Goal: Task Accomplishment & Management: Complete application form

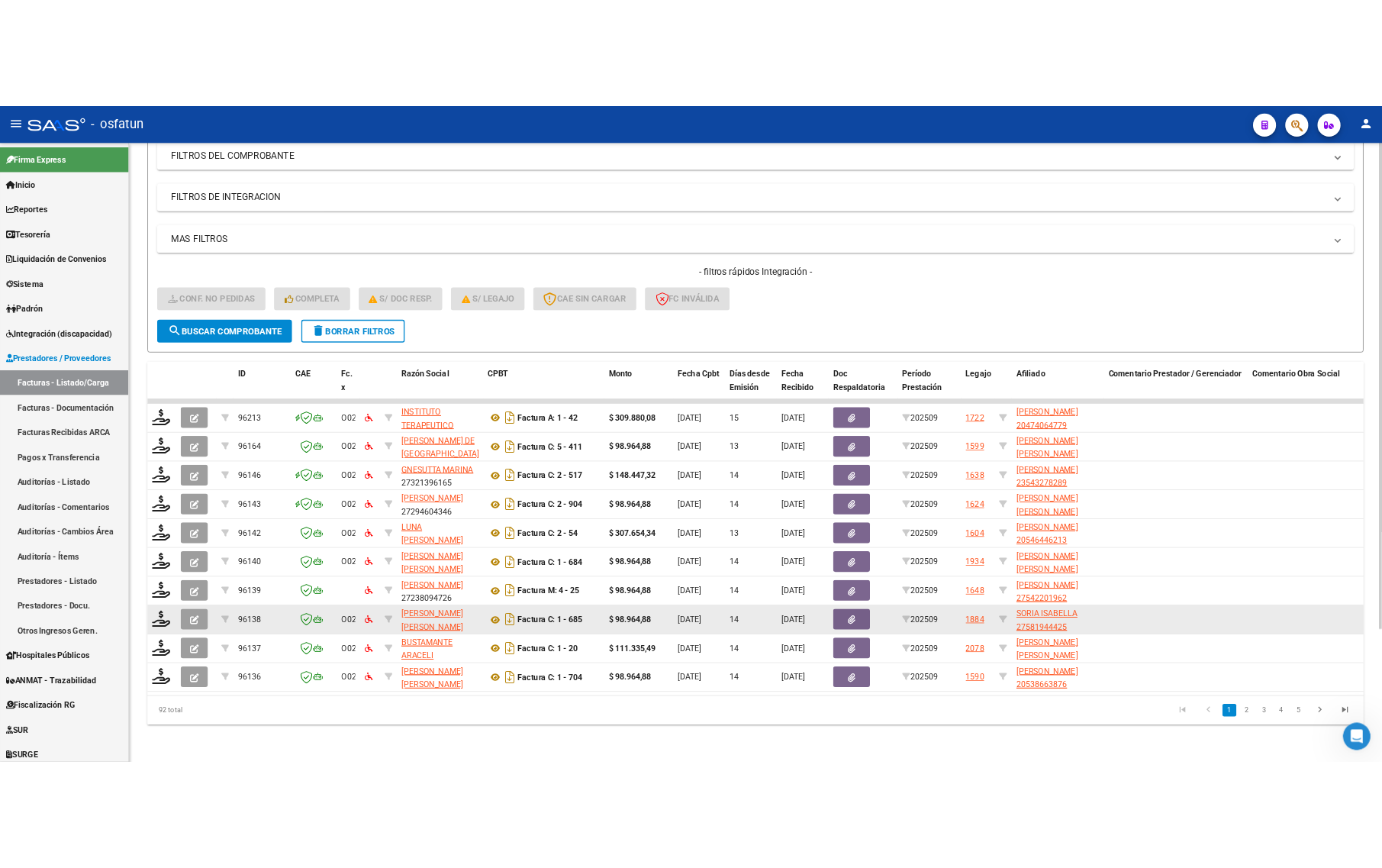
scroll to position [223, 0]
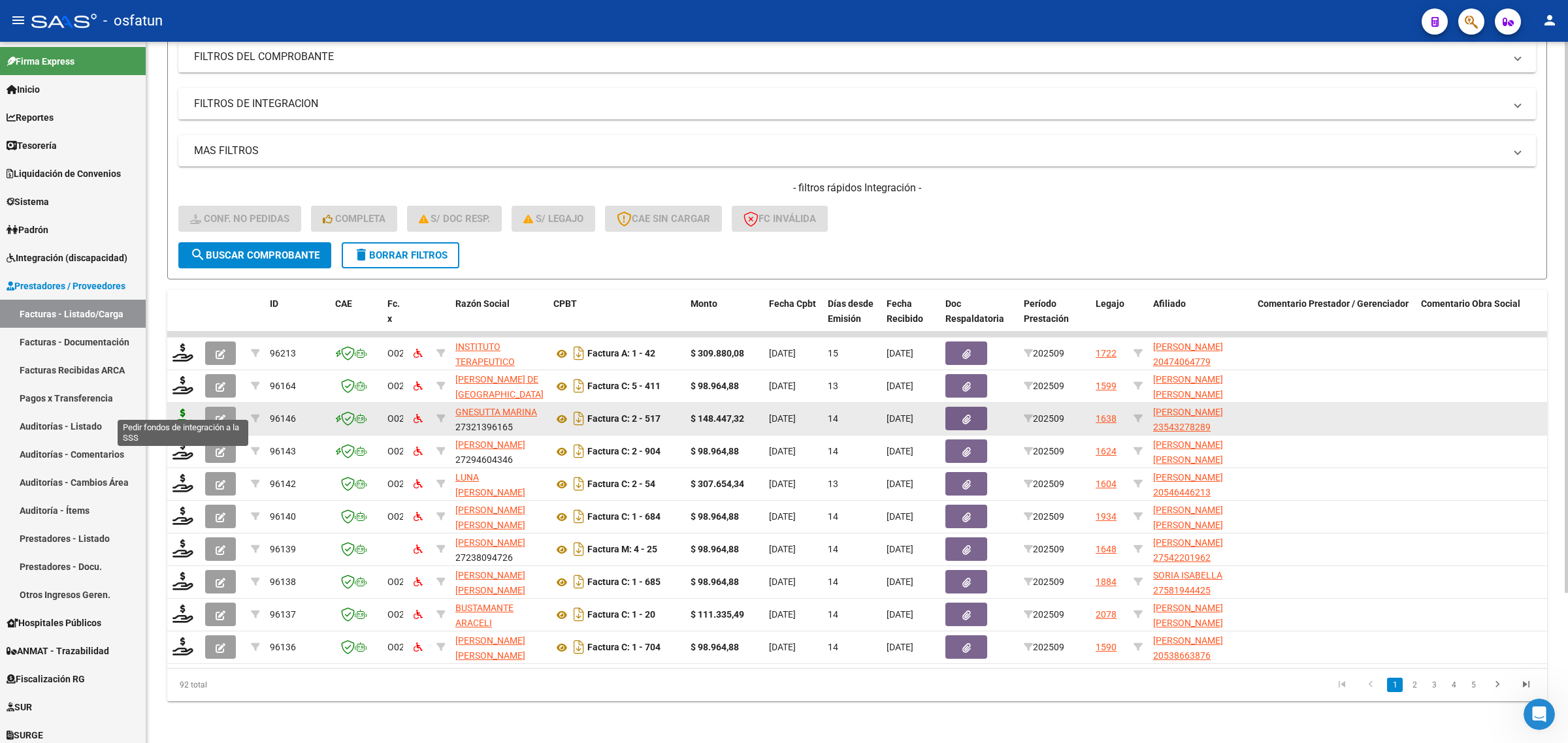
click at [186, 409] on icon at bounding box center [182, 418] width 21 height 18
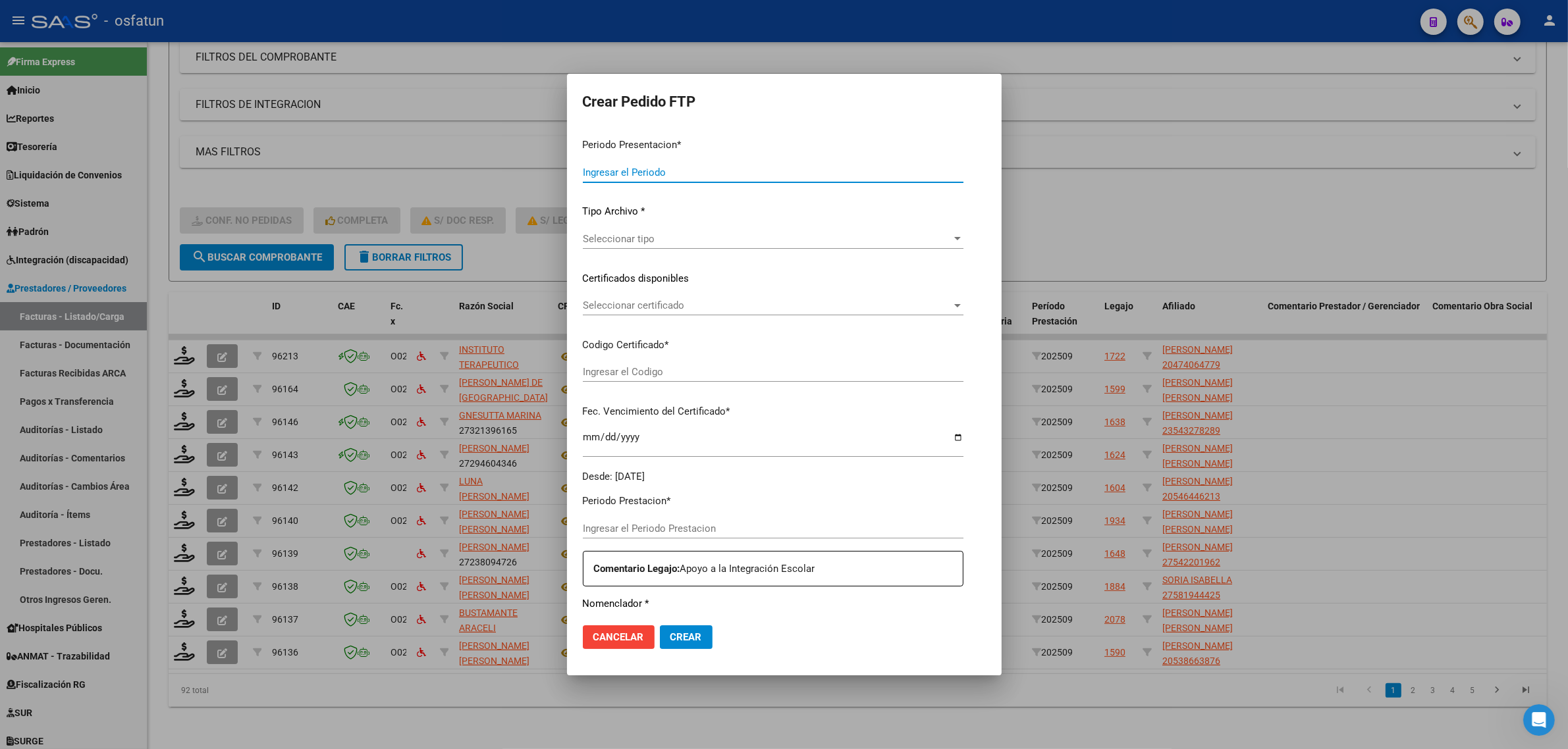
type input "202509"
type input "$ 148.447,32"
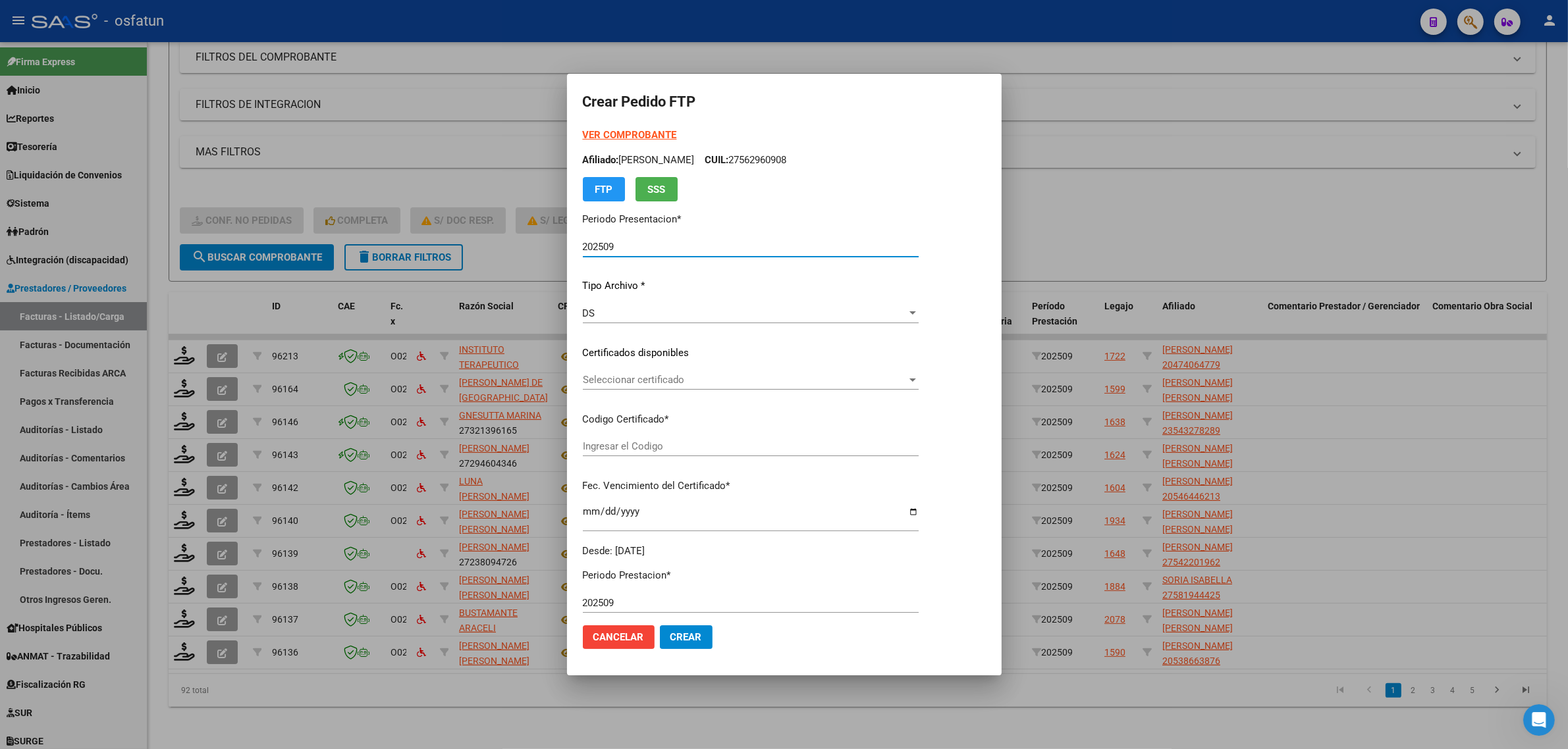
type input "ARG02000543278282023091120270911COR467"
type input "[DATE]"
click at [1128, 186] on div at bounding box center [784, 374] width 1568 height 749
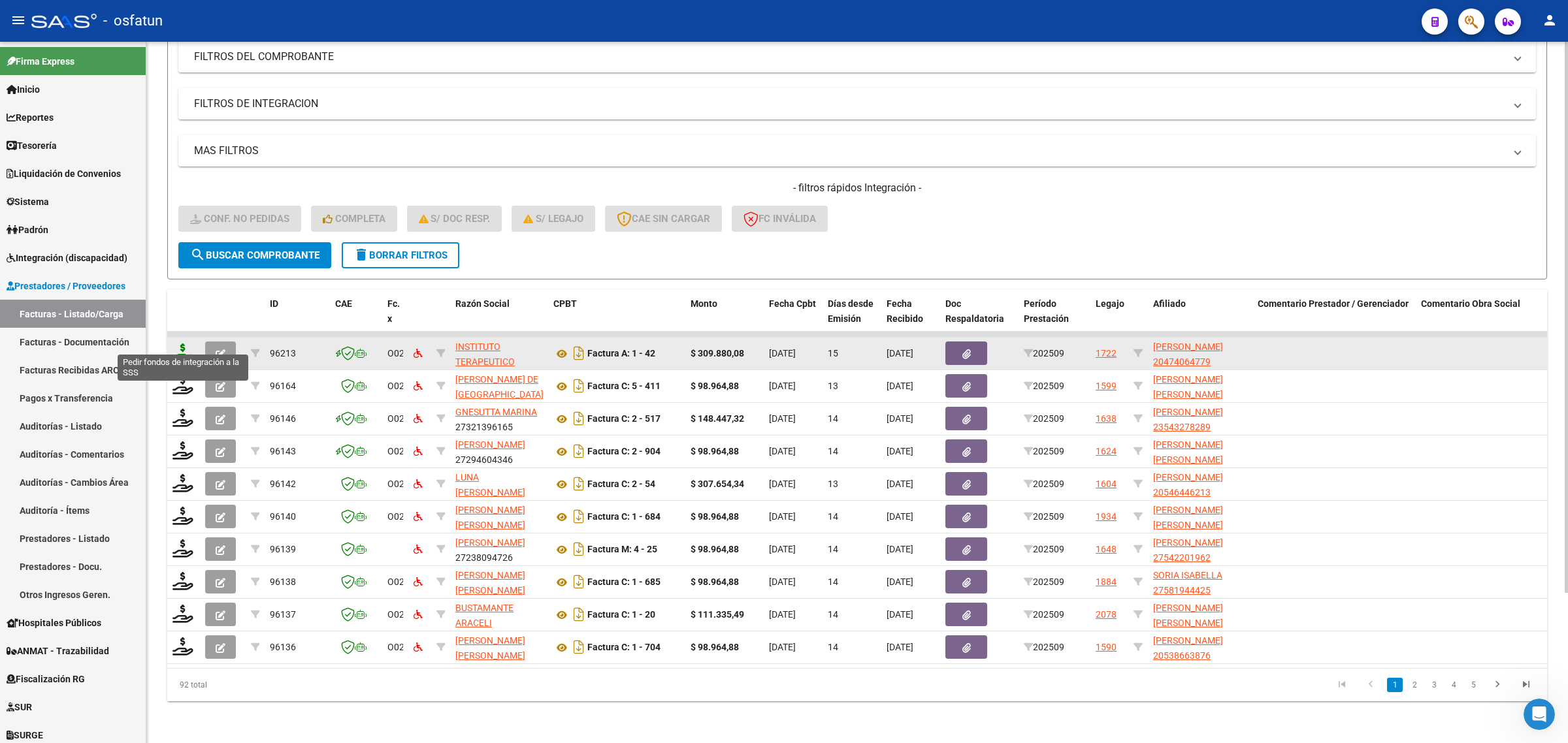
click at [184, 344] on icon at bounding box center [182, 353] width 21 height 18
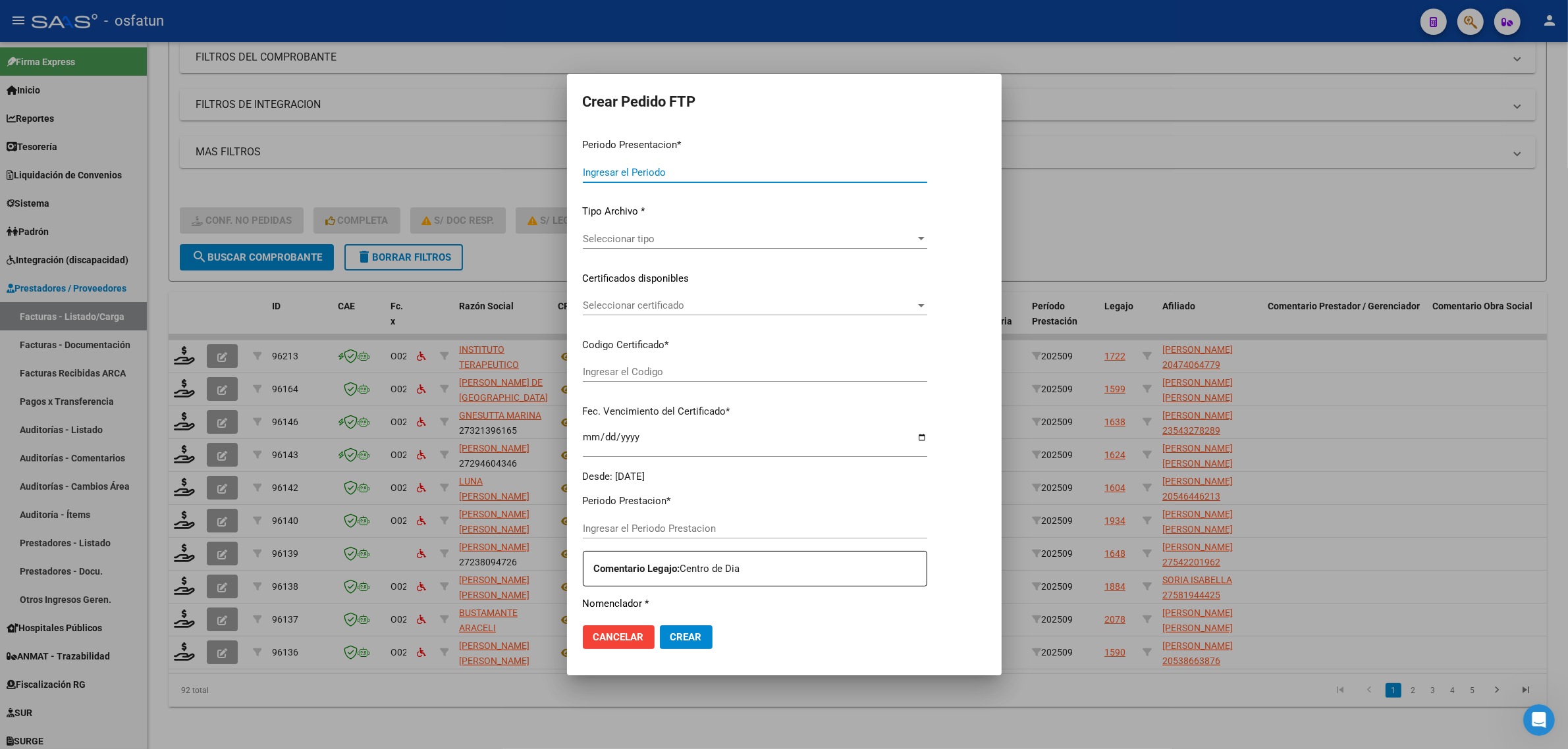
type input "202509"
type input "$ 309.880,08"
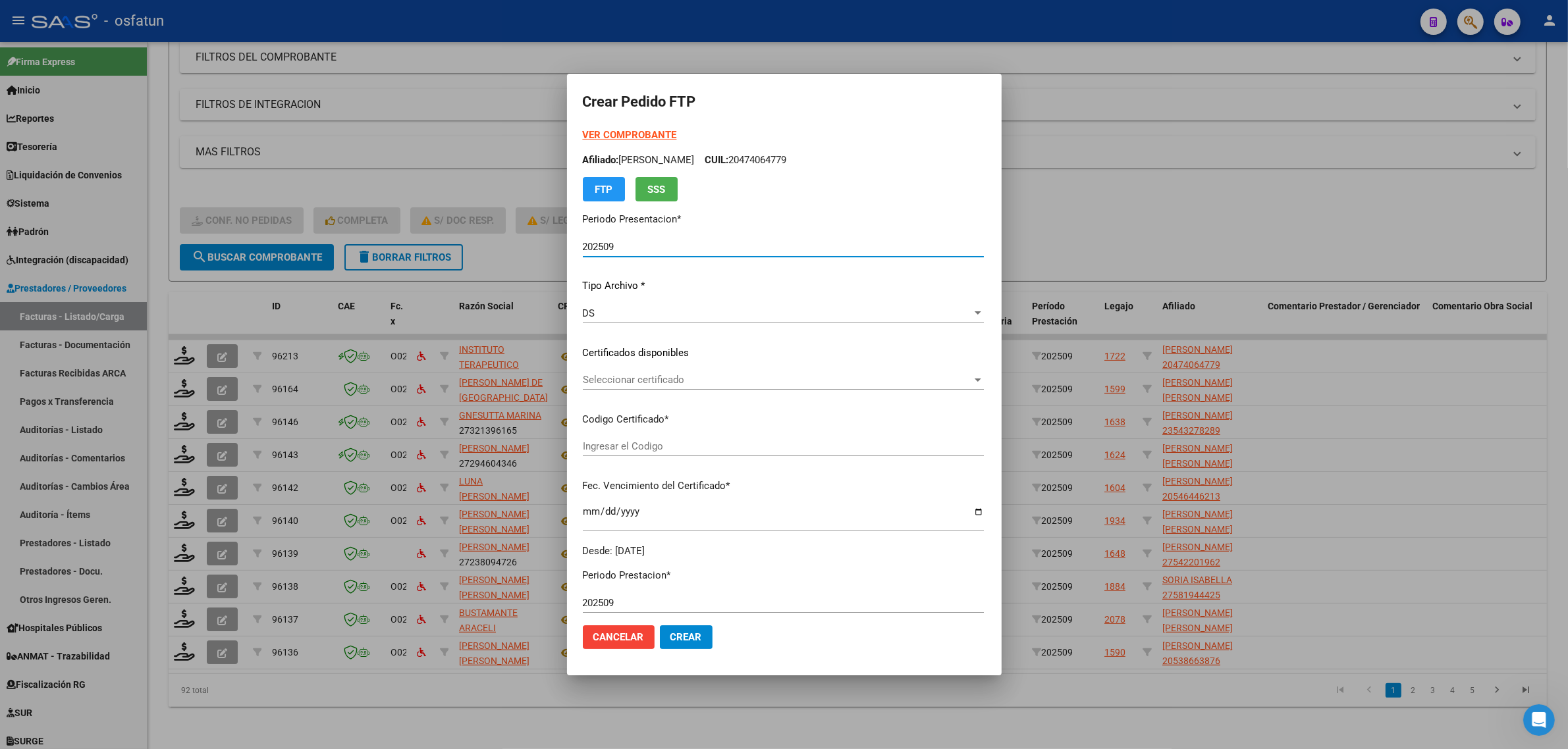
type input "ARG02000474064772025042320300423SAN10191"
type input "[DATE]"
click at [583, 123] on form "Crear Pedido FTP VER COMPROBANTE ARCA Padrón Afiliado: [PERSON_NAME] CUIL: 2047…" at bounding box center [784, 374] width 403 height 570
click at [583, 139] on strong "VER COMPROBANTE" at bounding box center [630, 134] width 94 height 12
click at [181, 376] on div at bounding box center [784, 374] width 1568 height 749
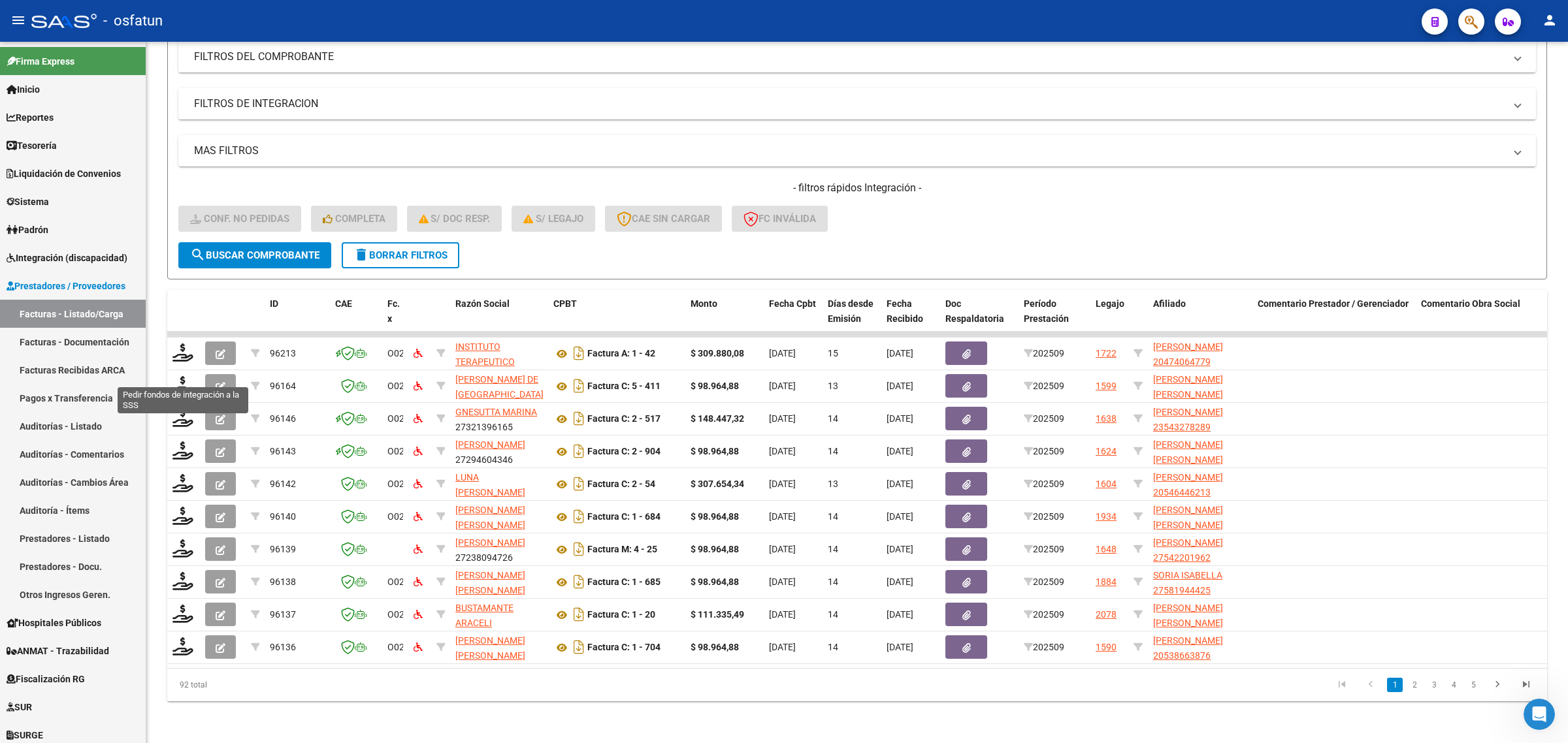
click at [180, 376] on icon at bounding box center [182, 386] width 21 height 18
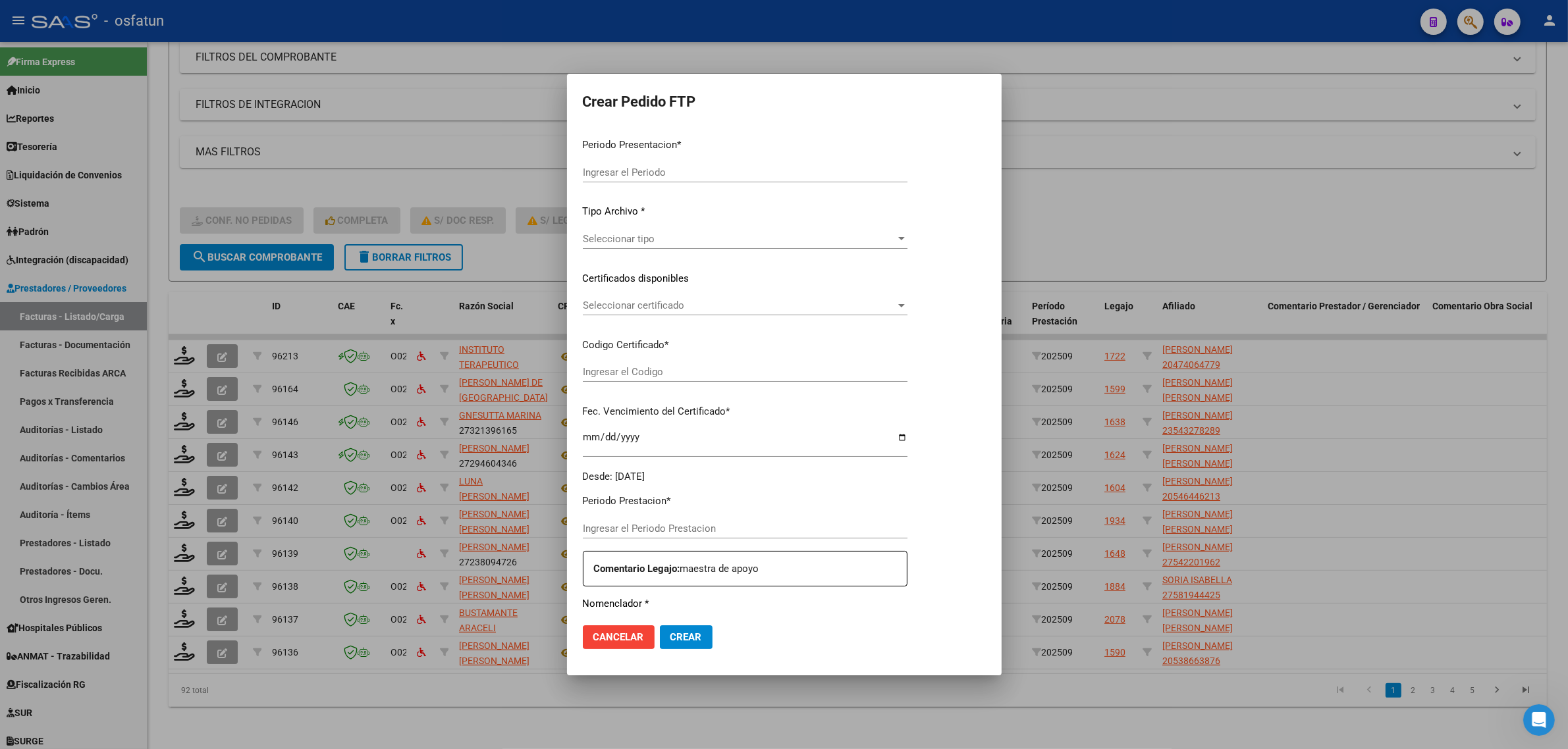
type input "202509"
type input "$ 98.964,88"
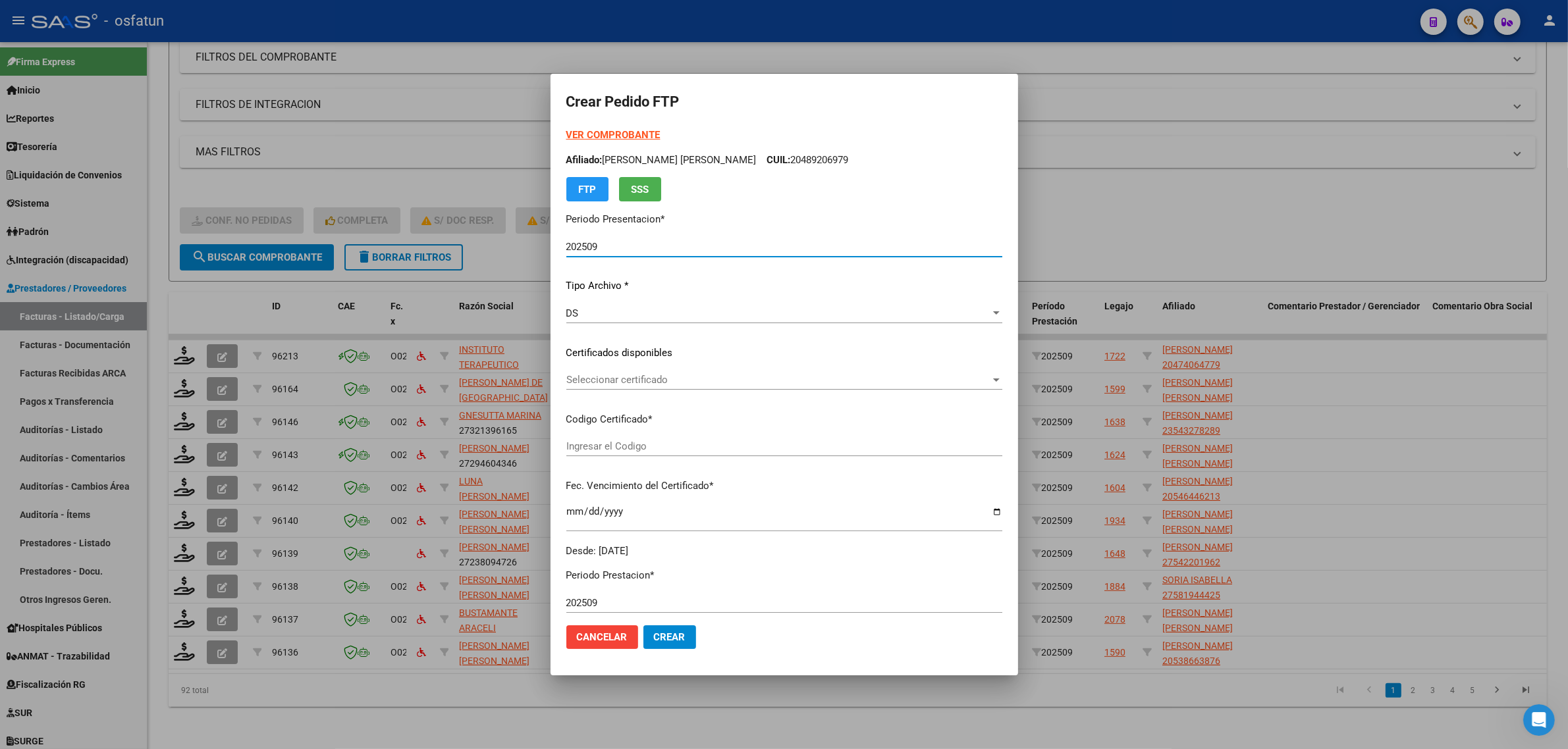
type input "ARG01000483981402024070520260705CAT10370"
type input "[DATE]"
click at [622, 128] on div "VER COMPROBANTE ARCA Padrón Afiliado: [PERSON_NAME] CORDOBA [PERSON_NAME] CUIL:…" at bounding box center [784, 165] width 436 height 74
click at [590, 133] on strong "VER COMPROBANTE" at bounding box center [613, 134] width 94 height 12
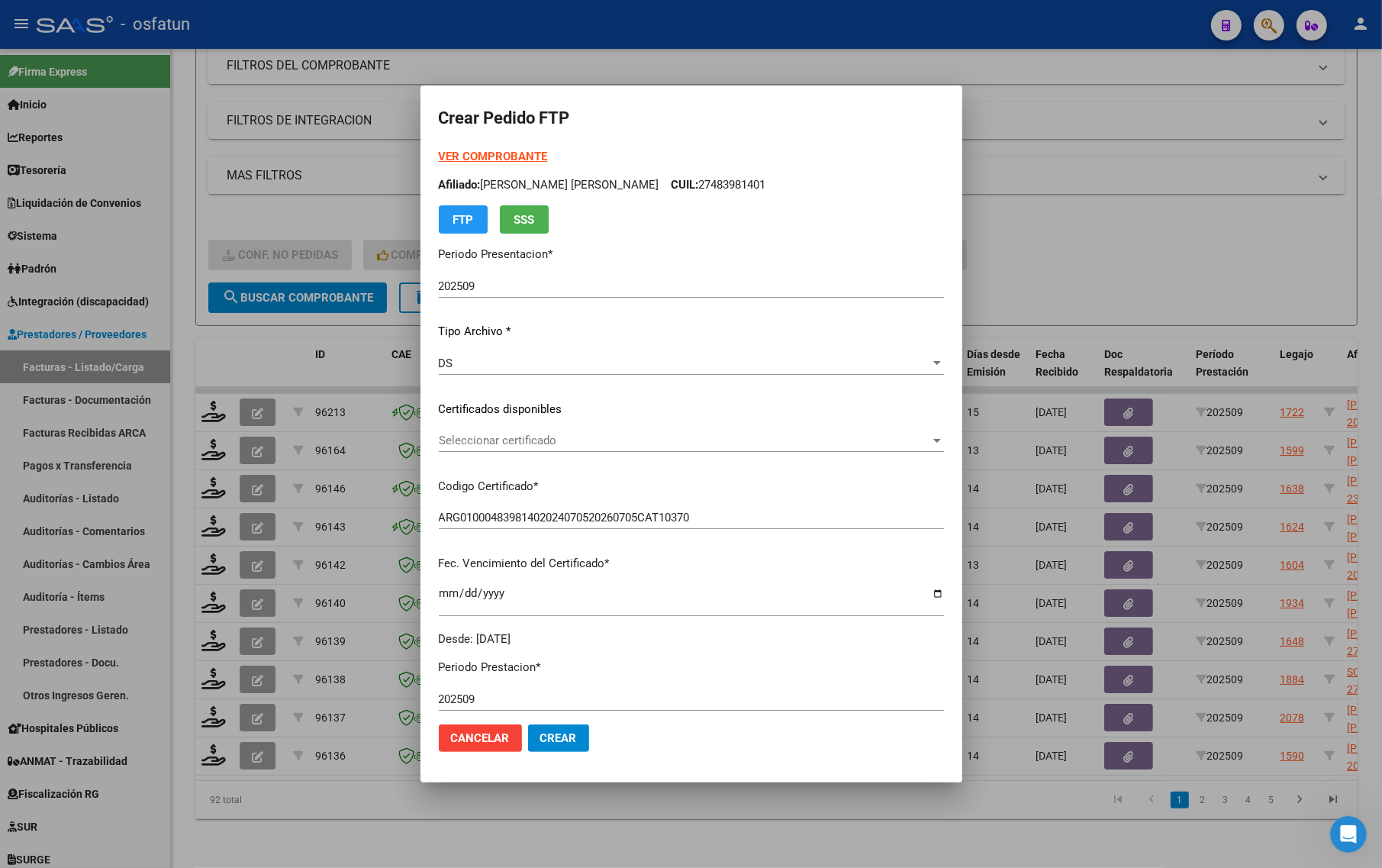
click at [250, 341] on div at bounding box center [691, 434] width 1382 height 868
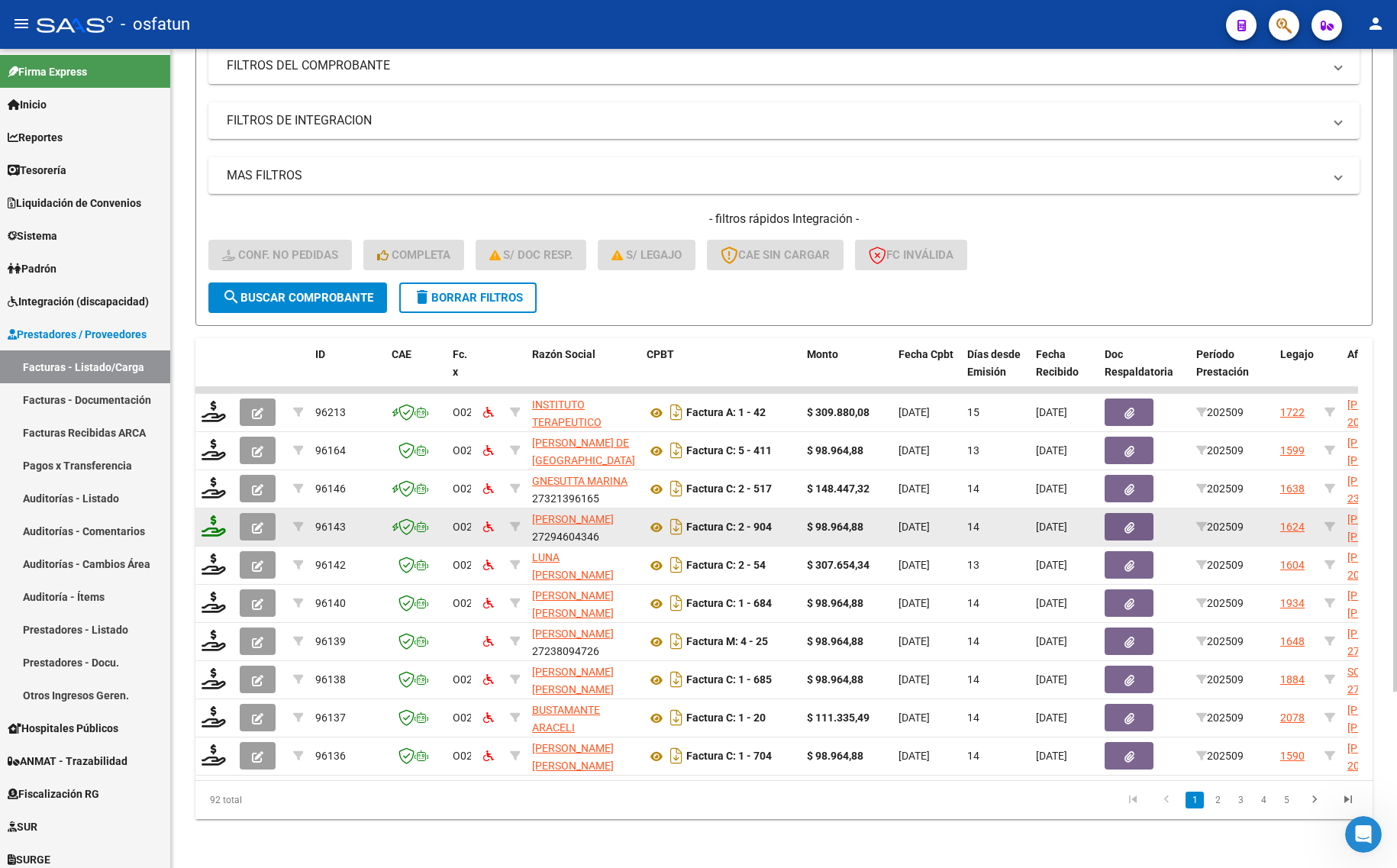
click at [211, 521] on icon at bounding box center [213, 526] width 24 height 21
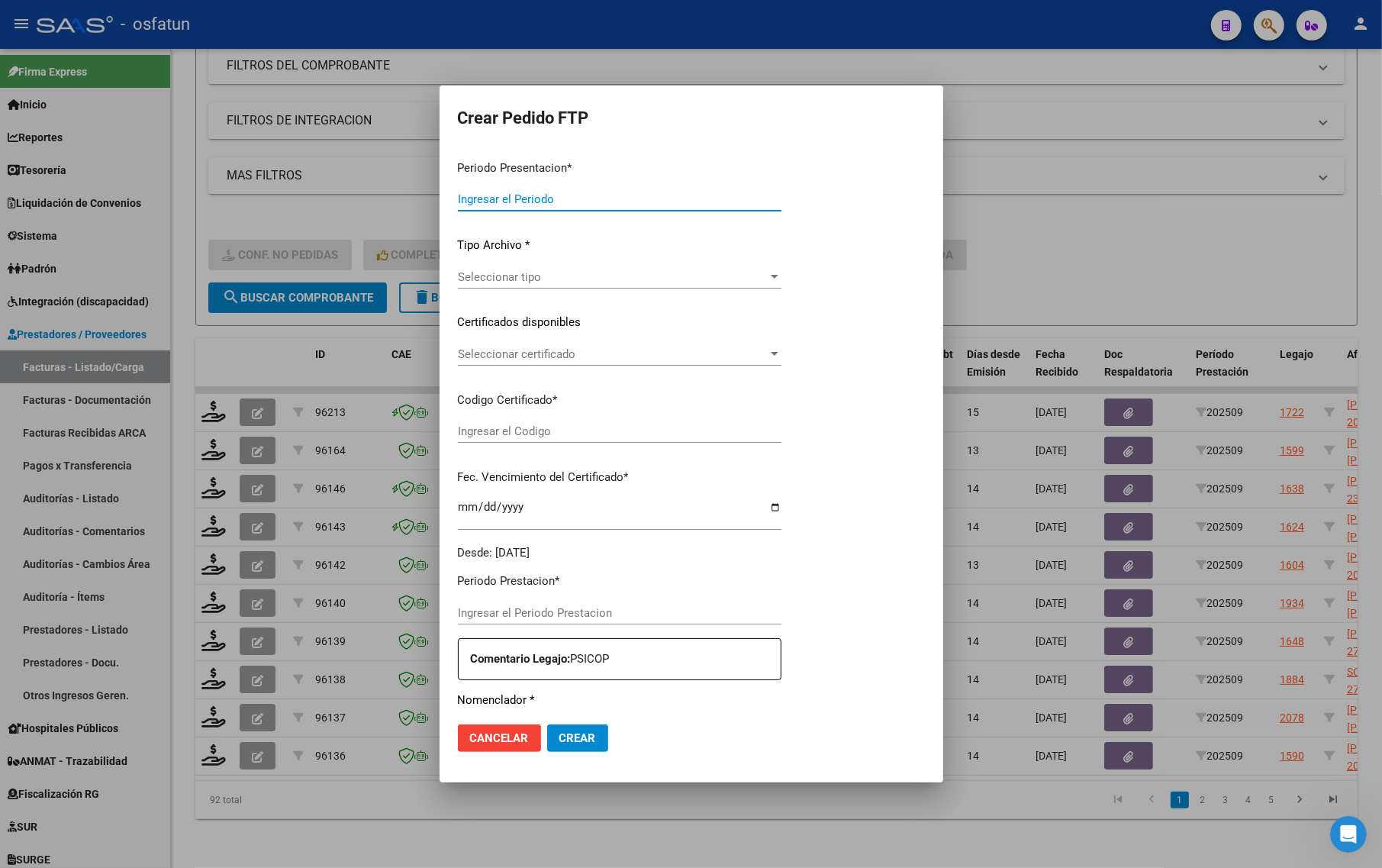
type input "202509"
type input "$ 98.964,88"
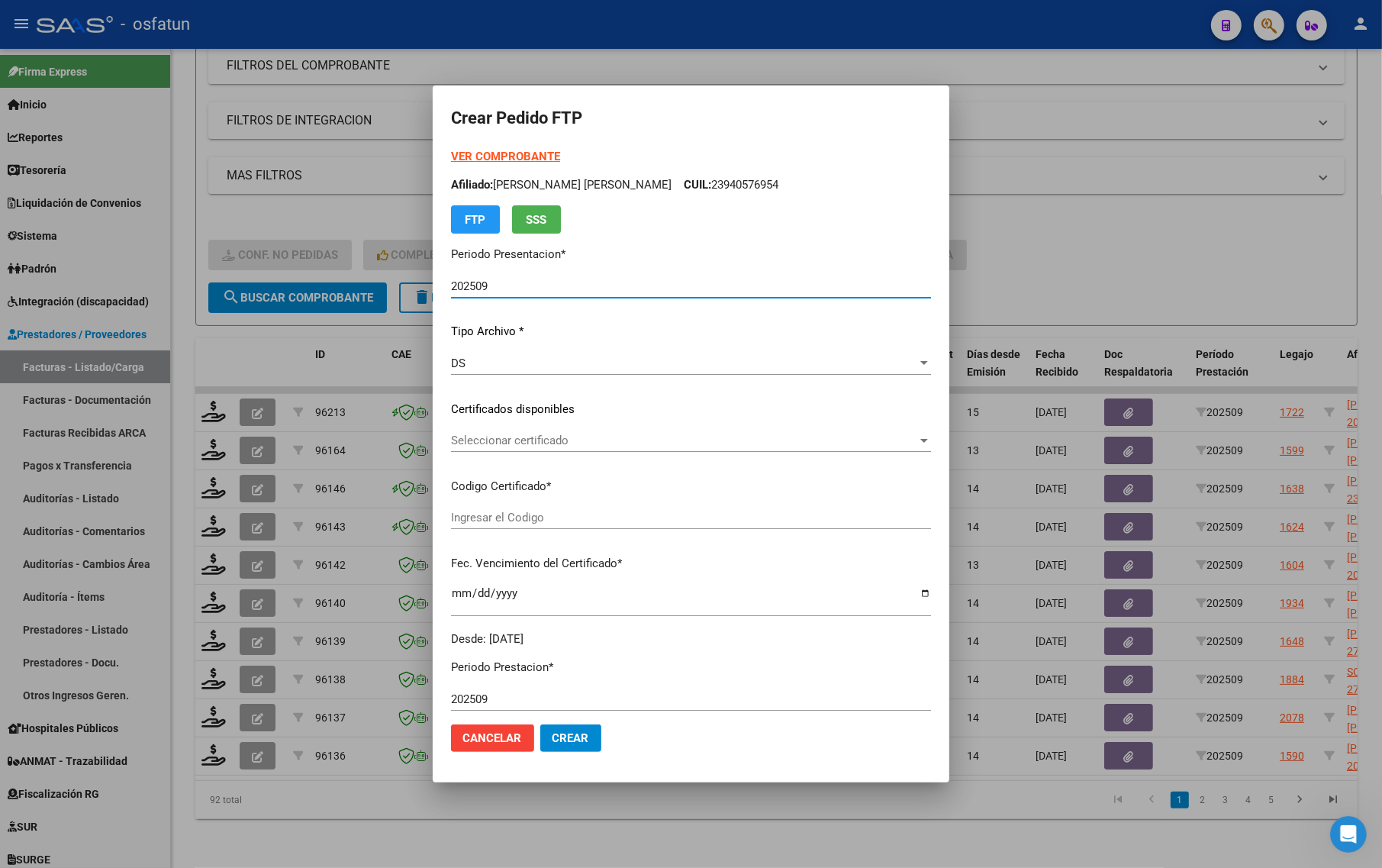
type input "ARG02000493086892021101220261012BS315"
type input "[DATE]"
click at [540, 724] on button "Crear" at bounding box center [570, 737] width 61 height 28
click at [523, 446] on span "Seleccionar certificado" at bounding box center [685, 440] width 467 height 13
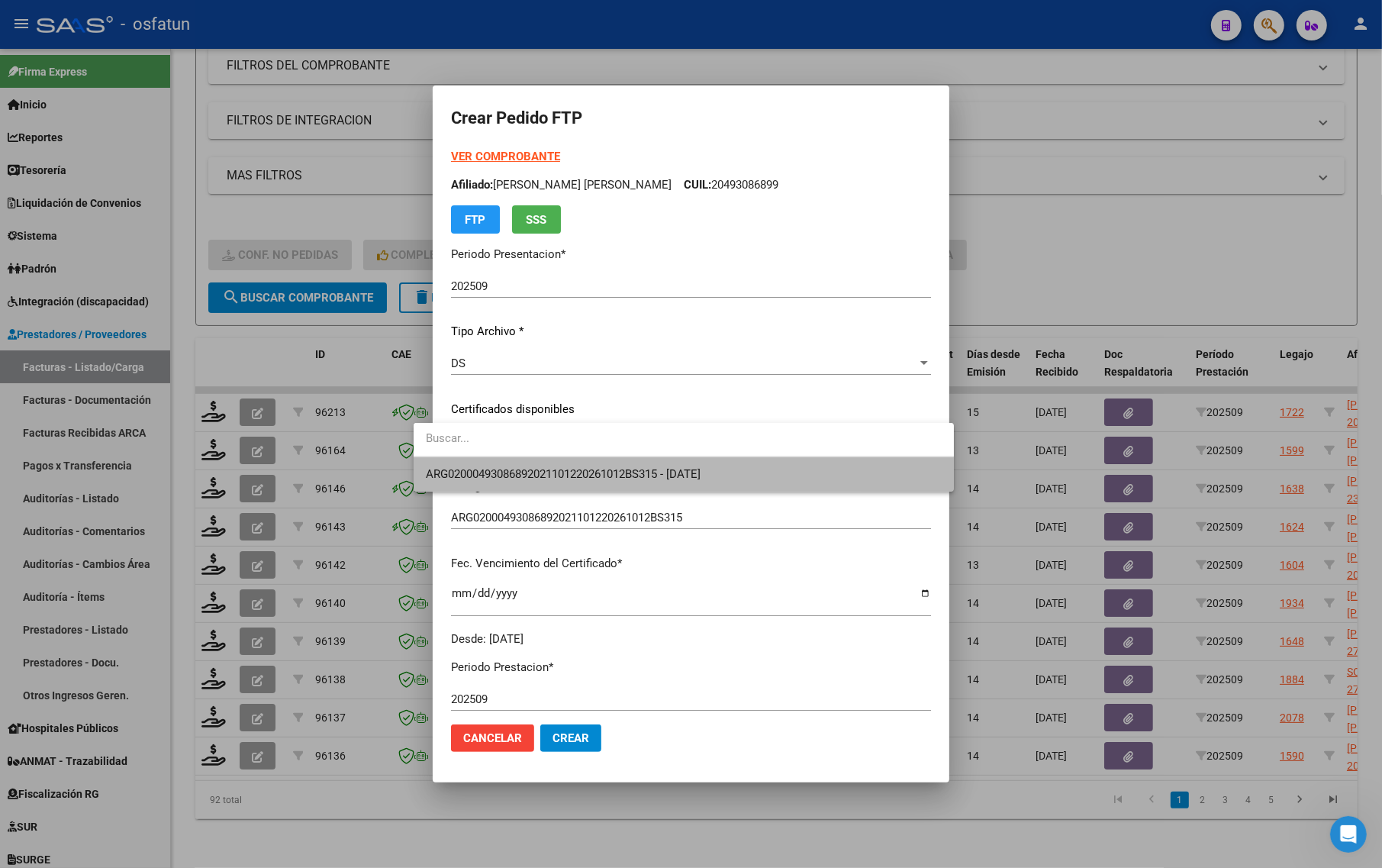
click at [519, 466] on span "ARG02000493086892021101220261012BS315 - [DATE]" at bounding box center [683, 474] width 516 height 34
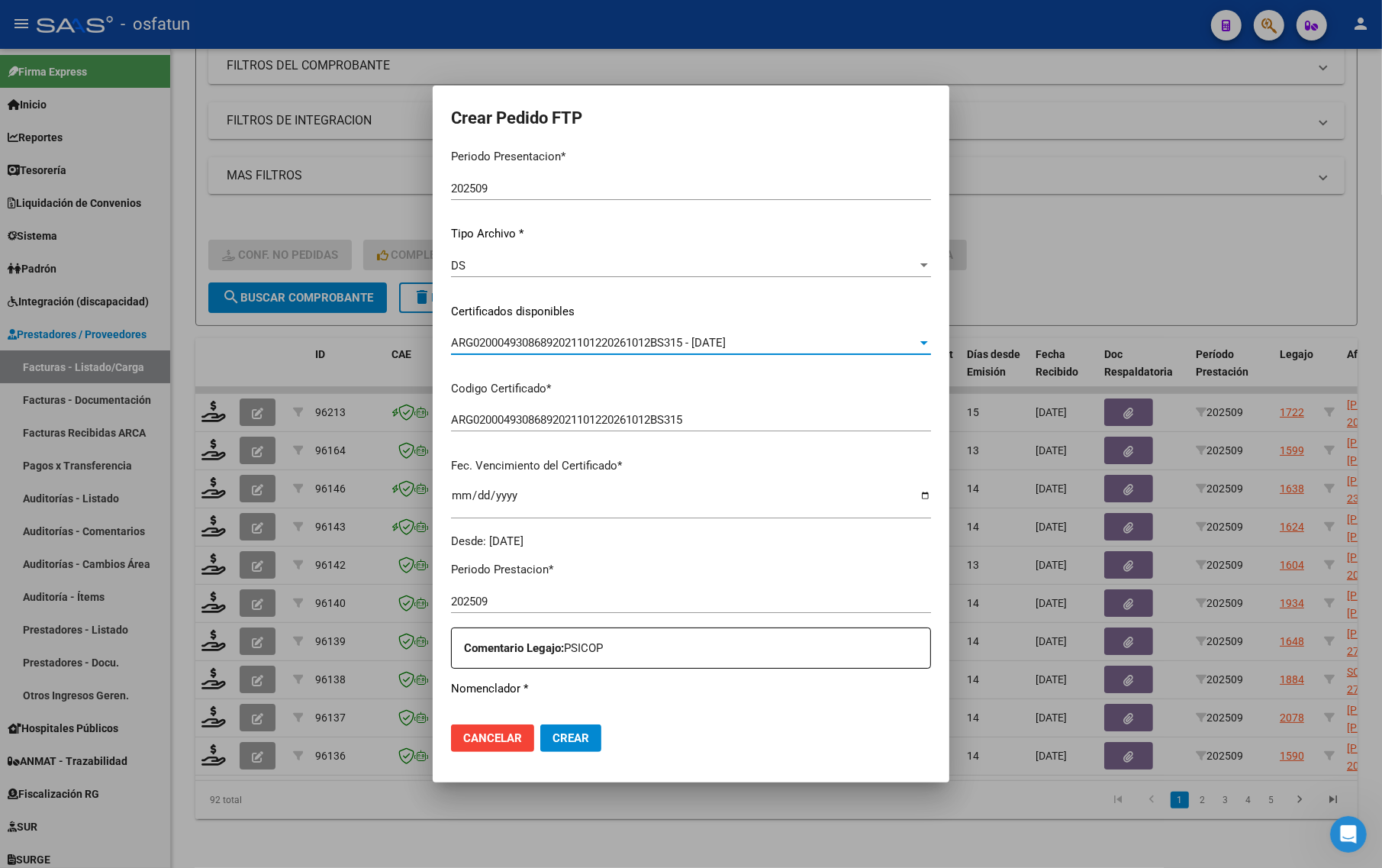
scroll to position [286, 0]
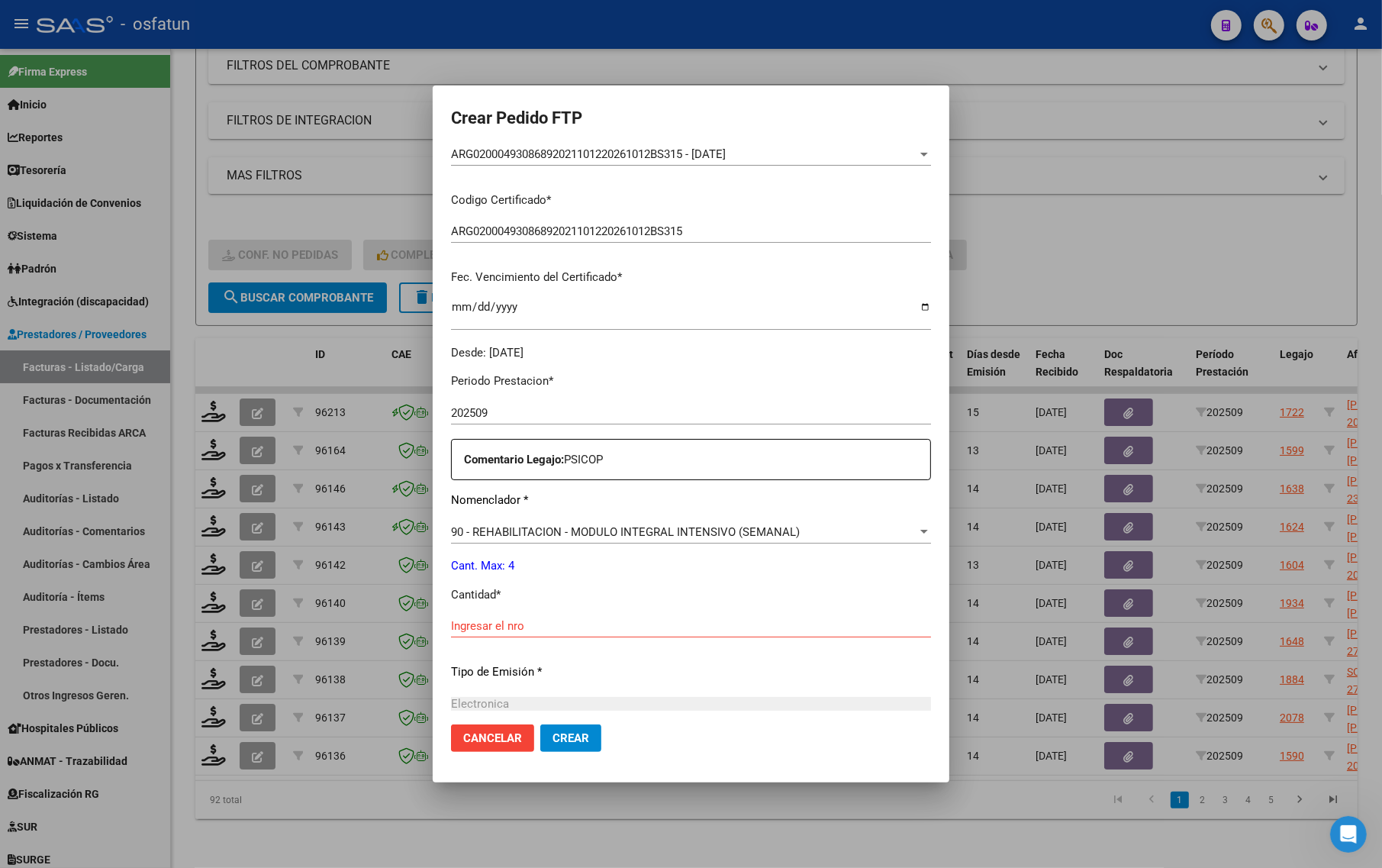
drag, startPoint x: 481, startPoint y: 608, endPoint x: 478, endPoint y: 623, distance: 15.3
click at [479, 611] on div "Periodo Prestacion * 202509 Ingresar el Periodo Prestacion Comentario Legajo: P…" at bounding box center [691, 622] width 480 height 523
click at [478, 623] on input "Ingresar el nro" at bounding box center [691, 625] width 480 height 13
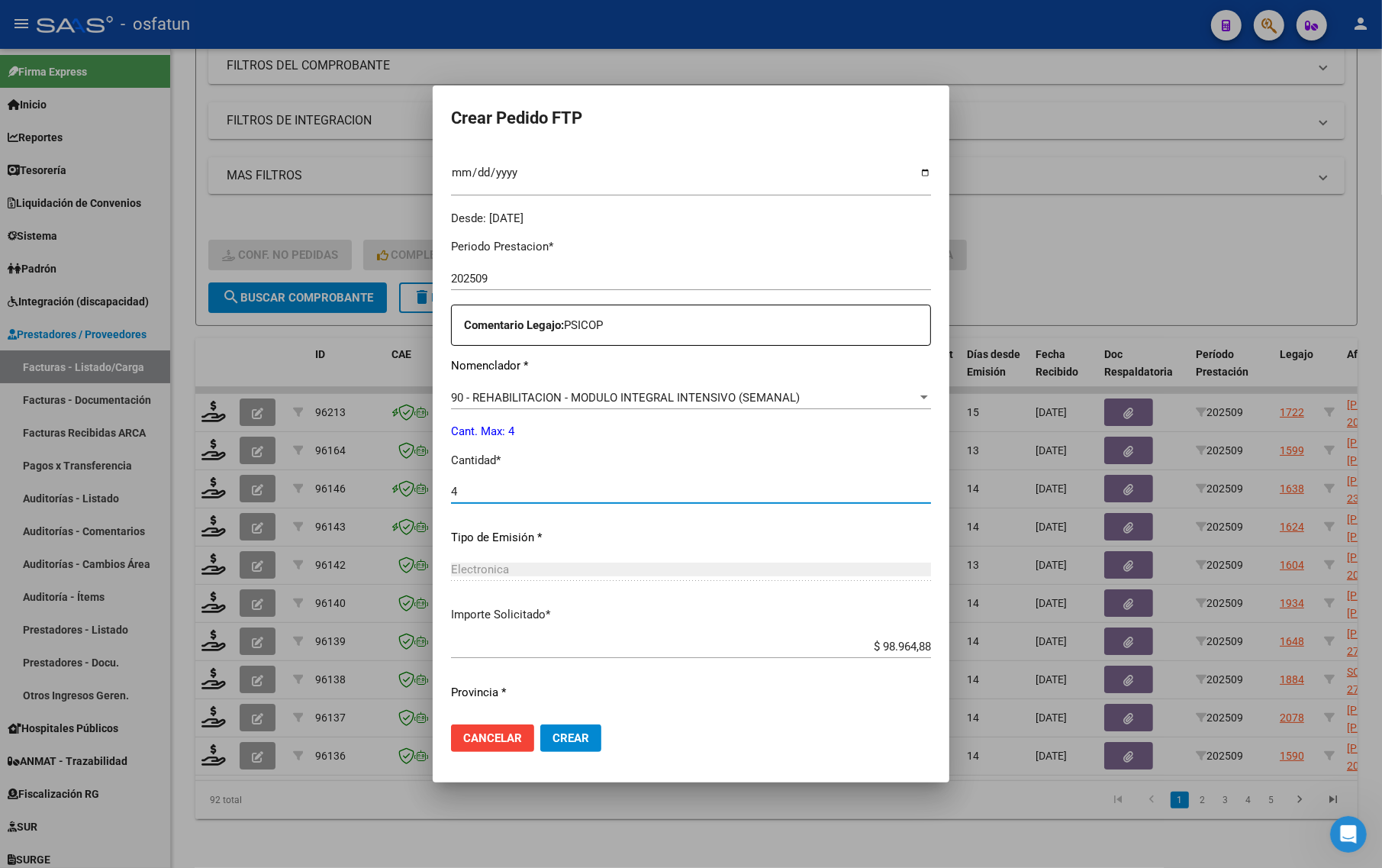
scroll to position [457, 0]
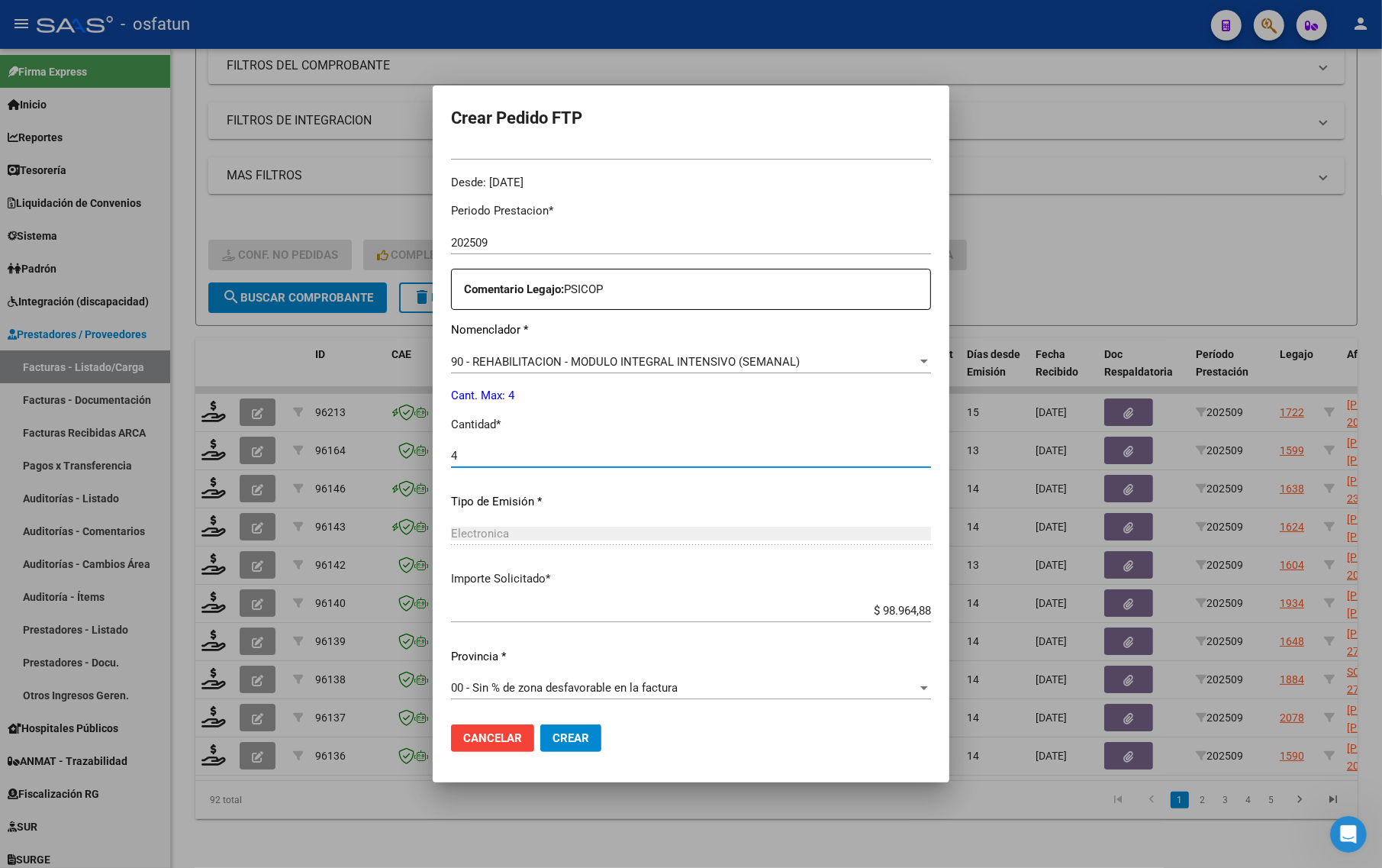
type input "4"
click at [552, 743] on span "Crear" at bounding box center [570, 737] width 37 height 13
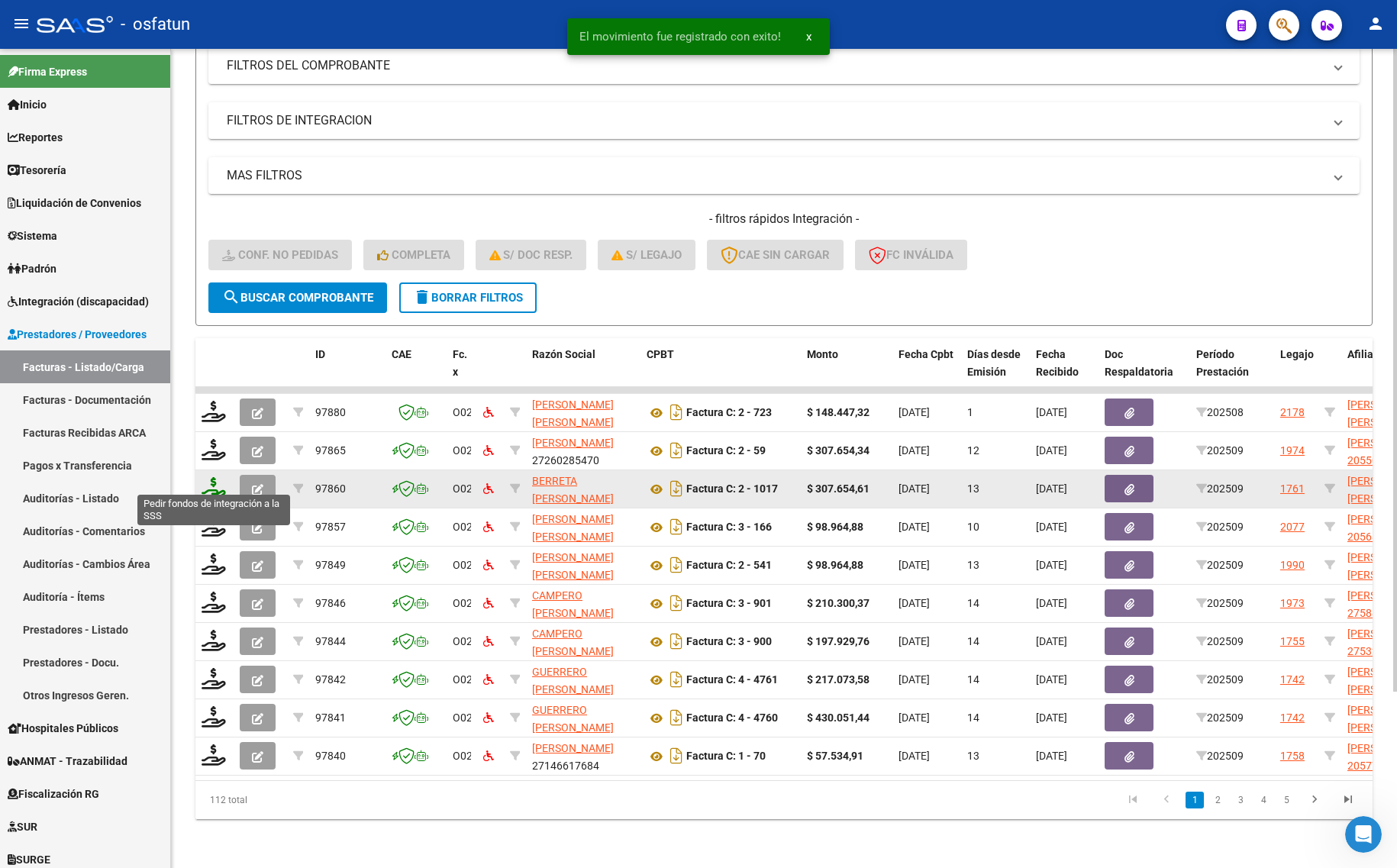
click at [207, 477] on icon at bounding box center [213, 488] width 24 height 21
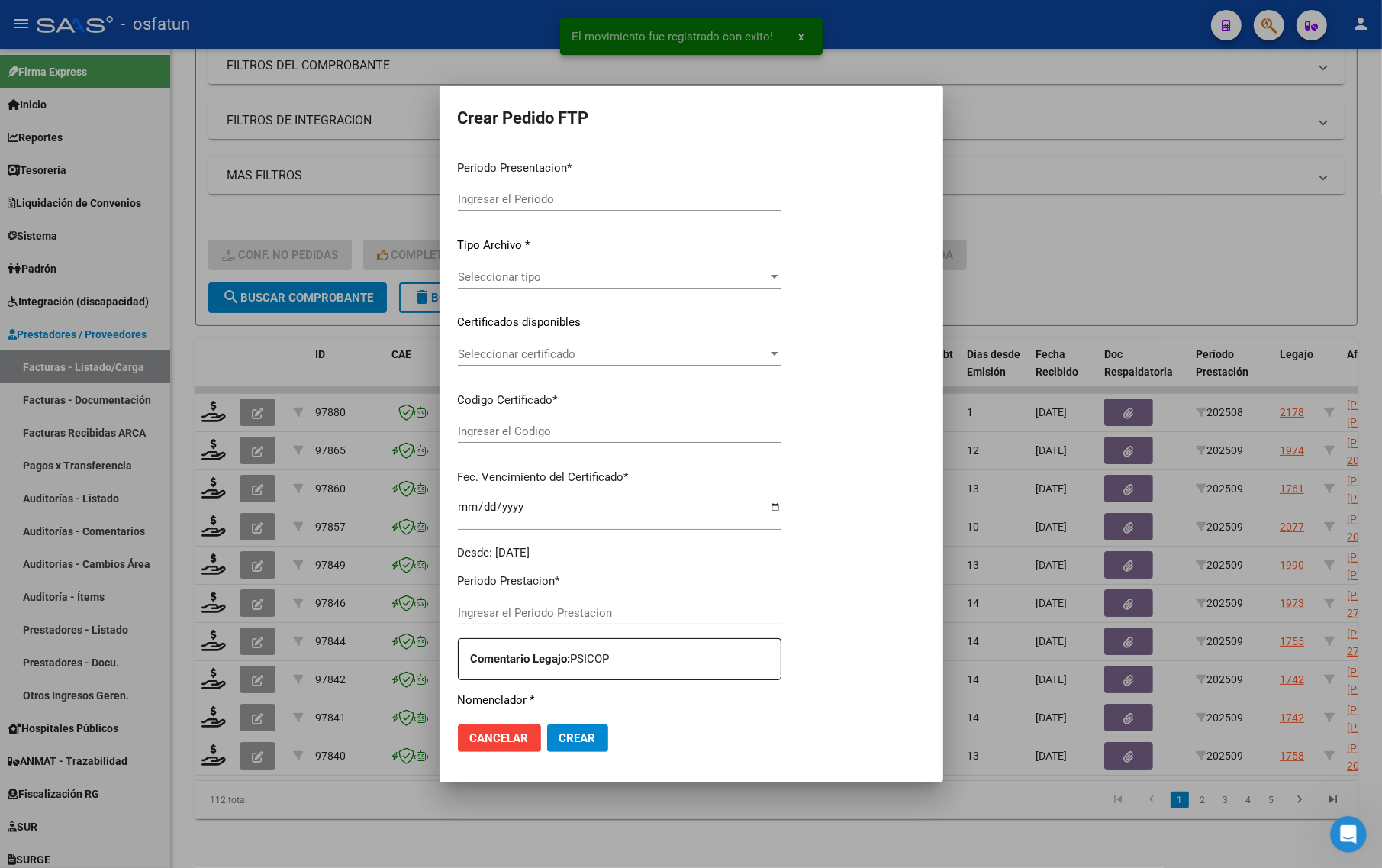
type input "202509"
type input "$ 307.654,61"
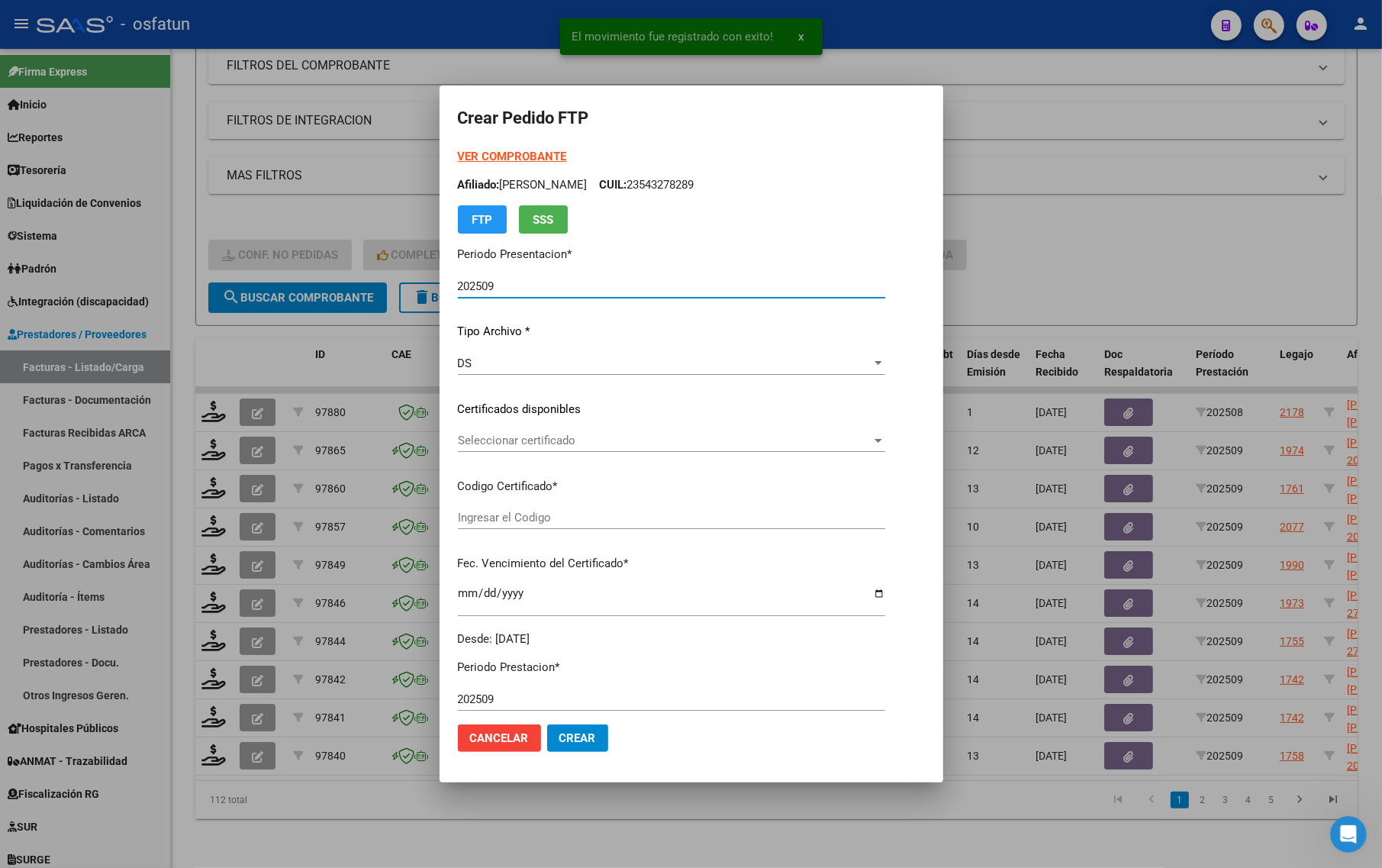
type input "ARG02000559407602021042120260421TUC136"
type input "[DATE]"
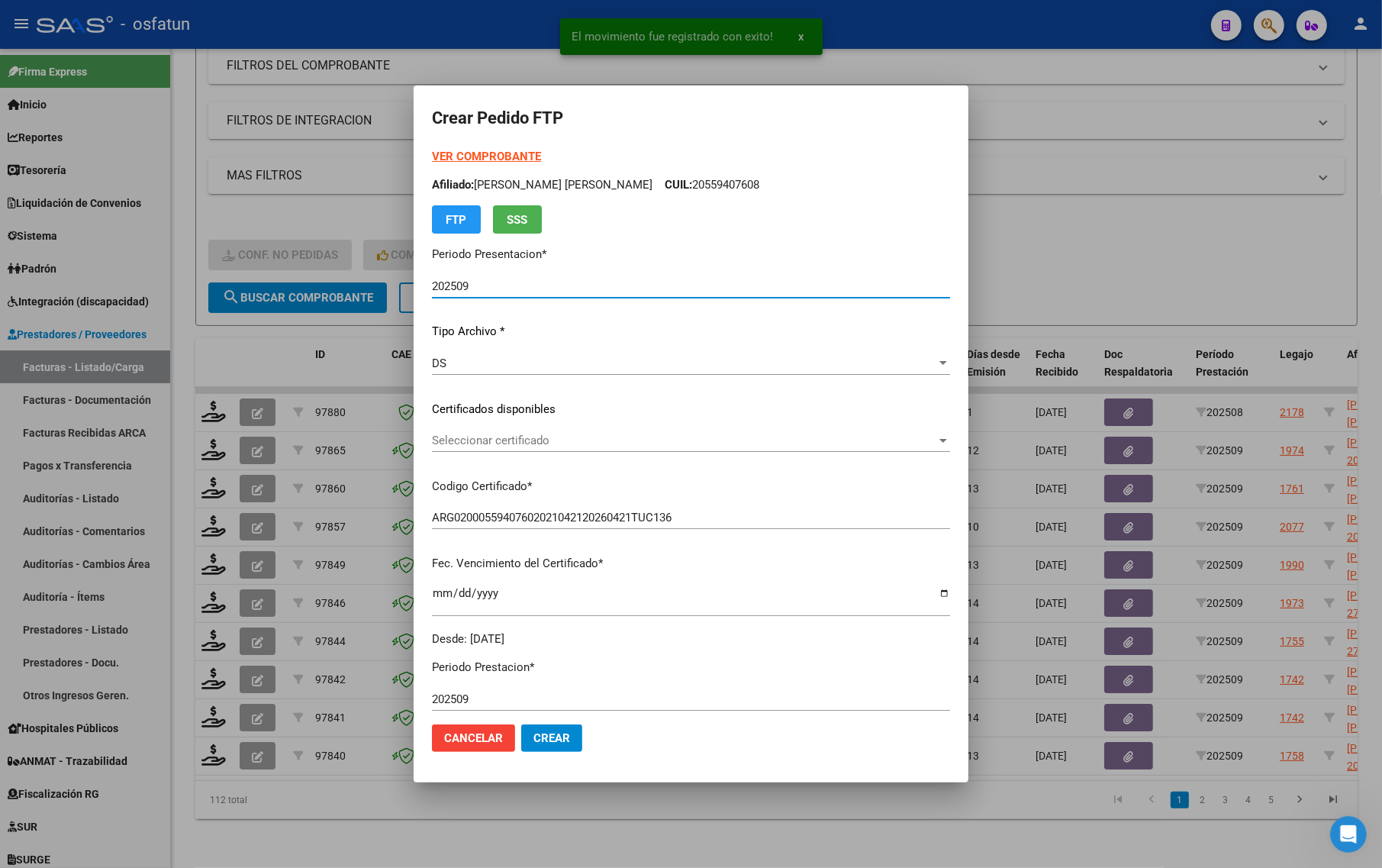
click at [476, 155] on strong "VER COMPROBANTE" at bounding box center [486, 156] width 109 height 13
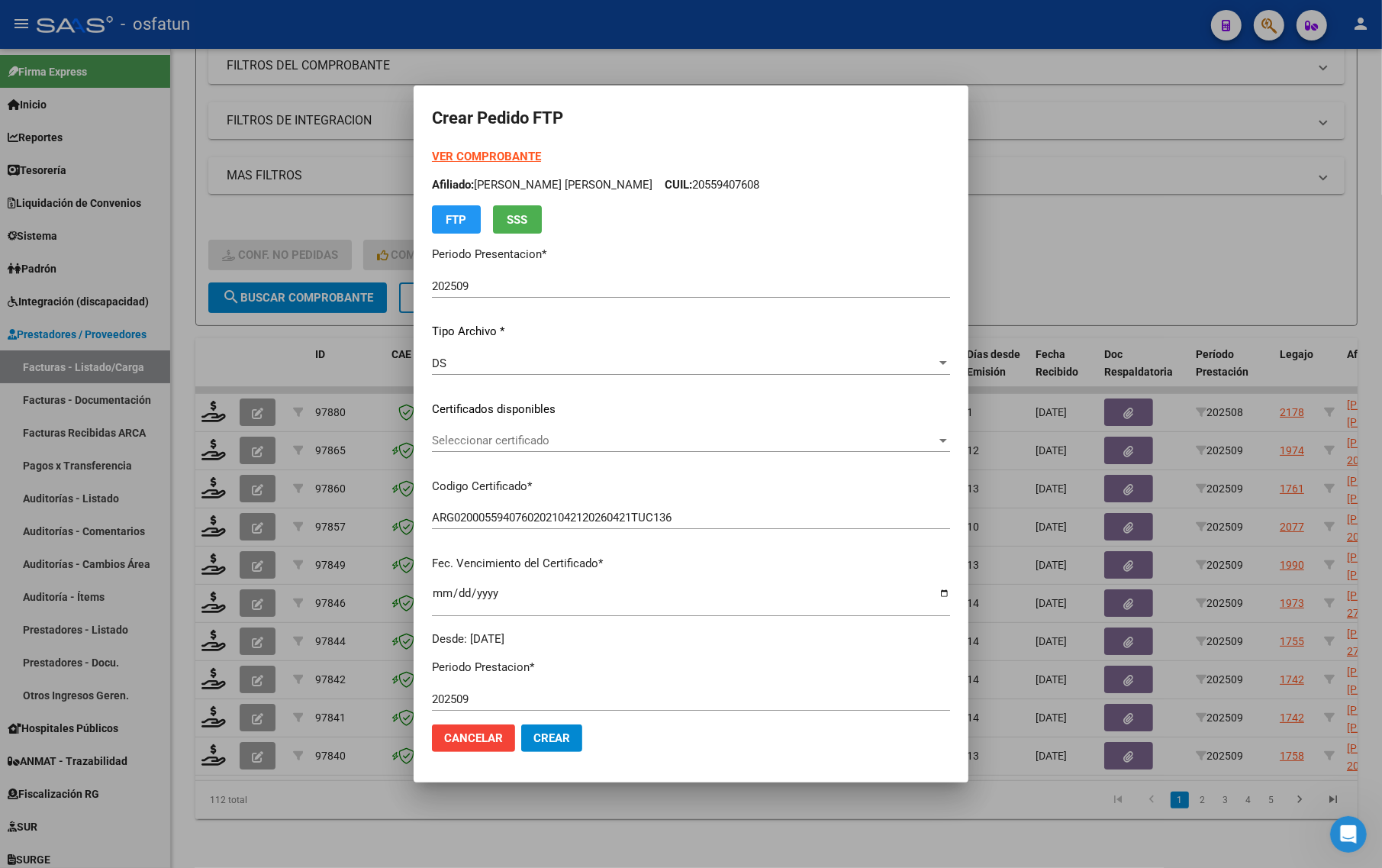
click at [483, 150] on strong "VER COMPROBANTE" at bounding box center [486, 156] width 109 height 13
click at [557, 447] on div "Seleccionar certificado Seleccionar certificado" at bounding box center [691, 441] width 518 height 23
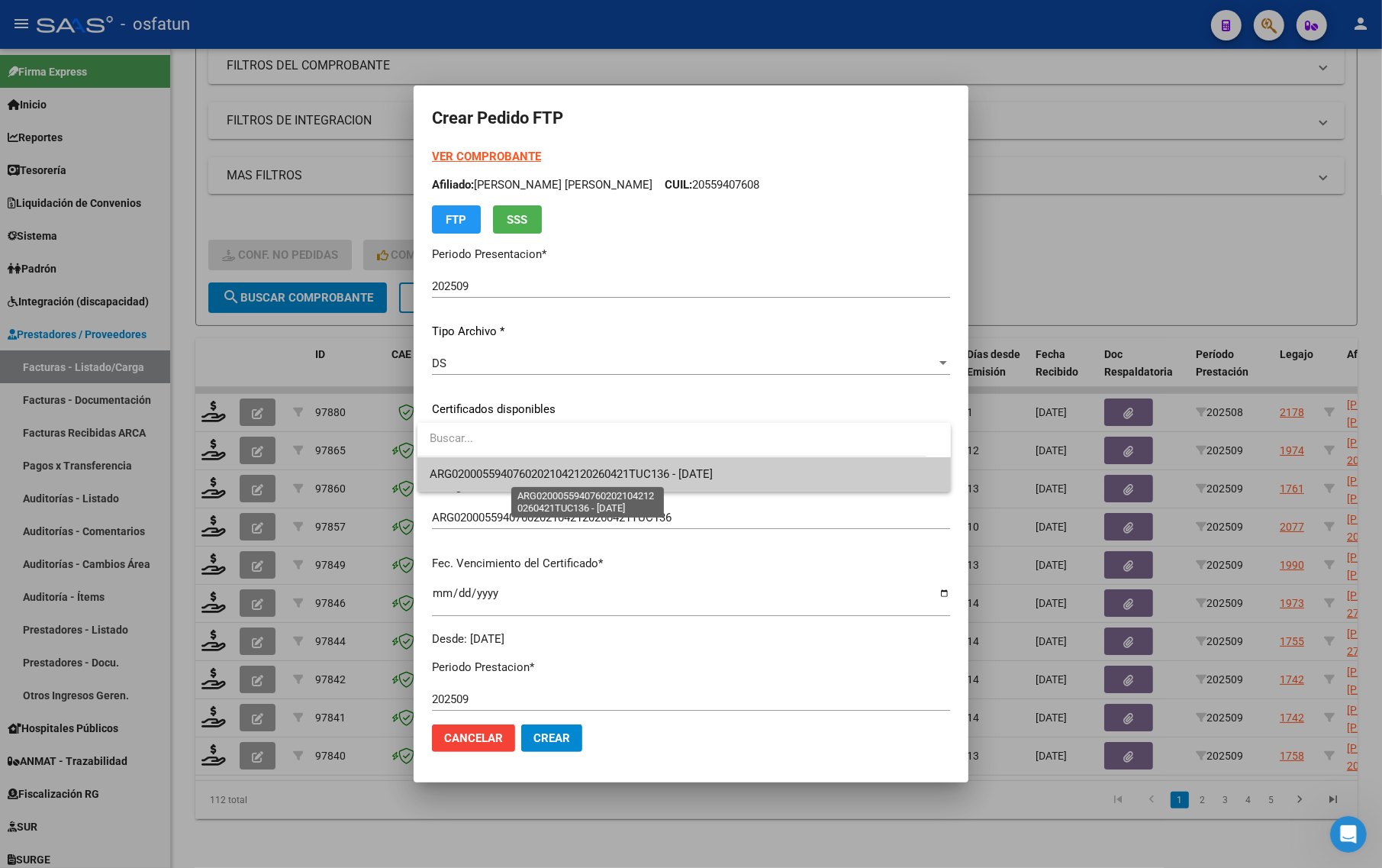
click at [561, 469] on span "ARG02000559407602021042120260421TUC136 - [DATE]" at bounding box center [571, 473] width 283 height 13
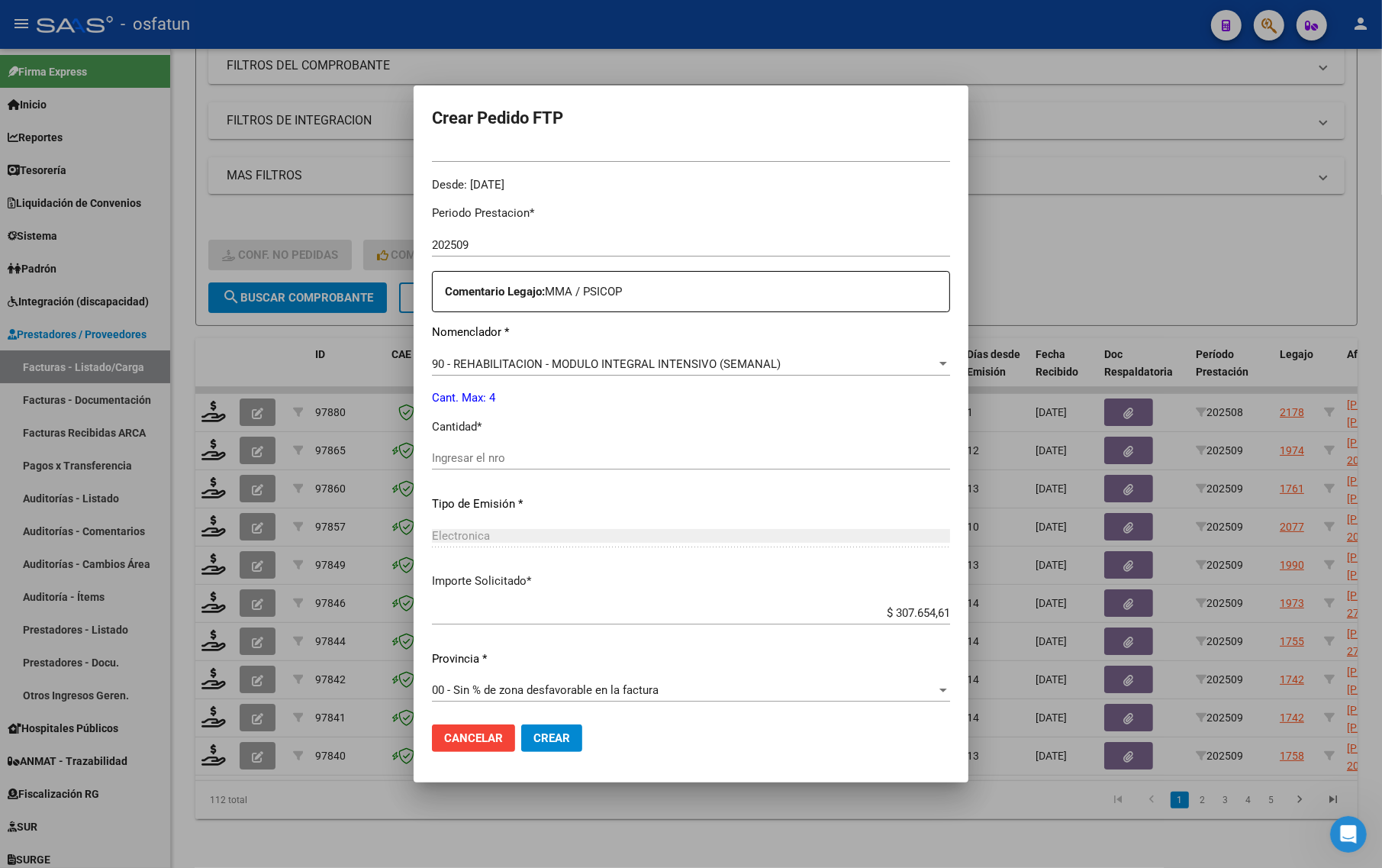
scroll to position [457, 0]
click at [485, 432] on p "Cantidad *" at bounding box center [691, 425] width 518 height 18
click at [485, 455] on input "Ingresar el nro" at bounding box center [691, 455] width 518 height 13
click at [511, 360] on span "90 - REHABILITACION - MODULO INTEGRAL INTENSIVO (SEMANAL)" at bounding box center [606, 361] width 349 height 13
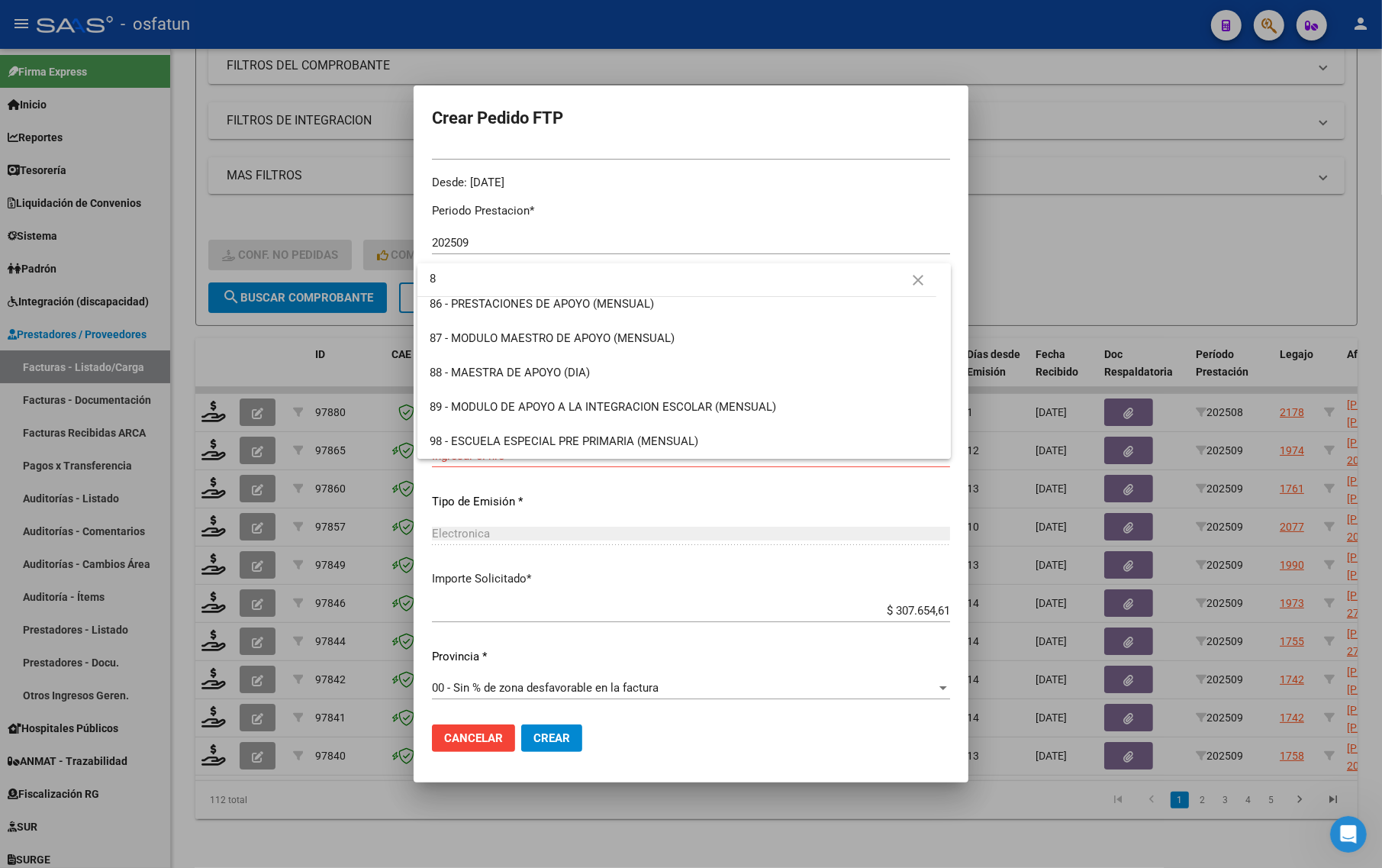
scroll to position [0, 0]
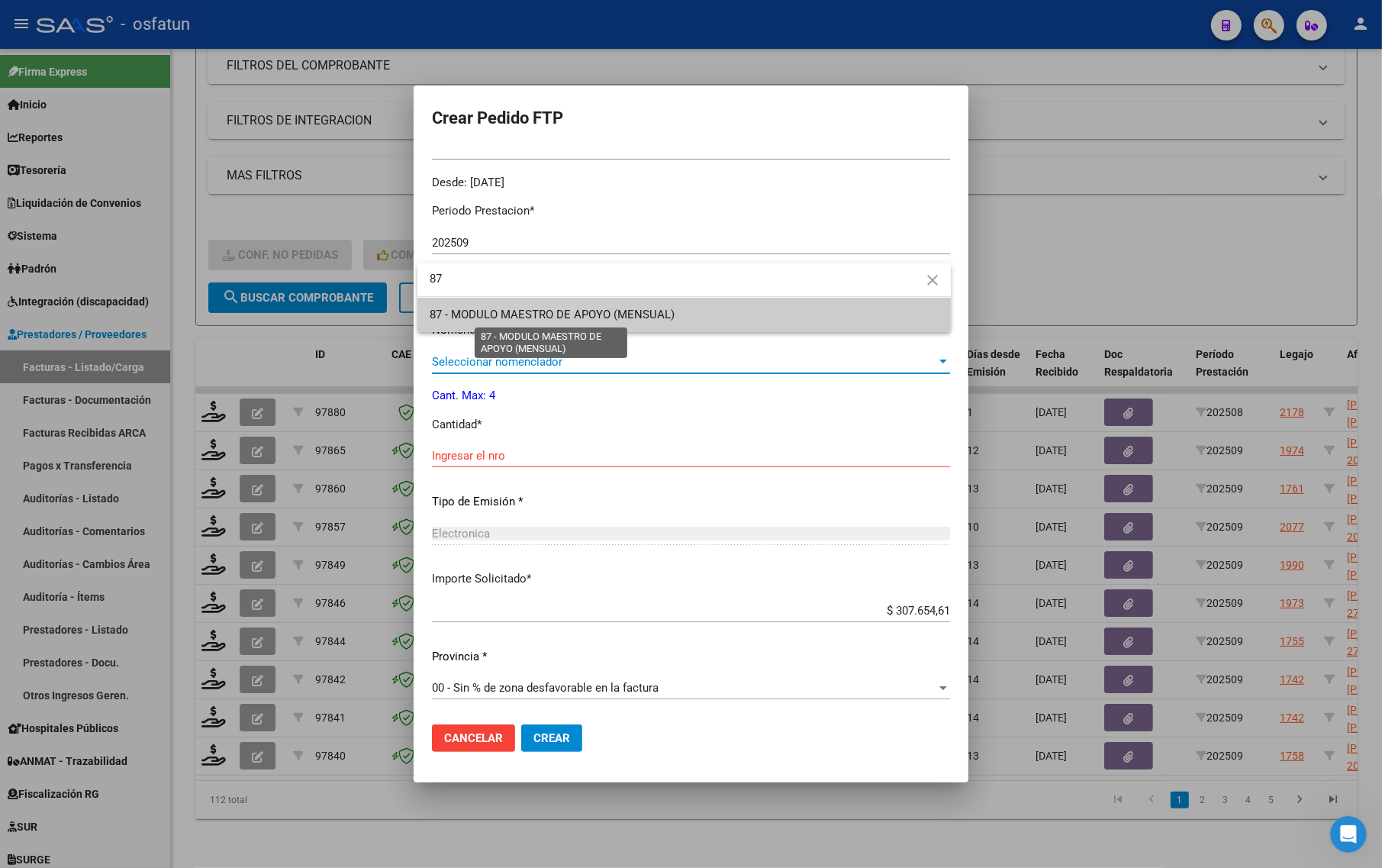
type input "87"
click at [527, 314] on span "87 - MODULO MAESTRO DE APOYO (MENSUAL)" at bounding box center [552, 314] width 245 height 13
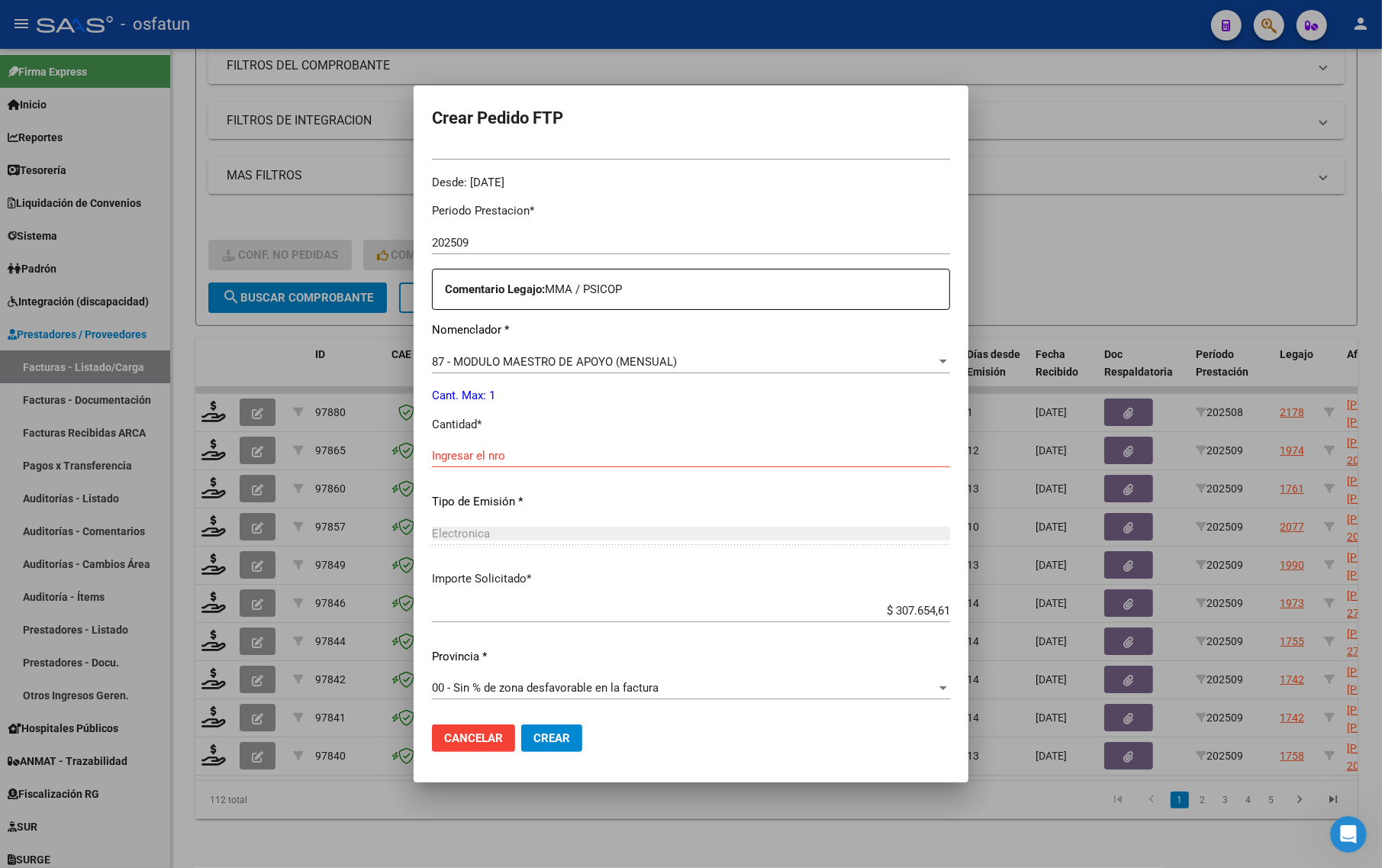
click at [498, 444] on div "Ingresar el nro" at bounding box center [691, 456] width 518 height 23
type input "1"
click at [553, 738] on span "Crear" at bounding box center [552, 737] width 37 height 13
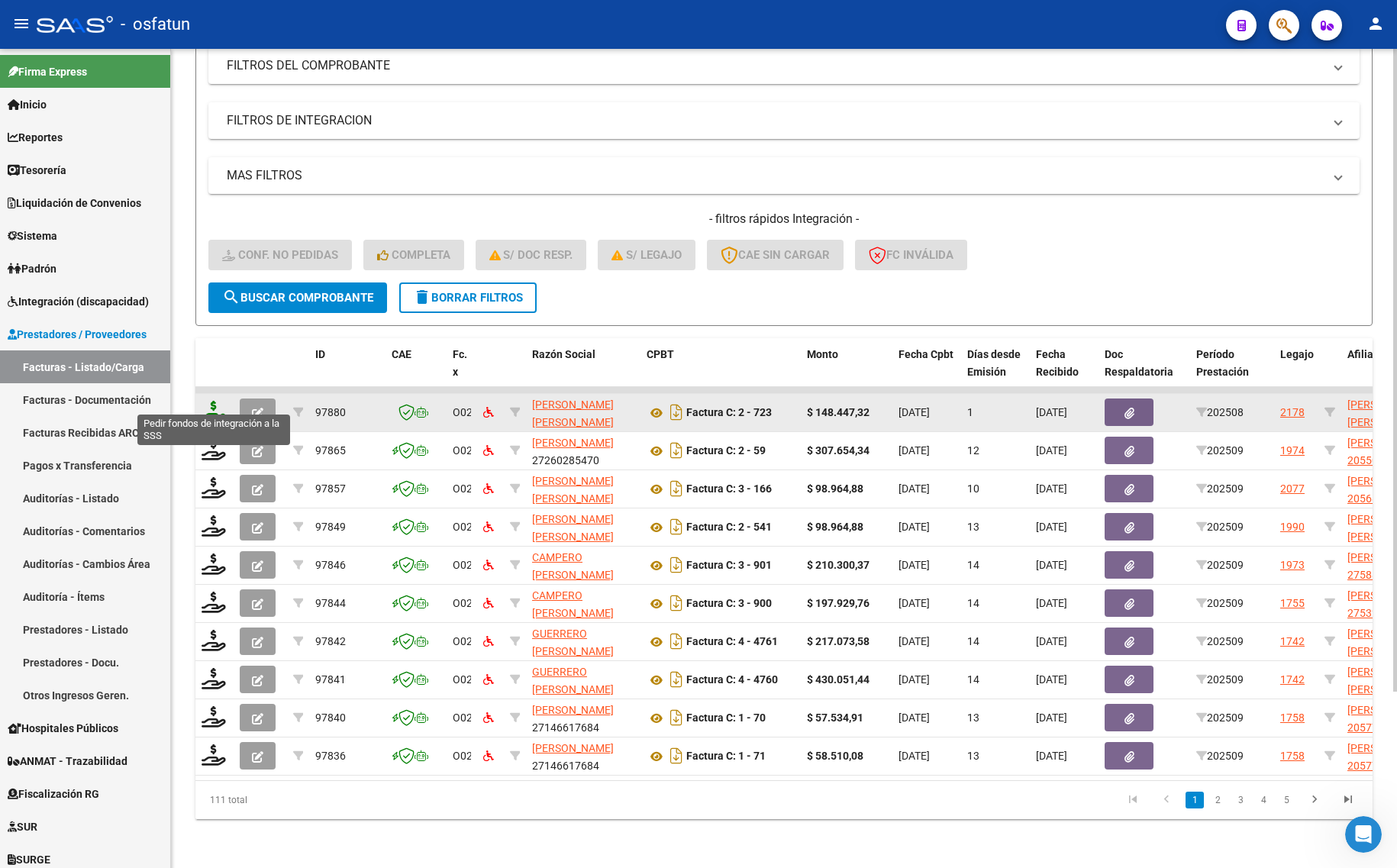
click at [216, 400] on icon at bounding box center [213, 411] width 24 height 21
click at [208, 400] on icon at bounding box center [213, 411] width 24 height 21
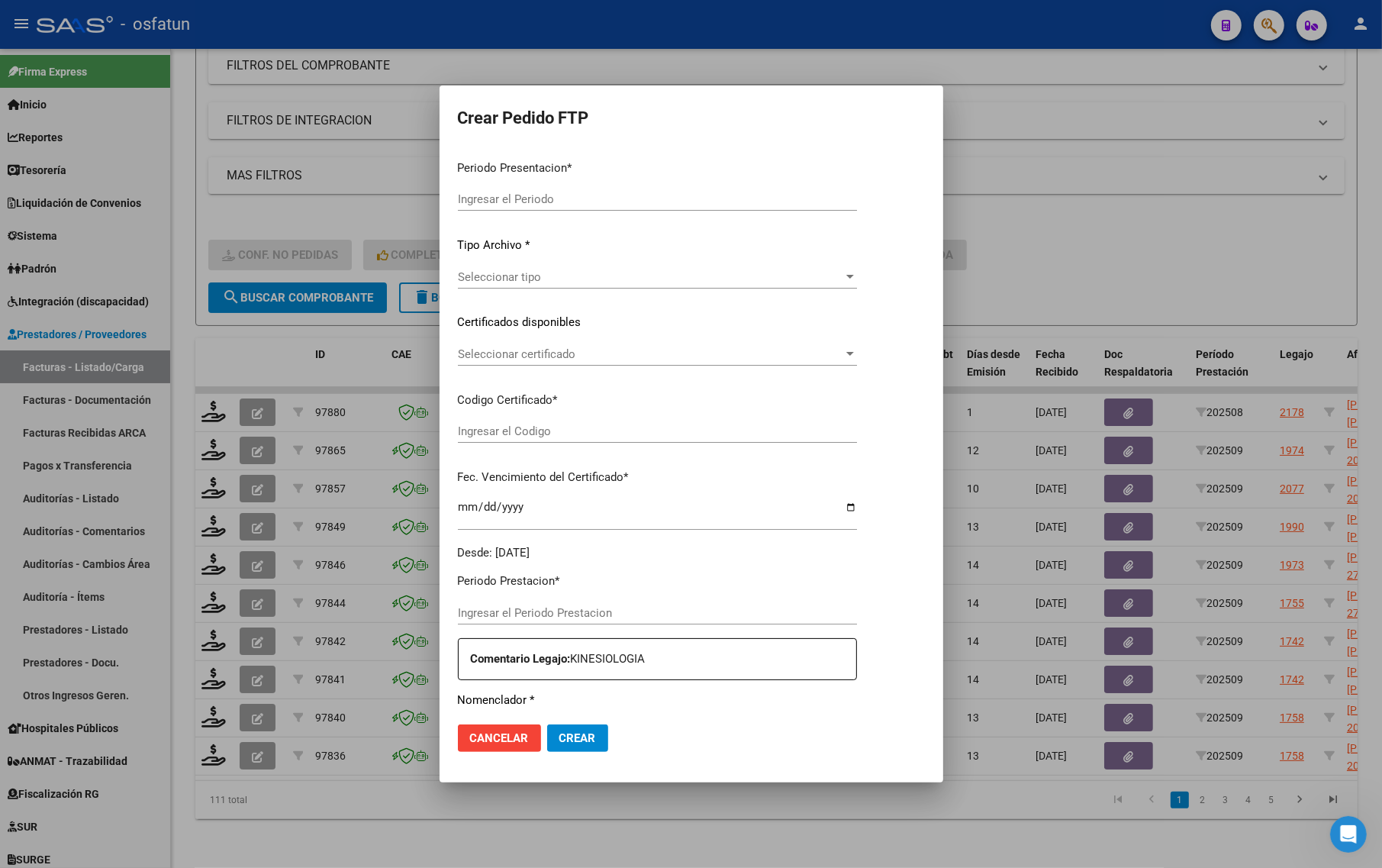
type input "202509"
type input "202508"
type input "$ 148.447,32"
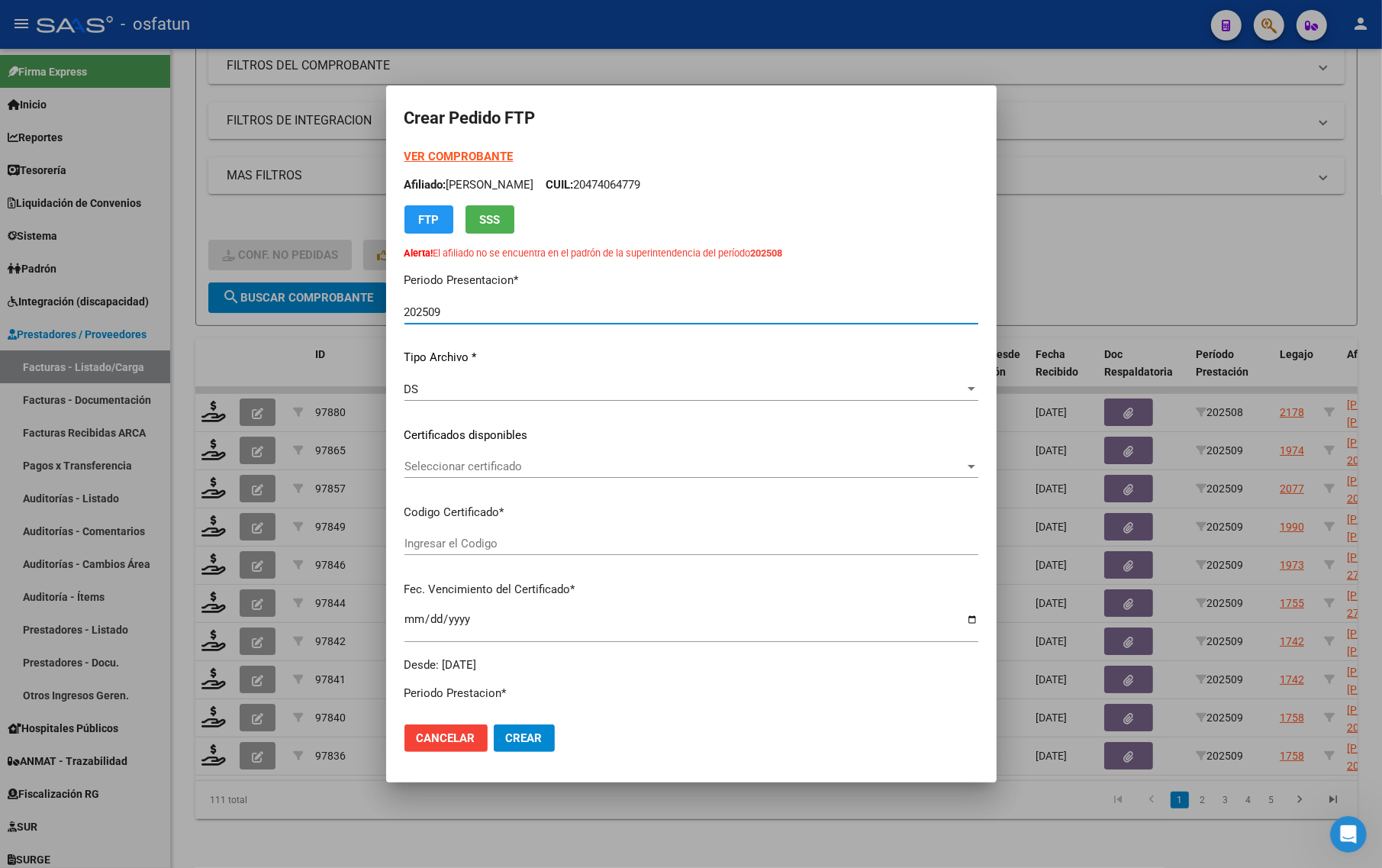
type input "ARG02000558345052021080320260803SAL121"
type input "[DATE]"
click at [444, 150] on strong "VER COMPROBANTE" at bounding box center [459, 156] width 109 height 13
click at [281, 202] on div at bounding box center [691, 434] width 1382 height 868
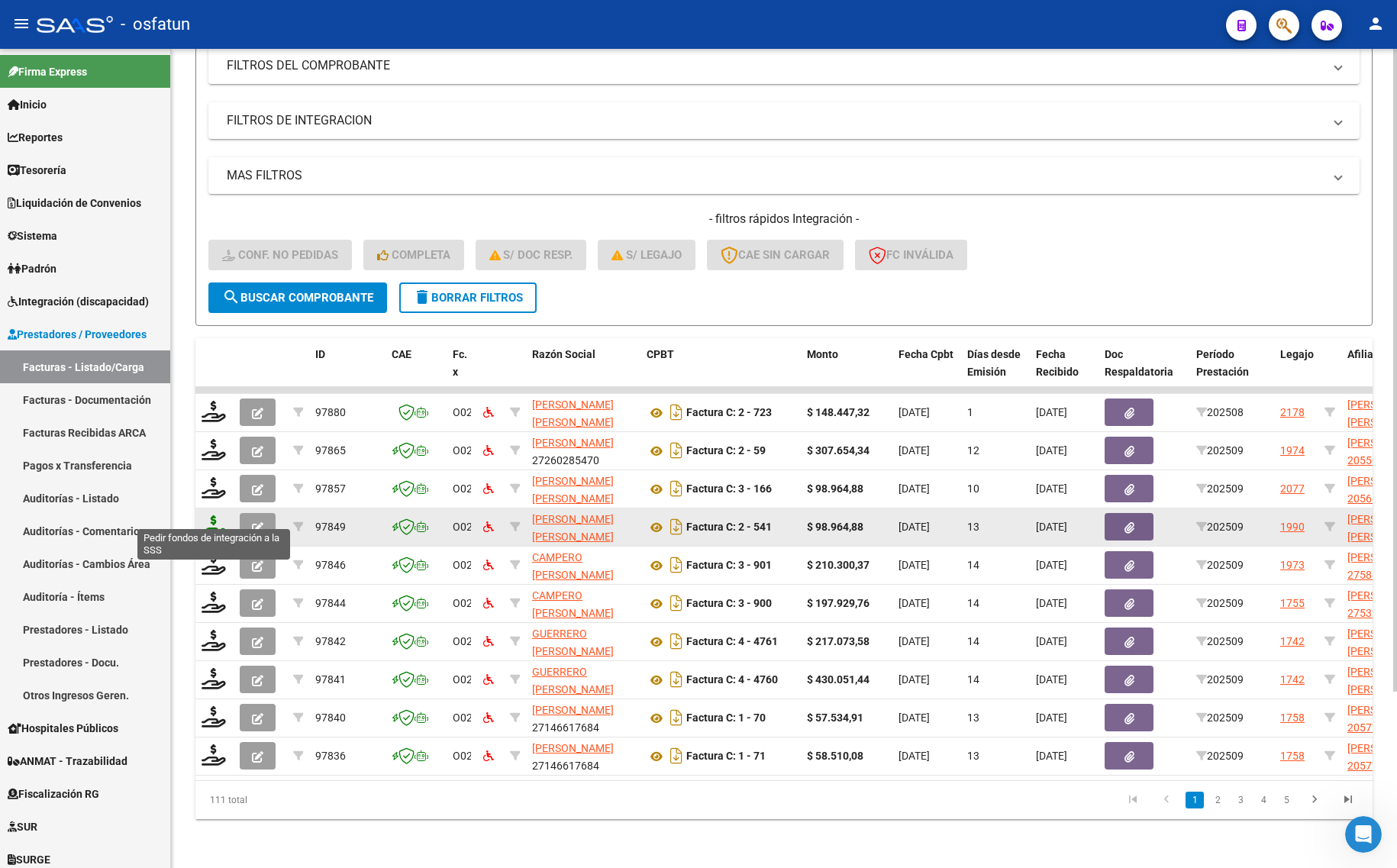
click at [214, 516] on icon at bounding box center [213, 526] width 24 height 21
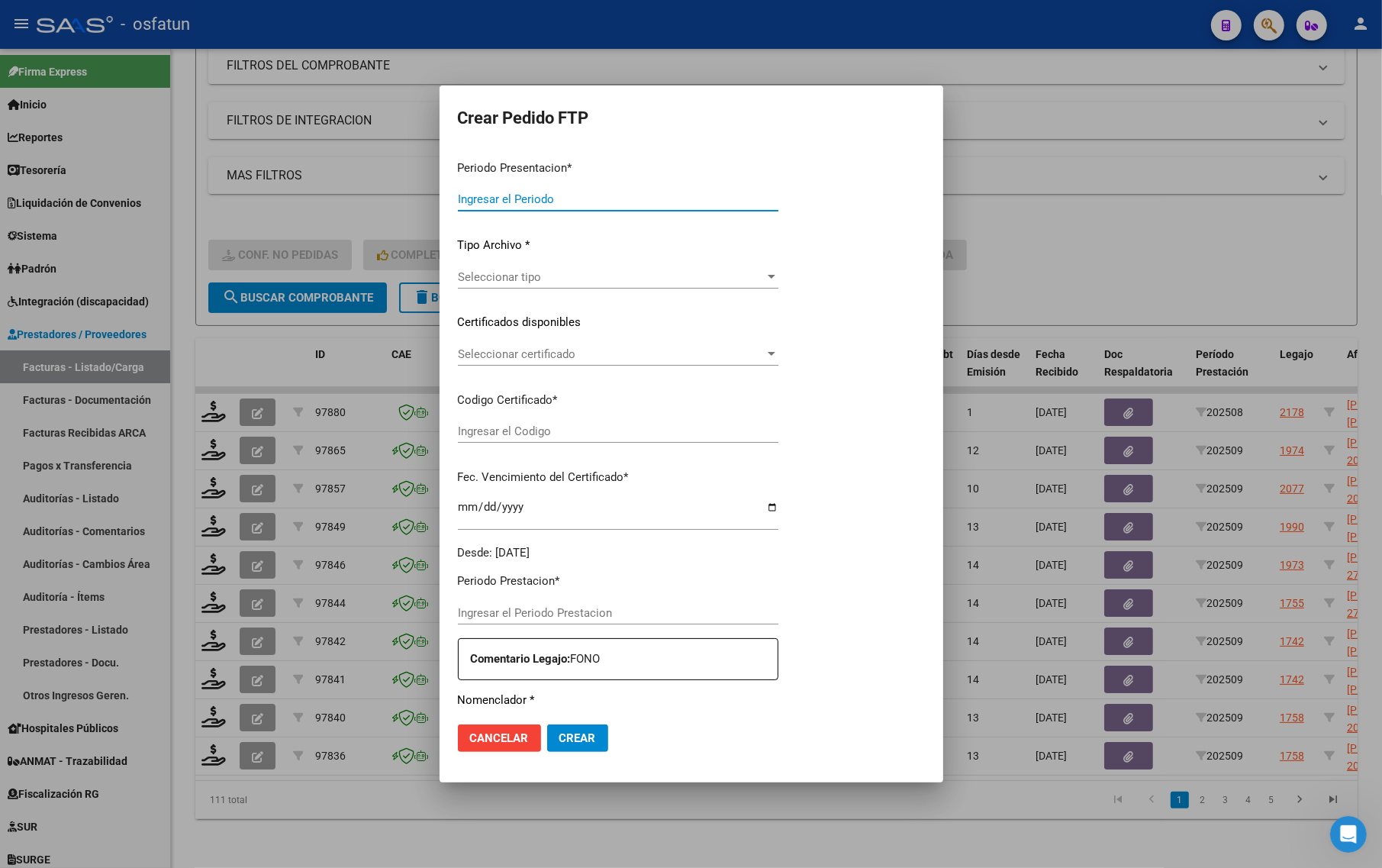
type input "202509"
type input "$ 98.964,88"
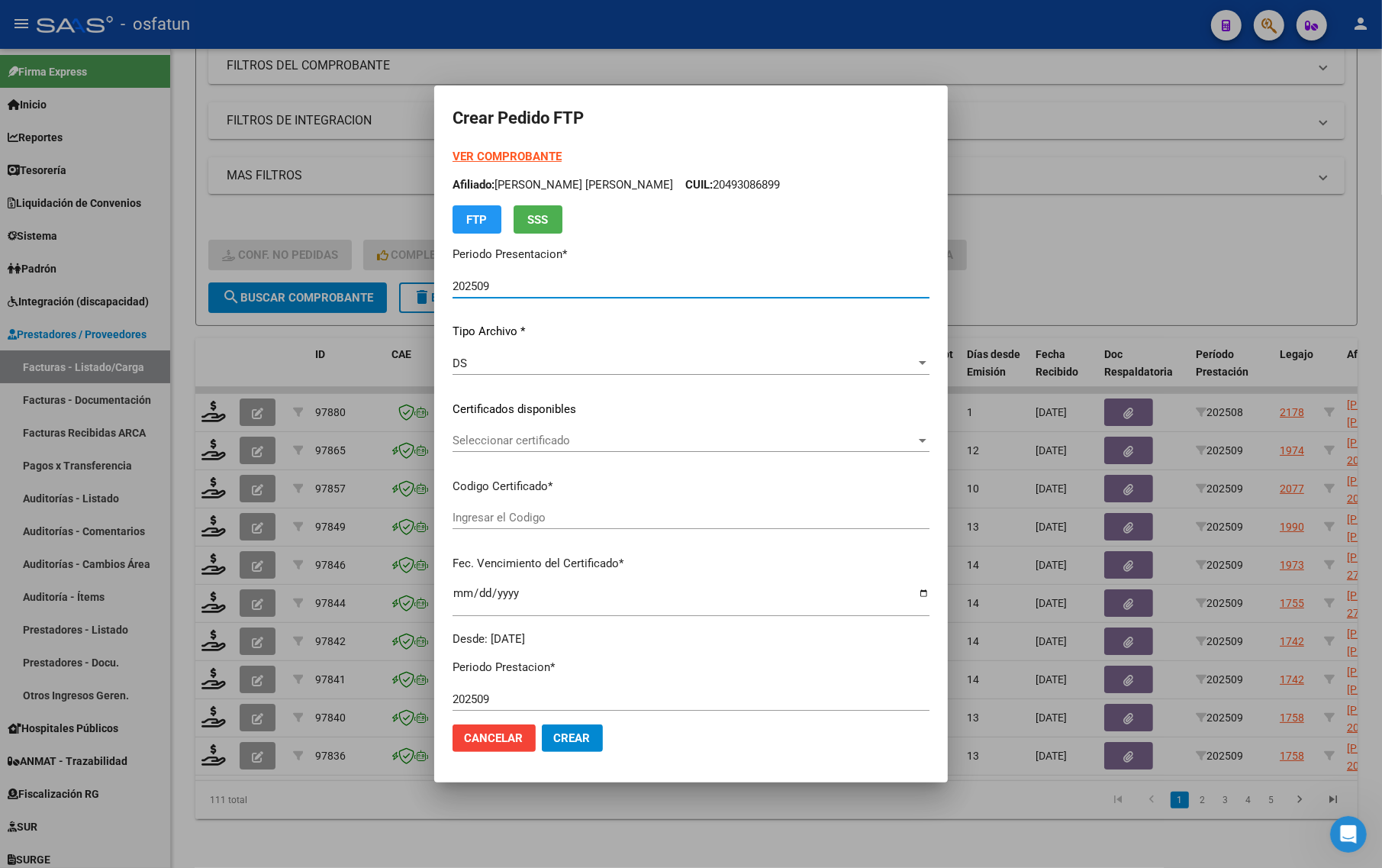
type input "ARG02000496883472018091720250917TUC136"
type input "[DATE]"
click at [478, 154] on strong "VER COMPROBANTE" at bounding box center [507, 156] width 109 height 13
click at [246, 193] on div at bounding box center [691, 434] width 1382 height 868
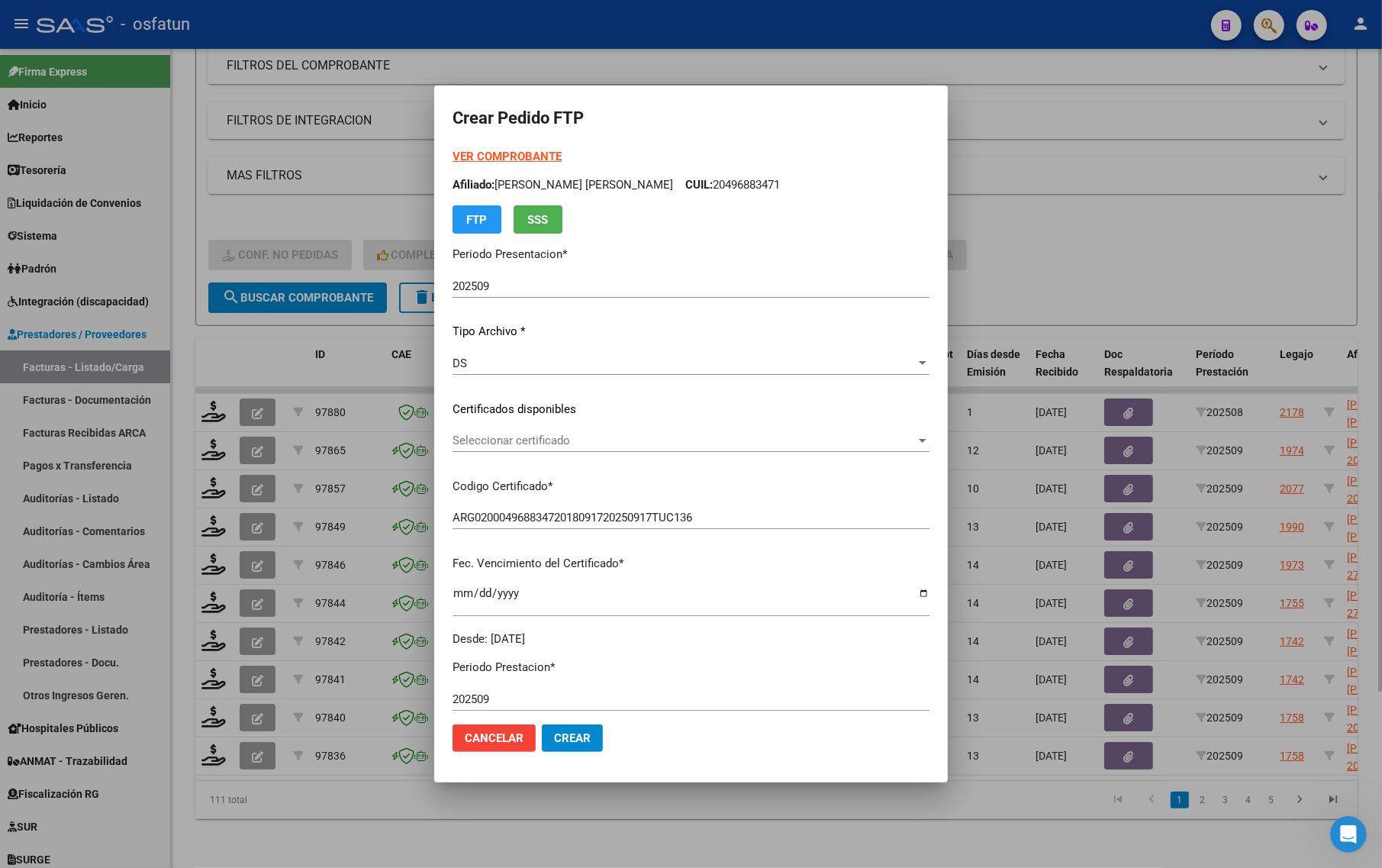
click at [246, 193] on div "MAS FILTROS Todos Con Doc. Respaldatoria Todos Con Trazabilidad Todos Asociado …" at bounding box center [776, 220] width 1136 height 125
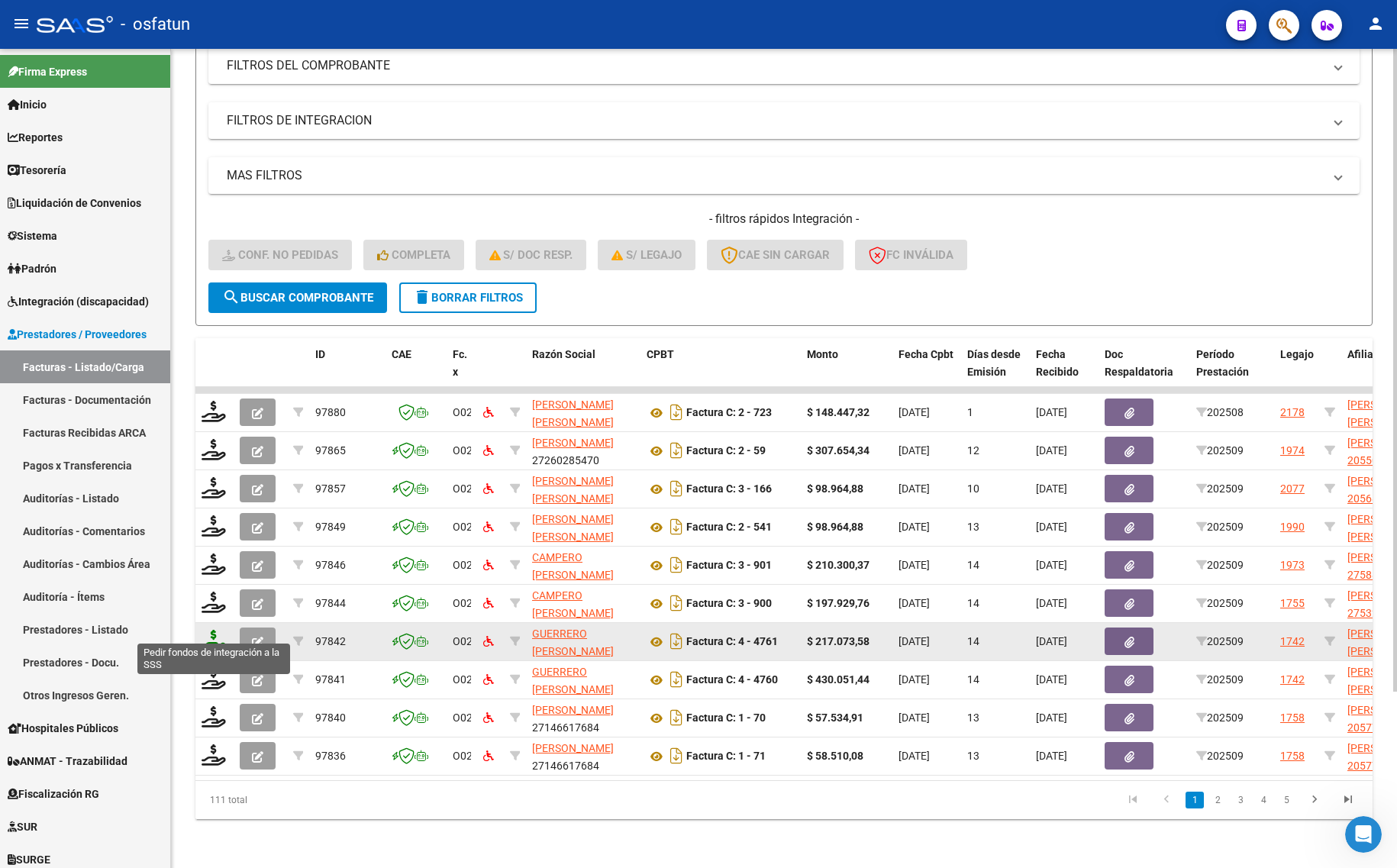
click at [211, 632] on icon at bounding box center [213, 640] width 24 height 21
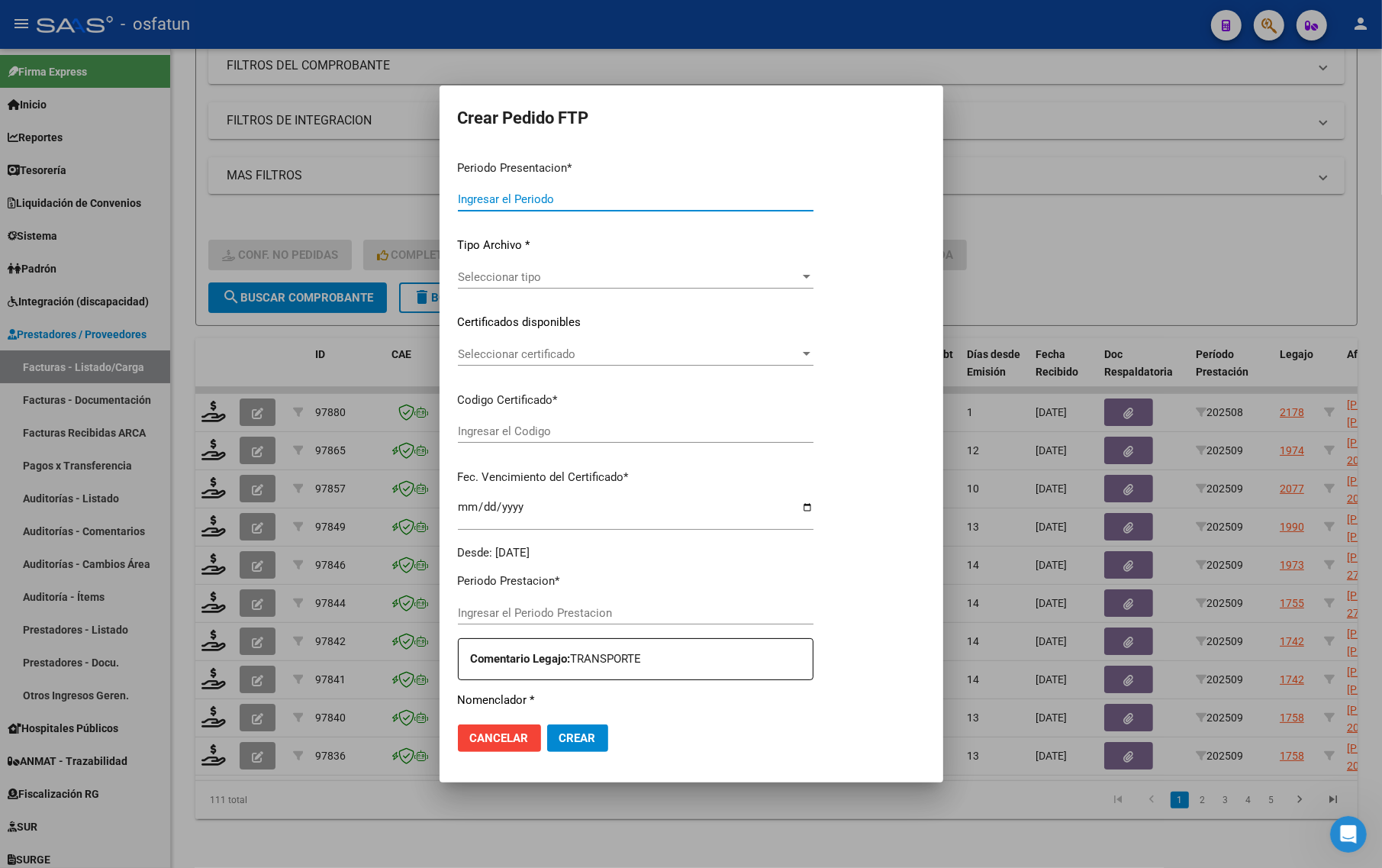
type input "202509"
type input "$ 217.073,58"
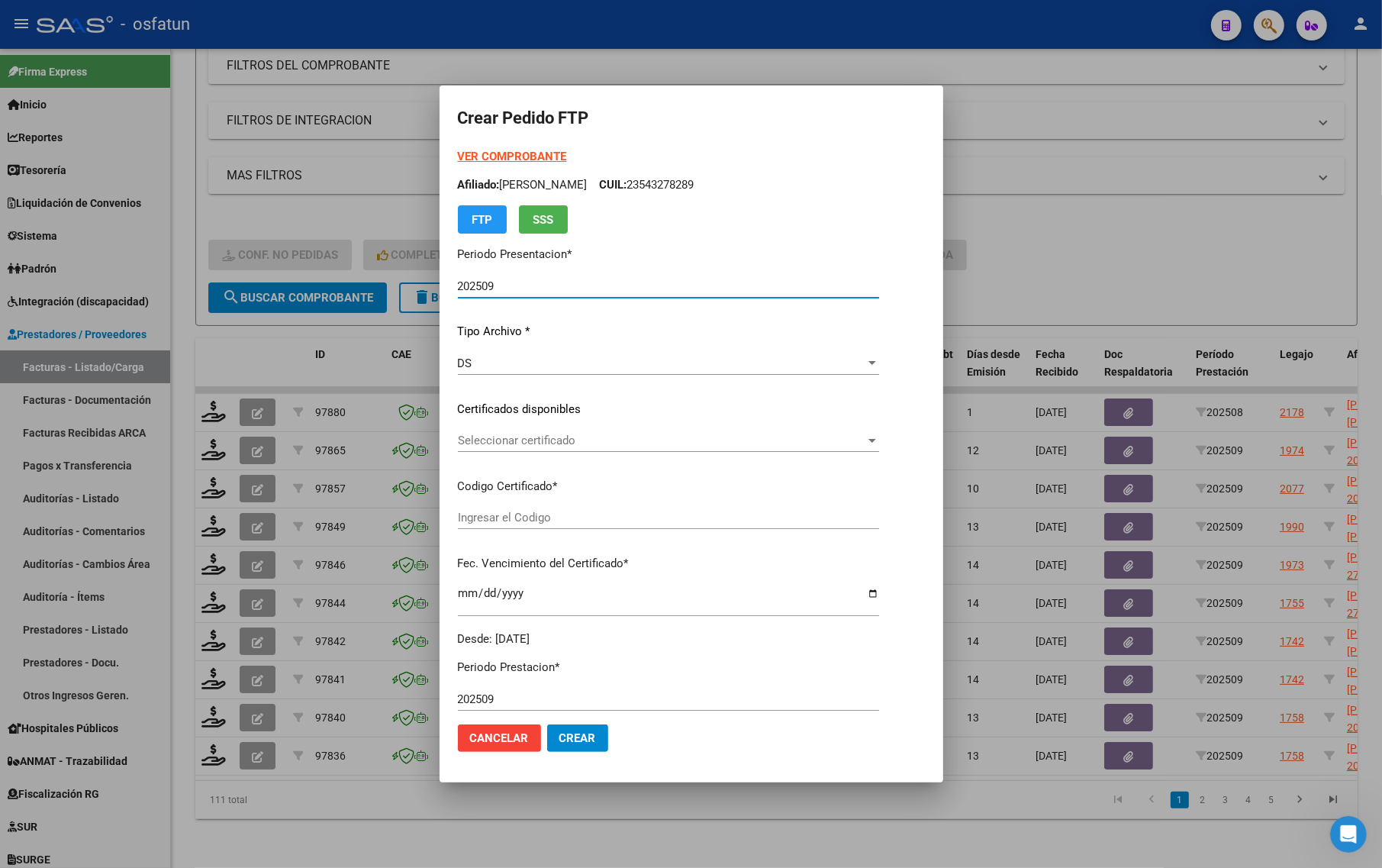
type input "ARG01000555611362021120520251206TUC136"
type input "[DATE]"
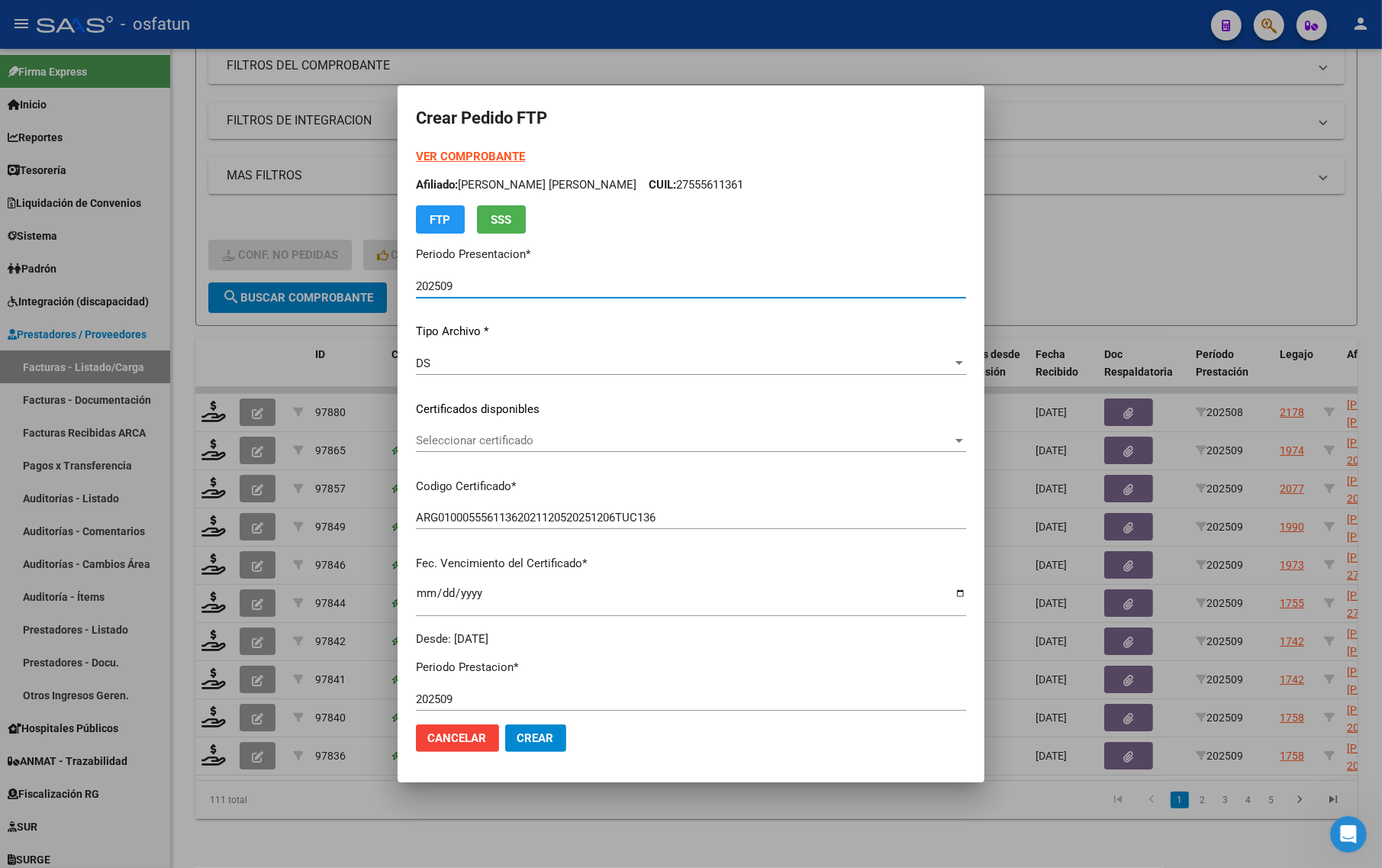
click at [452, 157] on strong "VER COMPROBANTE" at bounding box center [470, 156] width 109 height 13
click at [198, 162] on div at bounding box center [691, 434] width 1382 height 868
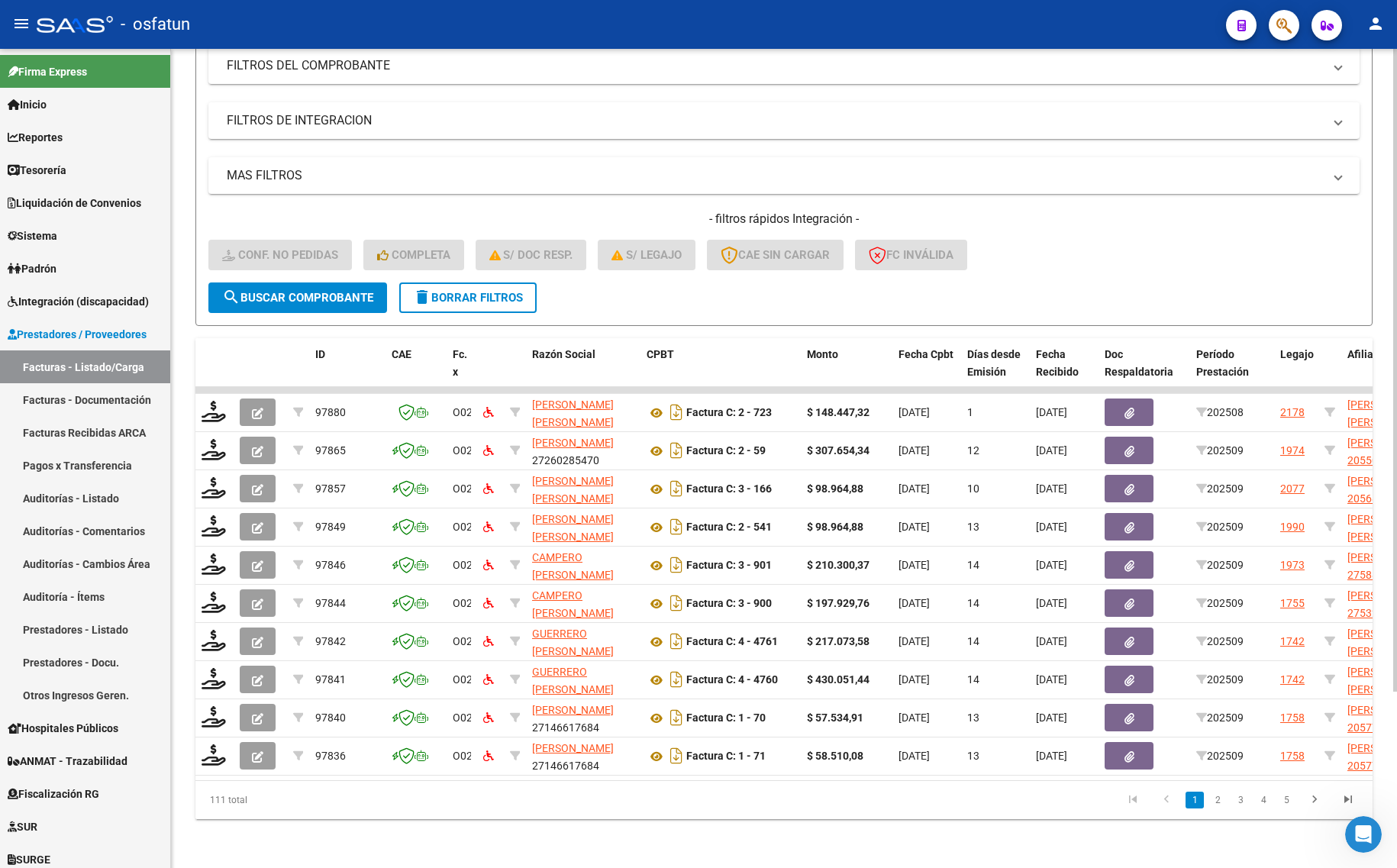
click at [655, 286] on form "Filtros Id Integración Area Seleccionar Gerenciador Seleccionar Gerenciador Si …" at bounding box center [784, 147] width 1177 height 358
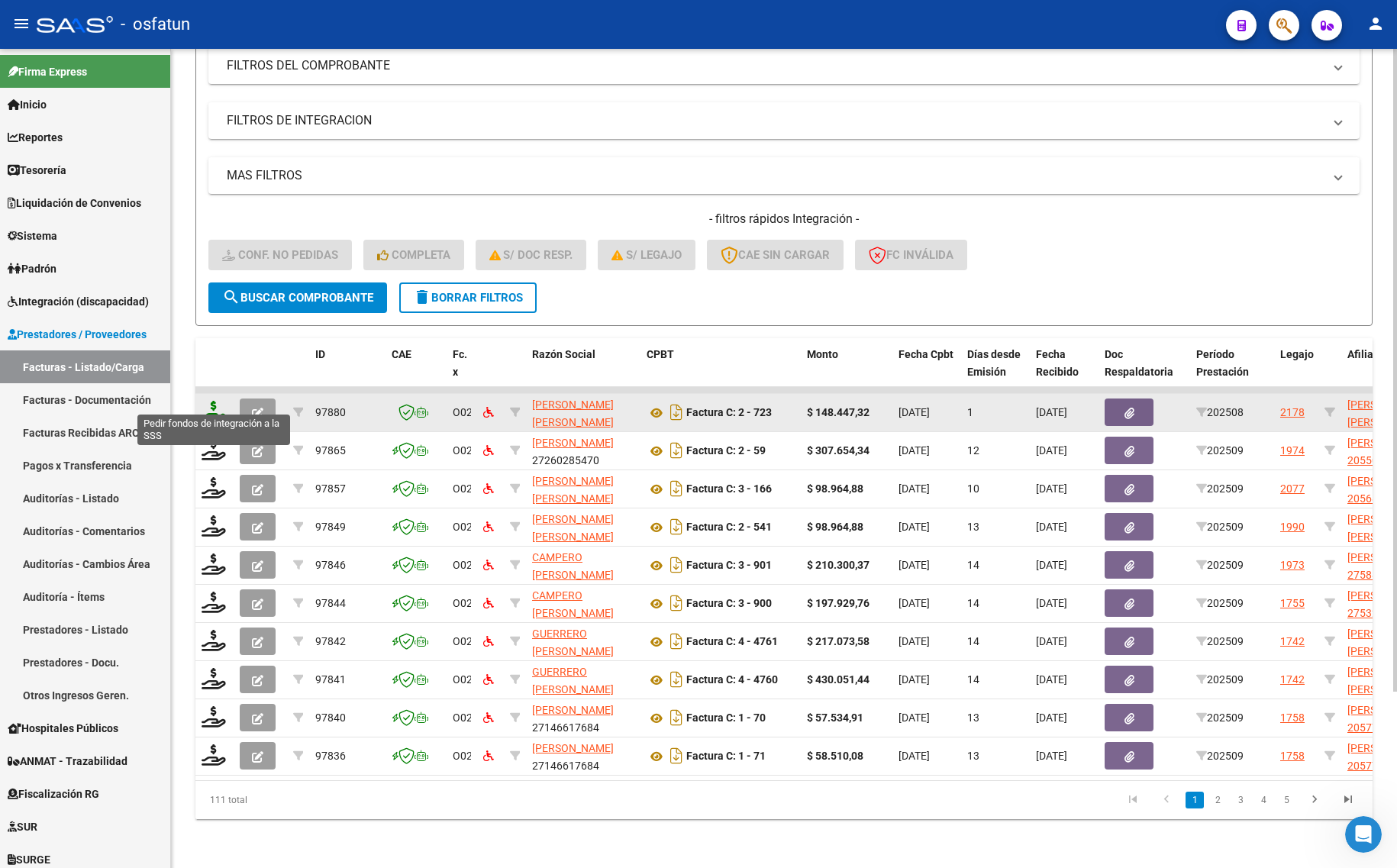
click at [206, 400] on icon at bounding box center [213, 411] width 24 height 21
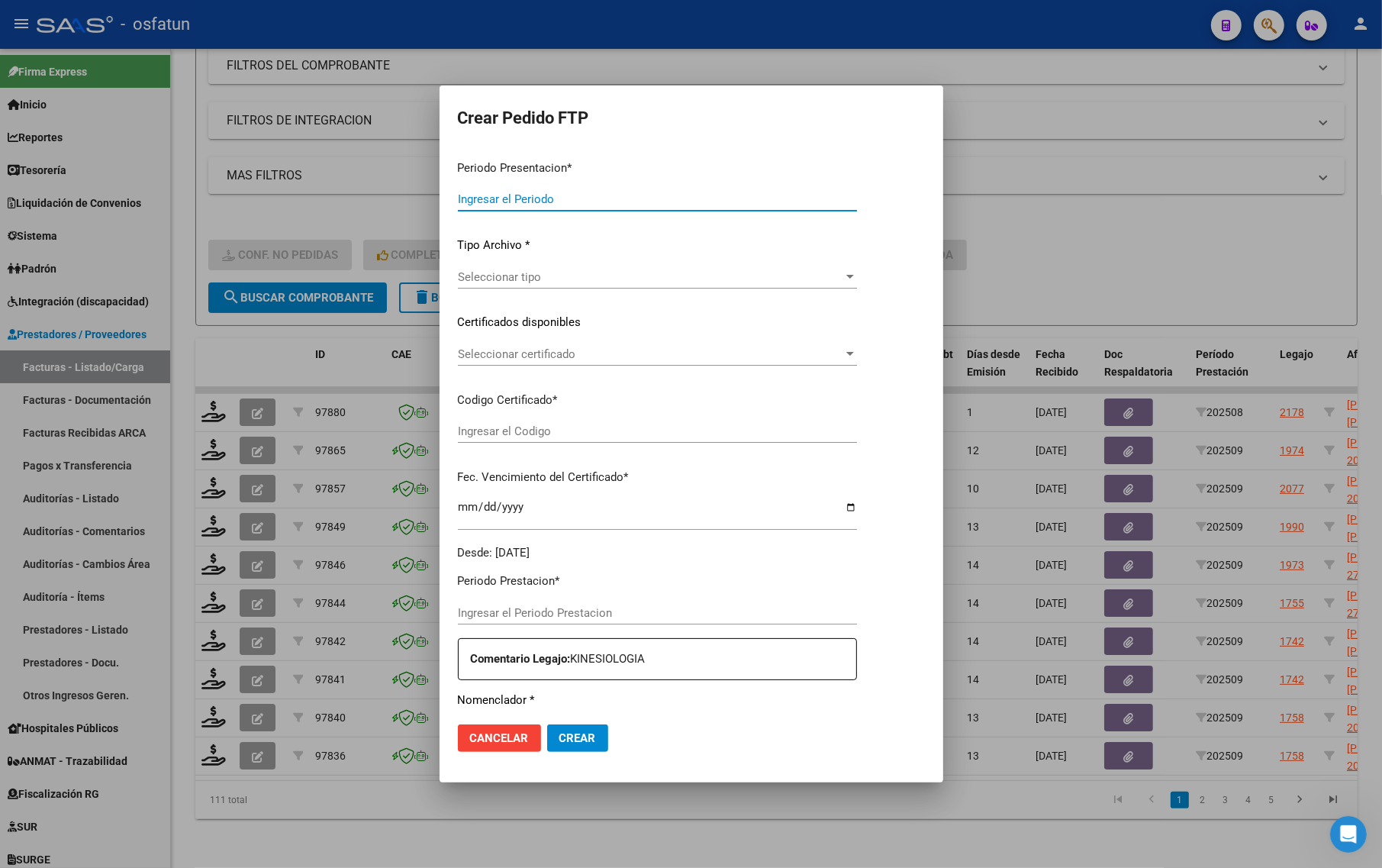
type input "202509"
type input "202508"
type input "$ 148.447,32"
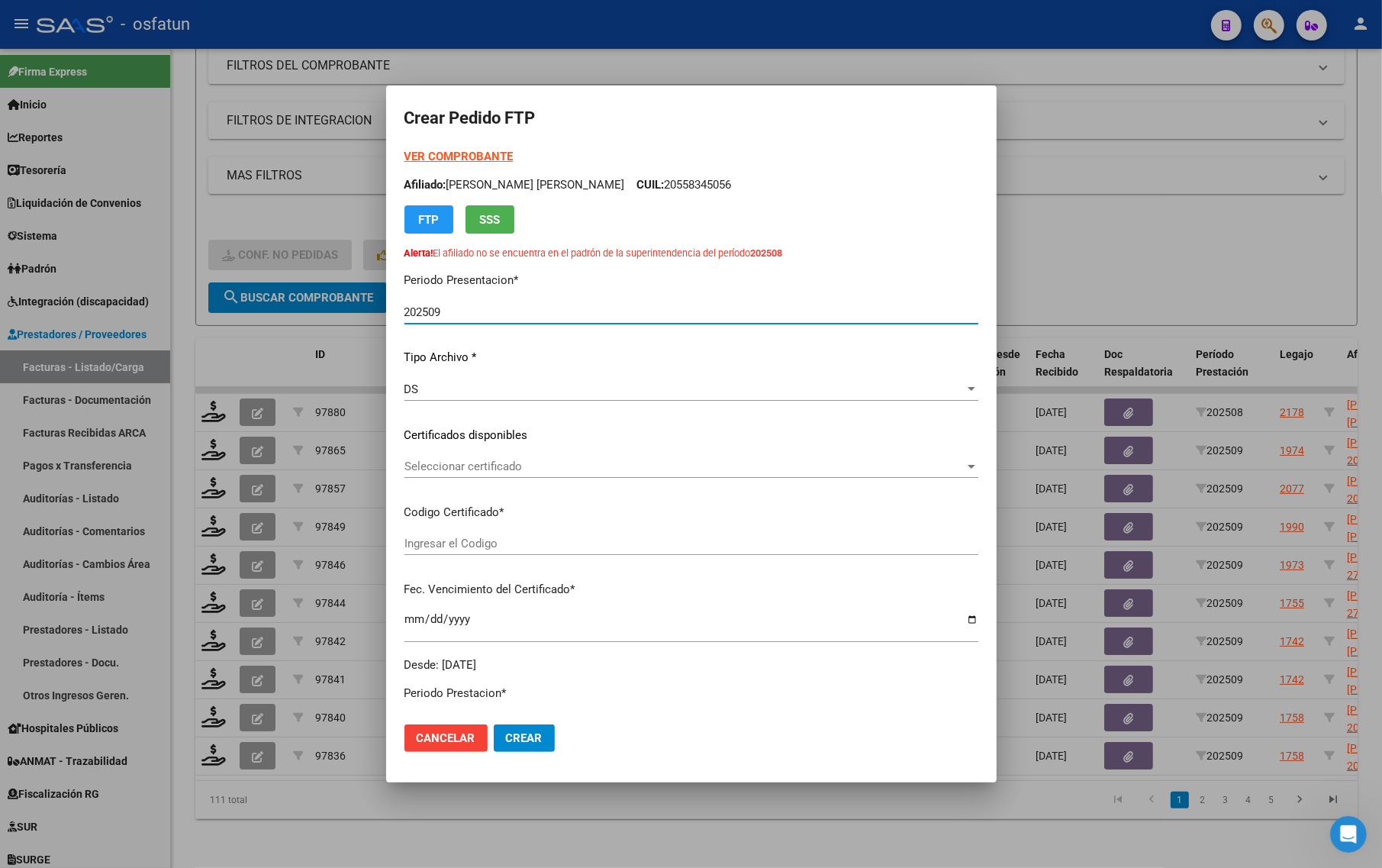
type input "ARG02000558345052021080320260803SAL121"
type input "[DATE]"
click at [1061, 280] on div at bounding box center [691, 434] width 1382 height 868
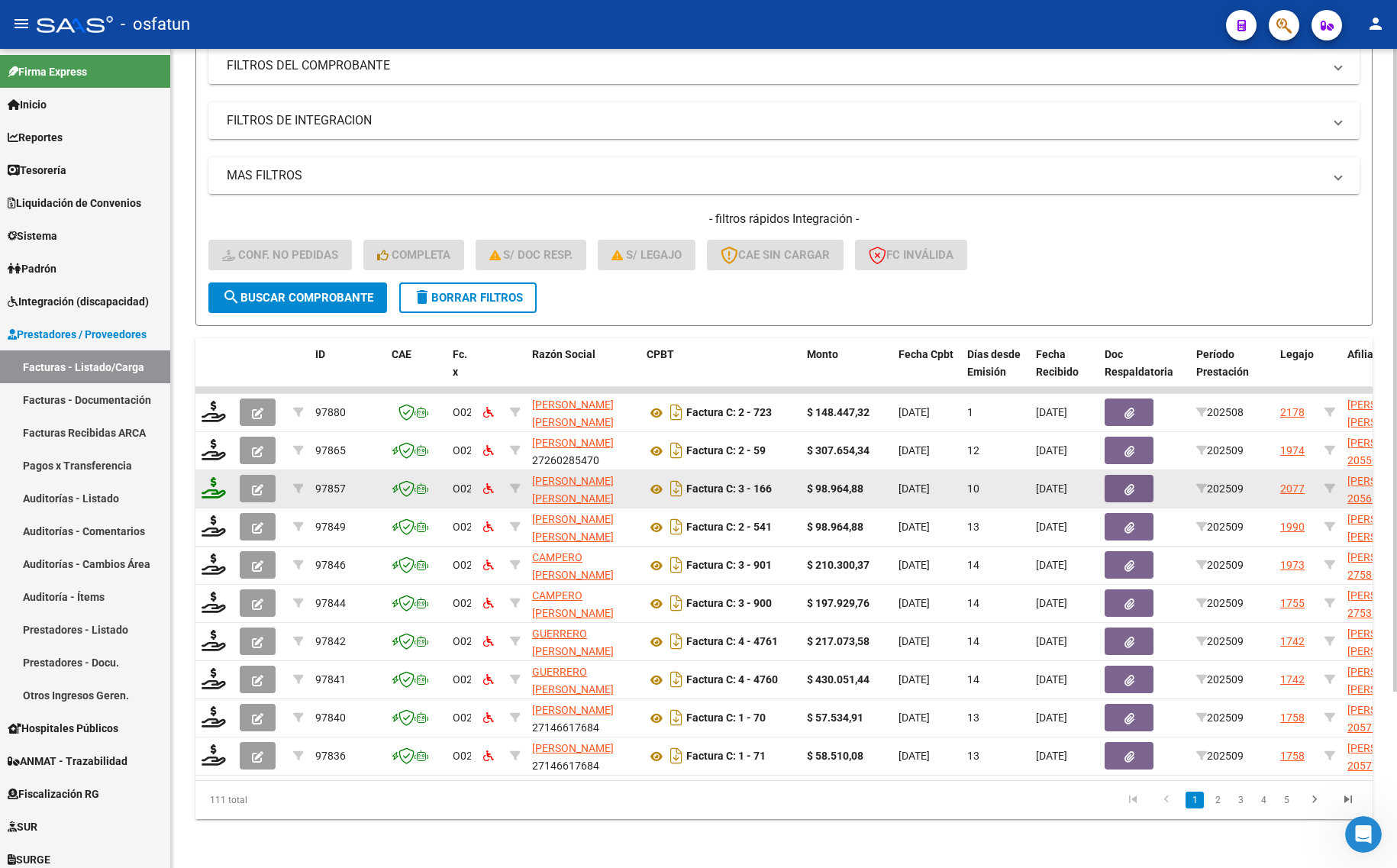
click at [225, 477] on icon at bounding box center [213, 488] width 24 height 21
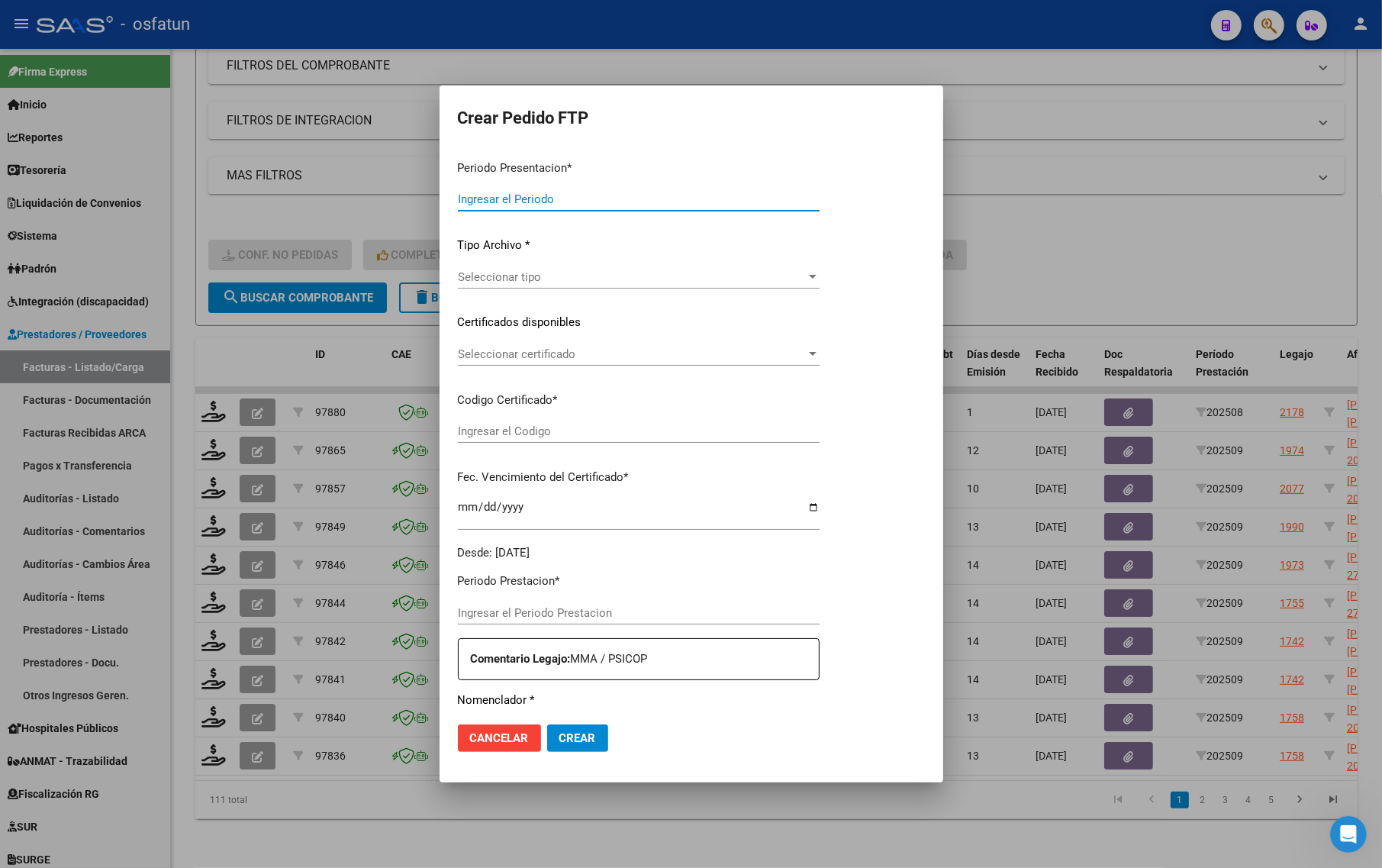
type input "202509"
type input "$ 98.964,88"
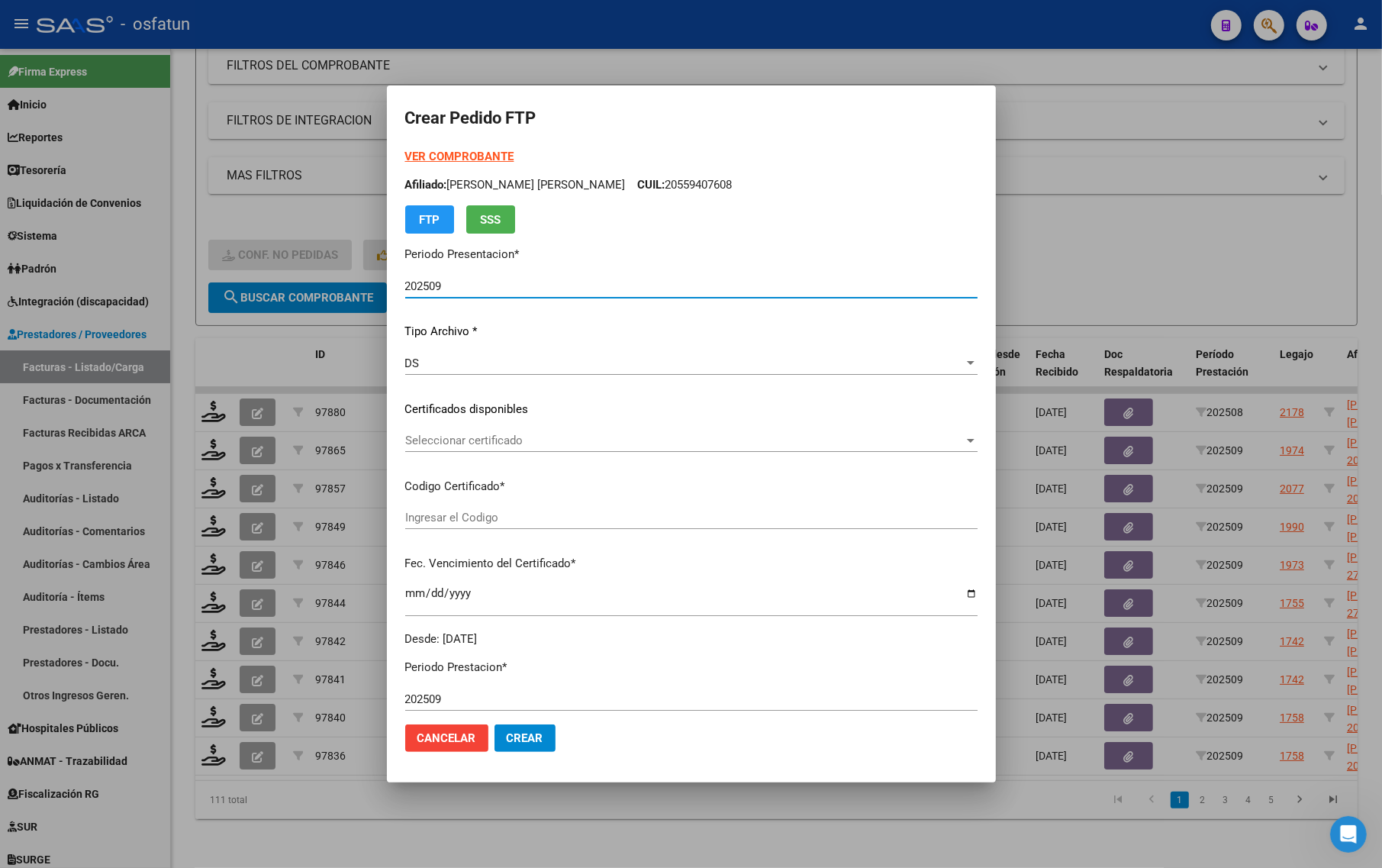
type input "ARG02000568311912021090220260902TUC136"
type input "[DATE]"
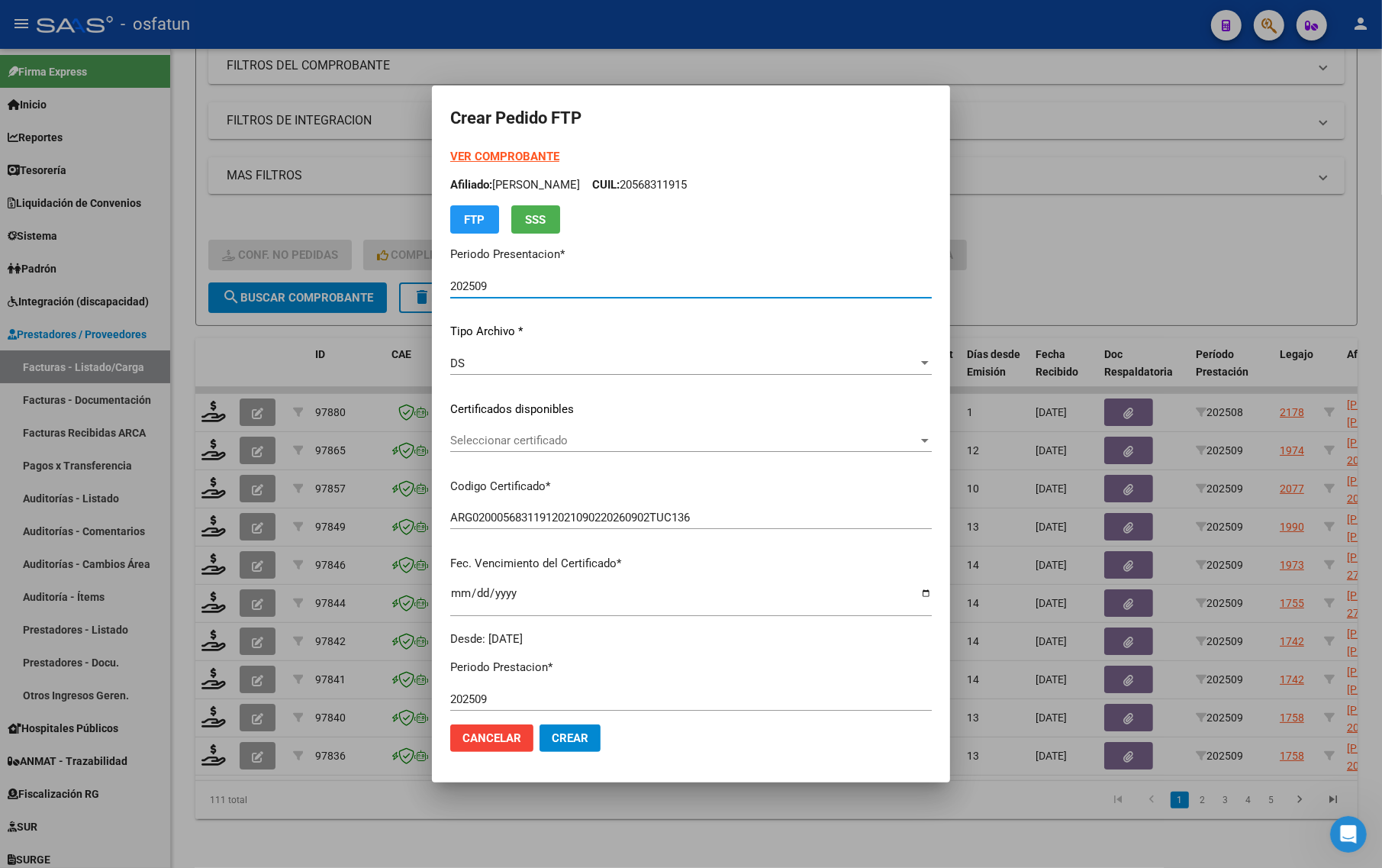
click at [451, 155] on strong "VER COMPROBANTE" at bounding box center [505, 156] width 109 height 13
drag, startPoint x: 451, startPoint y: 426, endPoint x: 449, endPoint y: 435, distance: 9.2
click at [451, 433] on div "VER COMPROBANTE ARCA Padrón Afiliado: [PERSON_NAME] CUIL: 20568311915 FTP SSS P…" at bounding box center [691, 398] width 482 height 499
click at [451, 435] on span "Seleccionar certificado" at bounding box center [684, 440] width 468 height 13
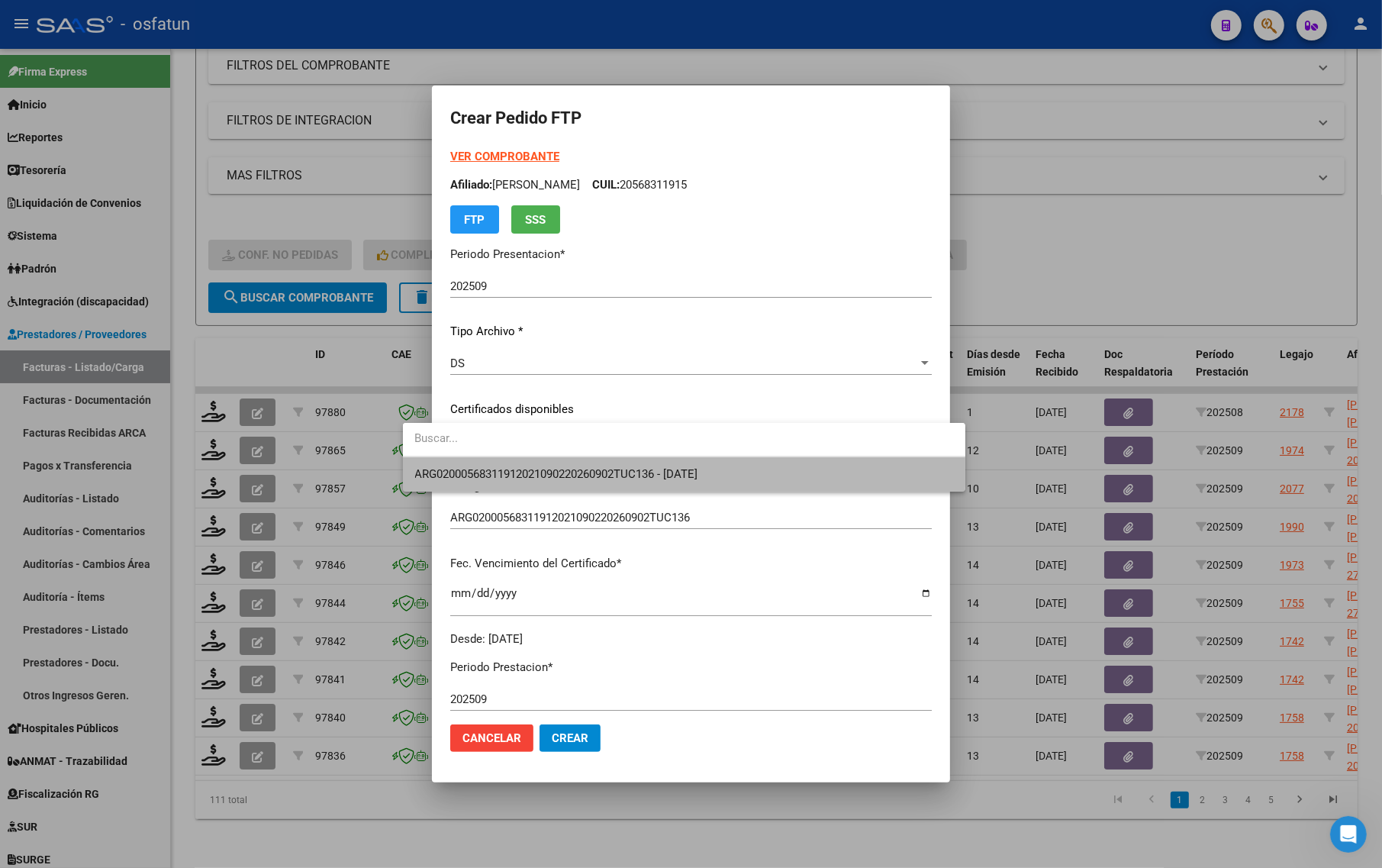
click at [449, 468] on span "ARG02000568311912021090220260902TUC136 - [DATE]" at bounding box center [684, 474] width 538 height 34
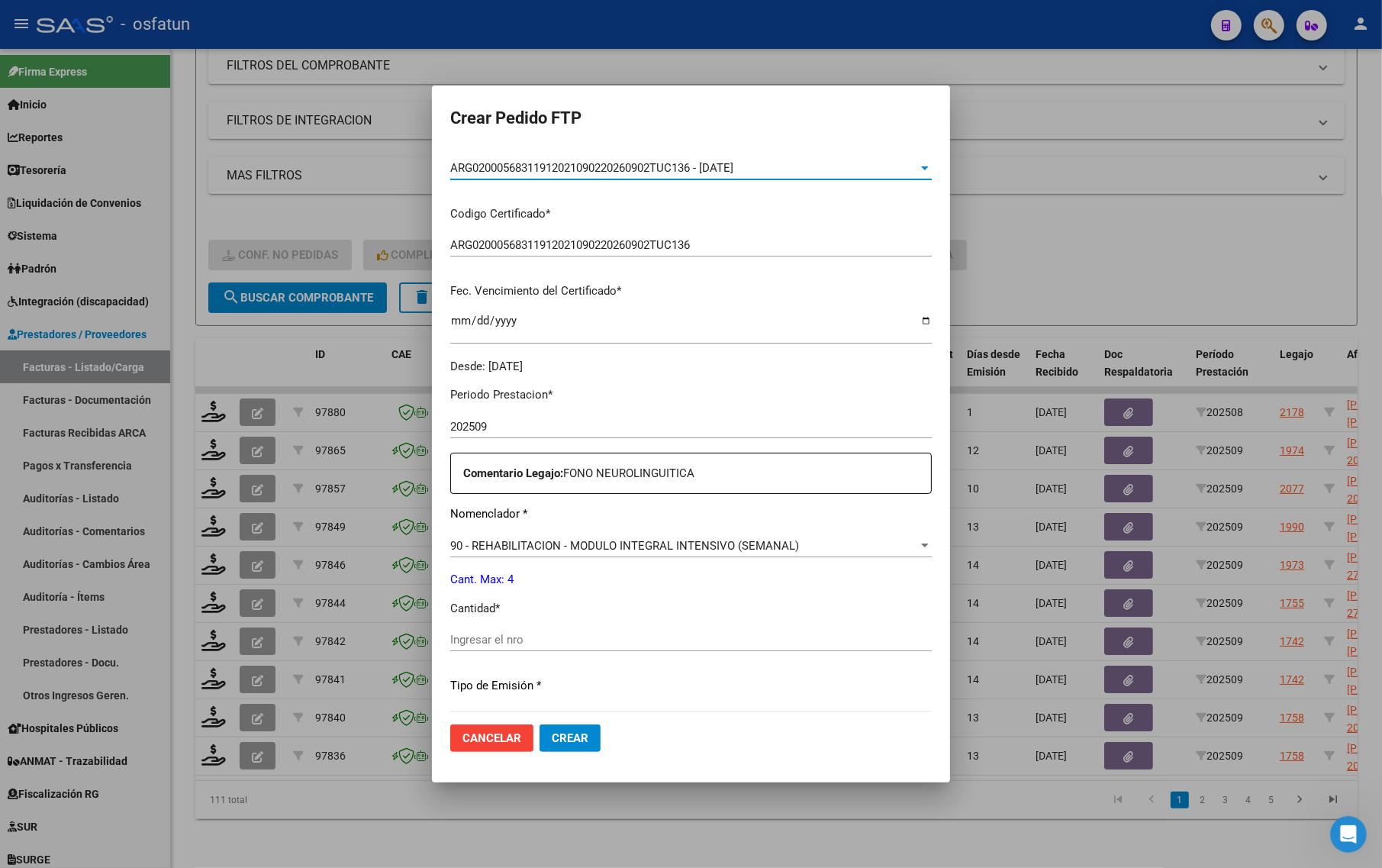
scroll to position [457, 0]
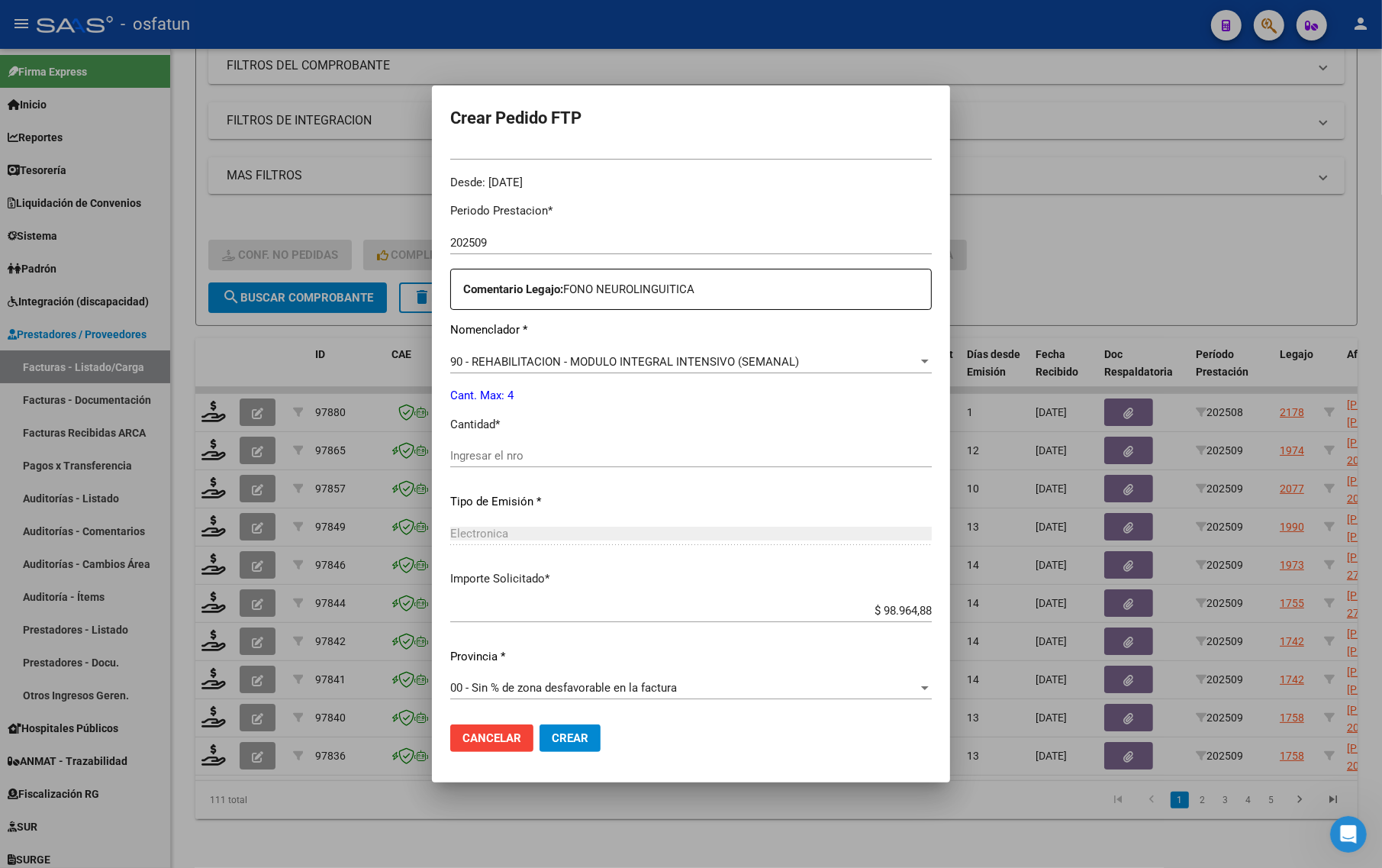
click at [503, 457] on input "Ingresar el nro" at bounding box center [691, 455] width 482 height 13
type input "4"
click at [552, 735] on span "Crear" at bounding box center [569, 737] width 37 height 13
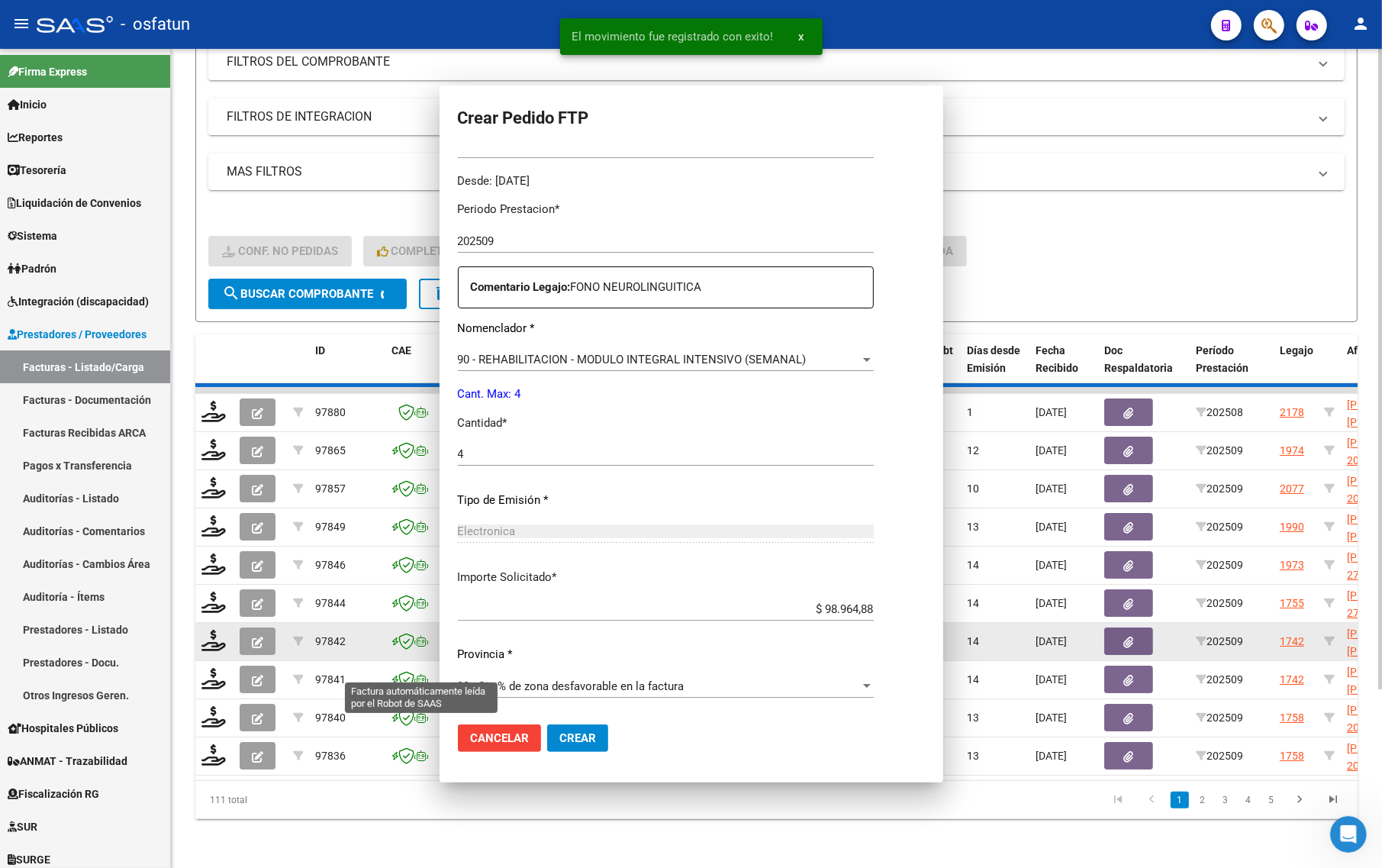
scroll to position [0, 0]
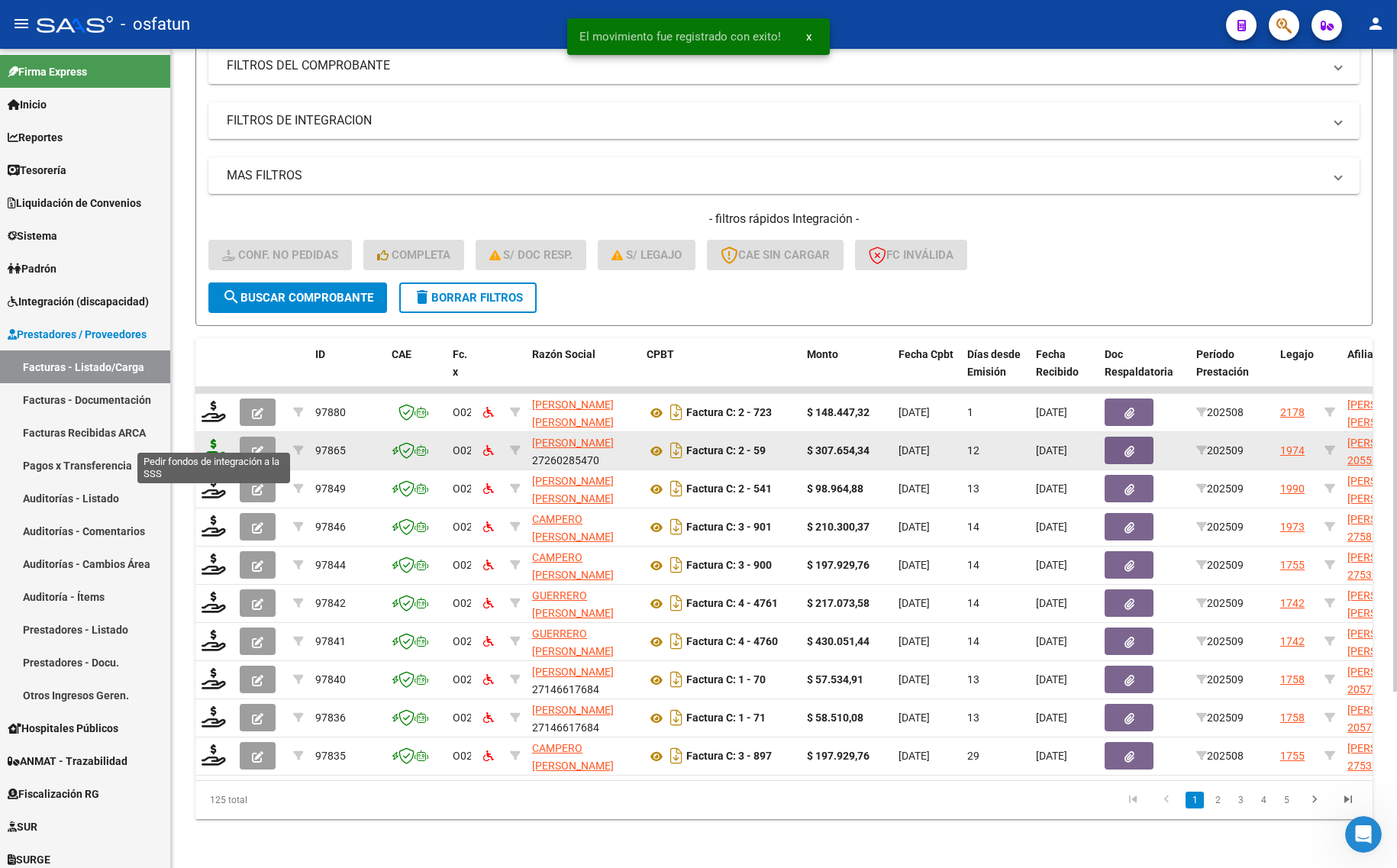
click at [212, 439] on icon at bounding box center [213, 450] width 24 height 21
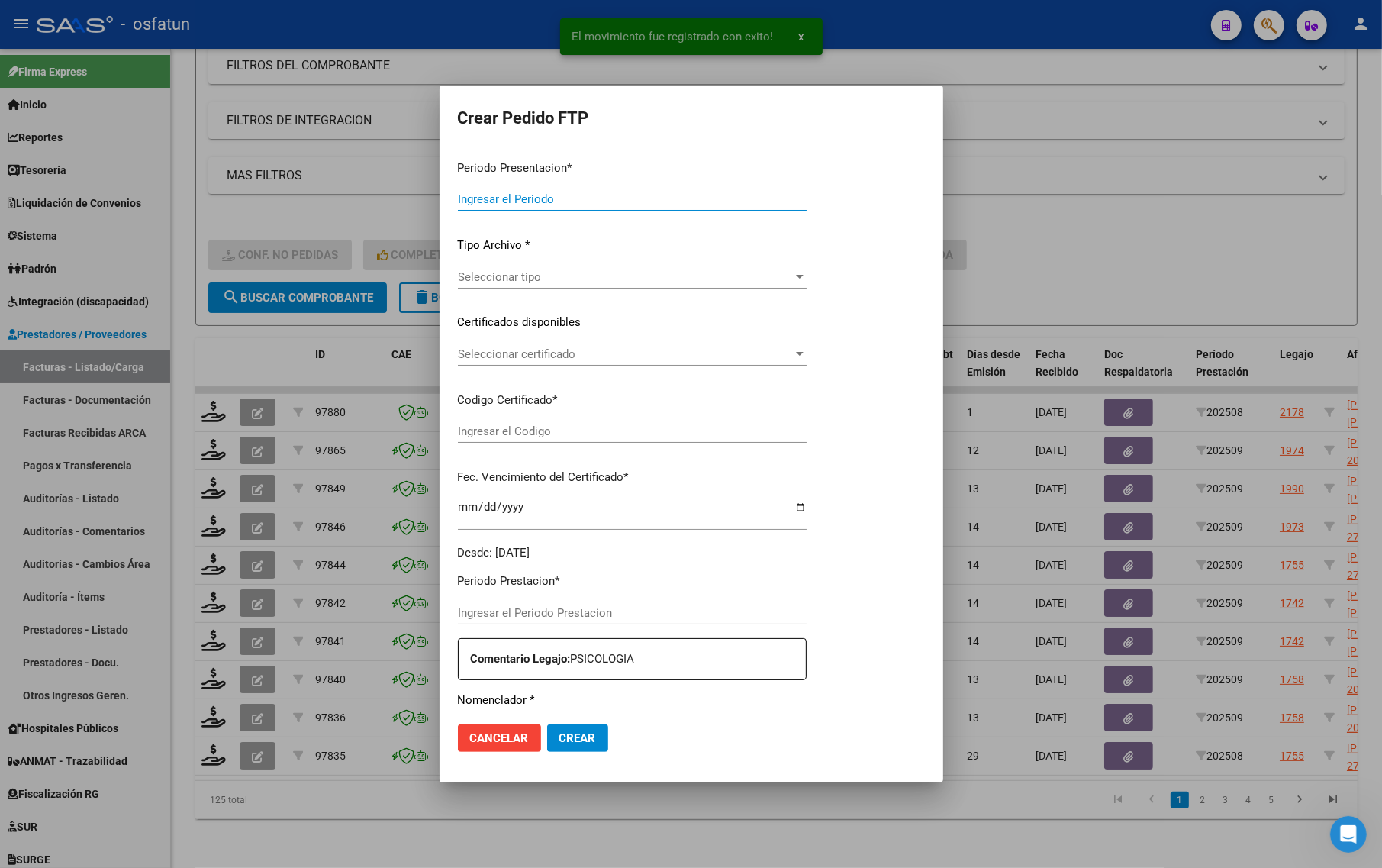
type input "202509"
type input "$ 307.654,34"
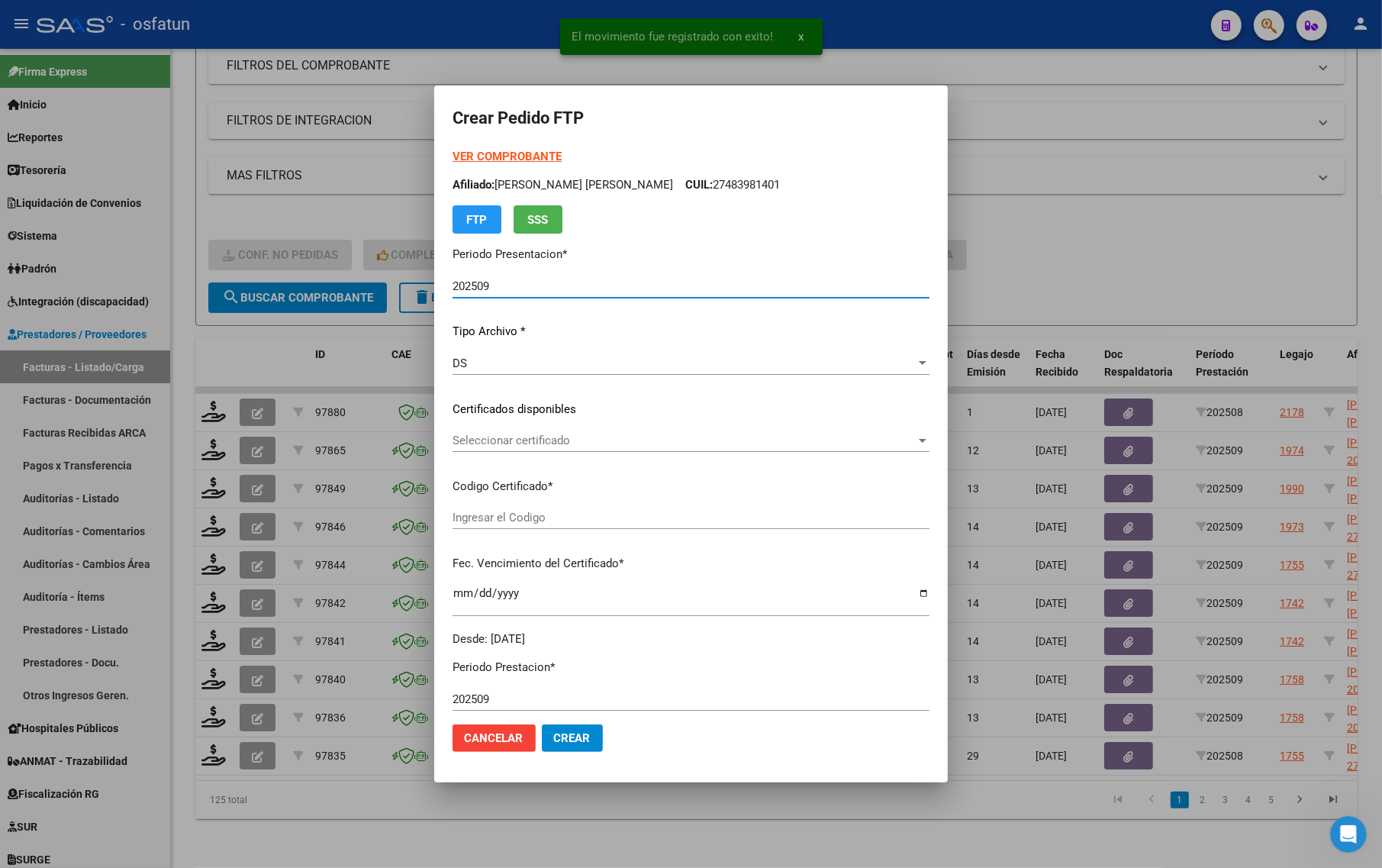
type input "ARG02000550865972021122220261222TUC136"
type input "[DATE]"
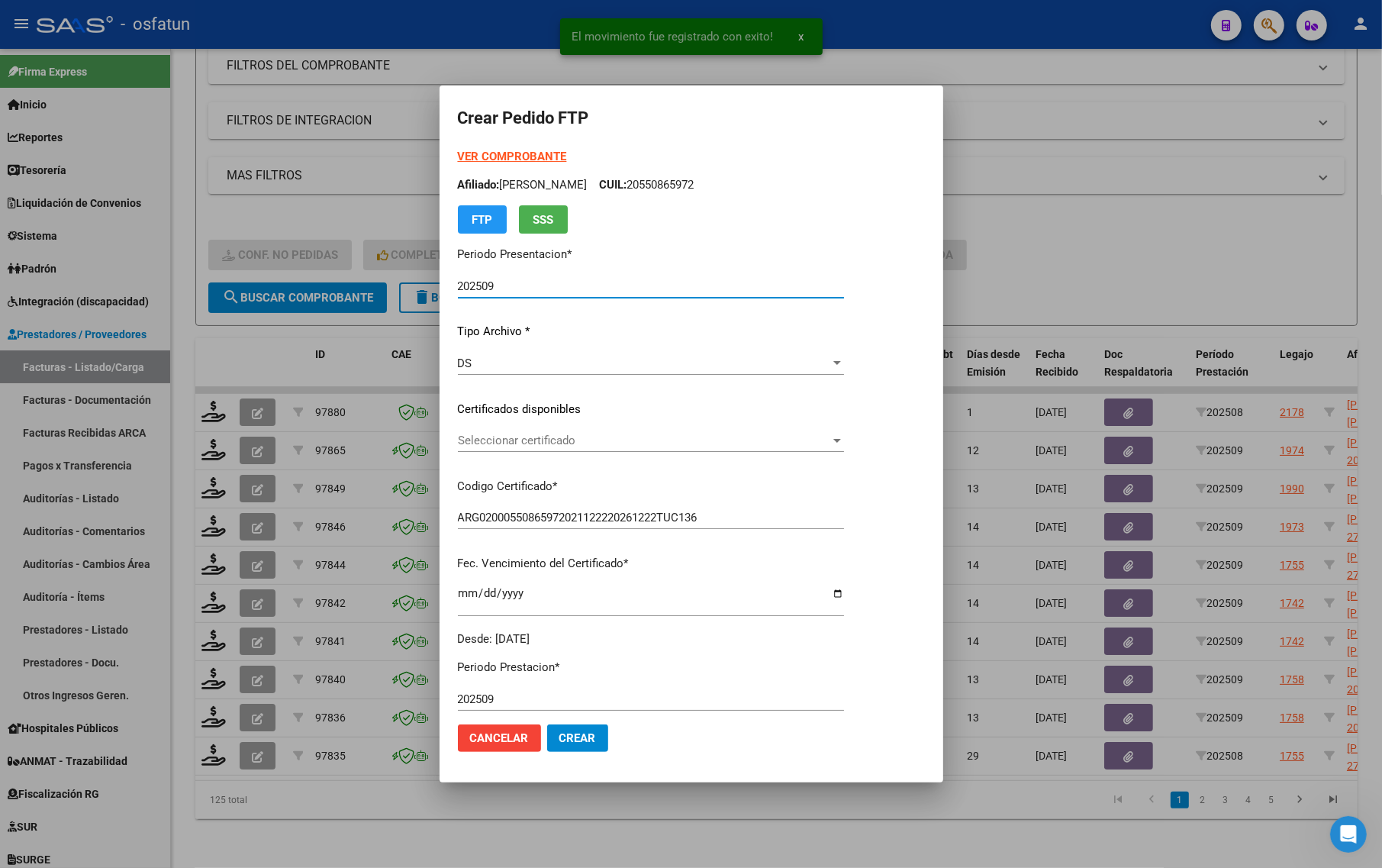
click at [493, 145] on form "Crear Pedido FTP VER COMPROBANTE ARCA Padrón Afiliado: [PERSON_NAME] CUIL: 2055…" at bounding box center [691, 434] width 467 height 660
click at [496, 154] on strong "VER COMPROBANTE" at bounding box center [512, 156] width 109 height 13
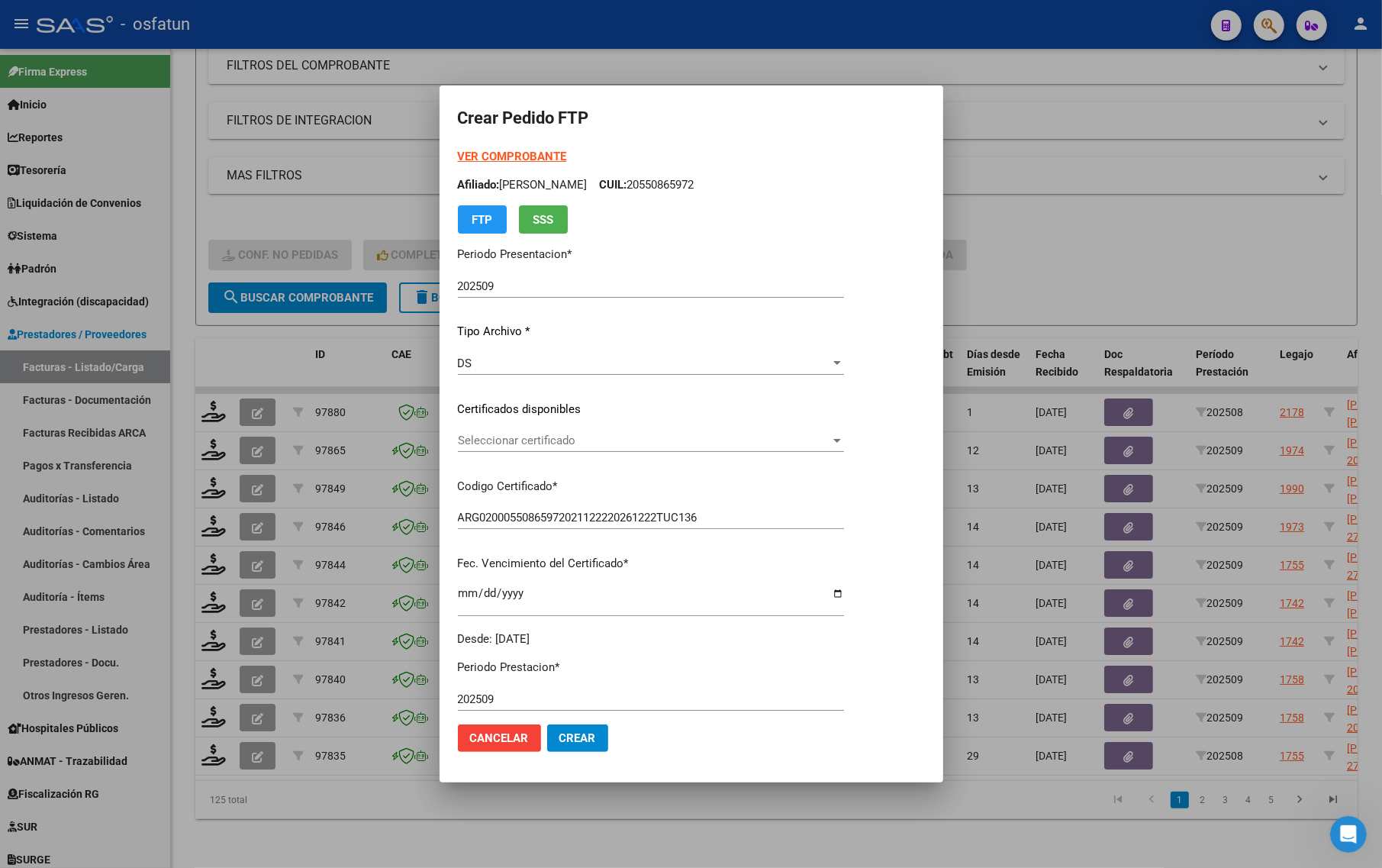
click at [491, 436] on span "Seleccionar certificado" at bounding box center [644, 440] width 373 height 13
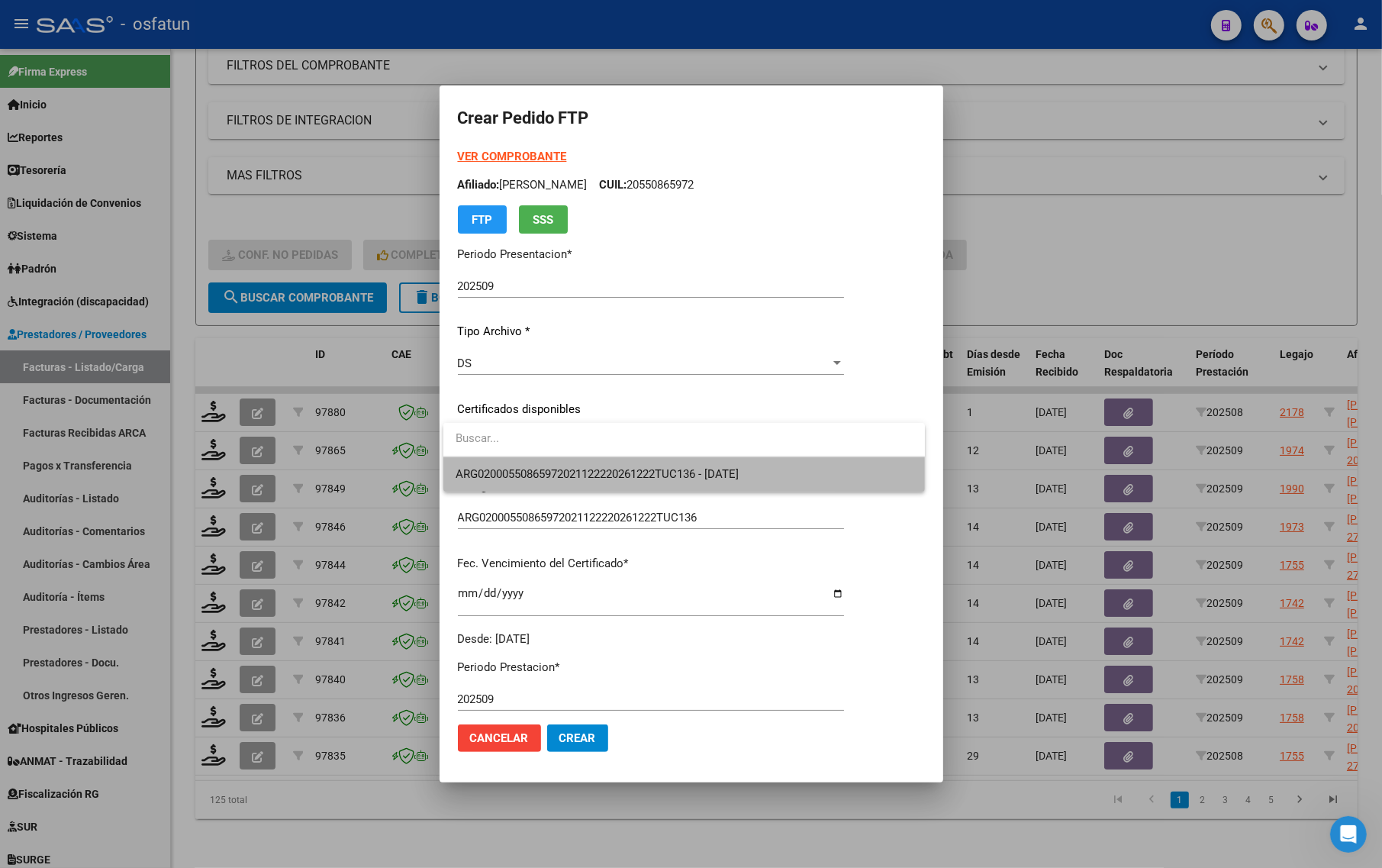
click at [493, 466] on span "ARG02000550865972021122220261222TUC136 - [DATE]" at bounding box center [684, 474] width 457 height 34
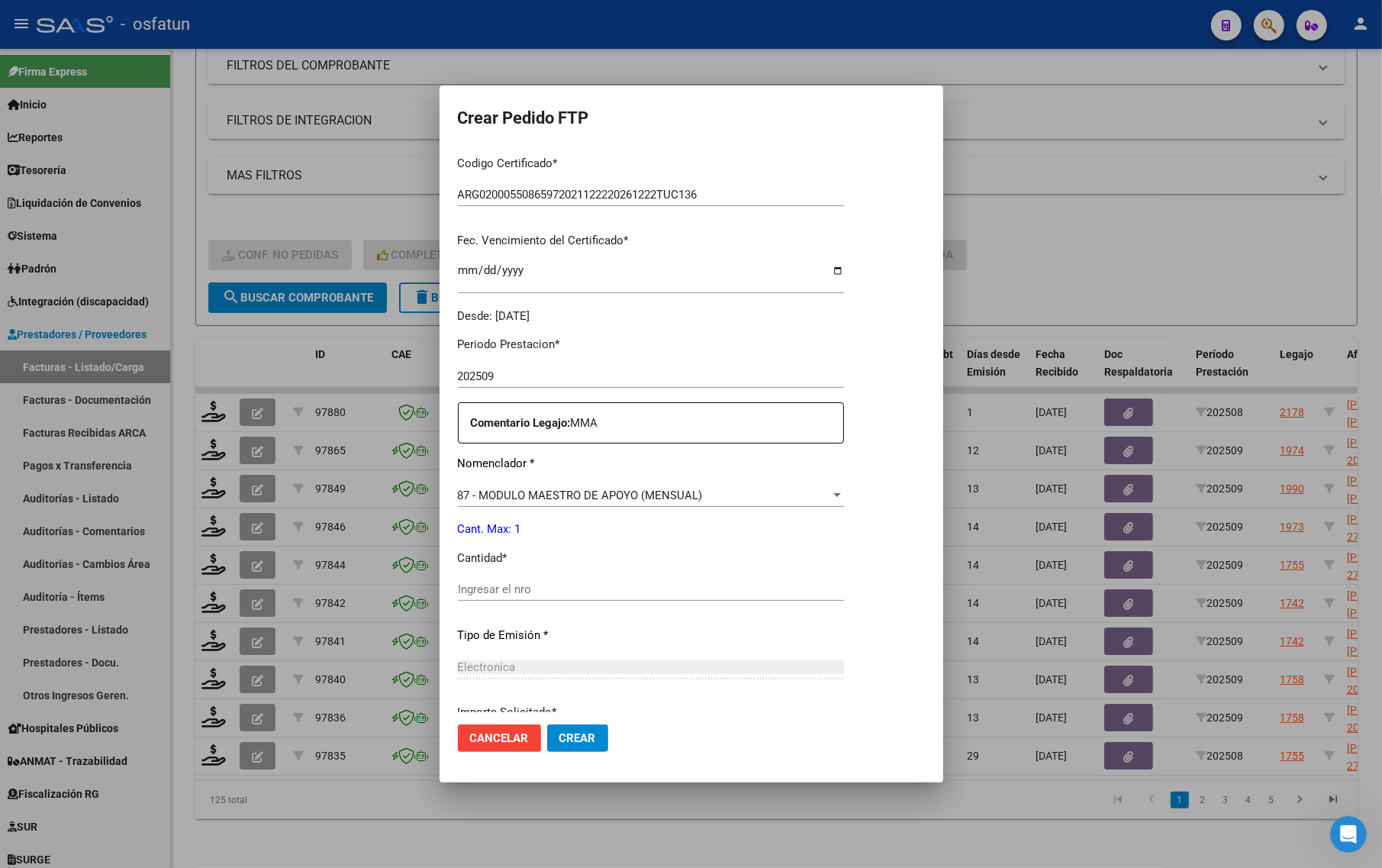
scroll to position [382, 0]
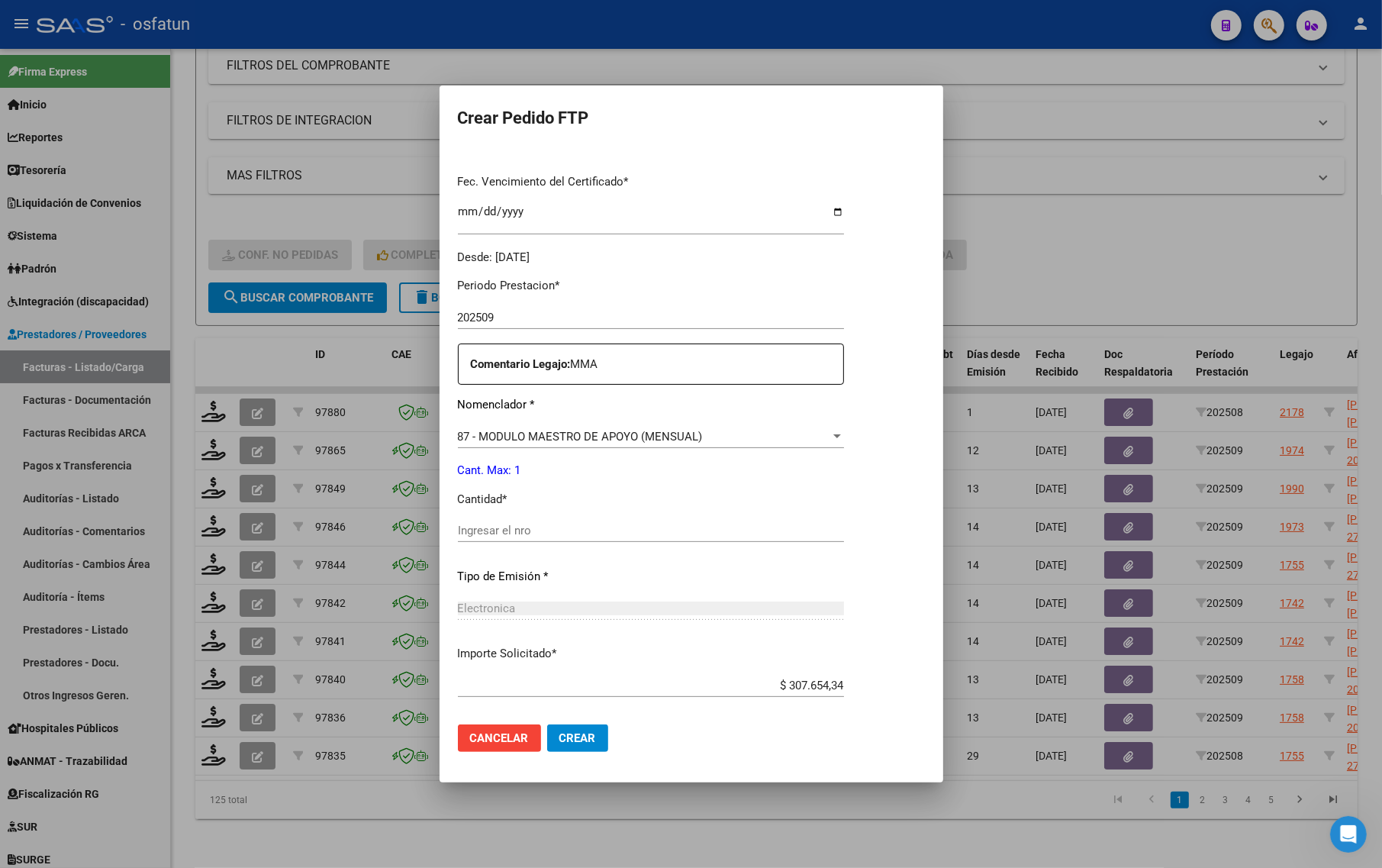
click at [510, 524] on input "Ingresar el nro" at bounding box center [651, 530] width 386 height 13
type input "1"
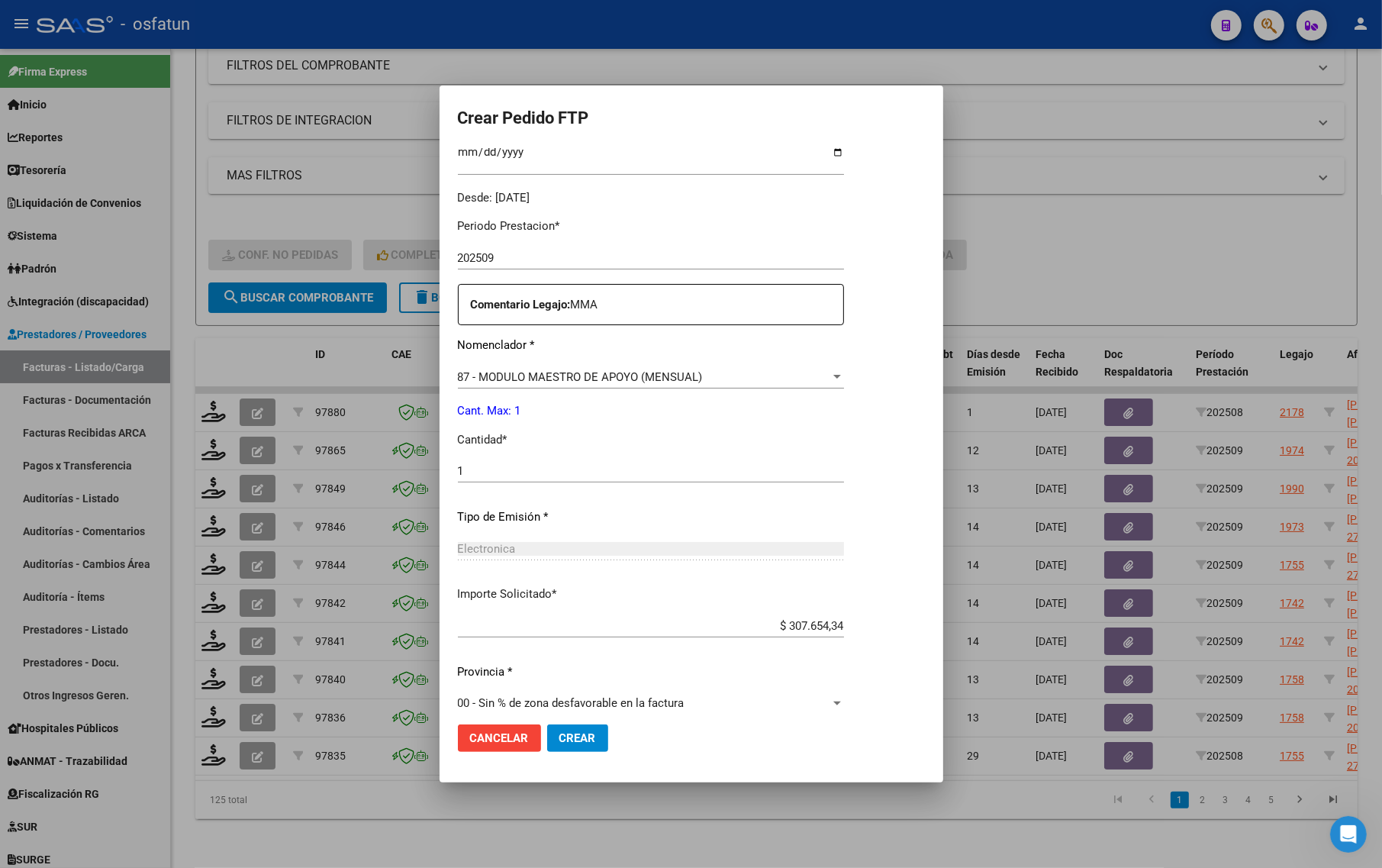
scroll to position [457, 0]
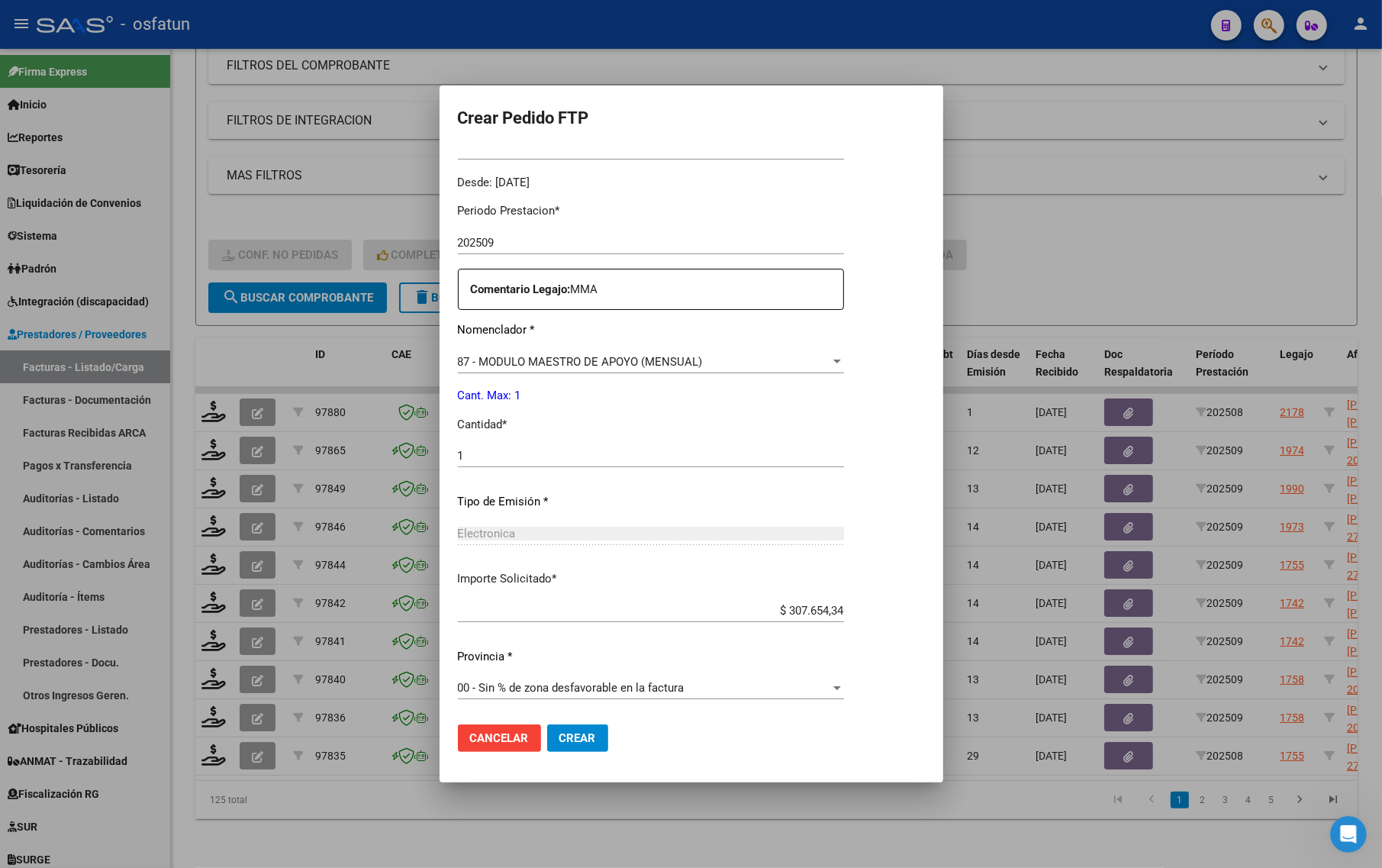
click at [603, 728] on button "Crear" at bounding box center [577, 737] width 61 height 28
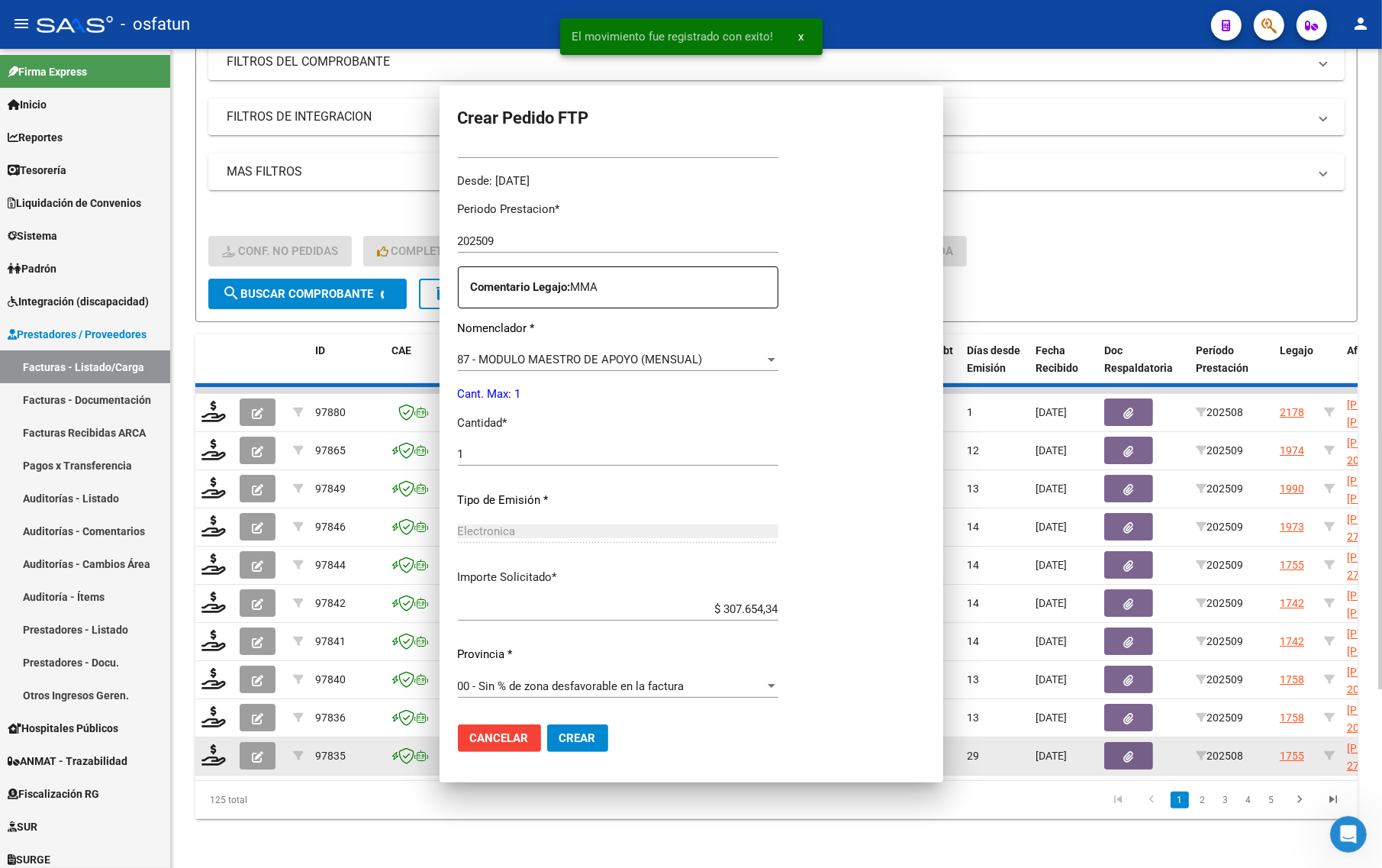
scroll to position [371, 0]
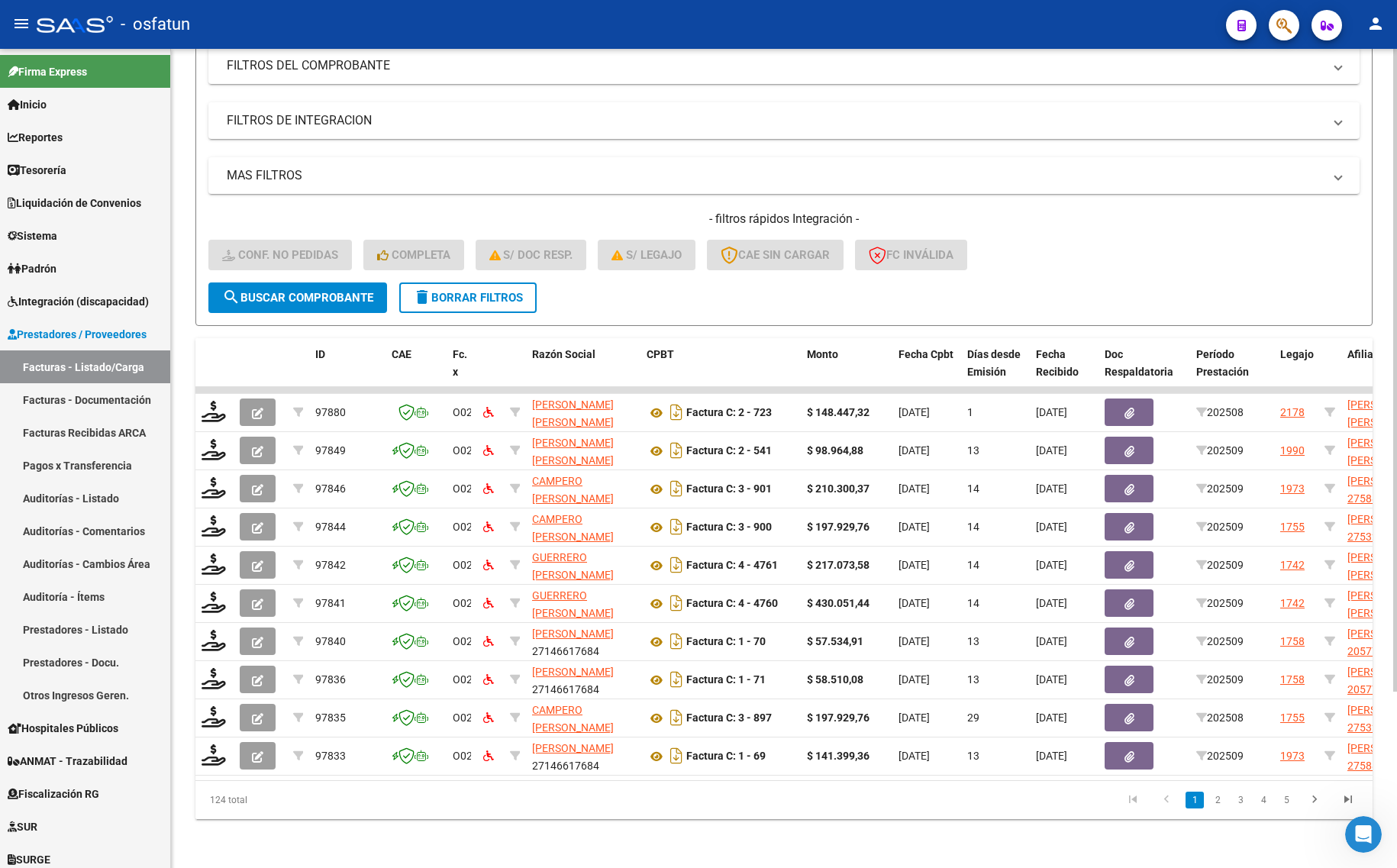
click at [1060, 237] on div "- filtros rápidos Integración - Conf. no pedidas Completa S/ Doc Resp. S/ legaj…" at bounding box center [783, 247] width 1151 height 72
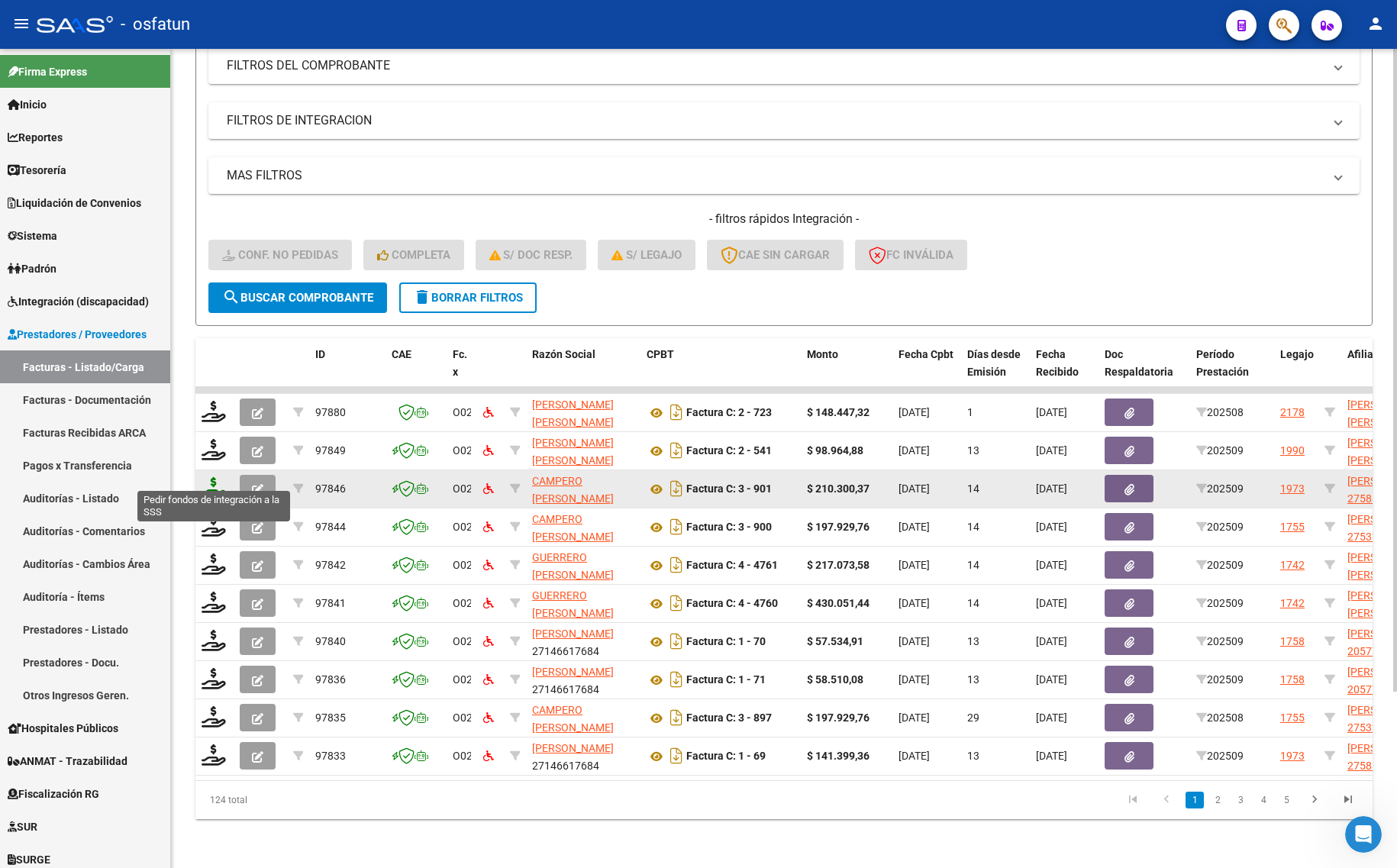
click at [215, 477] on icon at bounding box center [213, 488] width 24 height 21
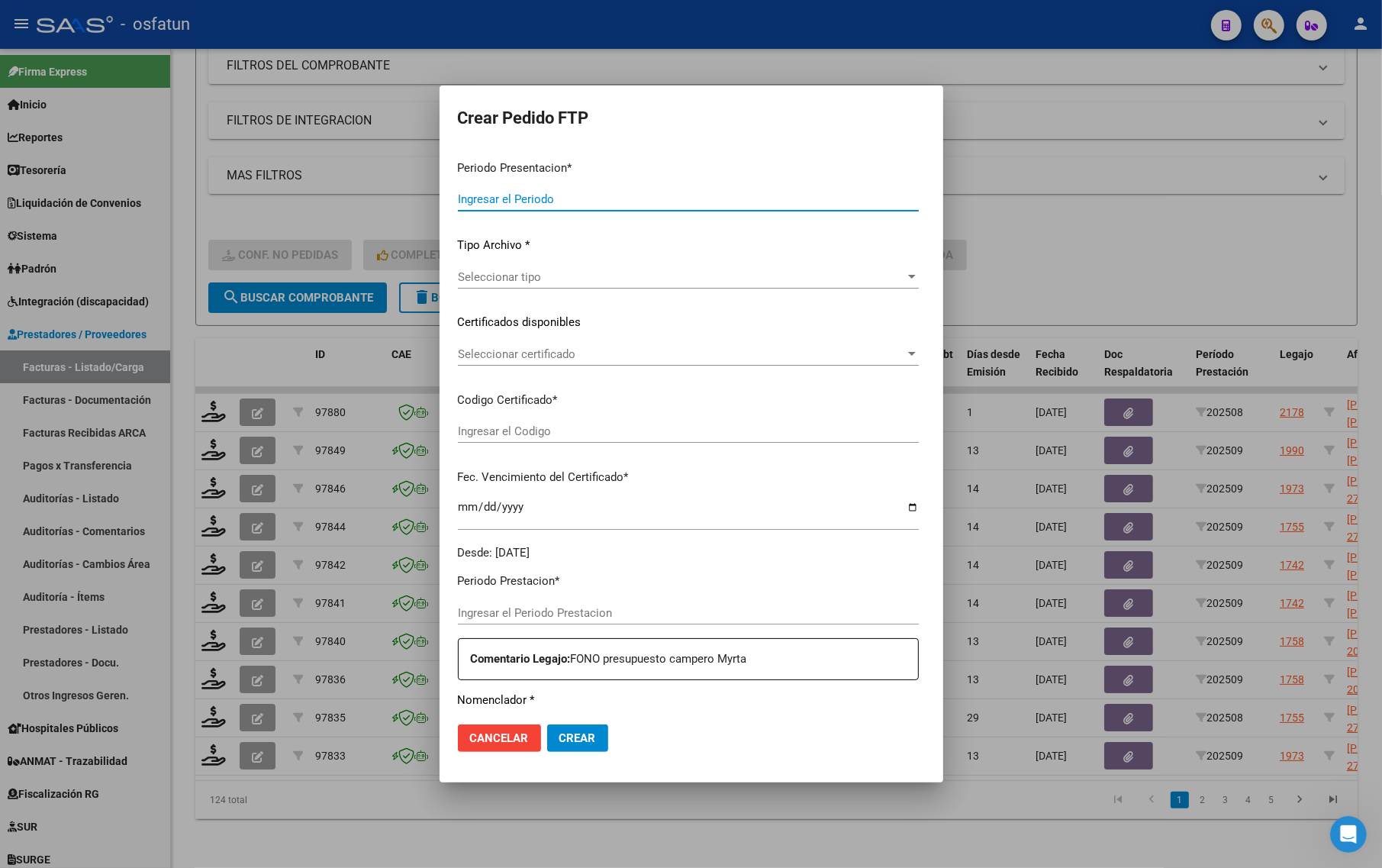
type input "202509"
type input "$ 210.300,37"
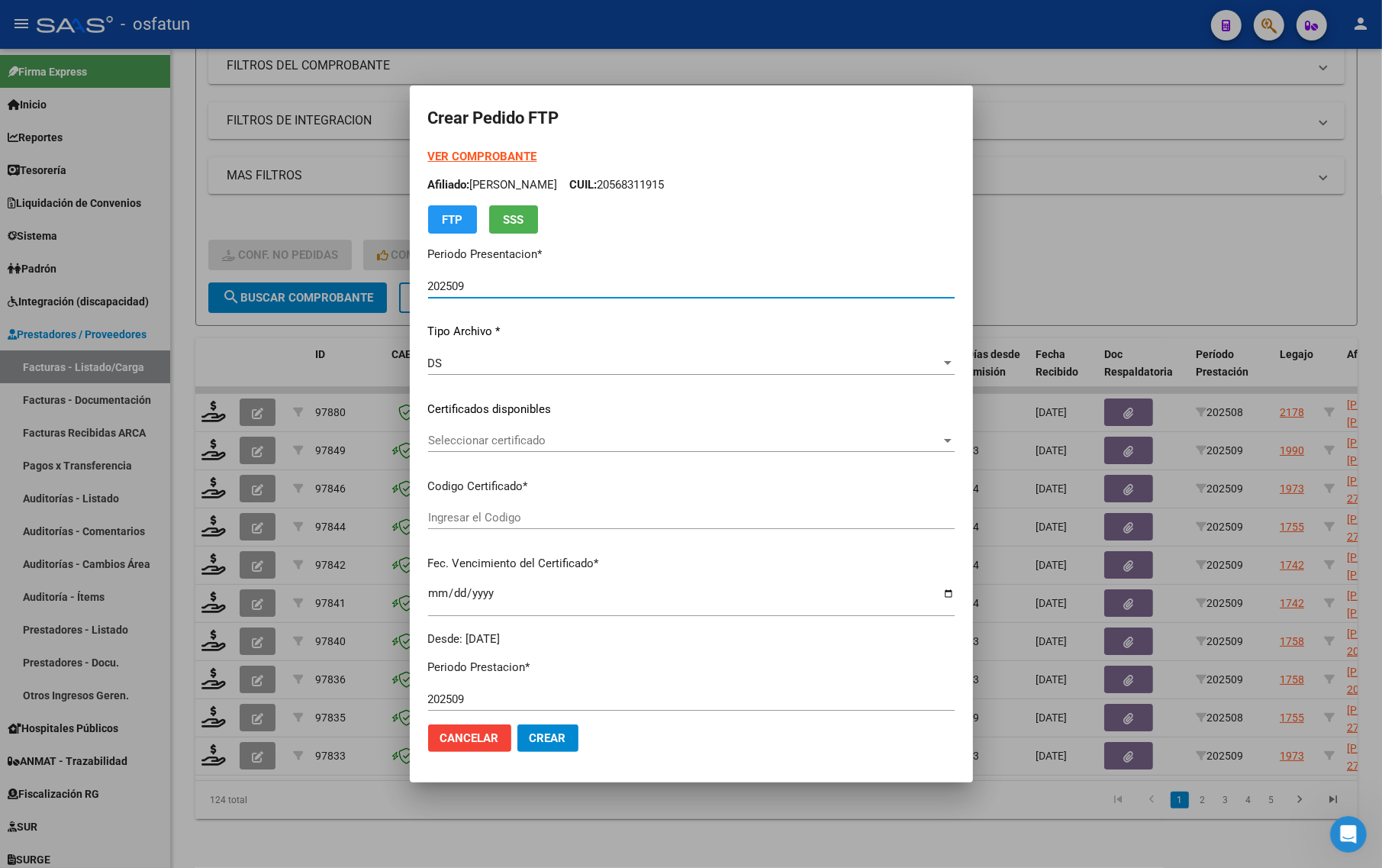
type input "ARG01000588607942024061120290611TUC139"
type input "[DATE]"
click at [457, 156] on strong "VER COMPROBANTE" at bounding box center [483, 156] width 109 height 13
click at [458, 444] on span "Seleccionar certificado" at bounding box center [685, 440] width 513 height 13
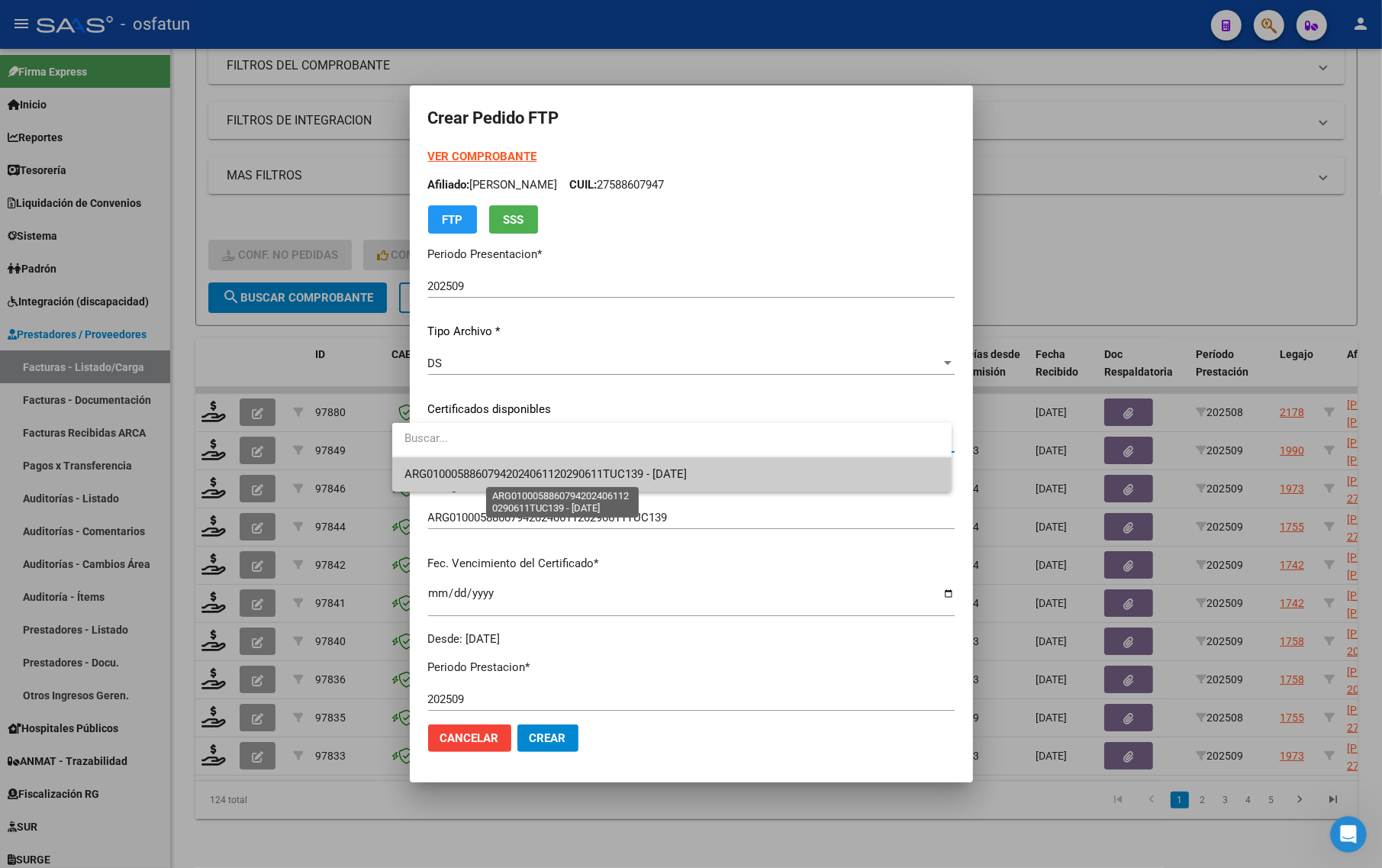
click at [467, 475] on span "ARG01000588607942024061120290611TUC139 - [DATE]" at bounding box center [545, 473] width 283 height 13
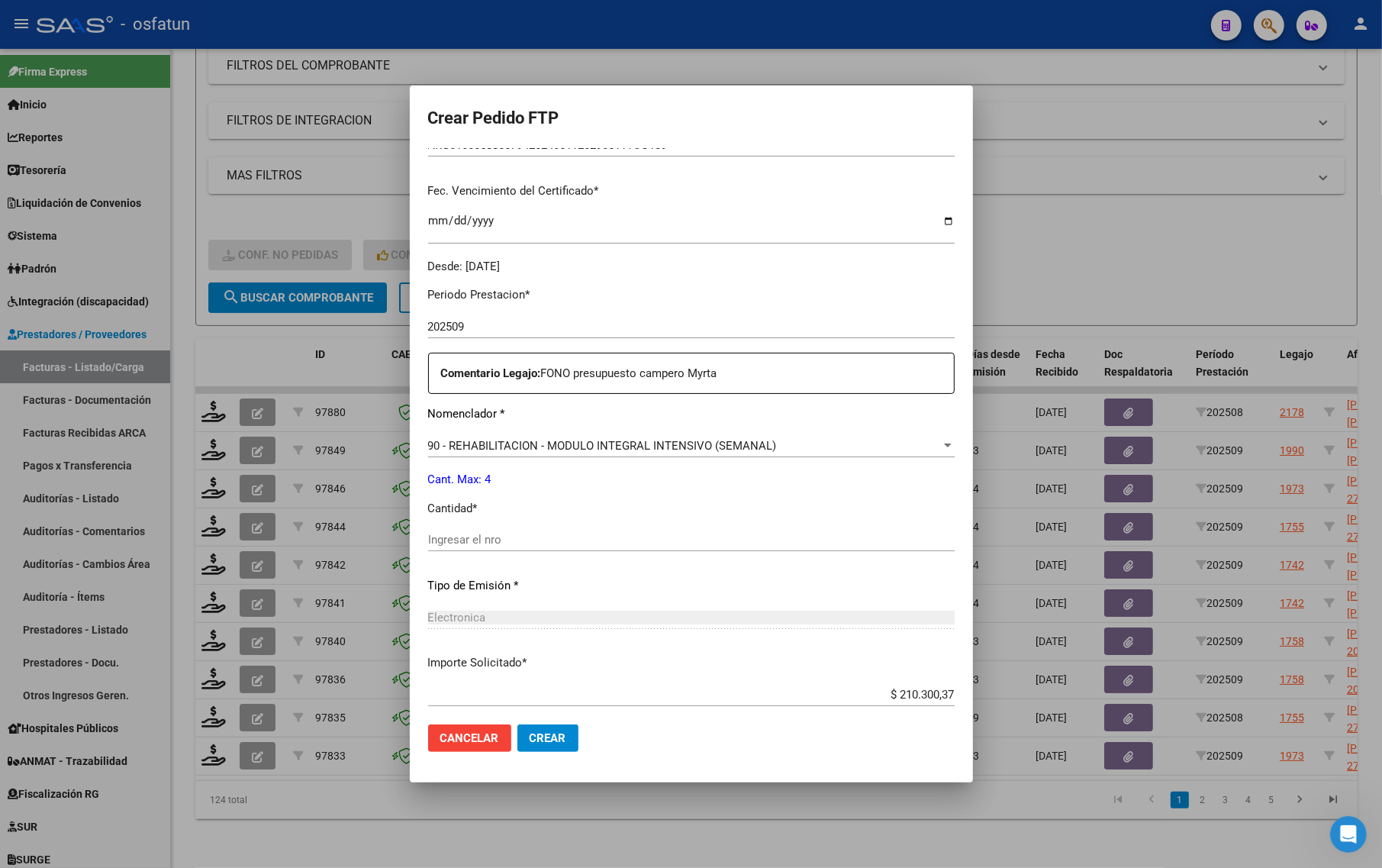
scroll to position [382, 0]
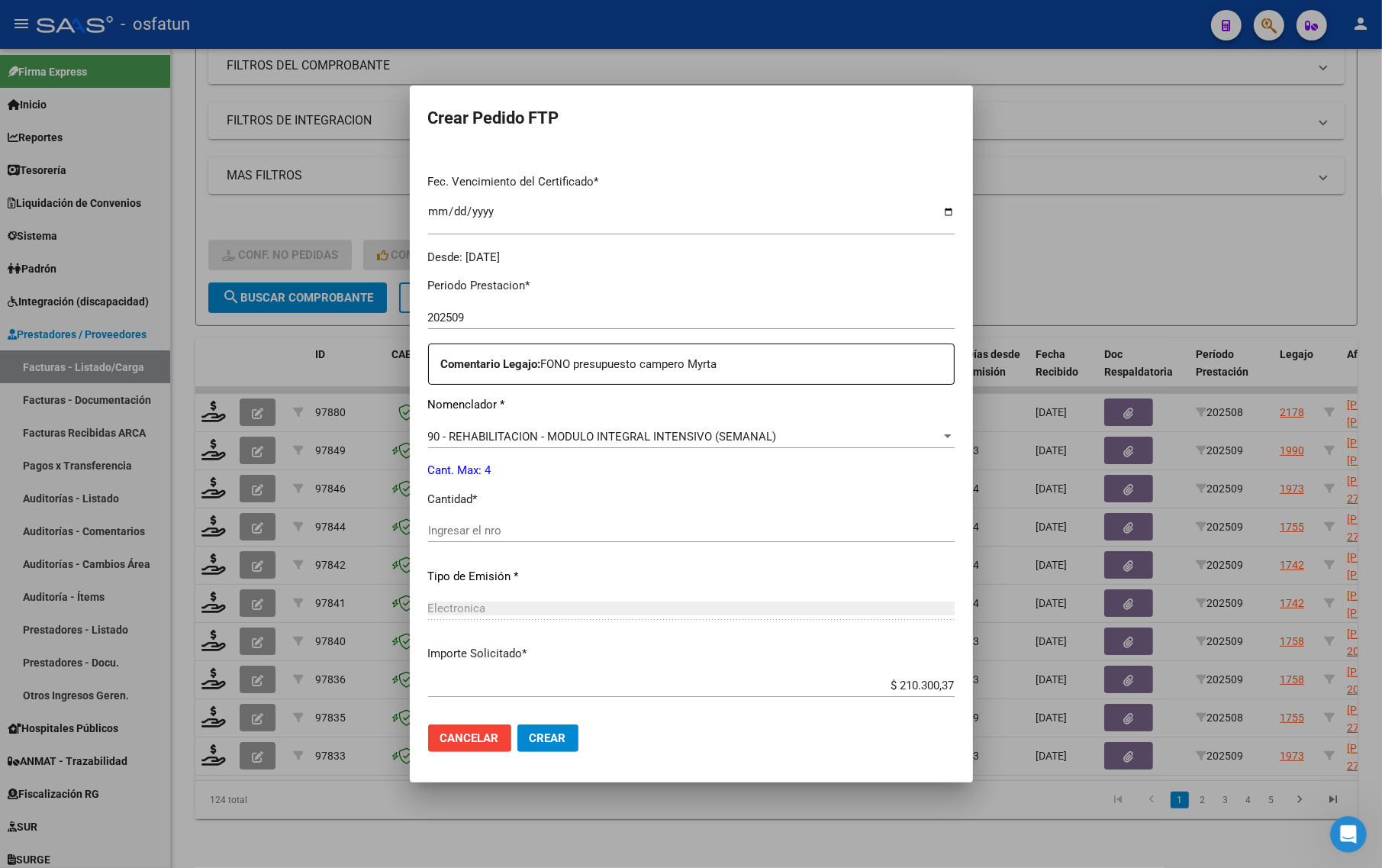
click at [471, 535] on input "Ingresar el nro" at bounding box center [691, 530] width 527 height 13
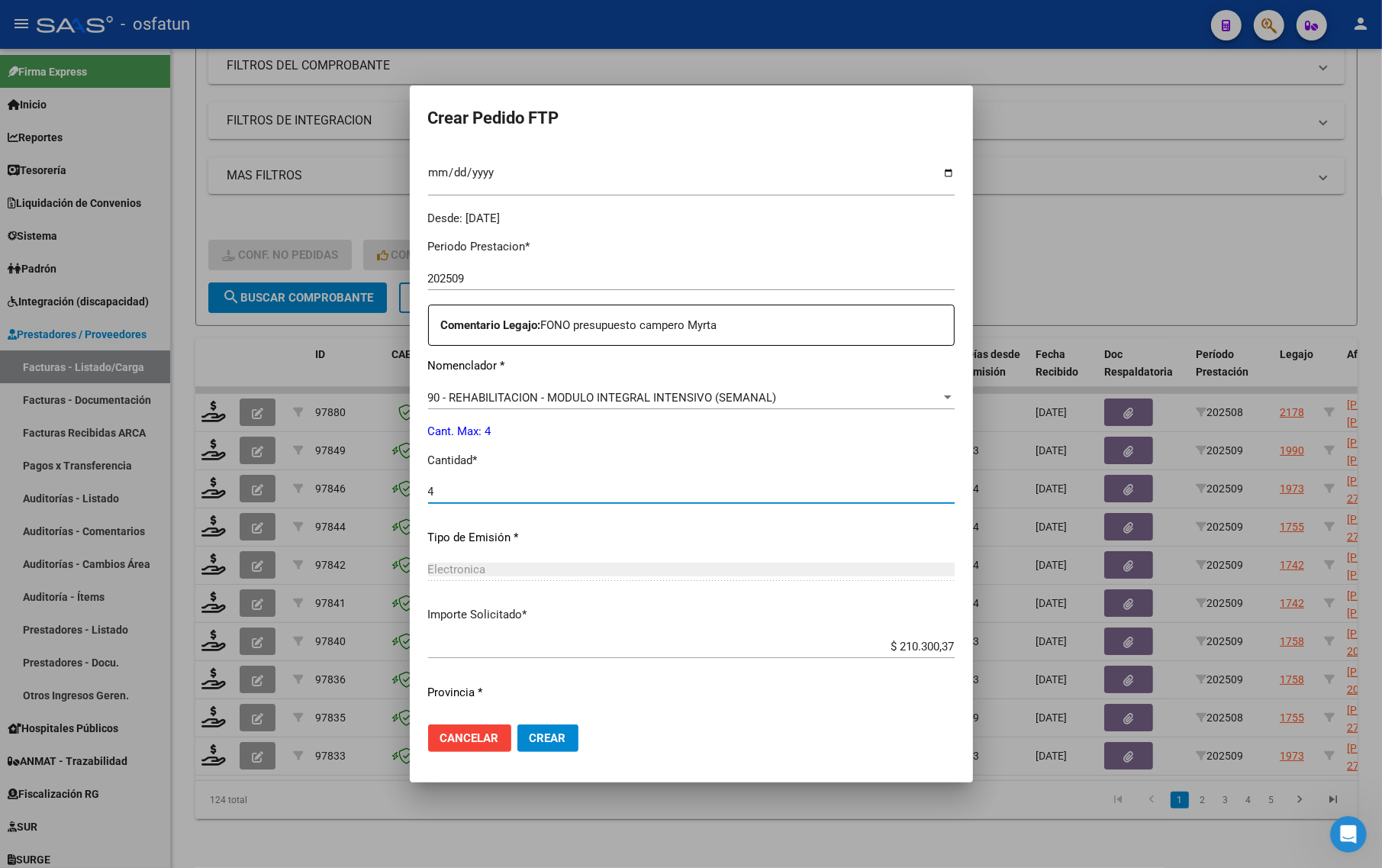
scroll to position [457, 0]
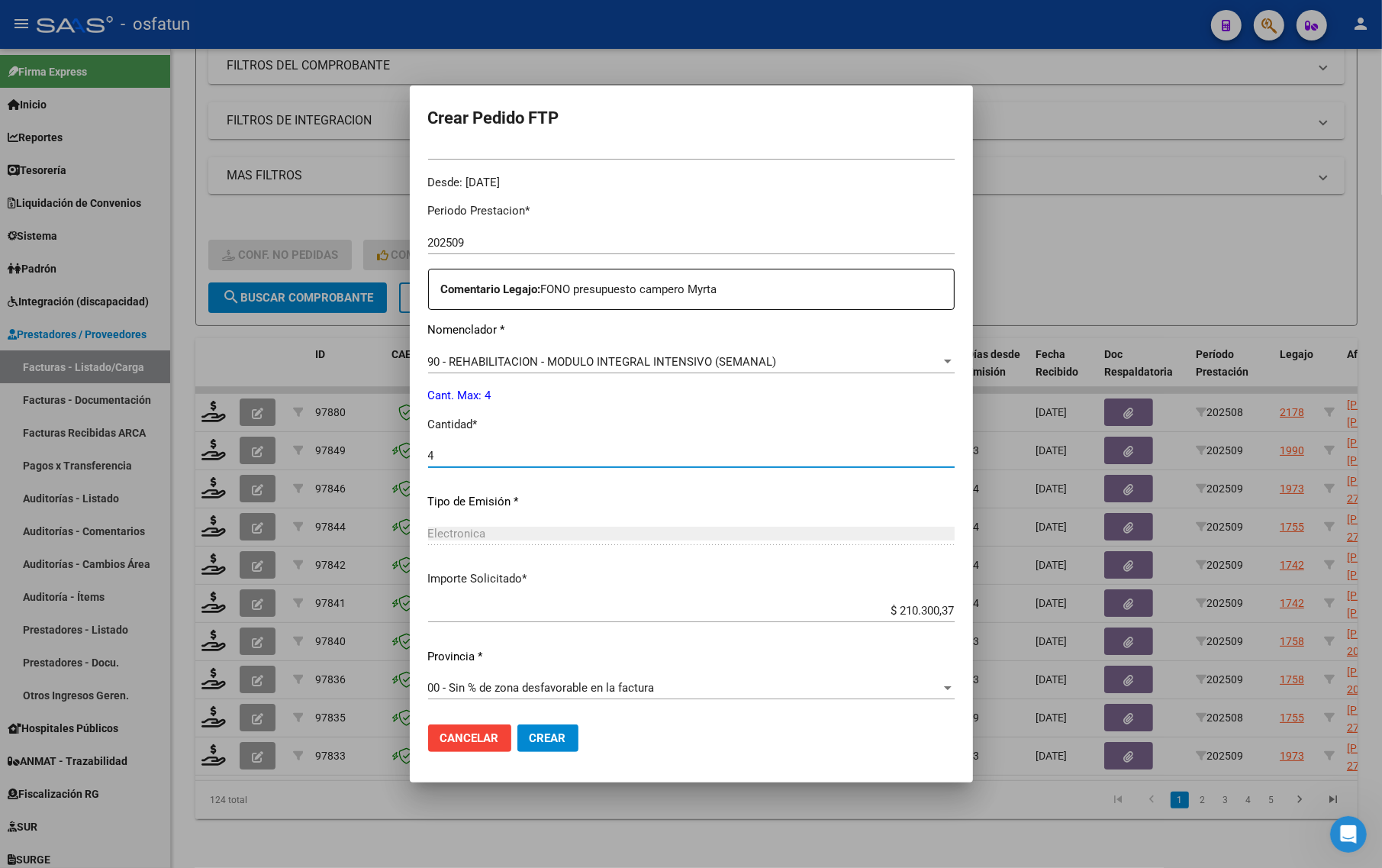
type input "4"
click at [529, 741] on span "Crear" at bounding box center [547, 737] width 37 height 13
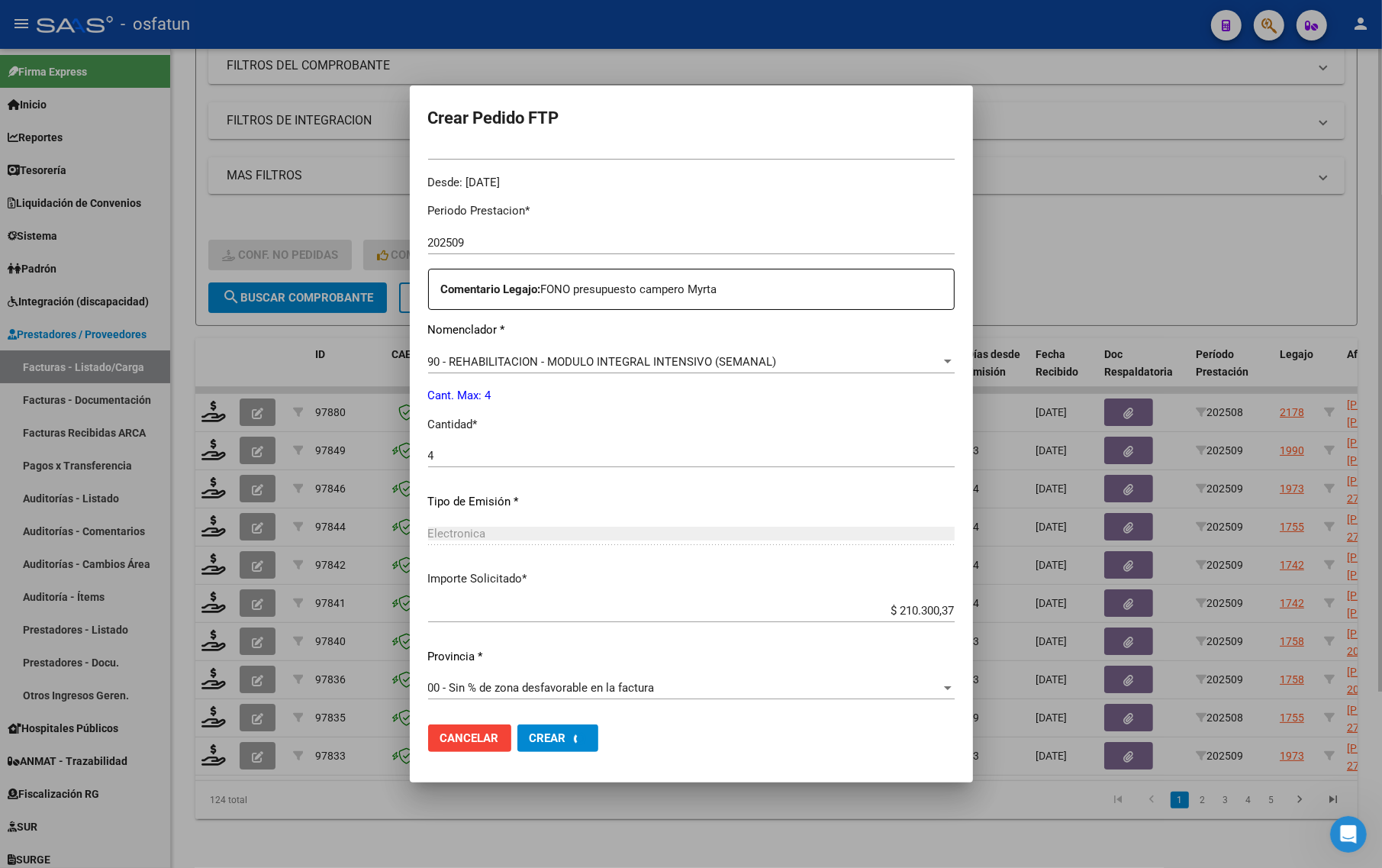
scroll to position [0, 0]
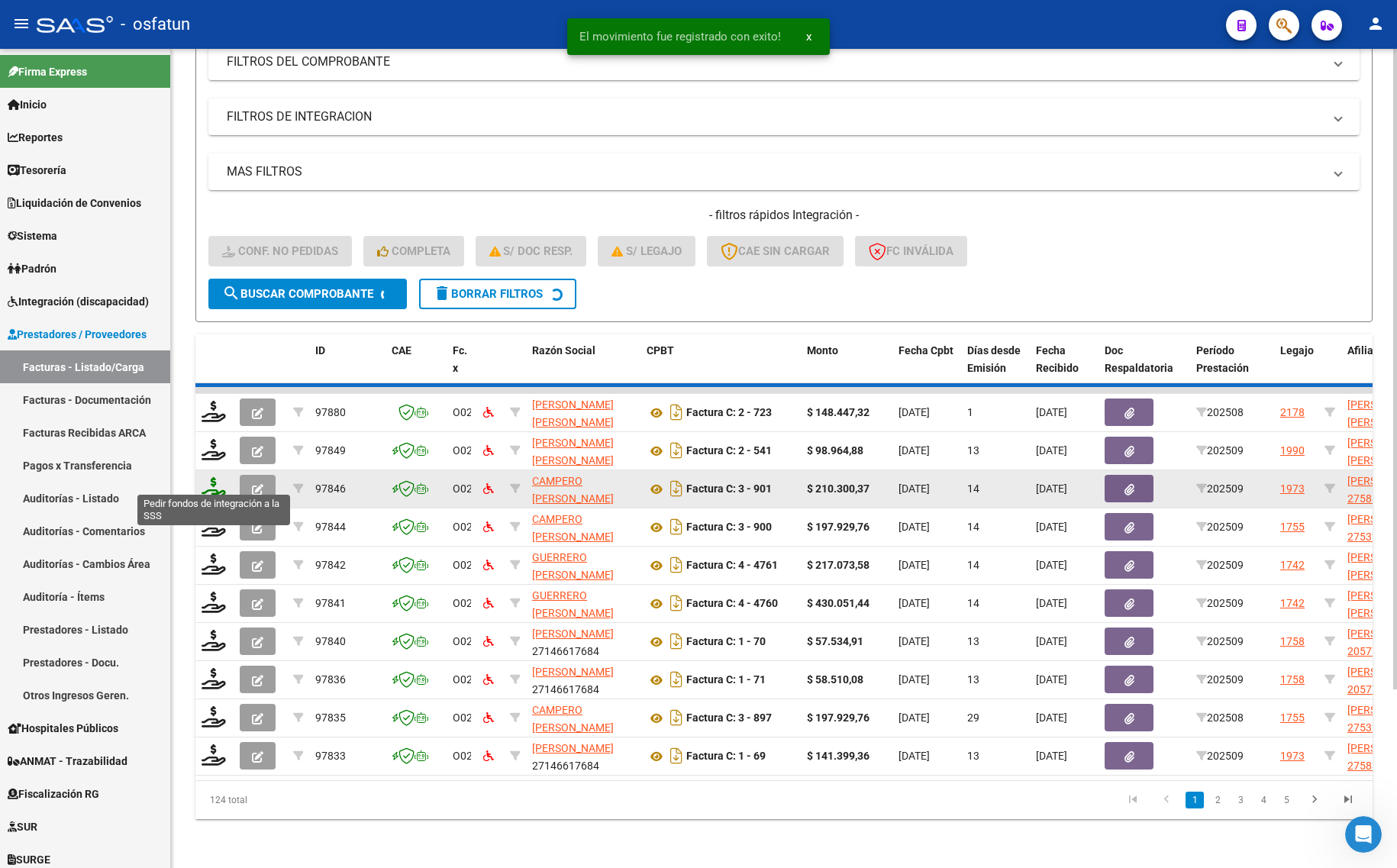
click at [219, 477] on icon at bounding box center [213, 488] width 24 height 21
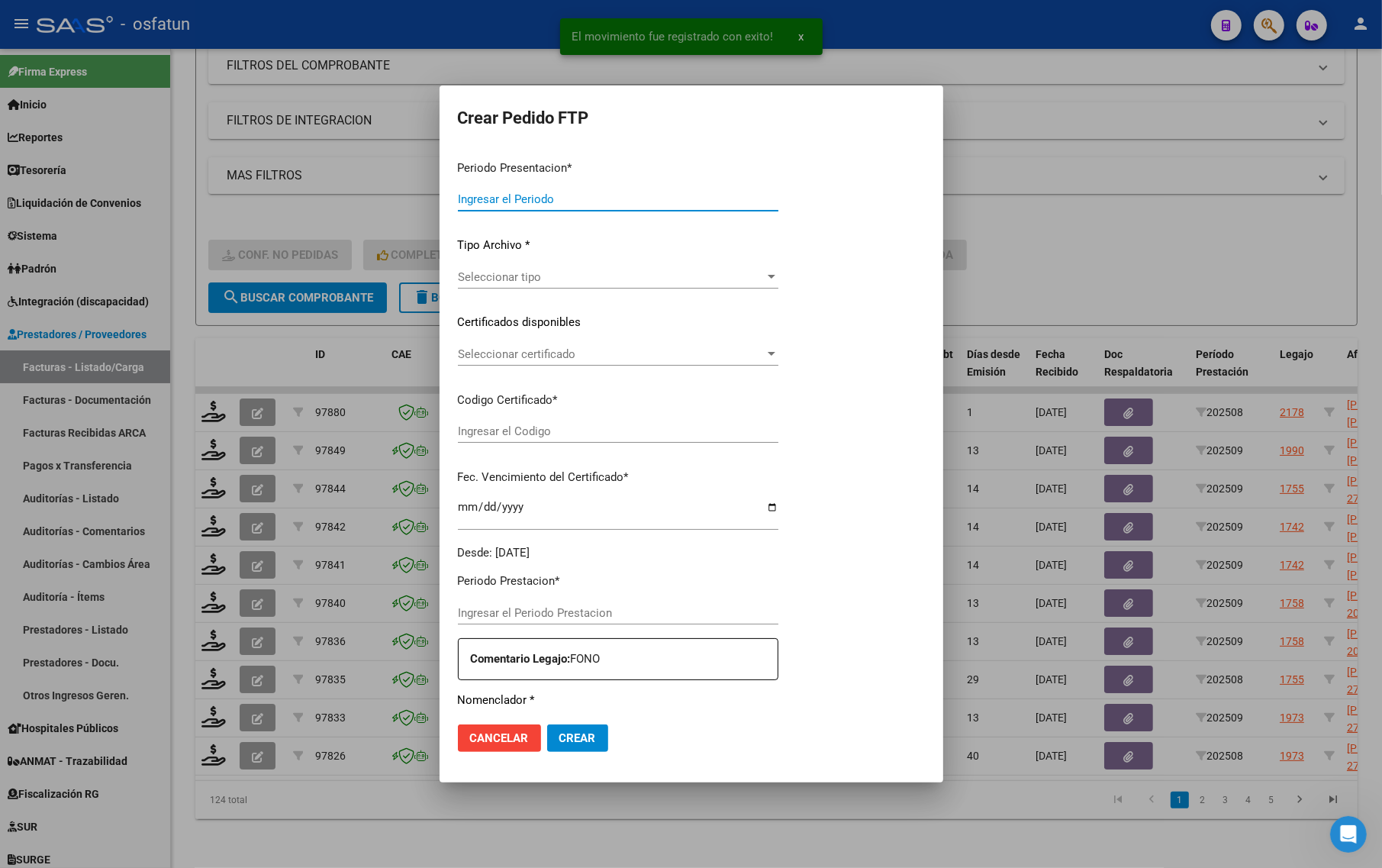
type input "202509"
type input "$ 197.929,76"
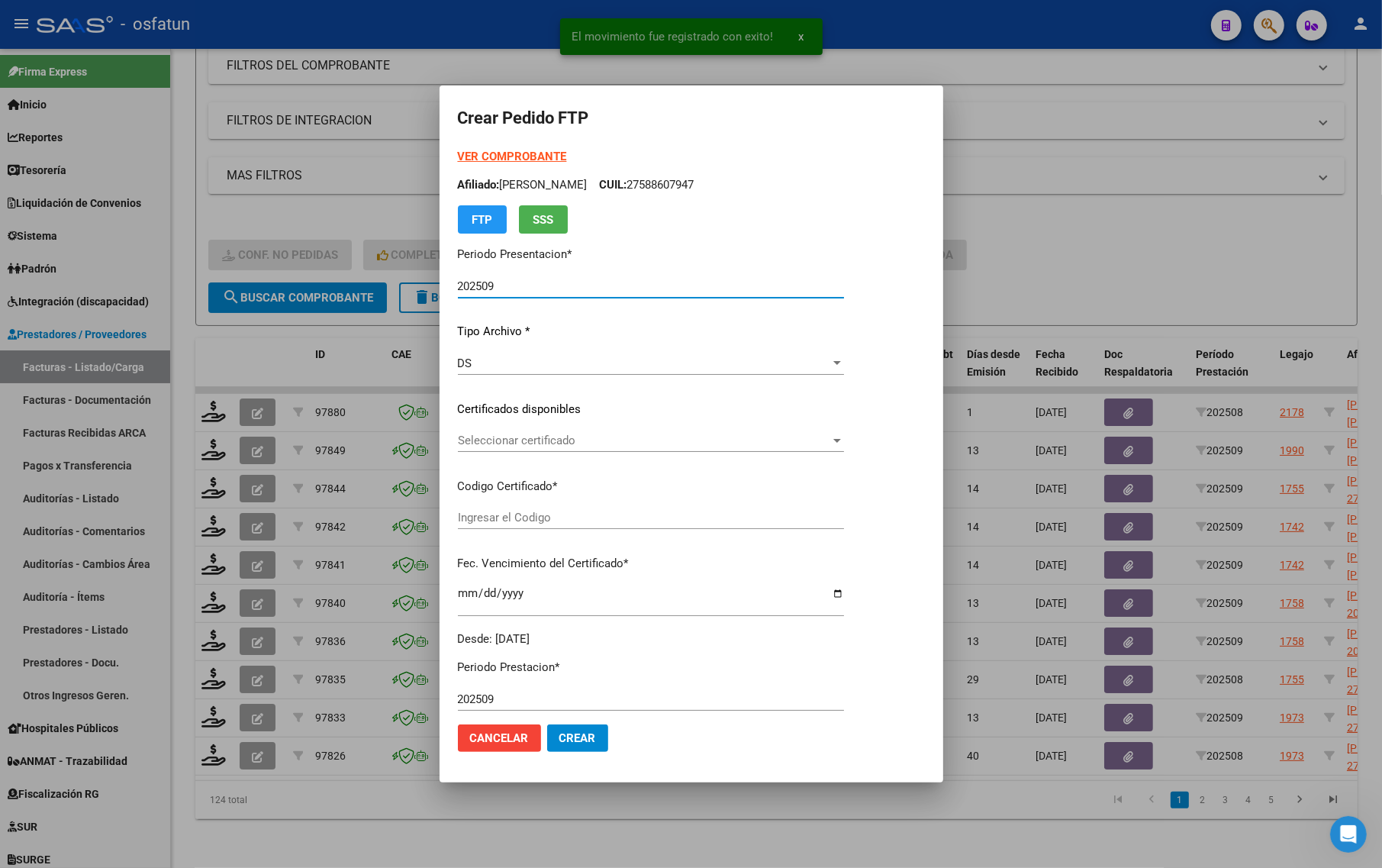
type input "ARG01000532568222024050220290502TUC139"
type input "[DATE]"
click at [490, 155] on strong "VER COMPROBANTE" at bounding box center [512, 156] width 109 height 13
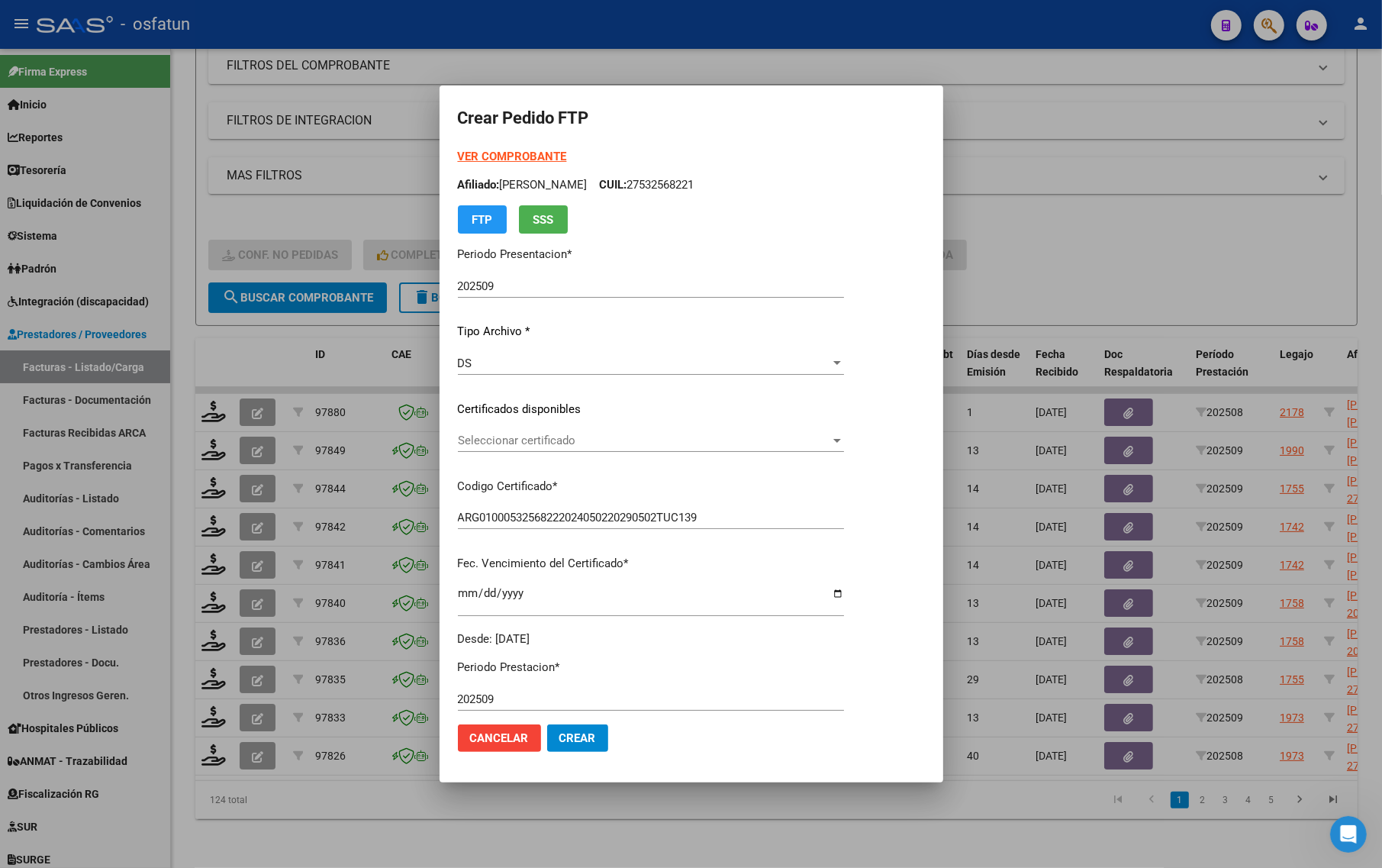
click at [1065, 107] on div at bounding box center [691, 434] width 1382 height 868
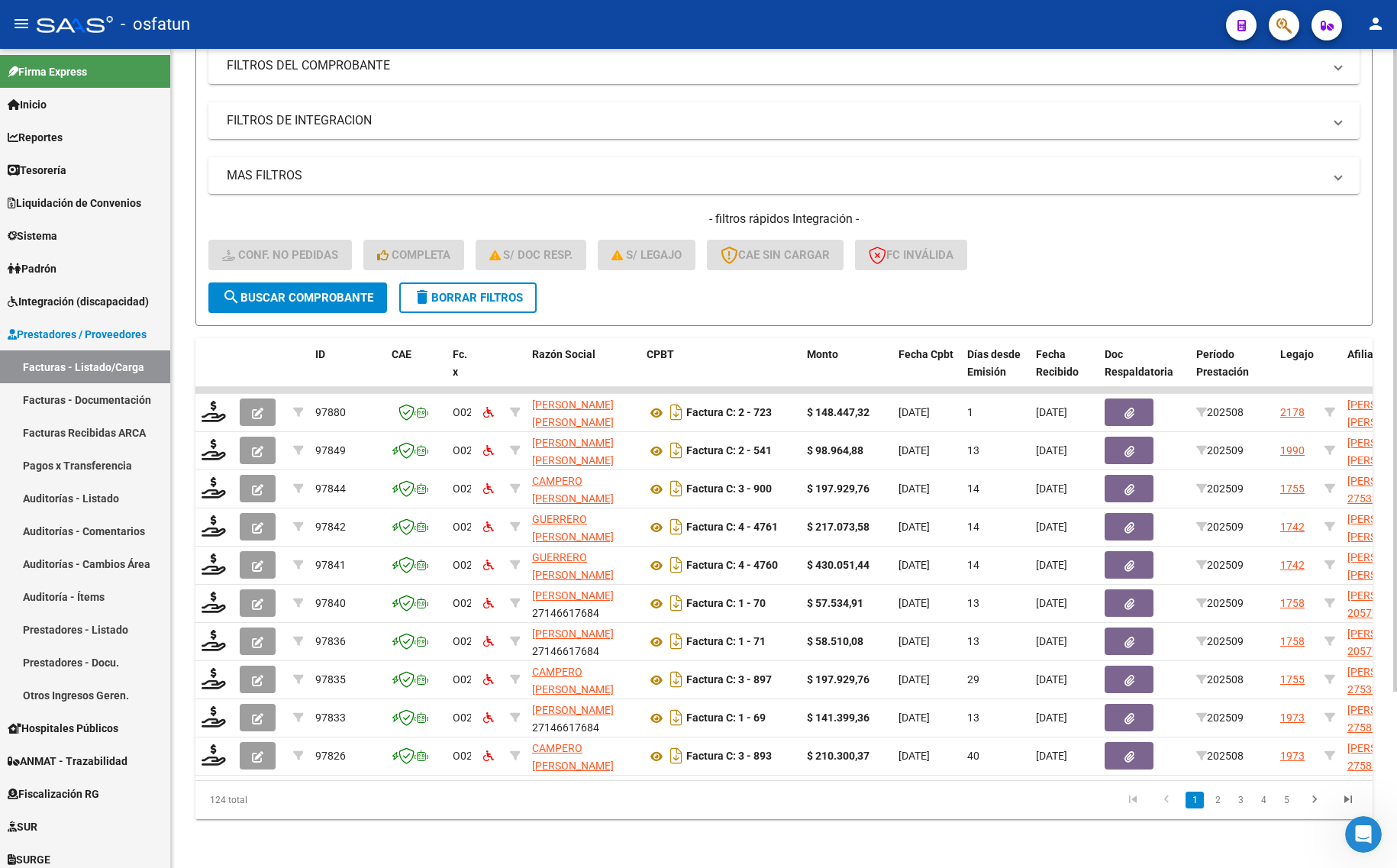
click at [1161, 315] on div "Video tutorial PRESTADORES -> Listado de CPBTs Emitidos por Prestadores / Prove…" at bounding box center [784, 340] width 1177 height 957
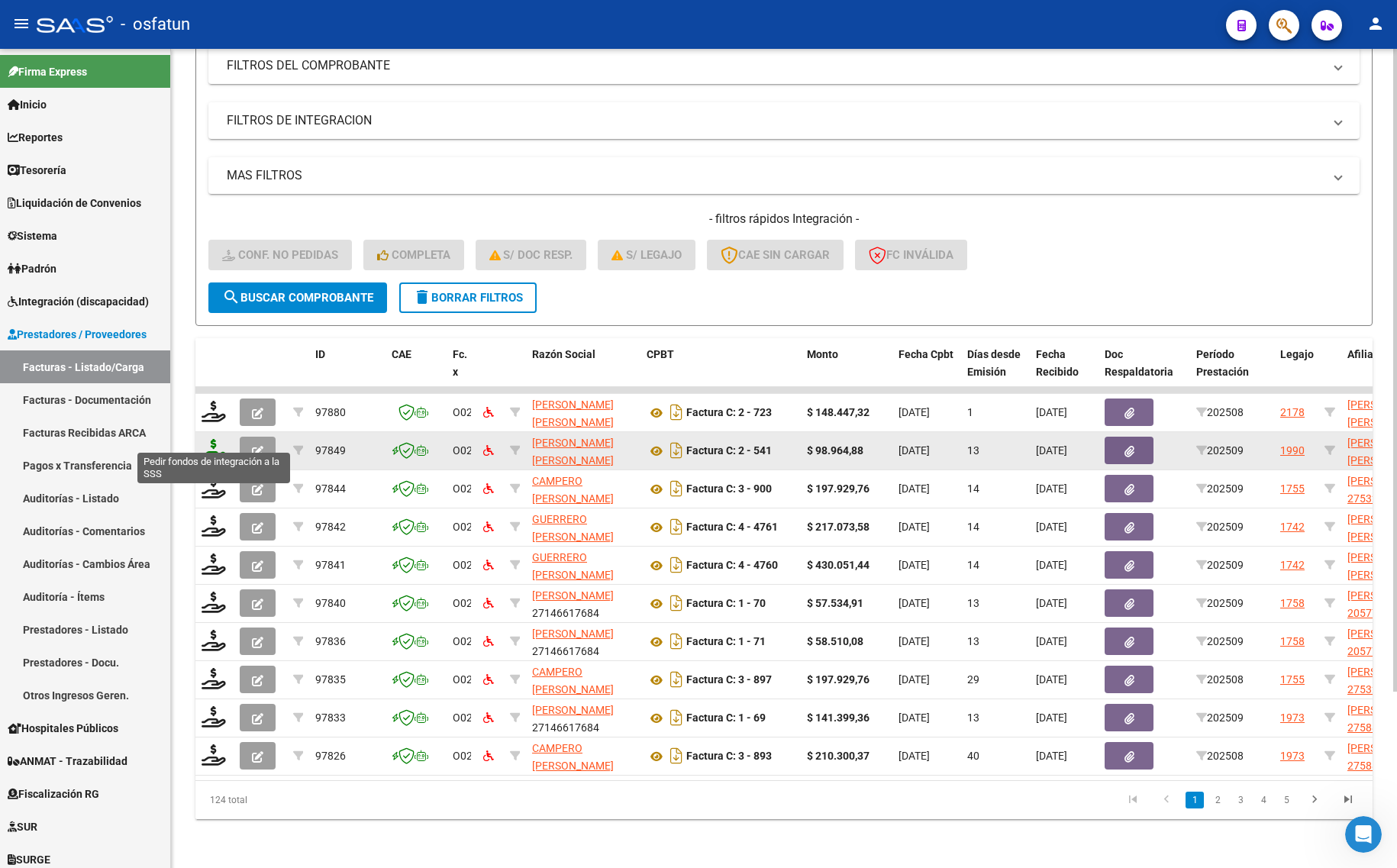
click at [216, 441] on icon at bounding box center [213, 450] width 24 height 21
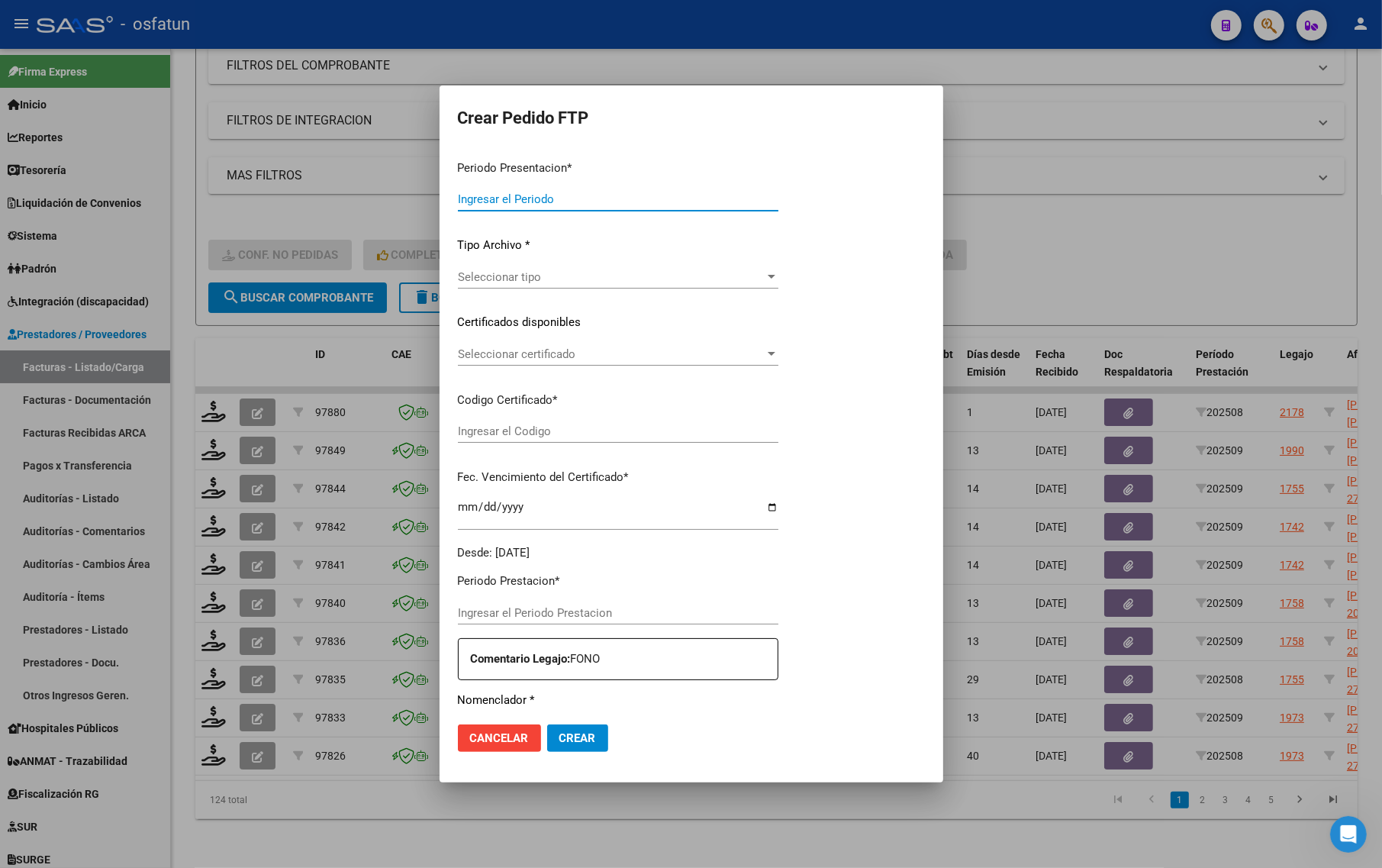
type input "202509"
type input "$ 98.964,88"
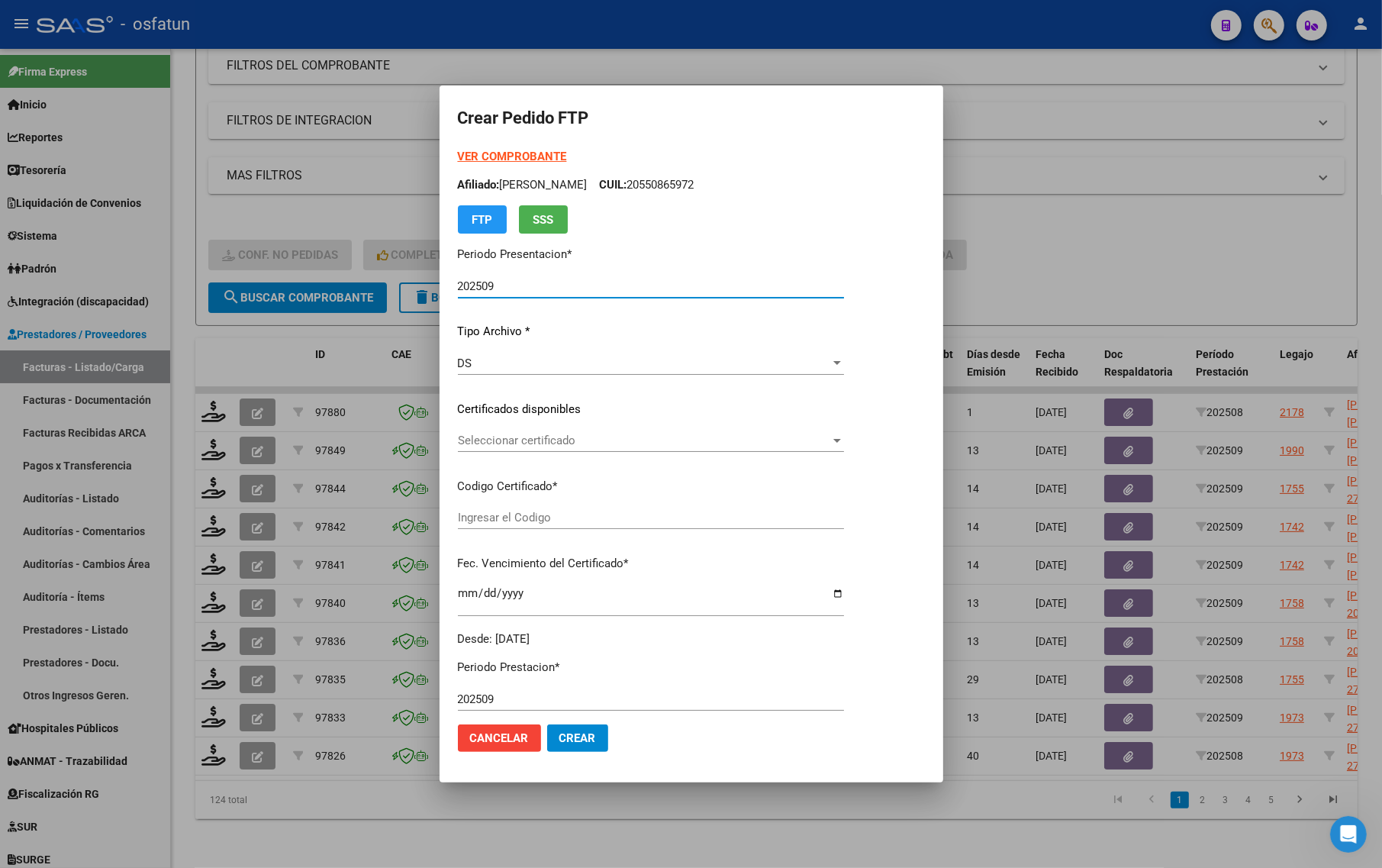
type input "ARG02000496883472018091720250917TUC136"
type input "[DATE]"
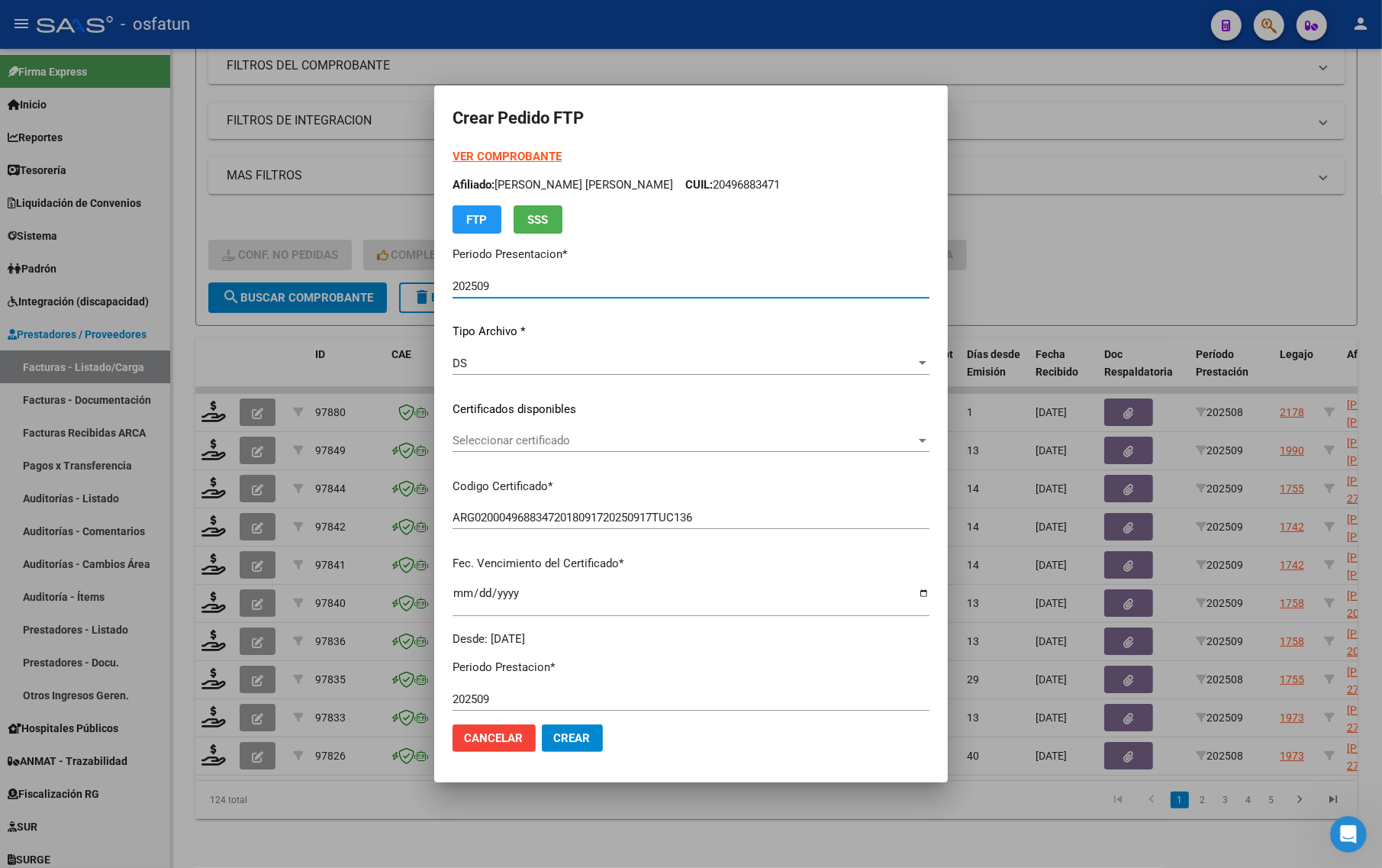
click at [493, 159] on strong "VER COMPROBANTE" at bounding box center [507, 156] width 109 height 13
click at [488, 434] on span "Seleccionar certificado" at bounding box center [684, 440] width 463 height 13
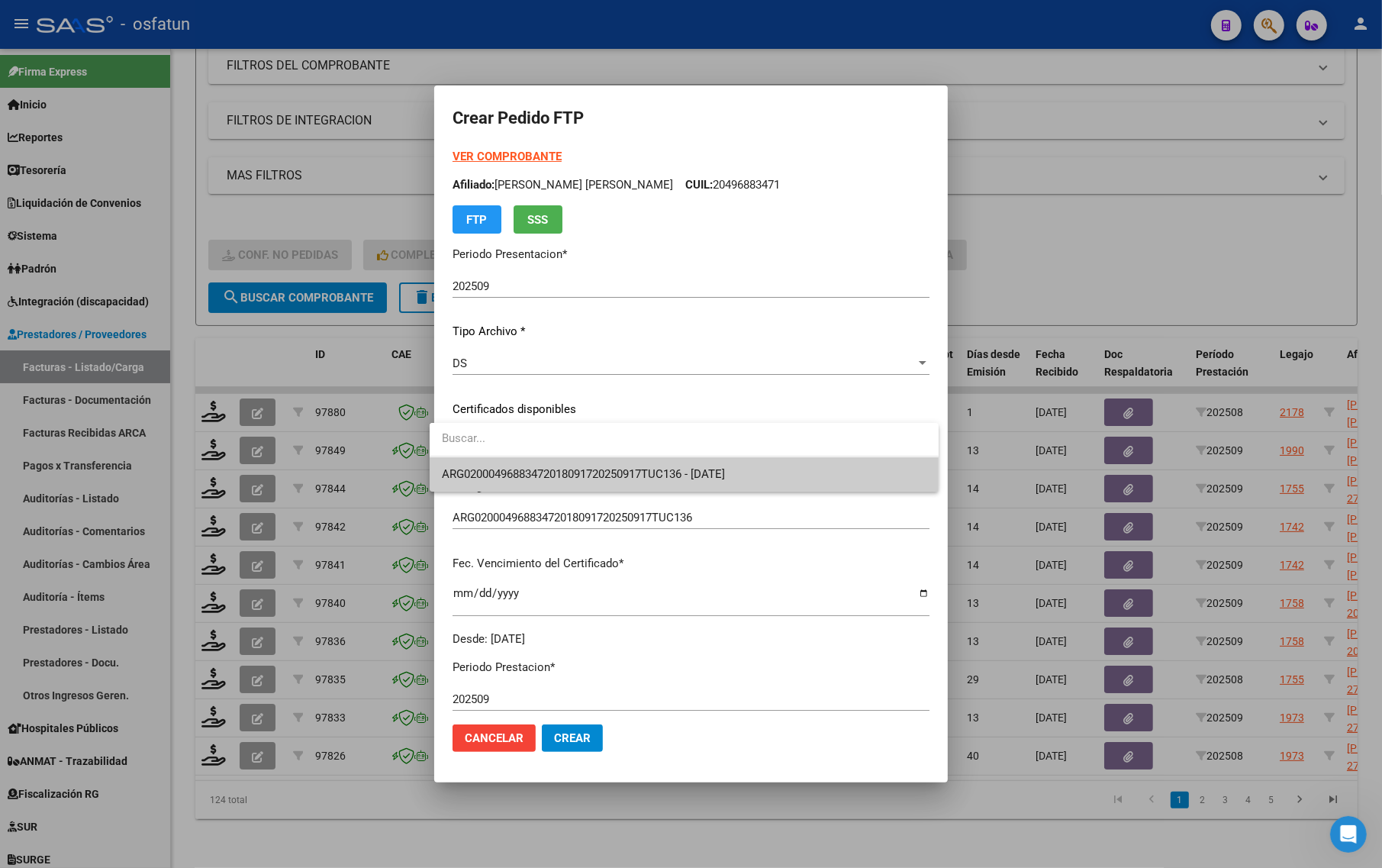
click at [501, 467] on span "ARG02000496883472018091720250917TUC136 - [DATE]" at bounding box center [583, 473] width 283 height 13
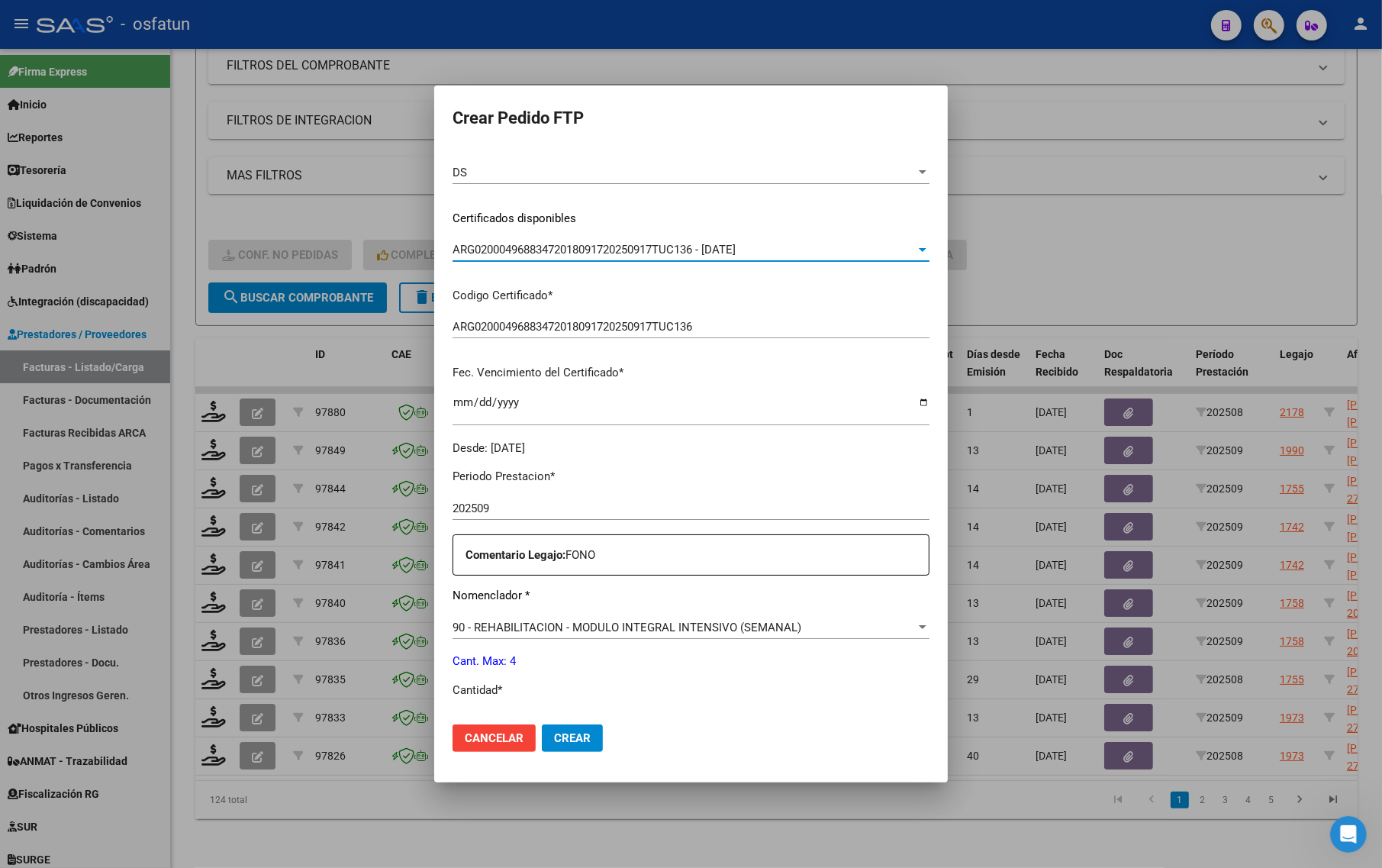
scroll to position [286, 0]
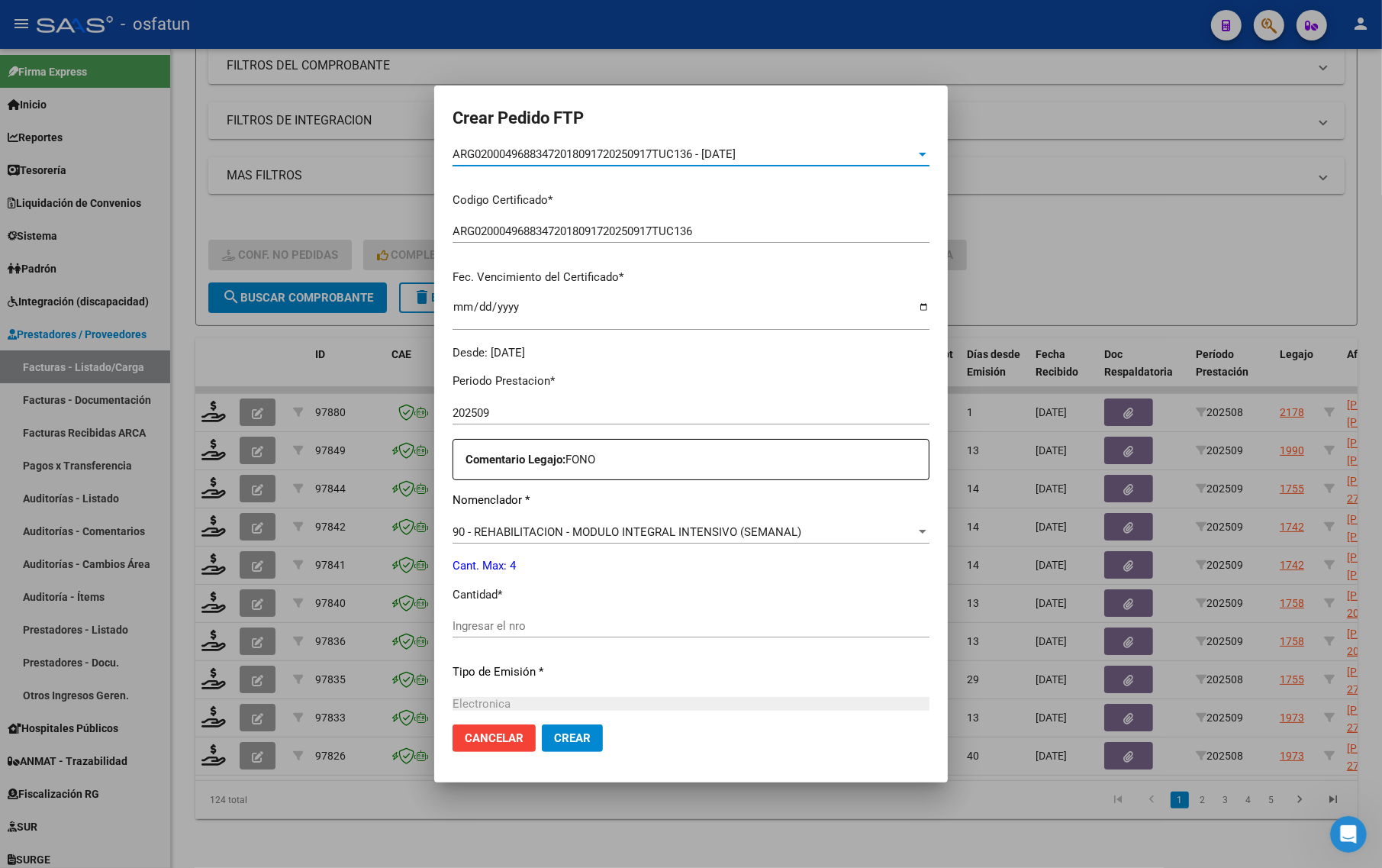
click at [488, 632] on input "Ingresar el nro" at bounding box center [691, 625] width 477 height 13
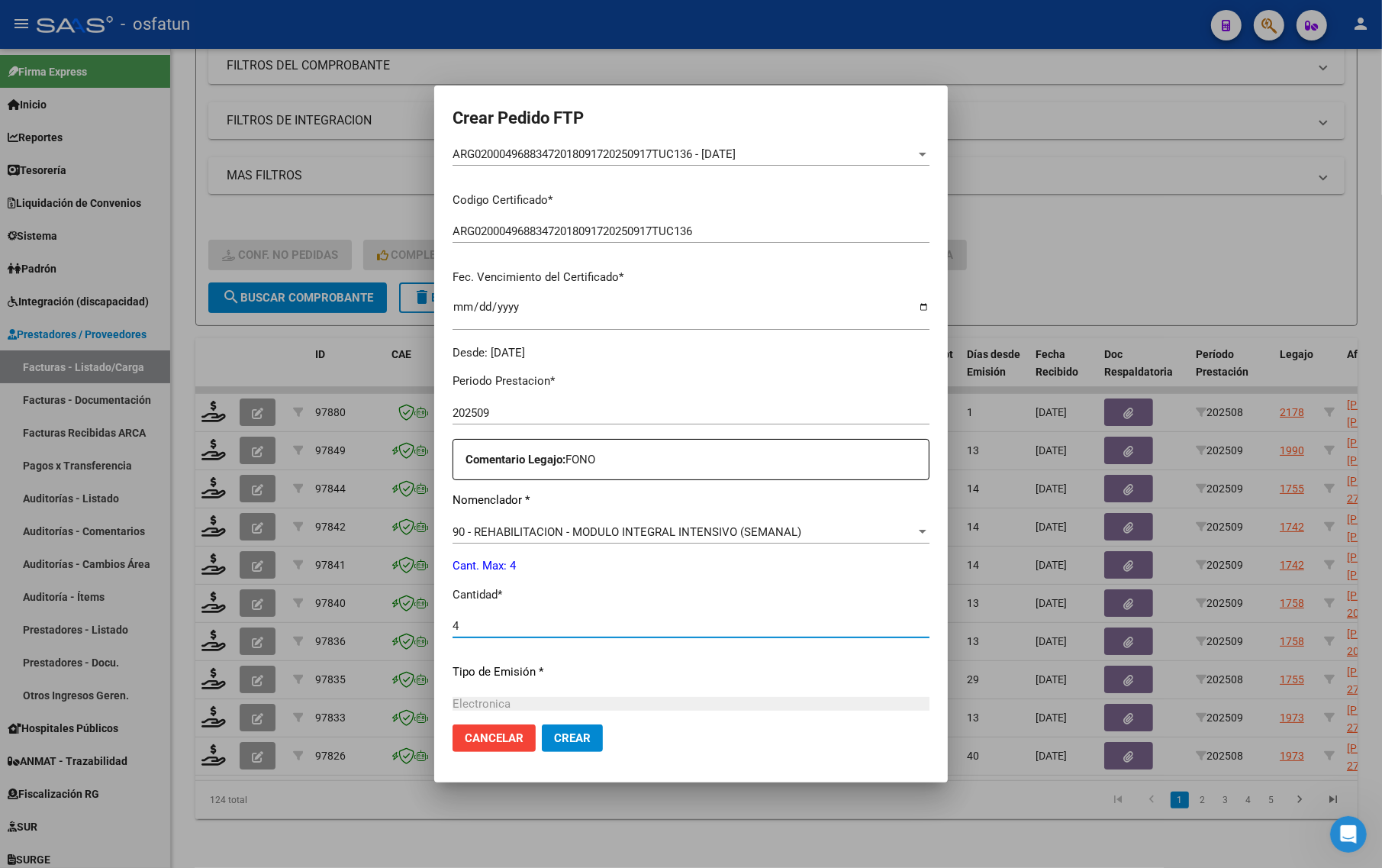
type input "4"
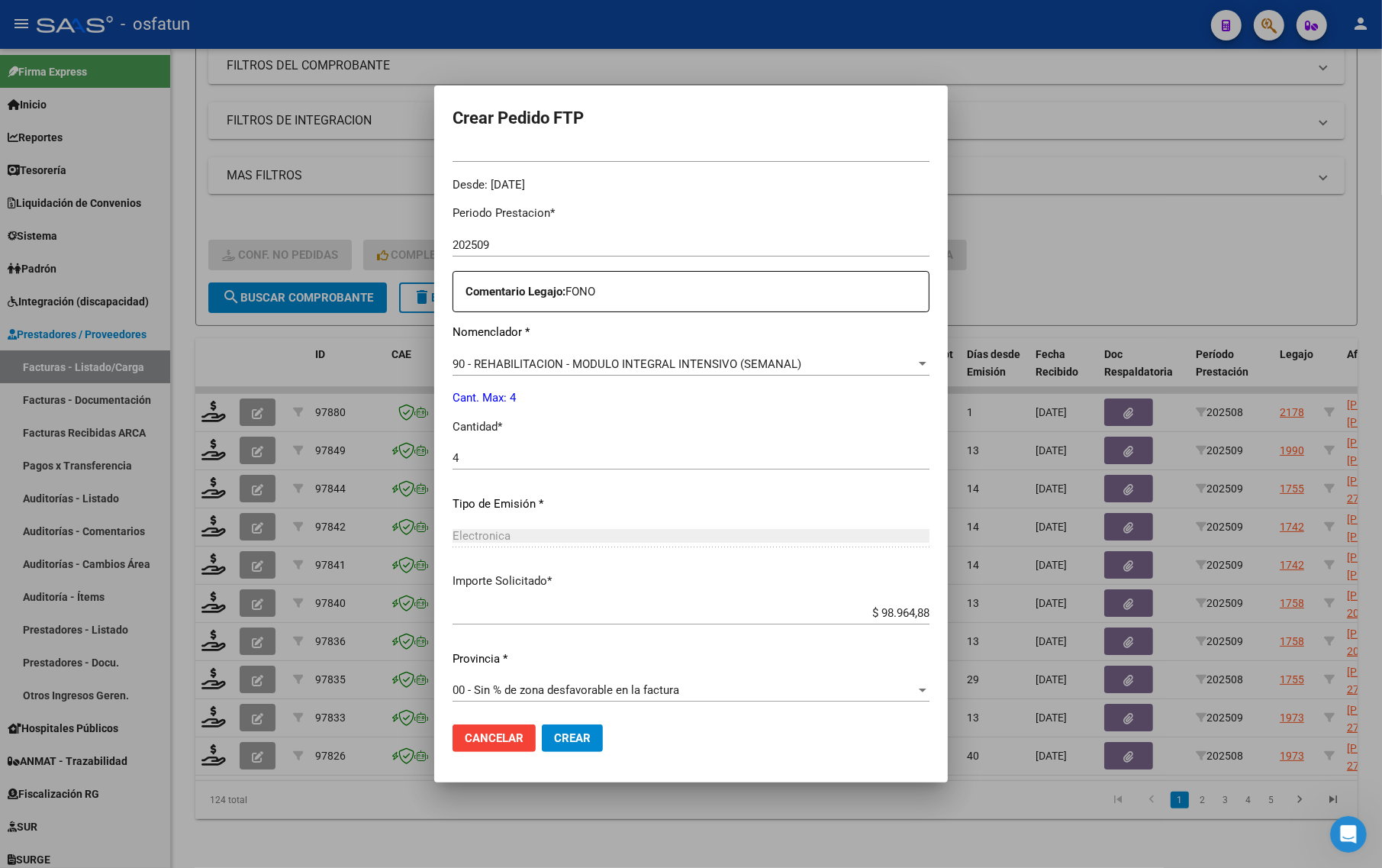
scroll to position [457, 0]
click at [558, 738] on span "Crear" at bounding box center [572, 737] width 37 height 13
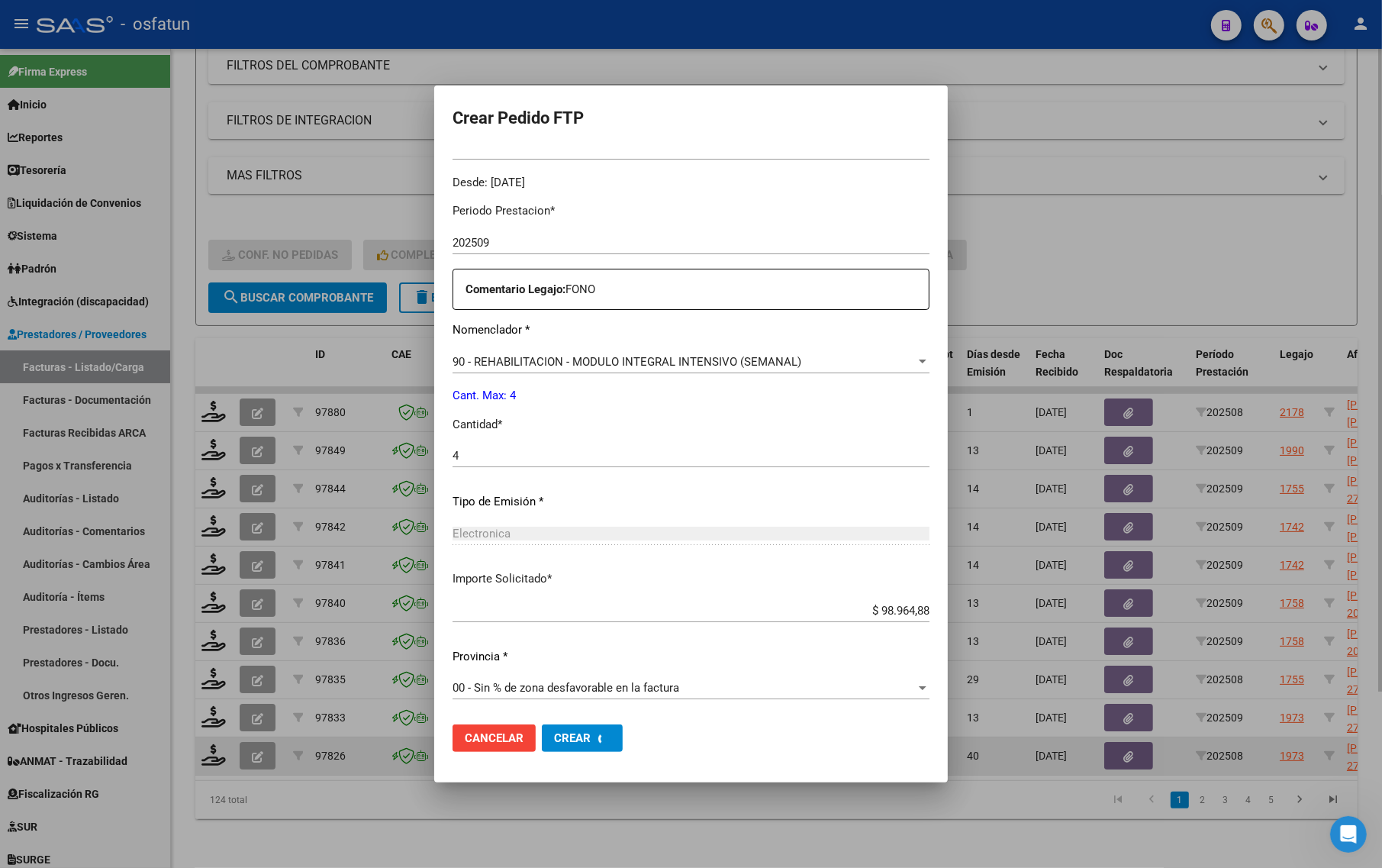
scroll to position [0, 0]
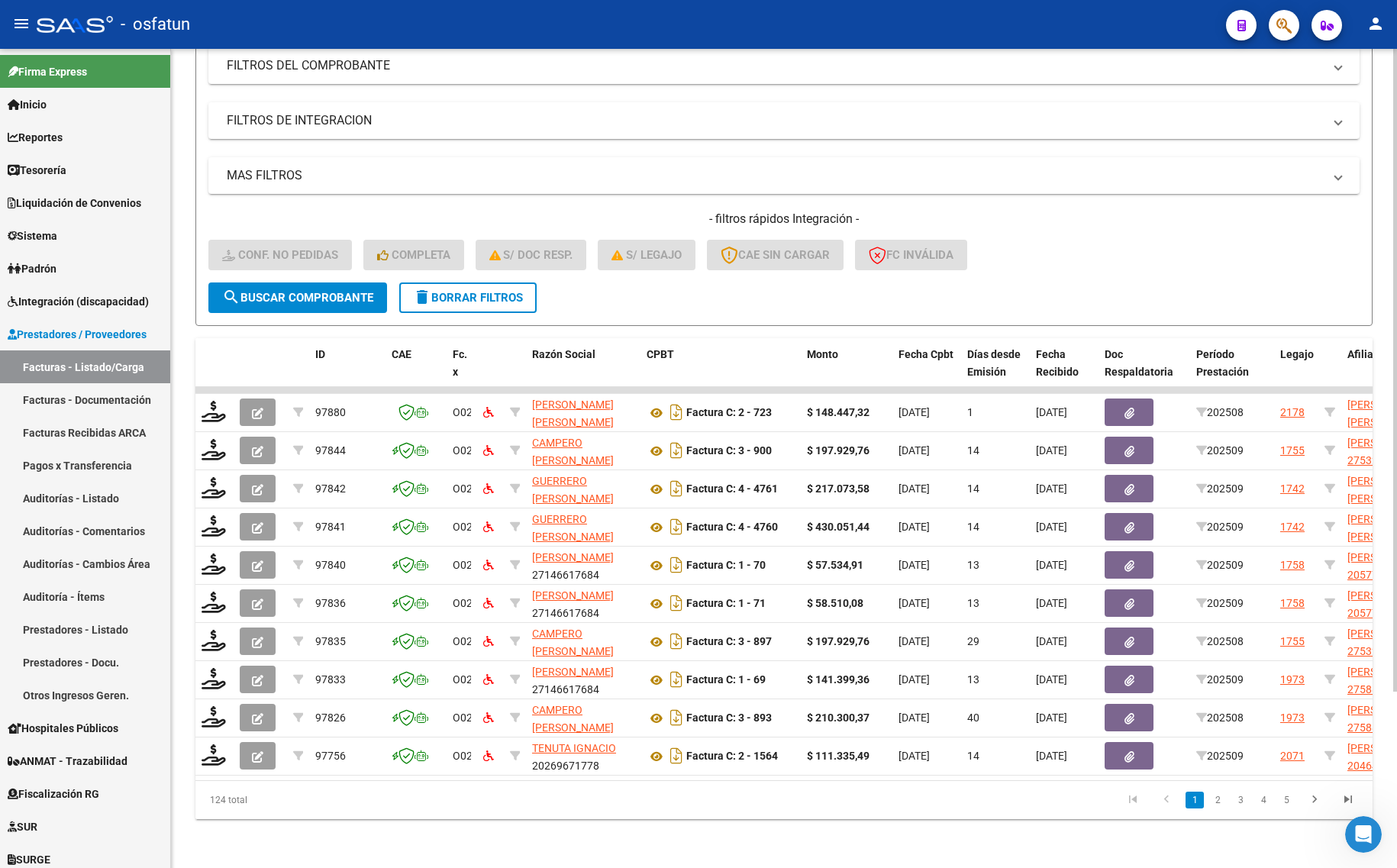
click at [1054, 272] on form "Filtros Id Integración Area Seleccionar Gerenciador Seleccionar Gerenciador Si …" at bounding box center [784, 147] width 1177 height 358
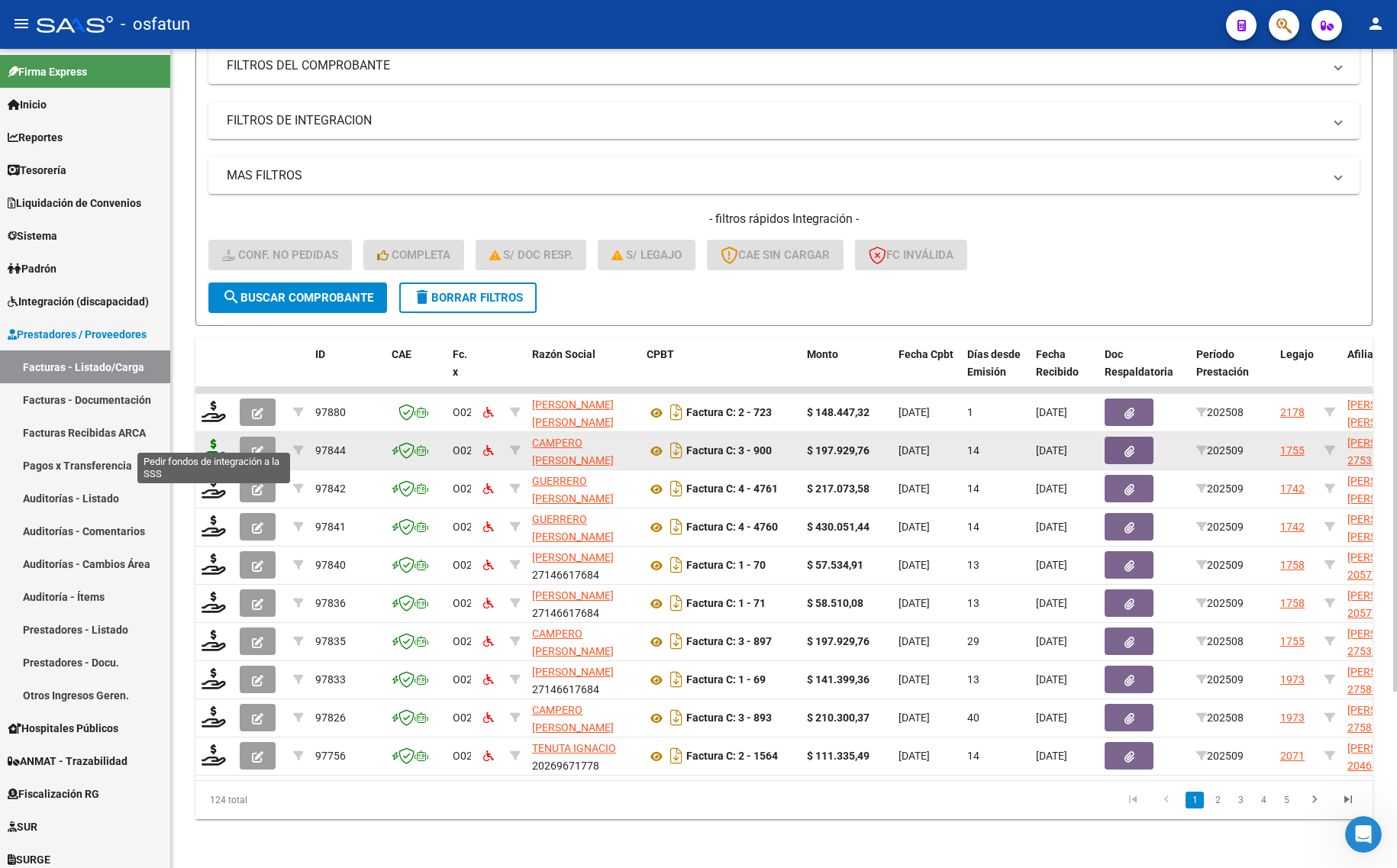
click at [215, 439] on icon at bounding box center [213, 450] width 24 height 21
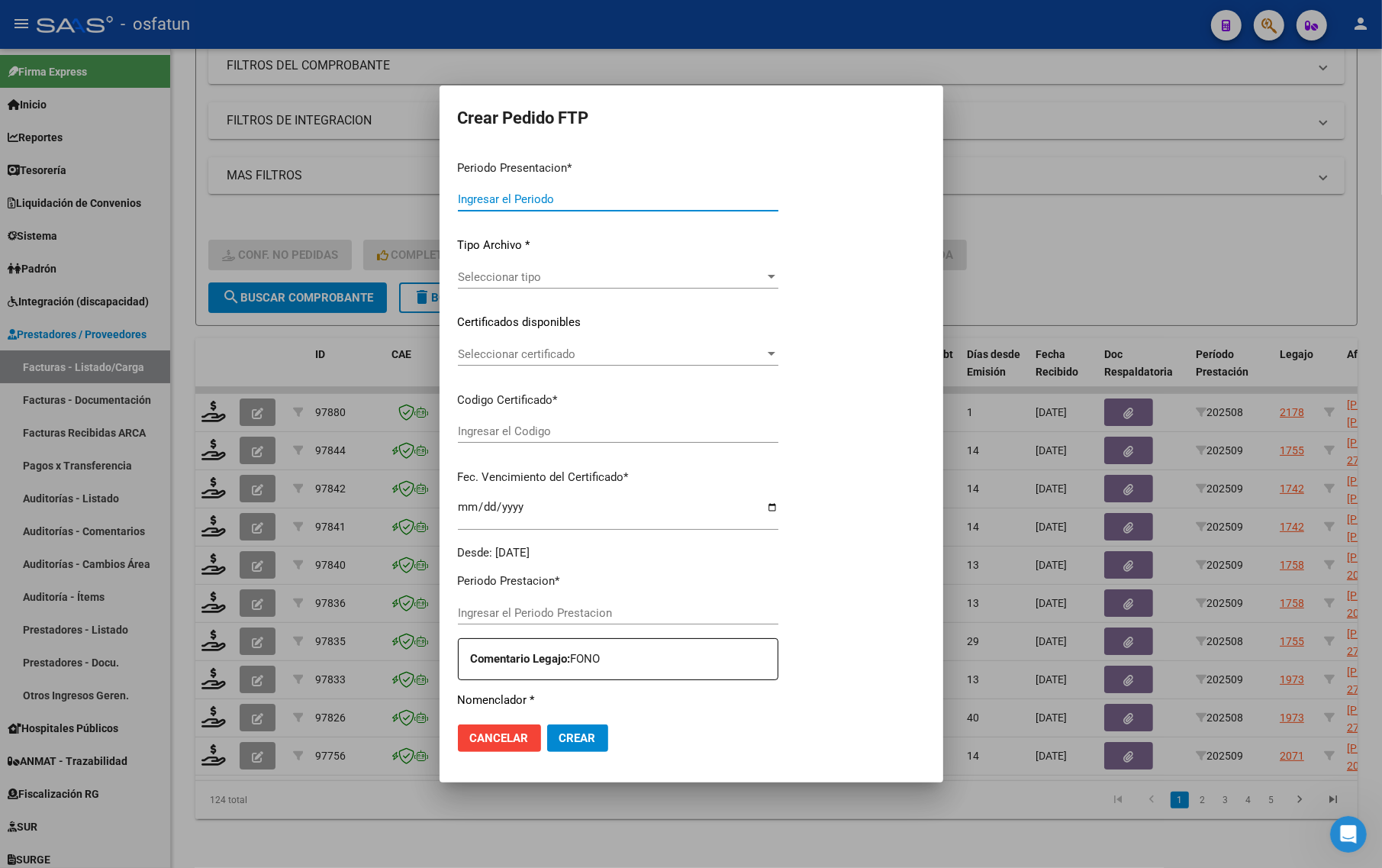
type input "202509"
type input "$ 197.929,76"
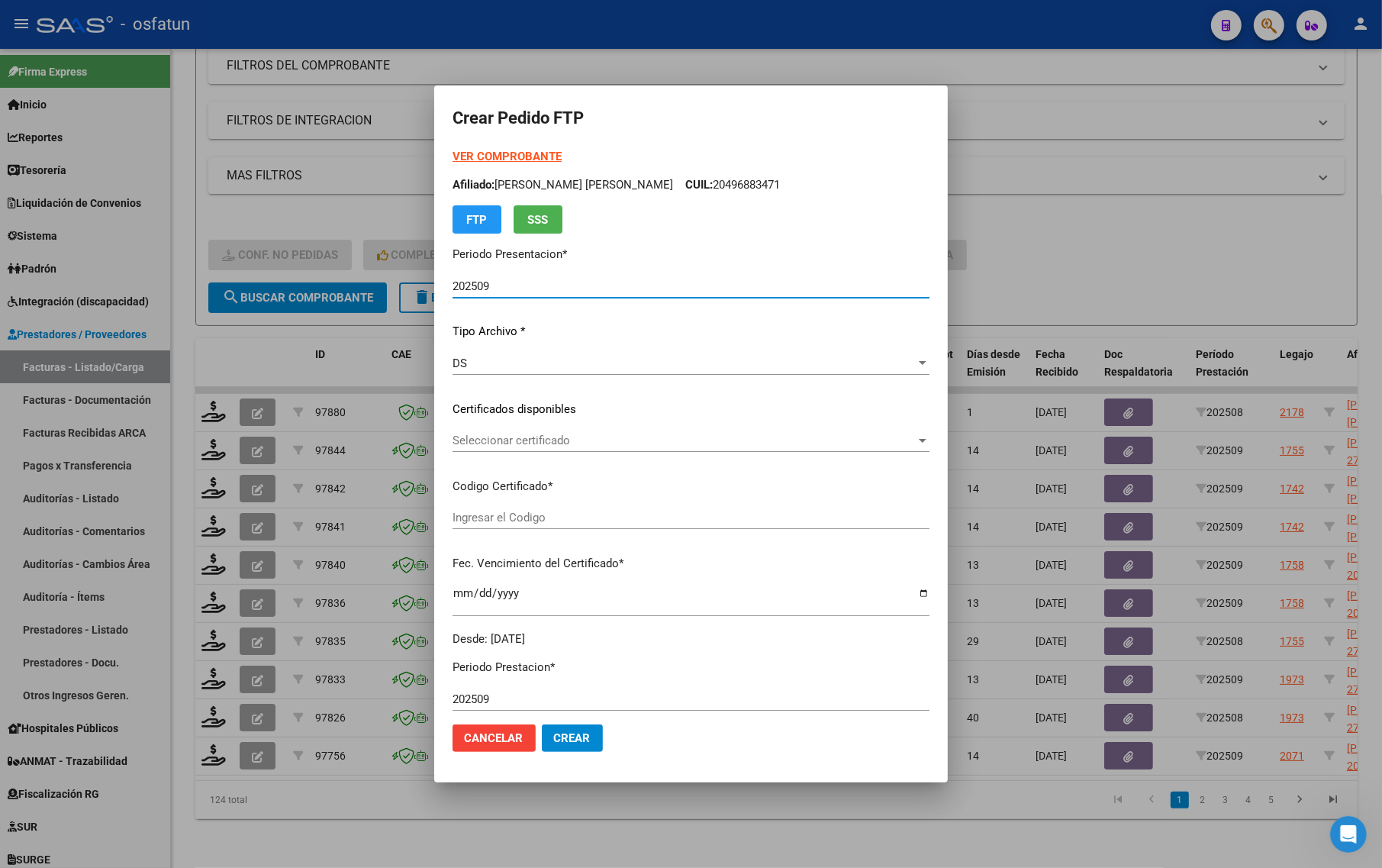
type input "ARG01000532568222024050220290502TUC139"
type input "[DATE]"
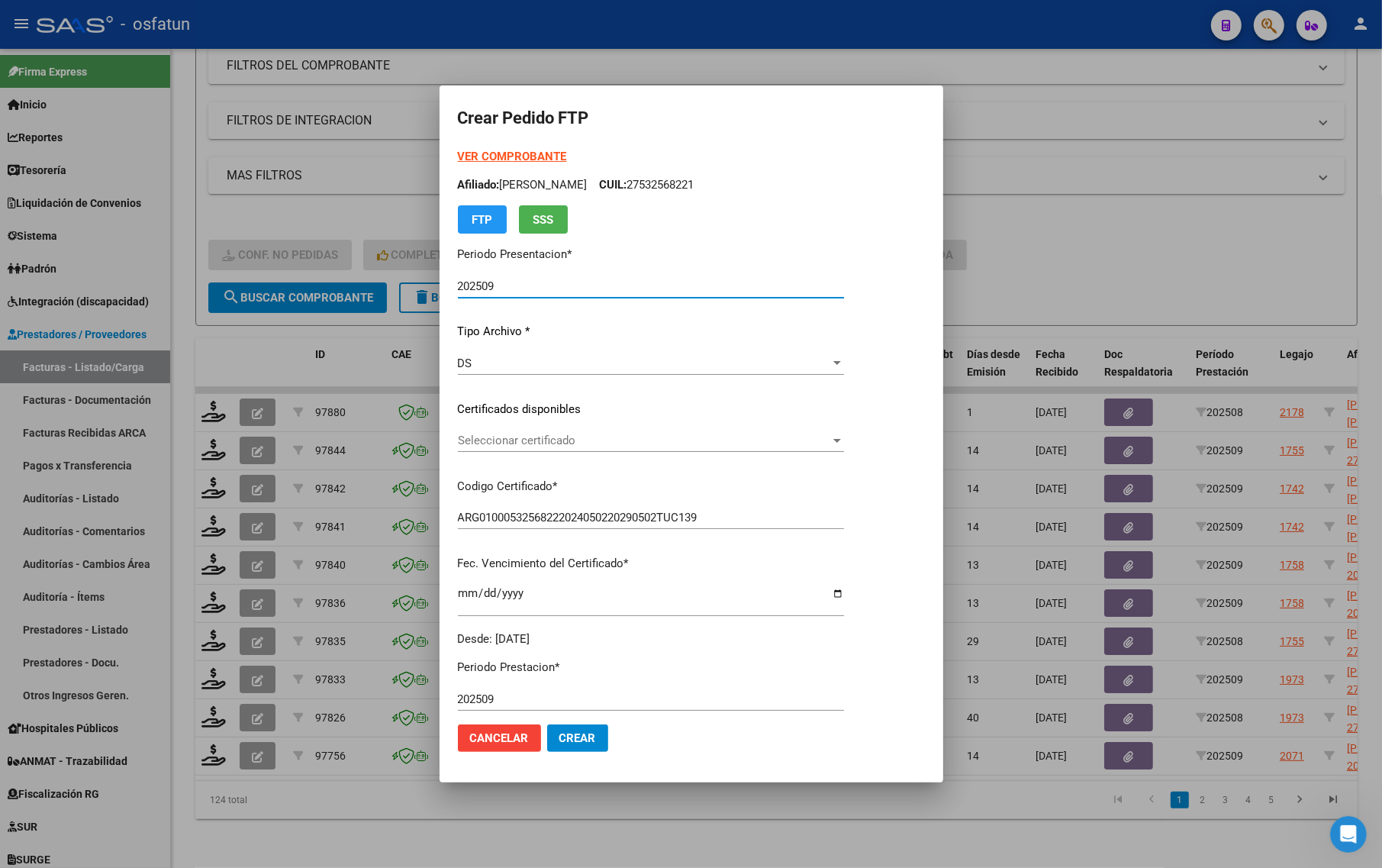
click at [493, 153] on strong "VER COMPROBANTE" at bounding box center [512, 156] width 109 height 13
click at [476, 443] on span "Seleccionar certificado" at bounding box center [644, 440] width 373 height 13
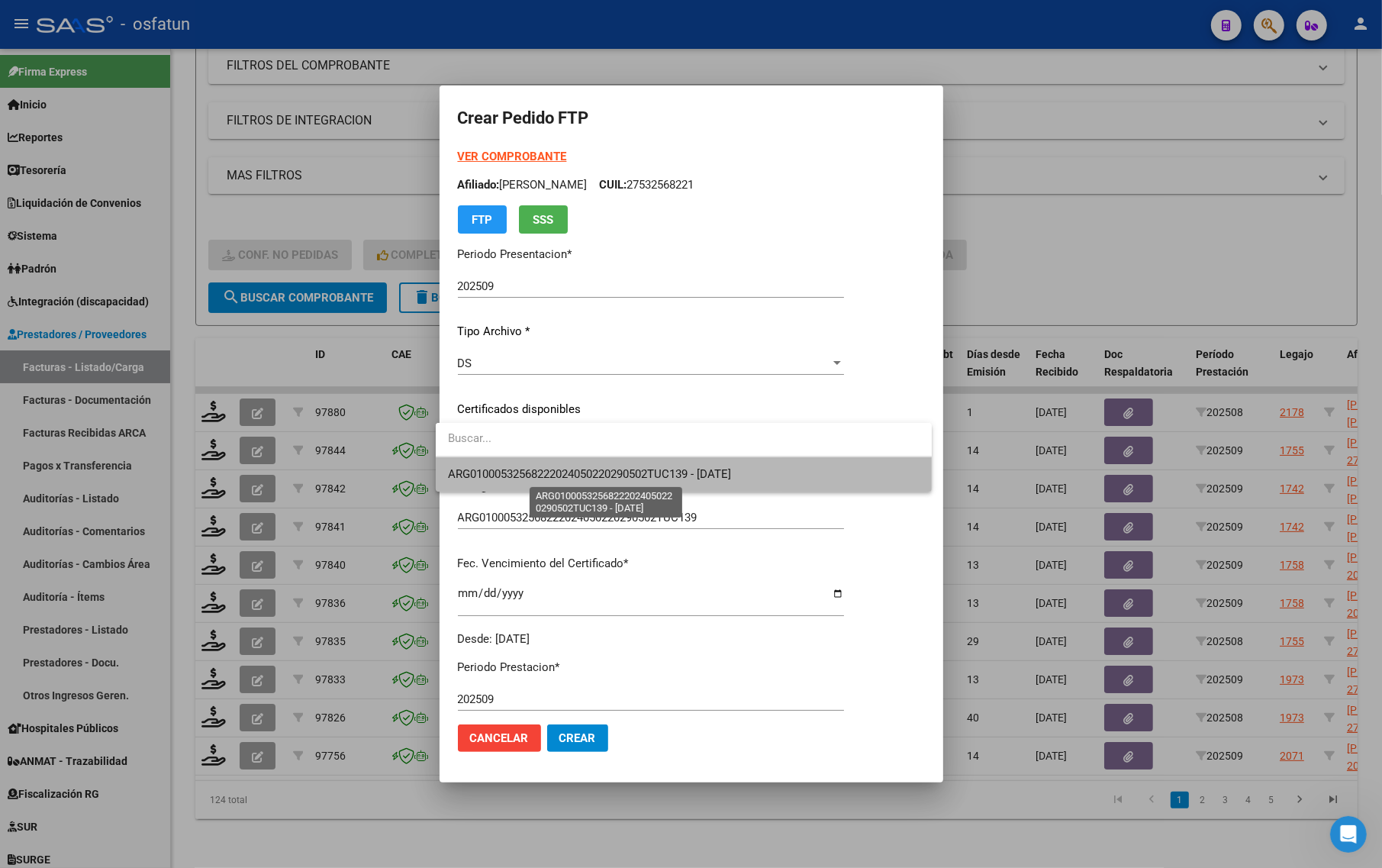
click at [469, 468] on span "ARG01000532568222024050220290502TUC139 - [DATE]" at bounding box center [589, 473] width 283 height 13
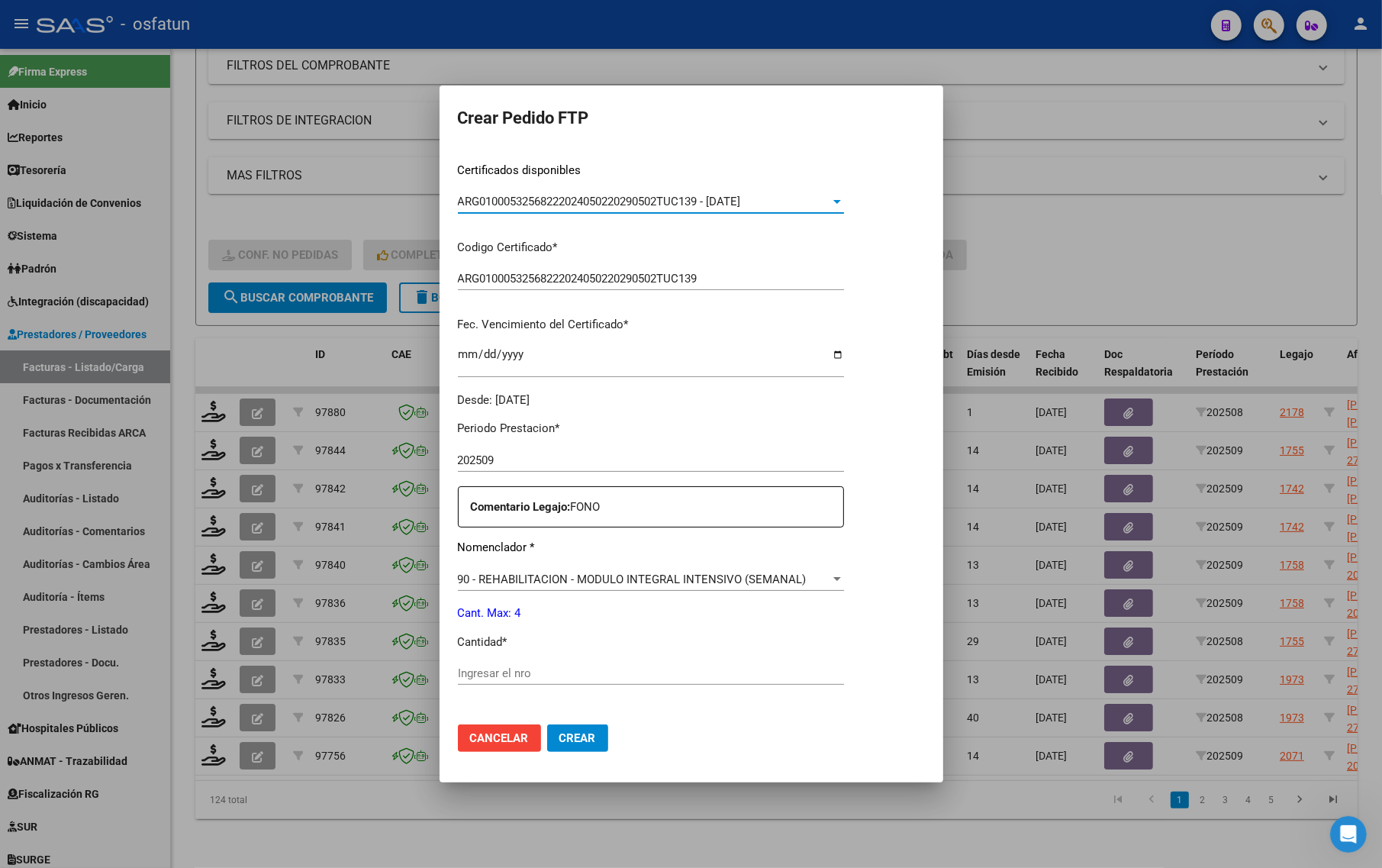
scroll to position [286, 0]
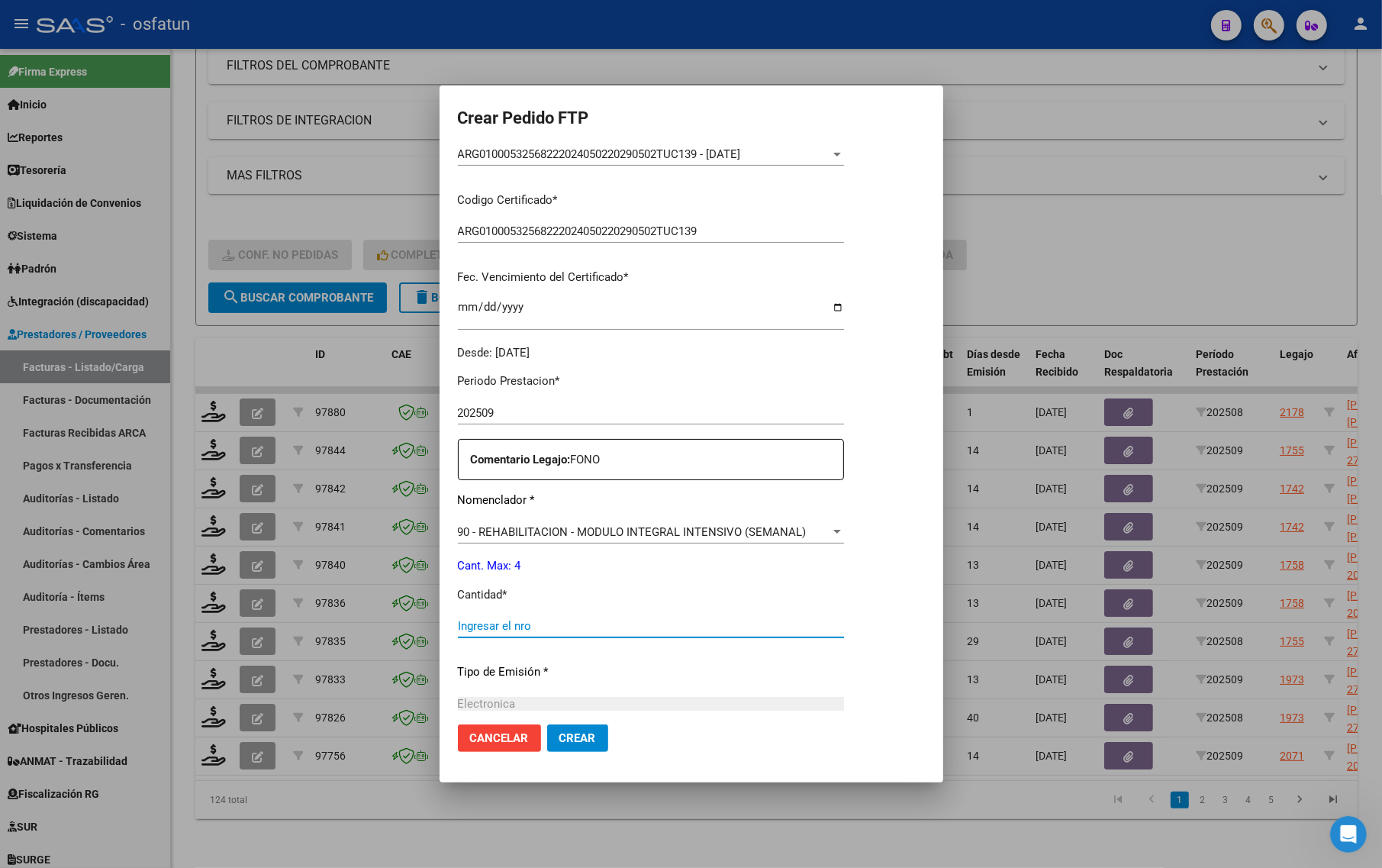
click at [485, 623] on input "Ingresar el nro" at bounding box center [651, 625] width 386 height 13
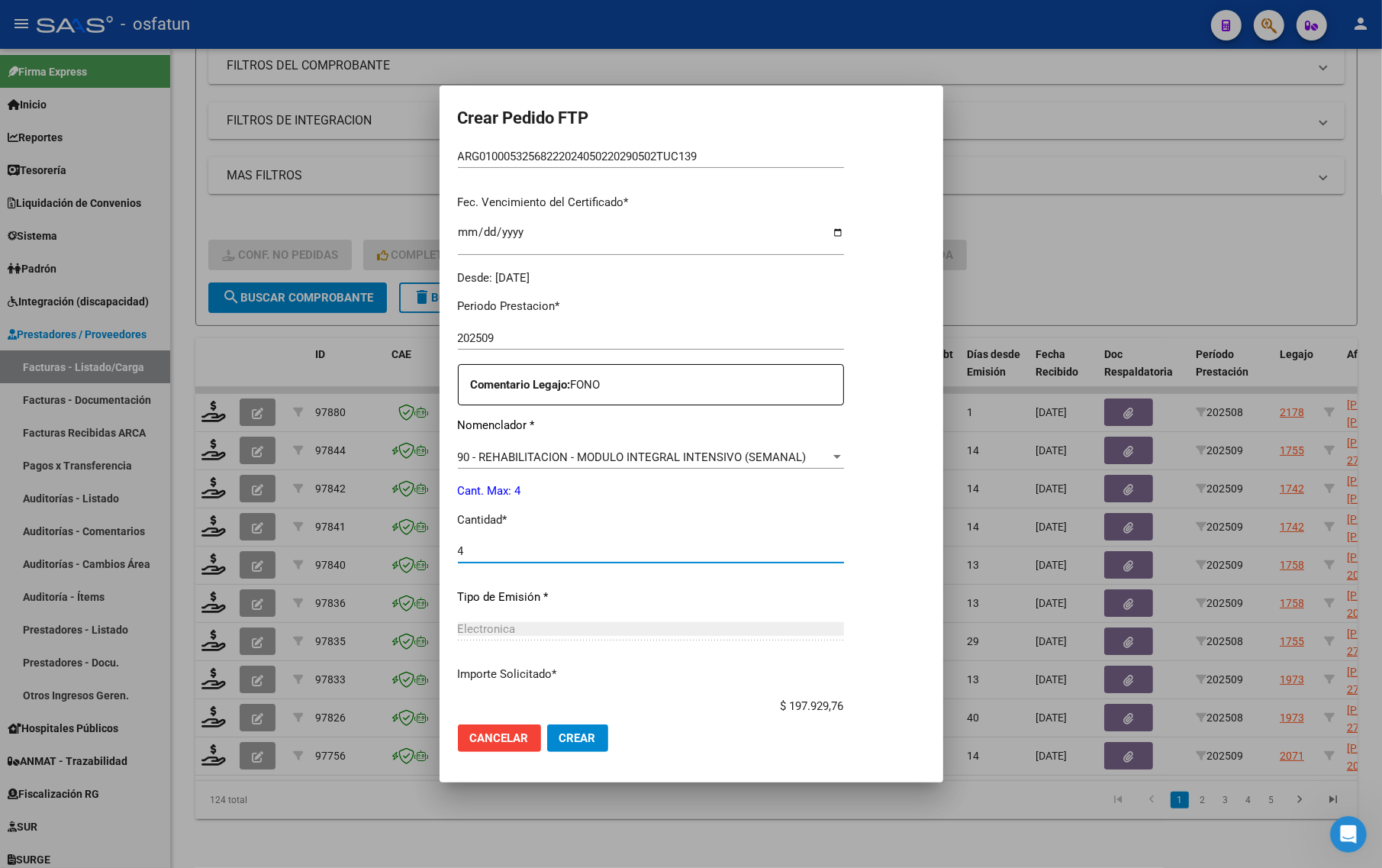
scroll to position [457, 0]
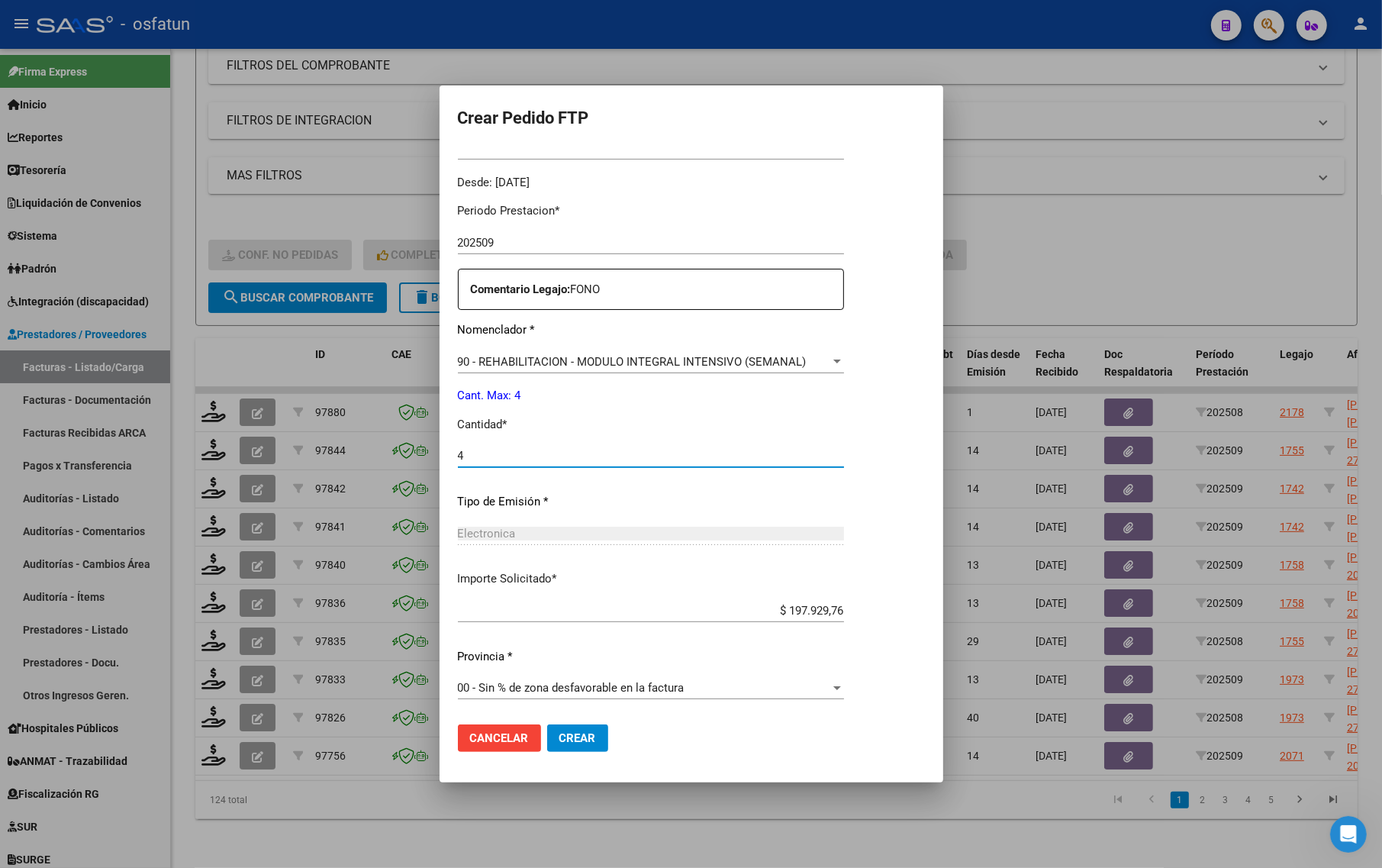
type input "4"
click at [560, 742] on span "Crear" at bounding box center [577, 737] width 37 height 13
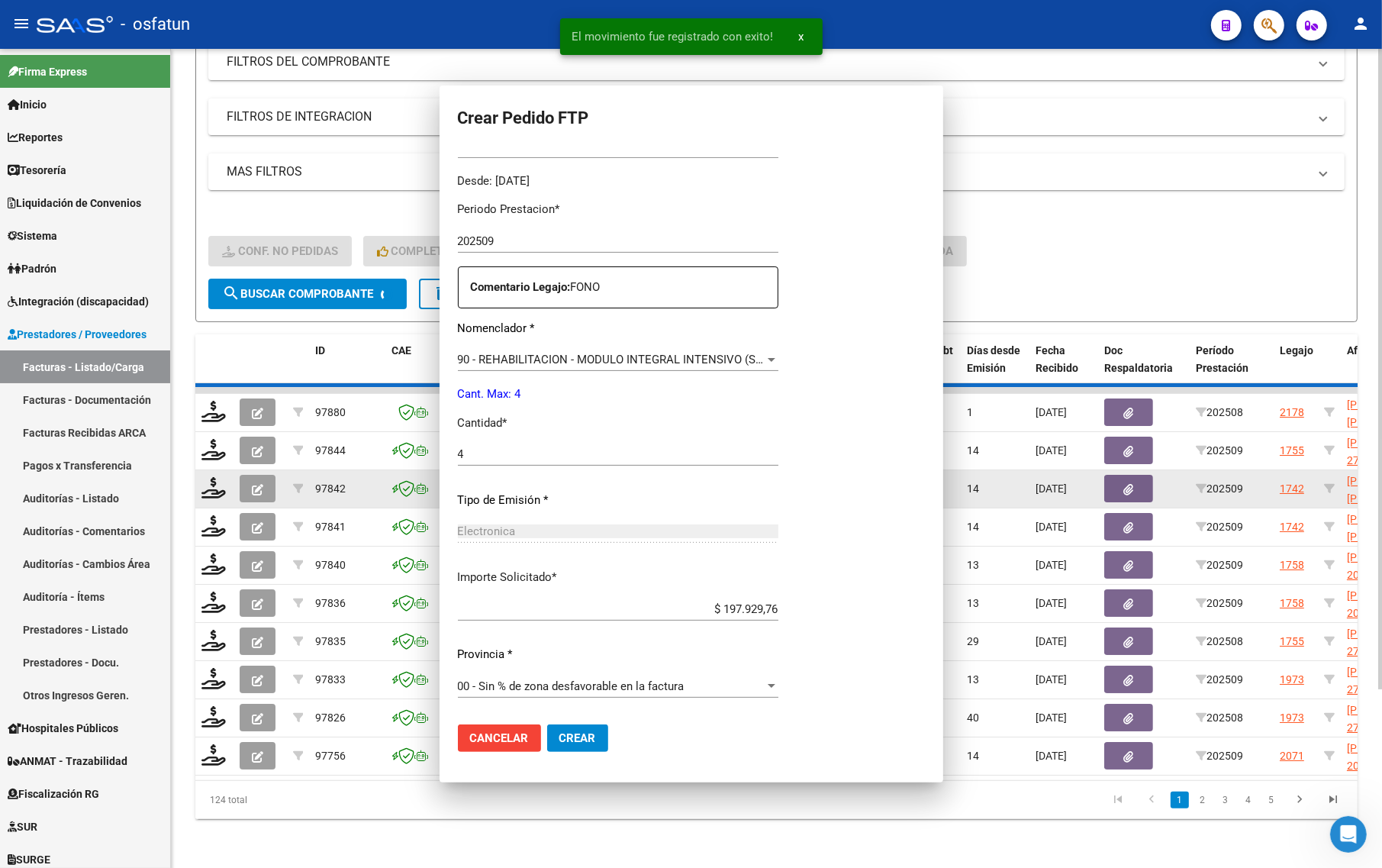
scroll to position [371, 0]
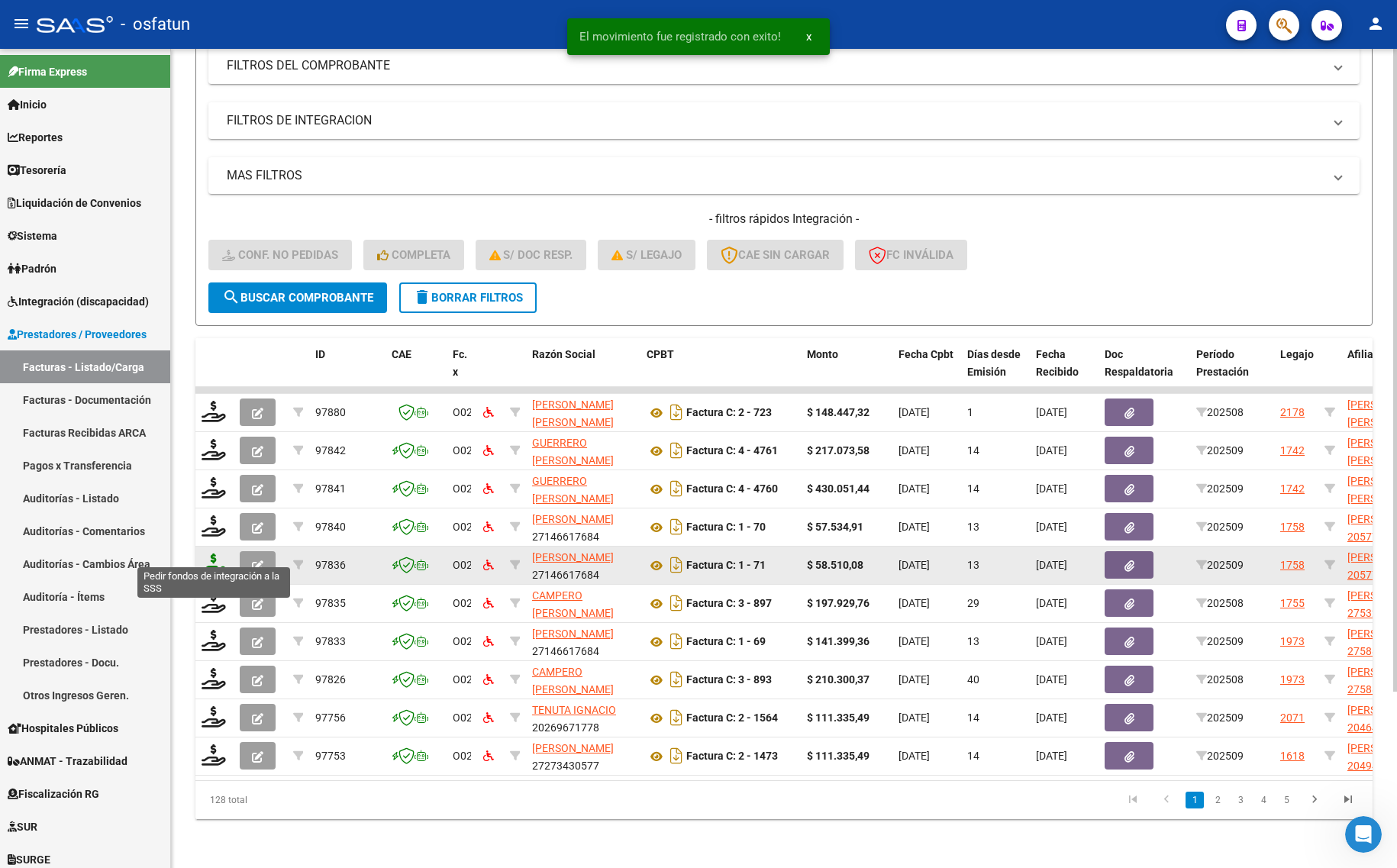
click at [211, 553] on icon at bounding box center [213, 564] width 24 height 21
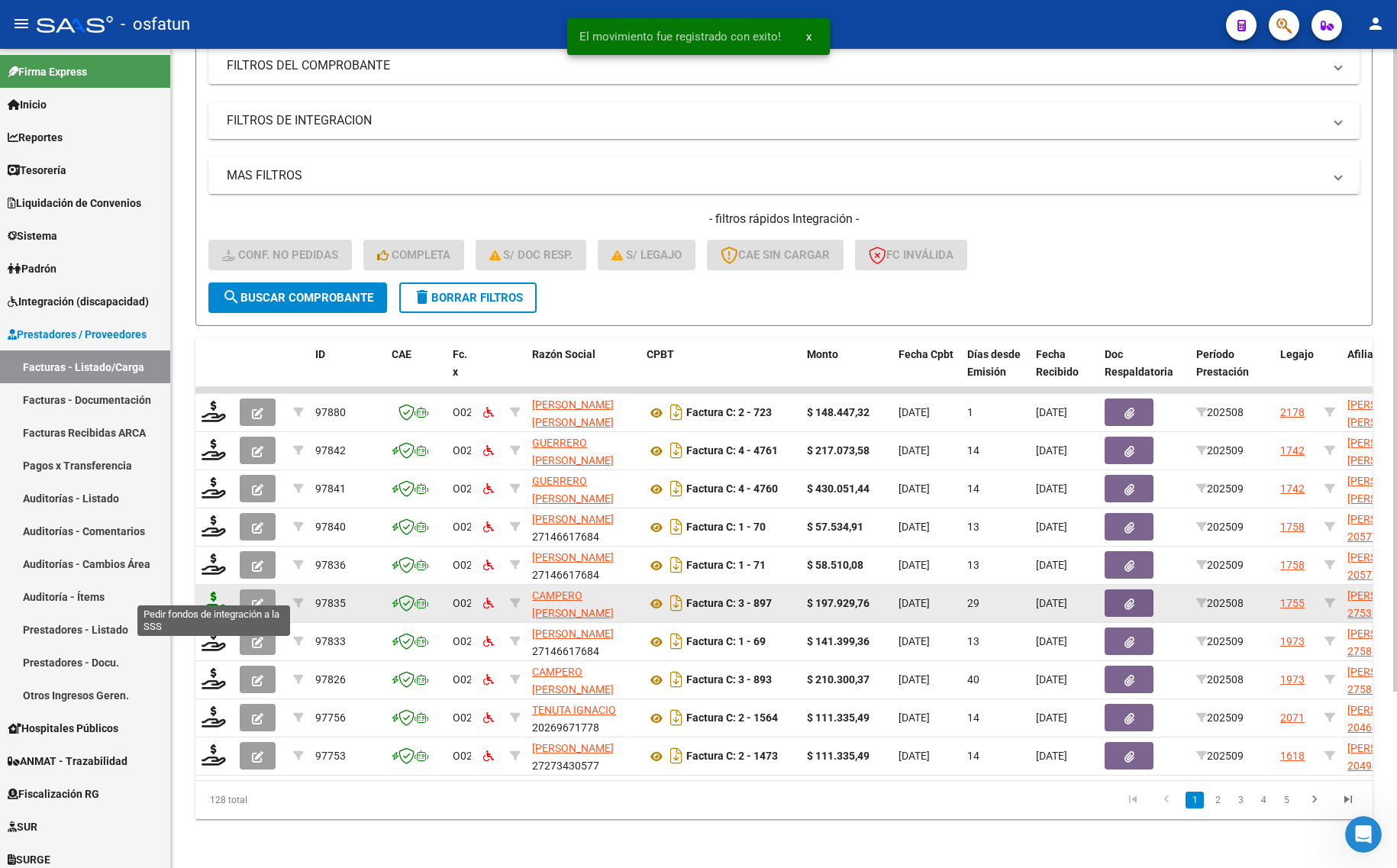
drag, startPoint x: 211, startPoint y: 552, endPoint x: 214, endPoint y: 586, distance: 34.1
click at [214, 592] on icon at bounding box center [213, 603] width 24 height 21
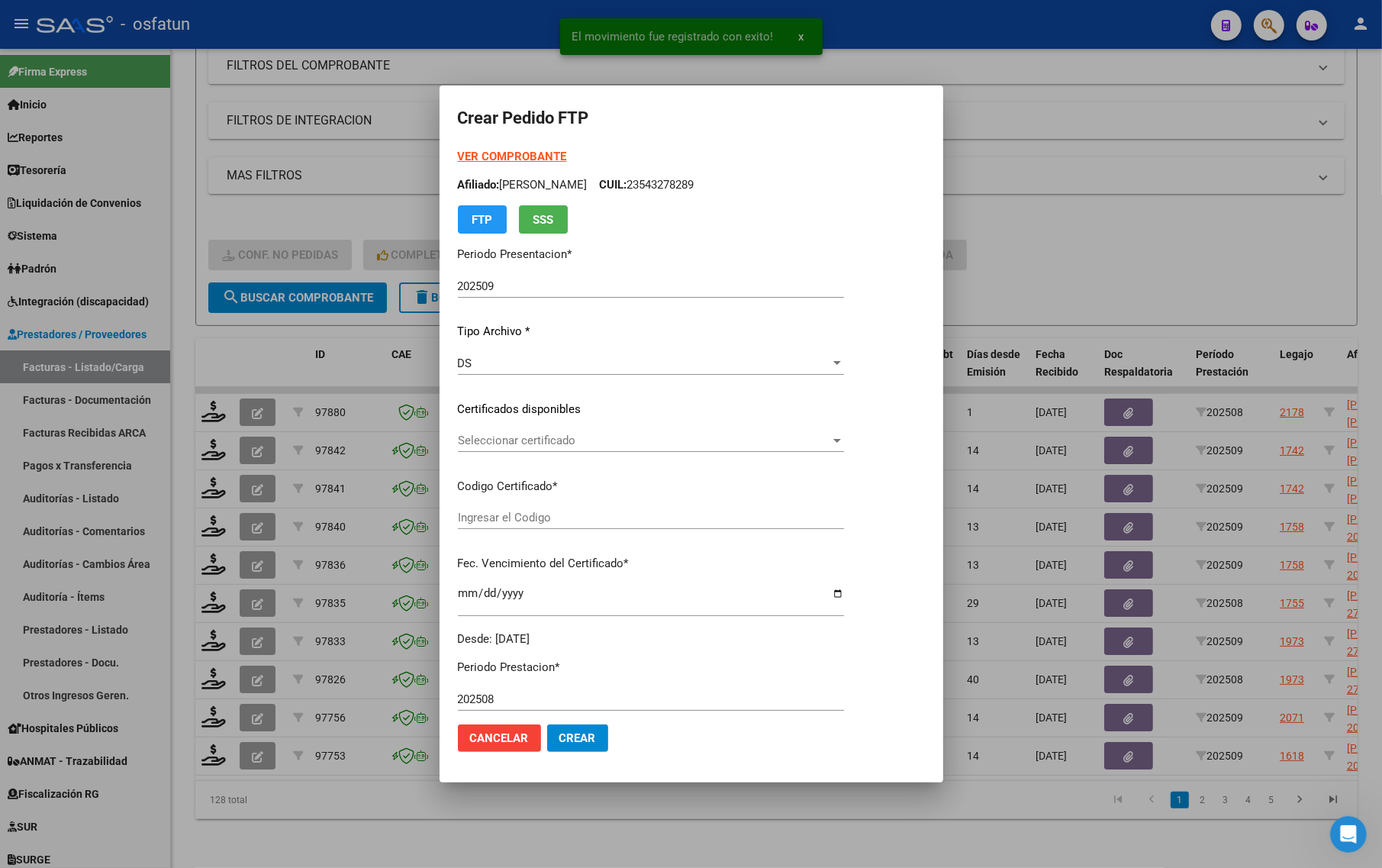
type input "ARG01000532568222024050220290502TUC139"
type input "[DATE]"
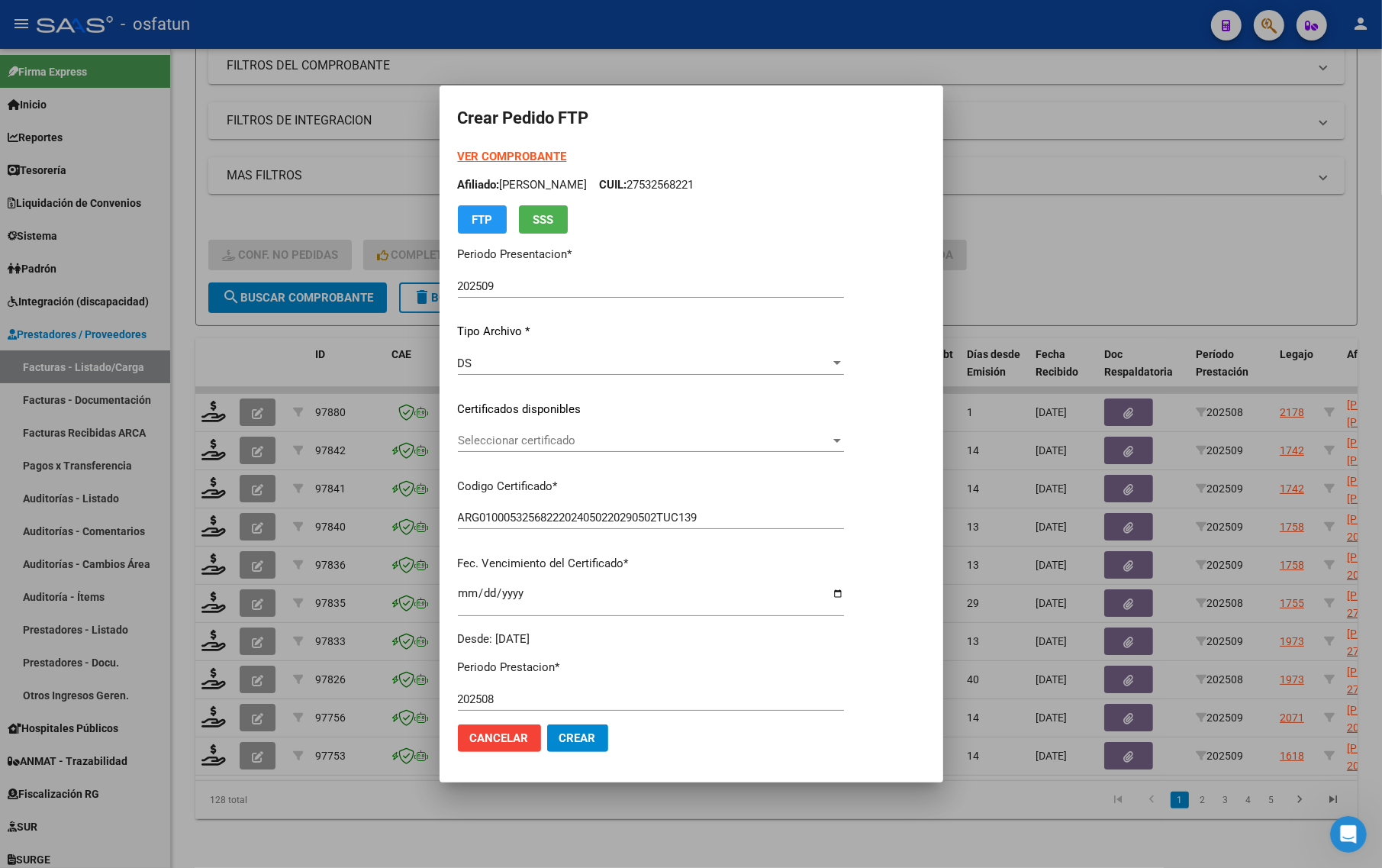
click at [493, 151] on strong "VER COMPROBANTE" at bounding box center [512, 156] width 109 height 13
click at [1202, 254] on div at bounding box center [691, 434] width 1382 height 868
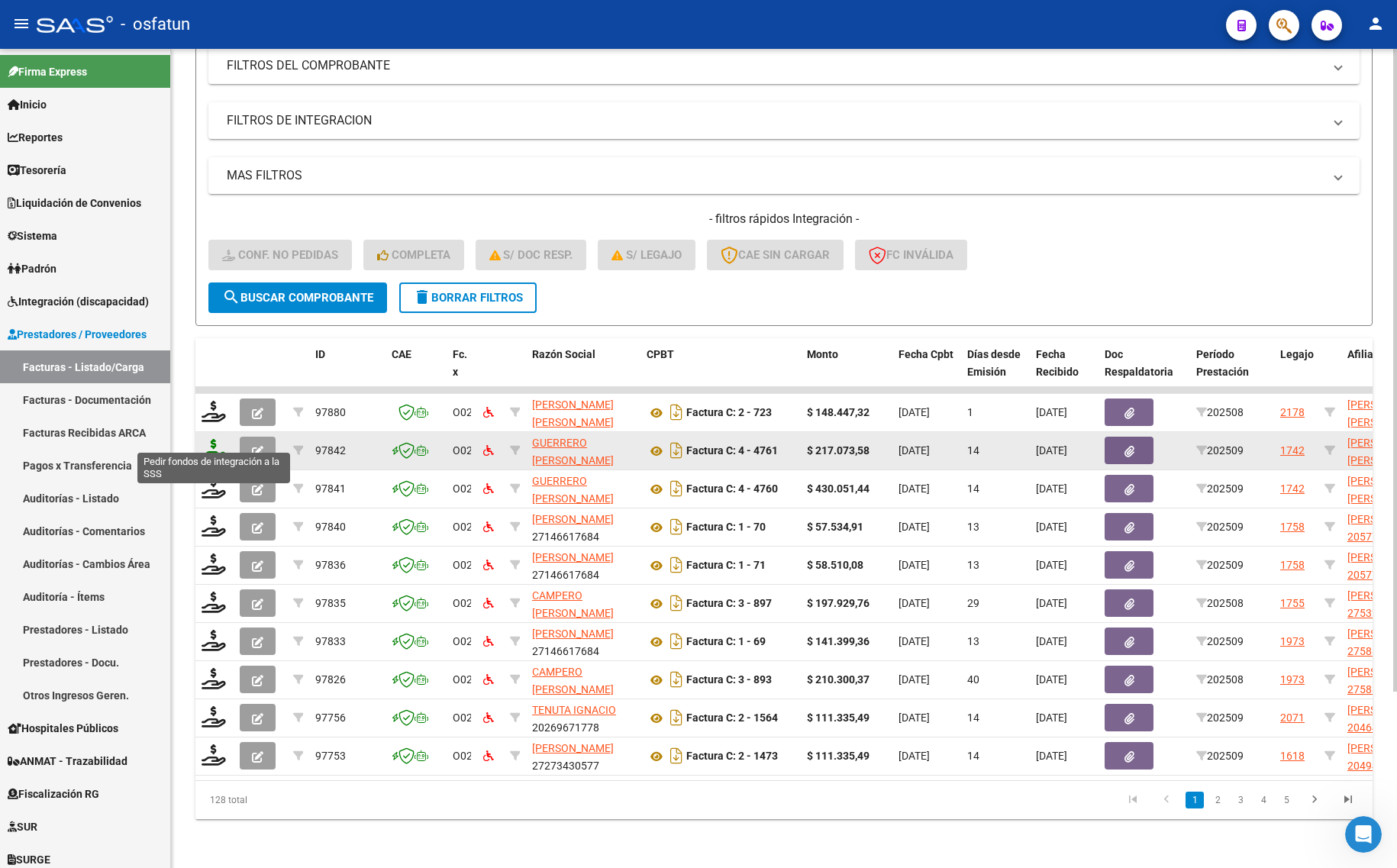
click at [218, 439] on icon at bounding box center [213, 450] width 24 height 21
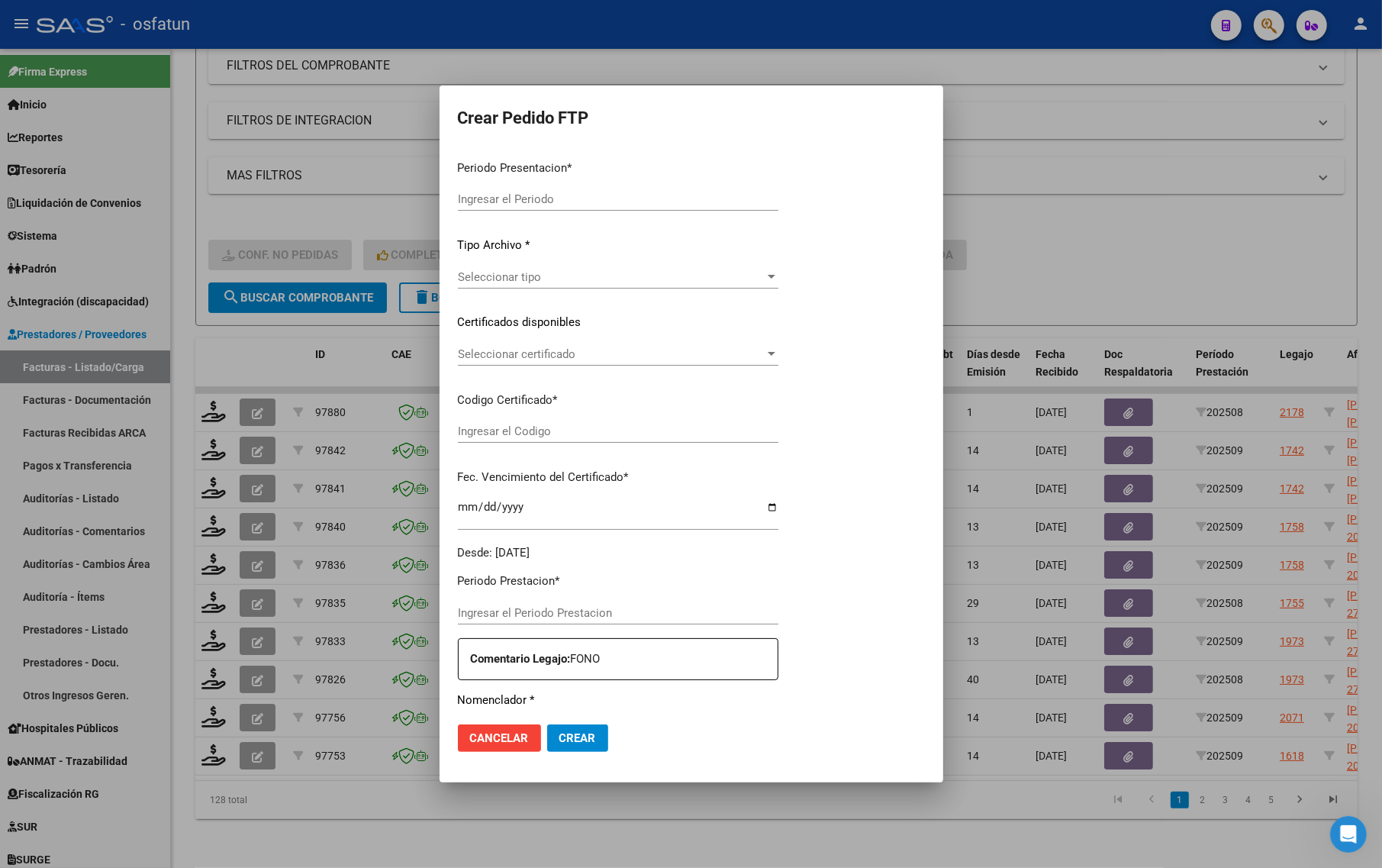
type input "202509"
type input "$ 217.073,58"
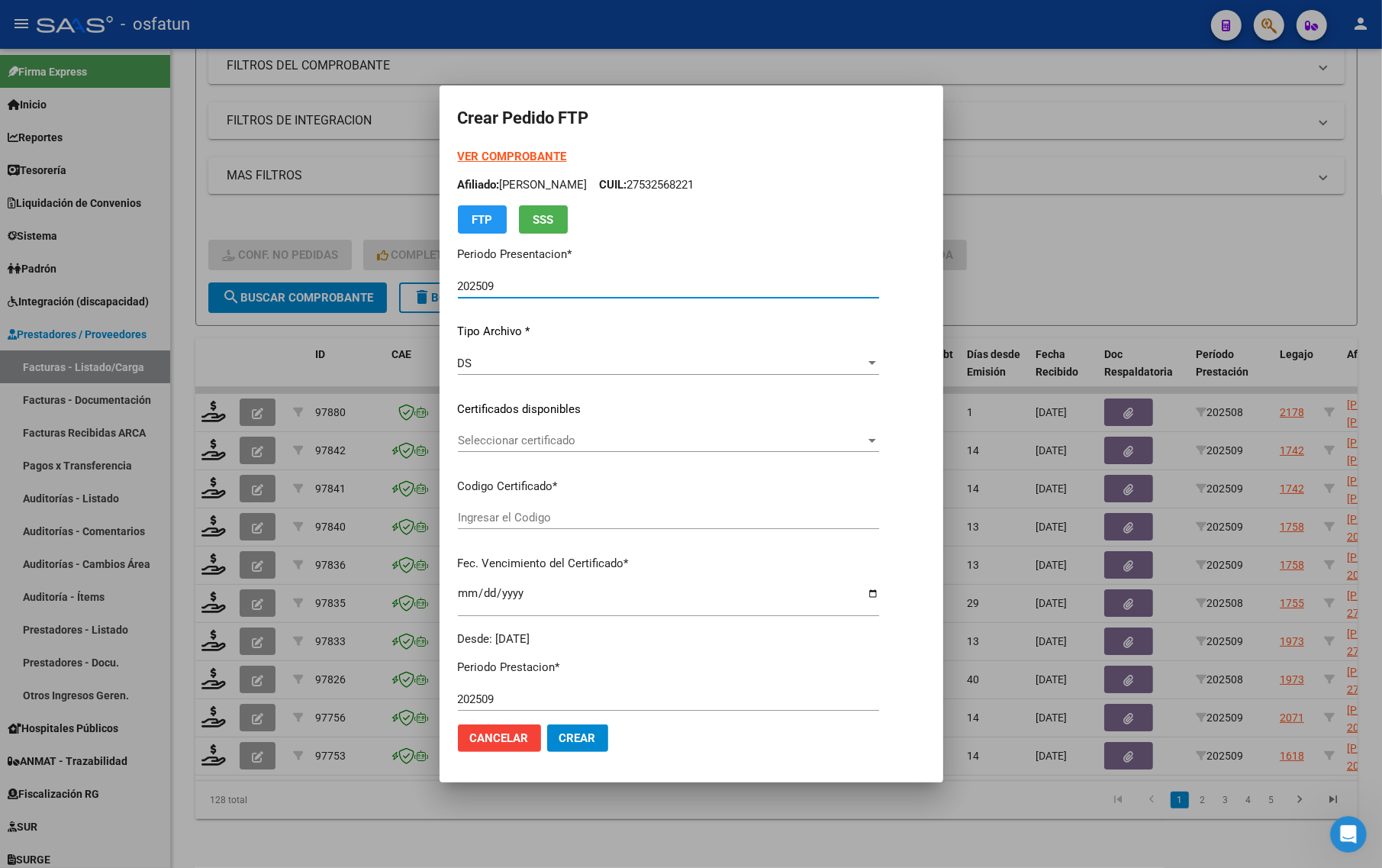
type input "ARG01000555611362021120520251206TUC136"
type input "[DATE]"
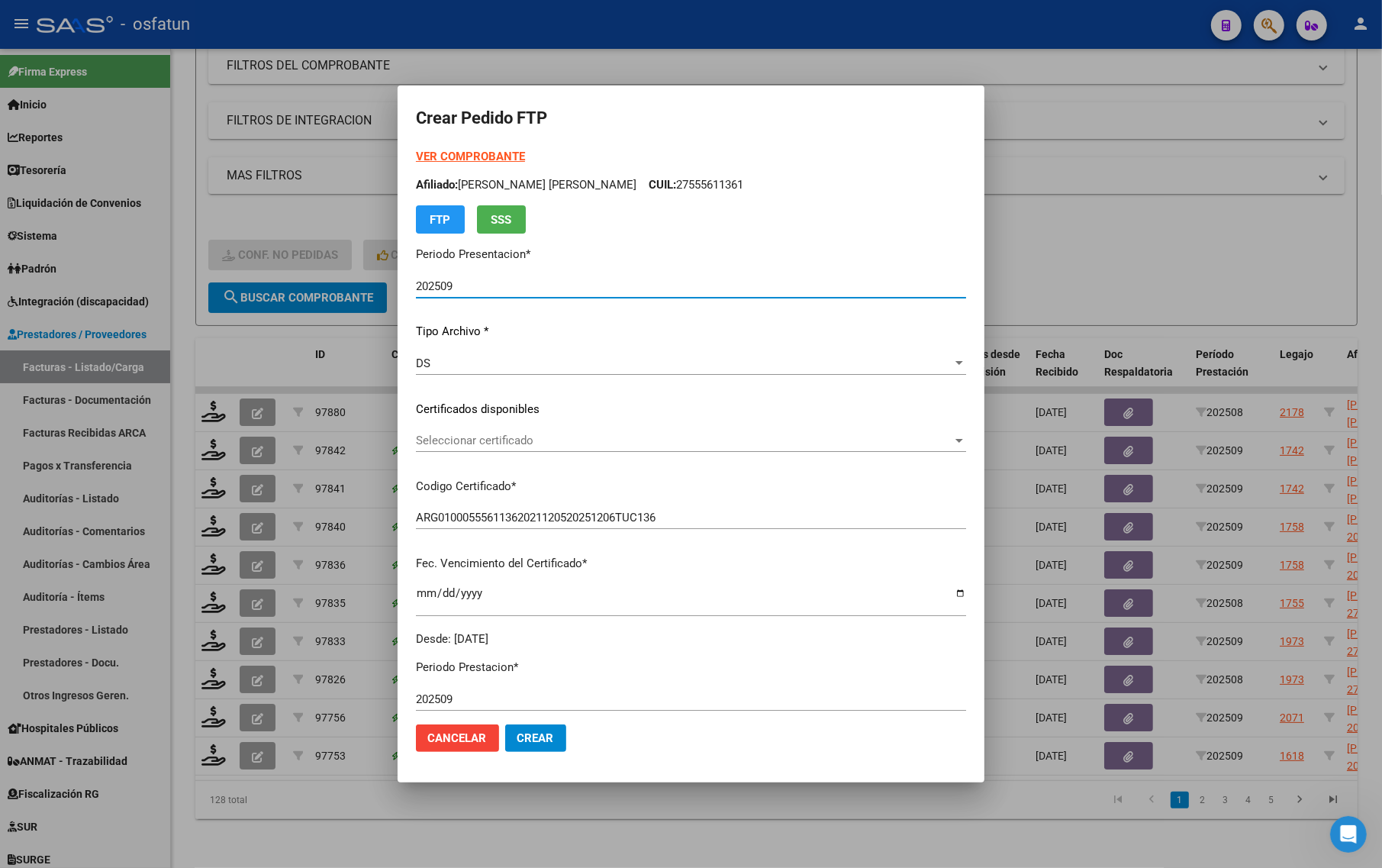
click at [474, 149] on strong "VER COMPROBANTE" at bounding box center [470, 156] width 109 height 13
click at [1032, 204] on div at bounding box center [691, 434] width 1382 height 868
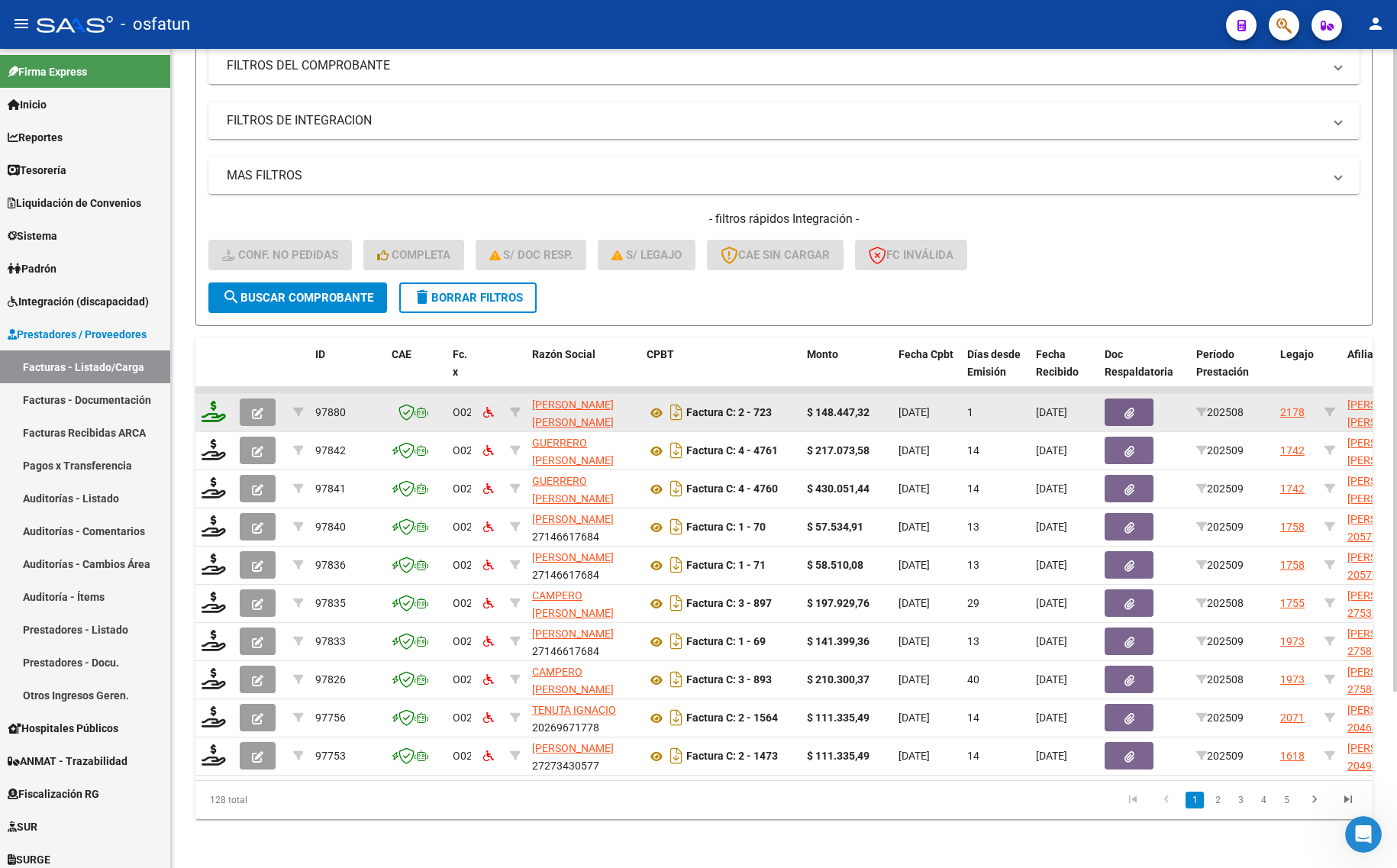
click at [211, 400] on icon at bounding box center [213, 411] width 24 height 21
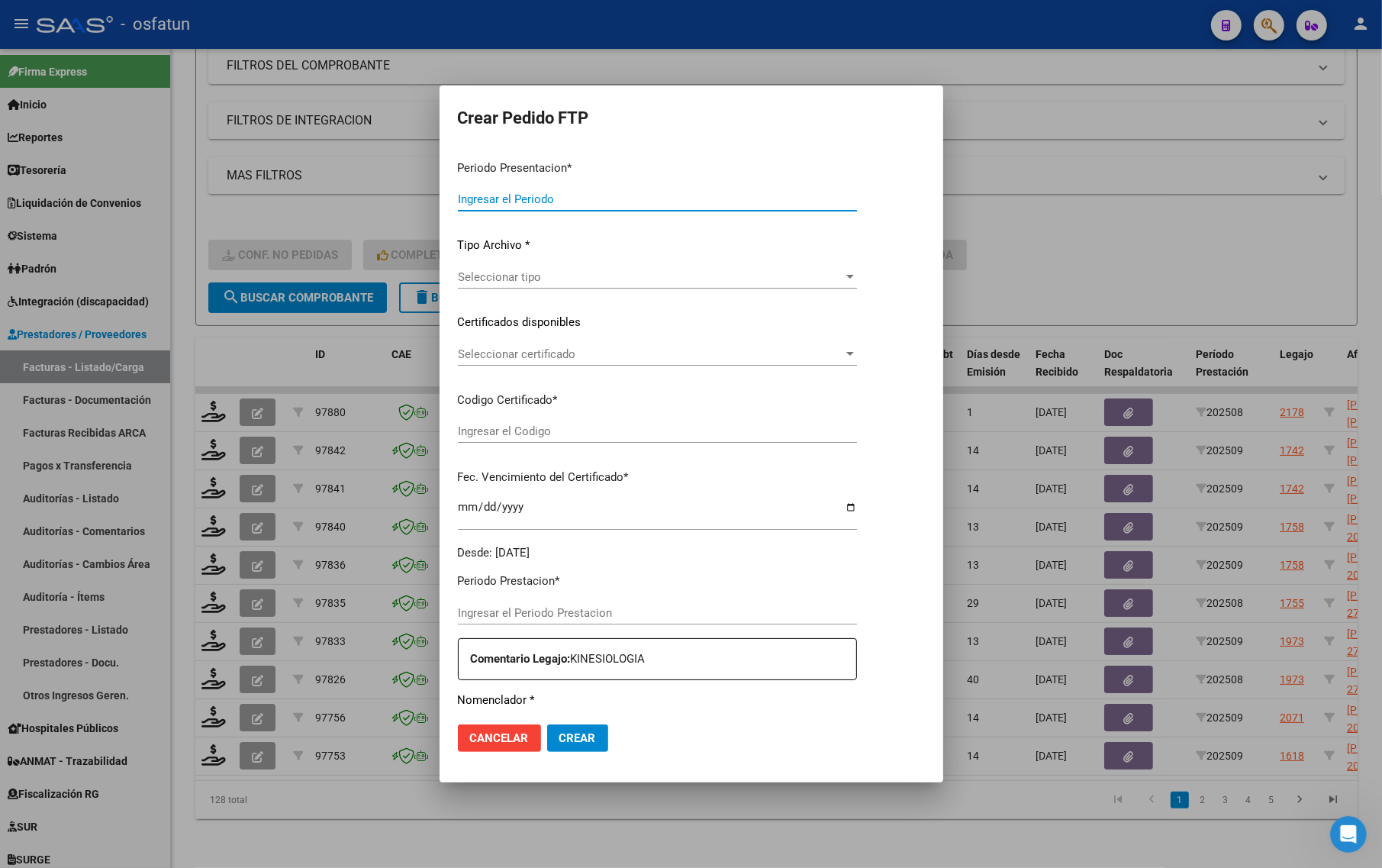
type input "202509"
type input "202508"
type input "$ 148.447,32"
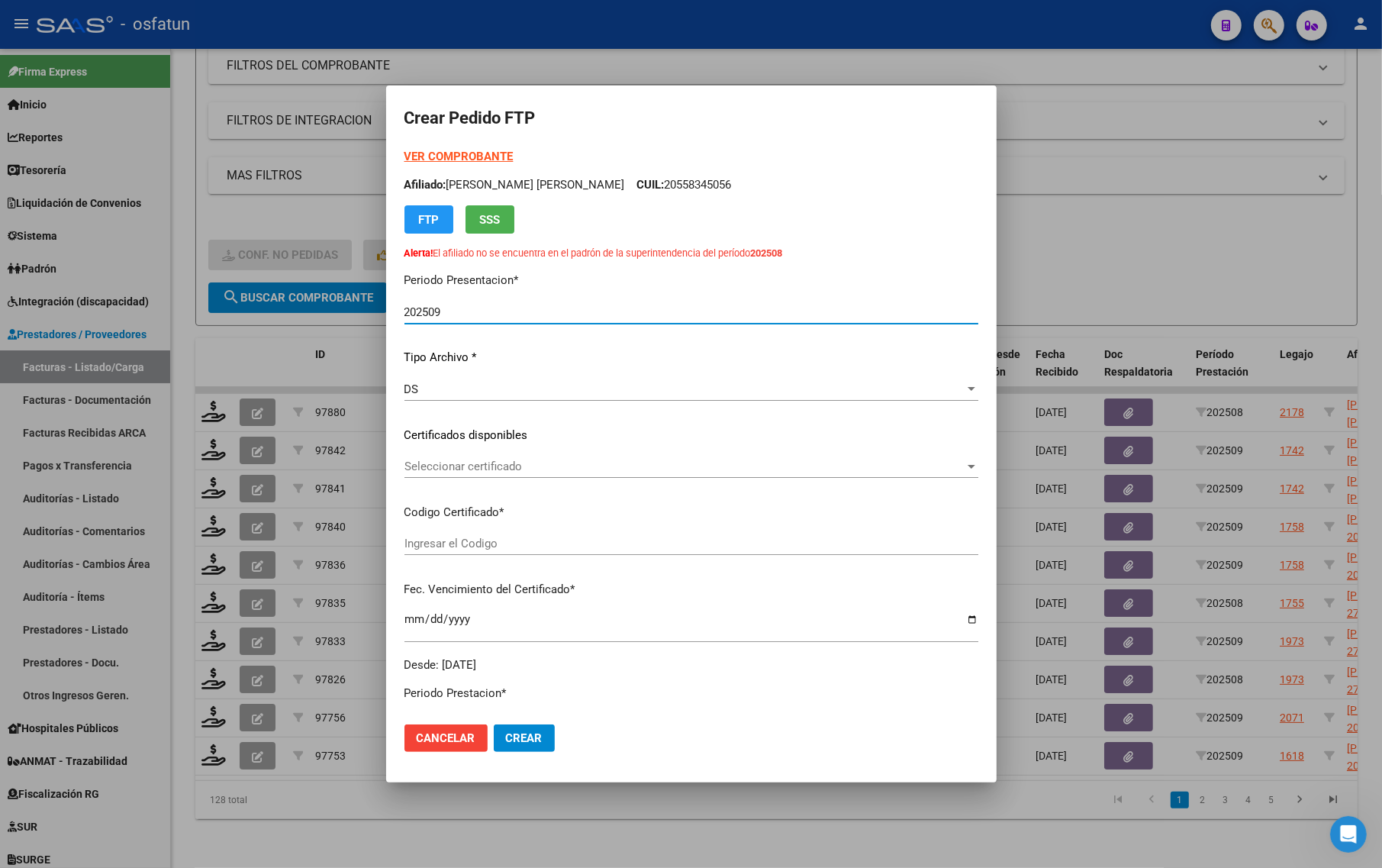
type input "ARG02000558345052021080320260803SAL121"
type input "[DATE]"
click at [449, 151] on strong "VER COMPROBANTE" at bounding box center [459, 156] width 109 height 13
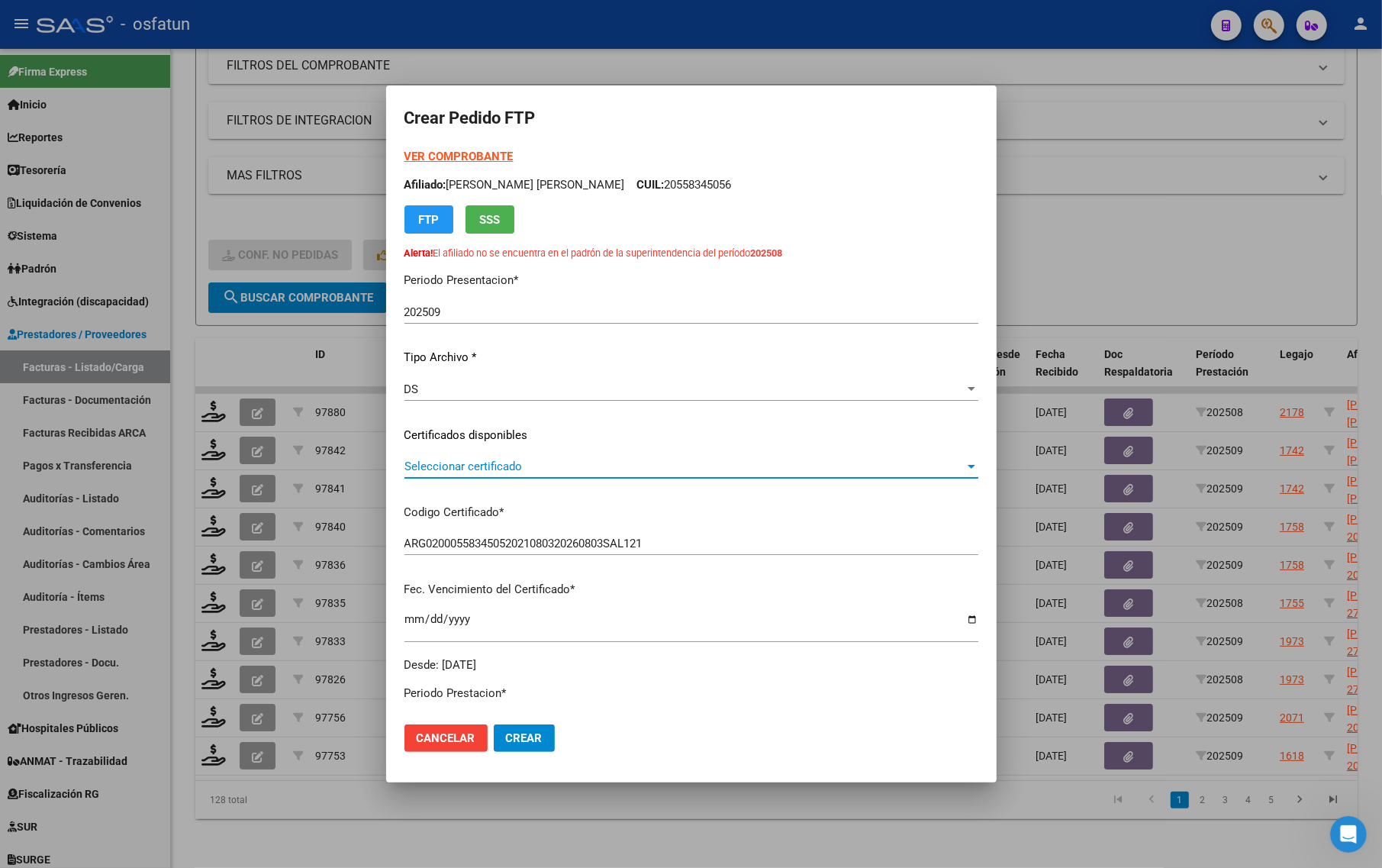
drag, startPoint x: 437, startPoint y: 461, endPoint x: 447, endPoint y: 462, distance: 10.0
click at [406, 478] on div "Seleccionar certificado Seleccionar certificado" at bounding box center [691, 474] width 574 height 38
click at [458, 461] on span "Seleccionar certificado" at bounding box center [684, 466] width 560 height 13
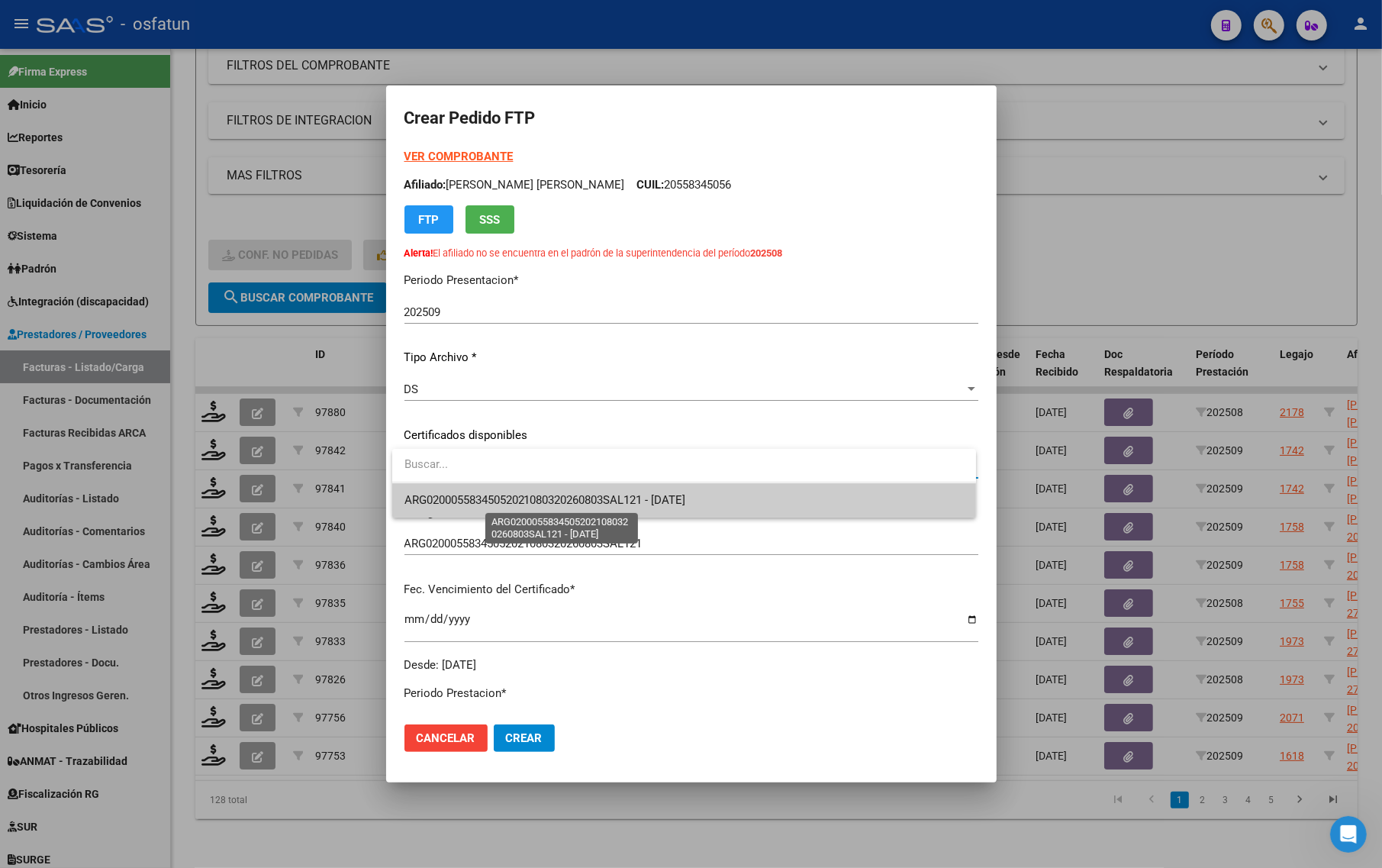
click at [586, 501] on span "ARG02000558345052021080320260803SAL121 - [DATE]" at bounding box center [544, 499] width 282 height 13
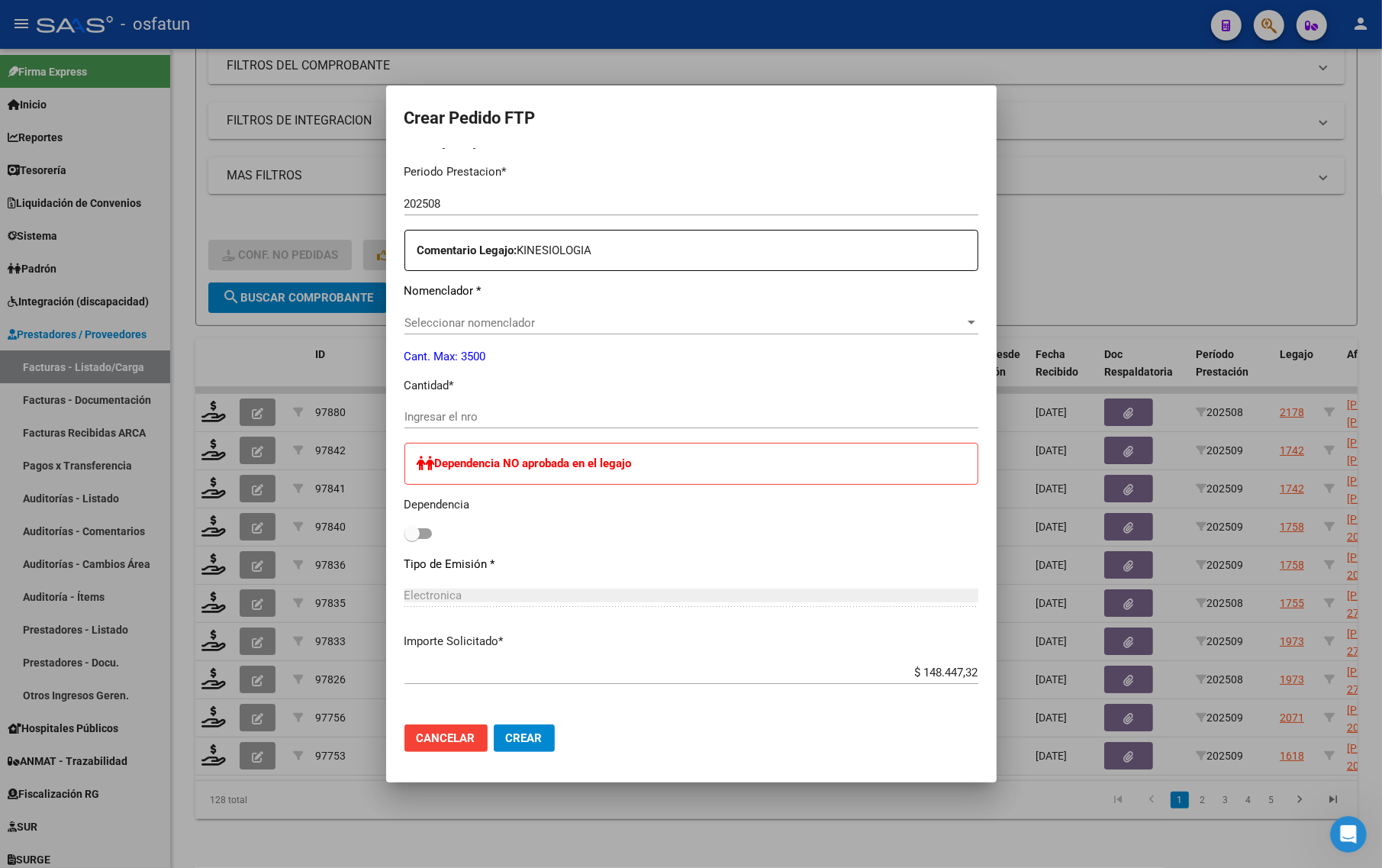
scroll to position [668, 0]
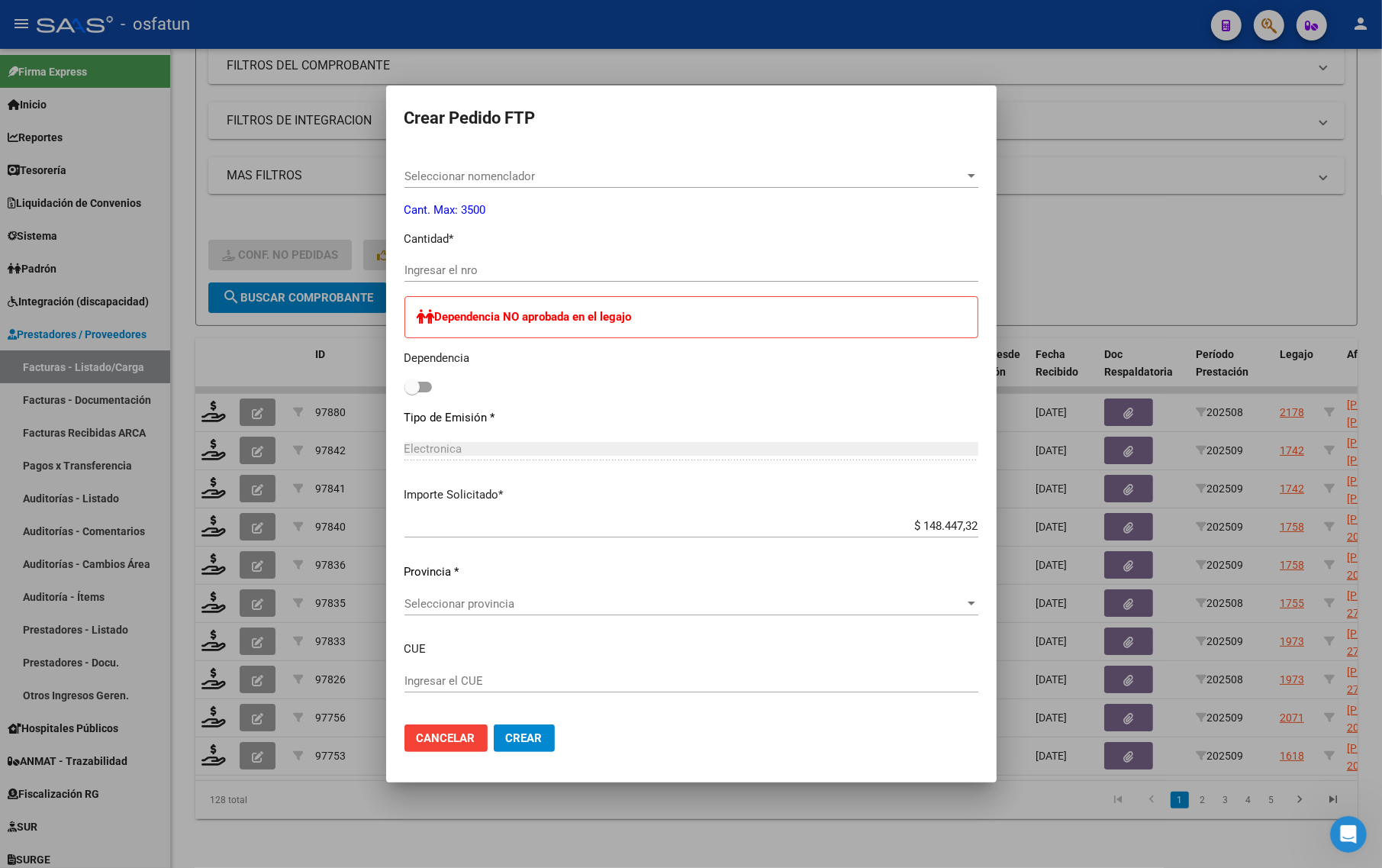
click at [472, 175] on span "Seleccionar nomenclador" at bounding box center [684, 176] width 560 height 13
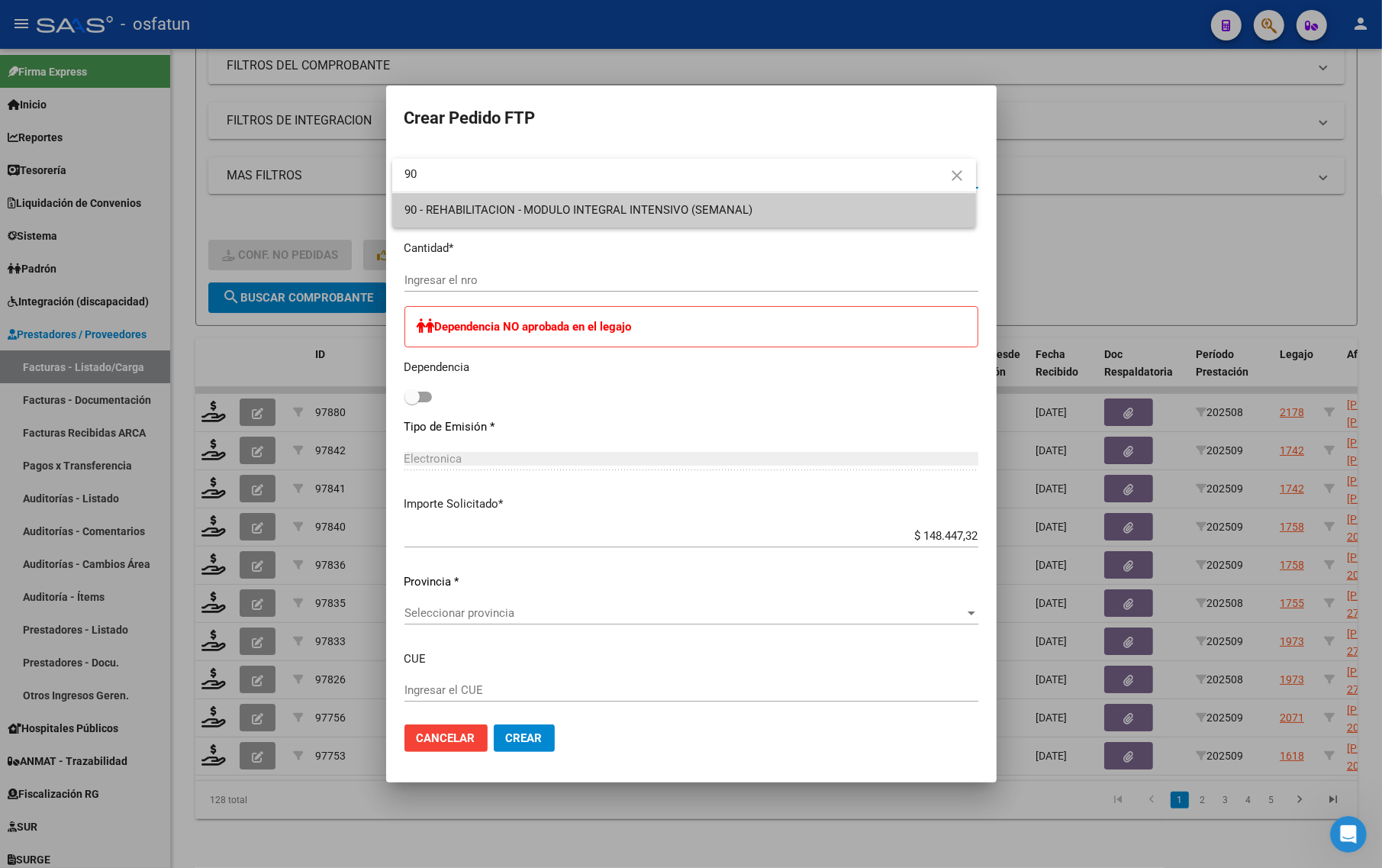
type input "90"
click at [476, 201] on span "90 - REHABILITACION - MODULO INTEGRAL INTENSIVO (SEMANAL)" at bounding box center [684, 210] width 560 height 34
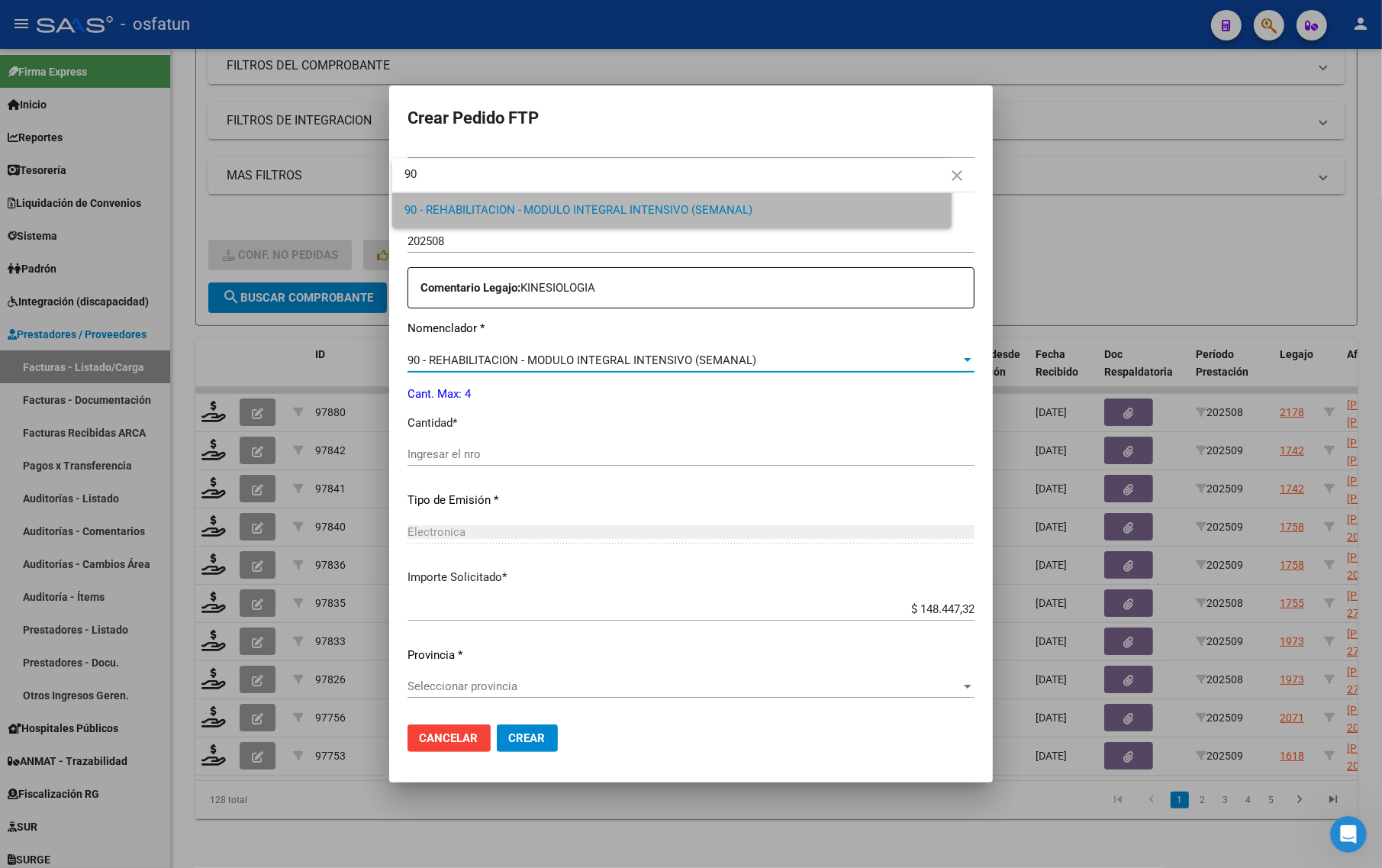
scroll to position [483, 0]
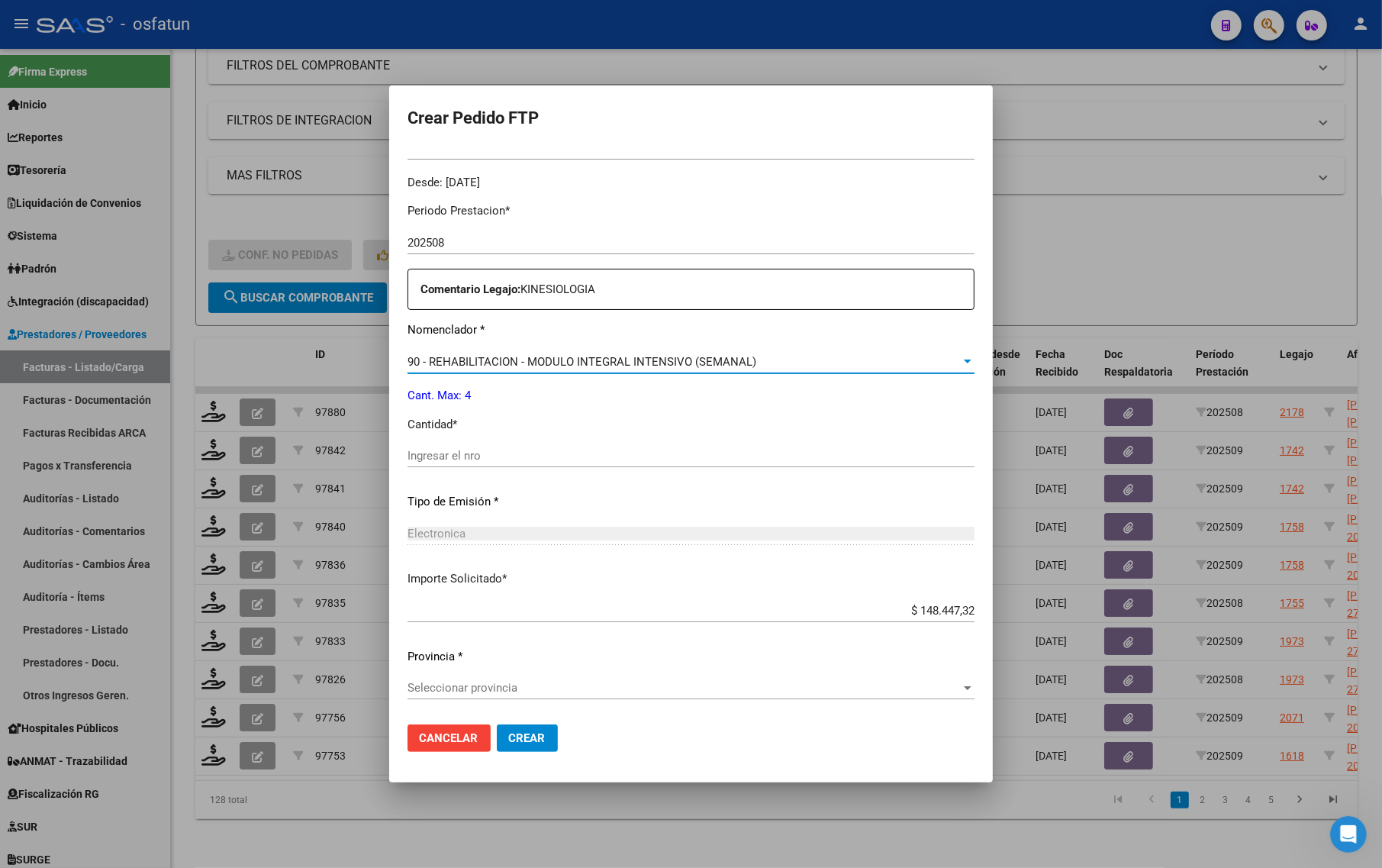
click at [461, 341] on div "Periodo Prestacion * 202508 Ingresar el Periodo Prestacion Comentario Legajo: K…" at bounding box center [691, 451] width 567 height 523
click at [440, 440] on div "Periodo Prestacion * 202508 Ingresar el Periodo Prestacion Comentario Legajo: K…" at bounding box center [691, 451] width 567 height 523
click at [443, 454] on input "Ingresar el nro" at bounding box center [691, 455] width 567 height 13
type input "4"
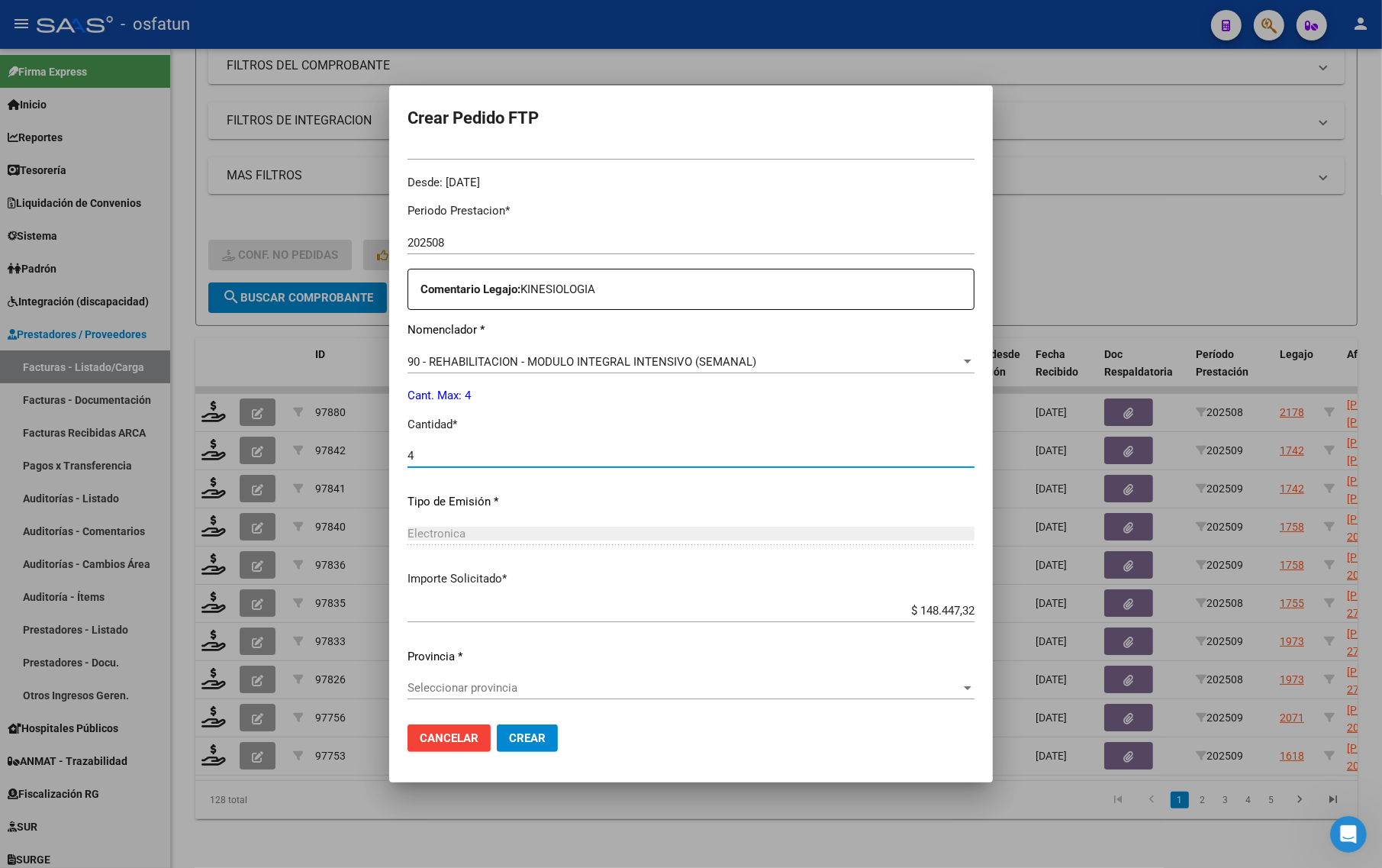
click at [508, 691] on span "Seleccionar provincia" at bounding box center [684, 687] width 553 height 13
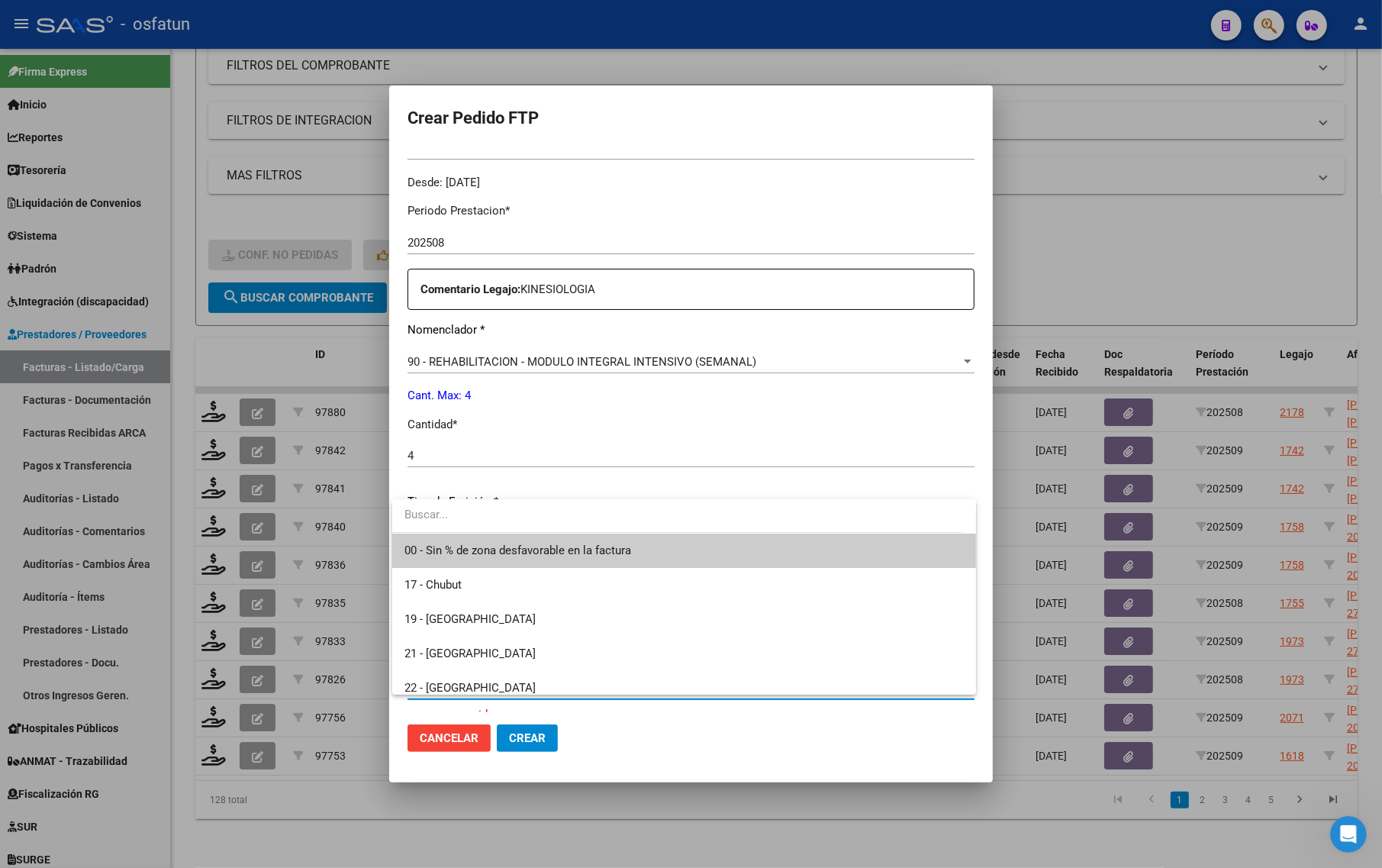
drag, startPoint x: 574, startPoint y: 542, endPoint x: 573, endPoint y: 569, distance: 27.0
click at [573, 543] on span "00 - Sin % de zona desfavorable en la factura" at bounding box center [684, 551] width 560 height 34
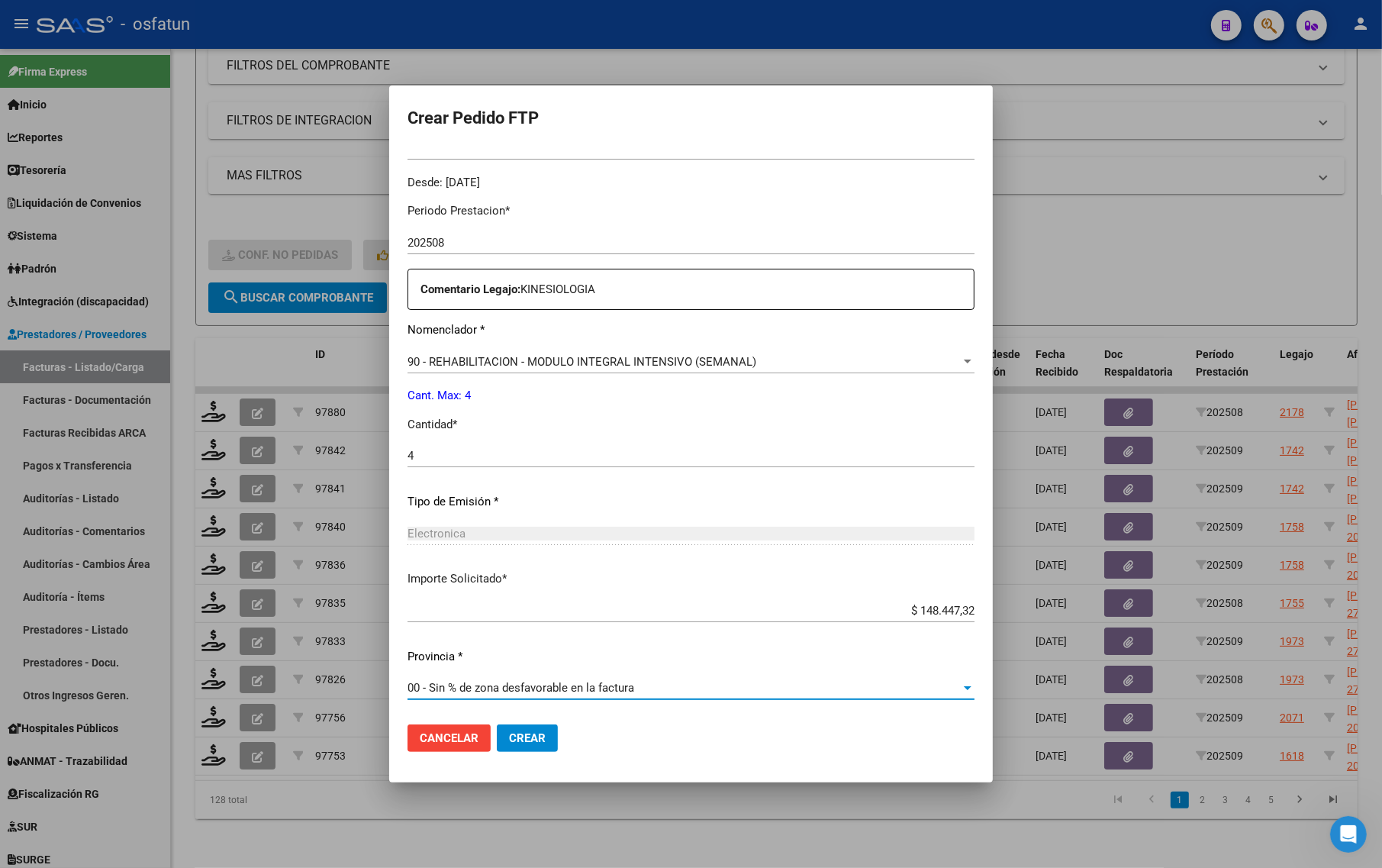
click at [539, 731] on span "Crear" at bounding box center [527, 737] width 37 height 13
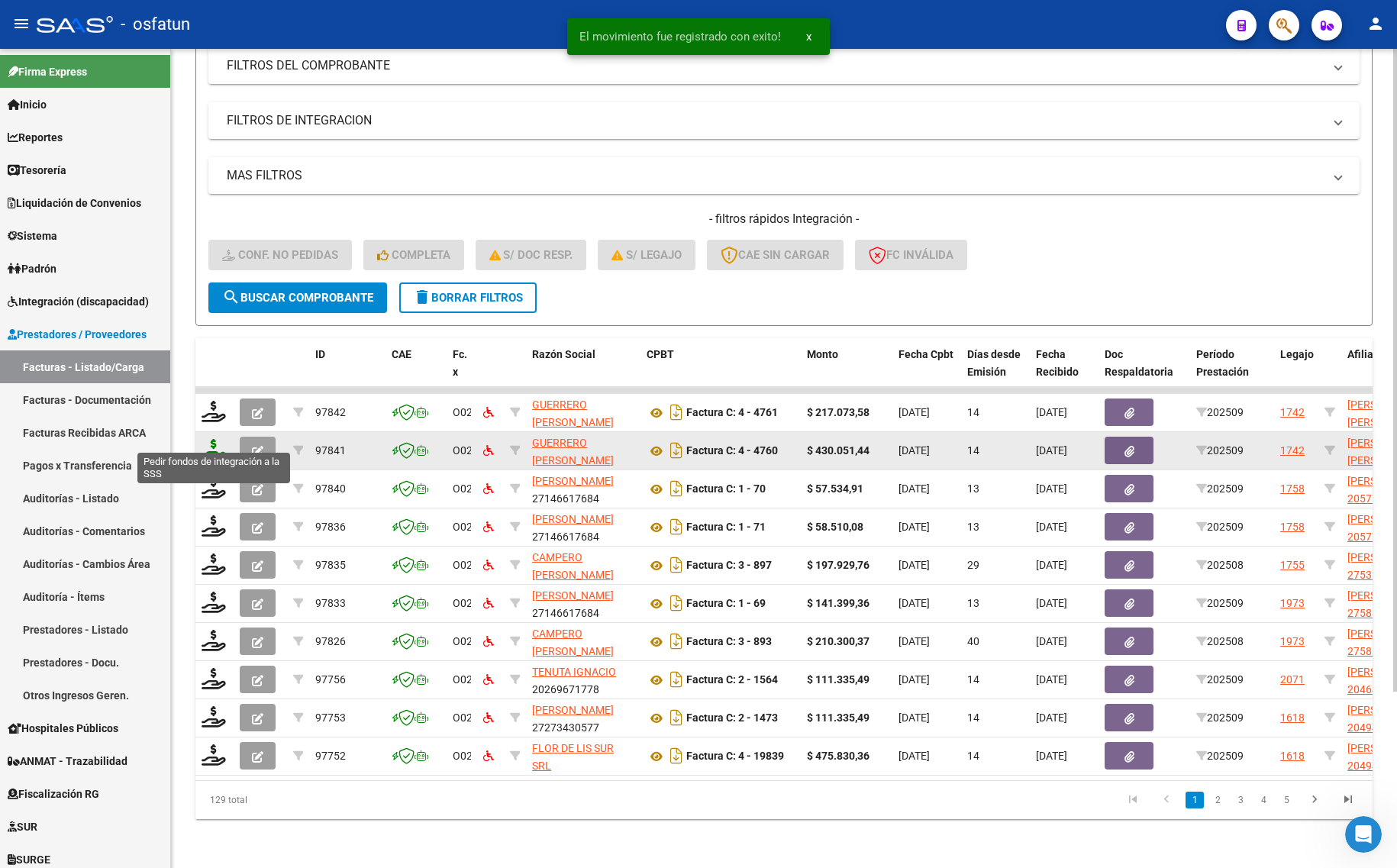
click at [207, 440] on icon at bounding box center [213, 450] width 24 height 21
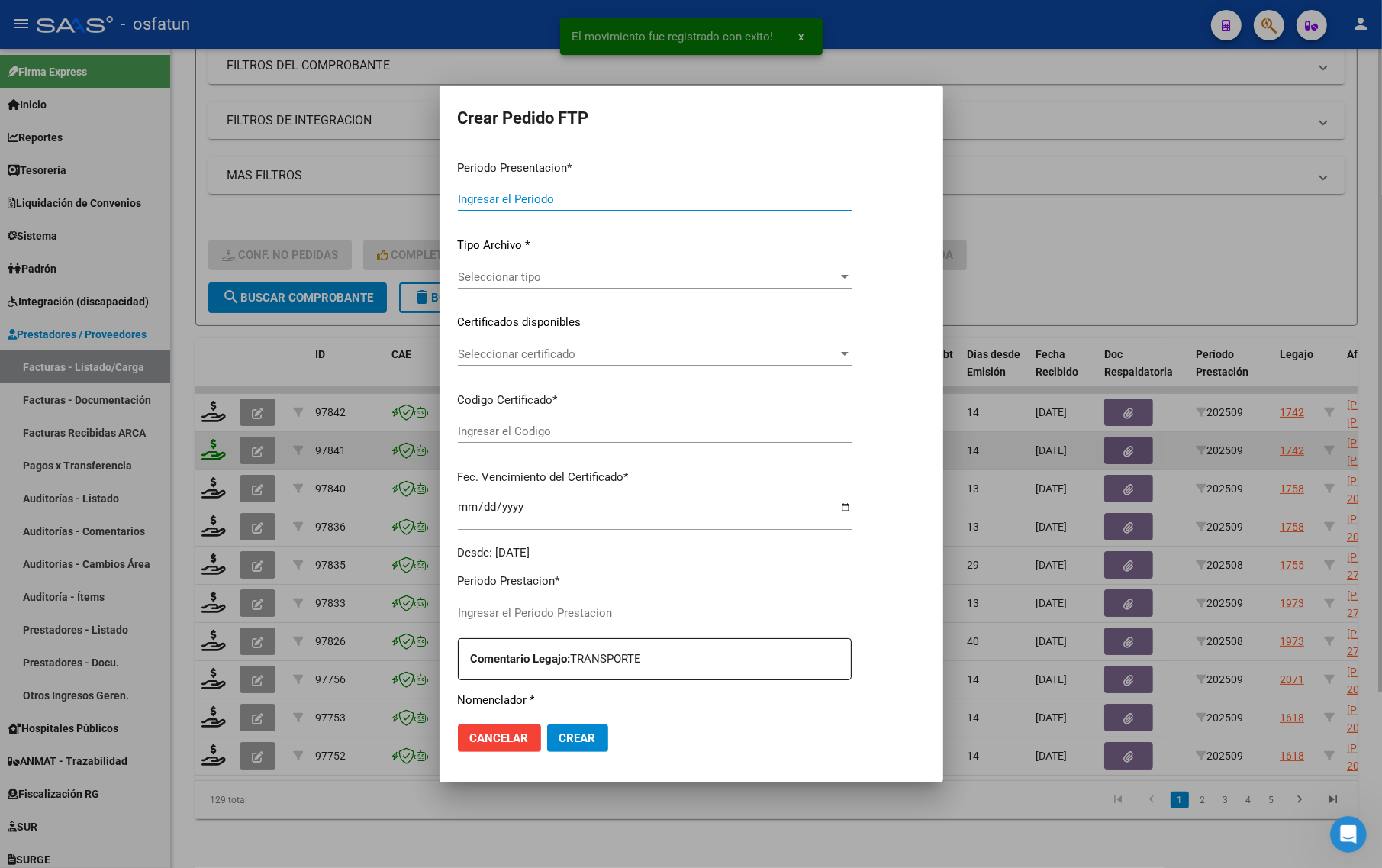
type input "202509"
type input "$ 430.051,44"
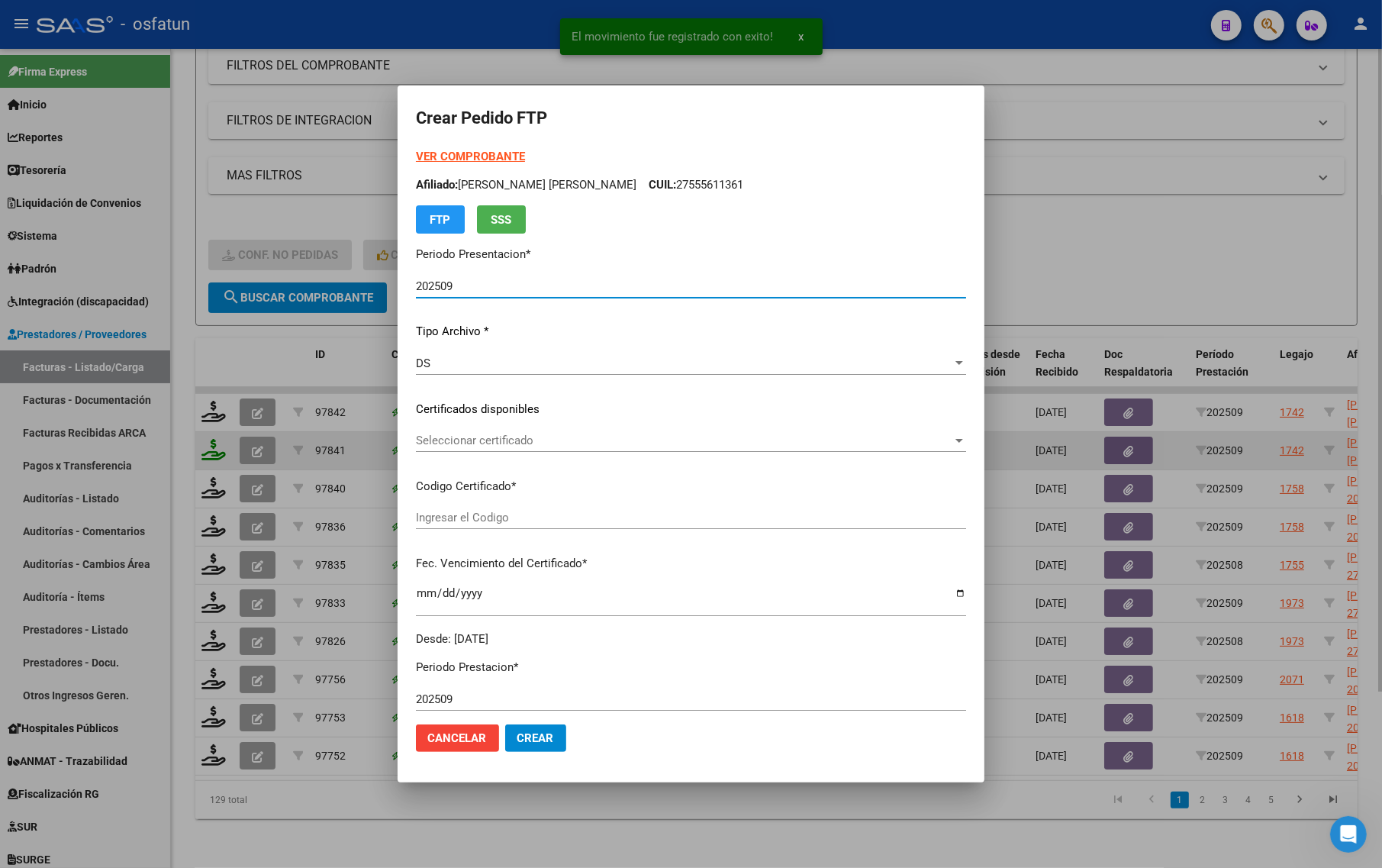
type input "ARG01000555611362021120520251206TUC136"
type input "[DATE]"
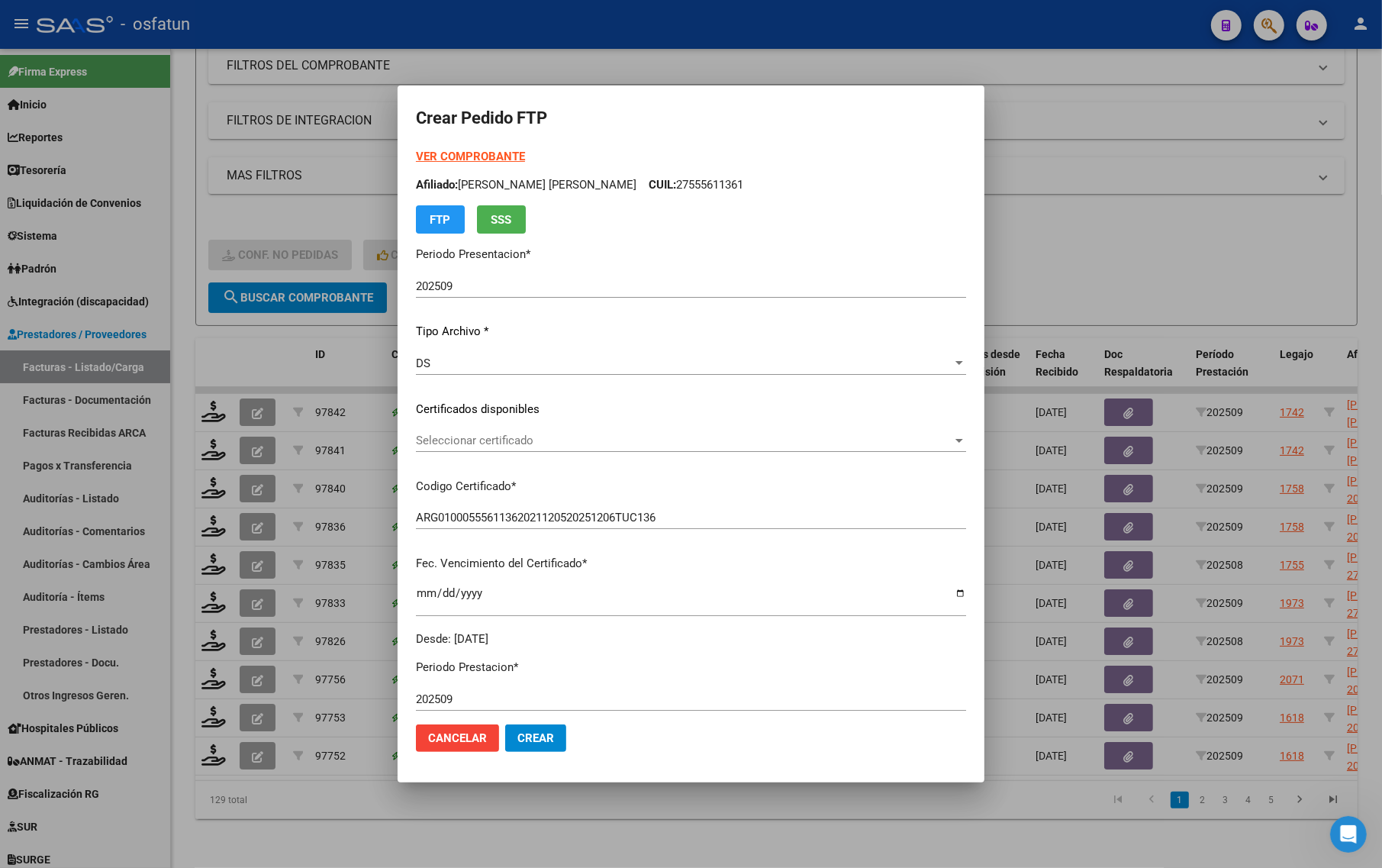
click at [468, 436] on div "Seleccionar certificado Seleccionar certificado" at bounding box center [691, 441] width 551 height 23
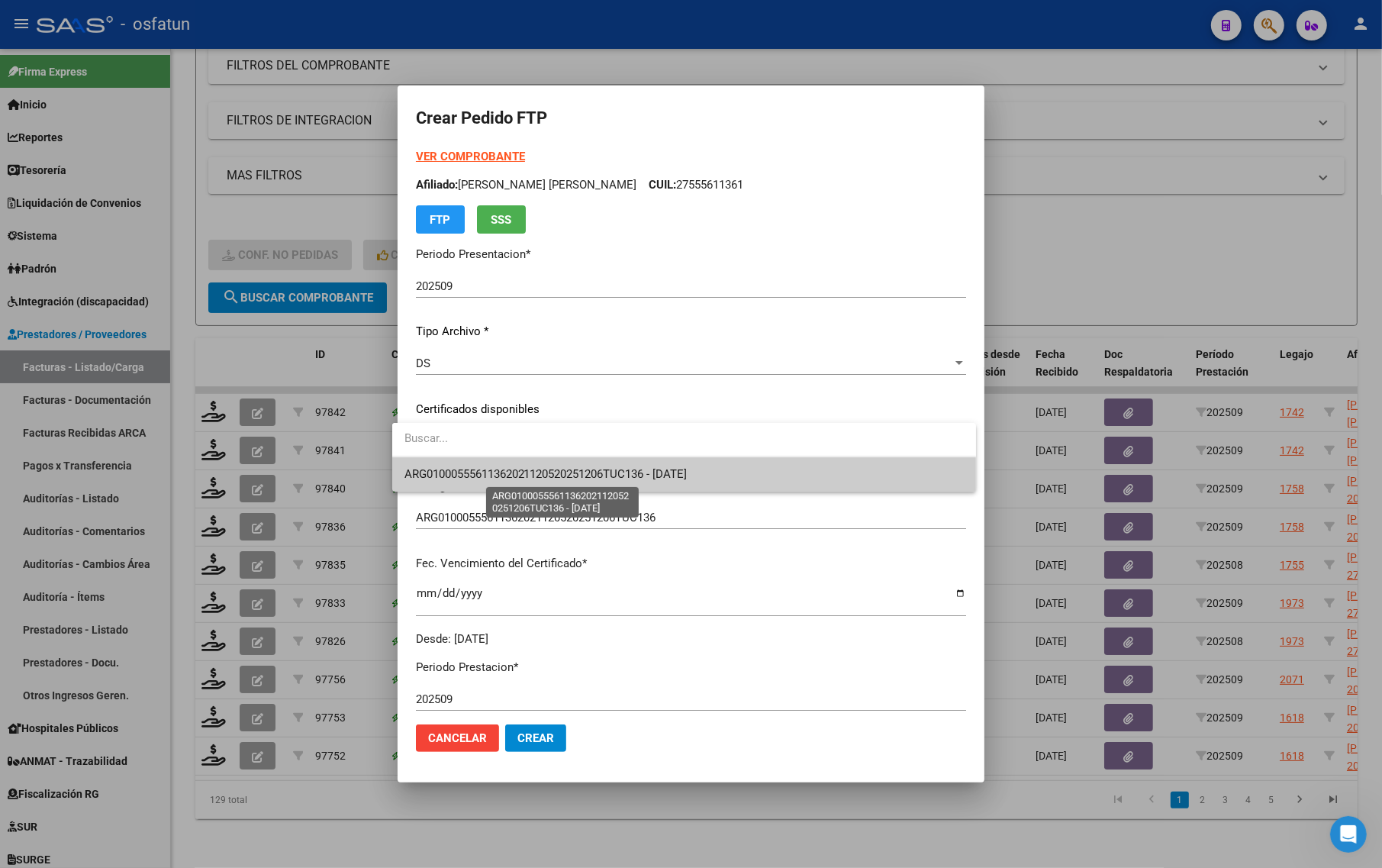
click at [463, 471] on span "ARG01000555611362021120520251206TUC136 - [DATE]" at bounding box center [545, 473] width 283 height 13
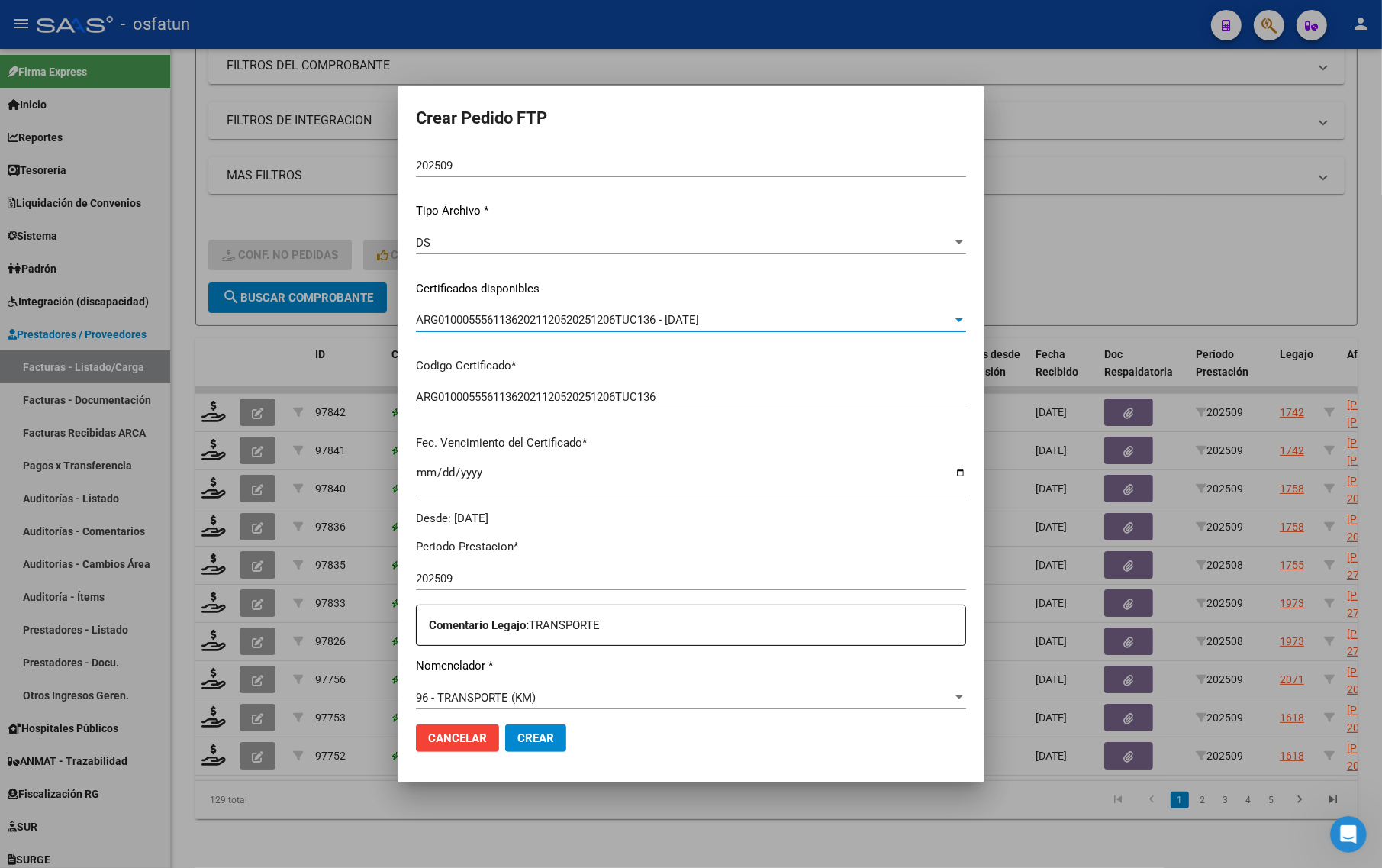
scroll to position [382, 0]
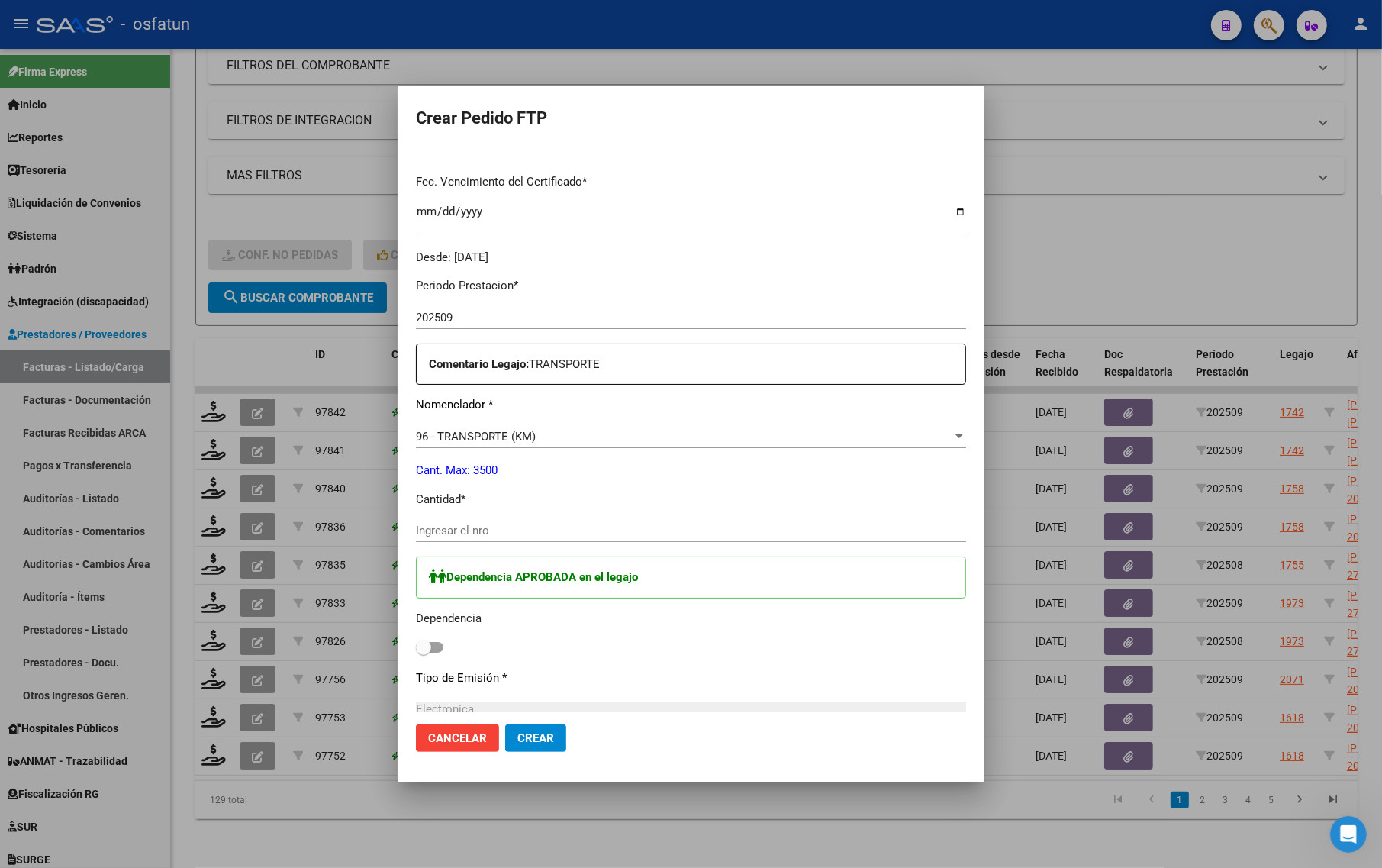
click at [446, 532] on input "Ingresar el nro" at bounding box center [691, 530] width 551 height 13
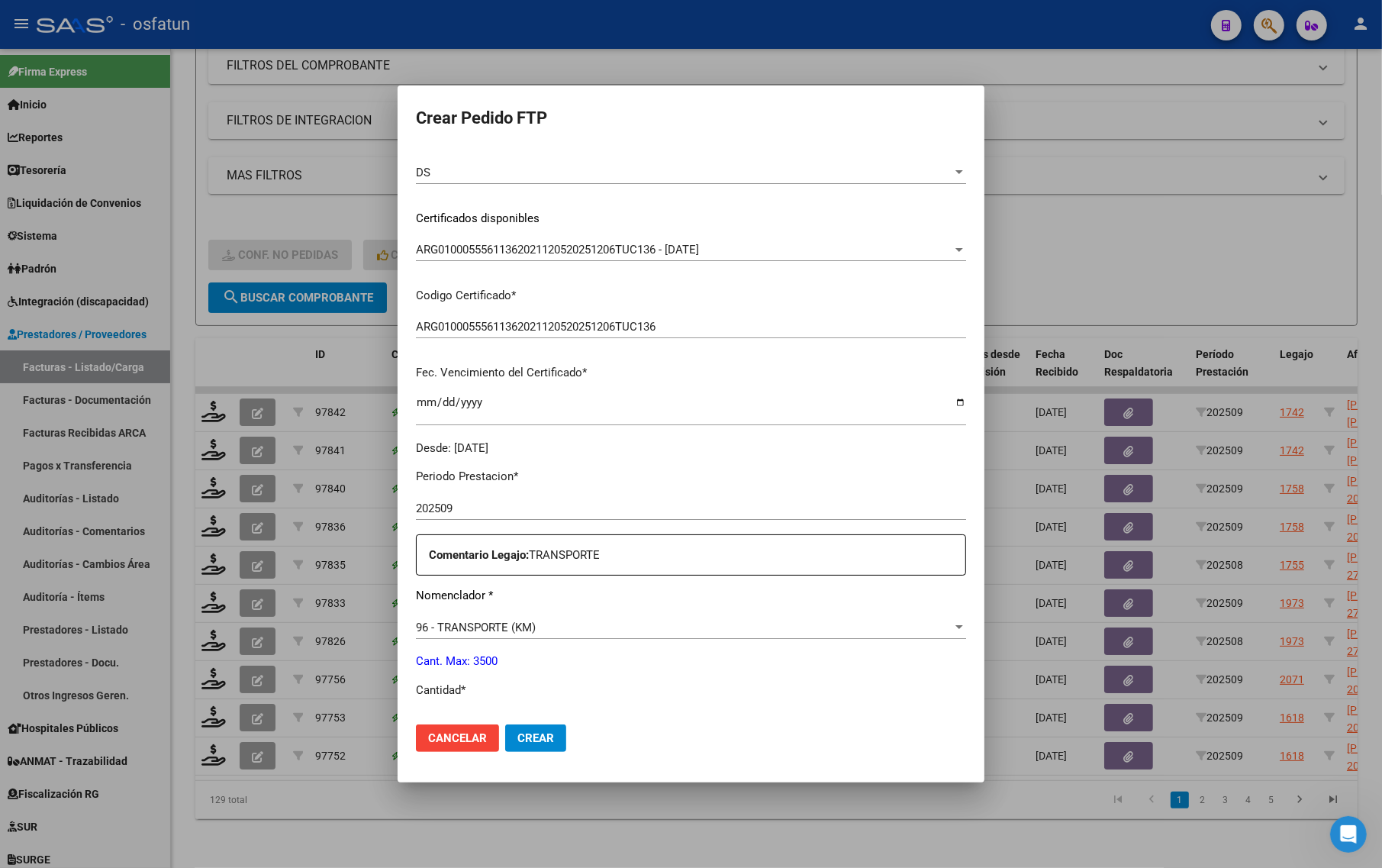
scroll to position [0, 0]
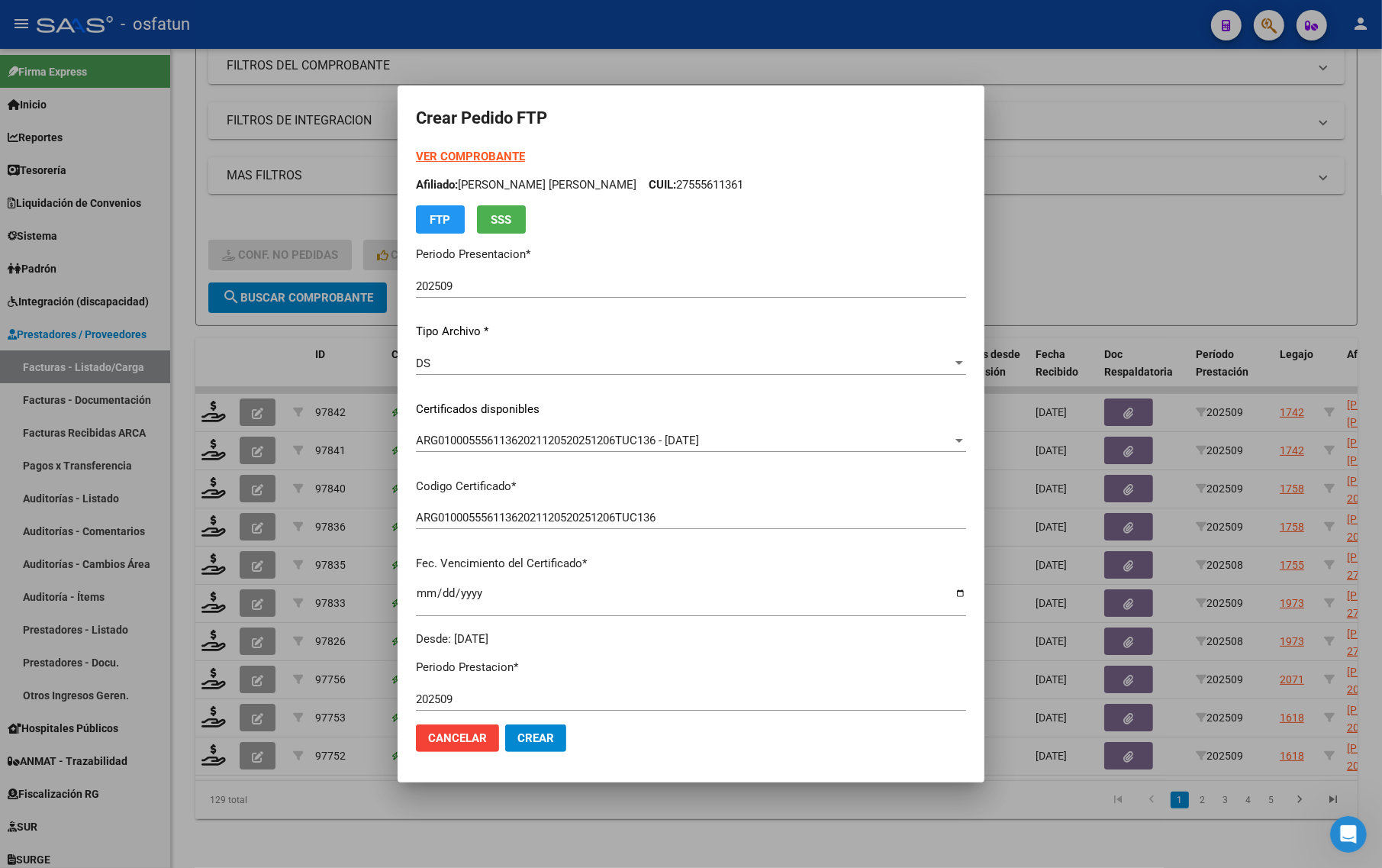
click at [444, 158] on strong "VER COMPROBANTE" at bounding box center [470, 156] width 109 height 13
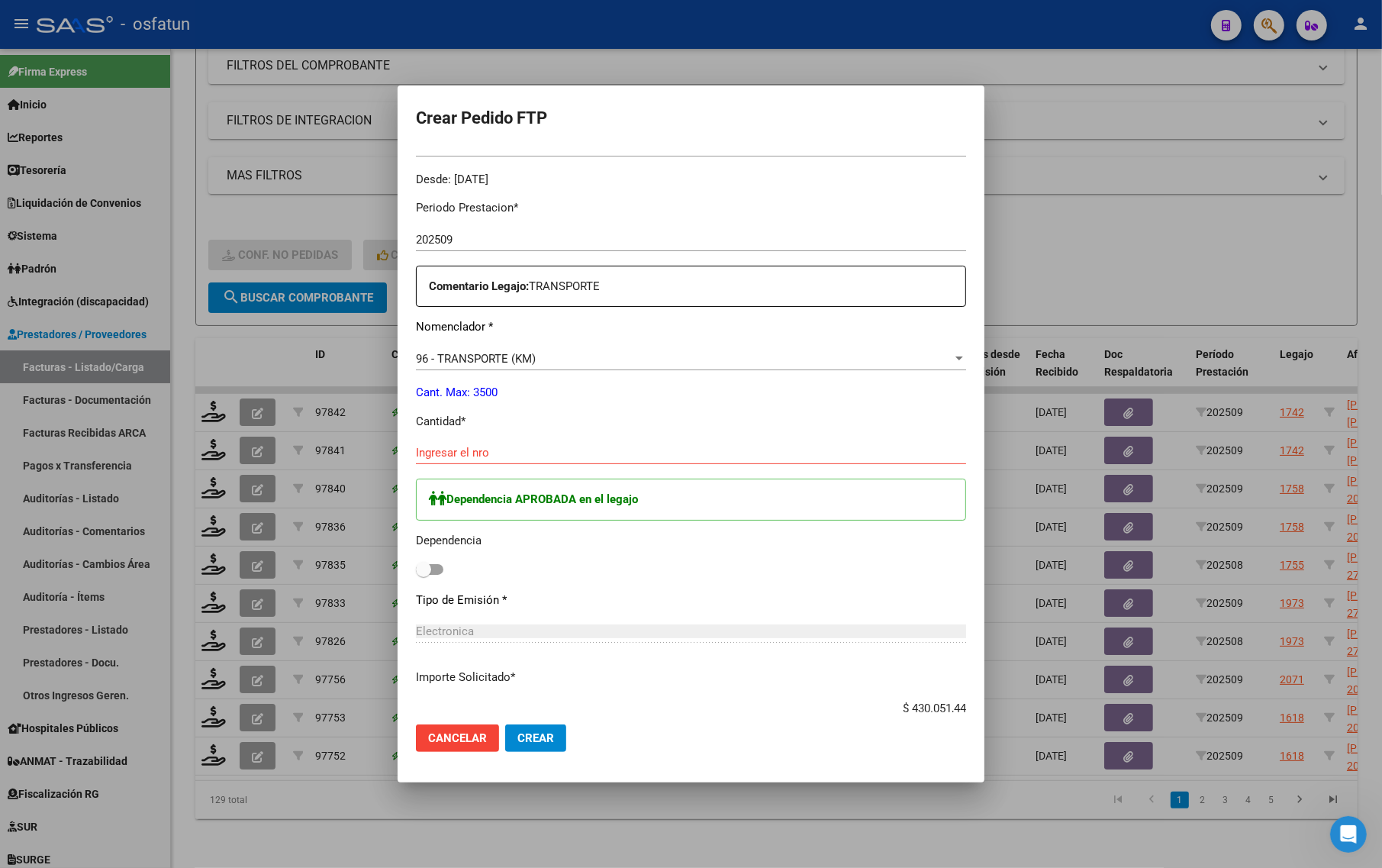
scroll to position [477, 0]
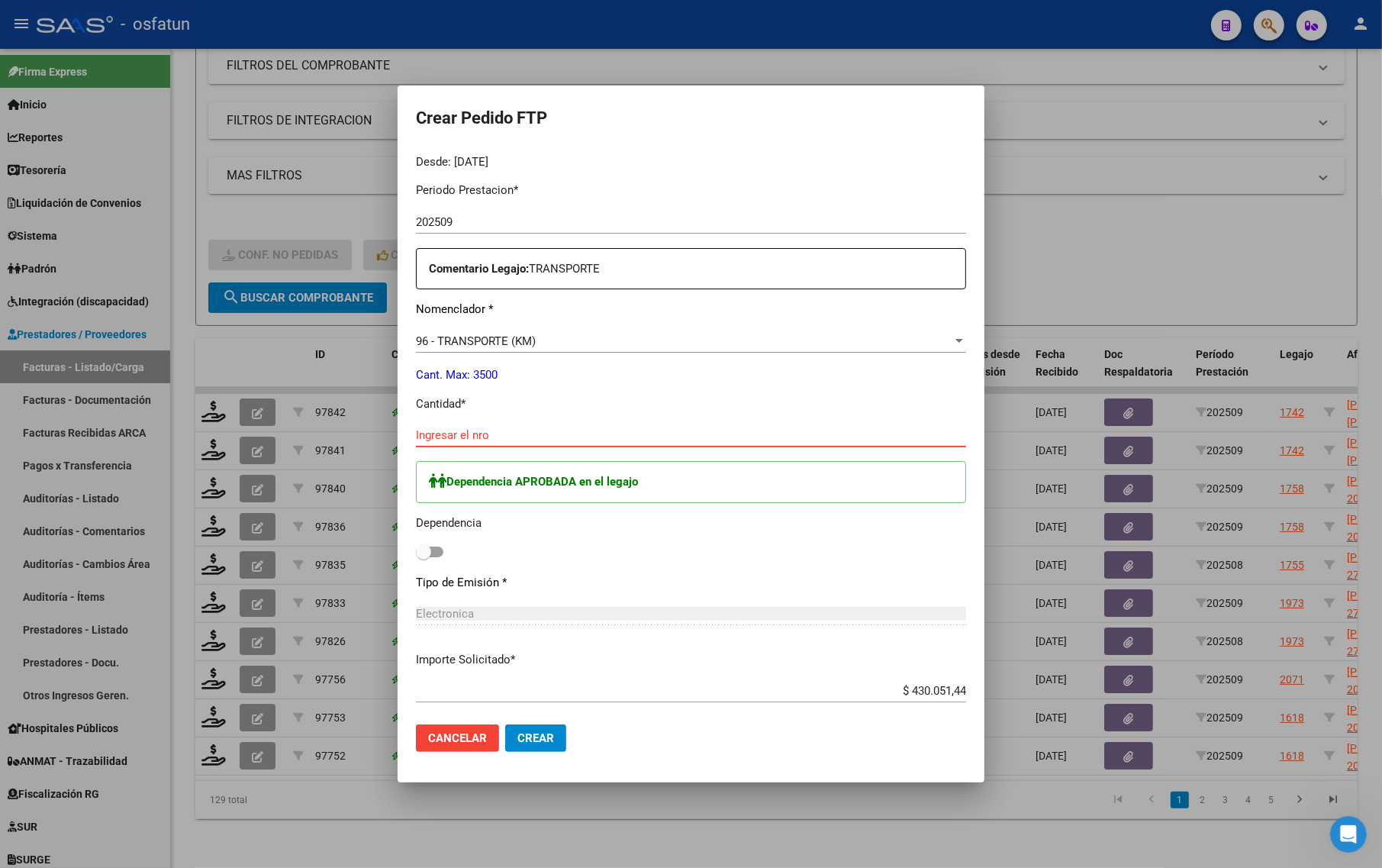
click at [471, 431] on input "Ingresar el nro" at bounding box center [691, 434] width 551 height 13
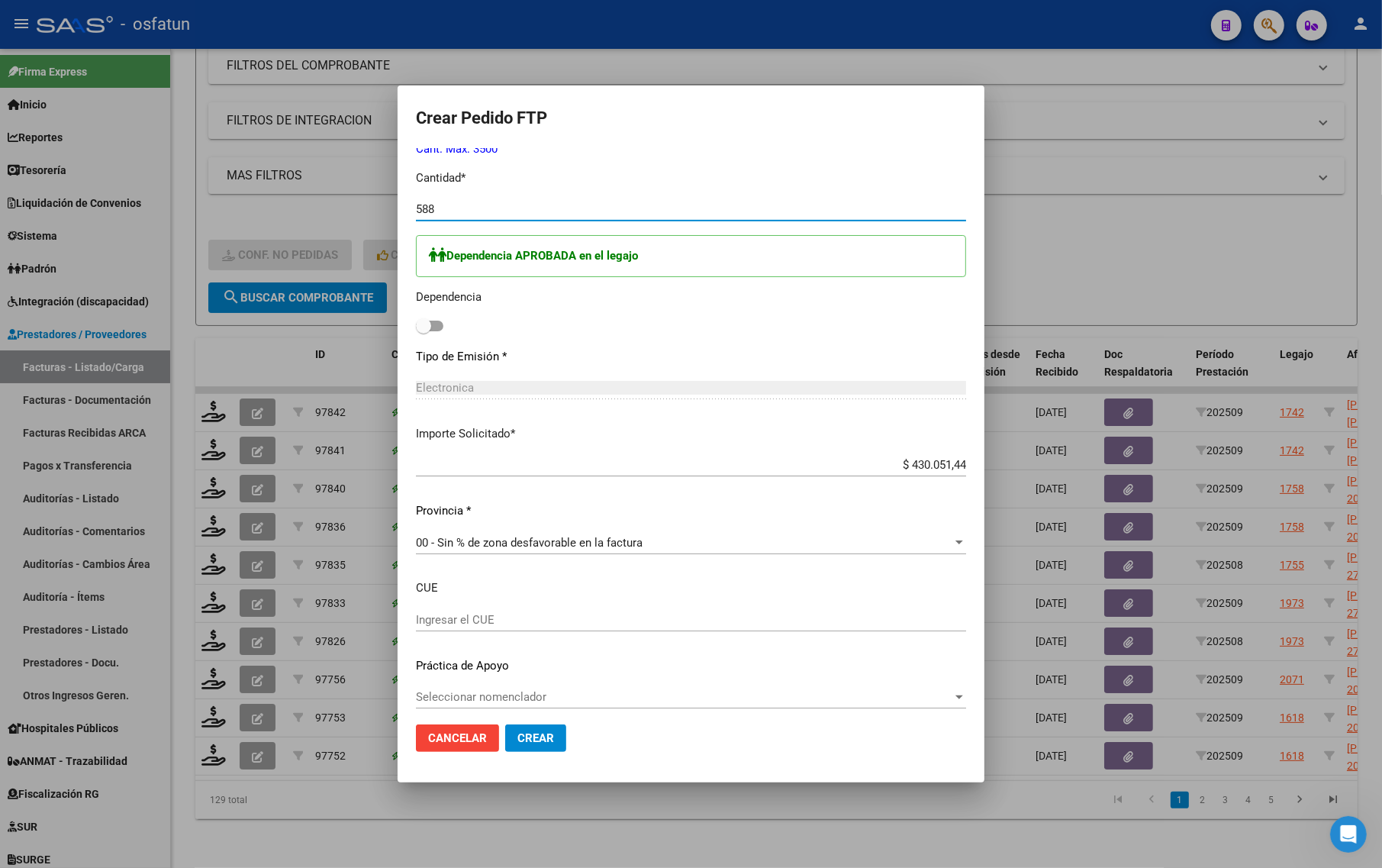
scroll to position [712, 0]
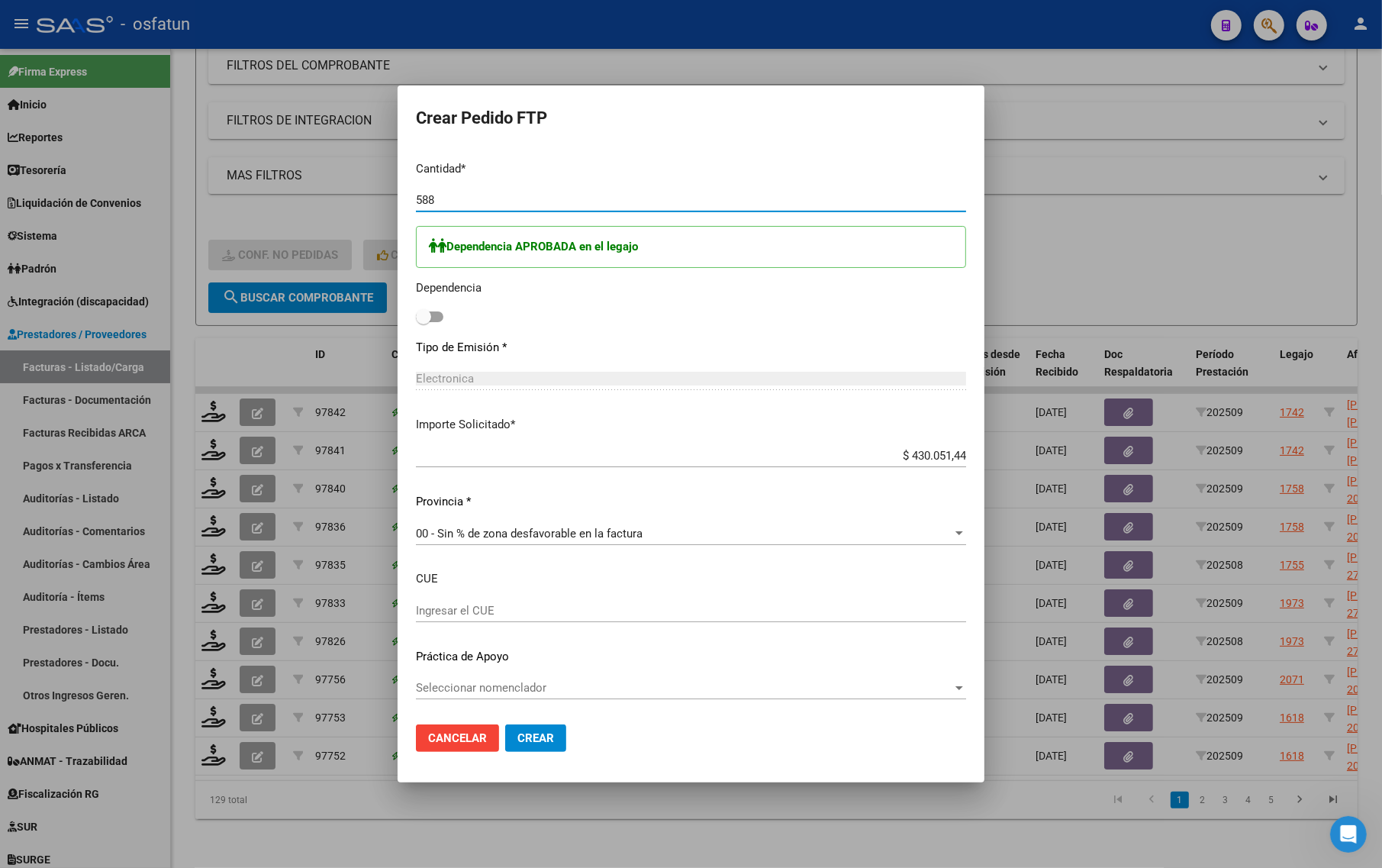
type input "588"
click at [426, 315] on span at bounding box center [429, 316] width 28 height 11
click at [424, 322] on input "checkbox" at bounding box center [423, 322] width 1 height 1
checkbox input "true"
click at [525, 733] on span "Crear" at bounding box center [535, 737] width 37 height 13
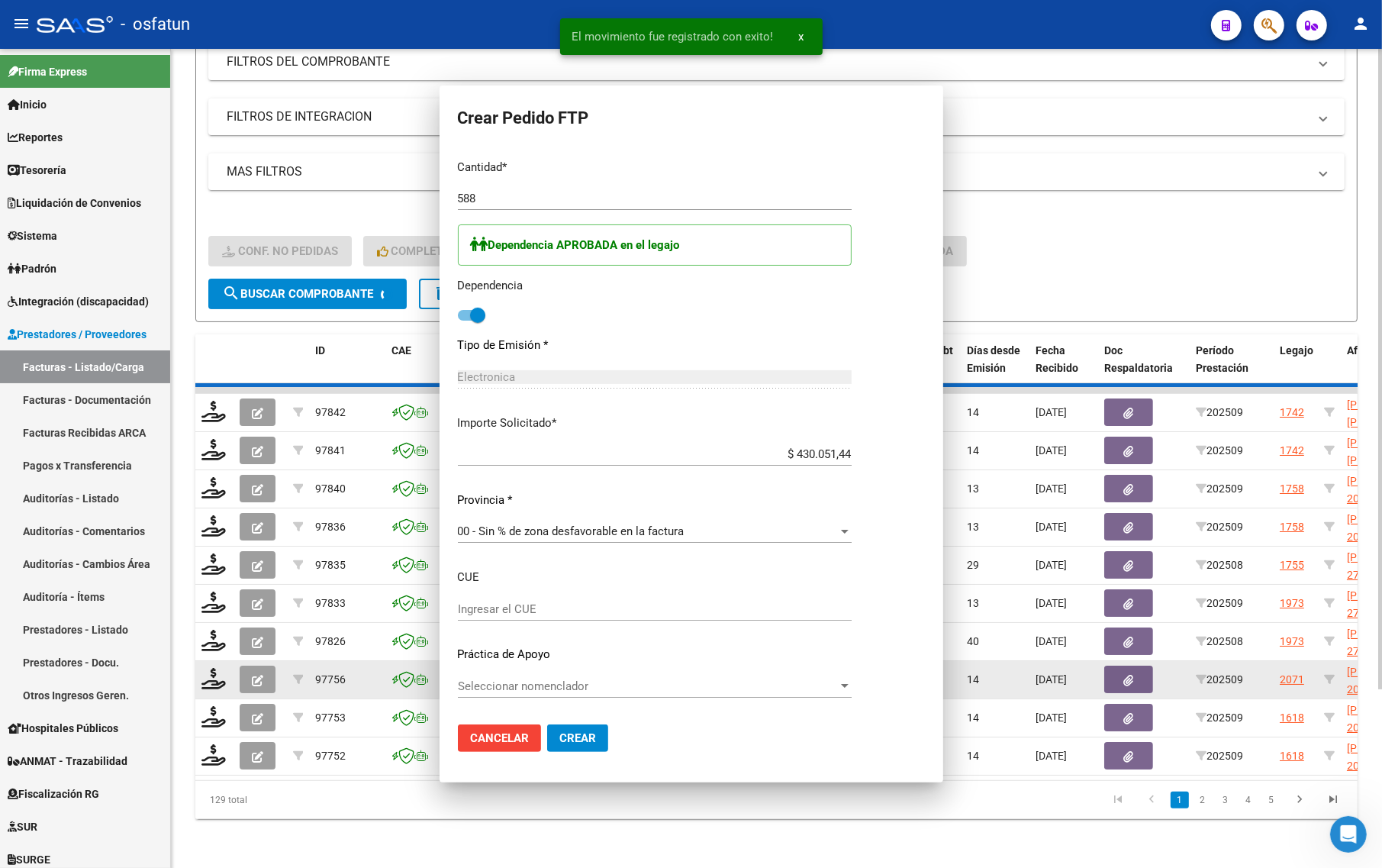
scroll to position [627, 0]
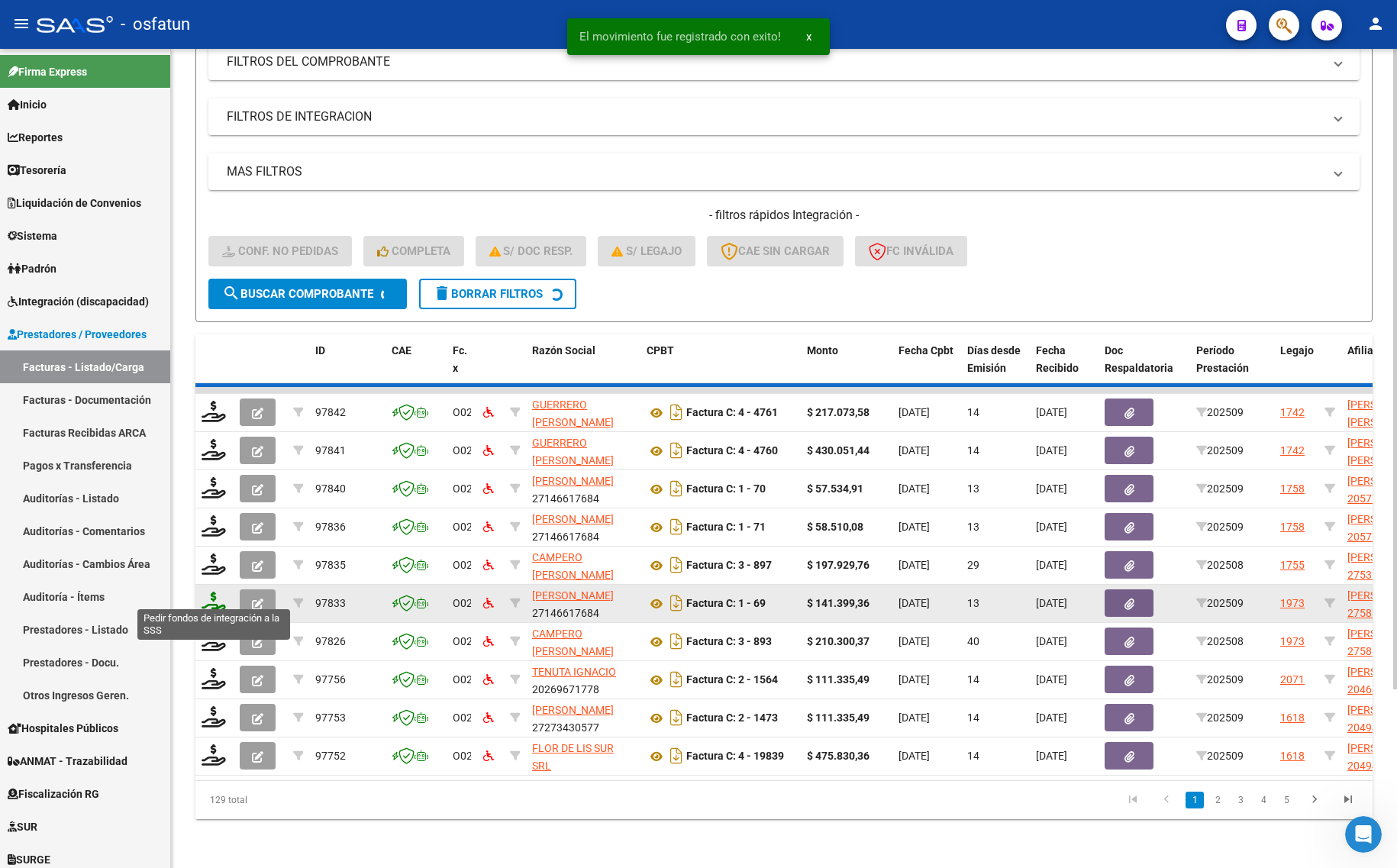
click at [206, 592] on icon at bounding box center [213, 603] width 24 height 21
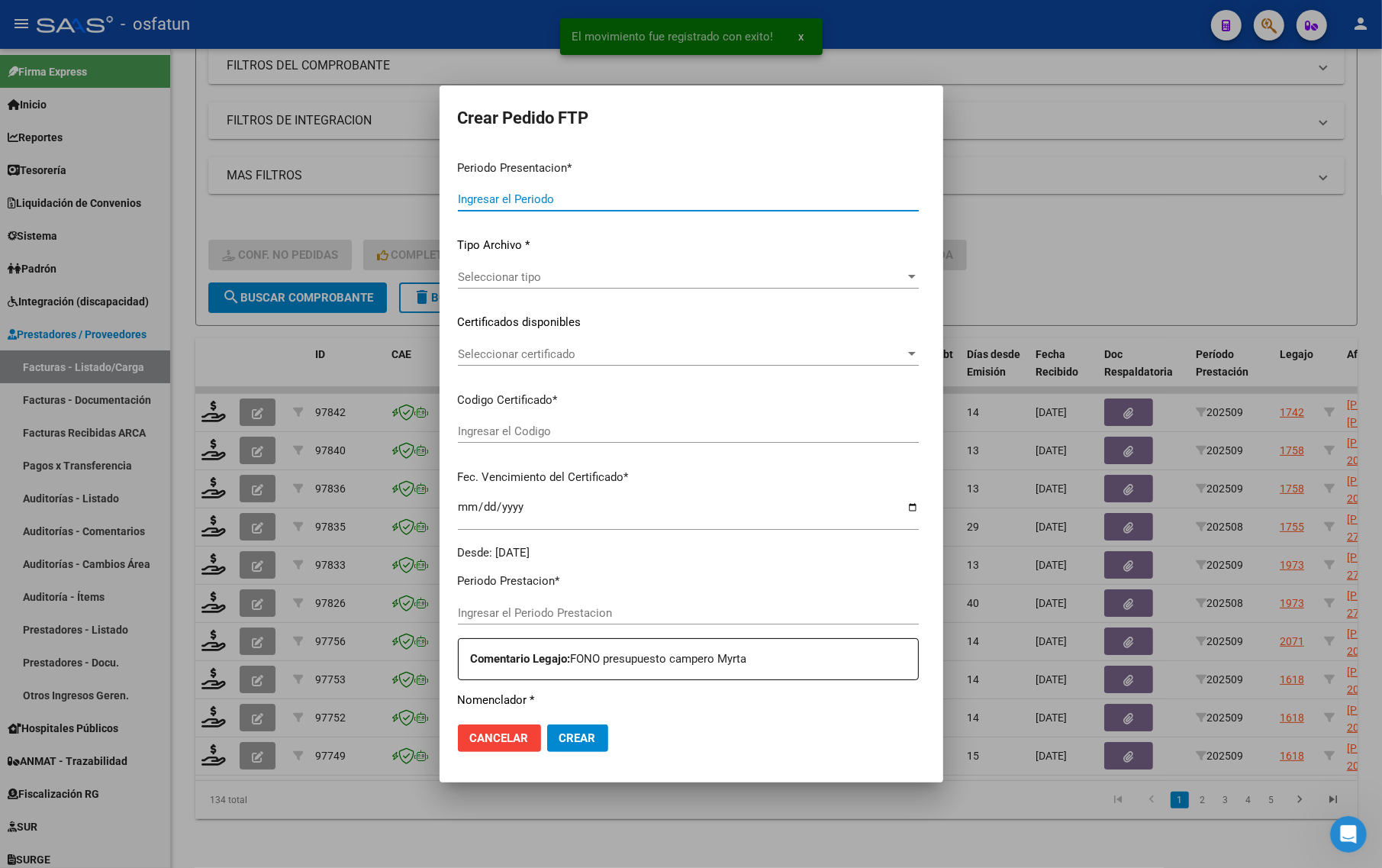
type input "202509"
type input "202508"
type input "$ 210.300,37"
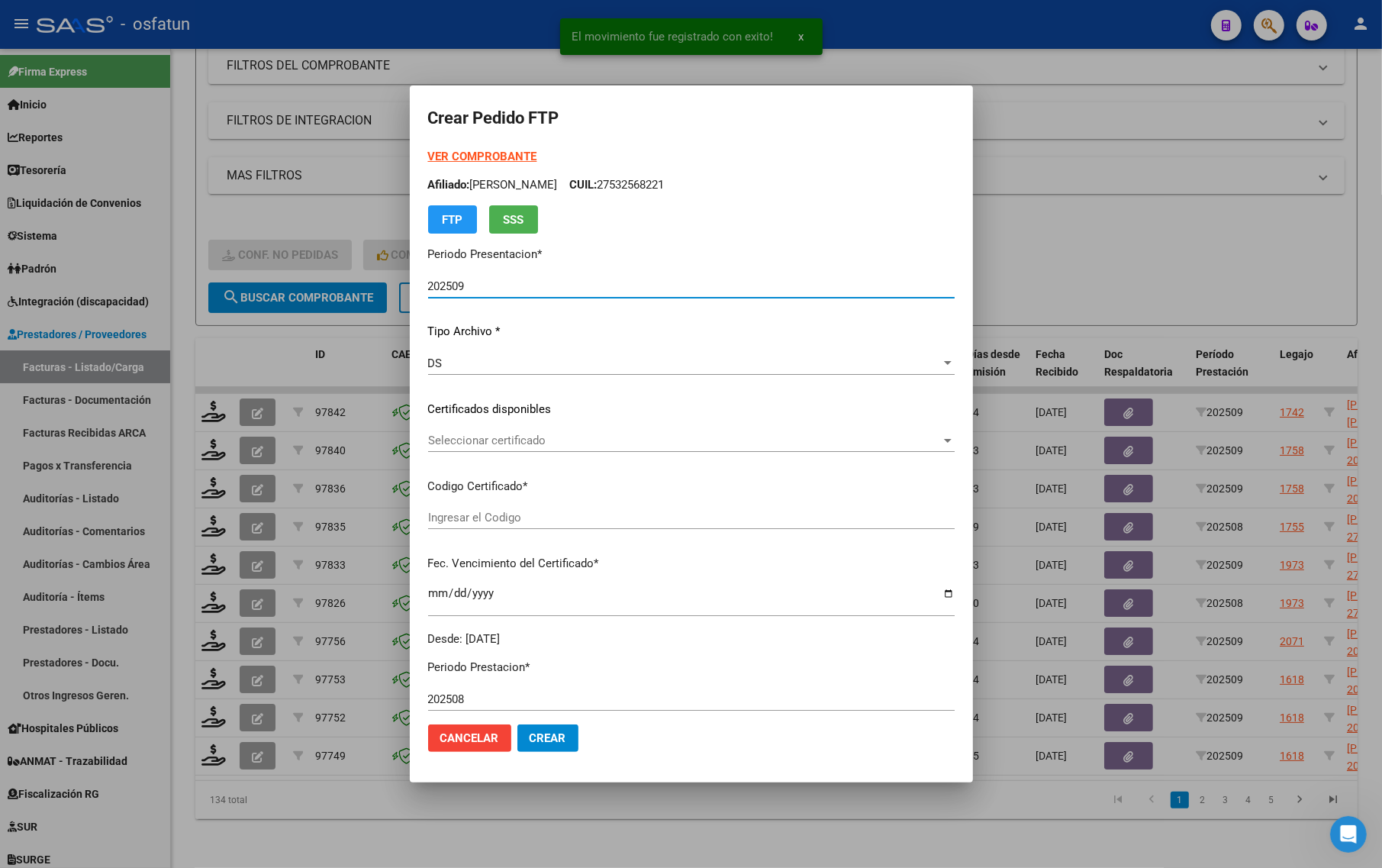
type input "ARG01000588607942024061120290611TUC139"
type input "[DATE]"
click at [462, 151] on strong "VER COMPROBANTE" at bounding box center [483, 156] width 109 height 13
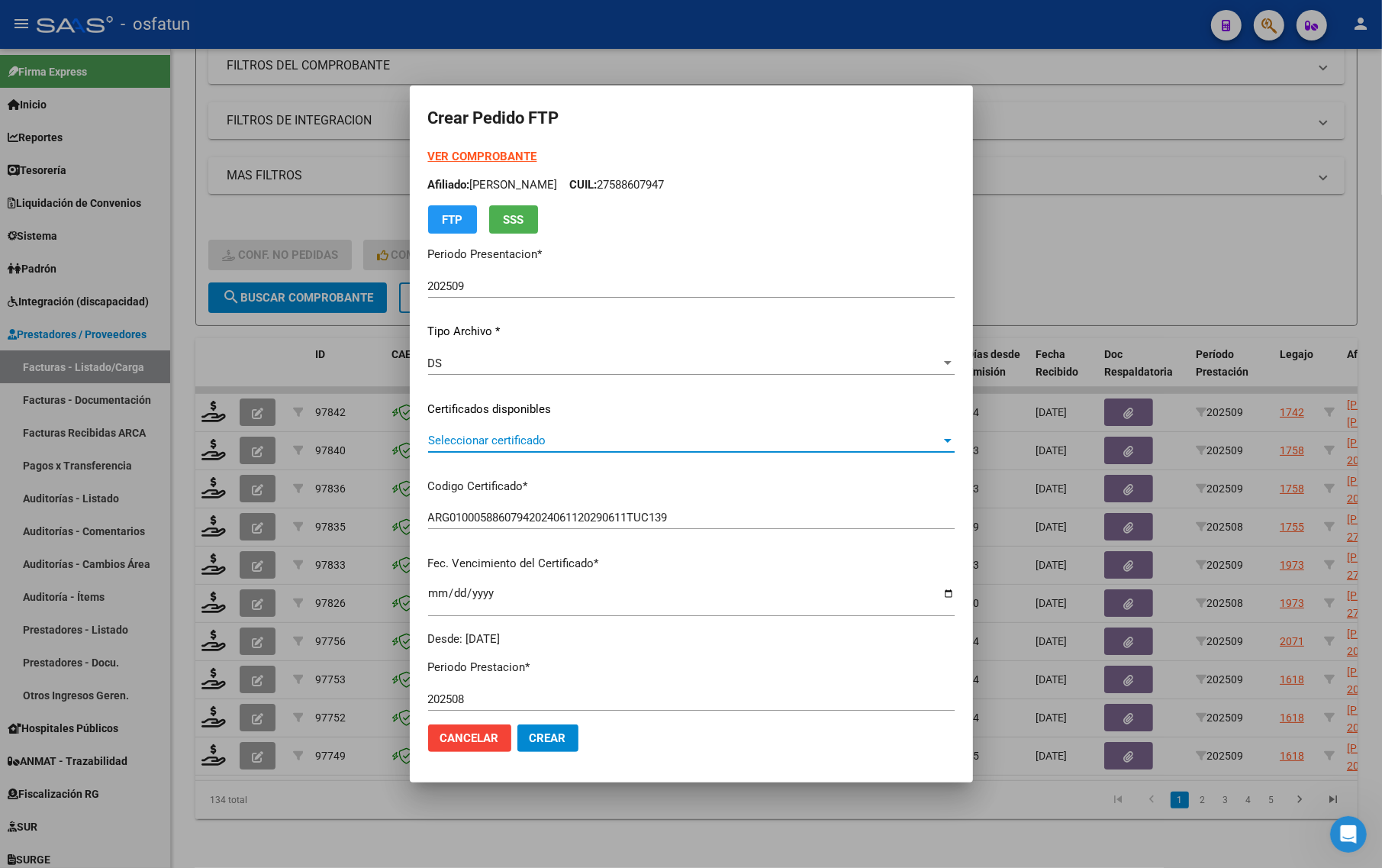
click at [478, 441] on span "Seleccionar certificado" at bounding box center [685, 440] width 513 height 13
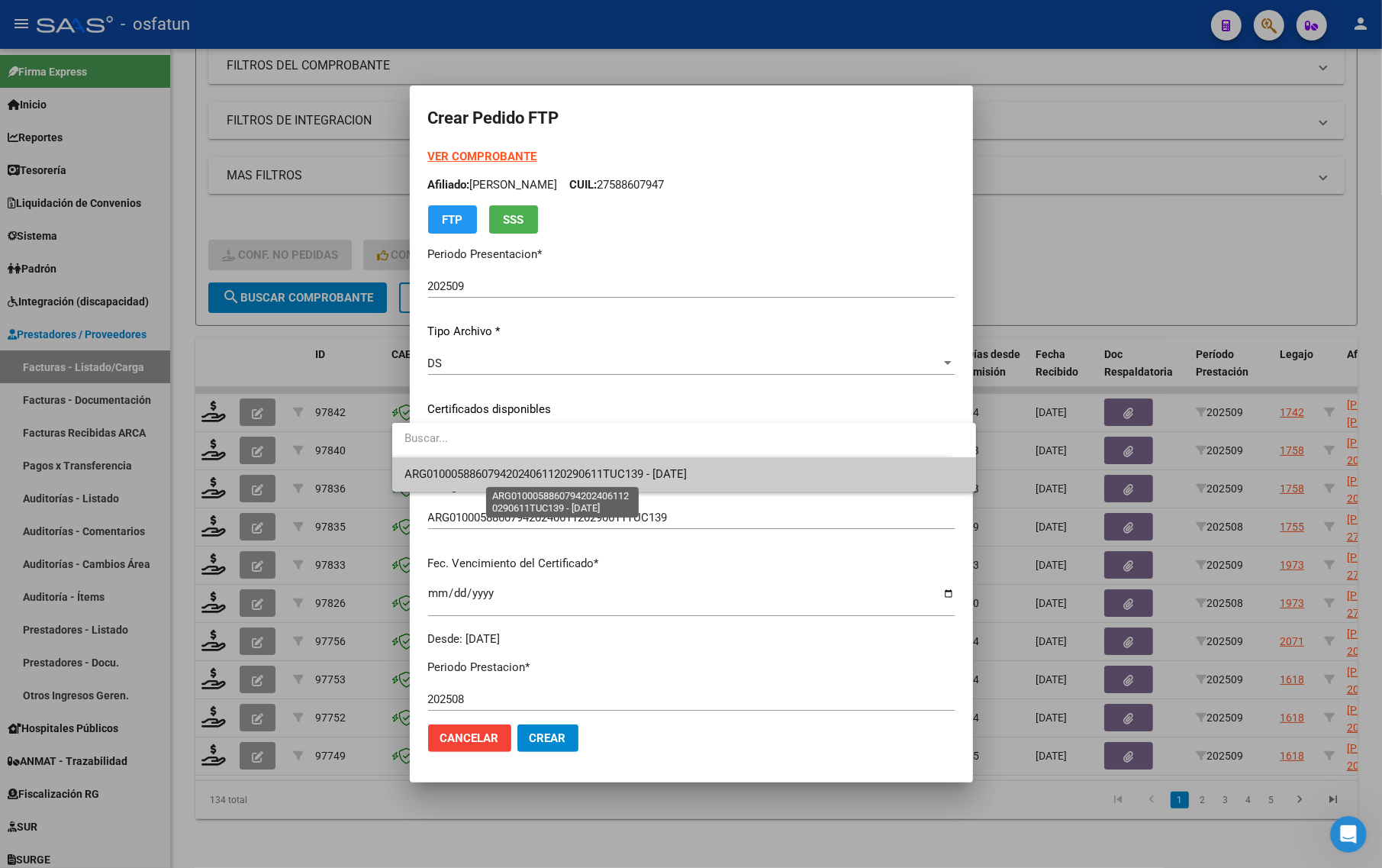
click at [463, 479] on span "ARG01000588607942024061120290611TUC139 - [DATE]" at bounding box center [545, 473] width 283 height 13
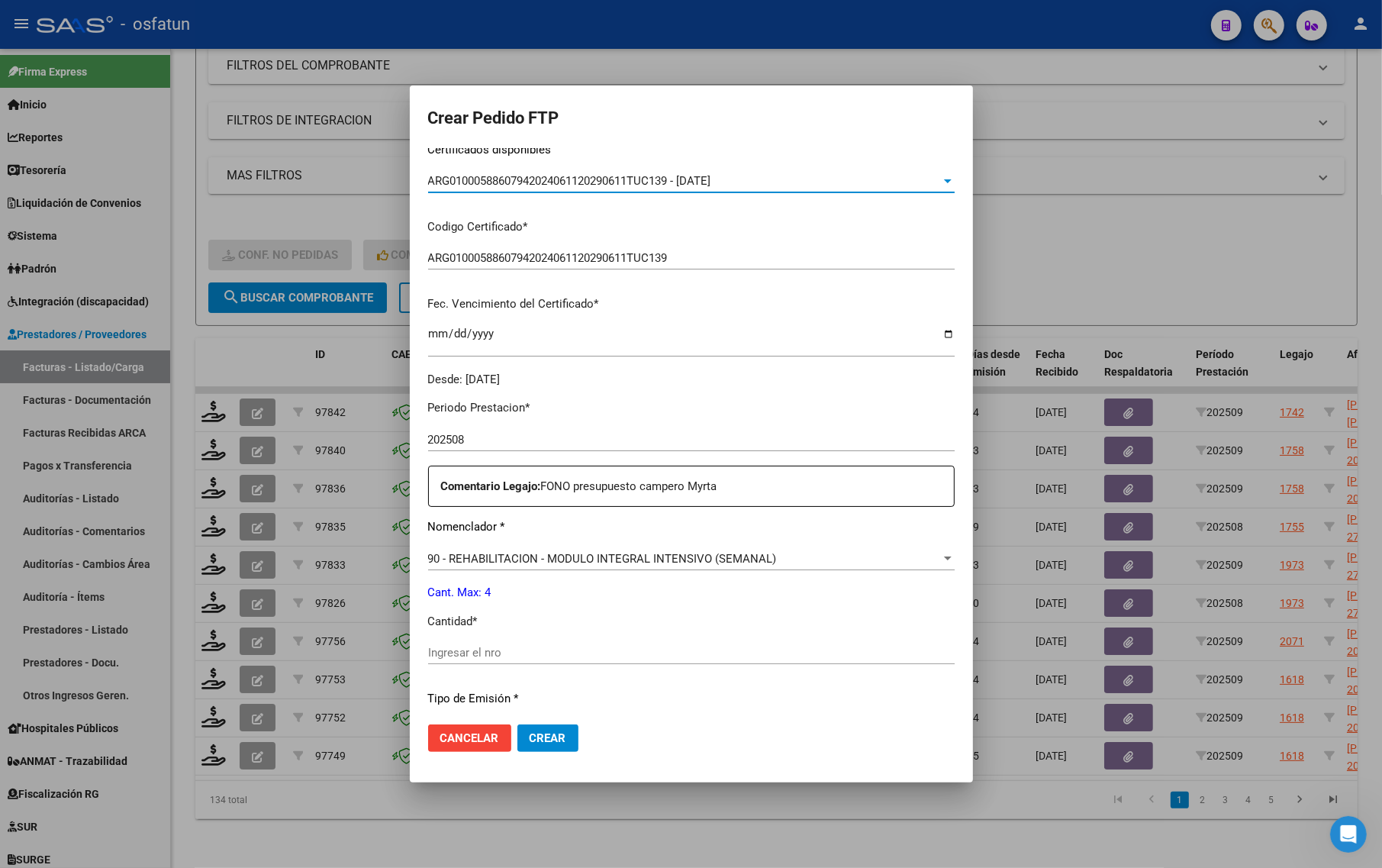
scroll to position [286, 0]
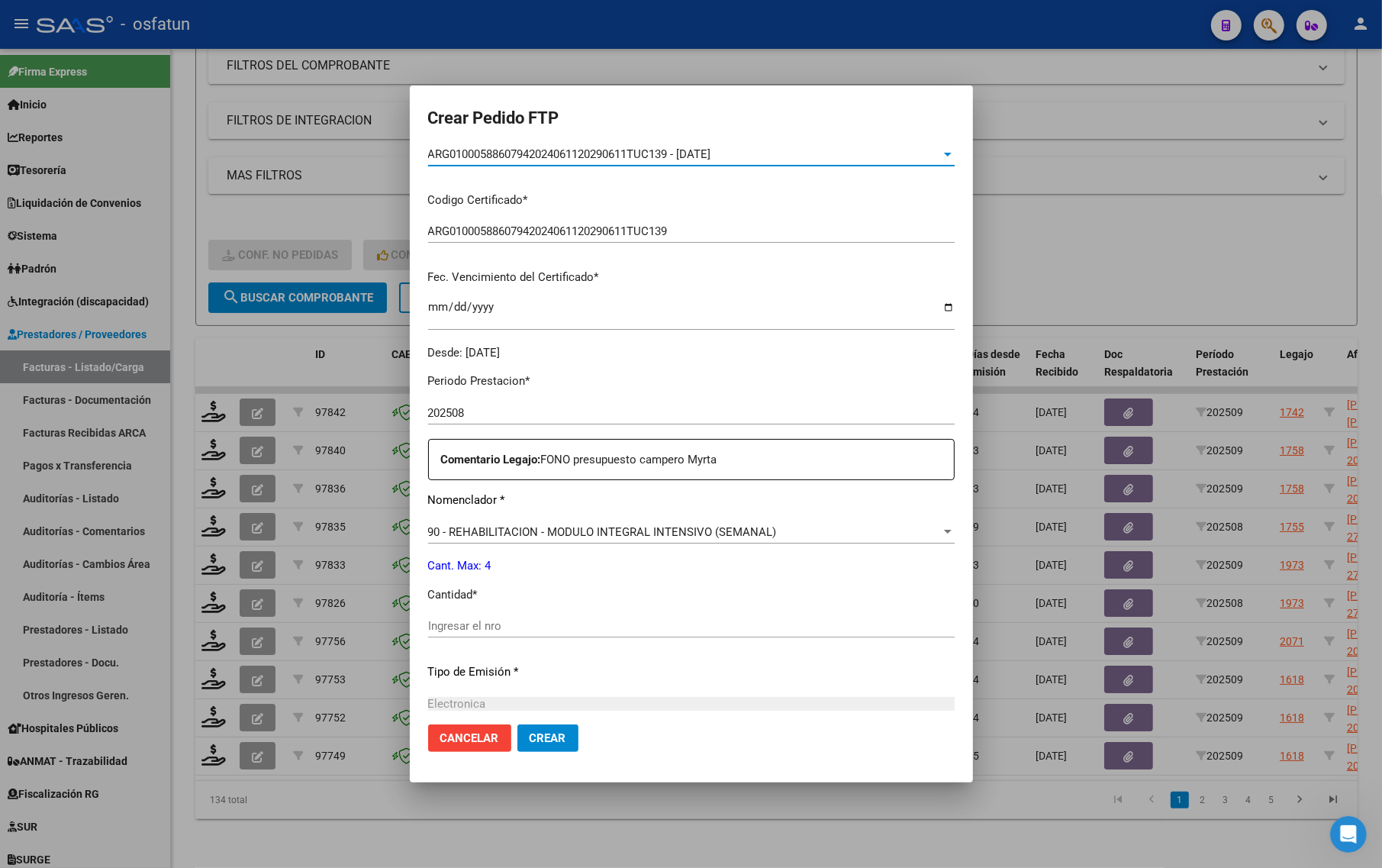
click at [477, 630] on input "Ingresar el nro" at bounding box center [691, 625] width 527 height 13
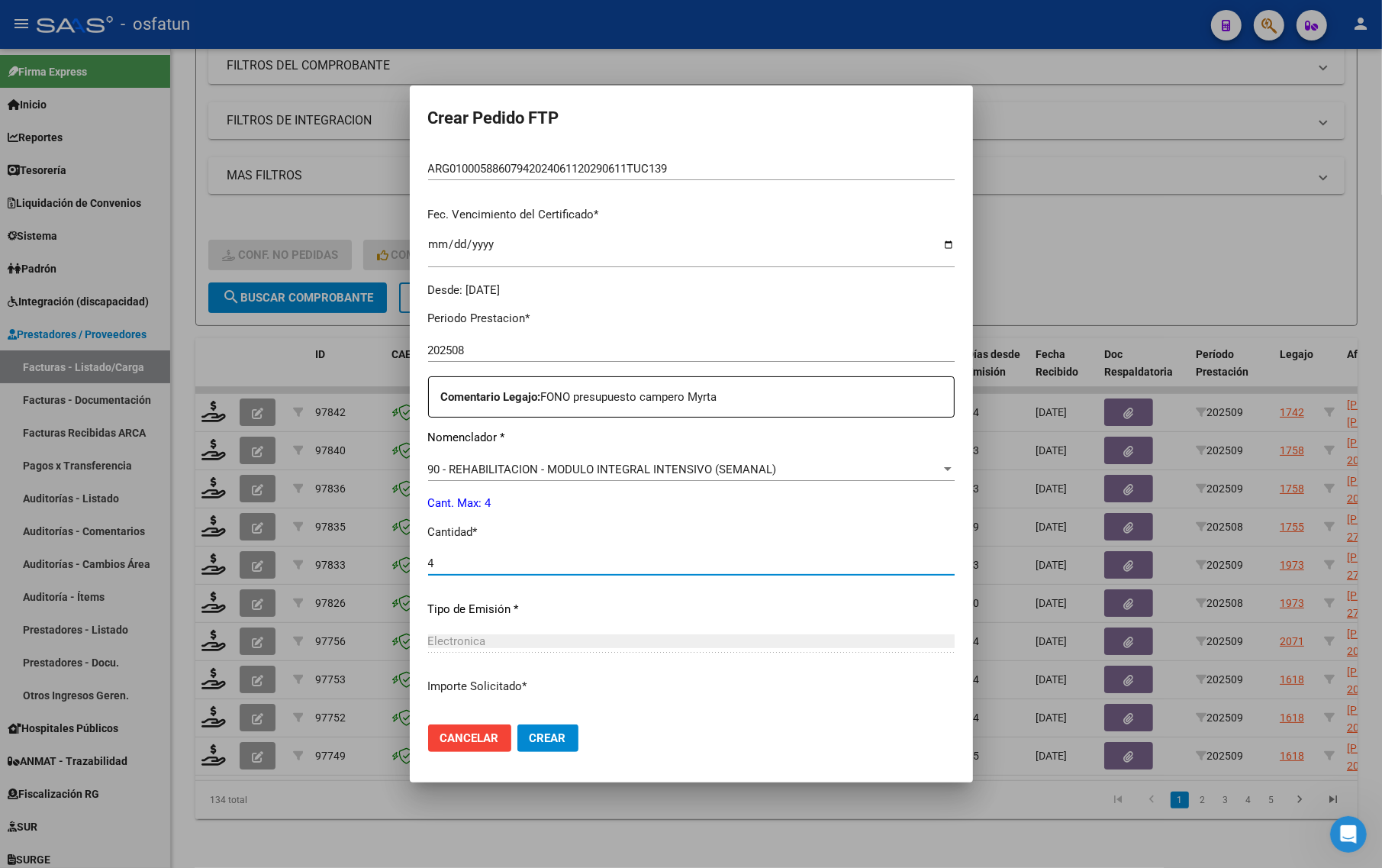
scroll to position [457, 0]
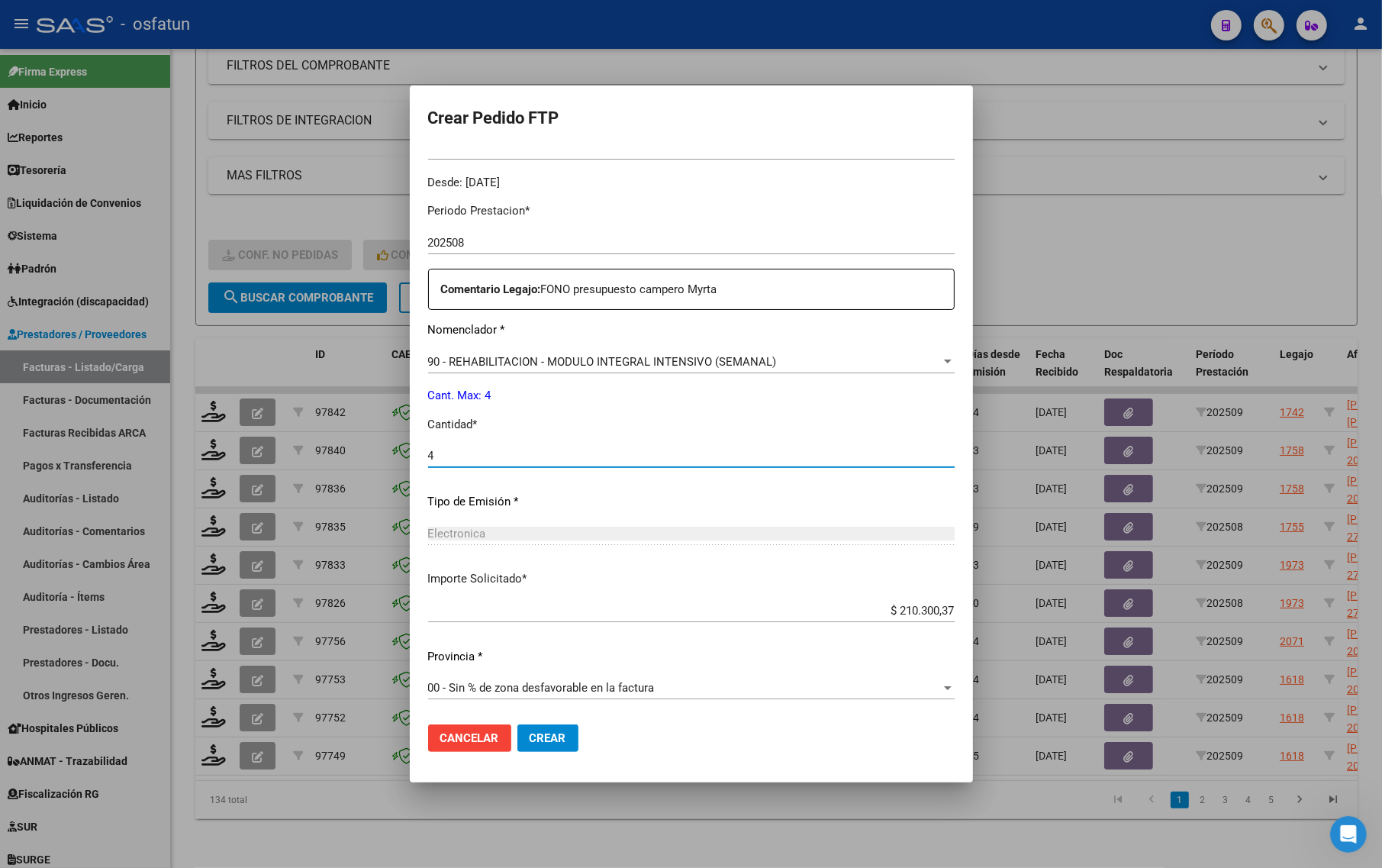
type input "4"
click at [528, 749] on button "Crear" at bounding box center [548, 737] width 61 height 28
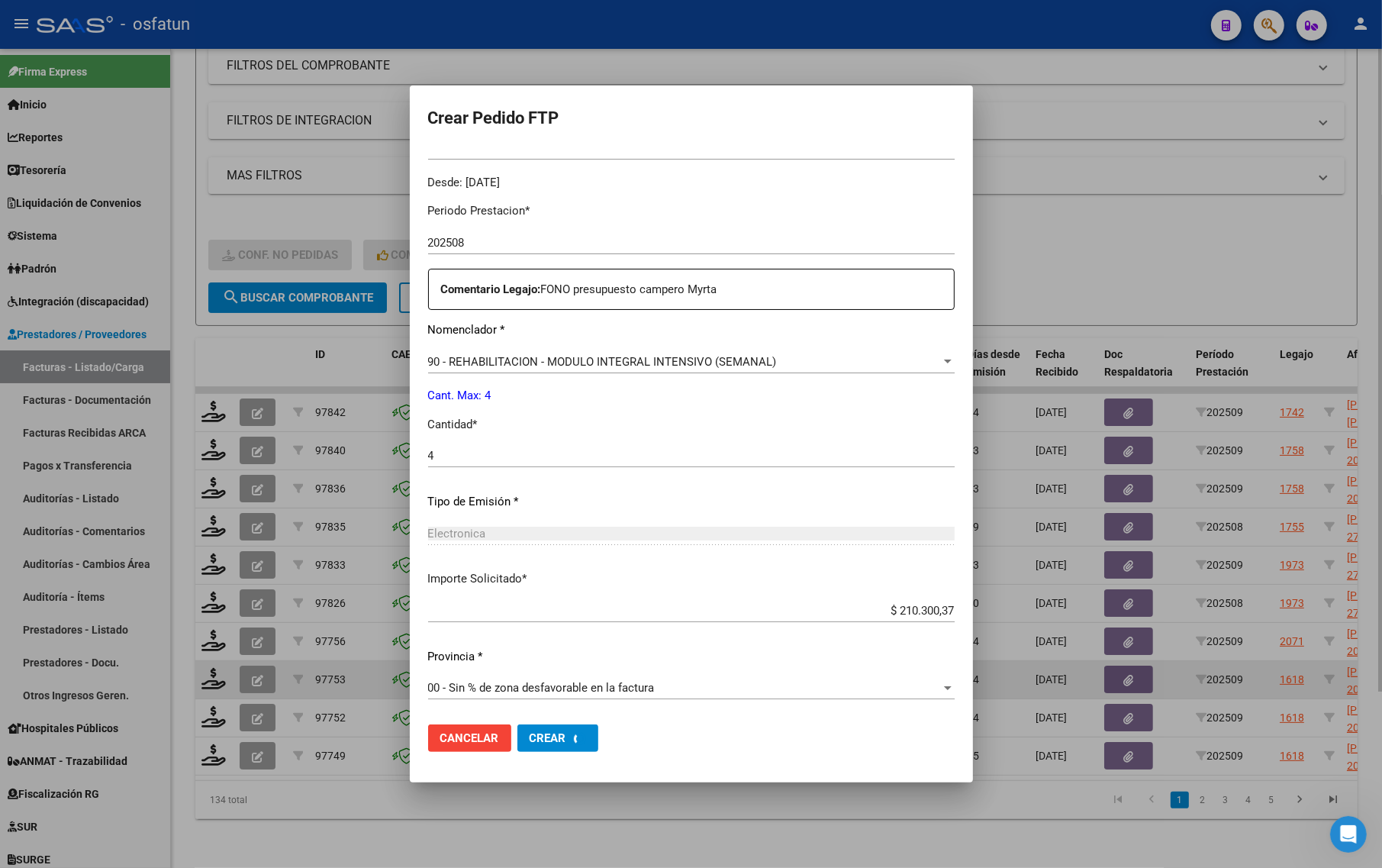
scroll to position [371, 0]
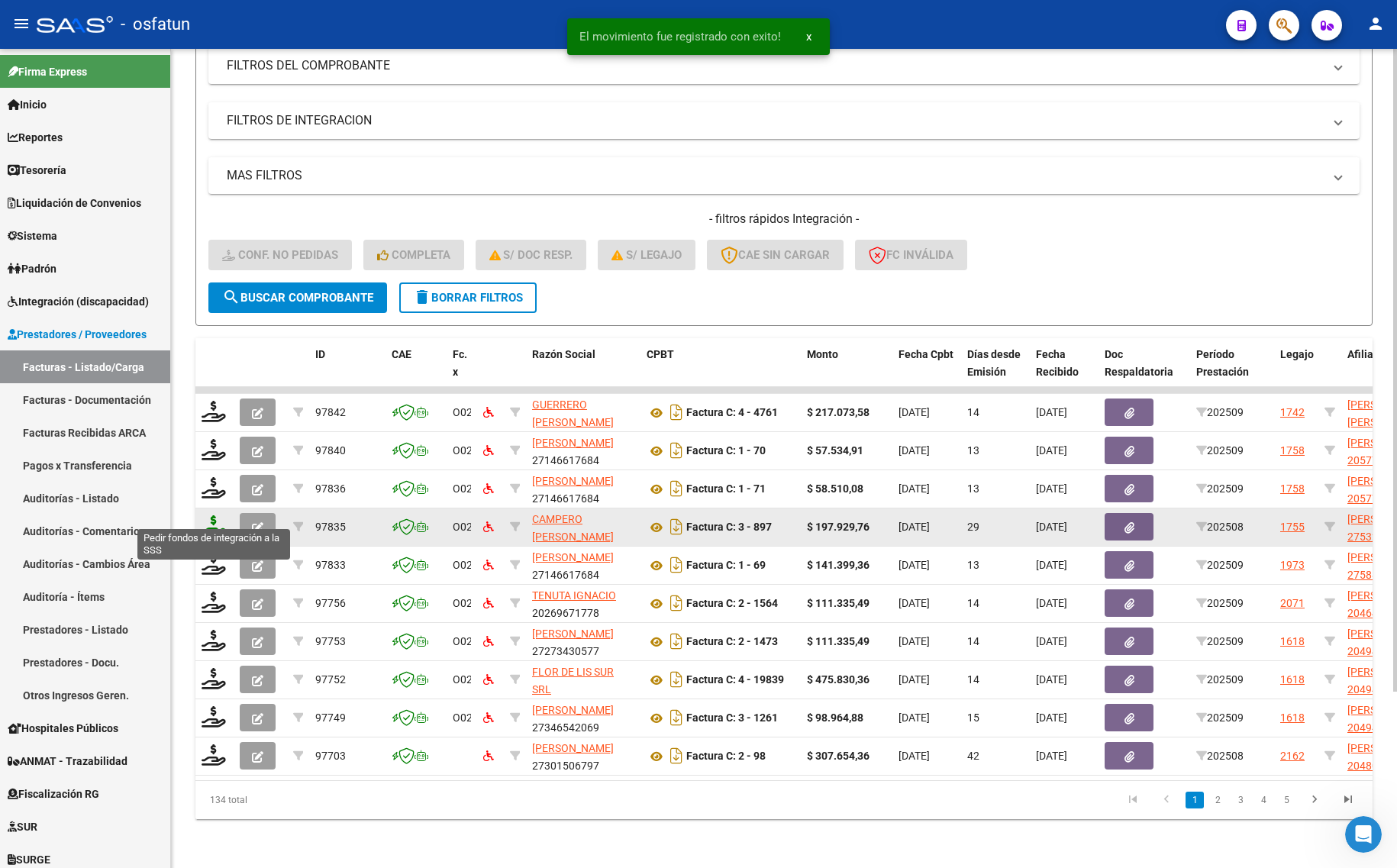
click at [201, 515] on icon at bounding box center [213, 526] width 24 height 21
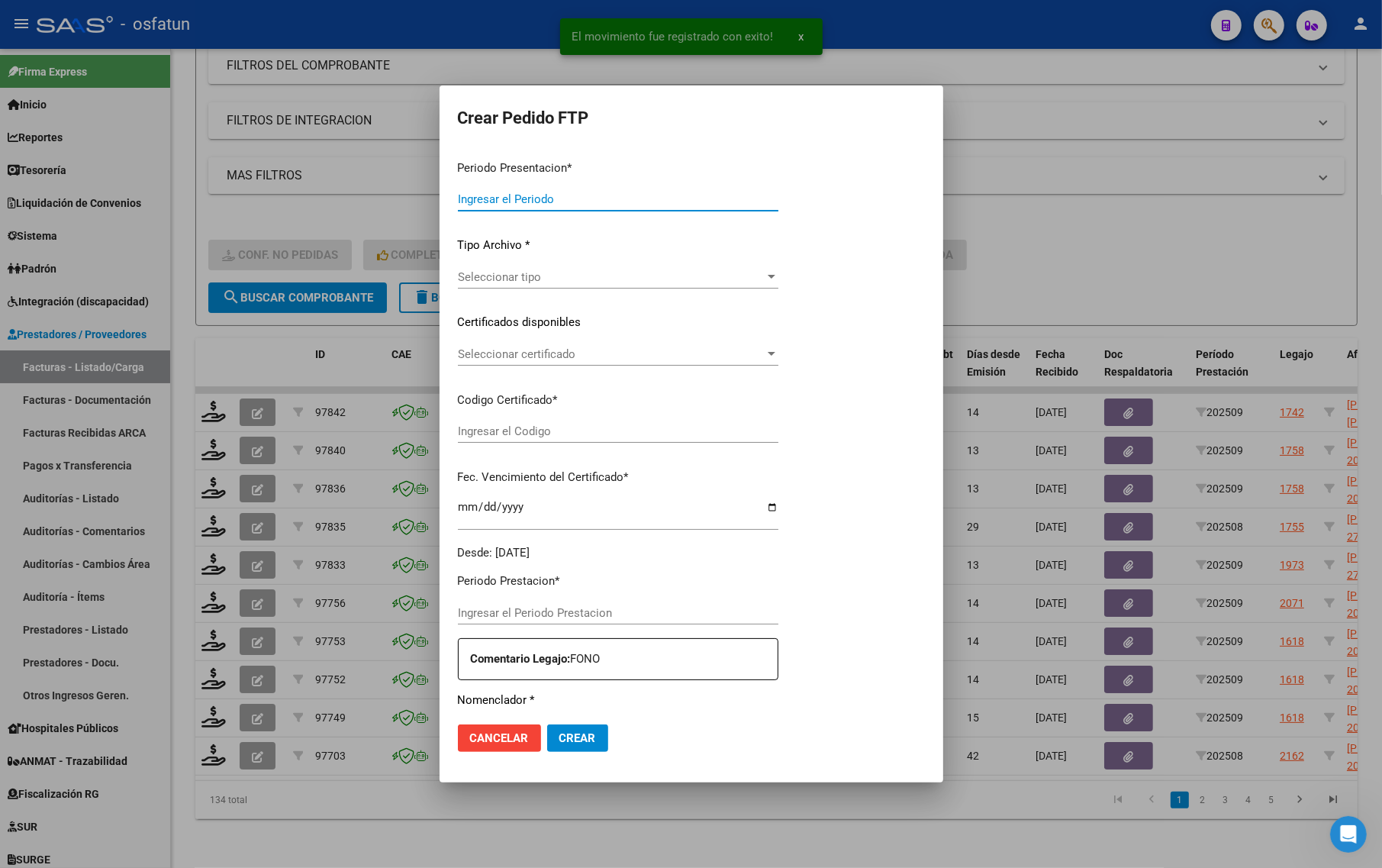
type input "202509"
type input "202508"
type input "$ 197.929,76"
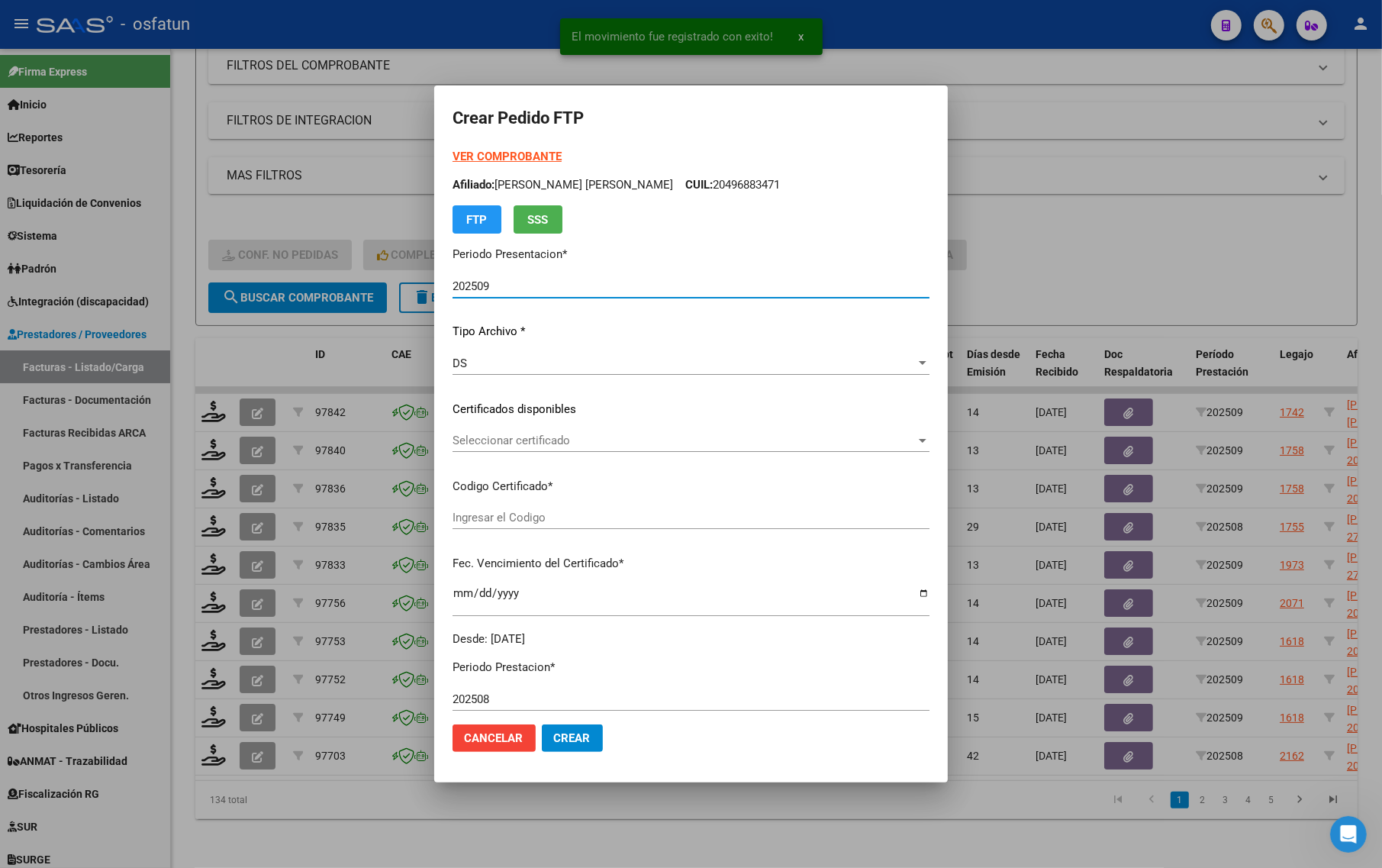
type input "ARG01000532568222024050220290502TUC139"
type input "[DATE]"
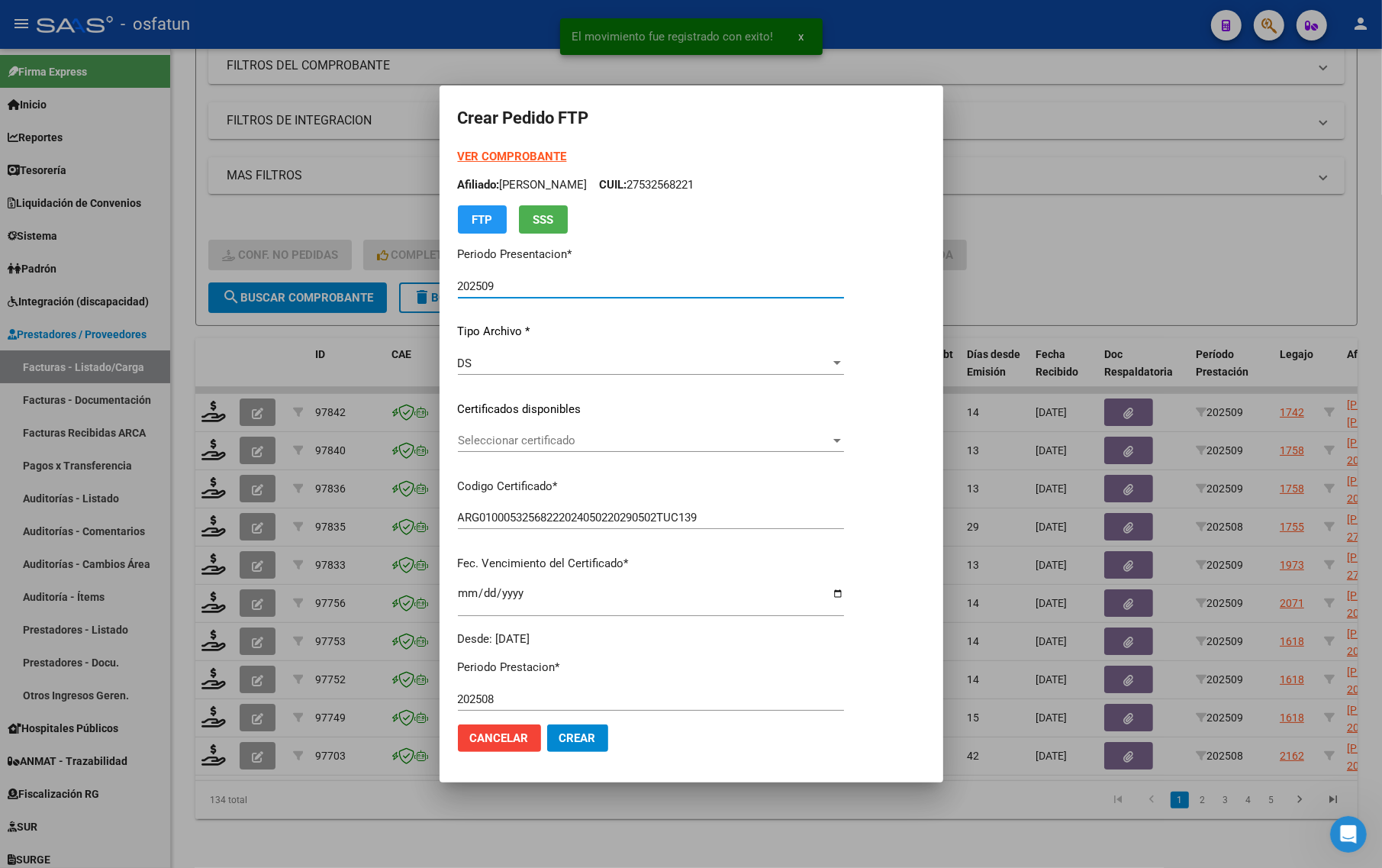
click at [505, 153] on strong "VER COMPROBANTE" at bounding box center [512, 156] width 109 height 13
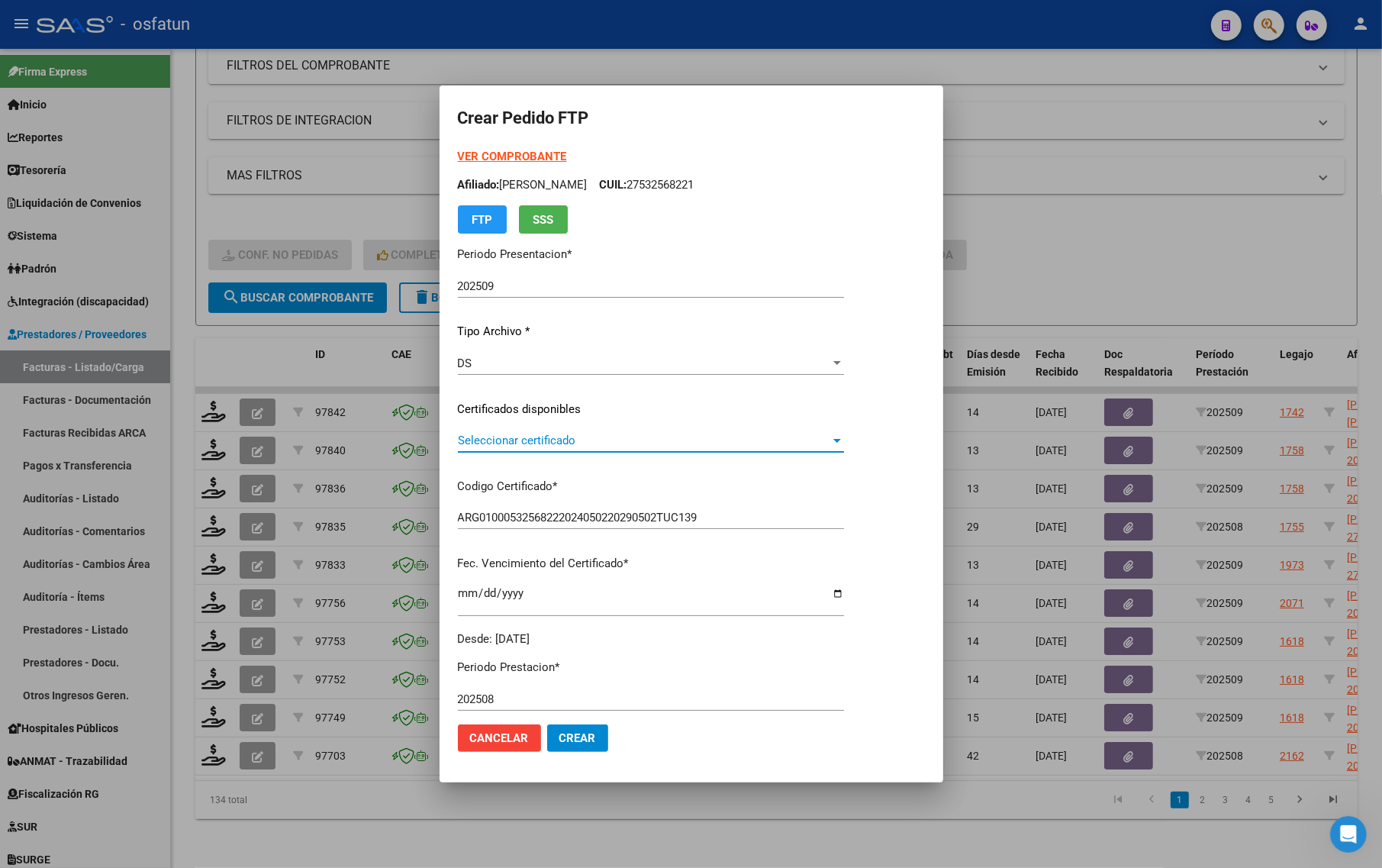
click at [550, 442] on span "Seleccionar certificado" at bounding box center [644, 440] width 373 height 13
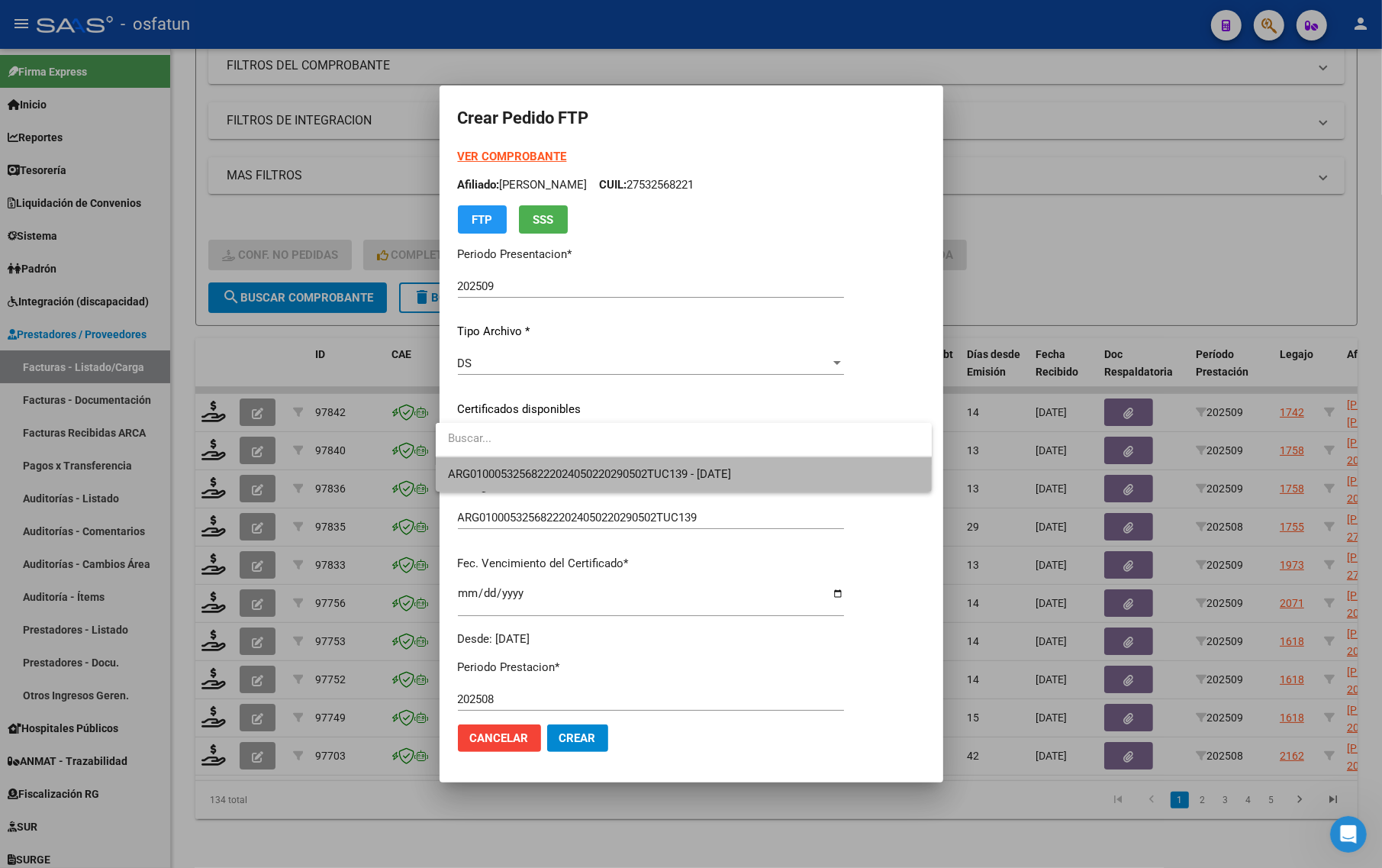
click at [548, 461] on span "ARG01000532568222024050220290502TUC139 - [DATE]" at bounding box center [684, 474] width 472 height 34
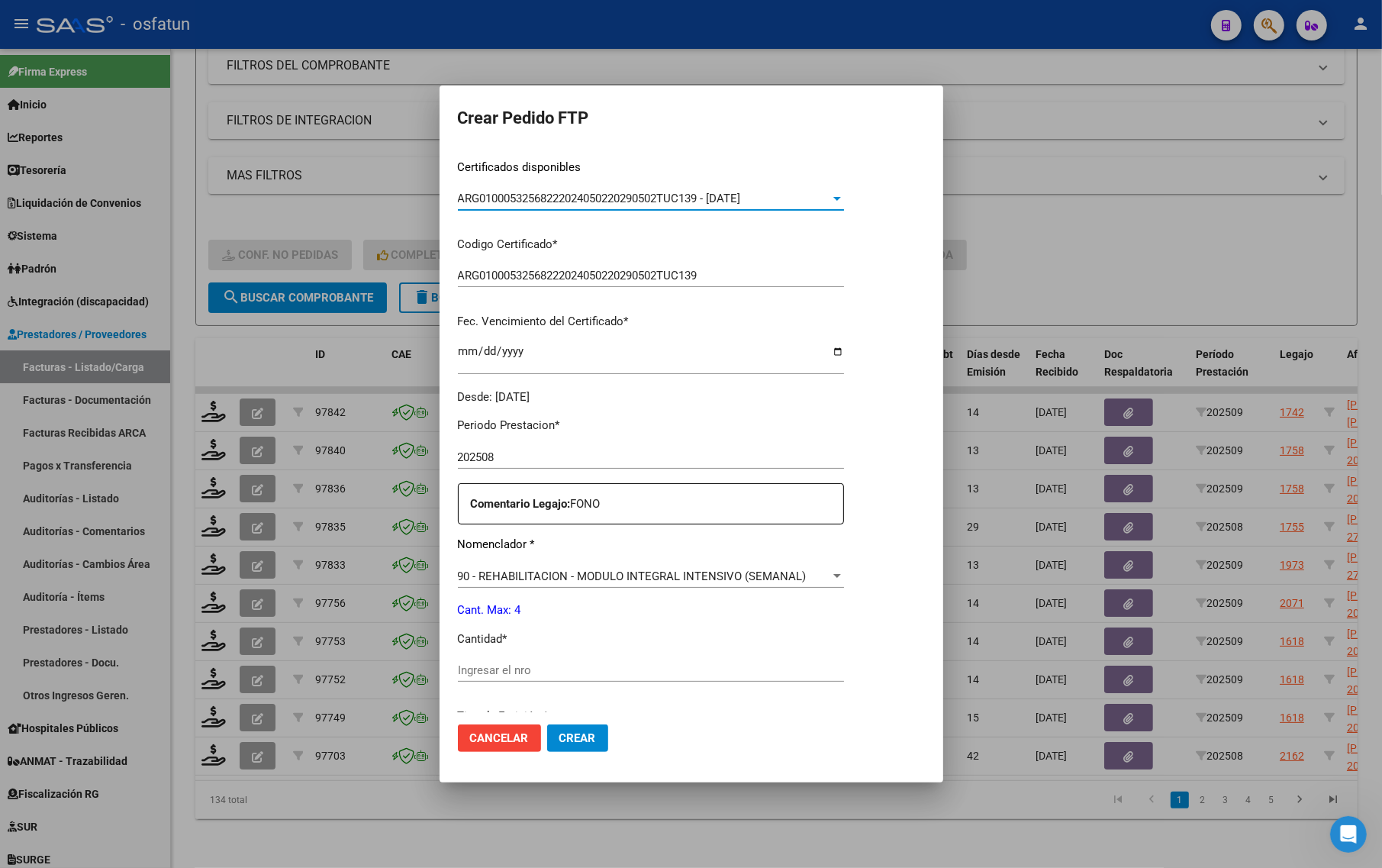
scroll to position [286, 0]
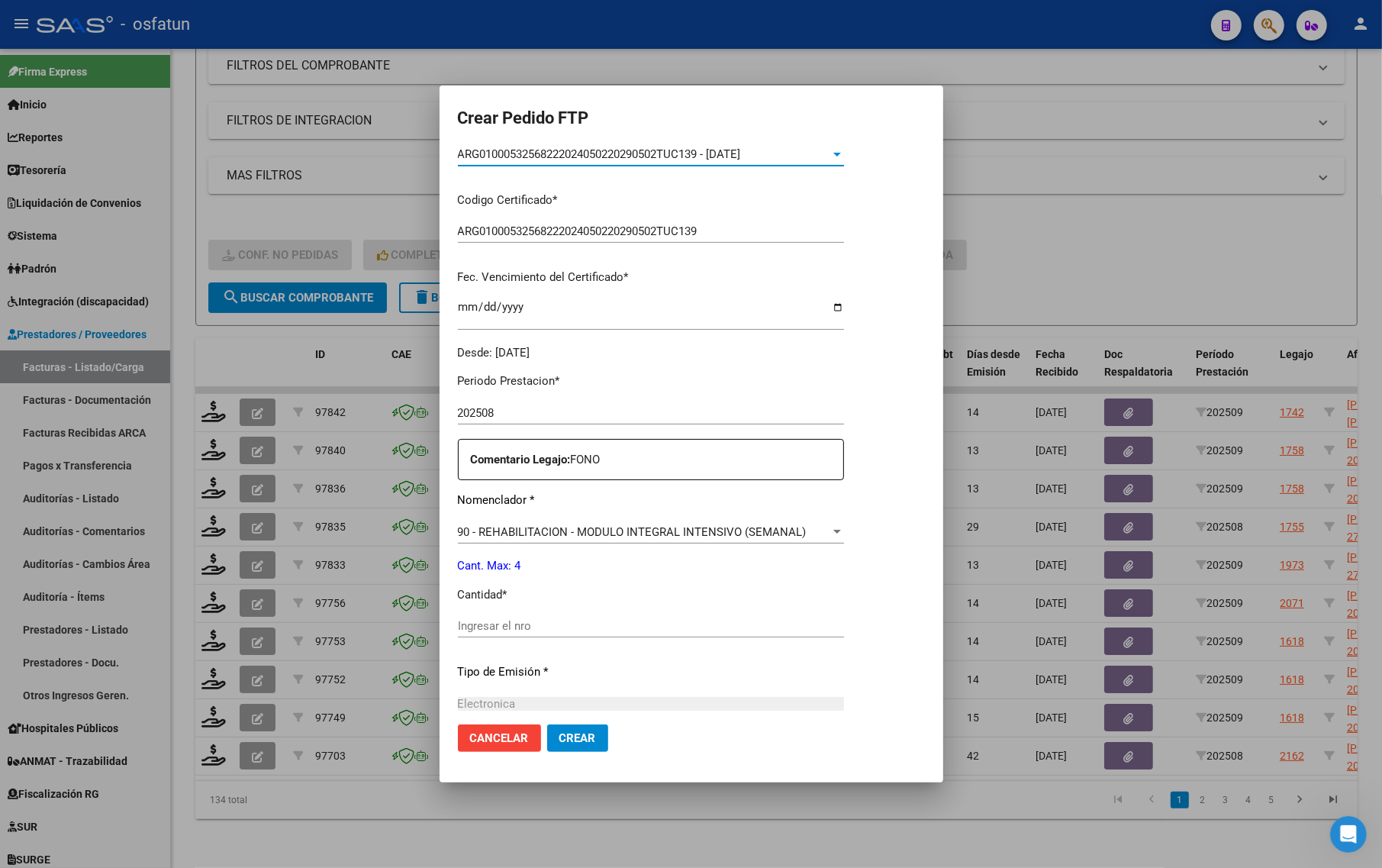
click at [517, 644] on div "Ingresar el nro" at bounding box center [651, 633] width 386 height 38
drag, startPoint x: 517, startPoint y: 644, endPoint x: 503, endPoint y: 639, distance: 14.9
click at [515, 644] on div "Ingresar el nro" at bounding box center [651, 633] width 386 height 38
click at [524, 626] on input "Ingresar el nro" at bounding box center [651, 625] width 386 height 13
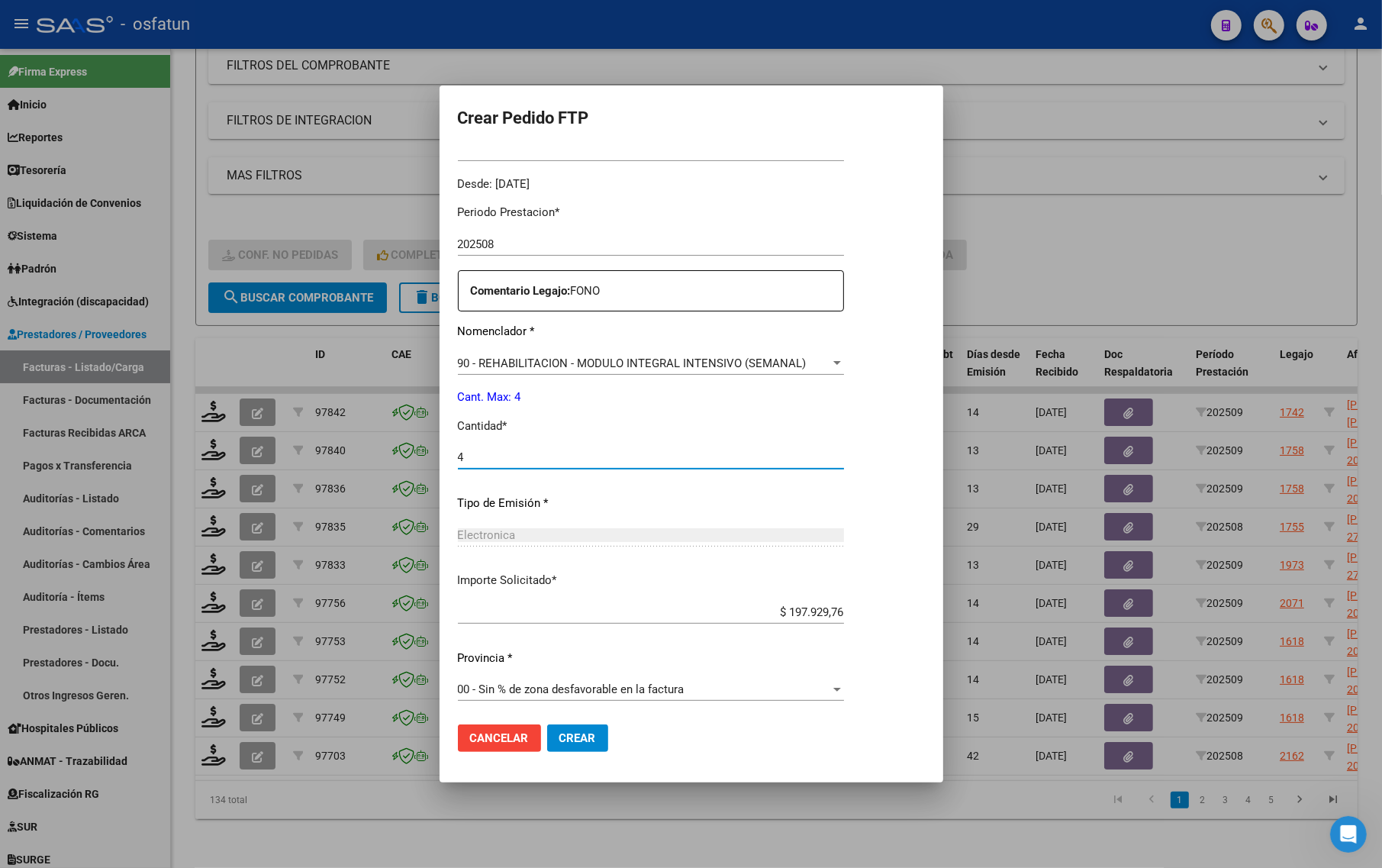
scroll to position [457, 0]
type input "4"
click at [578, 753] on mat-dialog-actions "Cancelar Crear" at bounding box center [691, 737] width 467 height 52
click at [560, 748] on button "Crear" at bounding box center [577, 737] width 61 height 28
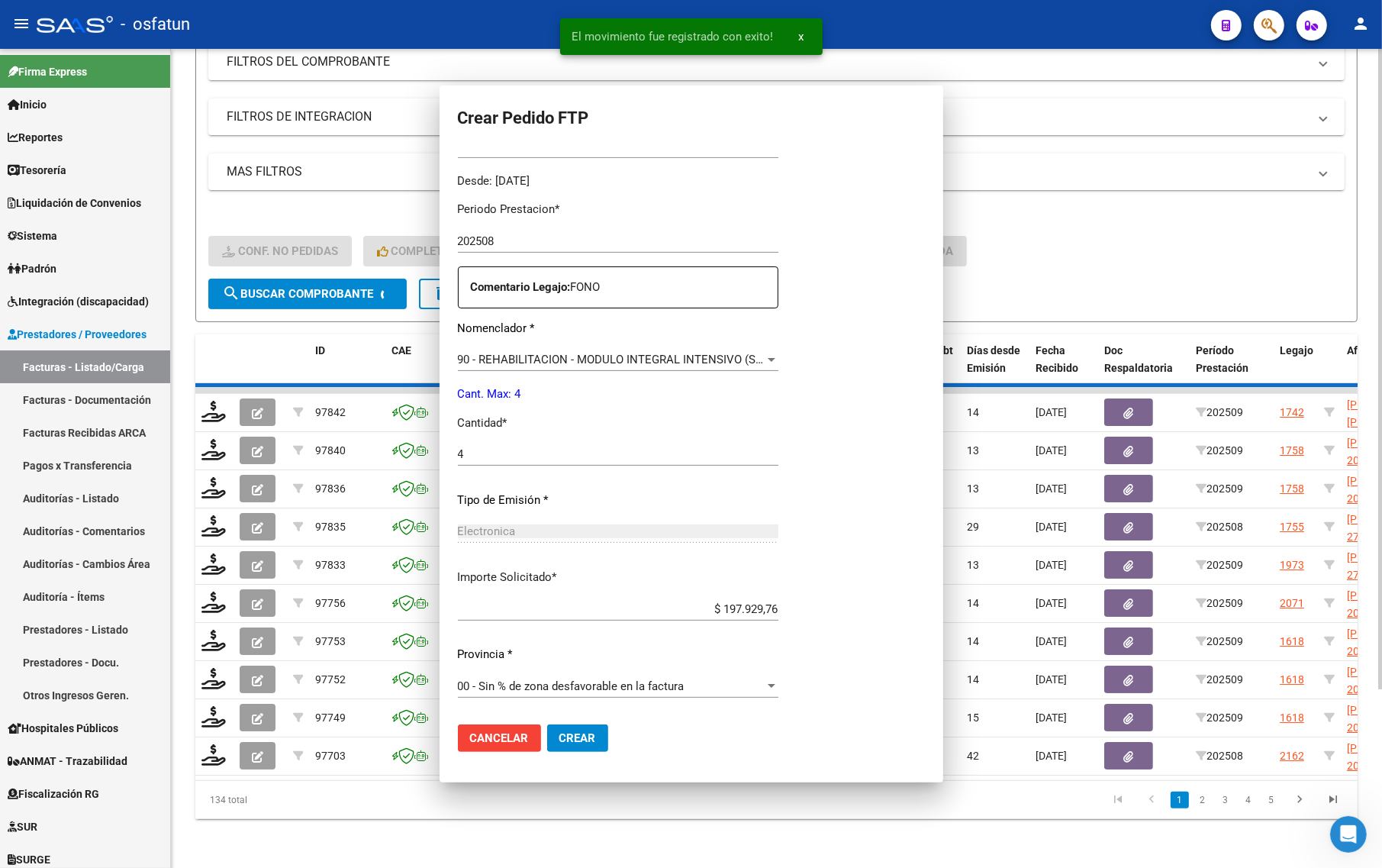
scroll to position [371, 0]
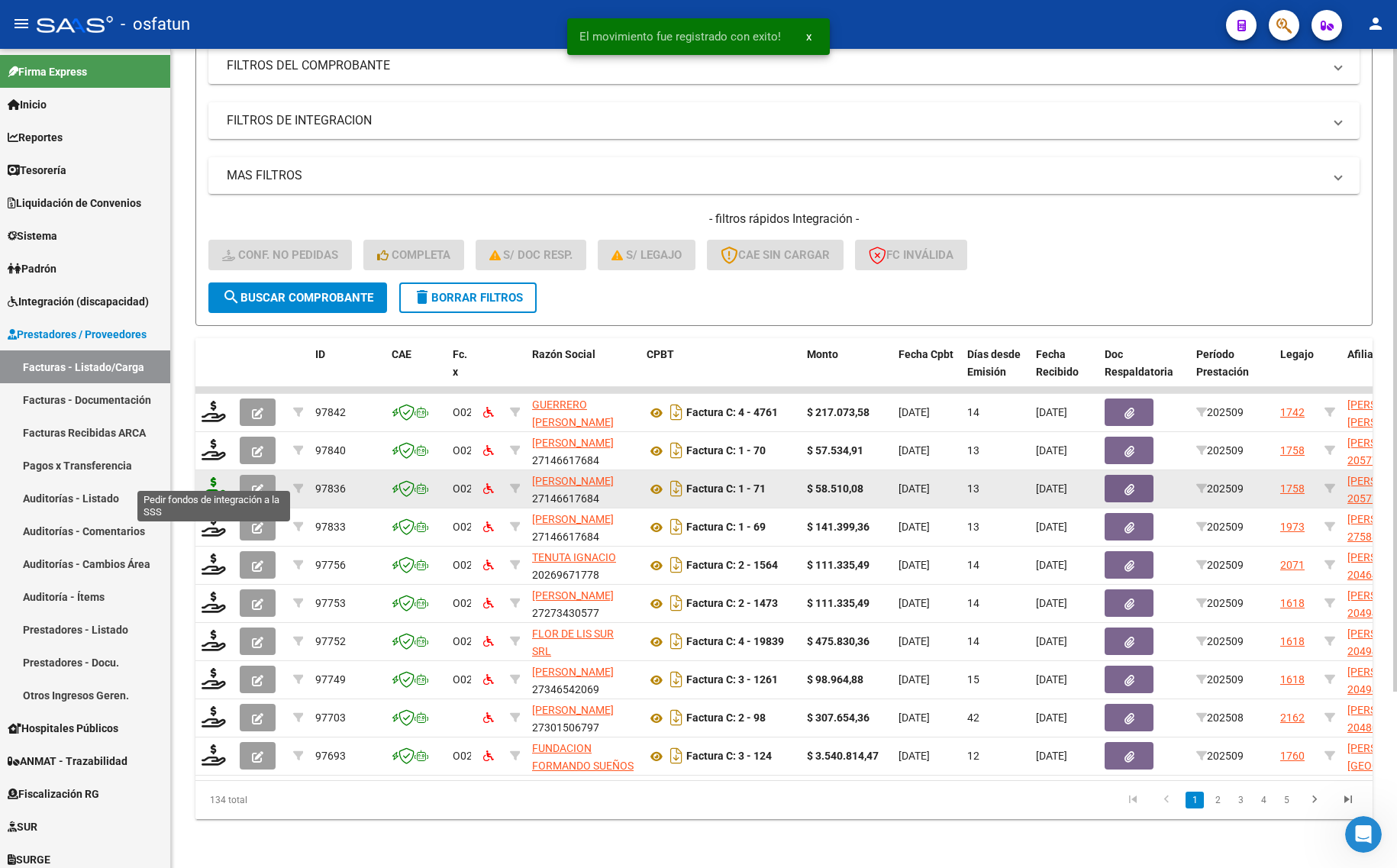
click at [216, 477] on icon at bounding box center [213, 488] width 24 height 21
click at [219, 477] on icon at bounding box center [213, 488] width 24 height 21
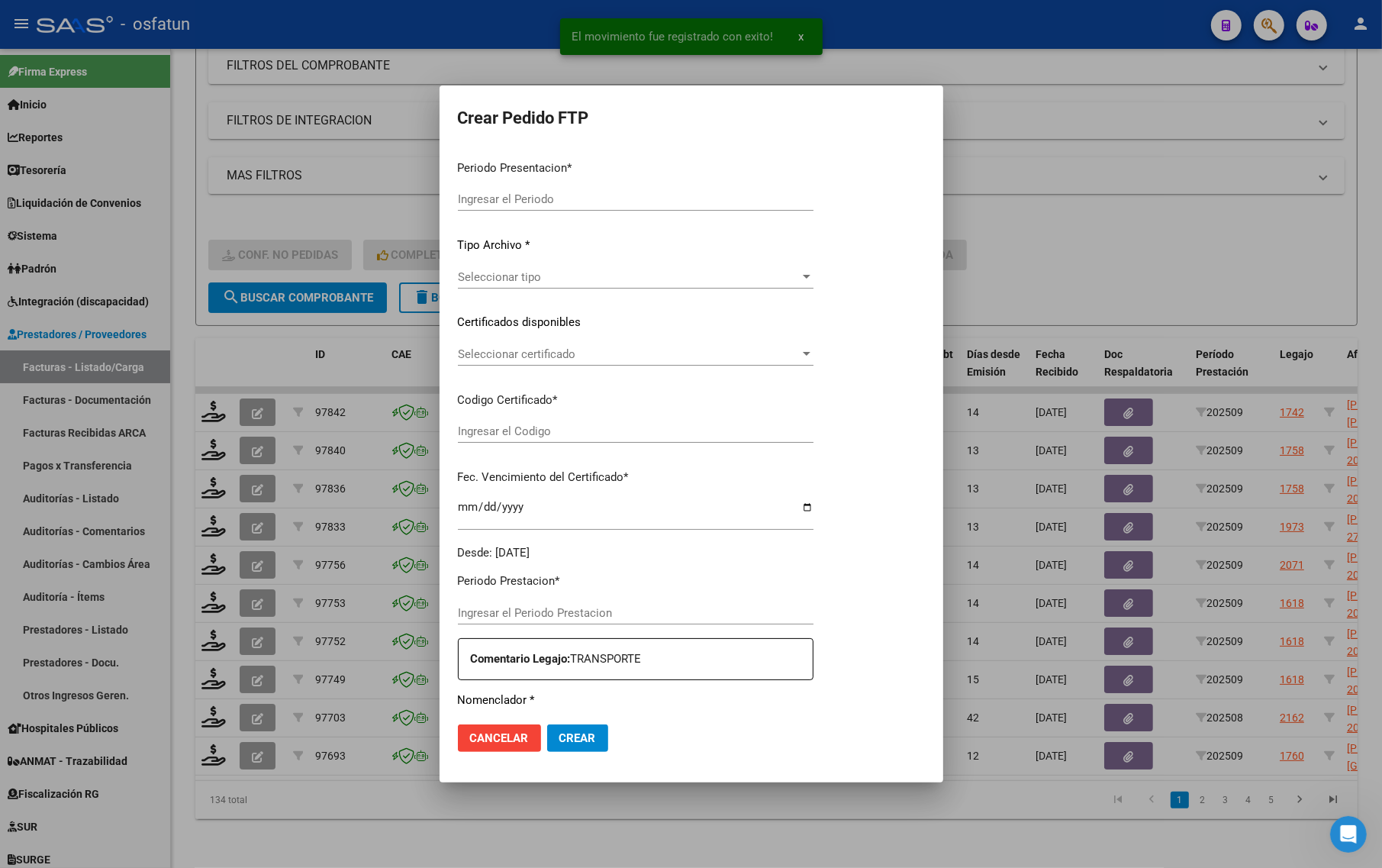
type input "202509"
type input "$ 58.510,08"
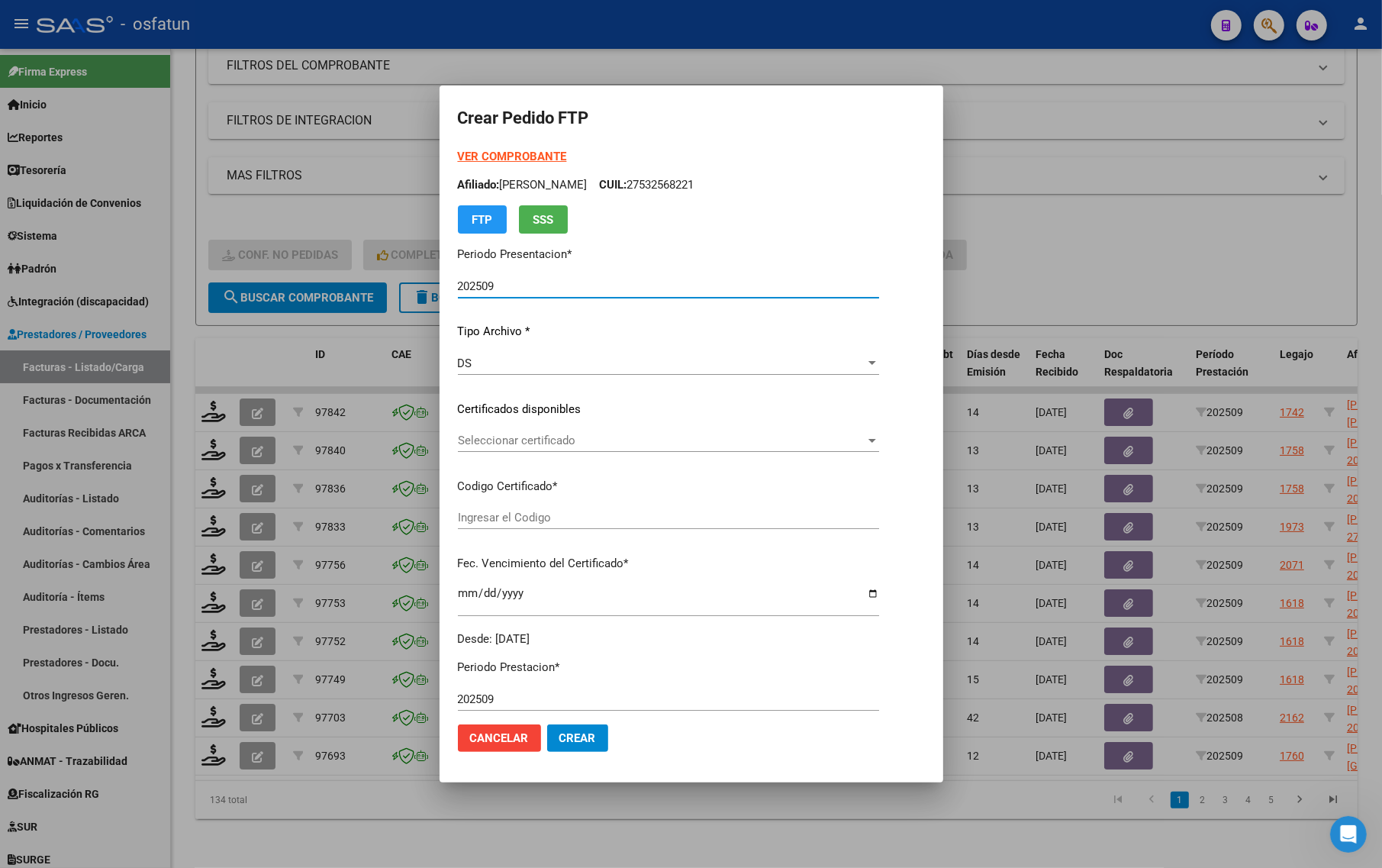
type input "ARG02000577020812021091320250913TUC138"
type input "[DATE]"
click at [468, 153] on strong "VER COMPROBANTE" at bounding box center [512, 156] width 109 height 13
click at [581, 437] on span "Seleccionar certificado" at bounding box center [683, 440] width 451 height 13
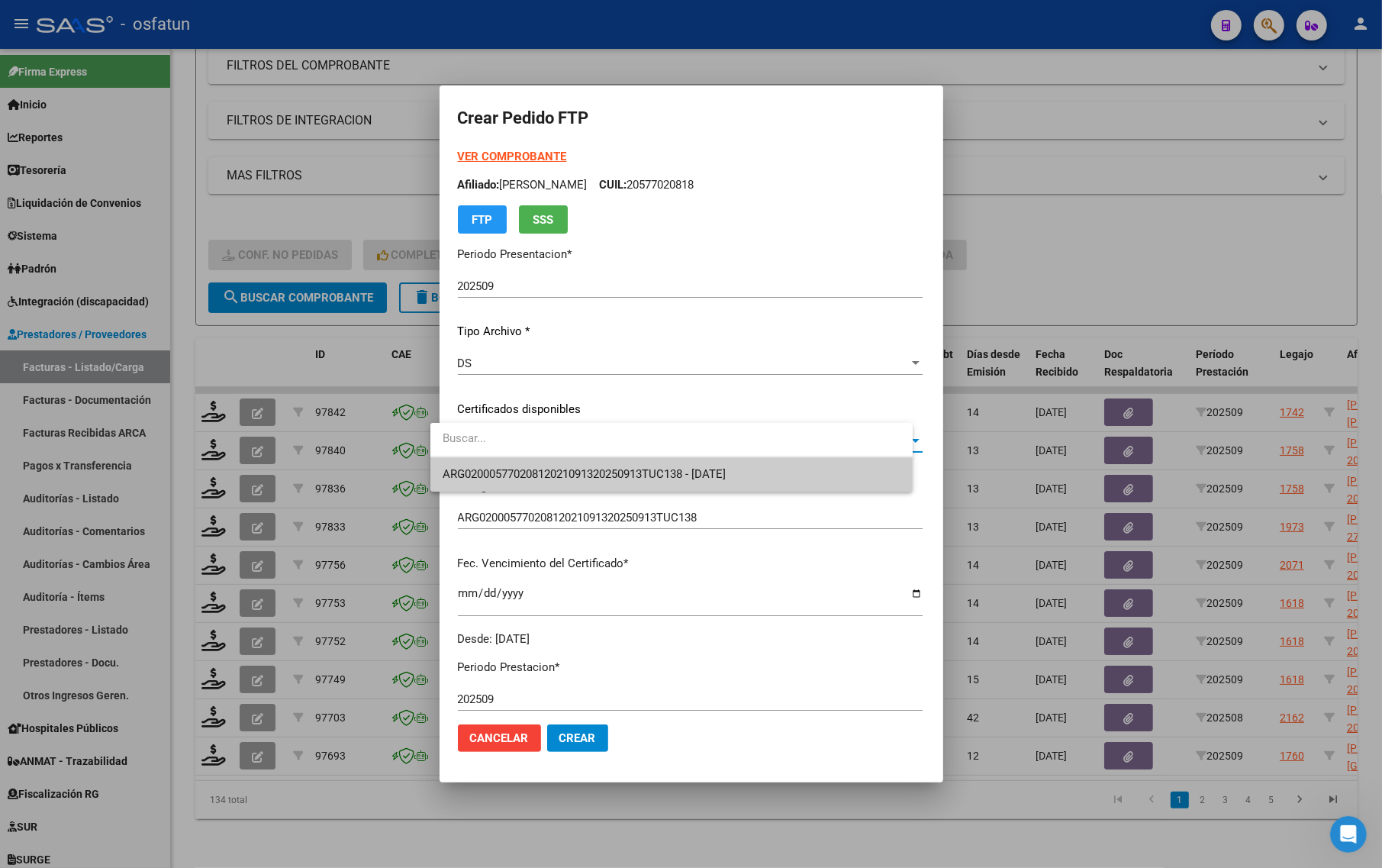
click at [571, 466] on span "ARG02000577020812021091320250913TUC138 - [DATE]" at bounding box center [671, 474] width 458 height 34
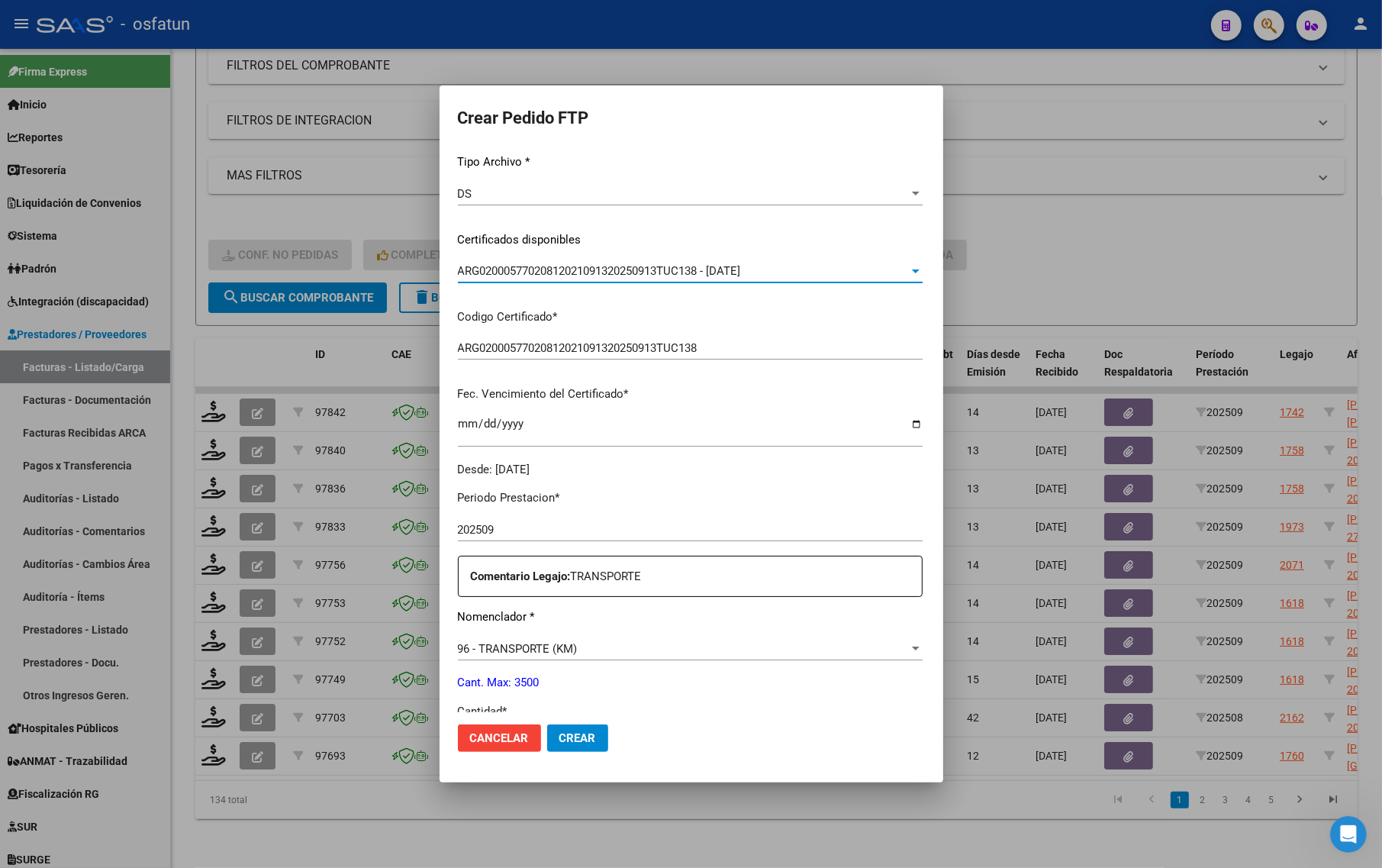
scroll to position [286, 0]
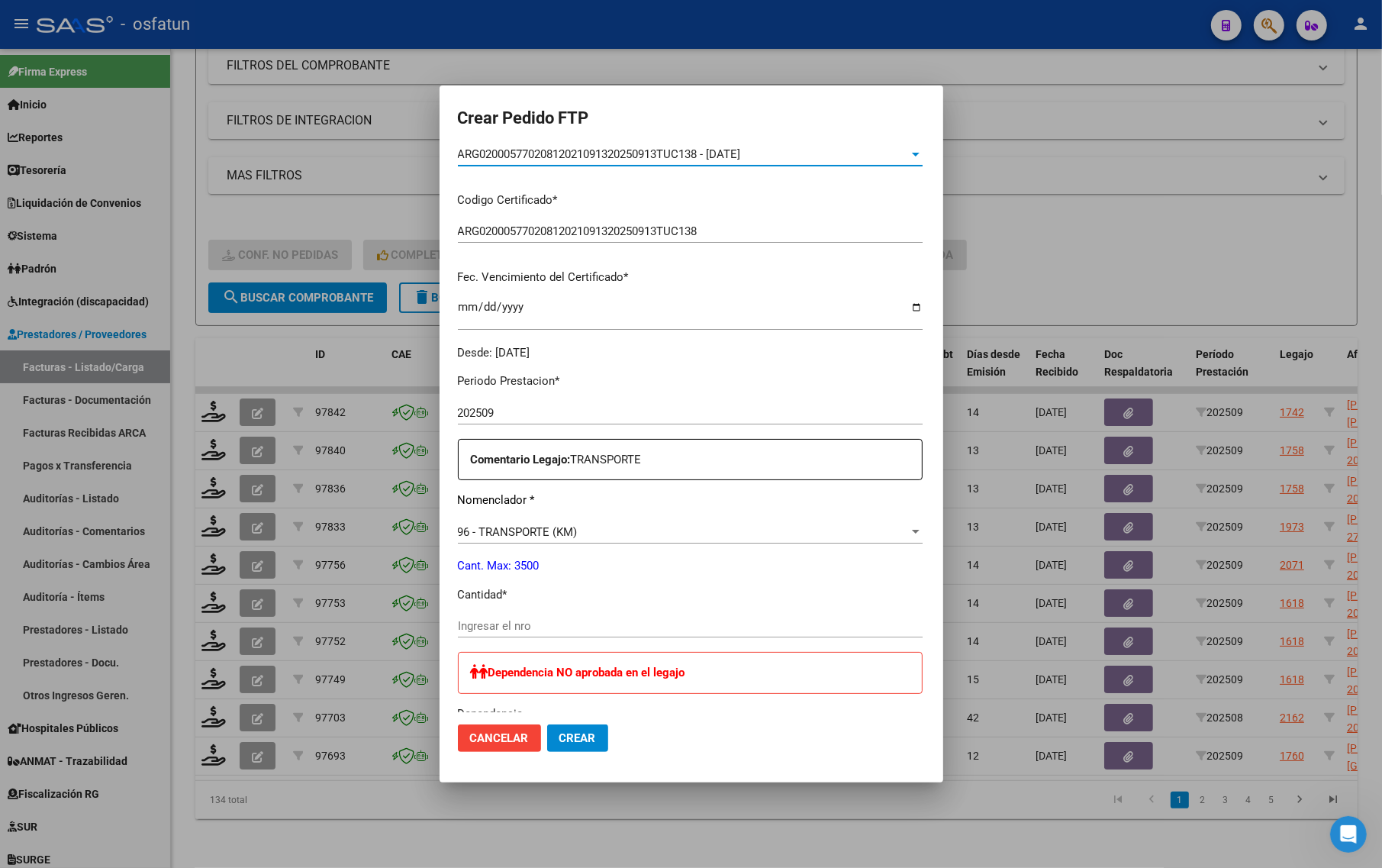
click at [498, 622] on input "Ingresar el nro" at bounding box center [690, 625] width 465 height 13
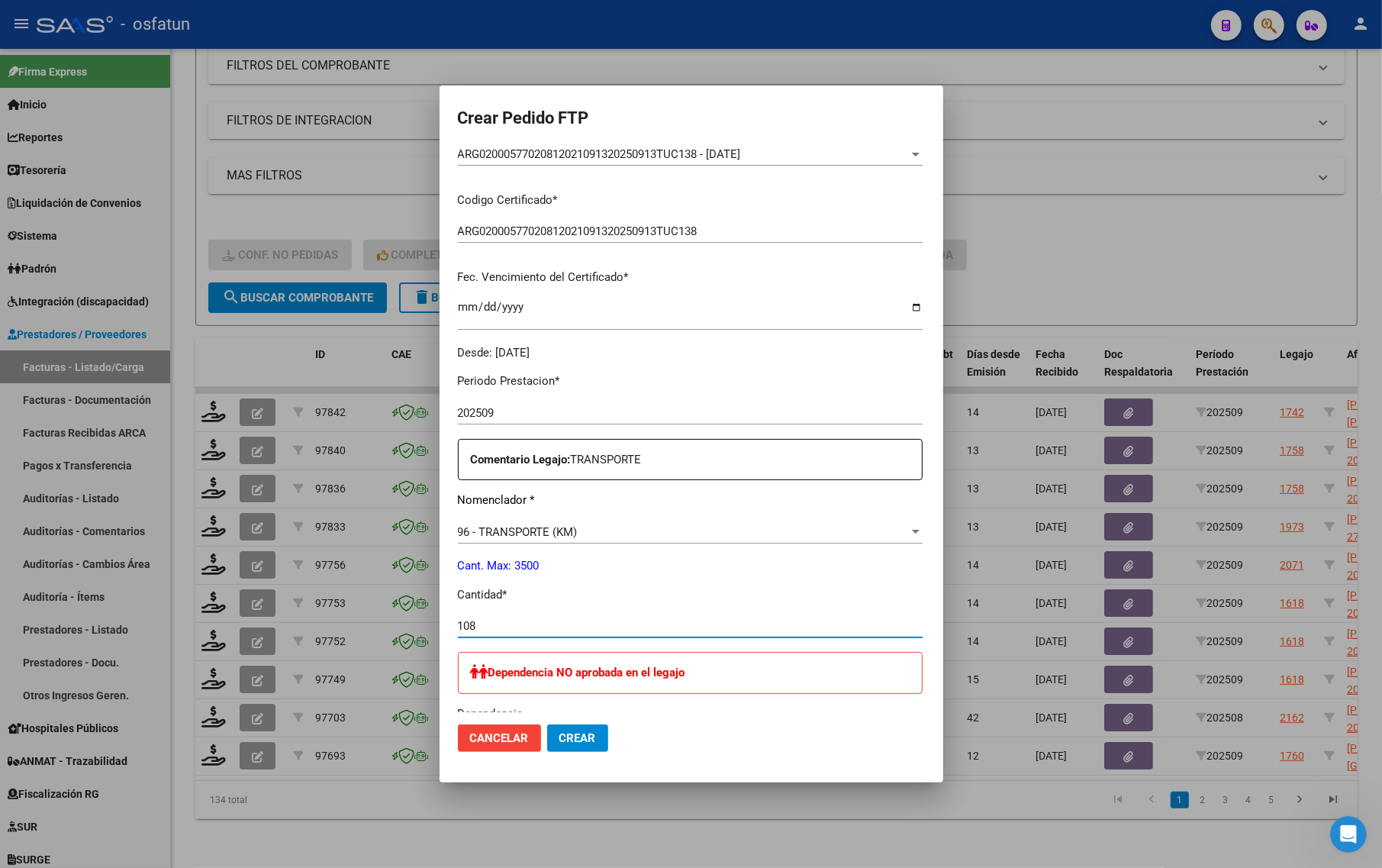
type input "108"
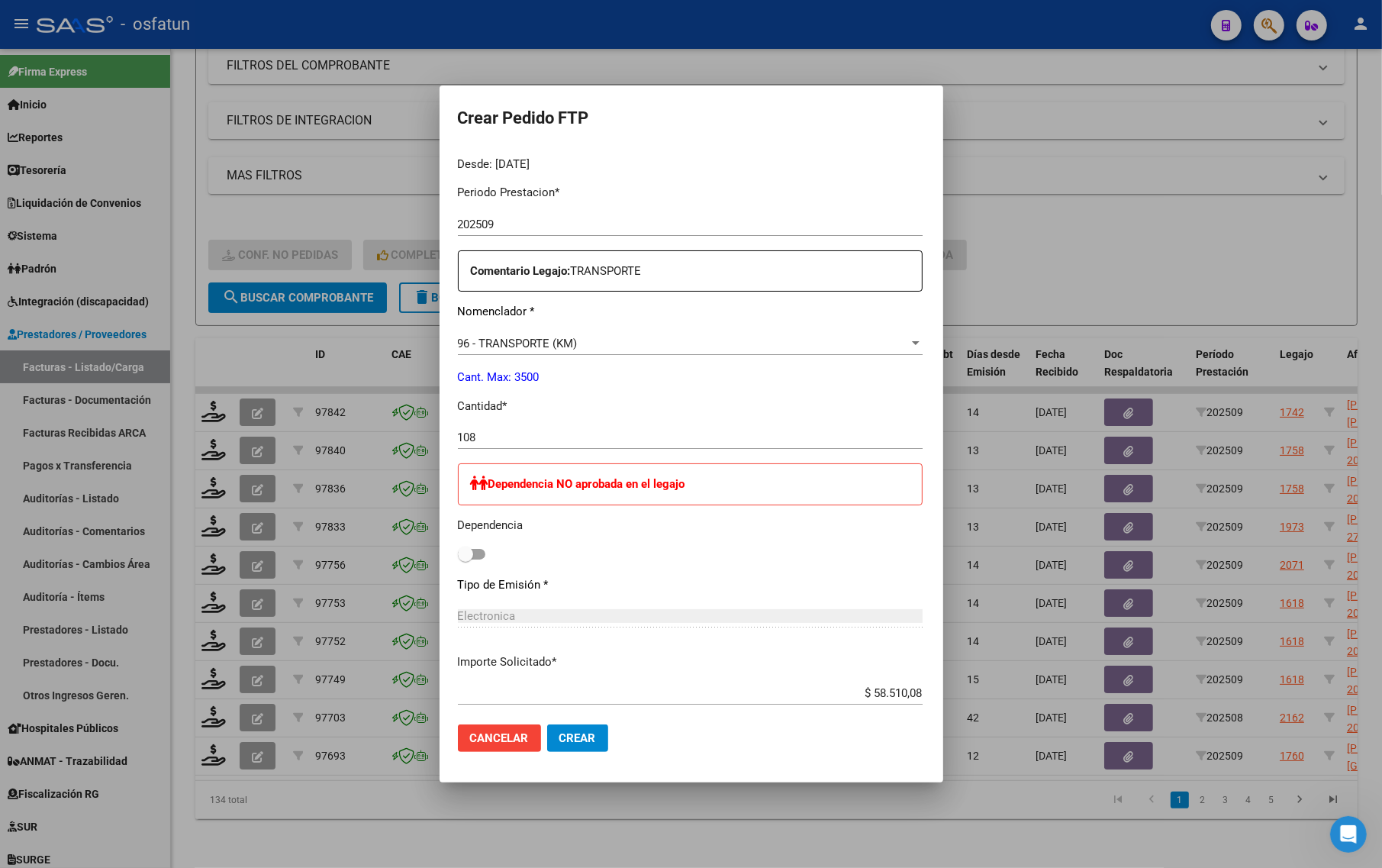
scroll to position [477, 0]
click at [547, 741] on button "Crear" at bounding box center [577, 737] width 61 height 28
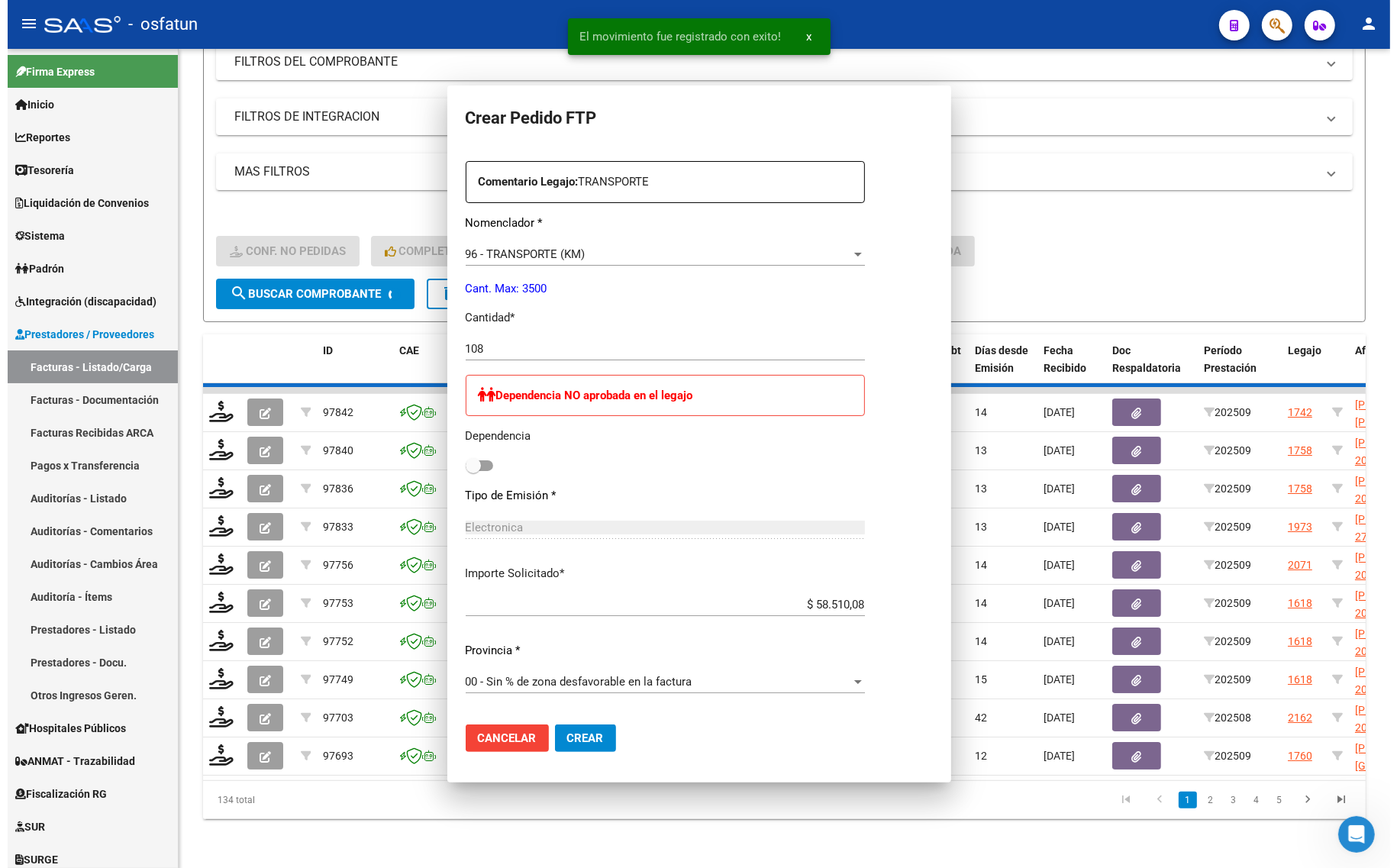
scroll to position [391, 0]
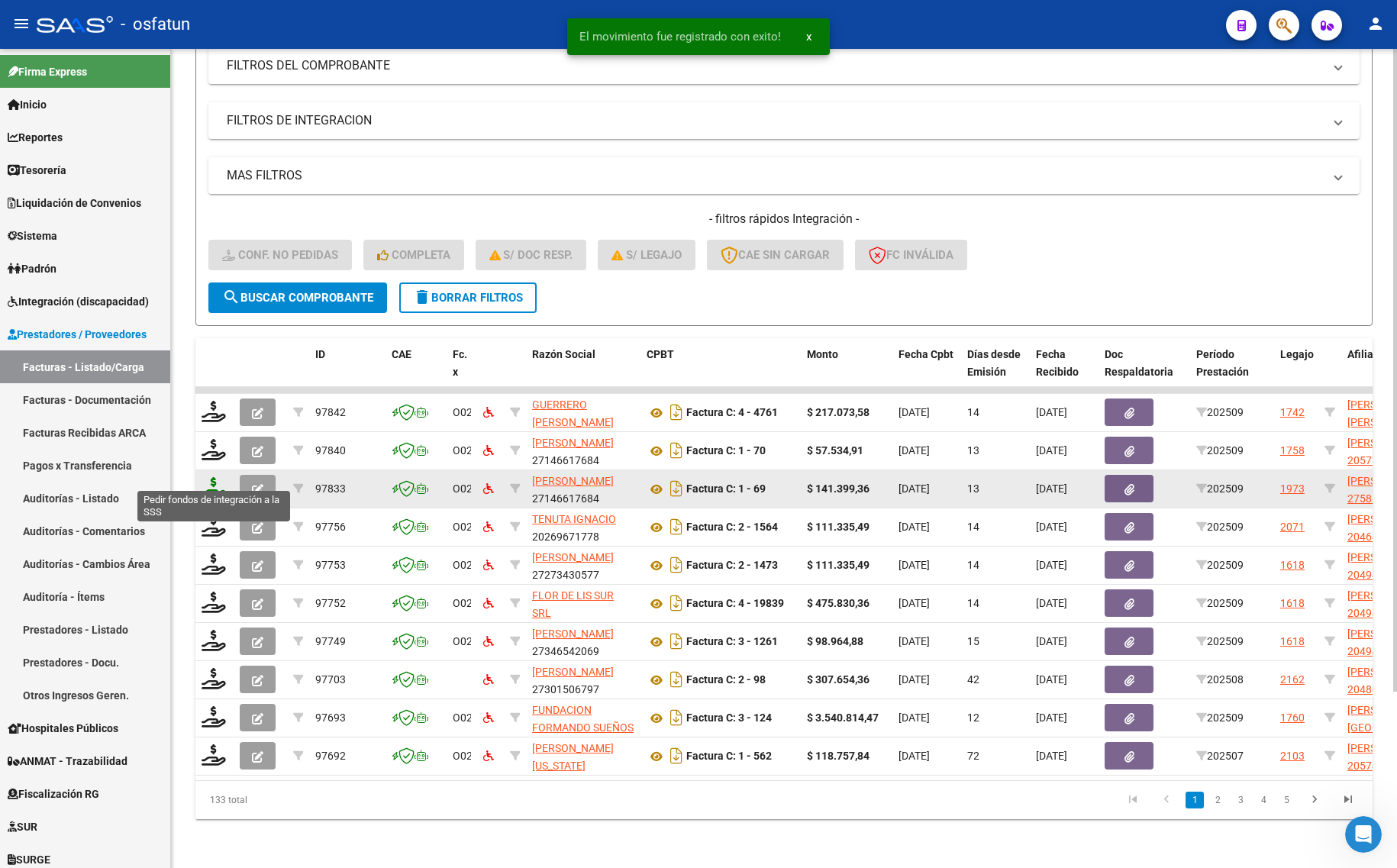
click at [208, 477] on icon at bounding box center [213, 488] width 24 height 21
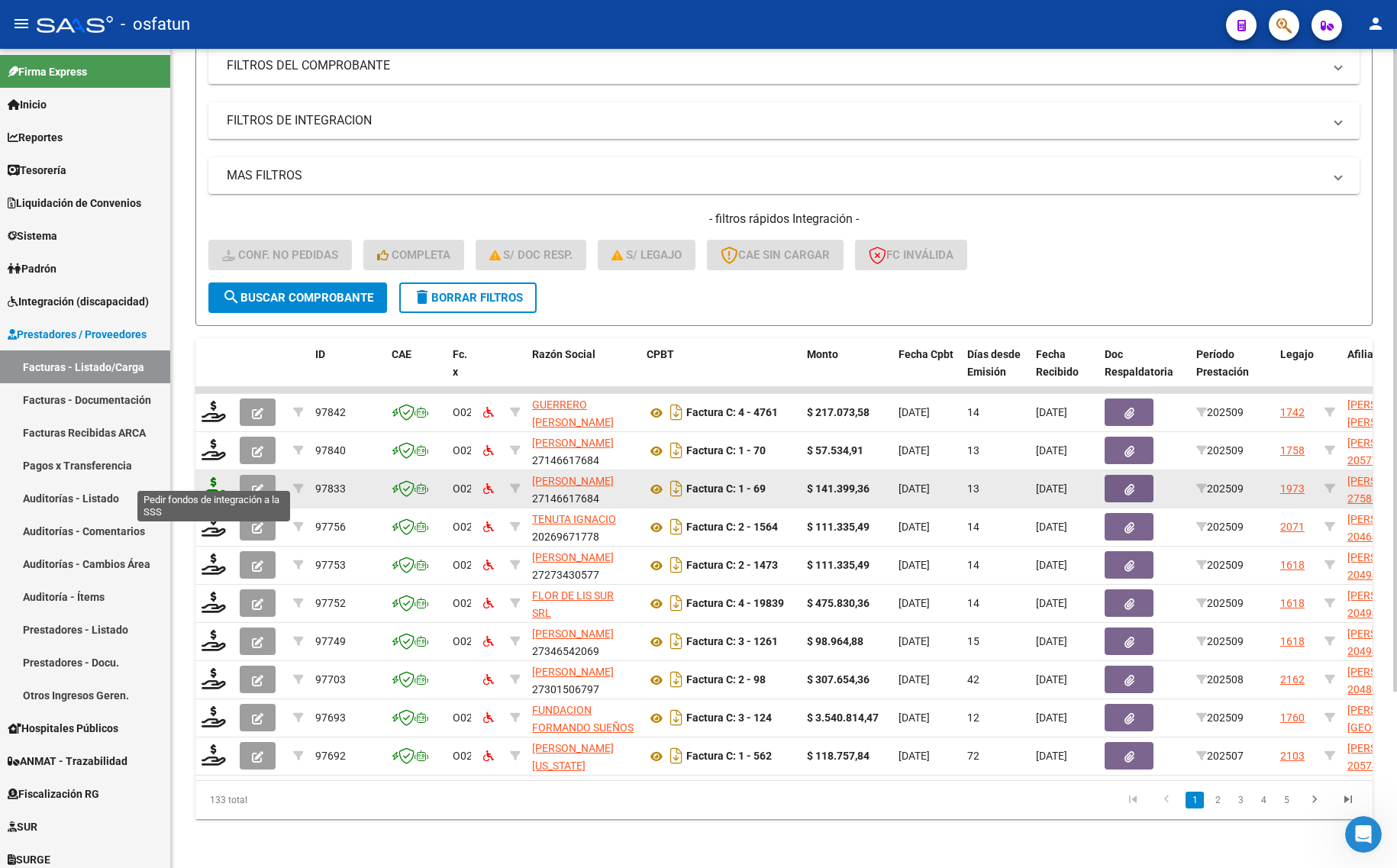
click at [215, 478] on icon at bounding box center [213, 488] width 24 height 21
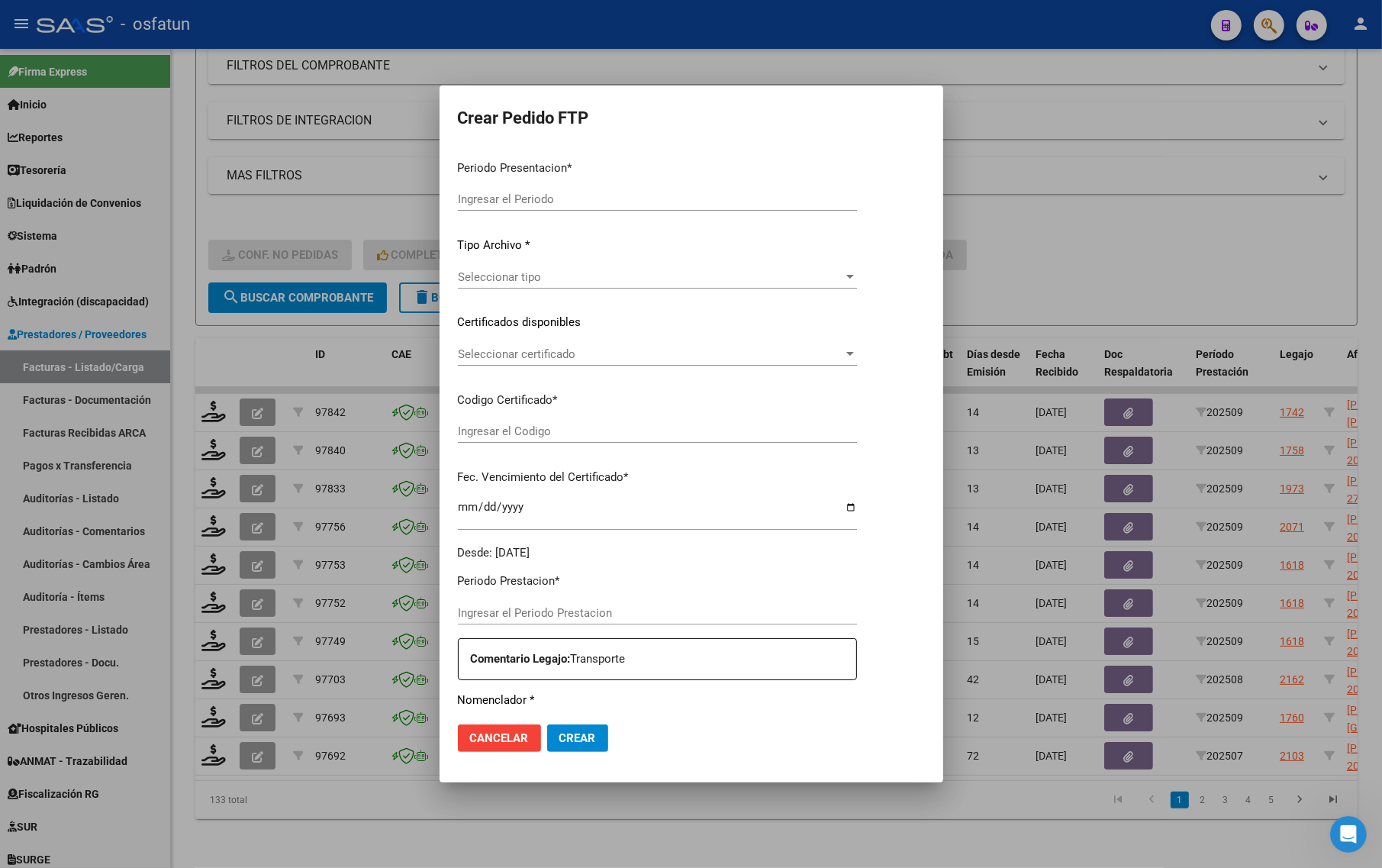
type input "202509"
type input "$ 141.399,36"
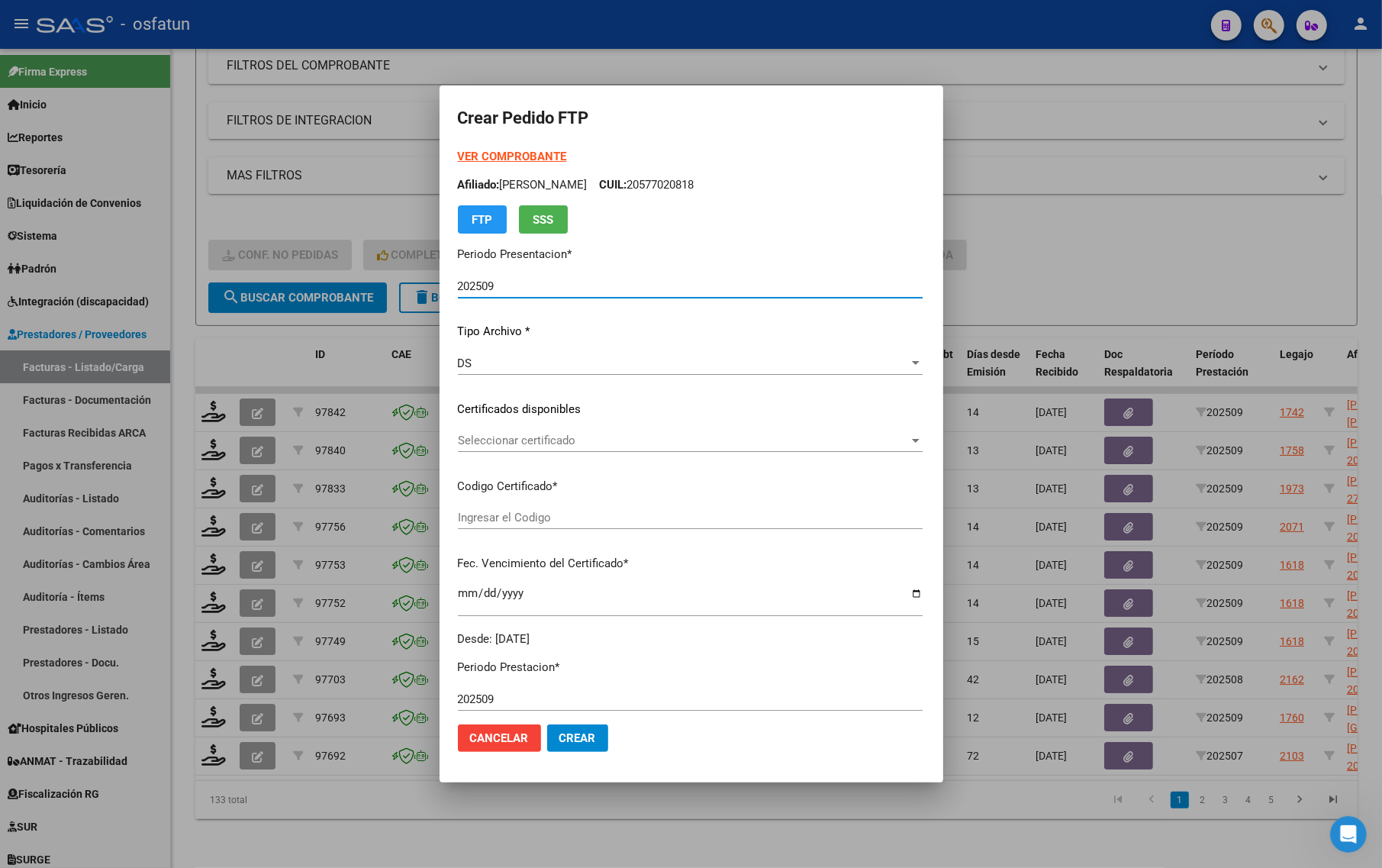
type input "ARG01000588607942024061120290611TUC139"
type input "[DATE]"
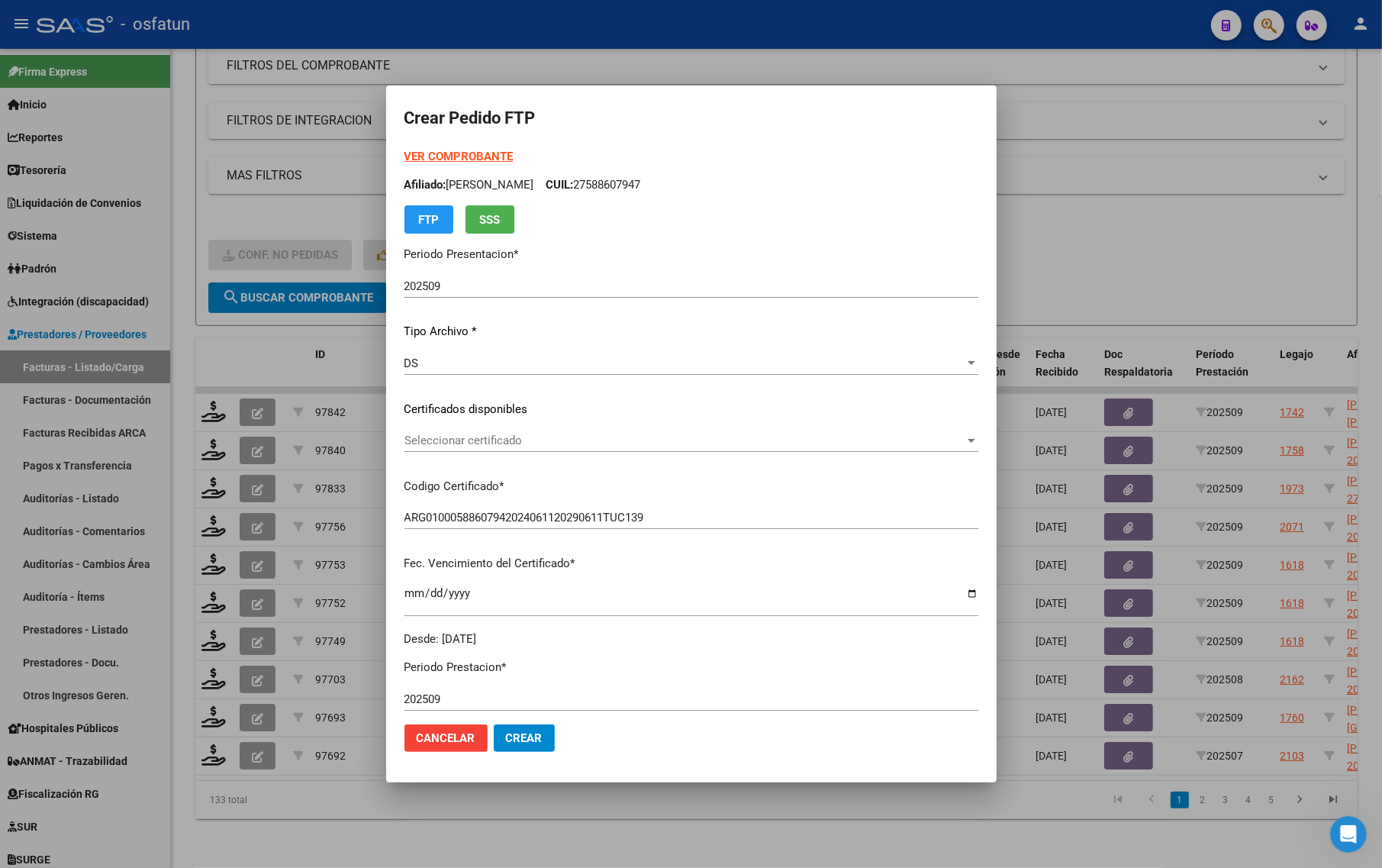
click at [469, 147] on form "Crear Pedido FTP VER COMPROBANTE ARCA Padrón Afiliado: [PERSON_NAME] CUIL: 2758…" at bounding box center [691, 434] width 574 height 660
click at [467, 153] on strong "VER COMPROBANTE" at bounding box center [459, 156] width 109 height 13
click at [310, 190] on div at bounding box center [691, 434] width 1382 height 868
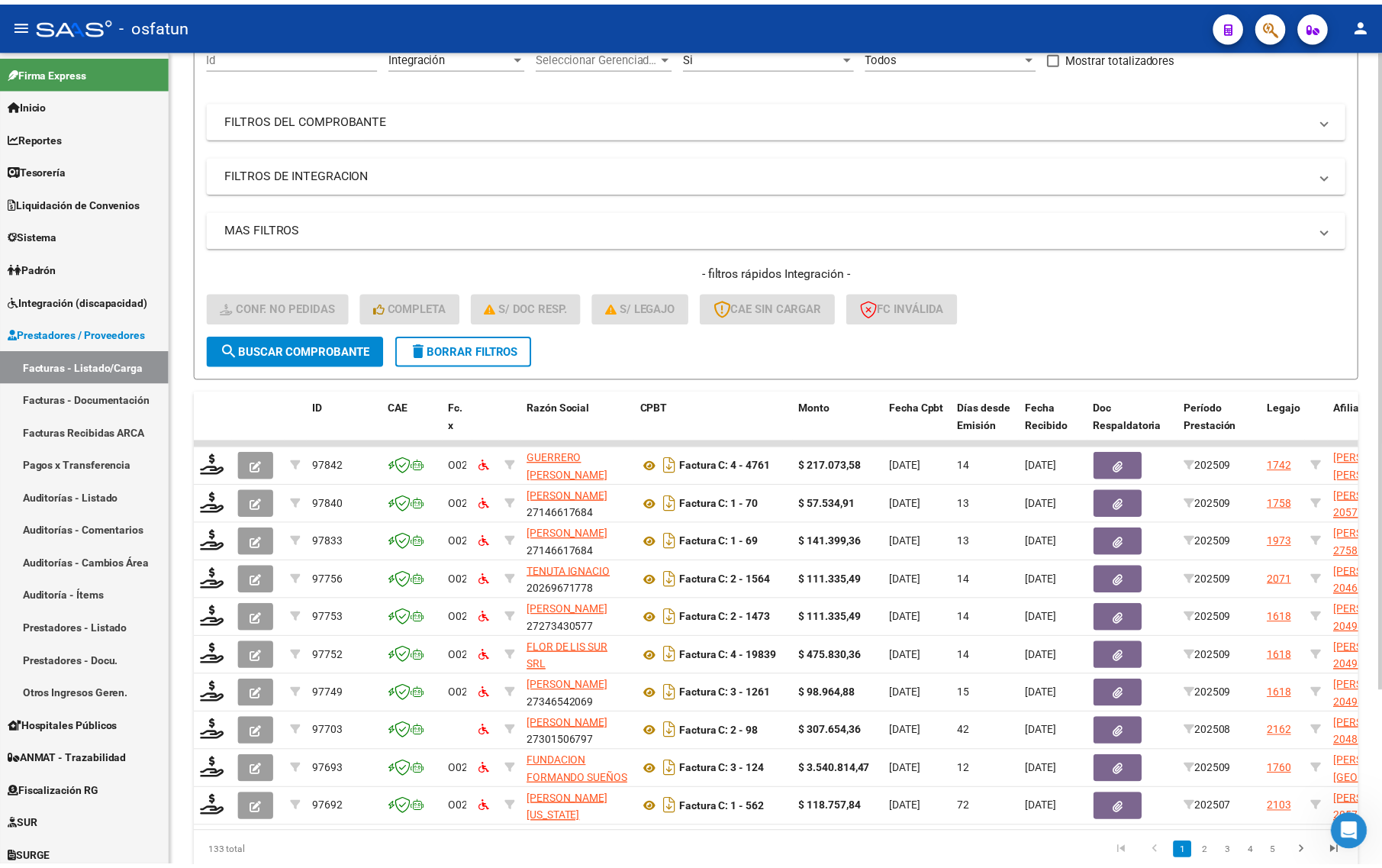
scroll to position [128, 0]
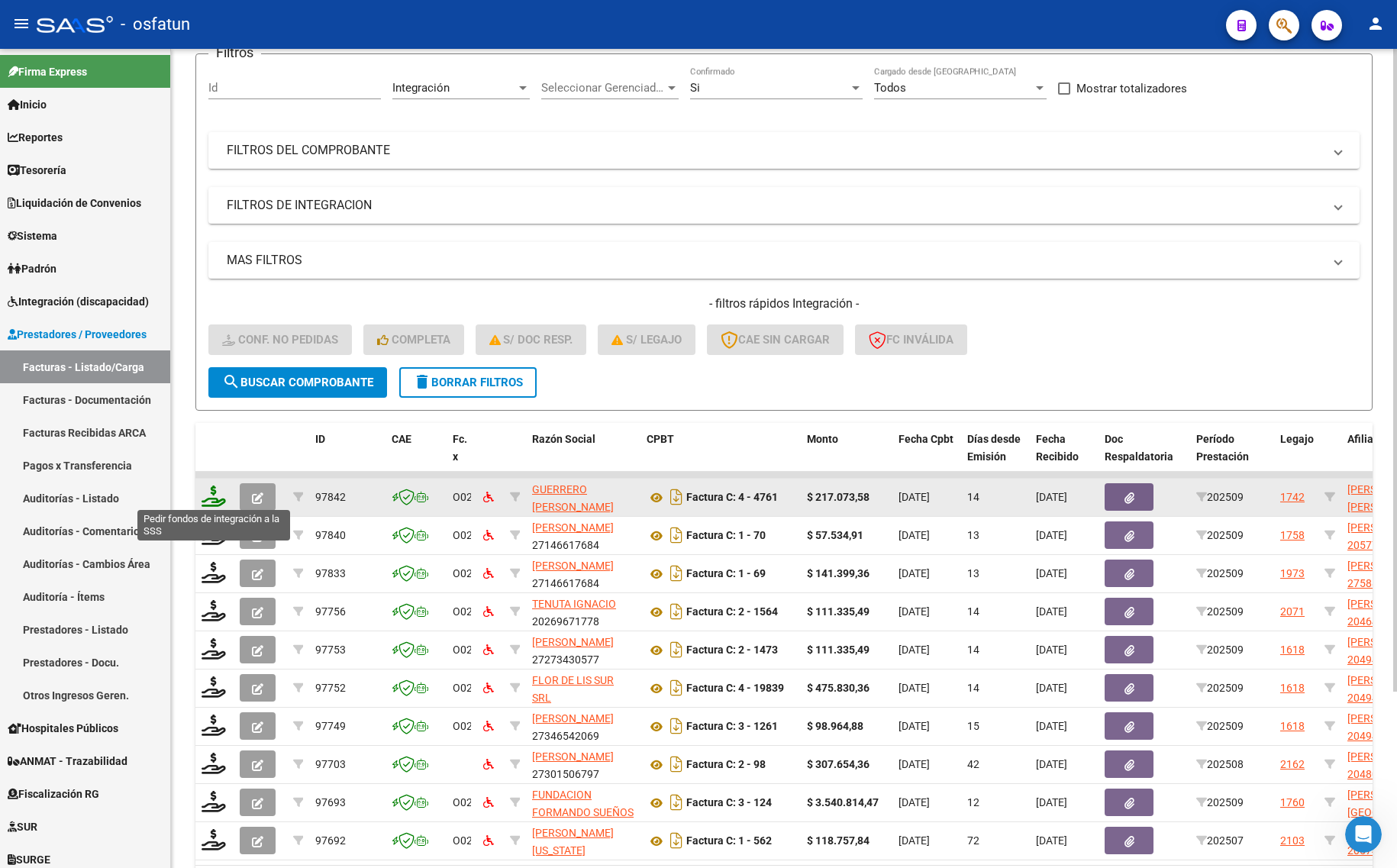
click at [224, 491] on icon at bounding box center [213, 496] width 24 height 21
click at [211, 493] on icon at bounding box center [213, 496] width 24 height 21
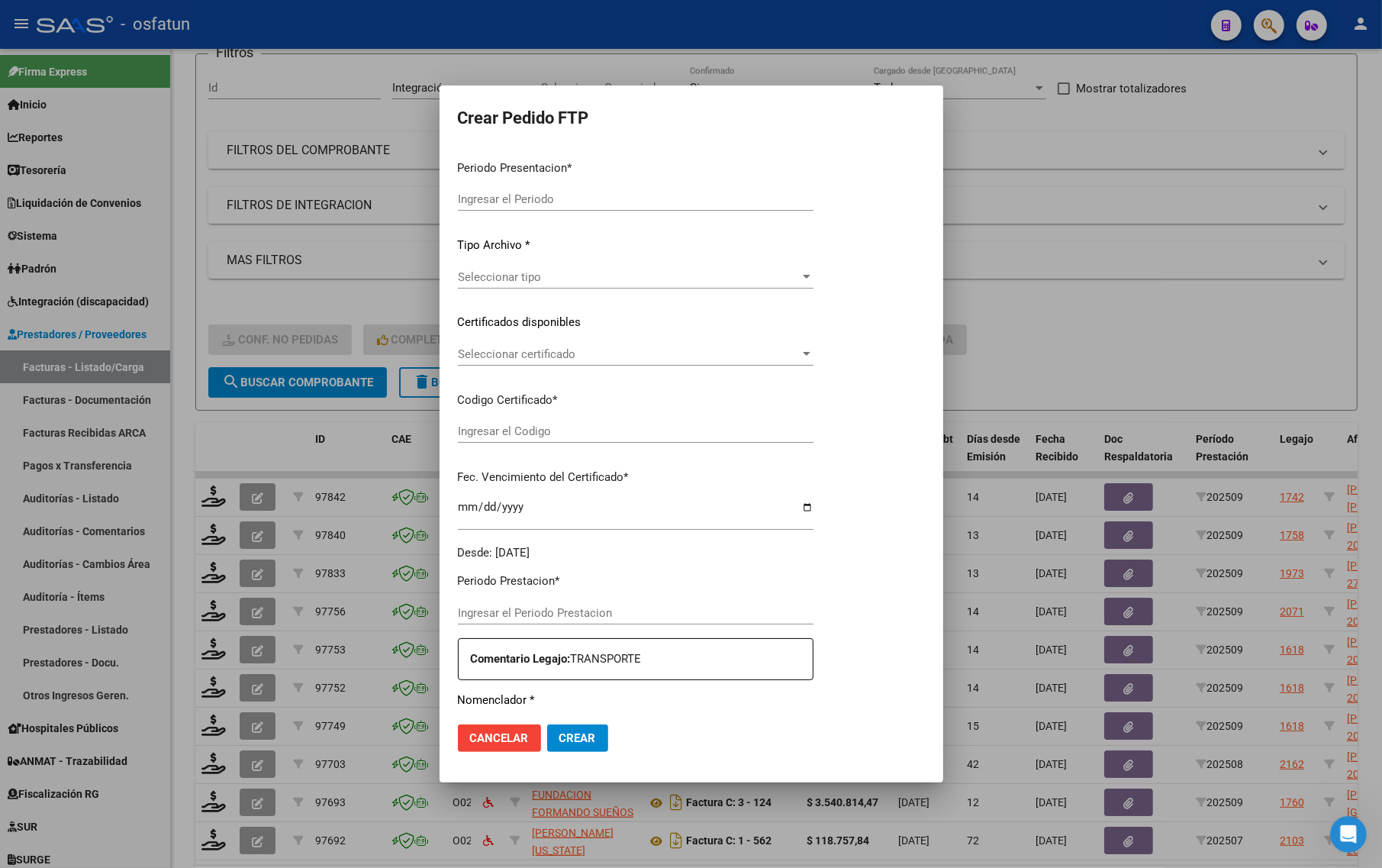
type input "202509"
type input "$ 217.073,58"
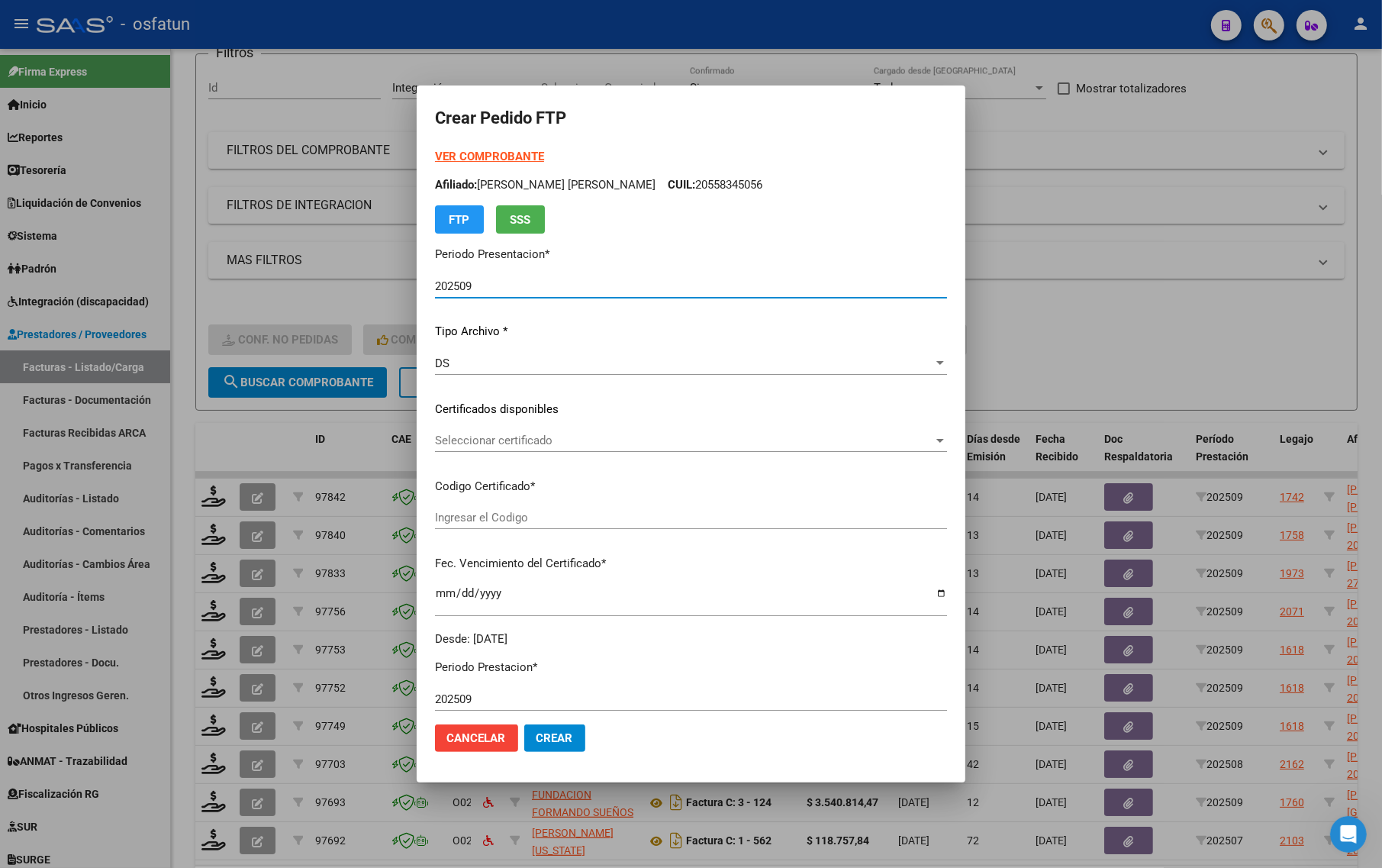
type input "ARG01000555611362021120520251206TUC136"
type input "[DATE]"
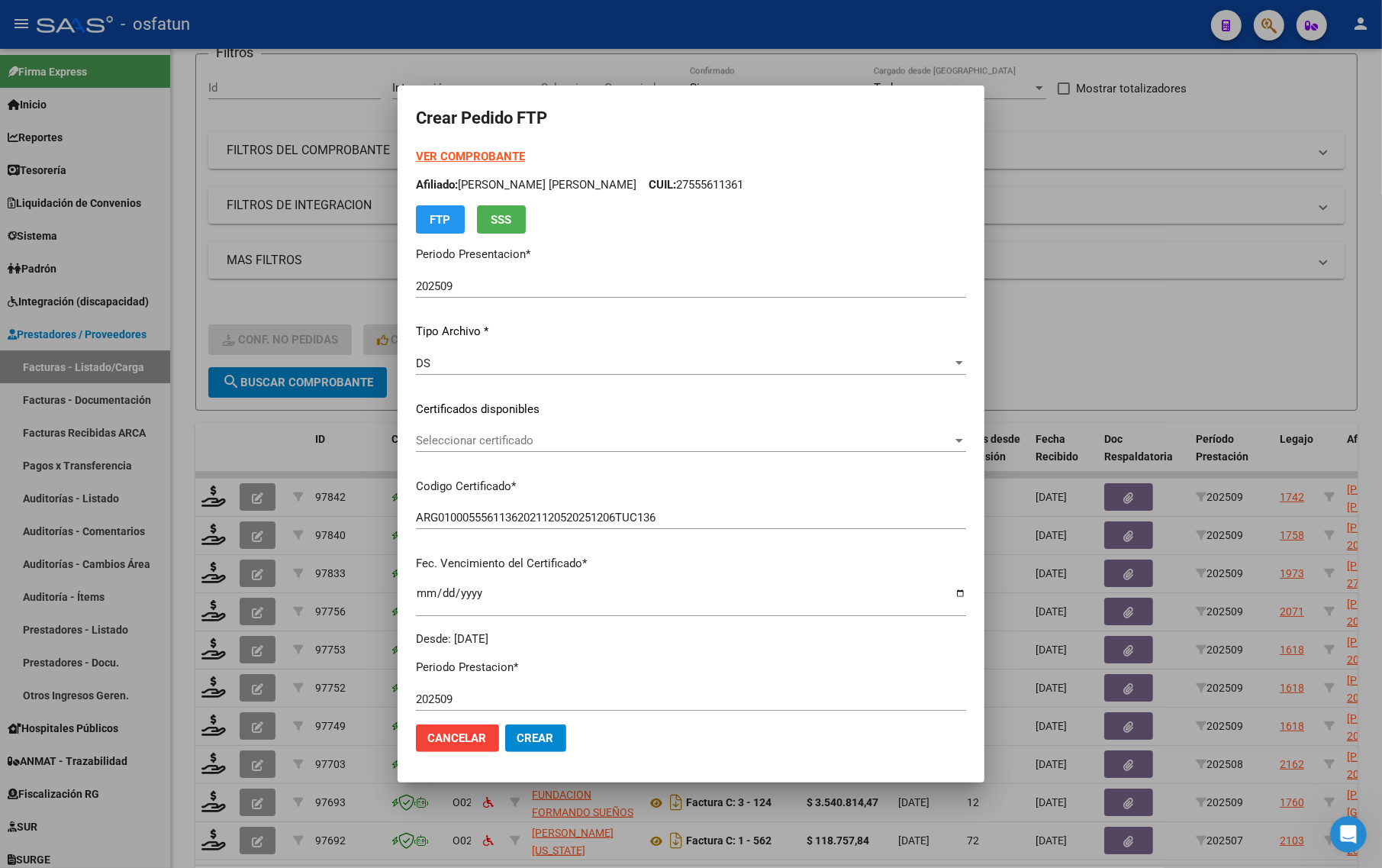
click at [427, 164] on div "VER COMPROBANTE ARCA Padrón Afiliado: [PERSON_NAME] [PERSON_NAME] CUIL: 2755561…" at bounding box center [691, 191] width 551 height 86
click at [445, 154] on strong "VER COMPROBANTE" at bounding box center [470, 156] width 109 height 13
click at [459, 434] on span "Seleccionar certificado" at bounding box center [684, 440] width 536 height 13
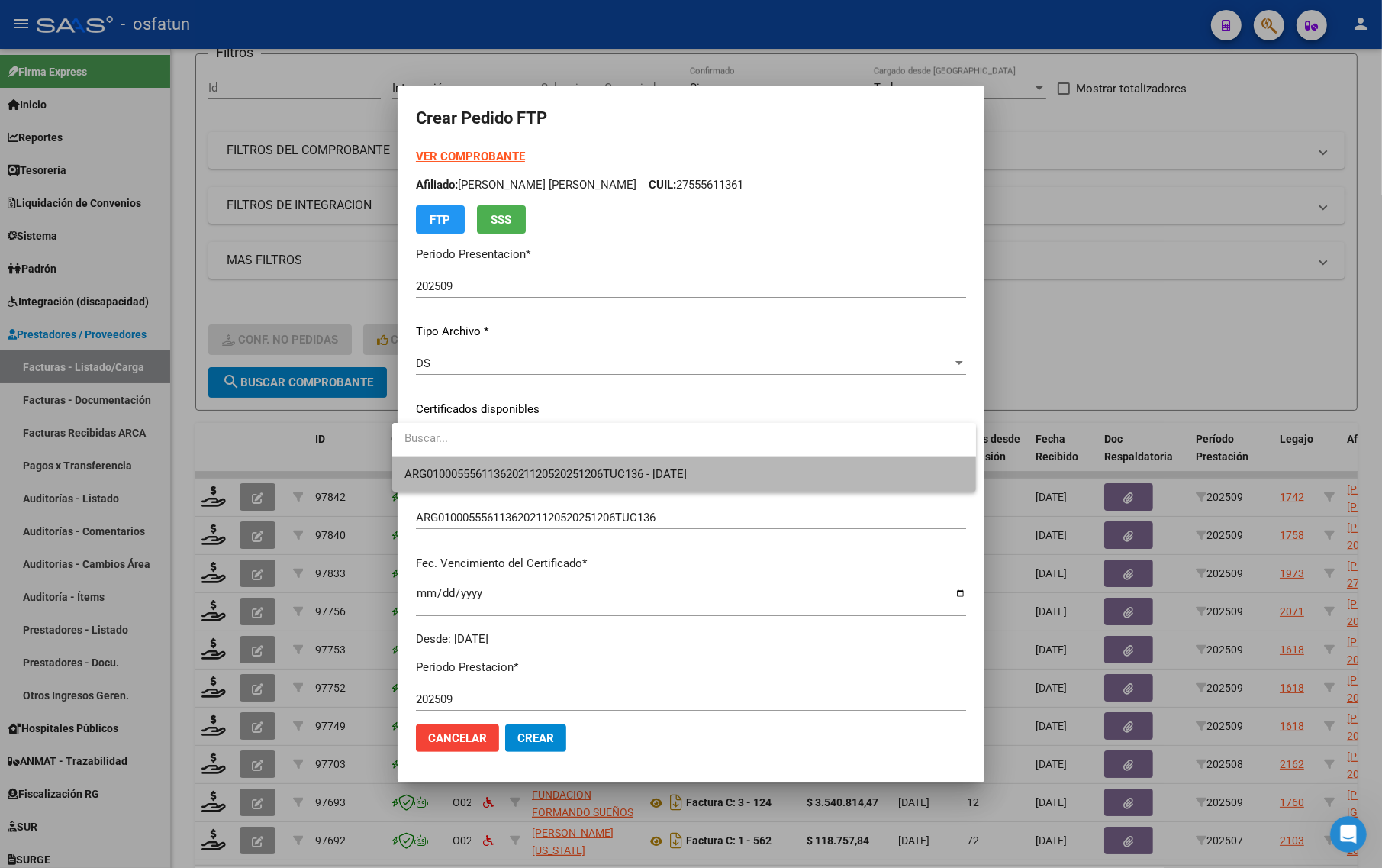
click at [459, 466] on span "ARG01000555611362021120520251206TUC136 - [DATE]" at bounding box center [684, 474] width 560 height 34
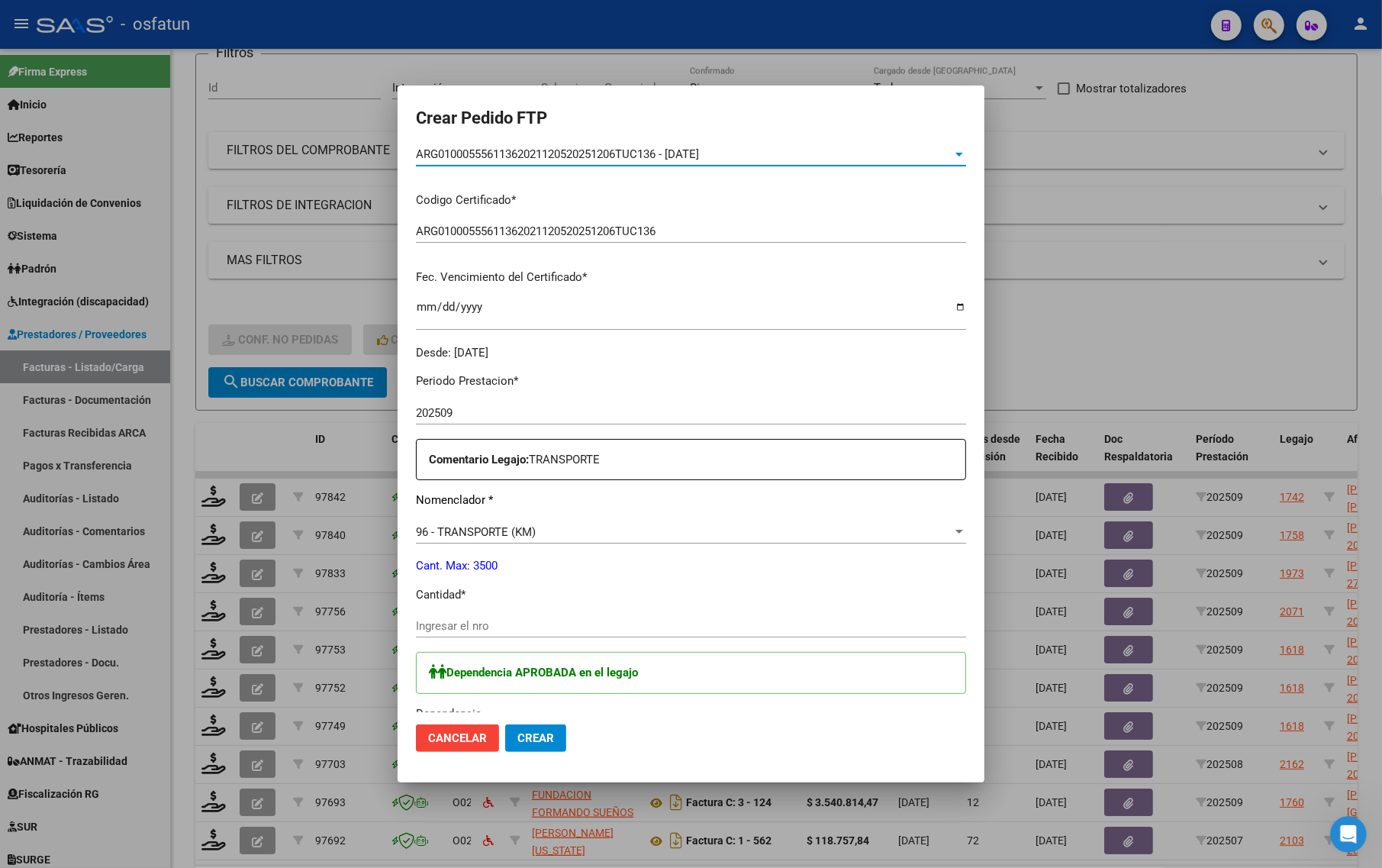
scroll to position [382, 0]
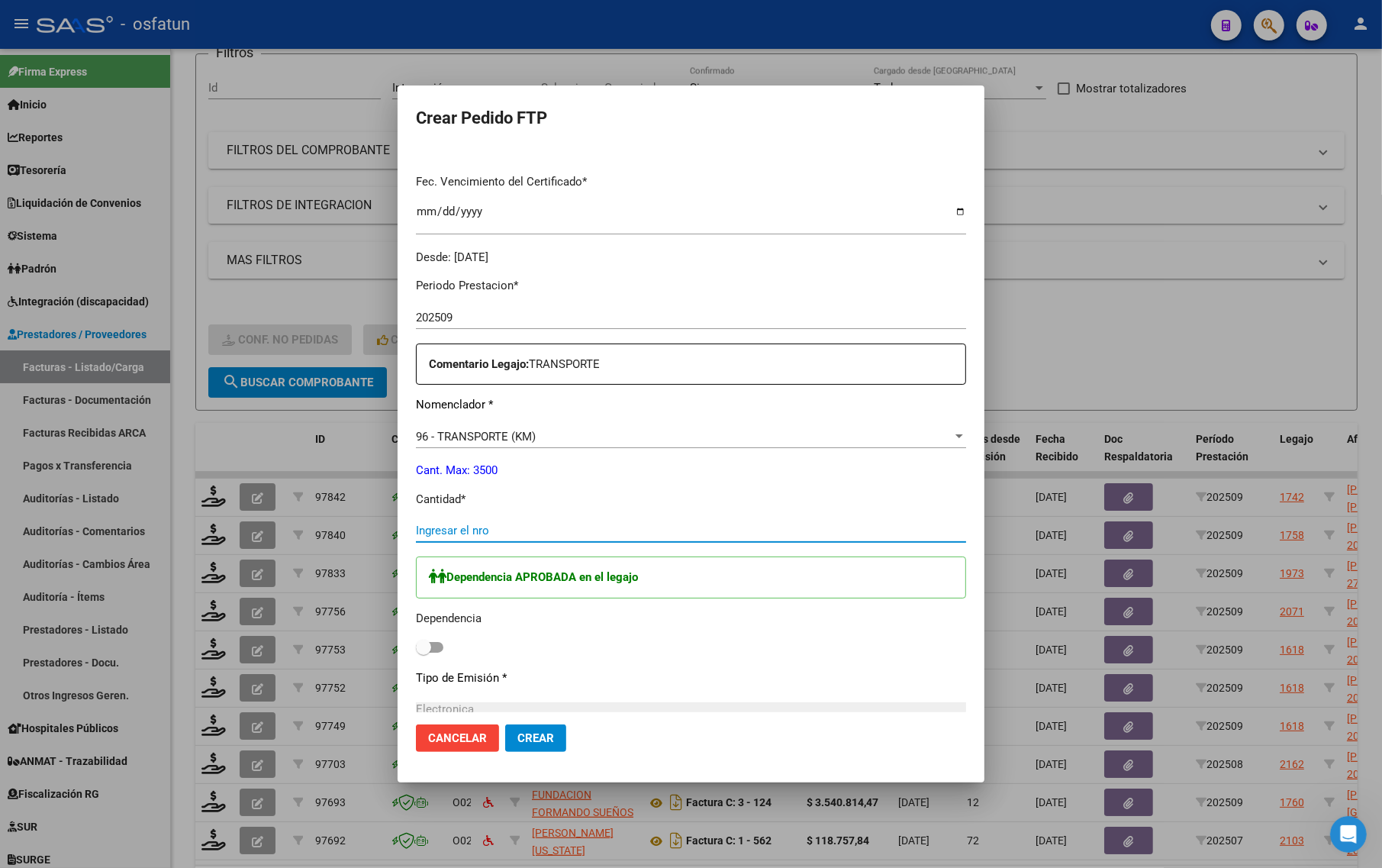
click at [459, 527] on input "Ingresar el nro" at bounding box center [691, 530] width 551 height 13
type input "297"
click at [426, 646] on span at bounding box center [429, 647] width 28 height 11
click at [424, 653] on input "checkbox" at bounding box center [423, 653] width 1 height 1
checkbox input "true"
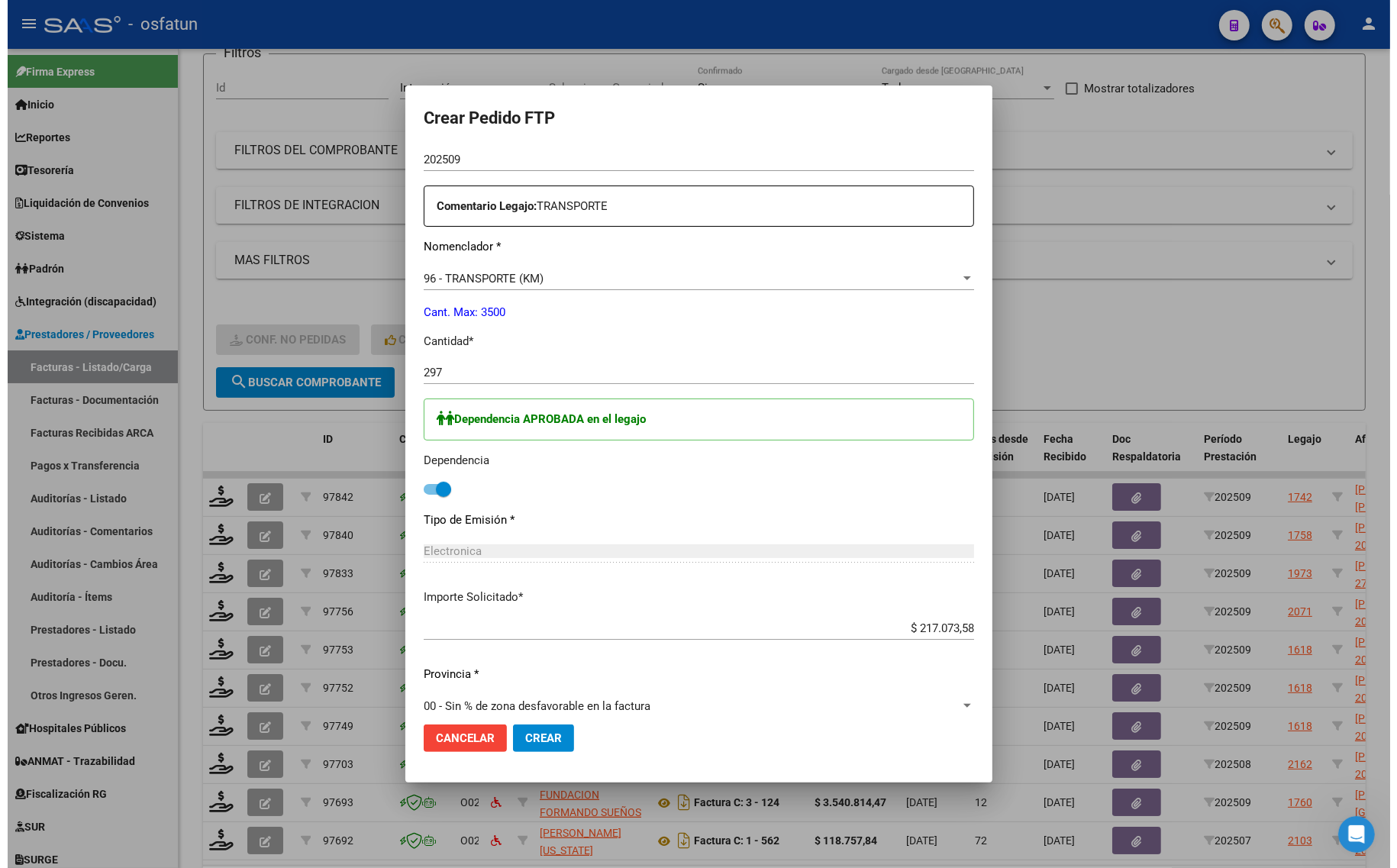
scroll to position [572, 0]
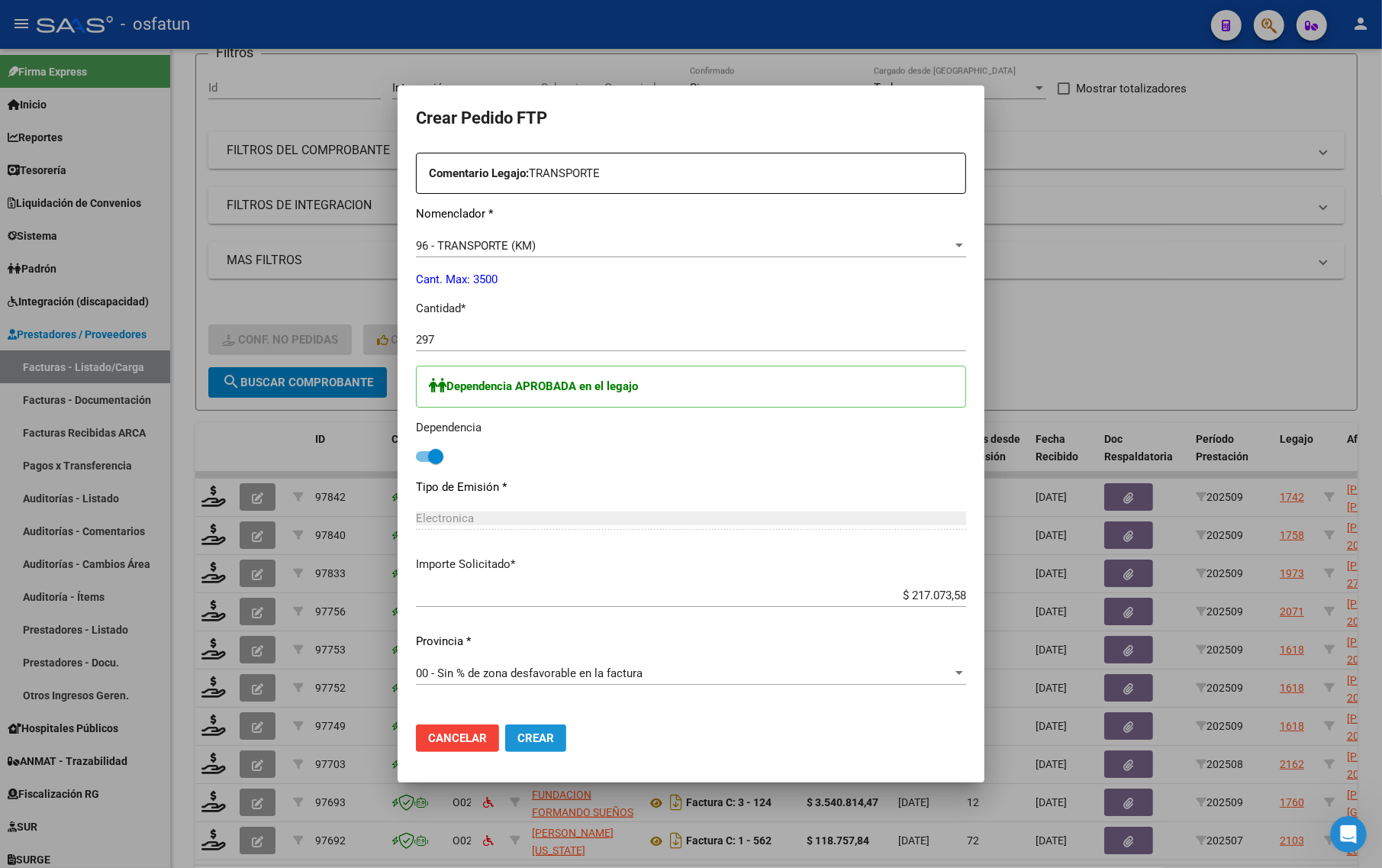
click at [518, 737] on span "Crear" at bounding box center [535, 737] width 37 height 13
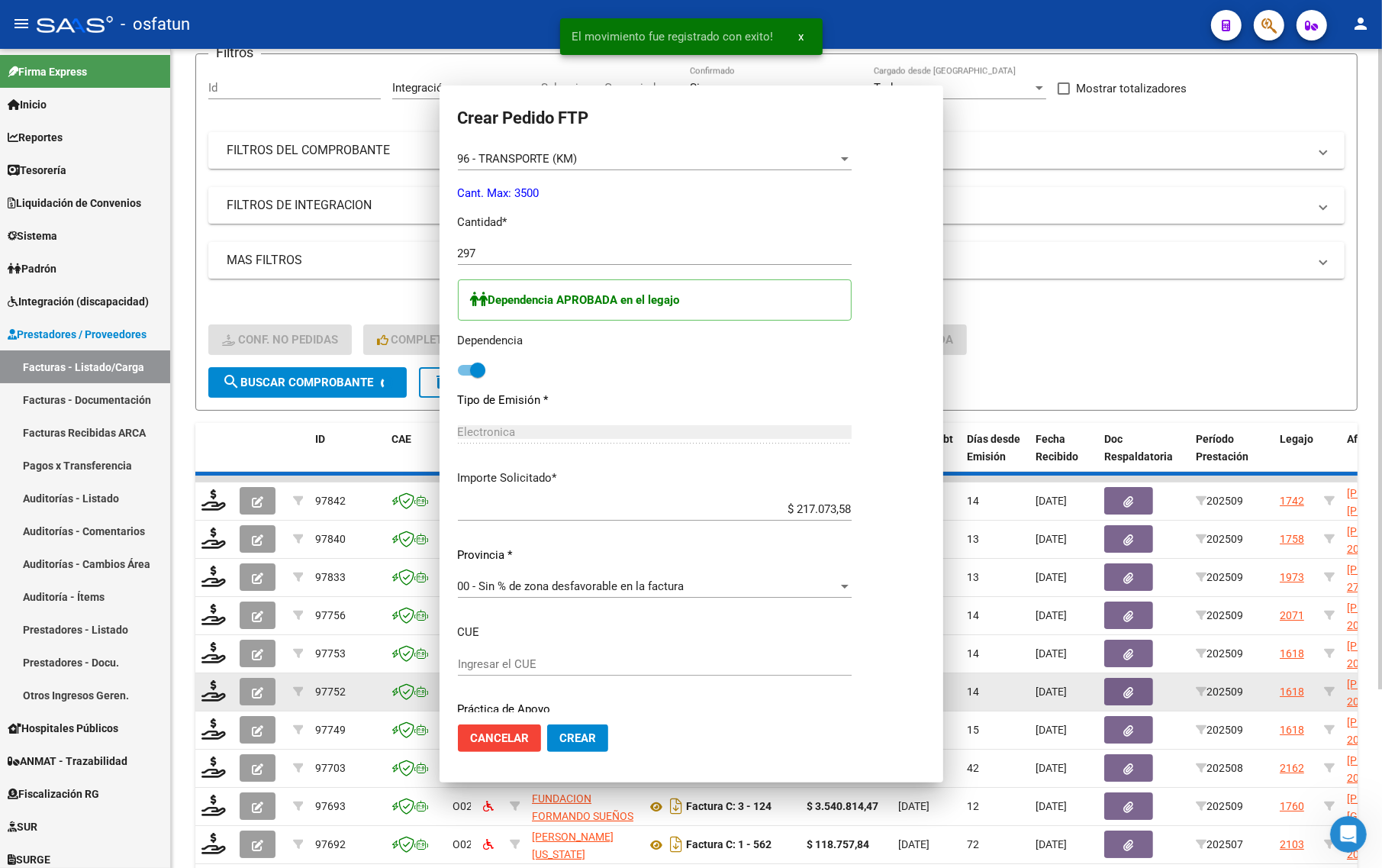
scroll to position [0, 0]
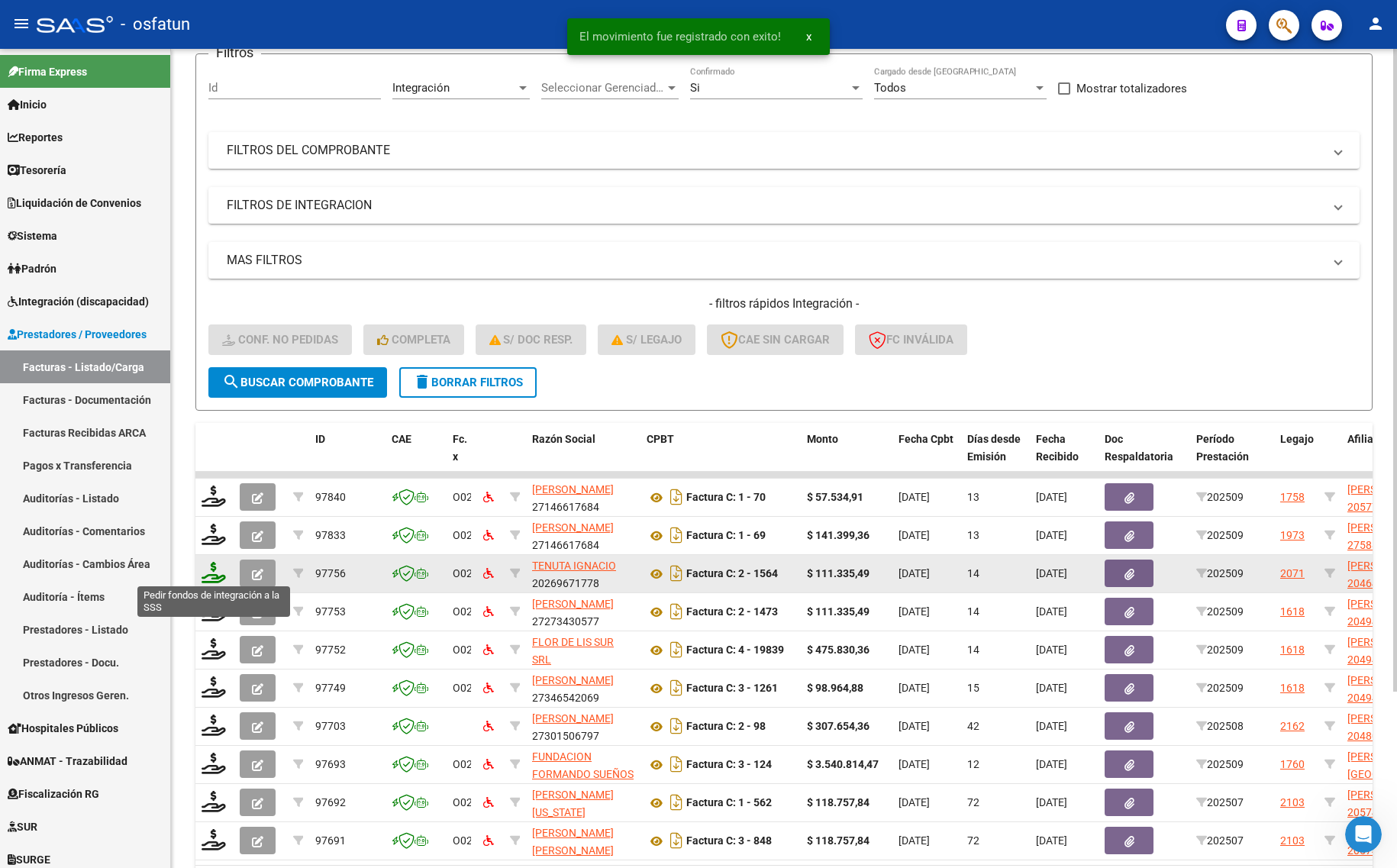
click at [206, 574] on icon at bounding box center [213, 572] width 24 height 21
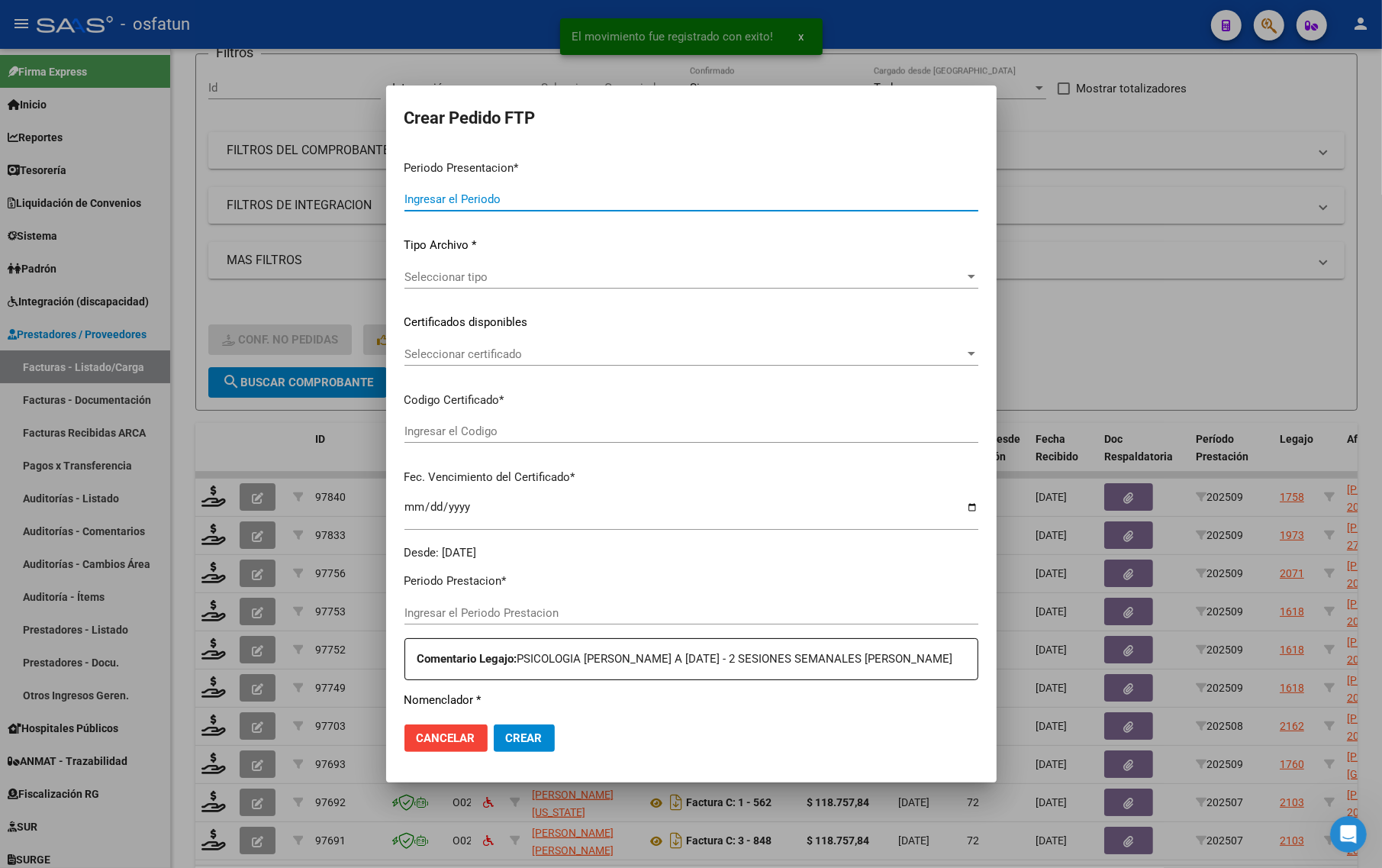
type input "202509"
type input "$ 111.335,49"
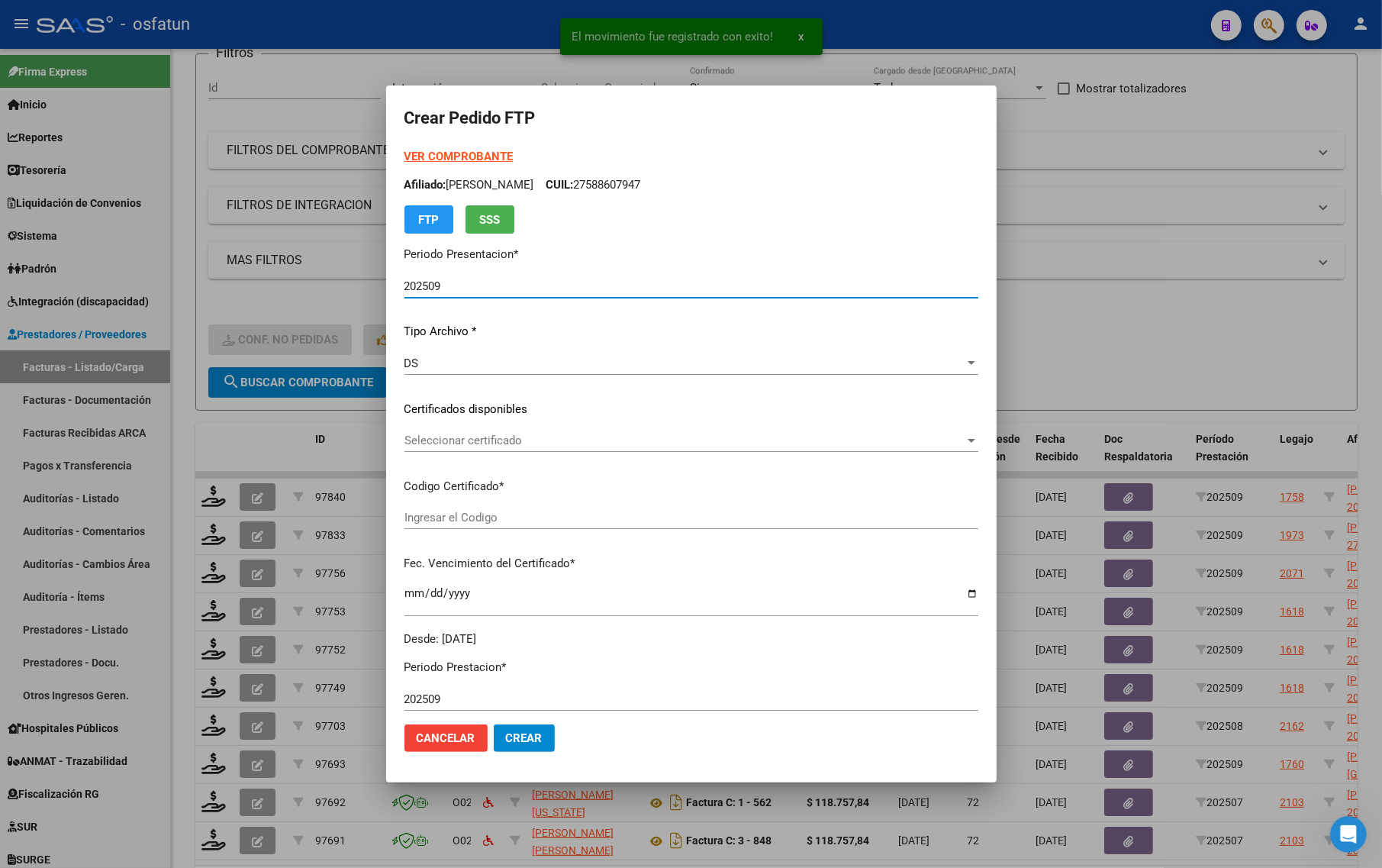
type input "ARG02000464265212018013120280131BS413"
type input "[DATE]"
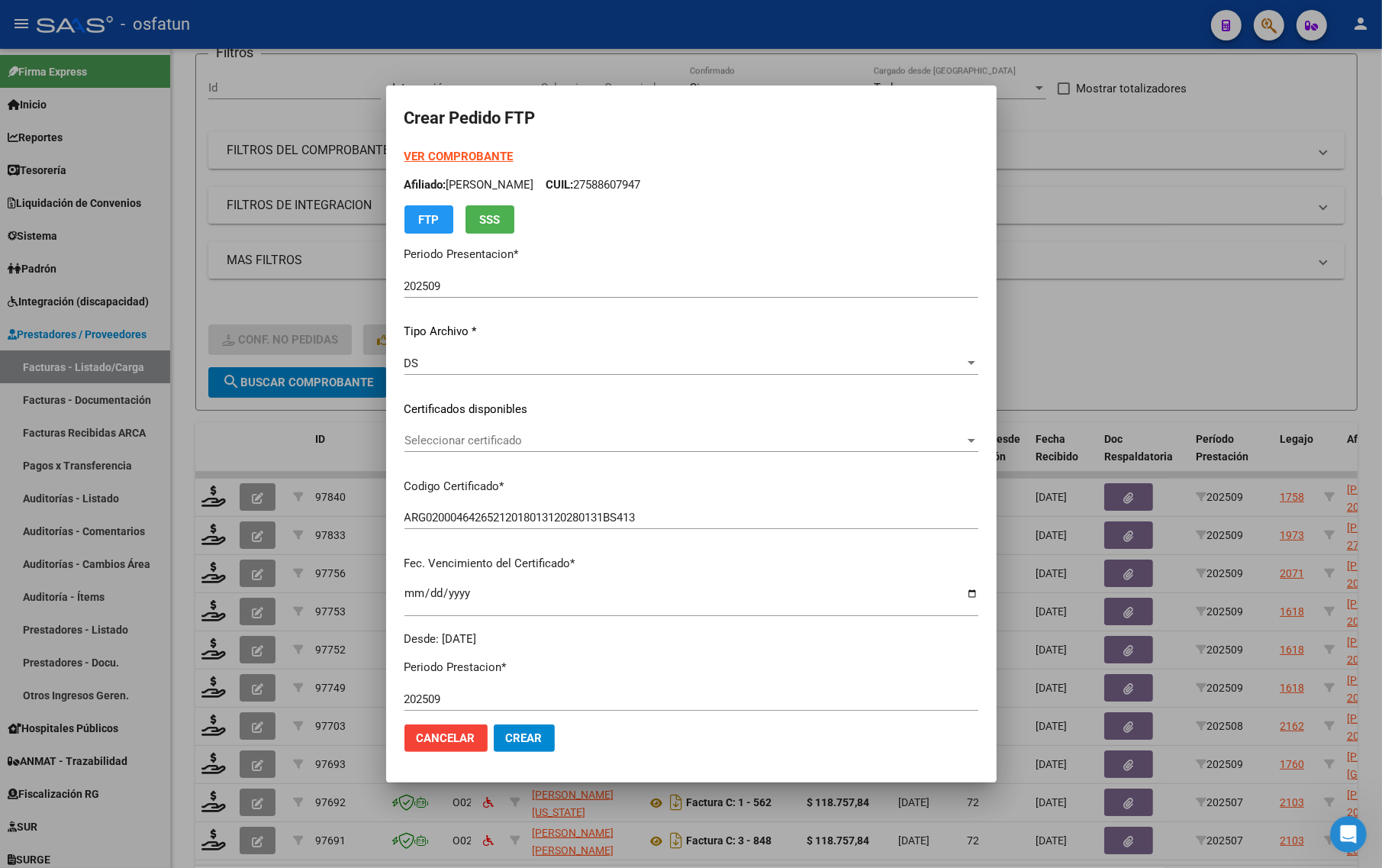
click at [451, 150] on strong "VER COMPROBANTE" at bounding box center [459, 156] width 109 height 13
click at [446, 451] on div "Seleccionar certificado Seleccionar certificado" at bounding box center [691, 441] width 574 height 23
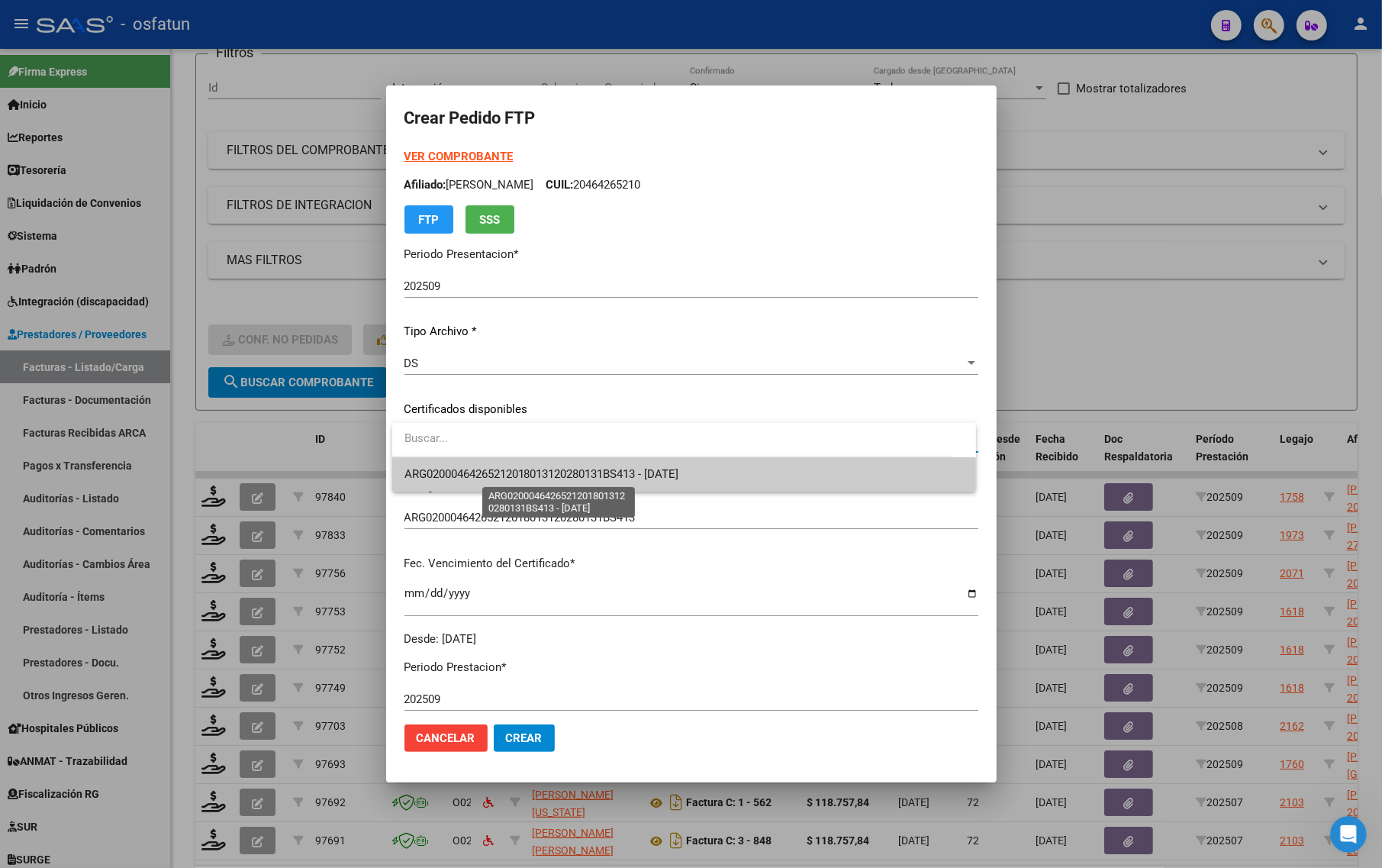
click at [455, 473] on span "ARG02000464265212018013120280131BS413 - [DATE]" at bounding box center [541, 473] width 274 height 13
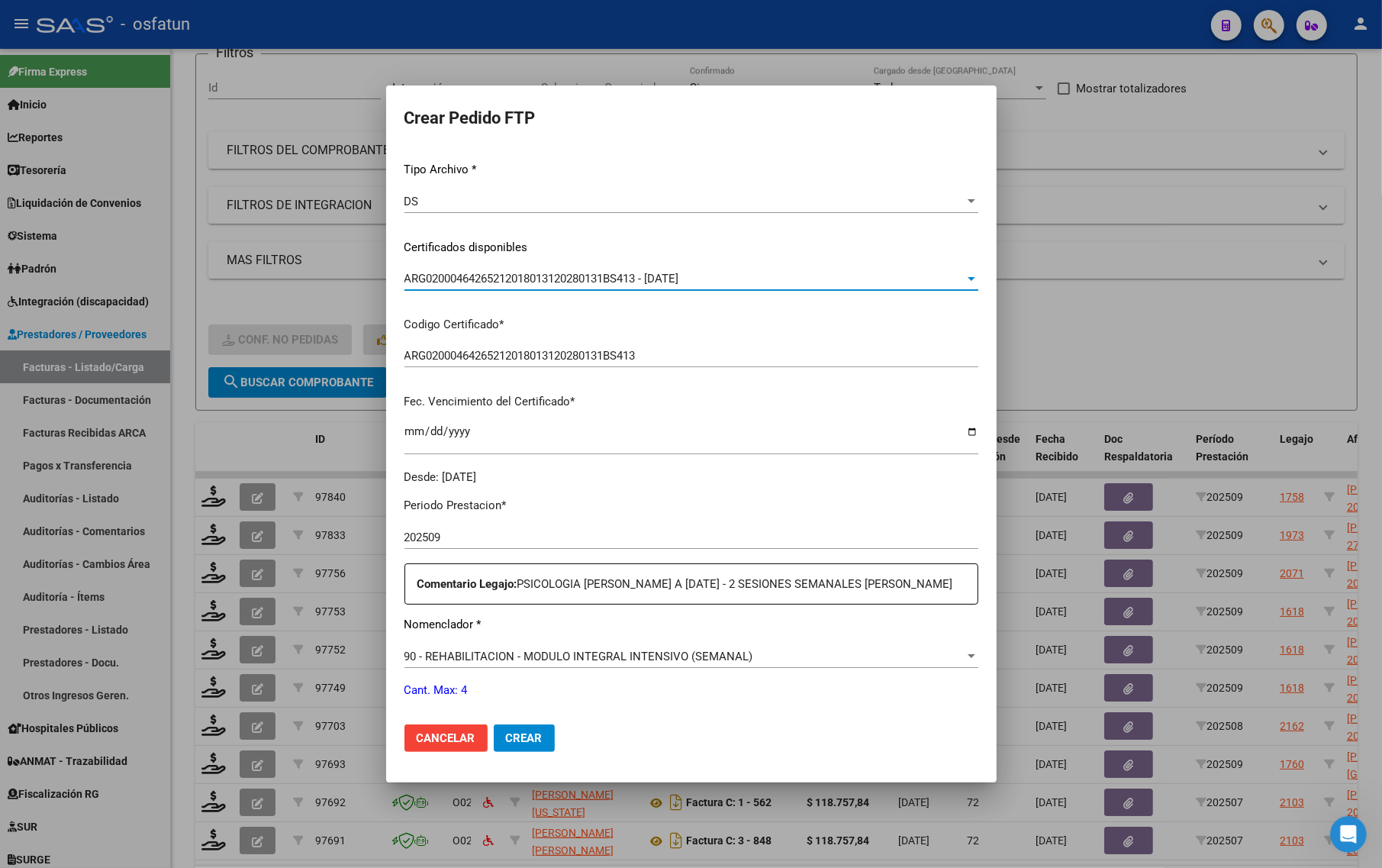
scroll to position [286, 0]
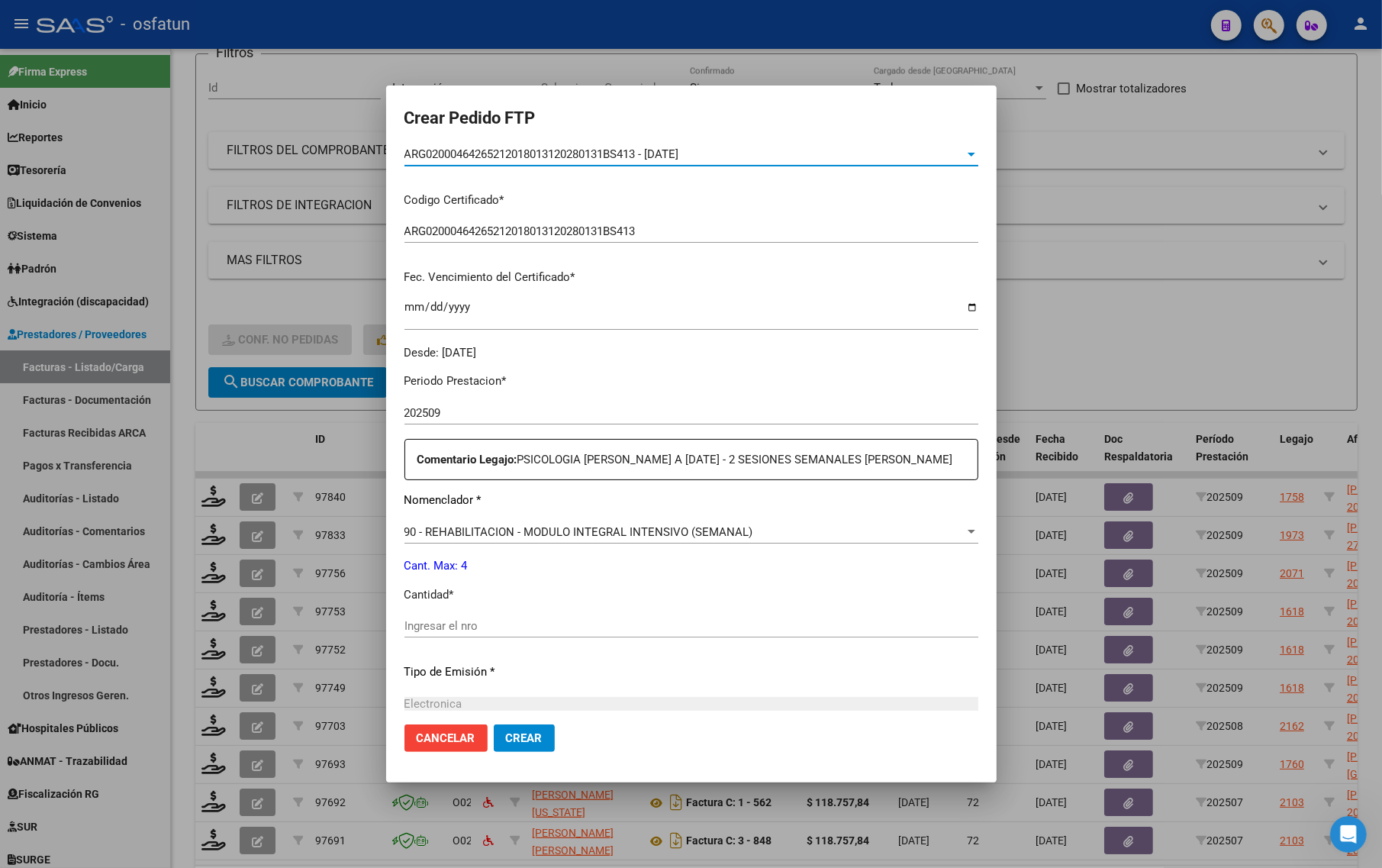
click at [441, 637] on div "Ingresar el nro" at bounding box center [691, 626] width 574 height 23
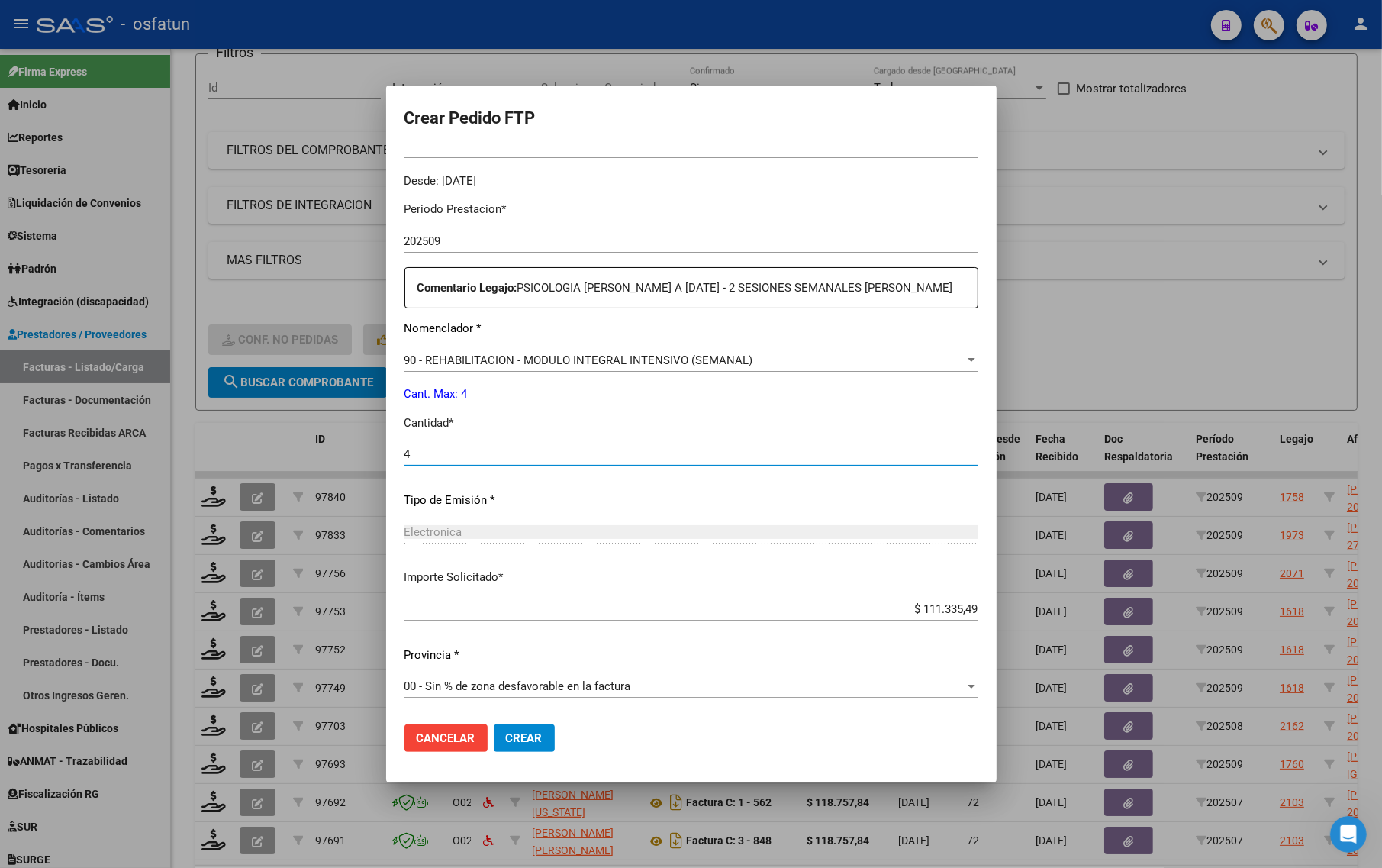
scroll to position [474, 0]
type input "4"
click at [524, 738] on span "Crear" at bounding box center [524, 737] width 37 height 13
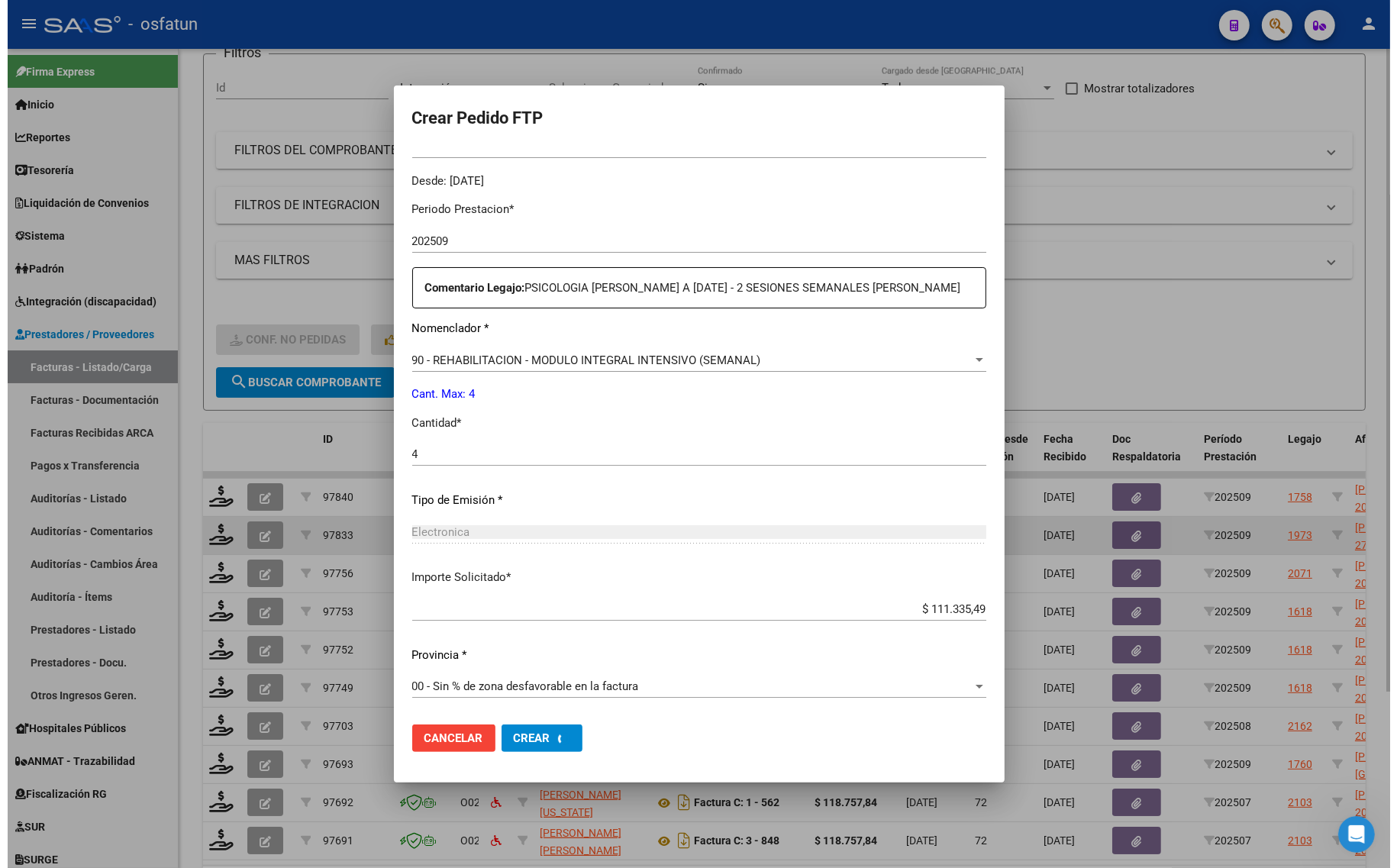
scroll to position [0, 0]
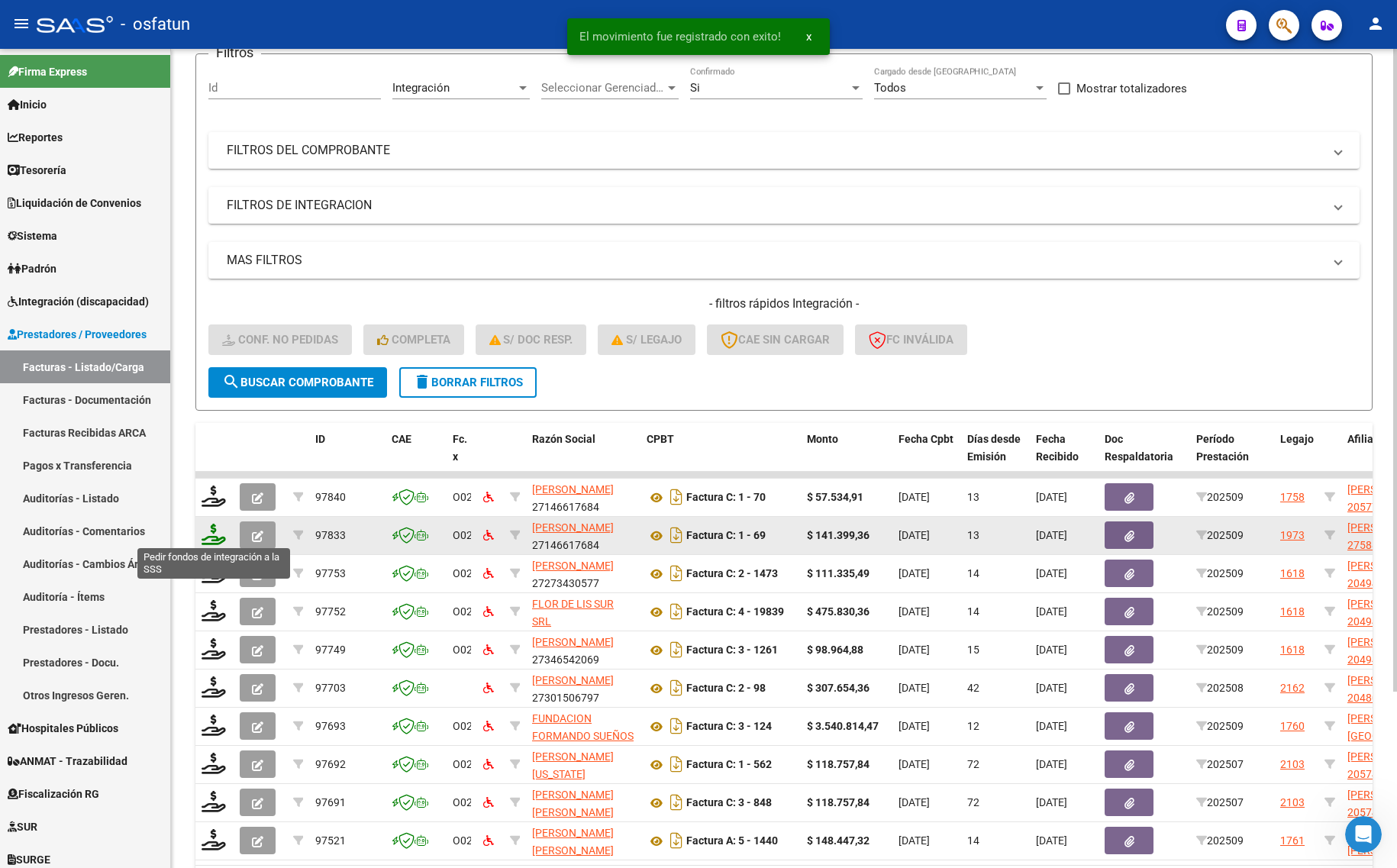
click at [207, 533] on icon at bounding box center [213, 535] width 24 height 21
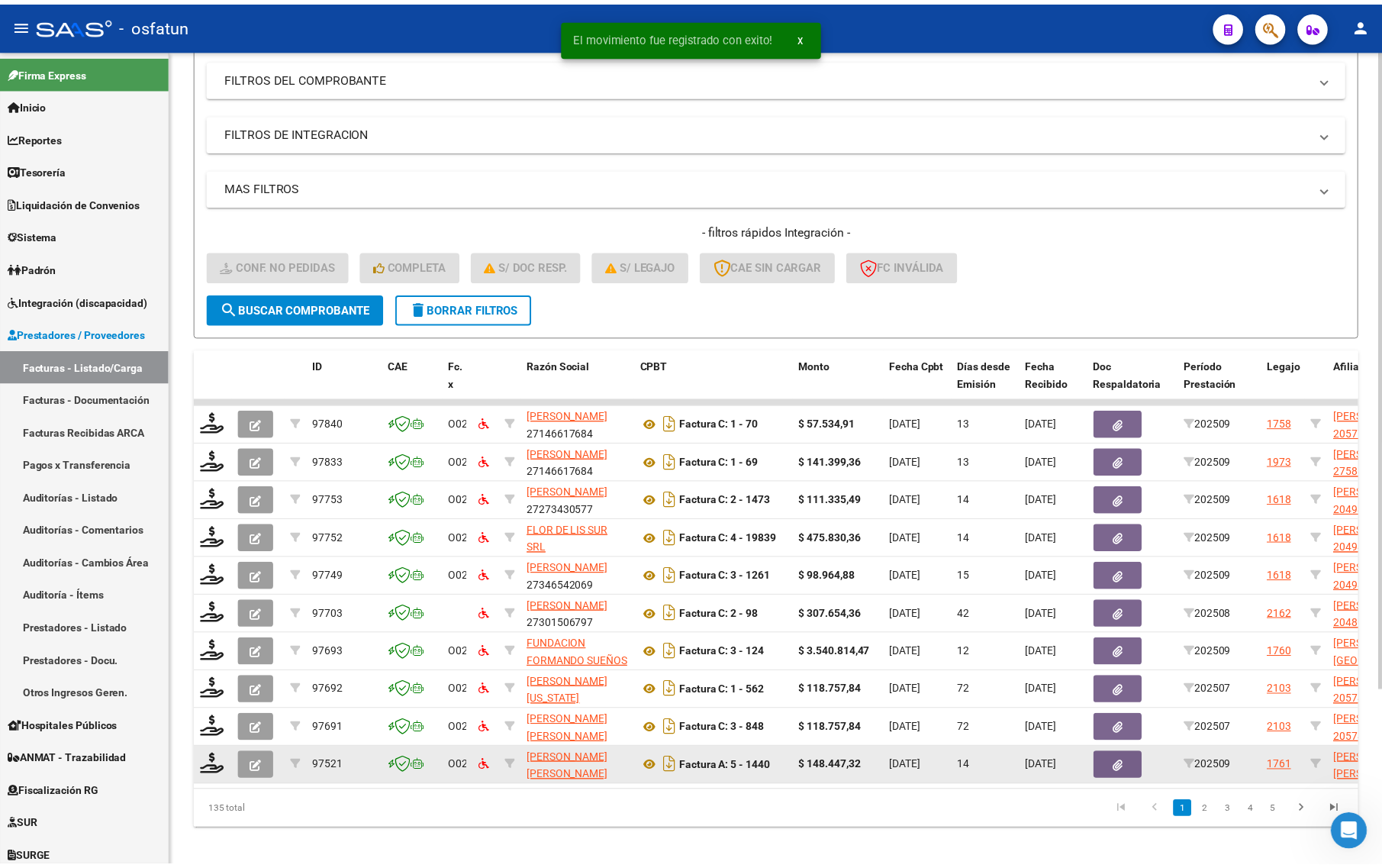
scroll to position [223, 0]
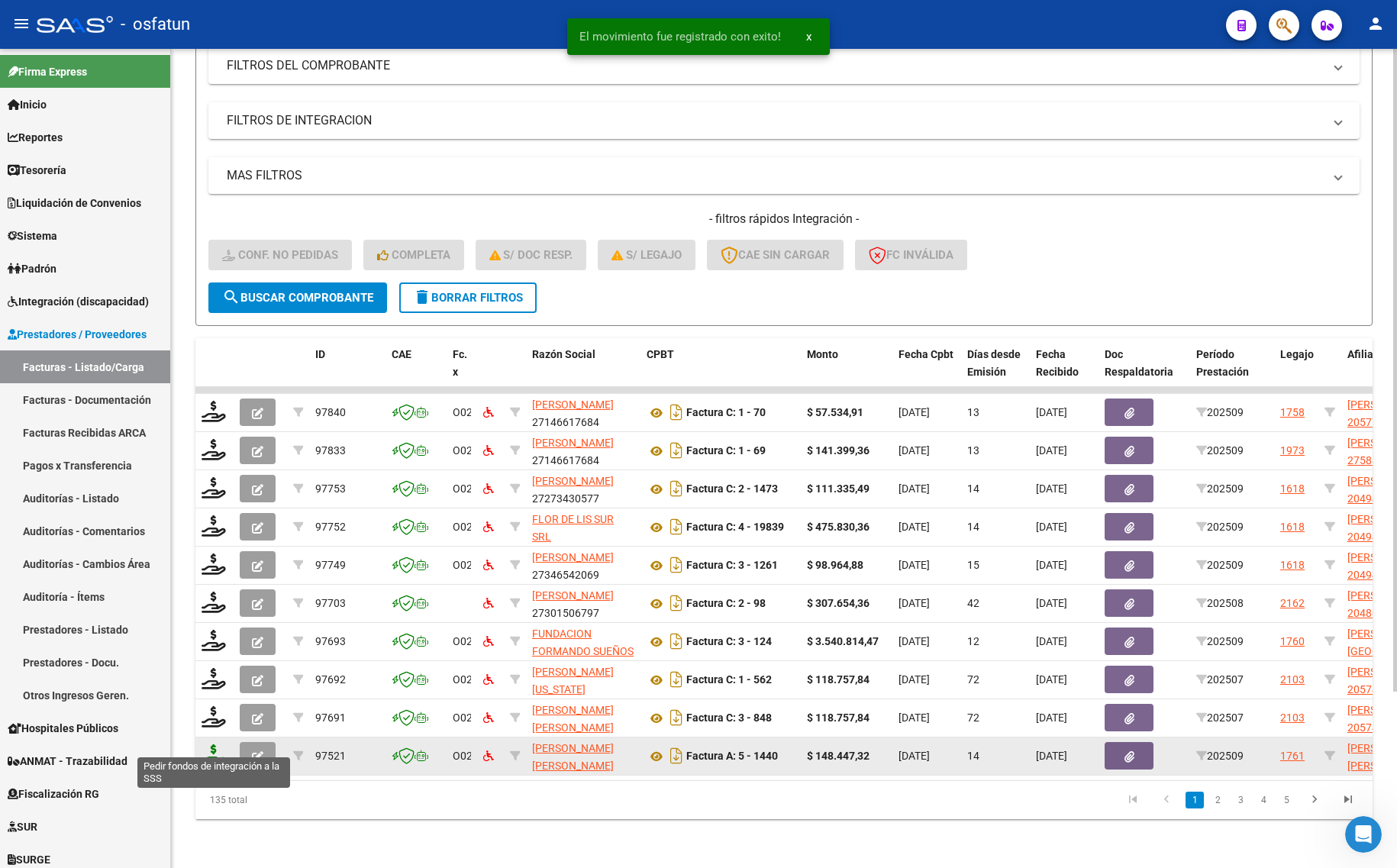
click at [216, 744] on icon at bounding box center [213, 754] width 24 height 21
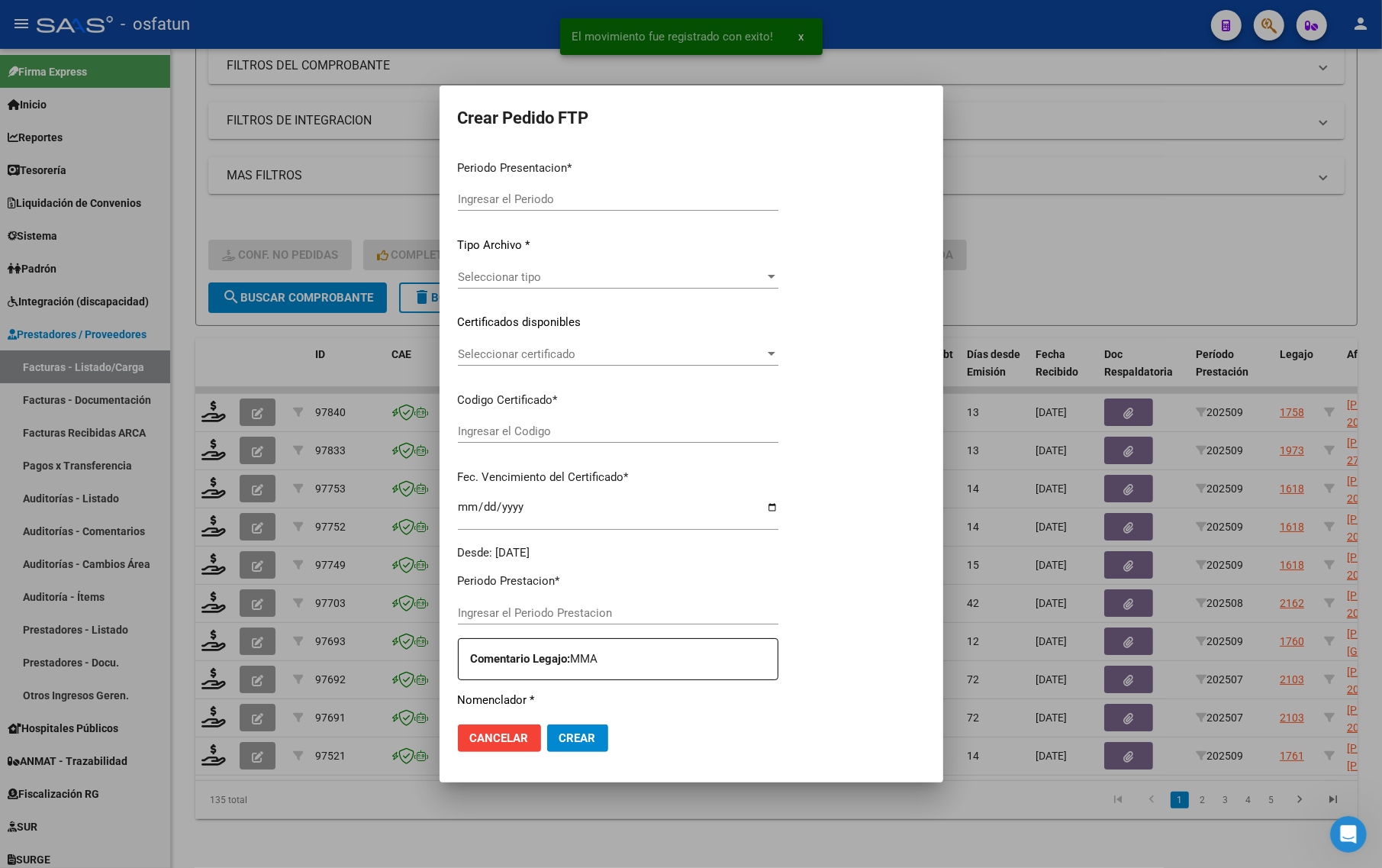
type input "202509"
type input "$ 148.447,32"
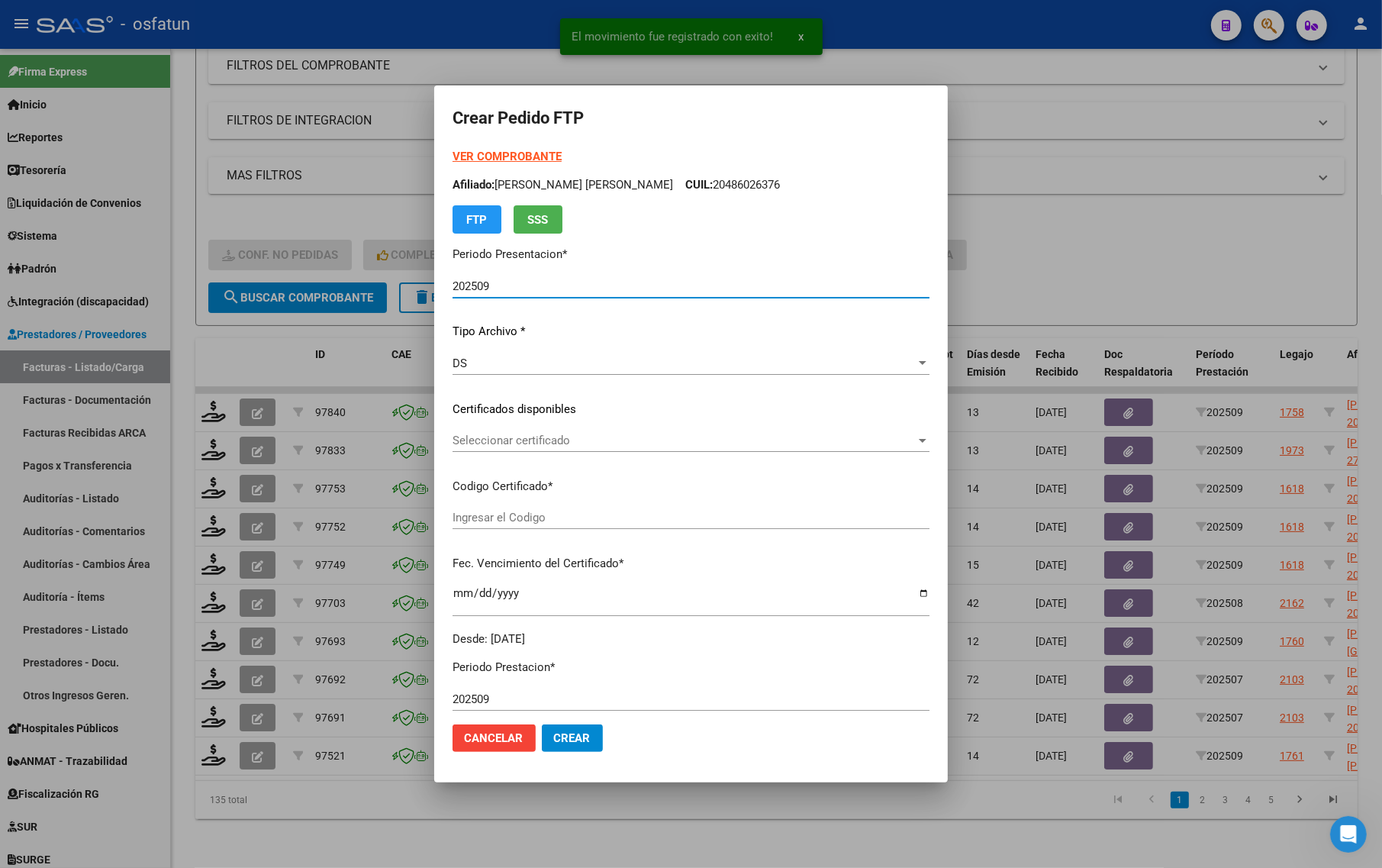
type input "ARG02000559407602021042120260421TUC136"
type input "[DATE]"
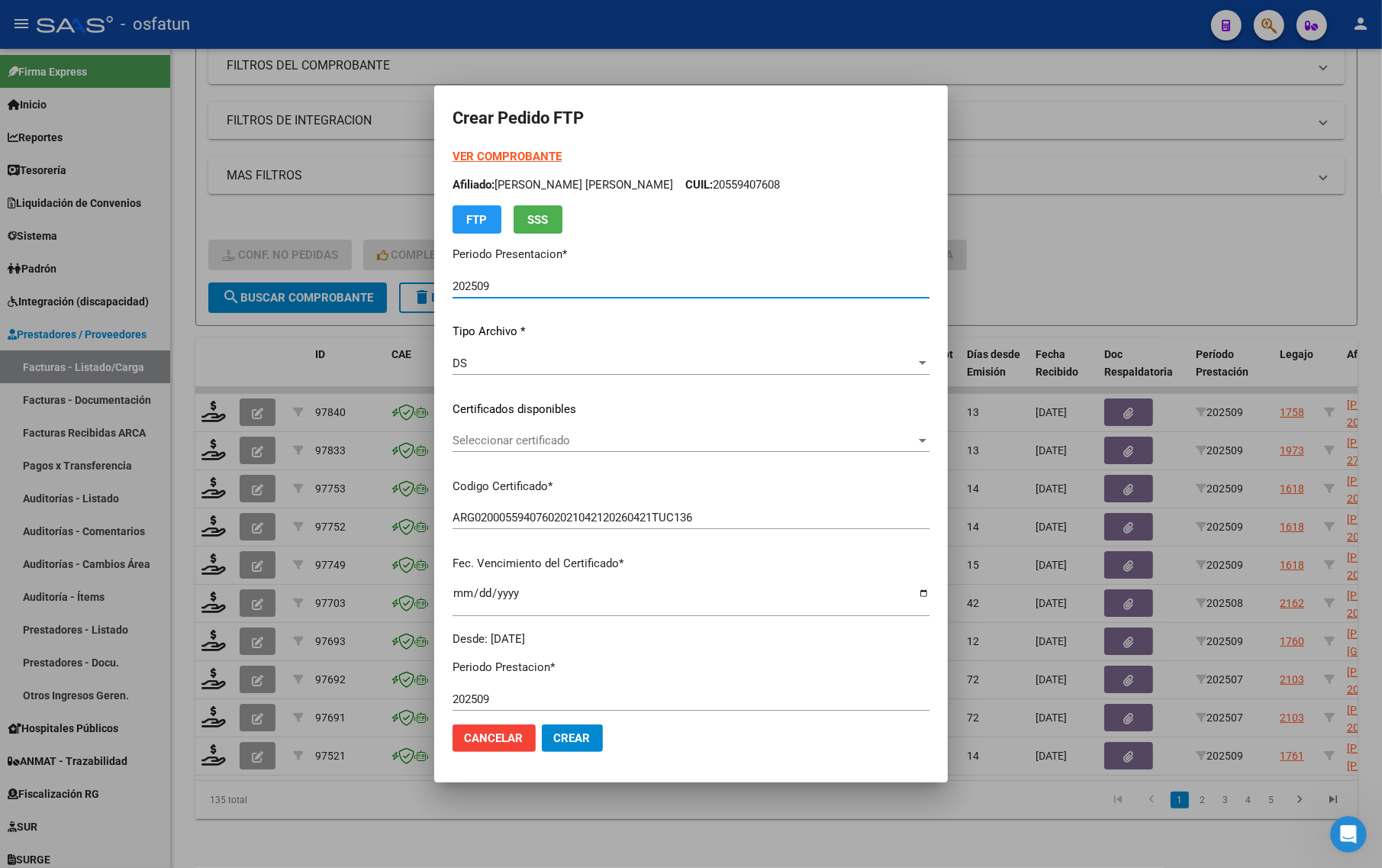
click at [485, 154] on strong "VER COMPROBANTE" at bounding box center [507, 156] width 109 height 13
click at [1040, 295] on div at bounding box center [691, 434] width 1382 height 868
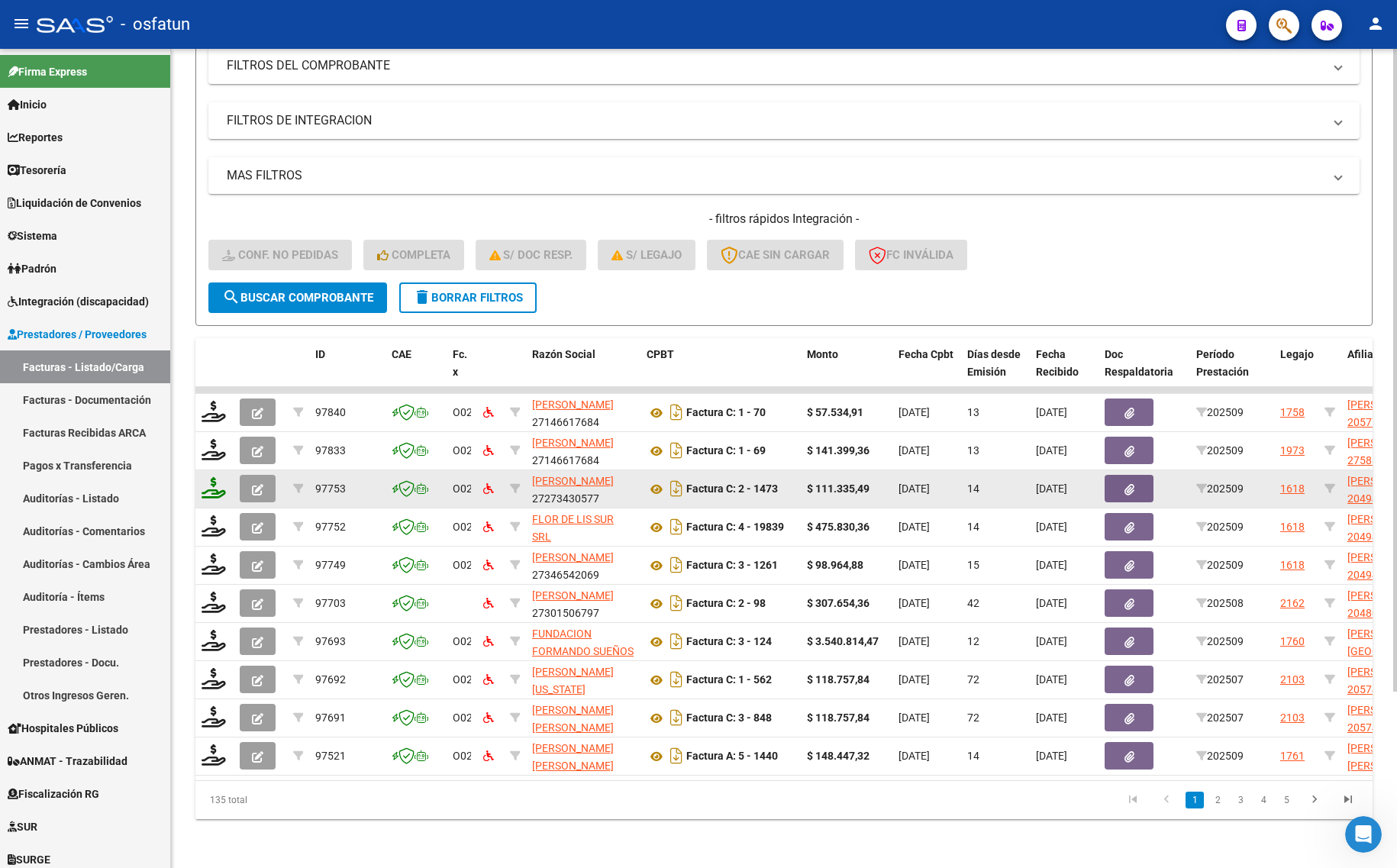
click at [202, 477] on icon at bounding box center [213, 488] width 24 height 21
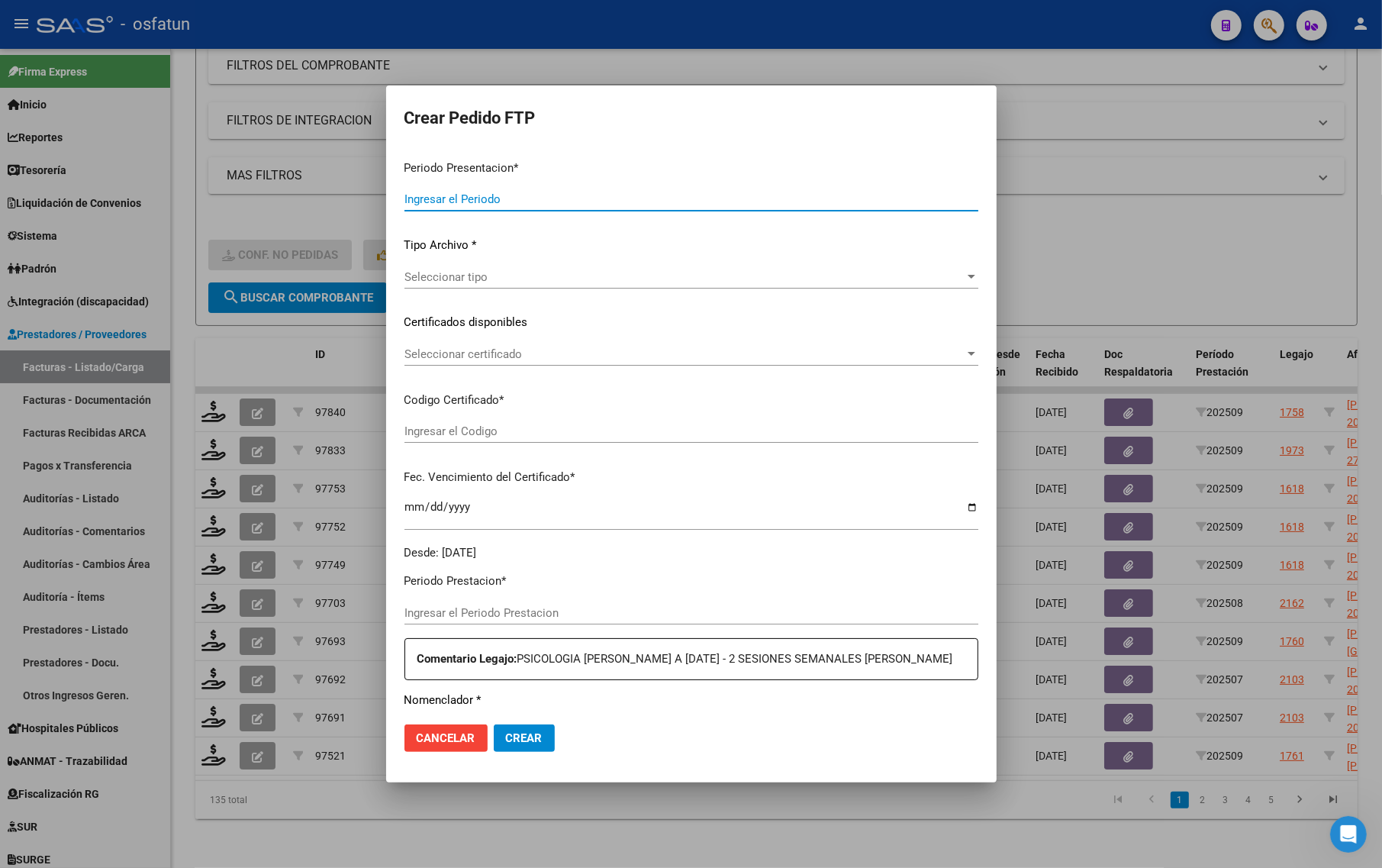
type input "202509"
type input "$ 111.335,49"
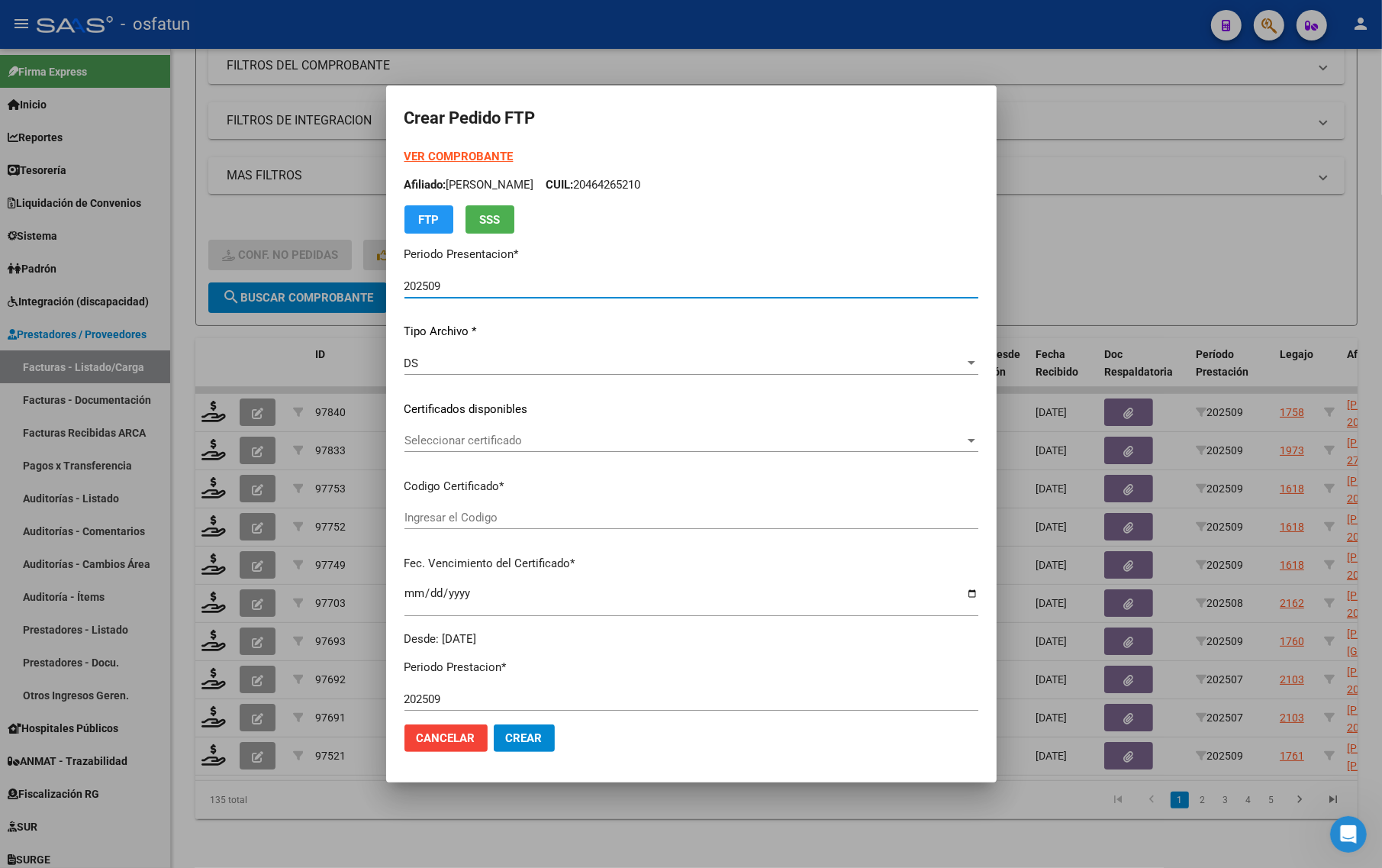
type input "ARG02000494304512022111820271118BS437"
type input "[DATE]"
click at [479, 153] on strong "VER COMPROBANTE" at bounding box center [459, 156] width 109 height 13
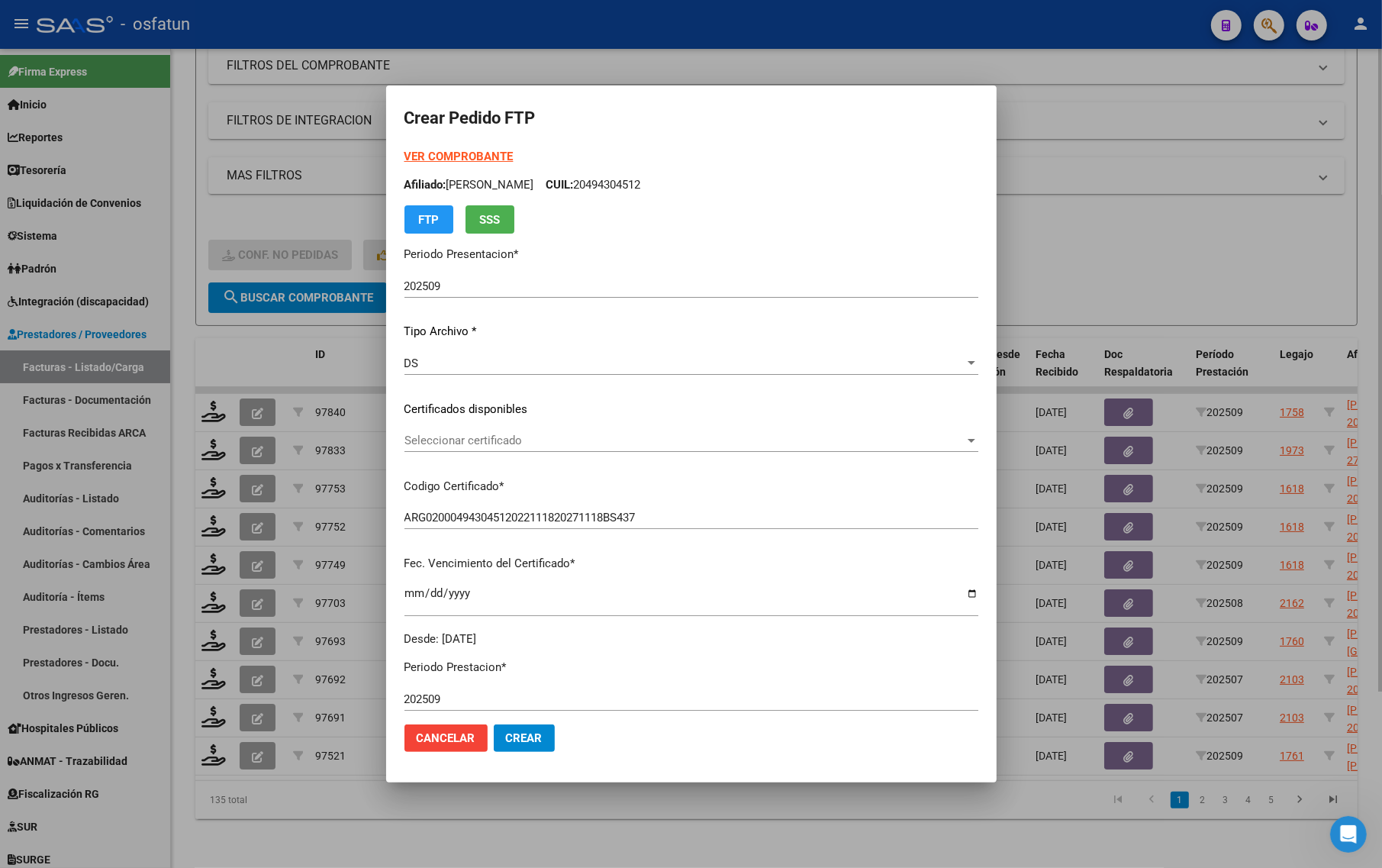
click at [284, 215] on div at bounding box center [691, 434] width 1382 height 868
click at [283, 215] on div "- filtros rápidos Integración - Conf. no pedidas Completa S/ Doc Resp. S/ legaj…" at bounding box center [776, 247] width 1136 height 72
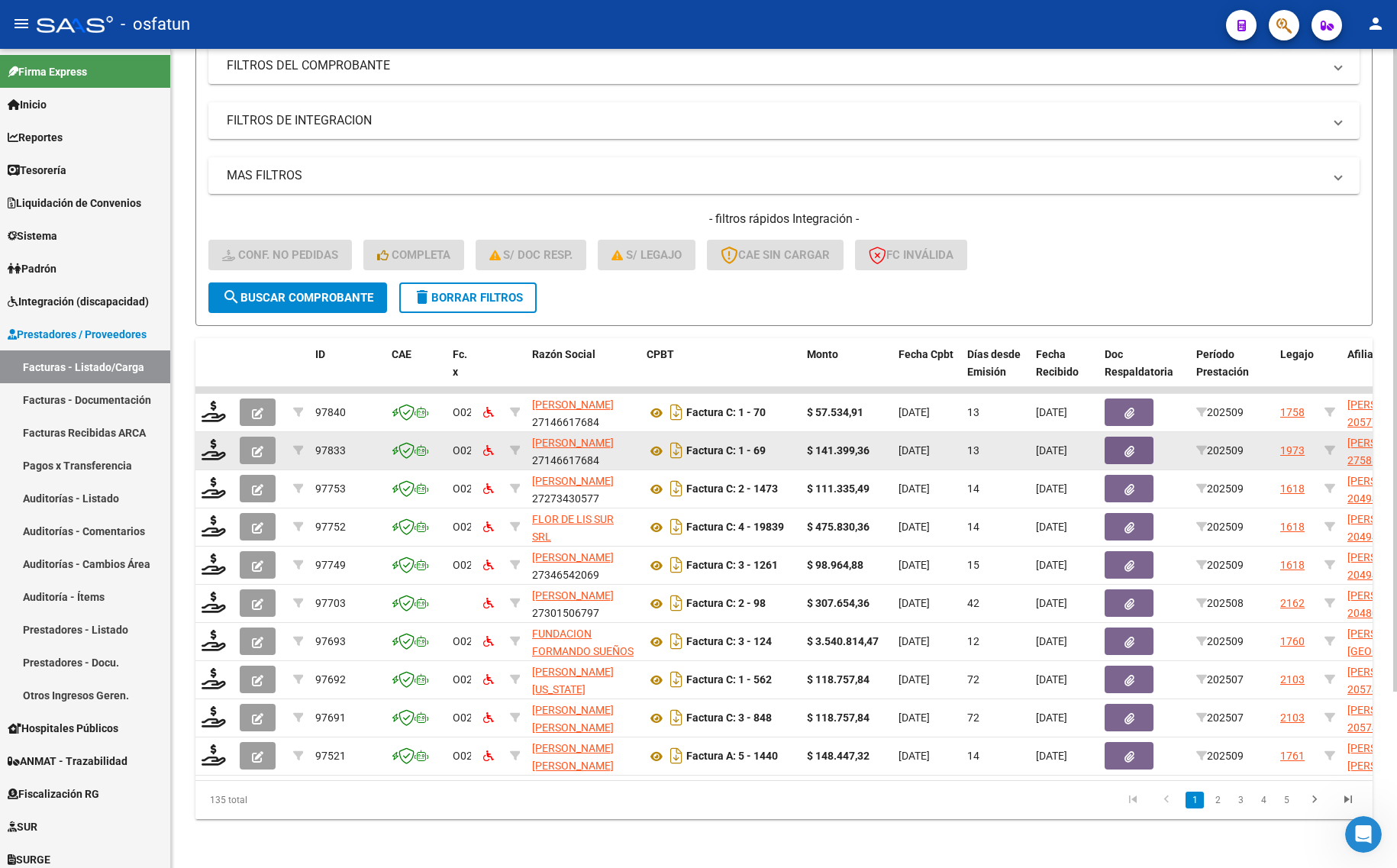
click at [199, 442] on datatable-body-cell at bounding box center [215, 451] width 38 height 38
click at [204, 441] on icon at bounding box center [213, 450] width 24 height 21
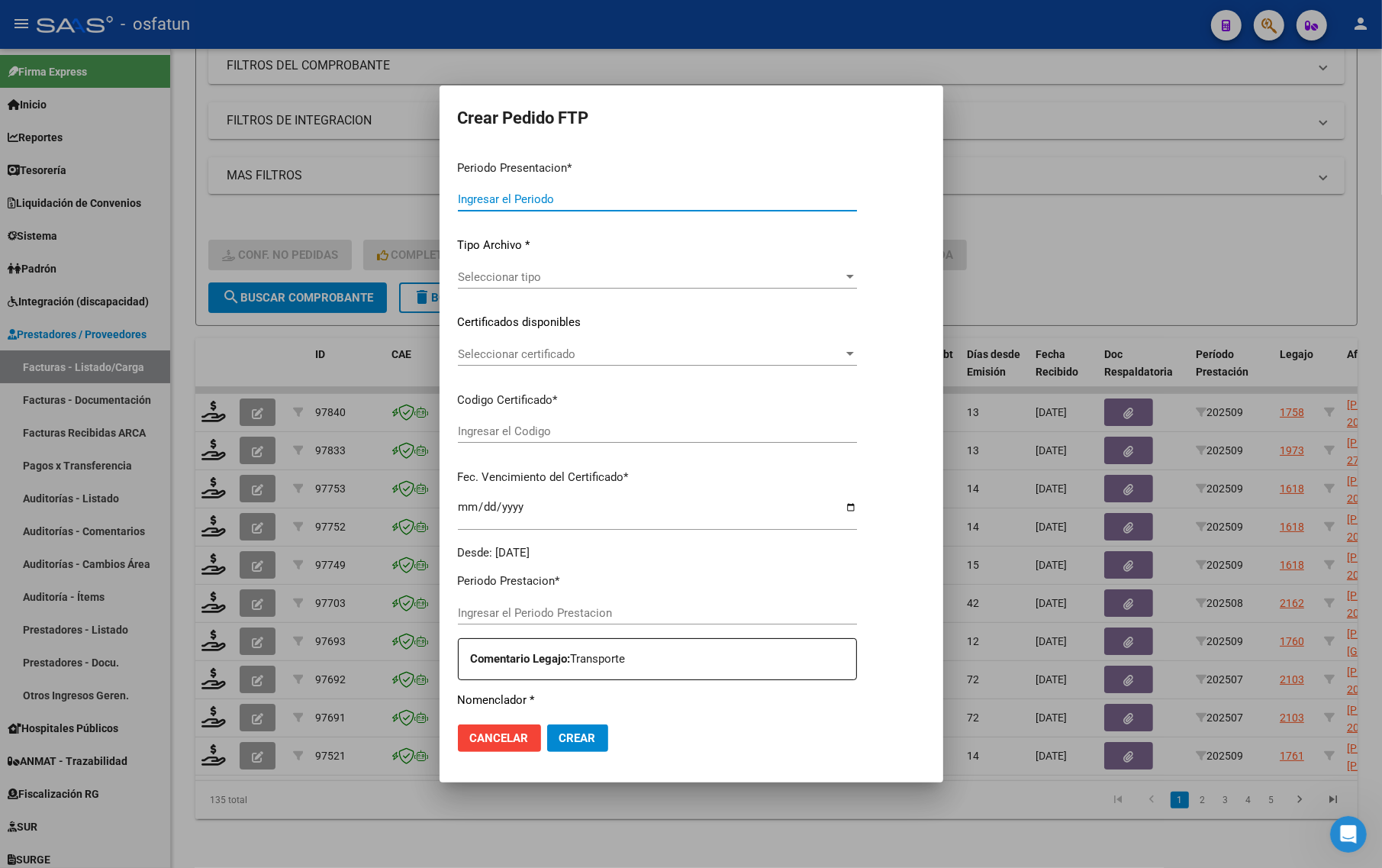
type input "202509"
type input "$ 141.399,36"
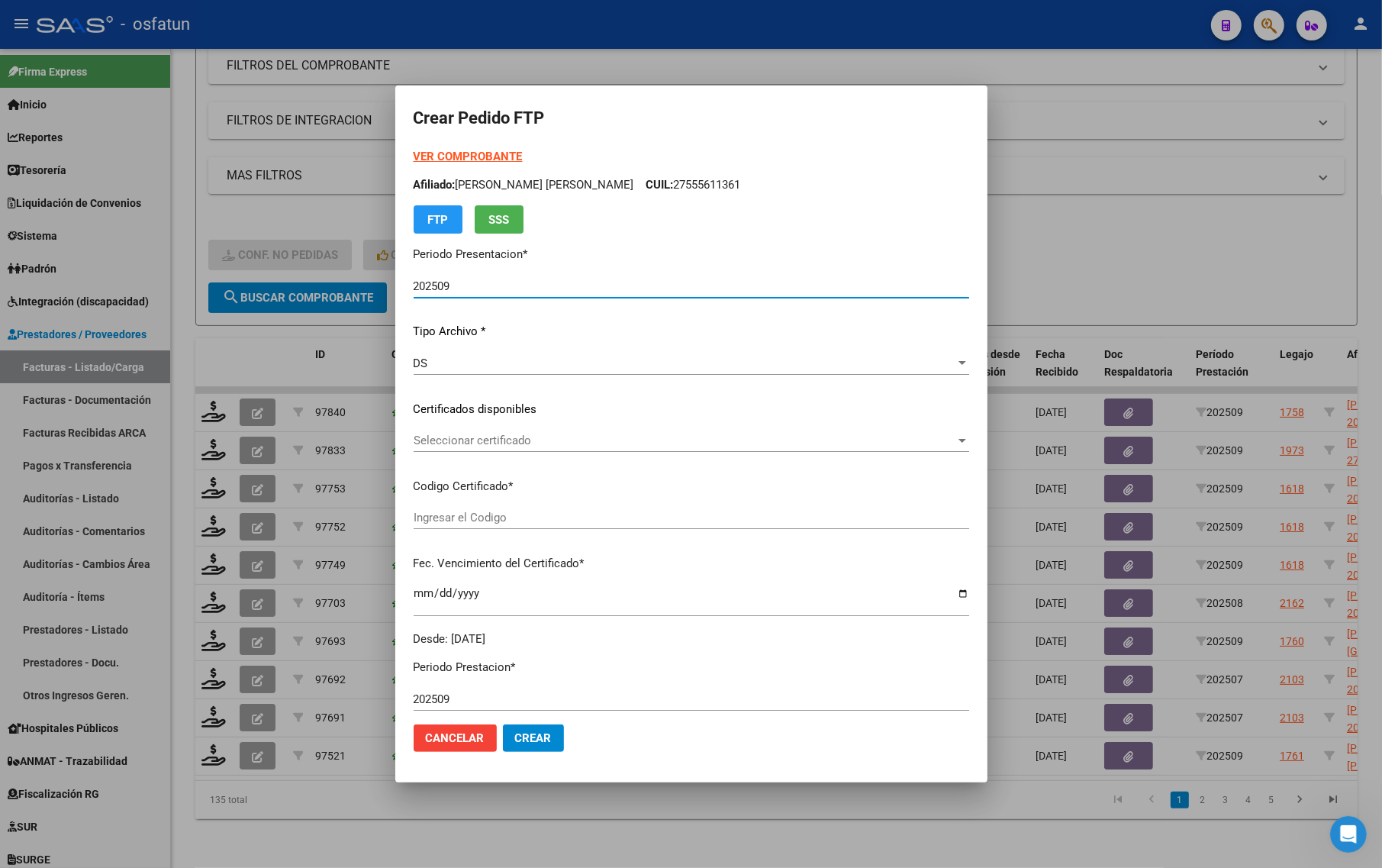
type input "ARG01000588607942024061120290611TUC139"
type input "[DATE]"
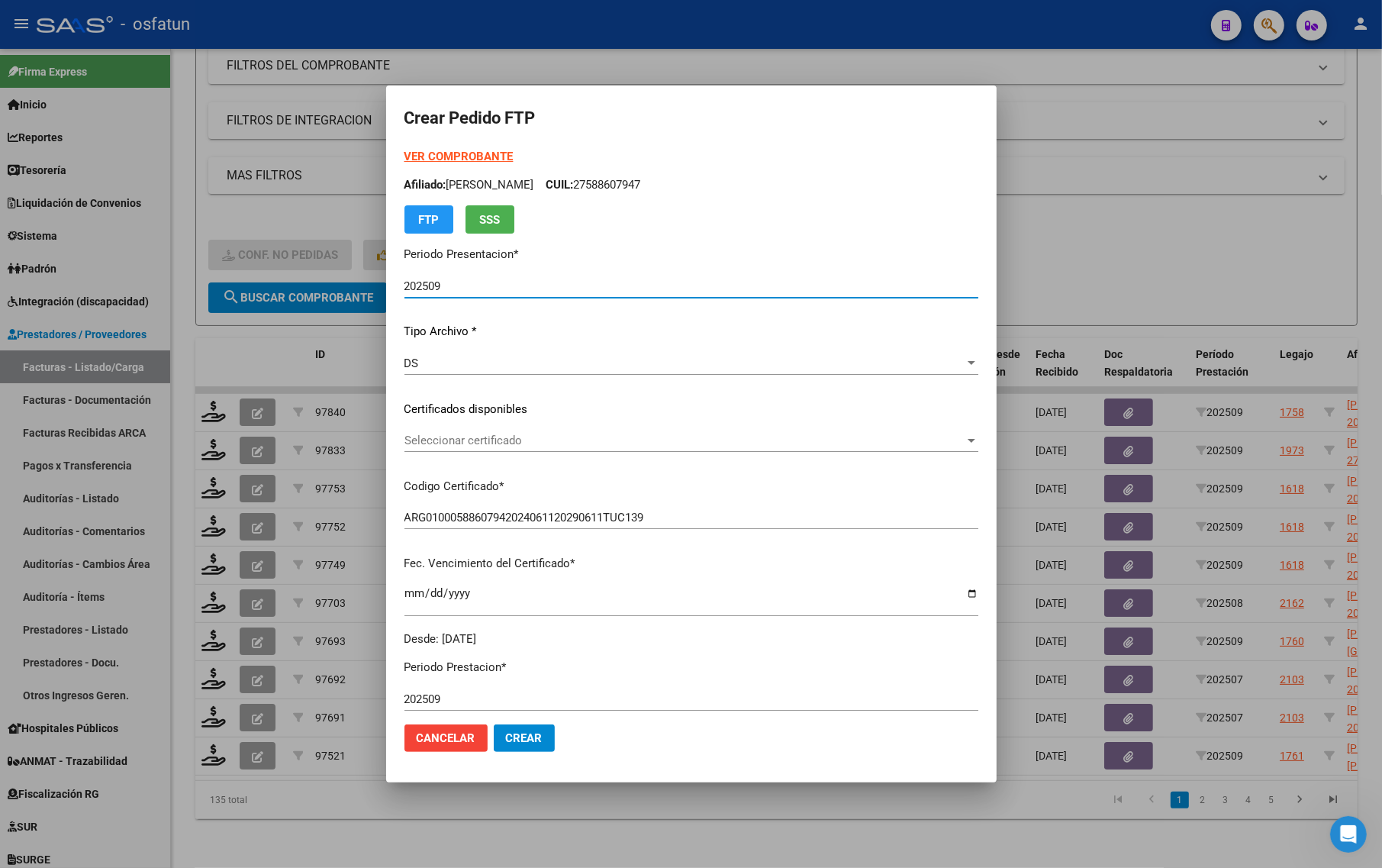
click at [1127, 294] on div at bounding box center [691, 434] width 1382 height 868
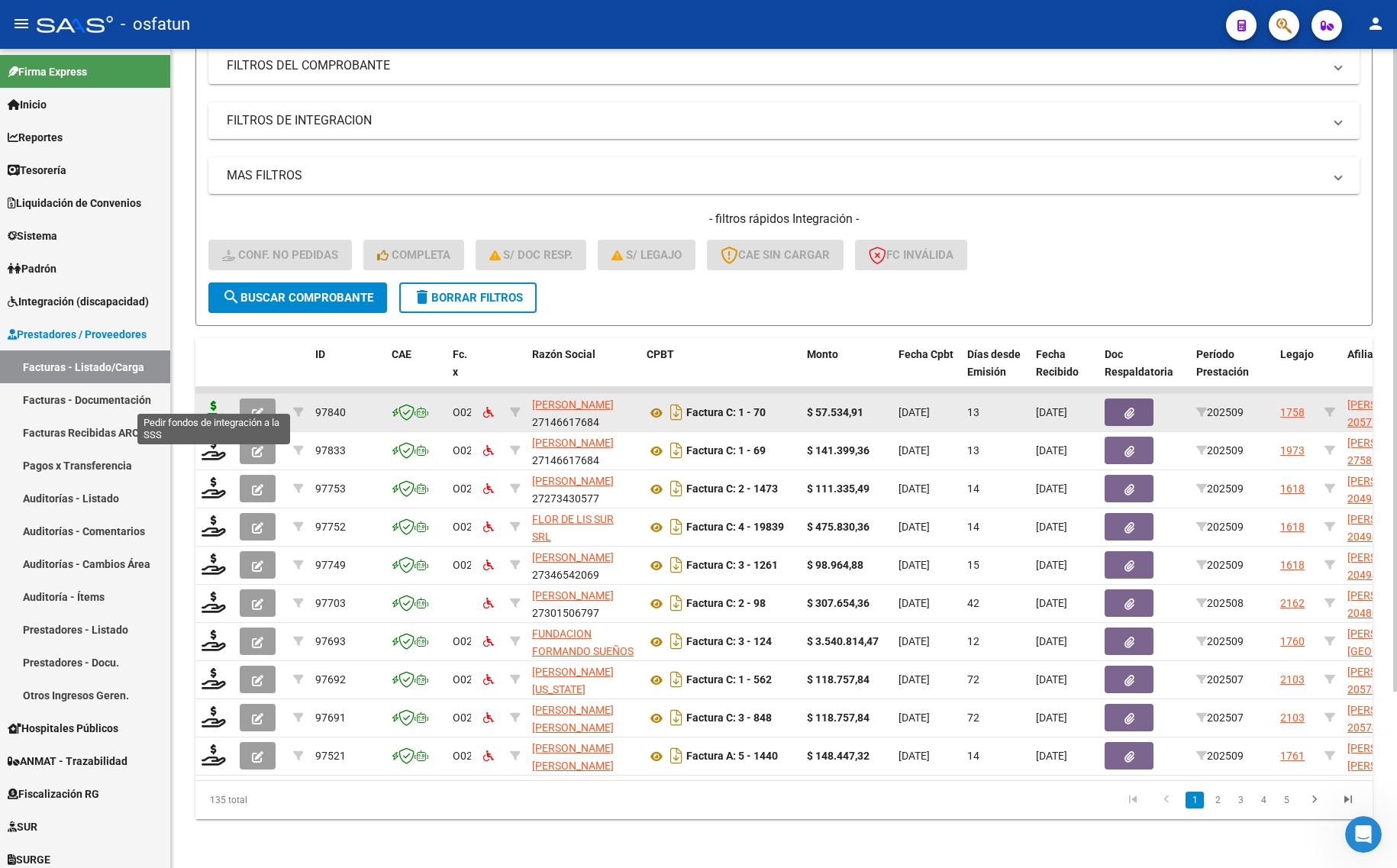
click at [211, 400] on icon at bounding box center [213, 411] width 24 height 21
click at [207, 400] on icon at bounding box center [213, 411] width 24 height 21
click at [217, 400] on icon at bounding box center [213, 411] width 24 height 21
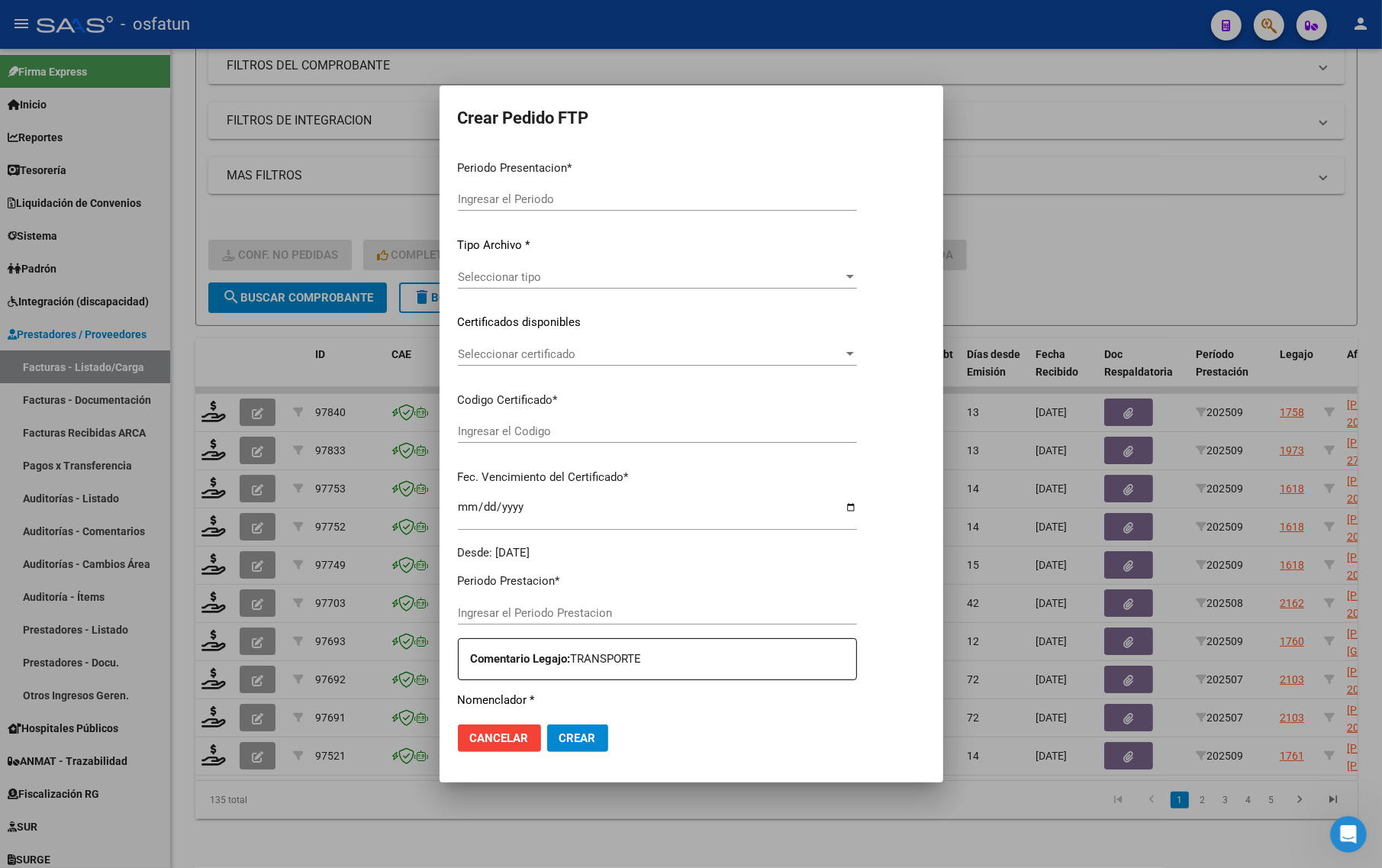
type input "202509"
type input "$ 57.534,91"
type input "ARG02000577020812021091320250913TUC138"
type input "[DATE]"
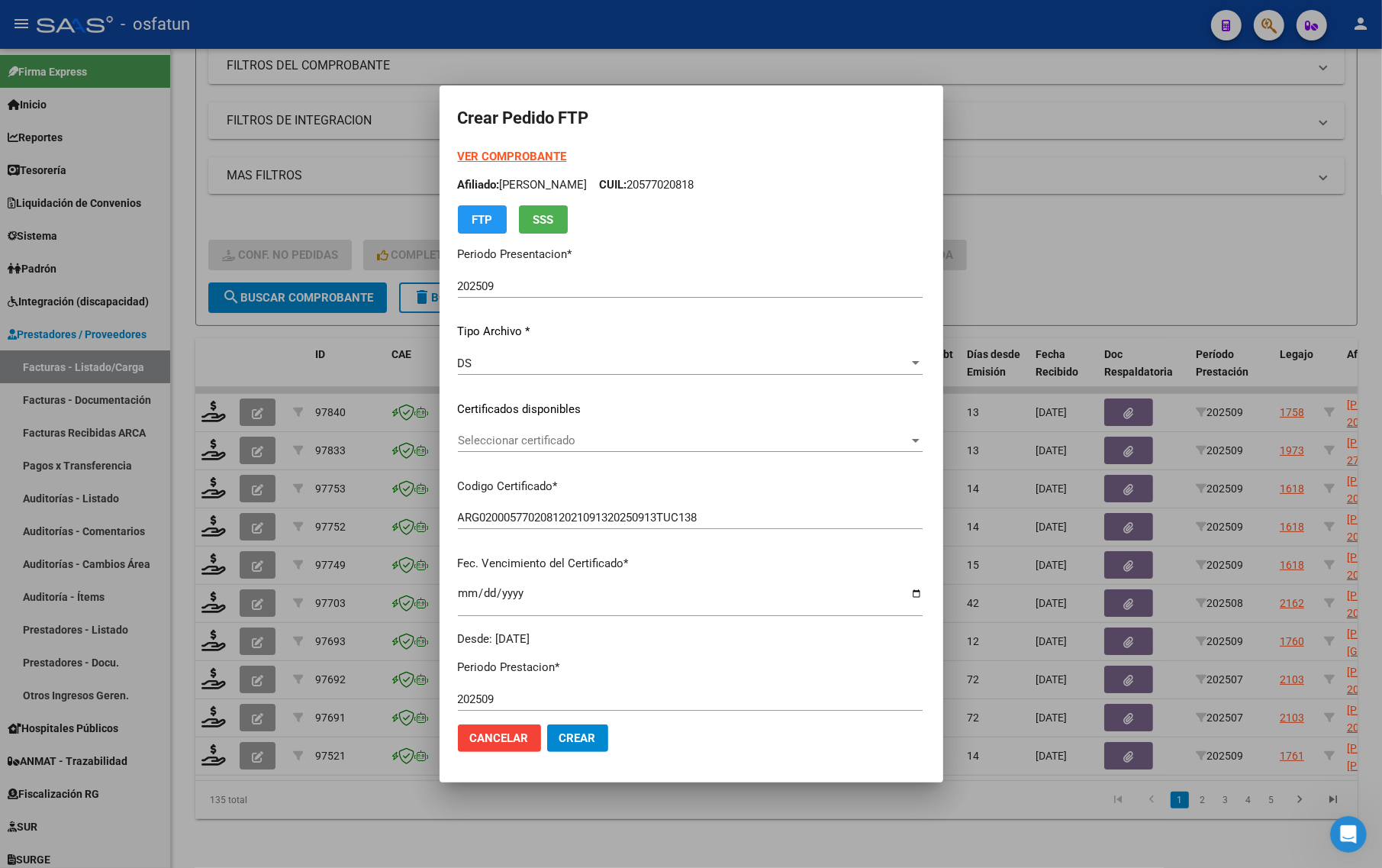
click at [501, 143] on form "Crear Pedido FTP VER COMPROBANTE ARCA Padrón Afiliado: [PERSON_NAME]: 205770208…" at bounding box center [691, 434] width 467 height 660
click at [498, 156] on strong "VER COMPROBANTE" at bounding box center [512, 156] width 109 height 13
click at [274, 356] on div at bounding box center [691, 434] width 1382 height 868
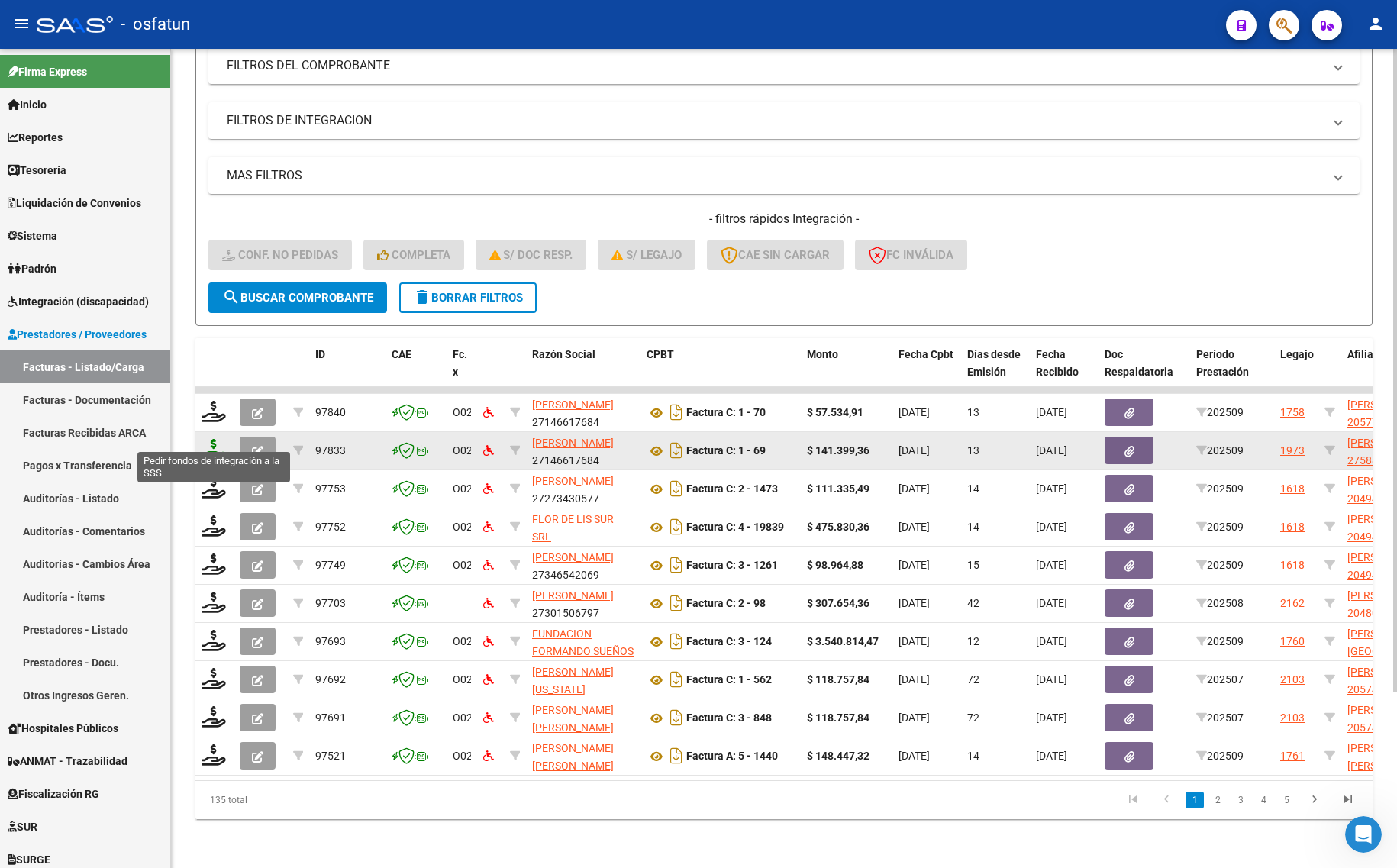
click at [218, 439] on icon at bounding box center [213, 450] width 24 height 21
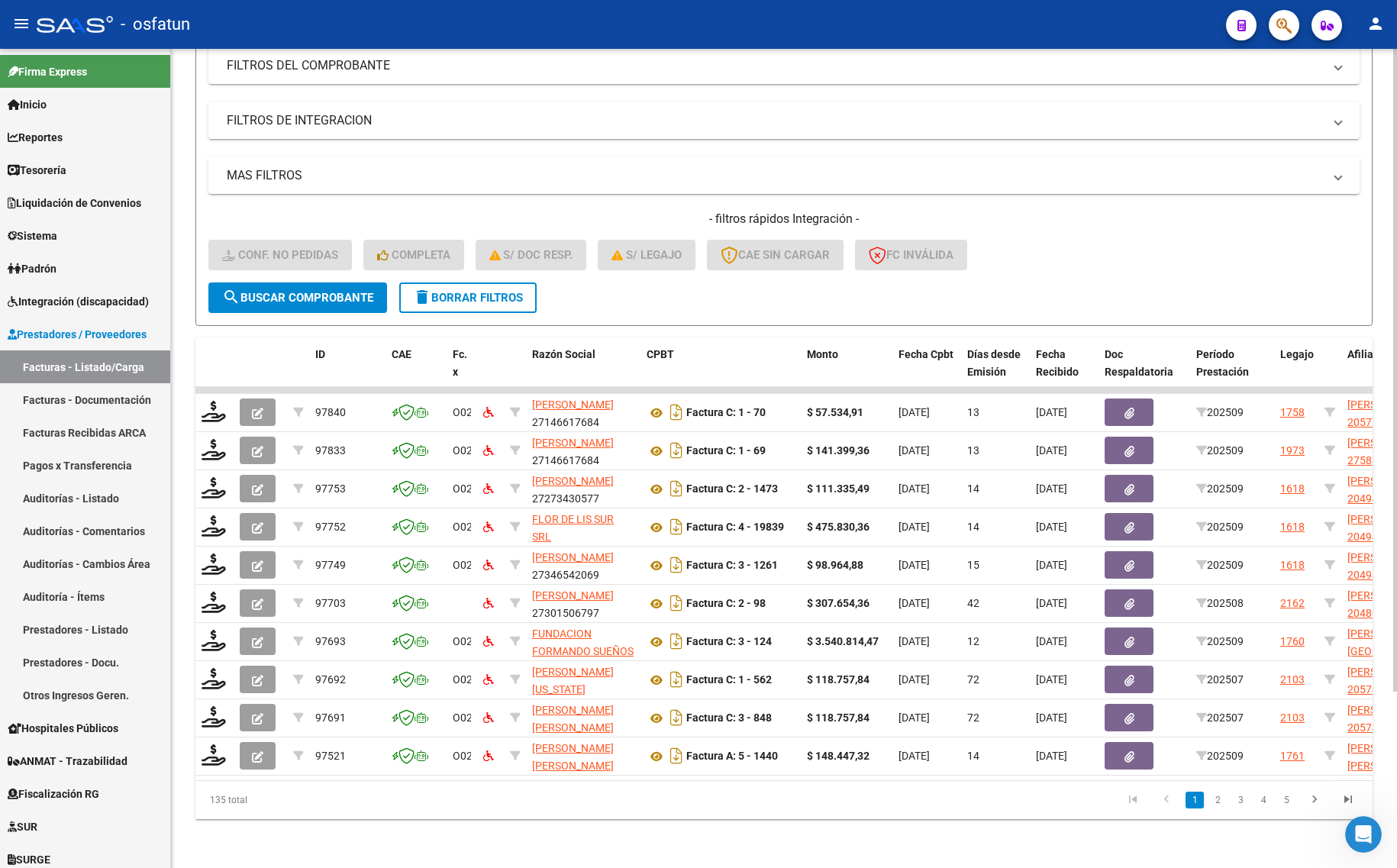
click at [336, 827] on div "Video tutorial PRESTADORES -> Listado de CPBTs Emitidos por Prestadores / Prove…" at bounding box center [783, 351] width 1226 height 1031
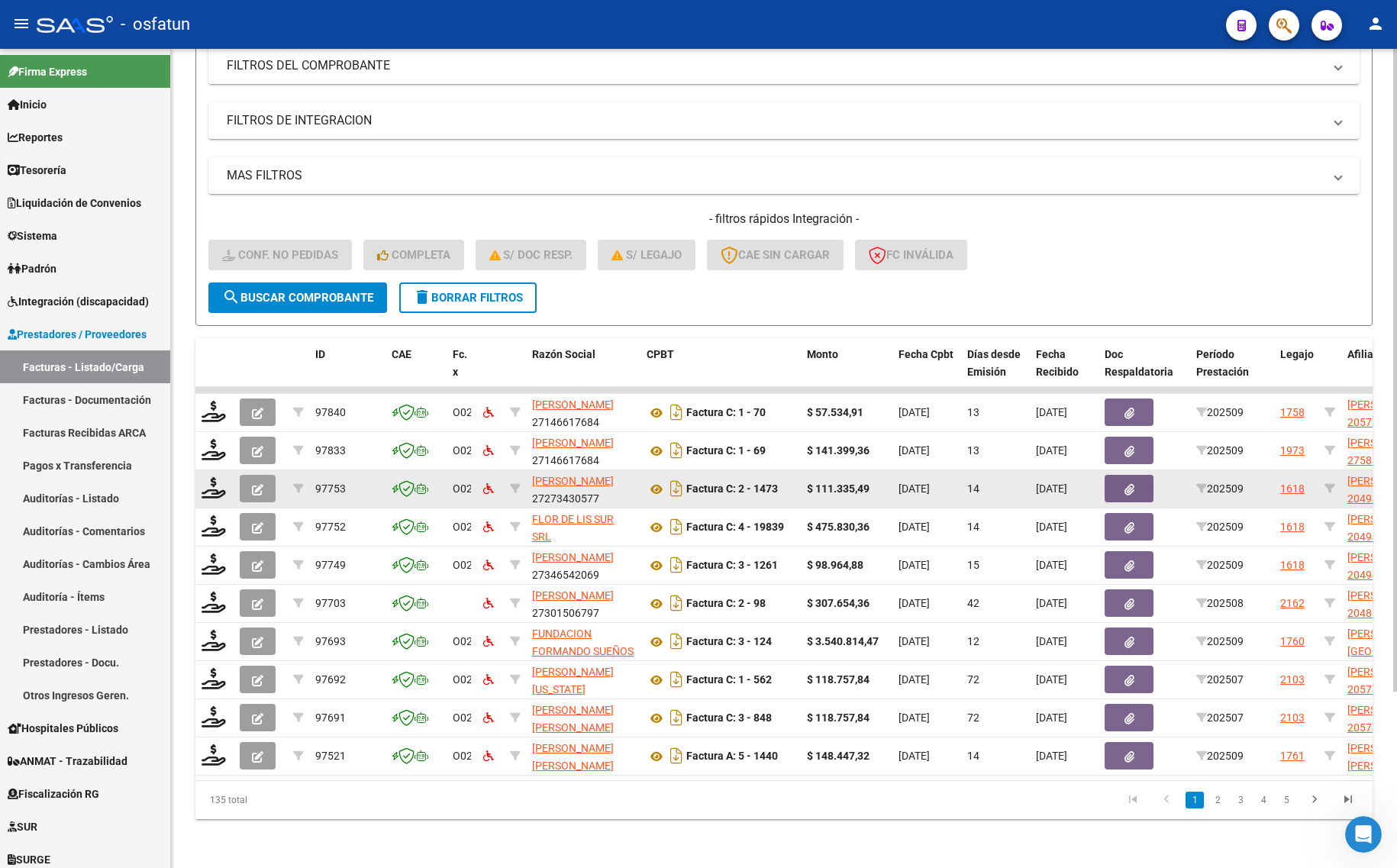
drag, startPoint x: 1139, startPoint y: 257, endPoint x: 563, endPoint y: 479, distance: 617.3
click at [1139, 257] on div "- filtros rápidos Integración - Conf. no pedidas Completa S/ Doc Resp. S/ legaj…" at bounding box center [783, 247] width 1151 height 72
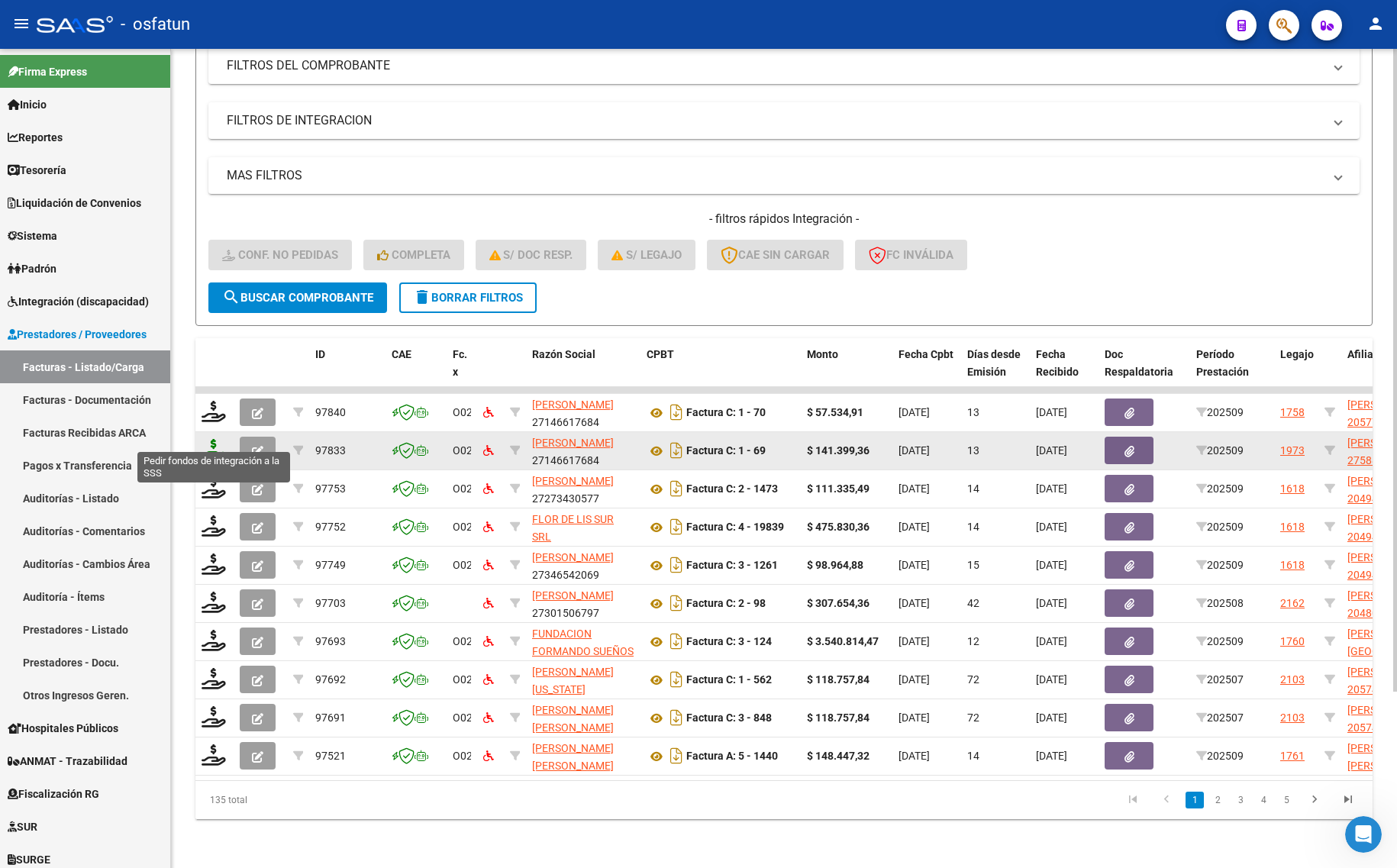
click at [214, 439] on icon at bounding box center [213, 450] width 24 height 21
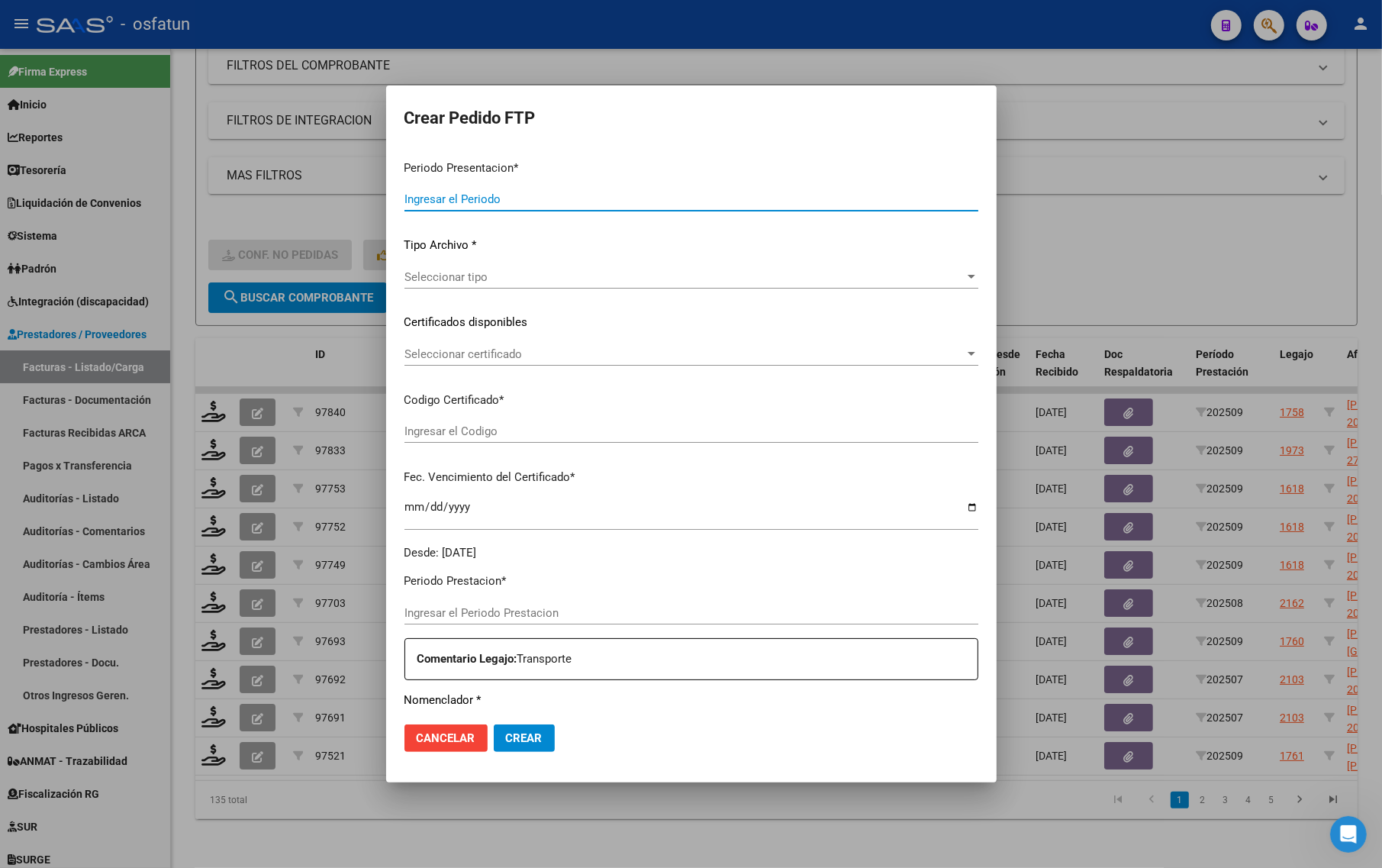
type input "202509"
type input "$ 141.399,36"
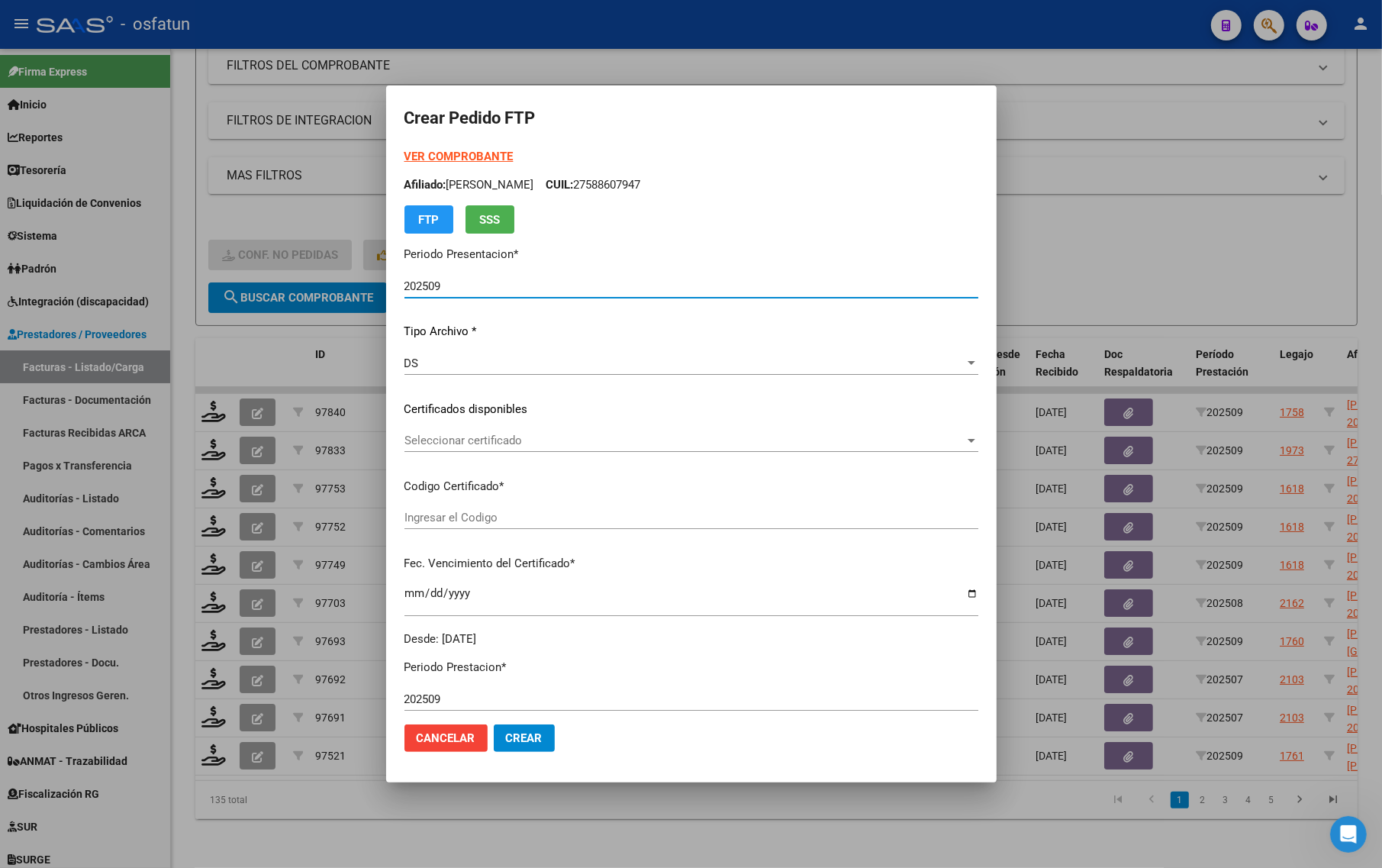
type input "ARG01000588607942024061120290611TUC139"
type input "[DATE]"
click at [430, 151] on strong "VER COMPROBANTE" at bounding box center [459, 156] width 109 height 13
click at [665, 435] on span "Seleccionar certificado" at bounding box center [684, 440] width 560 height 13
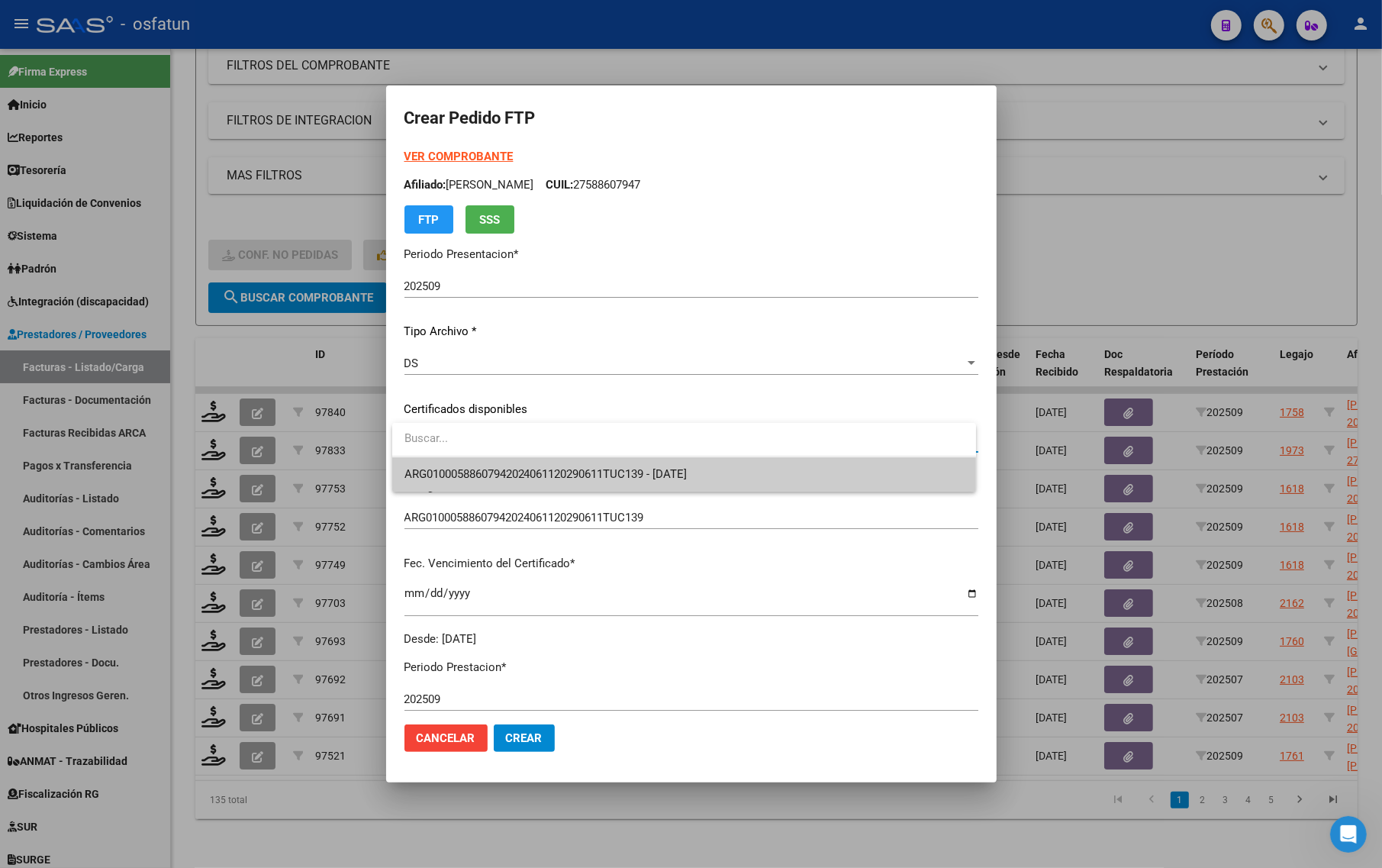
click at [653, 466] on span "ARG01000588607942024061120290611TUC139 - [DATE]" at bounding box center [684, 474] width 560 height 34
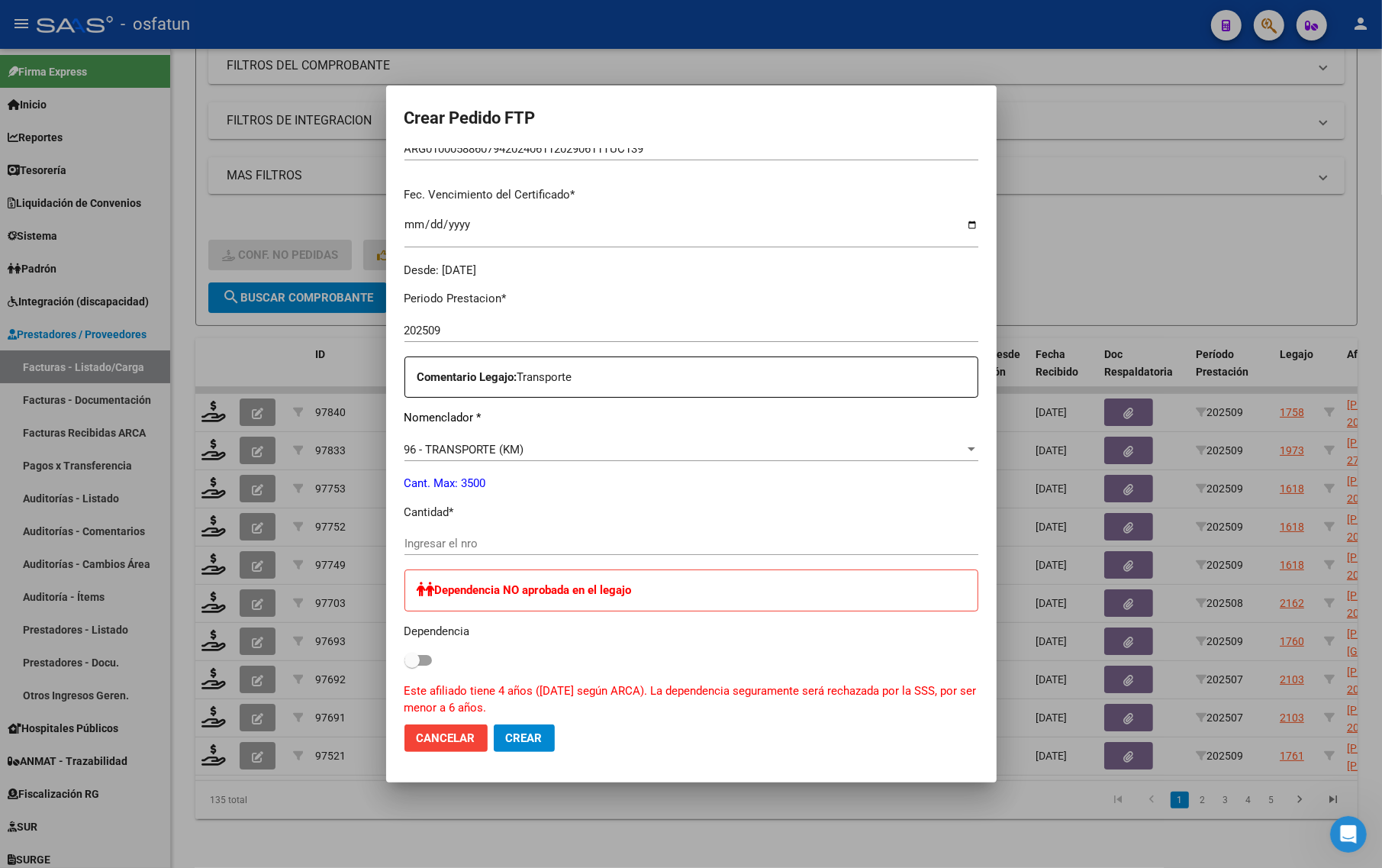
scroll to position [382, 0]
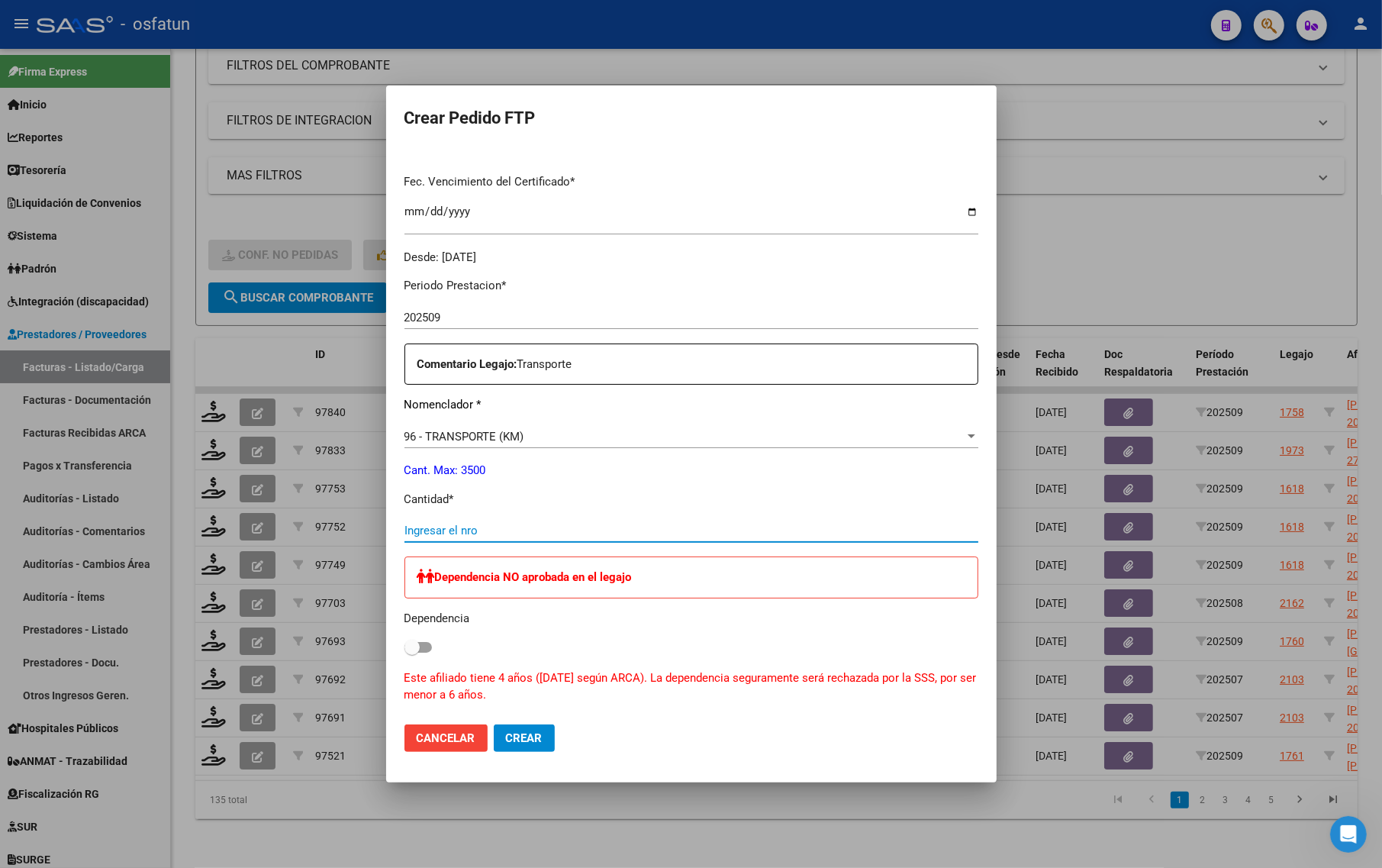
click at [481, 530] on input "Ingresar el nro" at bounding box center [691, 530] width 574 height 13
click at [508, 527] on input "Ingresar el nro" at bounding box center [691, 530] width 574 height 13
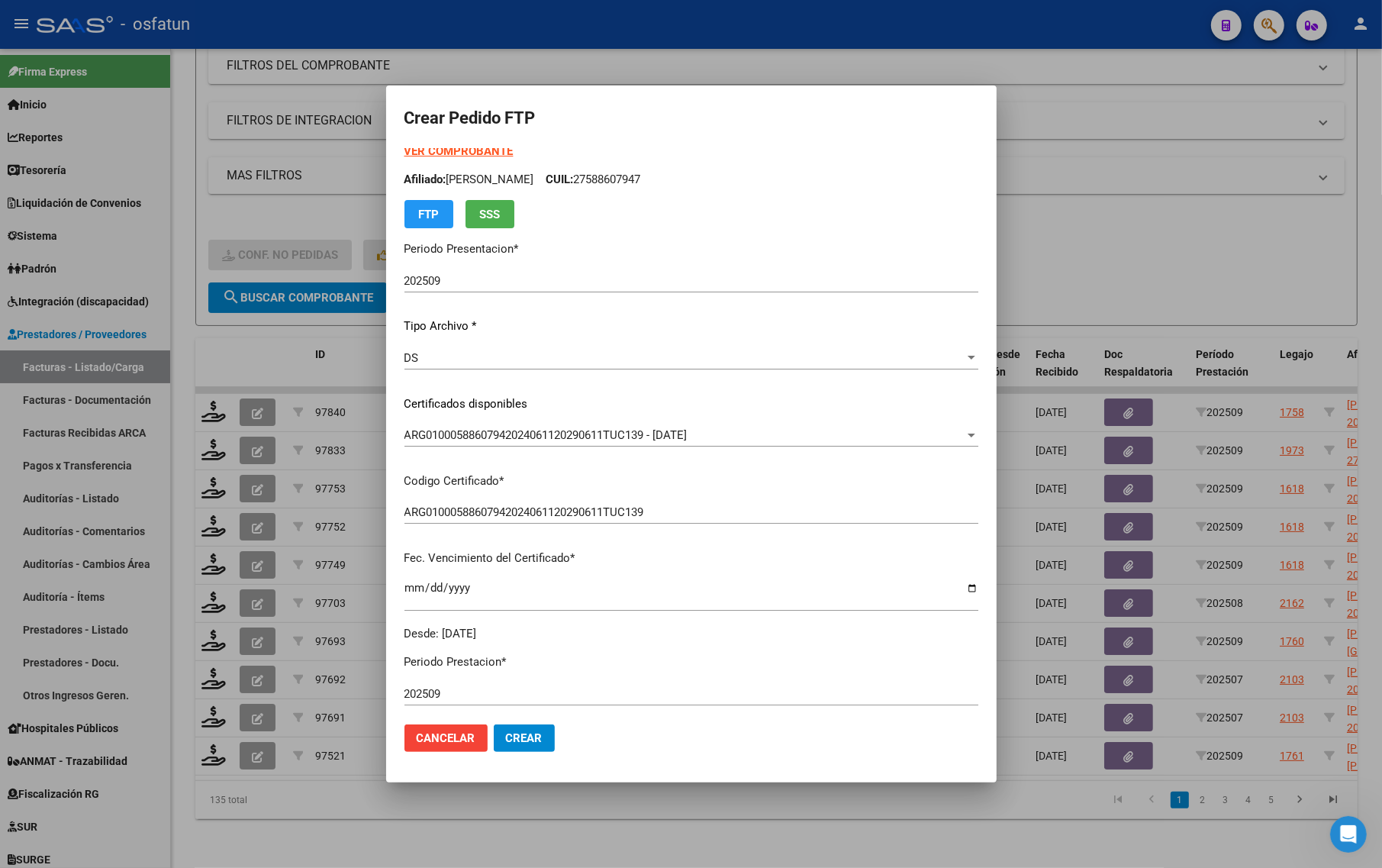
scroll to position [0, 0]
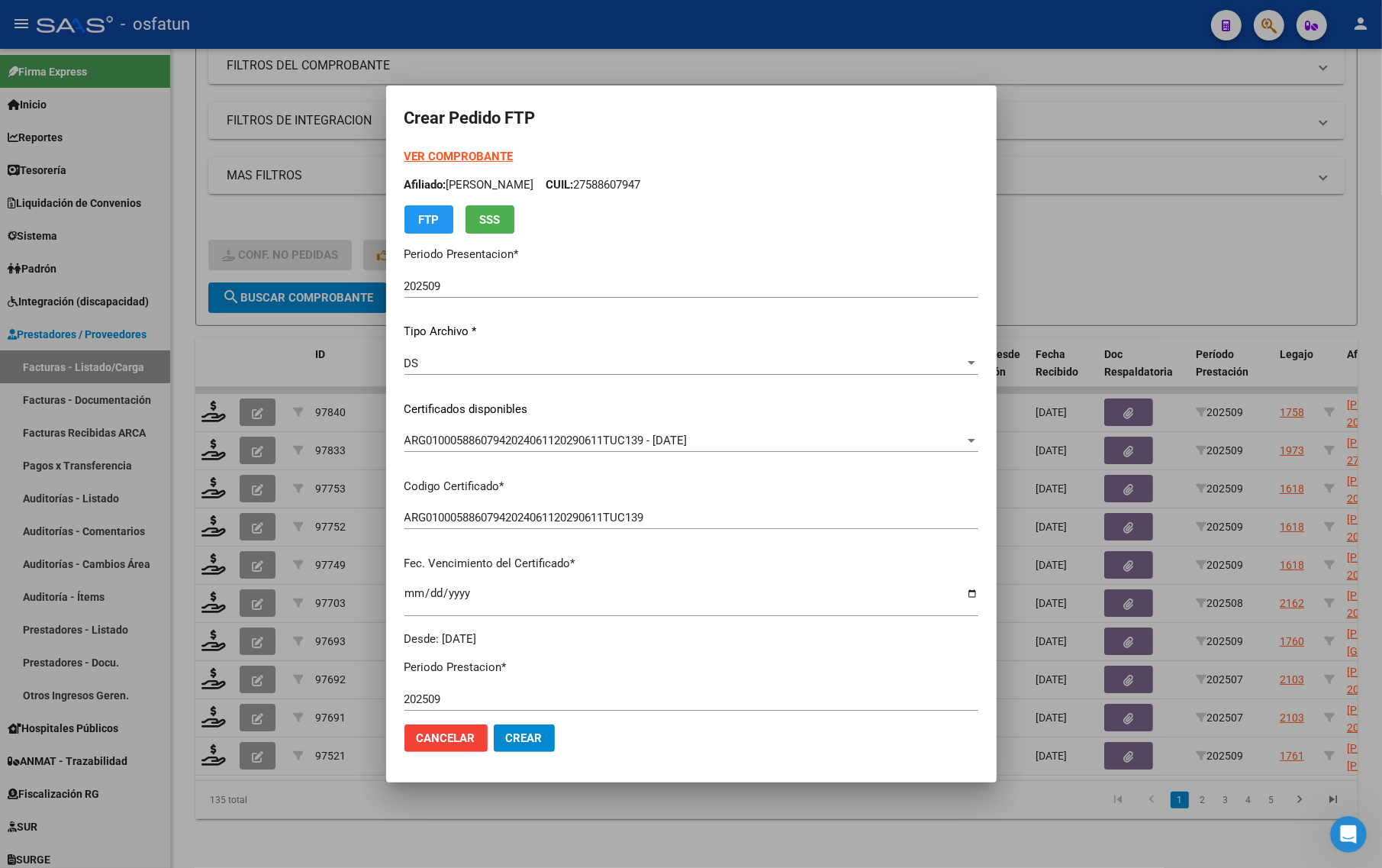
click at [461, 148] on div "VER COMPROBANTE ARCA Padrón Afiliado: [PERSON_NAME]: 27588607947 FTP SSS" at bounding box center [691, 191] width 574 height 86
click at [451, 151] on strong "VER COMPROBANTE" at bounding box center [459, 156] width 109 height 13
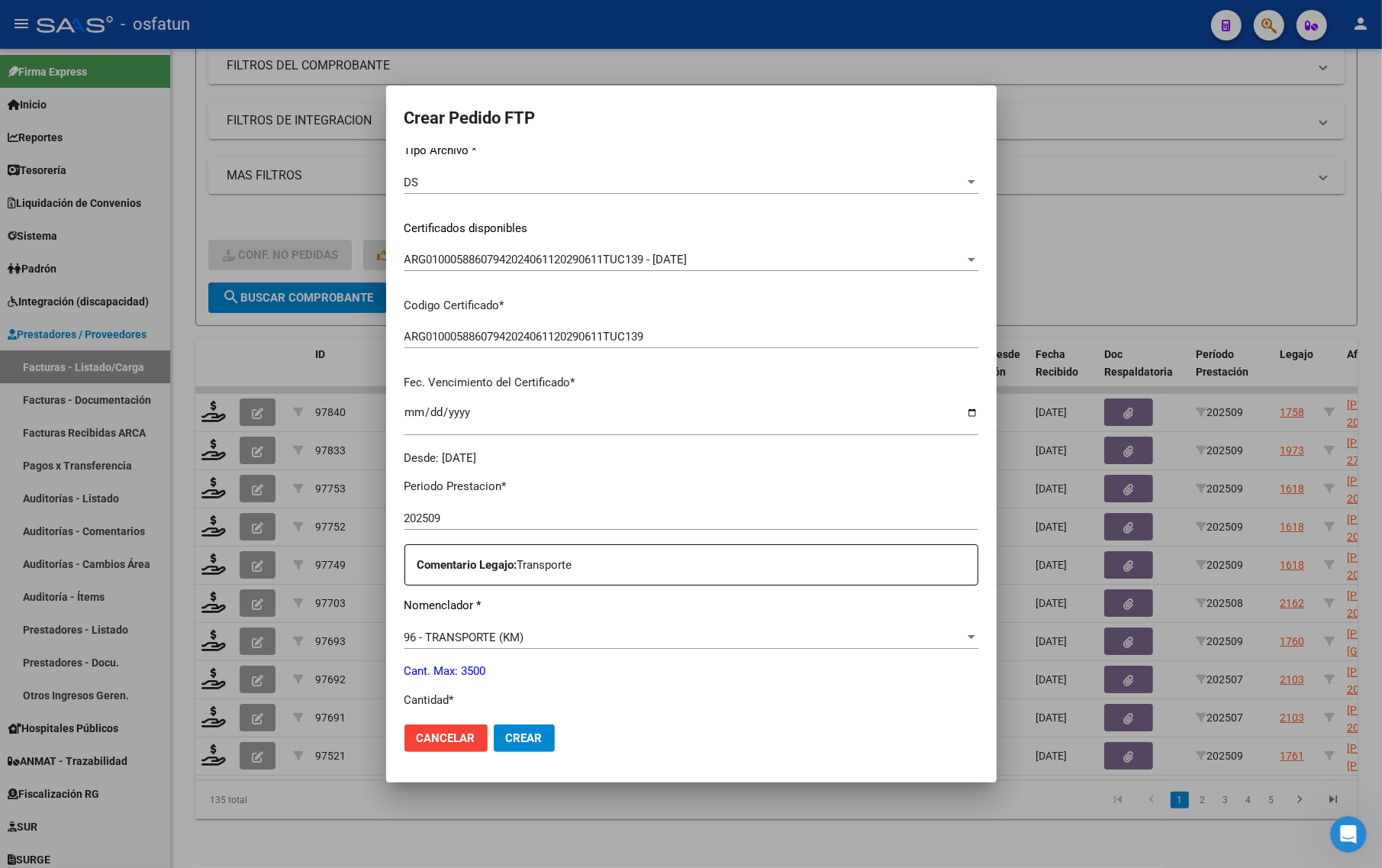
scroll to position [286, 0]
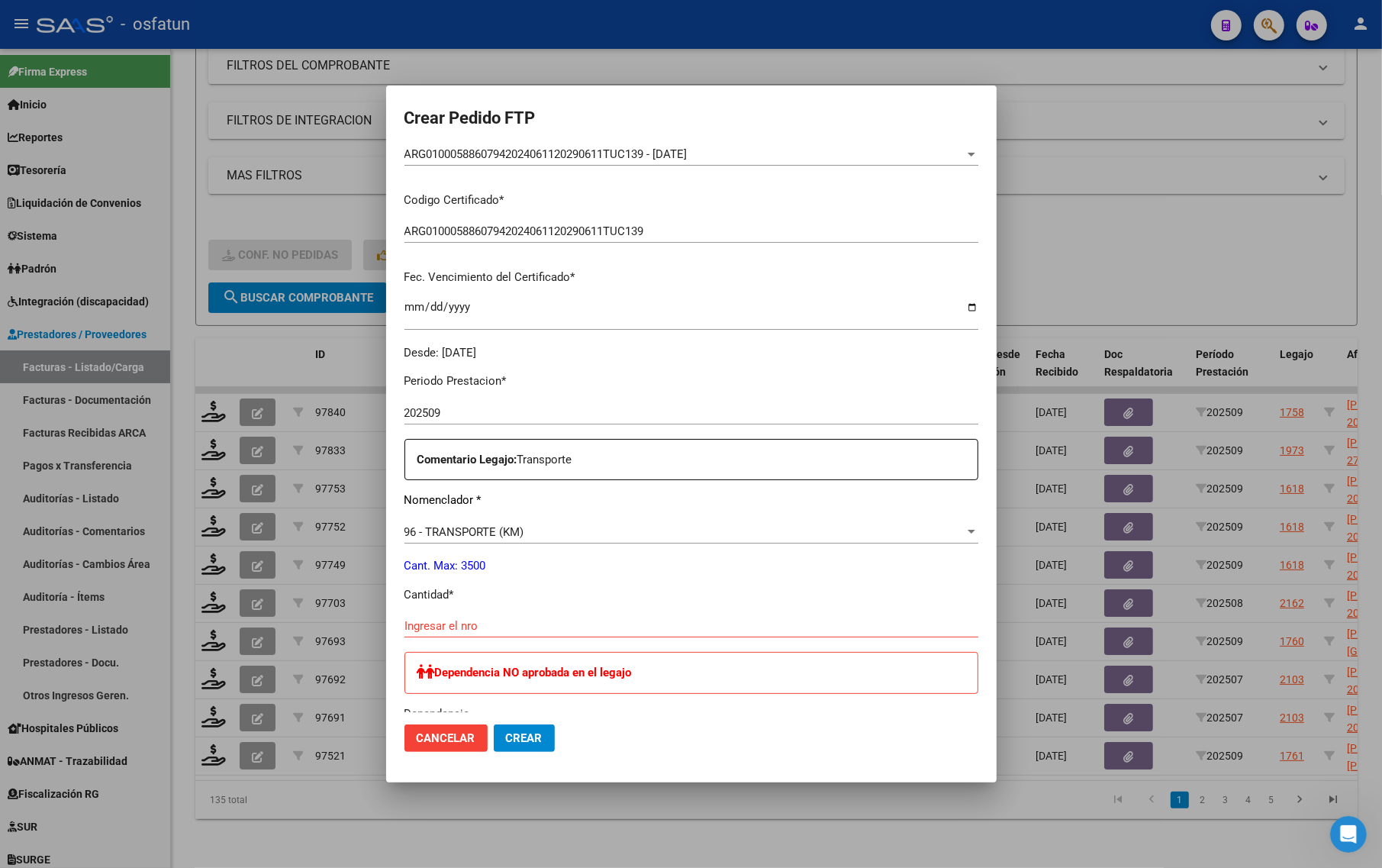
click at [481, 617] on div "Ingresar el nro" at bounding box center [691, 626] width 574 height 23
click at [476, 631] on input "Ingresar el nro" at bounding box center [691, 625] width 574 height 13
type input "261"
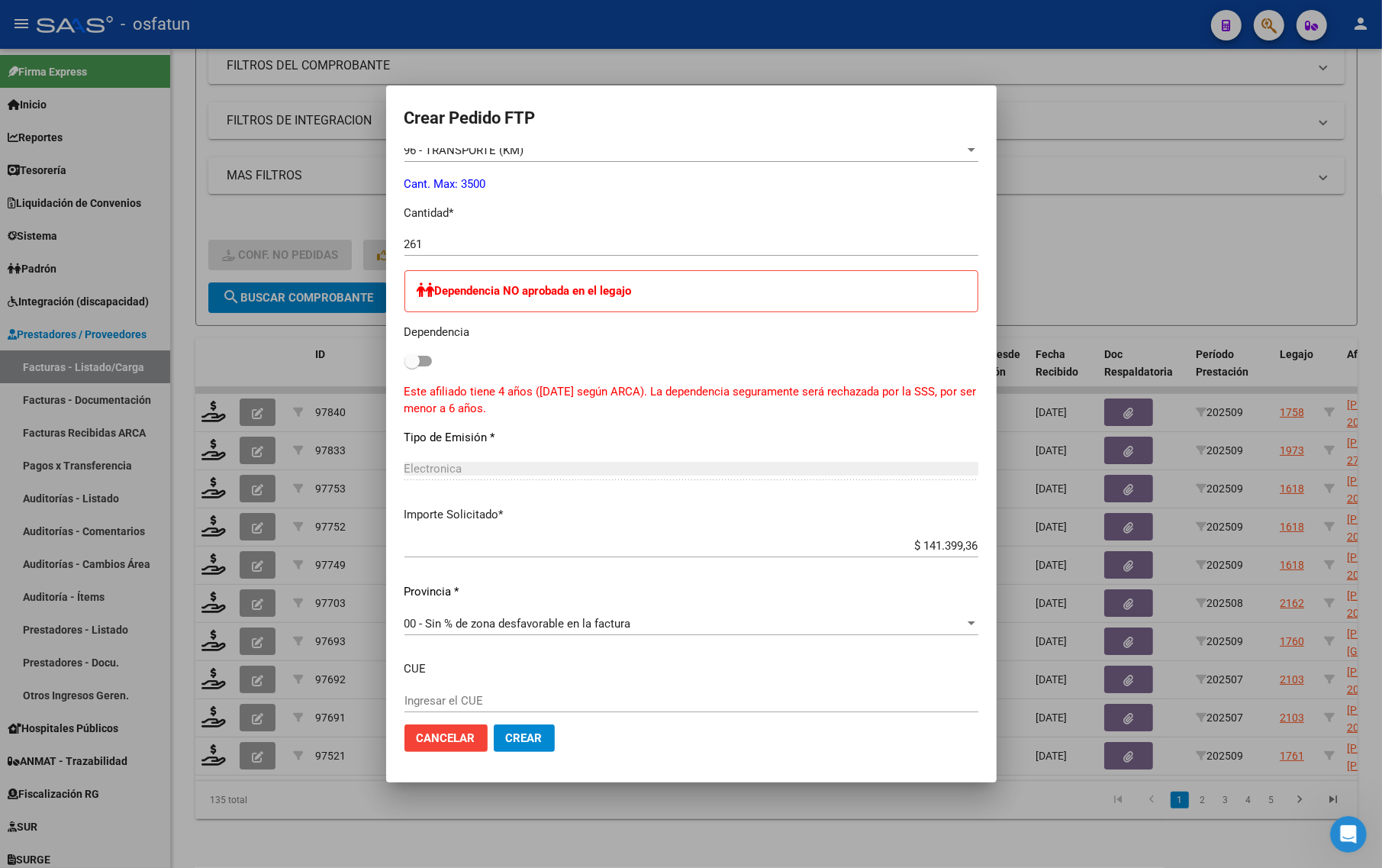
scroll to position [758, 0]
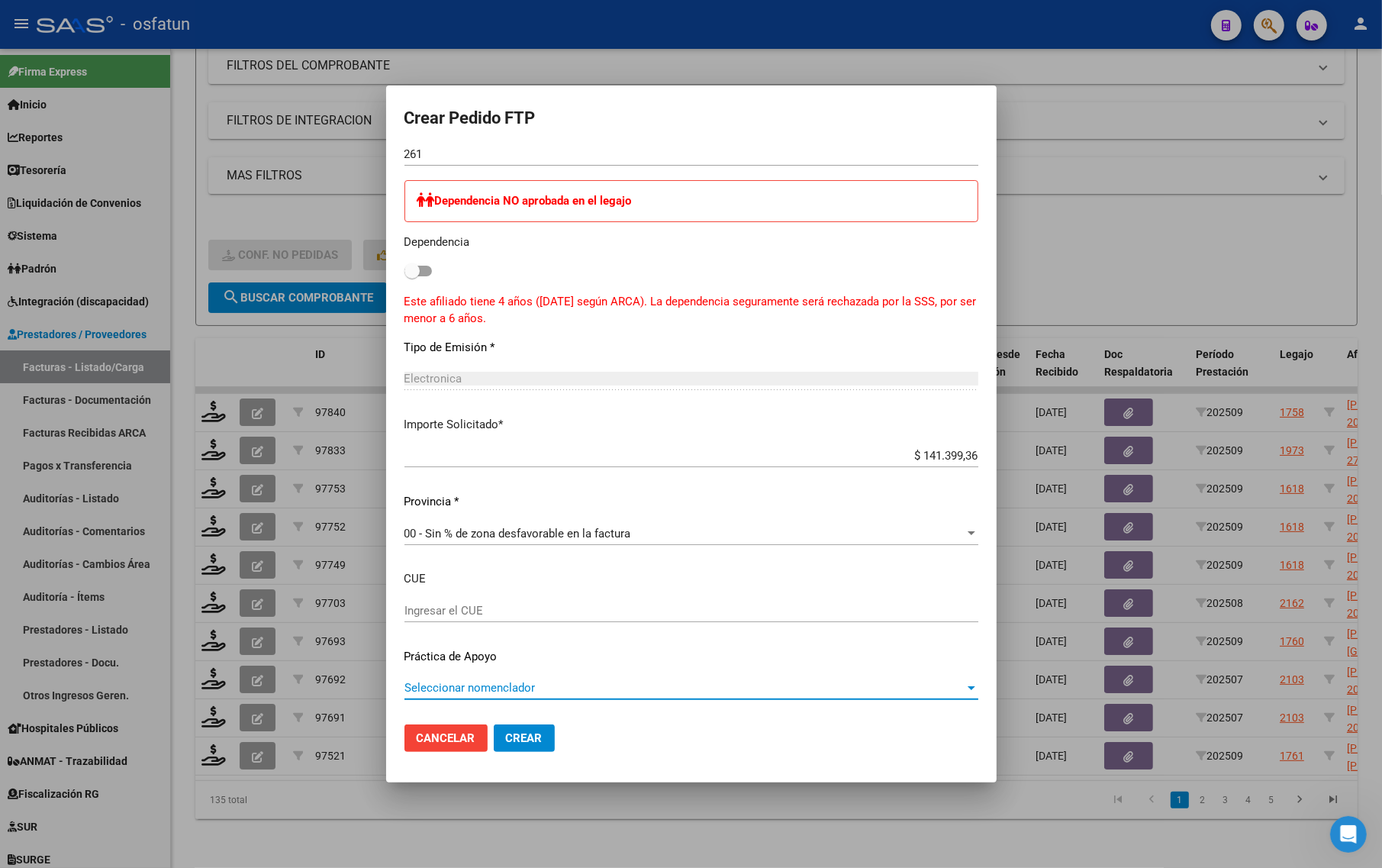
click at [503, 689] on span "Seleccionar nomenclador" at bounding box center [684, 687] width 560 height 13
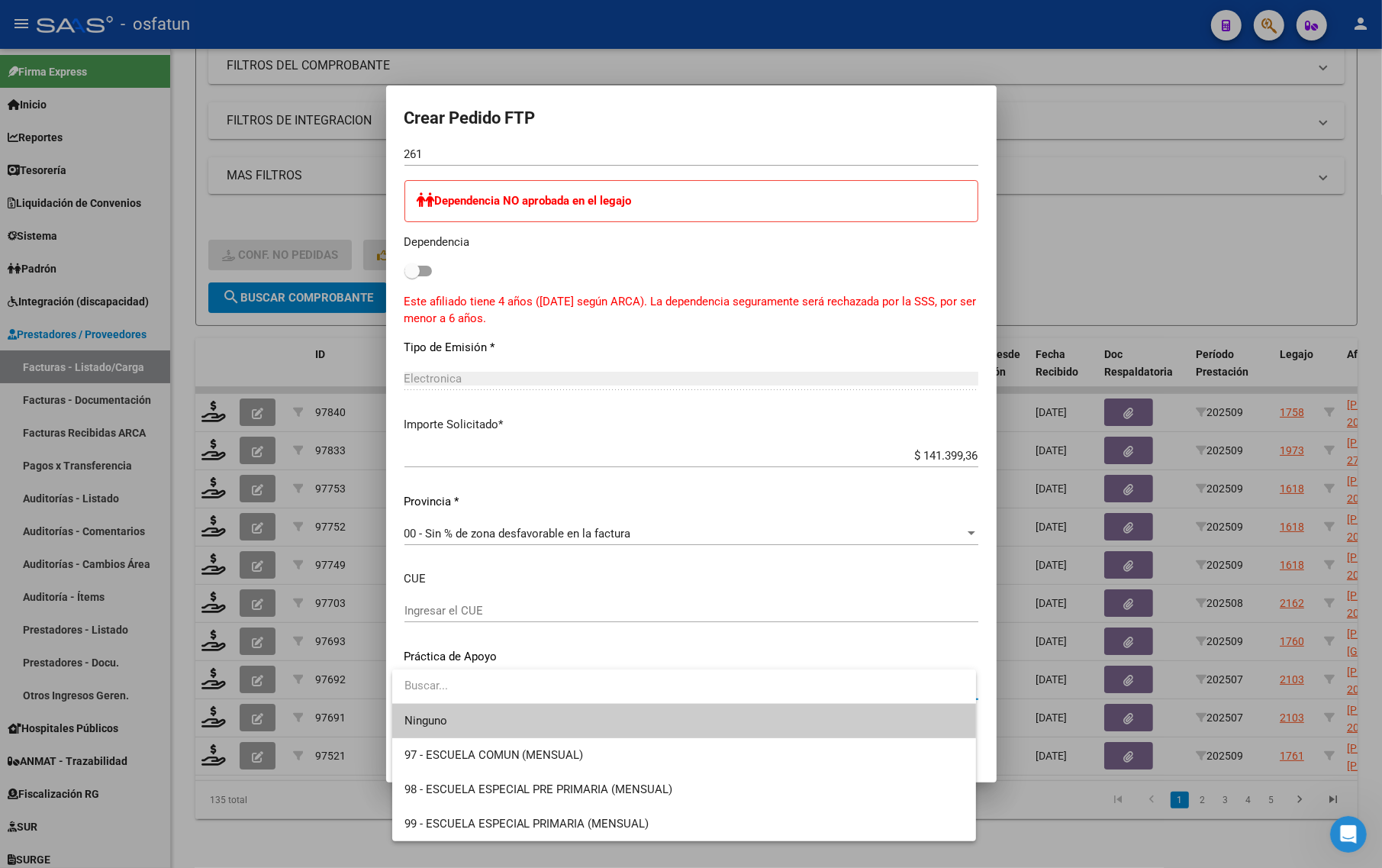
click at [584, 569] on div at bounding box center [691, 434] width 1382 height 868
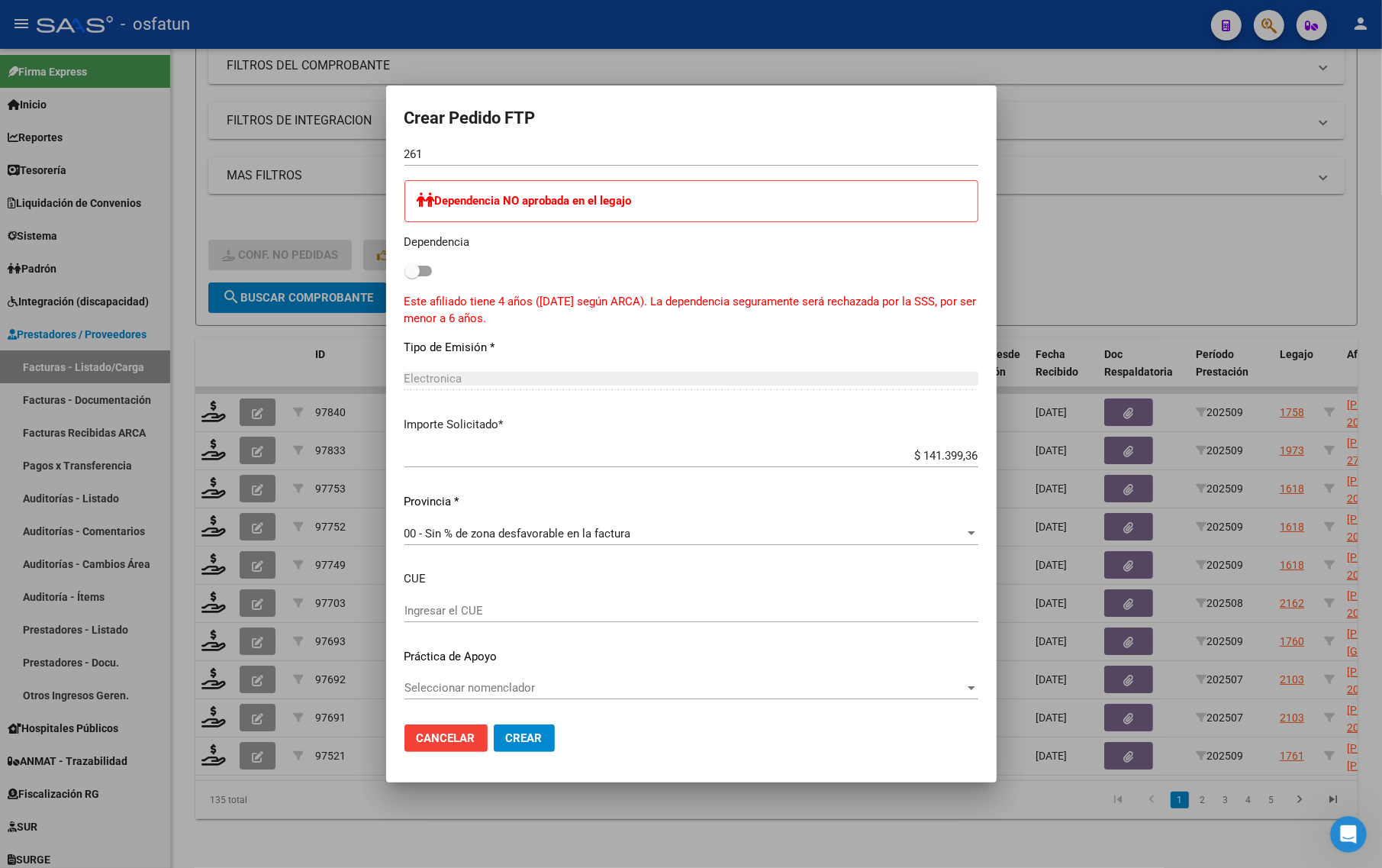
drag, startPoint x: 521, startPoint y: 733, endPoint x: 525, endPoint y: 748, distance: 15.5
click at [523, 733] on span "Crear" at bounding box center [524, 737] width 37 height 13
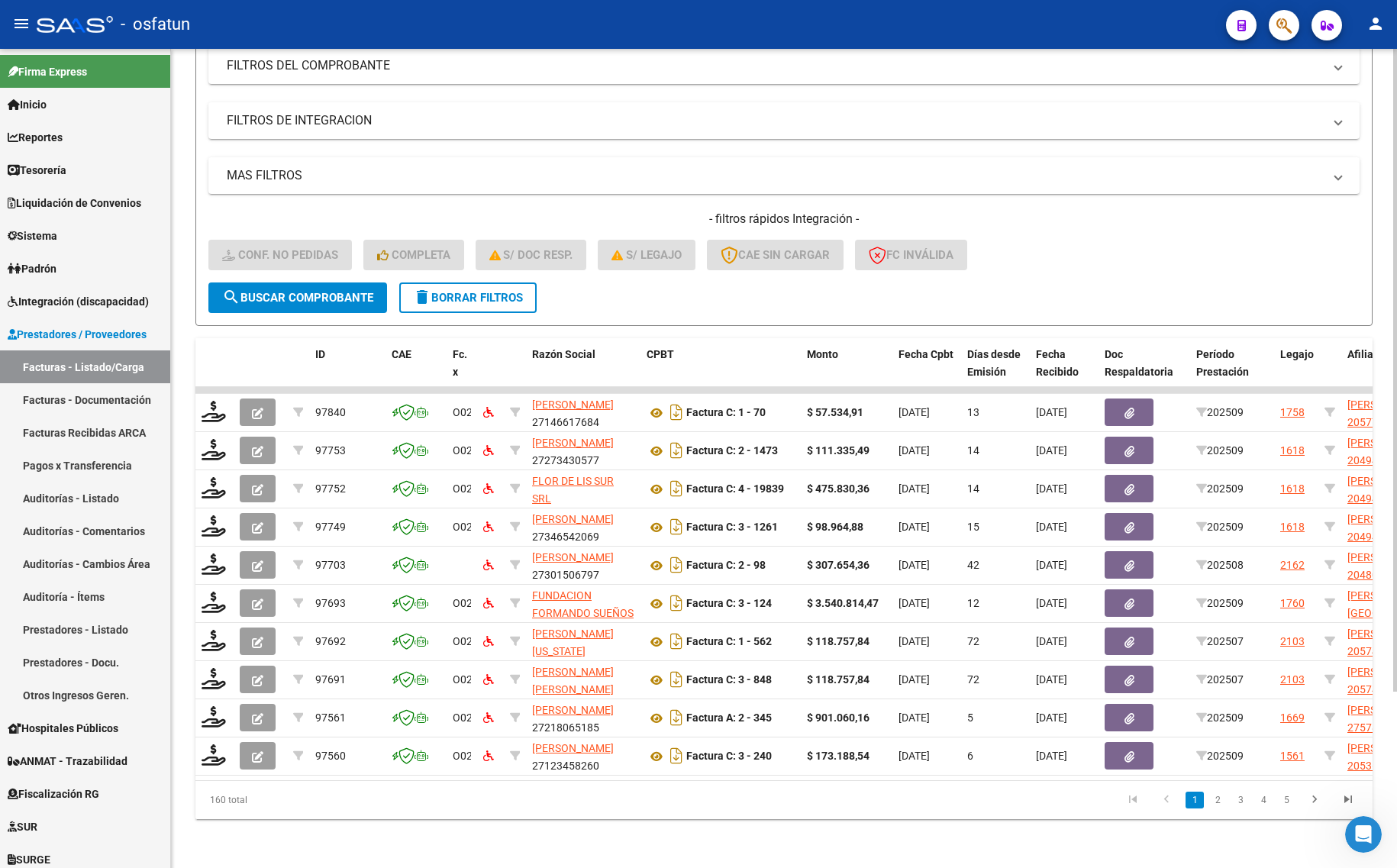
click at [1017, 218] on div "- filtros rápidos Integración - Conf. no pedidas Completa S/ Doc Resp. S/ legaj…" at bounding box center [783, 247] width 1151 height 72
click at [1117, 260] on div "- filtros rápidos Integración - Conf. no pedidas Completa S/ Doc Resp. S/ legaj…" at bounding box center [783, 247] width 1151 height 72
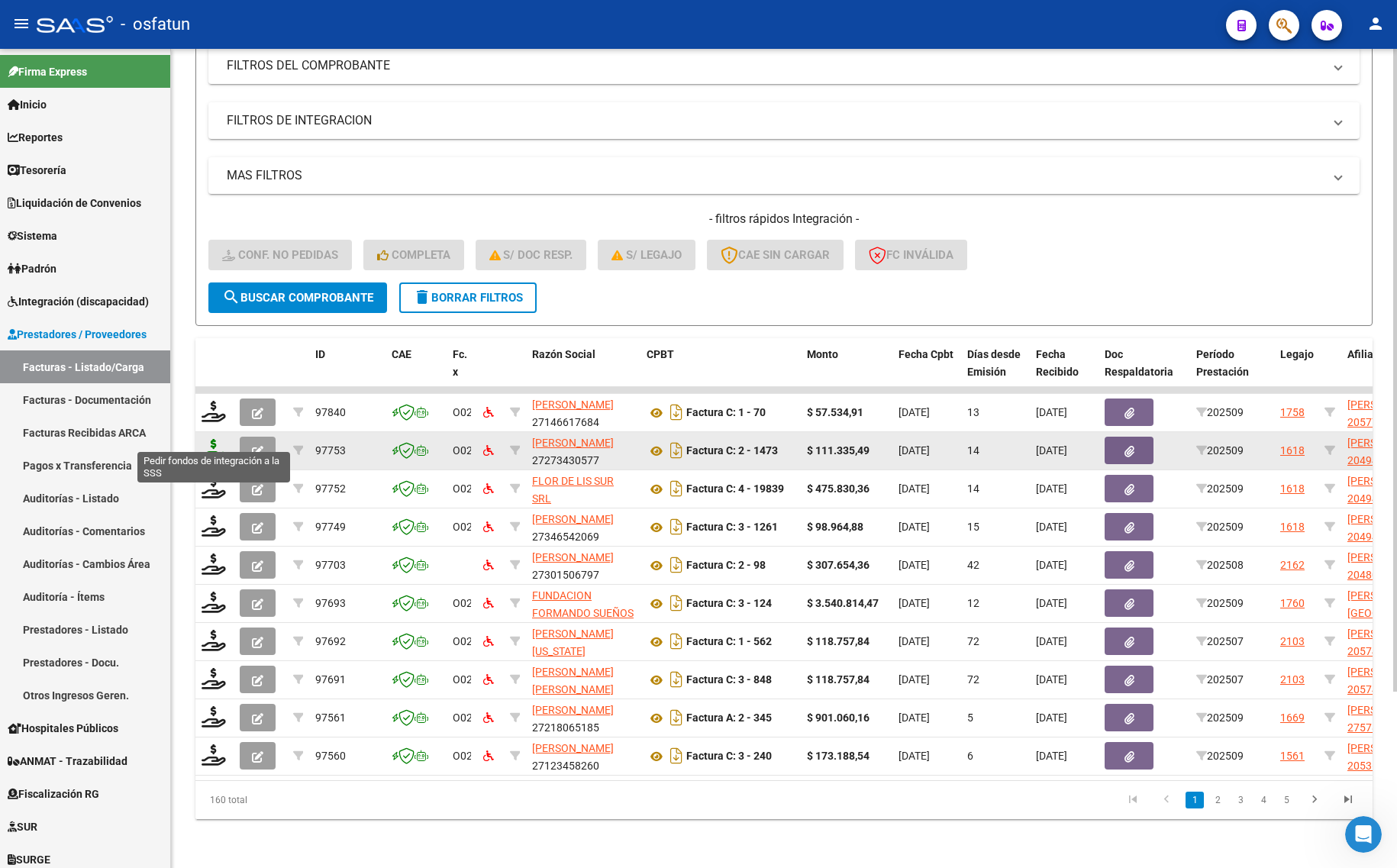
click at [205, 439] on icon at bounding box center [213, 450] width 24 height 21
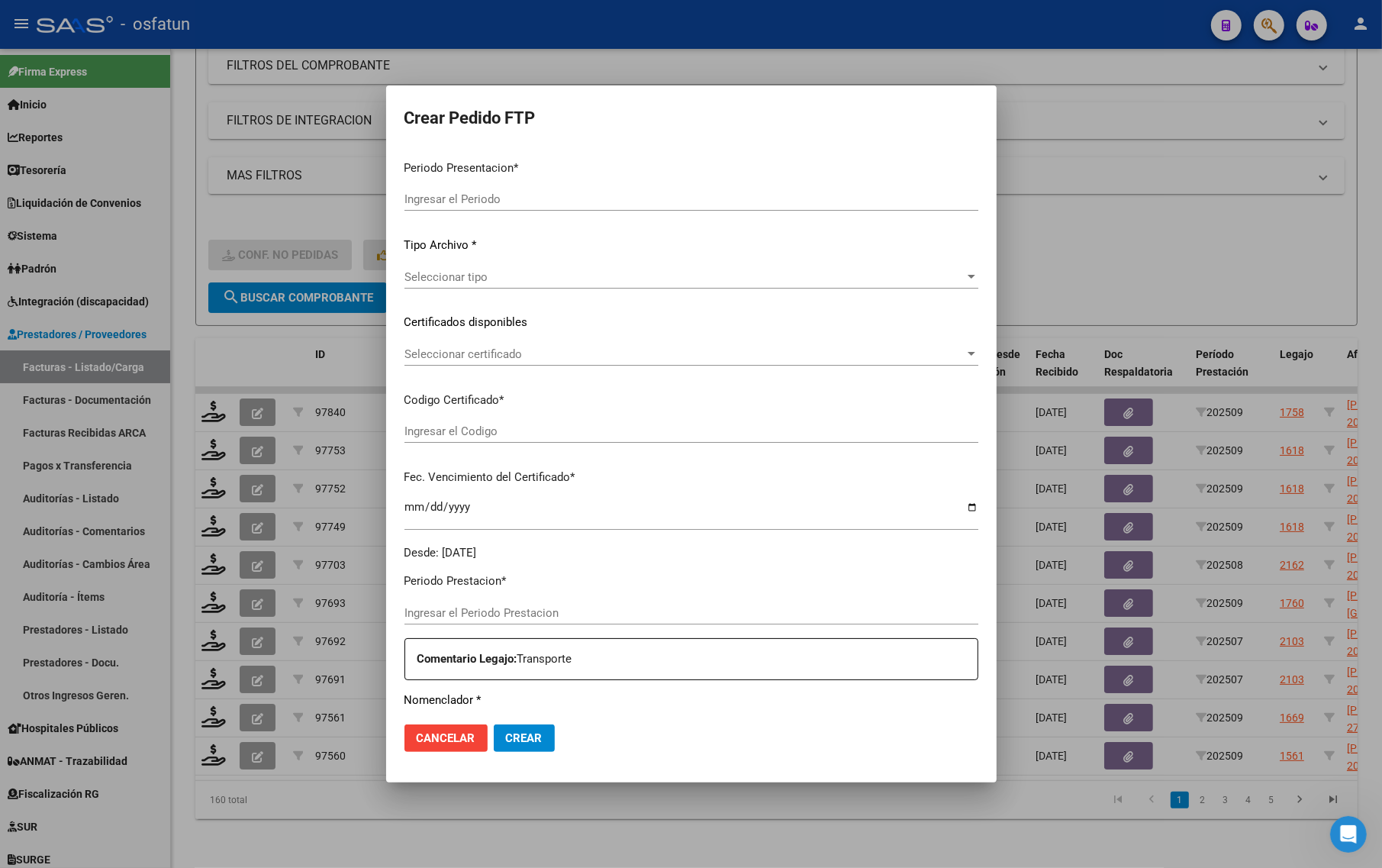
type input "202509"
type input "$ 111.335,49"
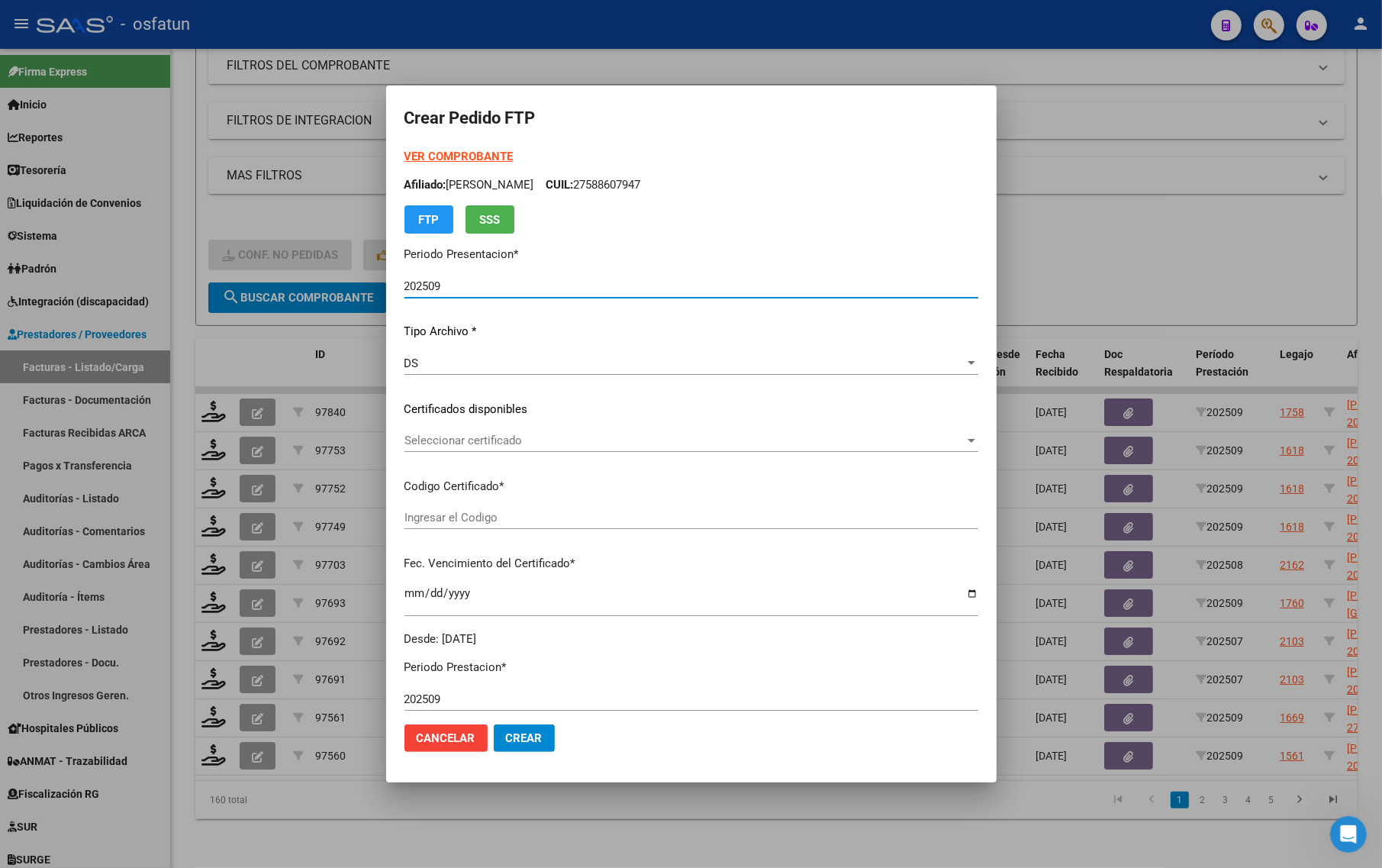
type input "ARG02000494304512022111820271118BS437"
type input "[DATE]"
click at [476, 151] on strong "VER COMPROBANTE" at bounding box center [459, 156] width 109 height 13
click at [574, 440] on span "Seleccionar certificado" at bounding box center [684, 440] width 560 height 13
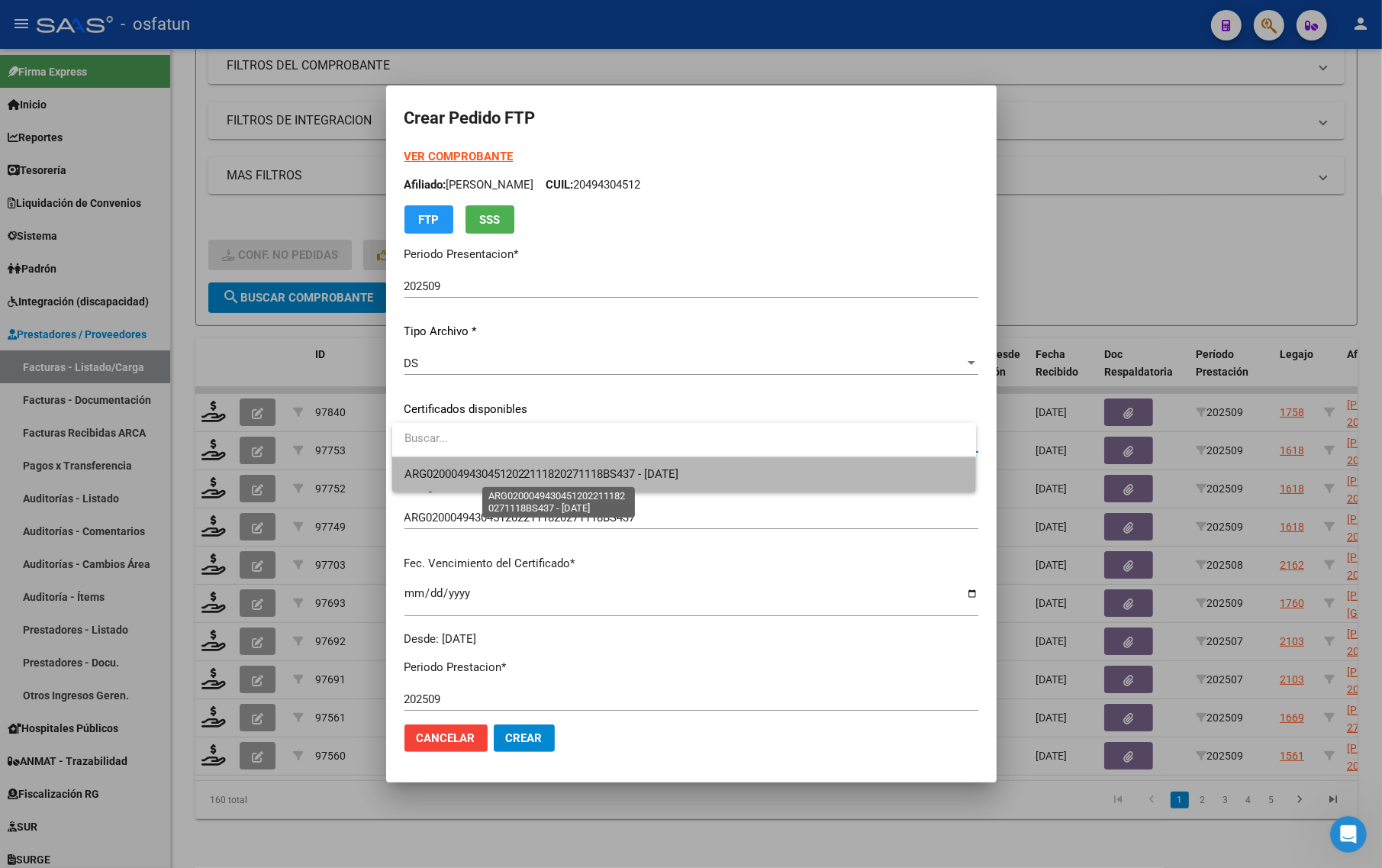
click at [571, 475] on span "ARG02000494304512022111820271118BS437 - [DATE]" at bounding box center [541, 473] width 274 height 13
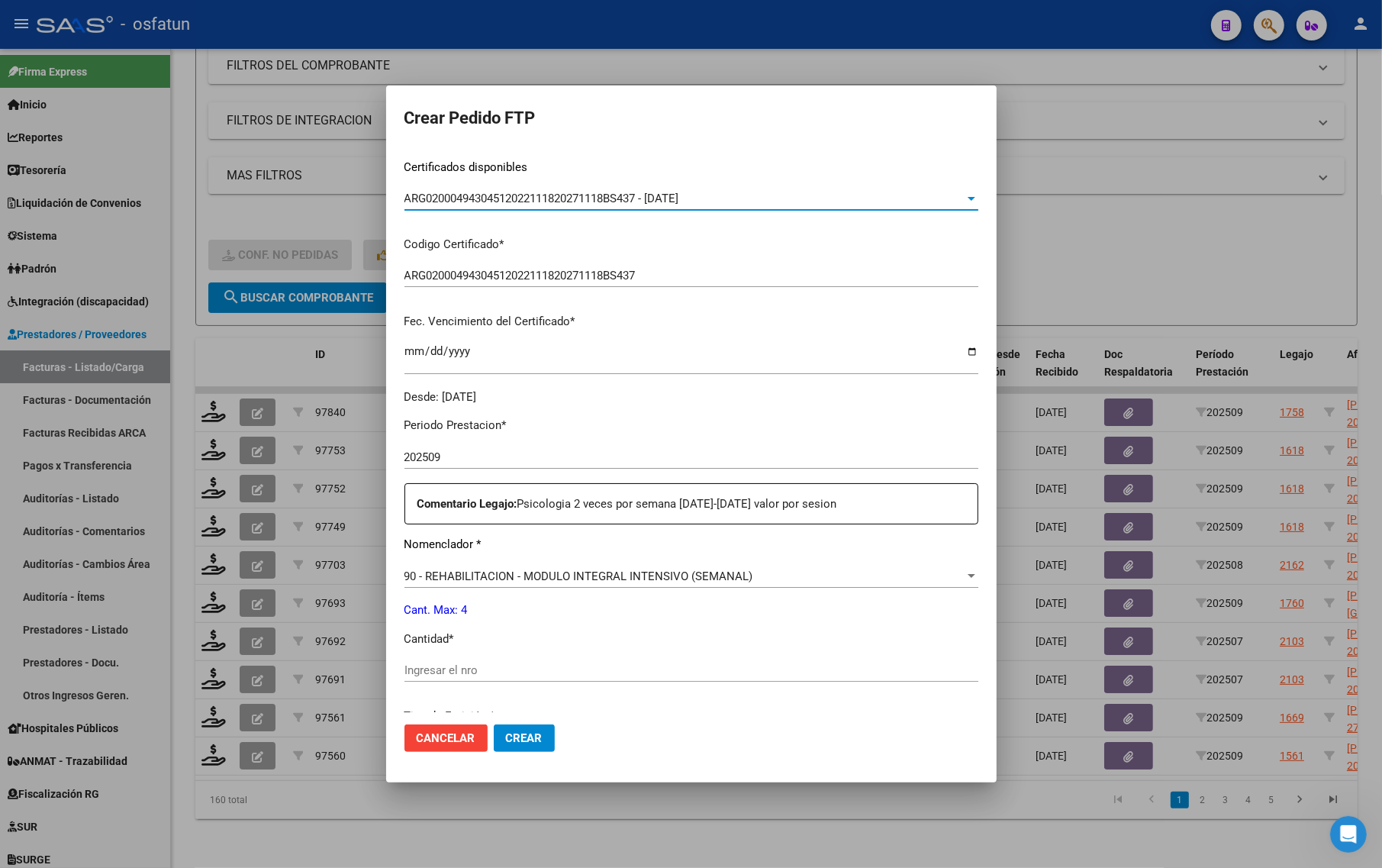
scroll to position [286, 0]
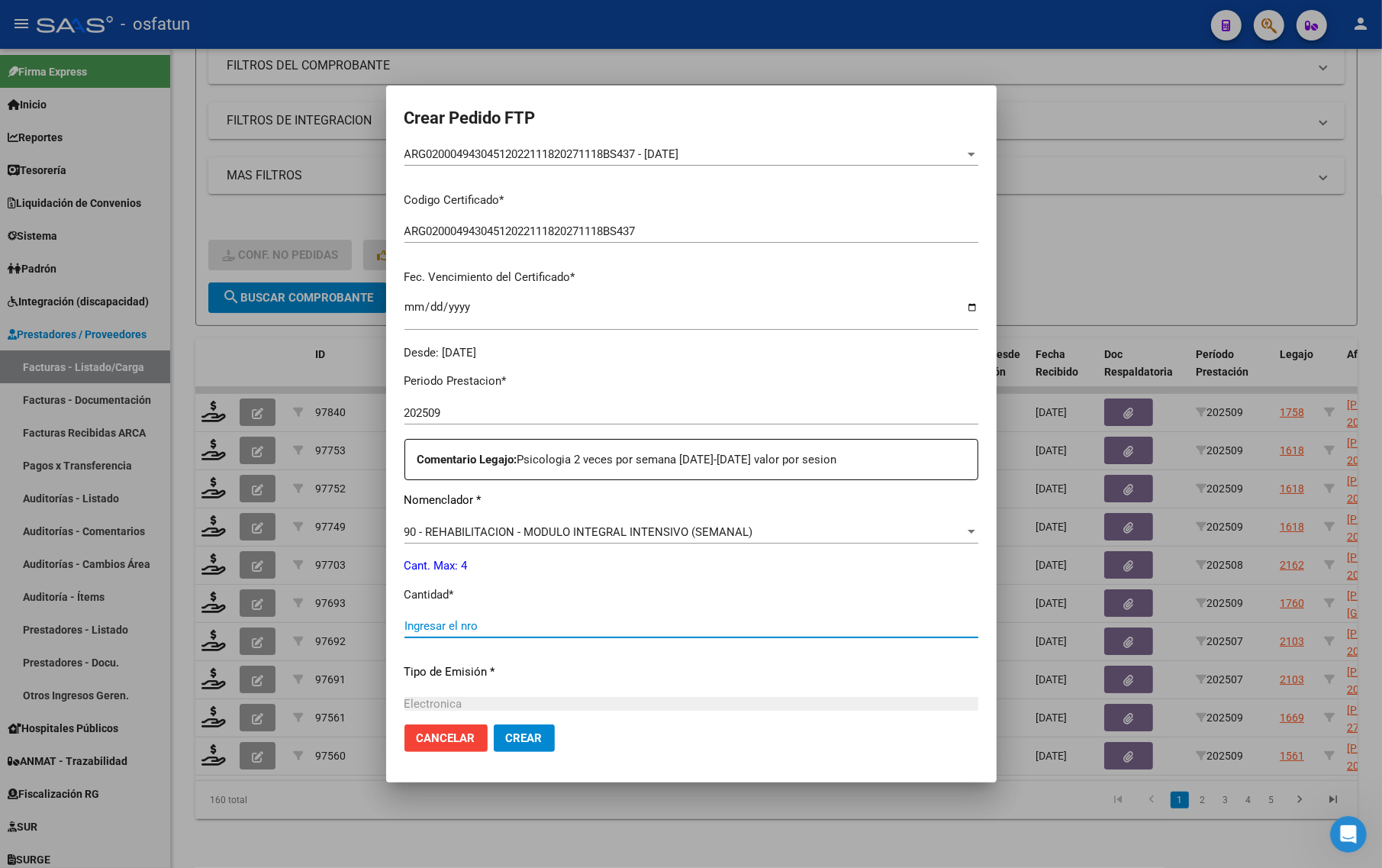
click at [501, 620] on input "Ingresar el nro" at bounding box center [691, 625] width 574 height 13
click at [1098, 237] on div at bounding box center [691, 434] width 1382 height 868
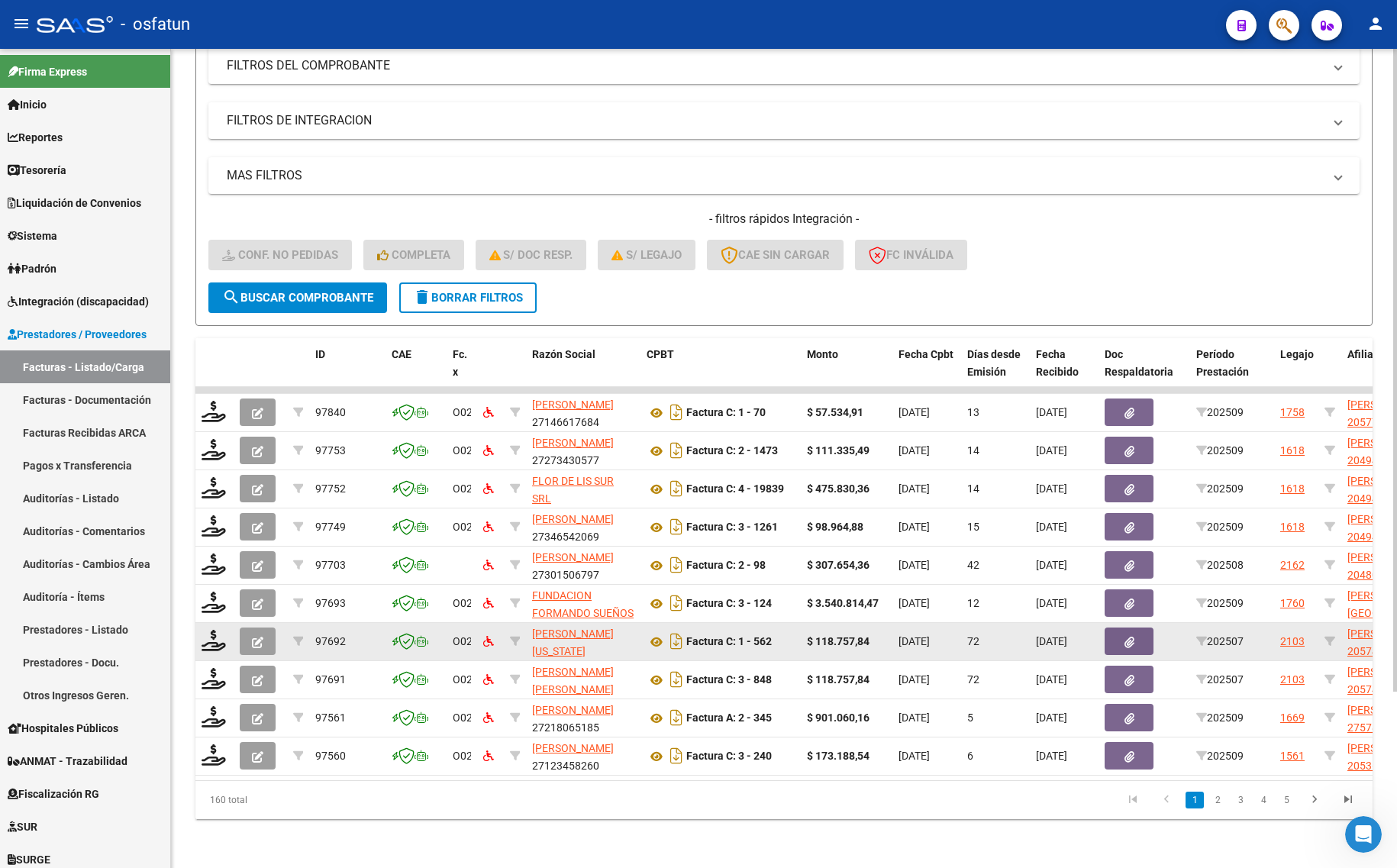
click at [217, 623] on datatable-body-cell at bounding box center [215, 642] width 38 height 38
click at [204, 630] on icon at bounding box center [213, 640] width 24 height 21
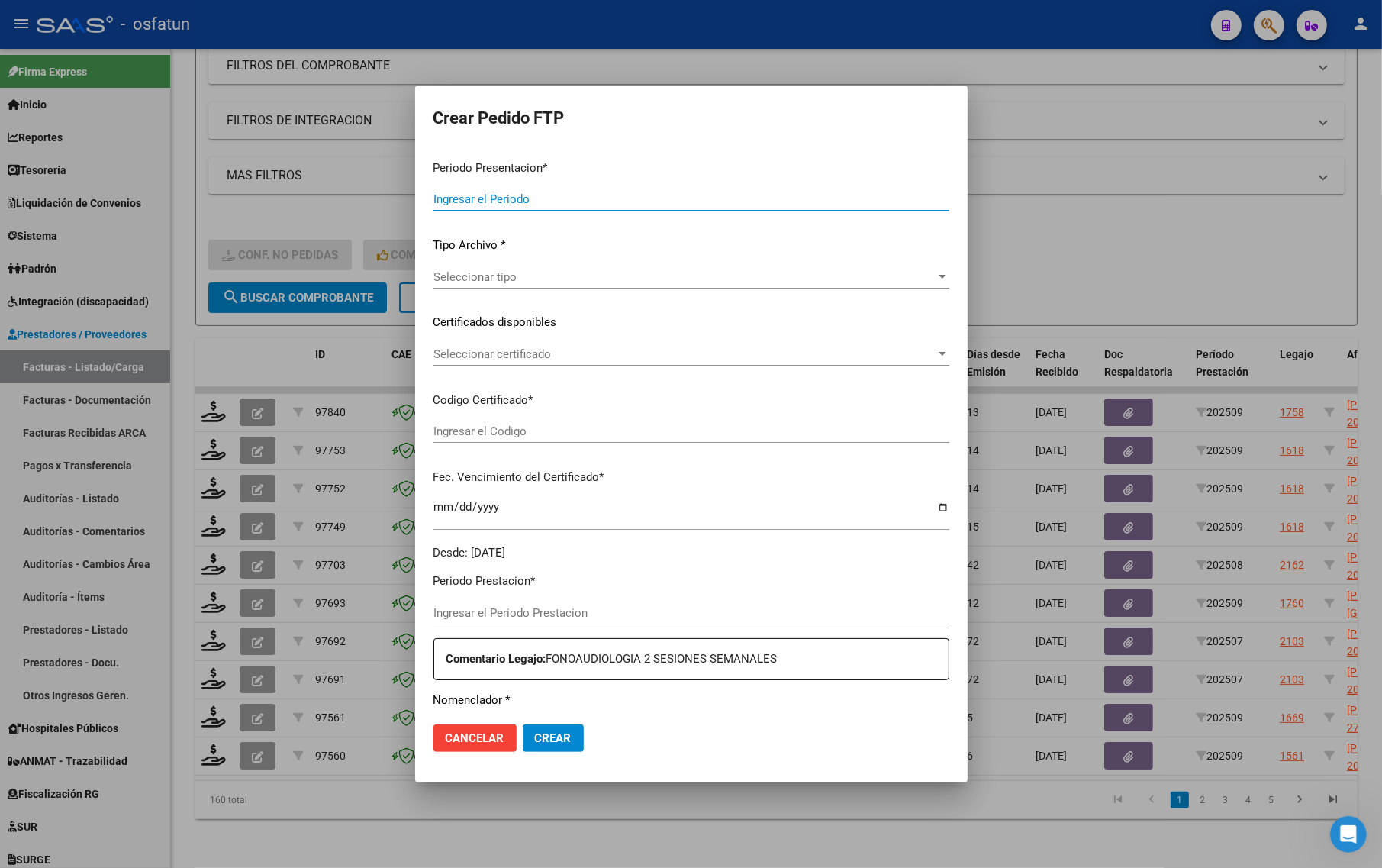
type input "202509"
type input "202507"
type input "$ 118.757,84"
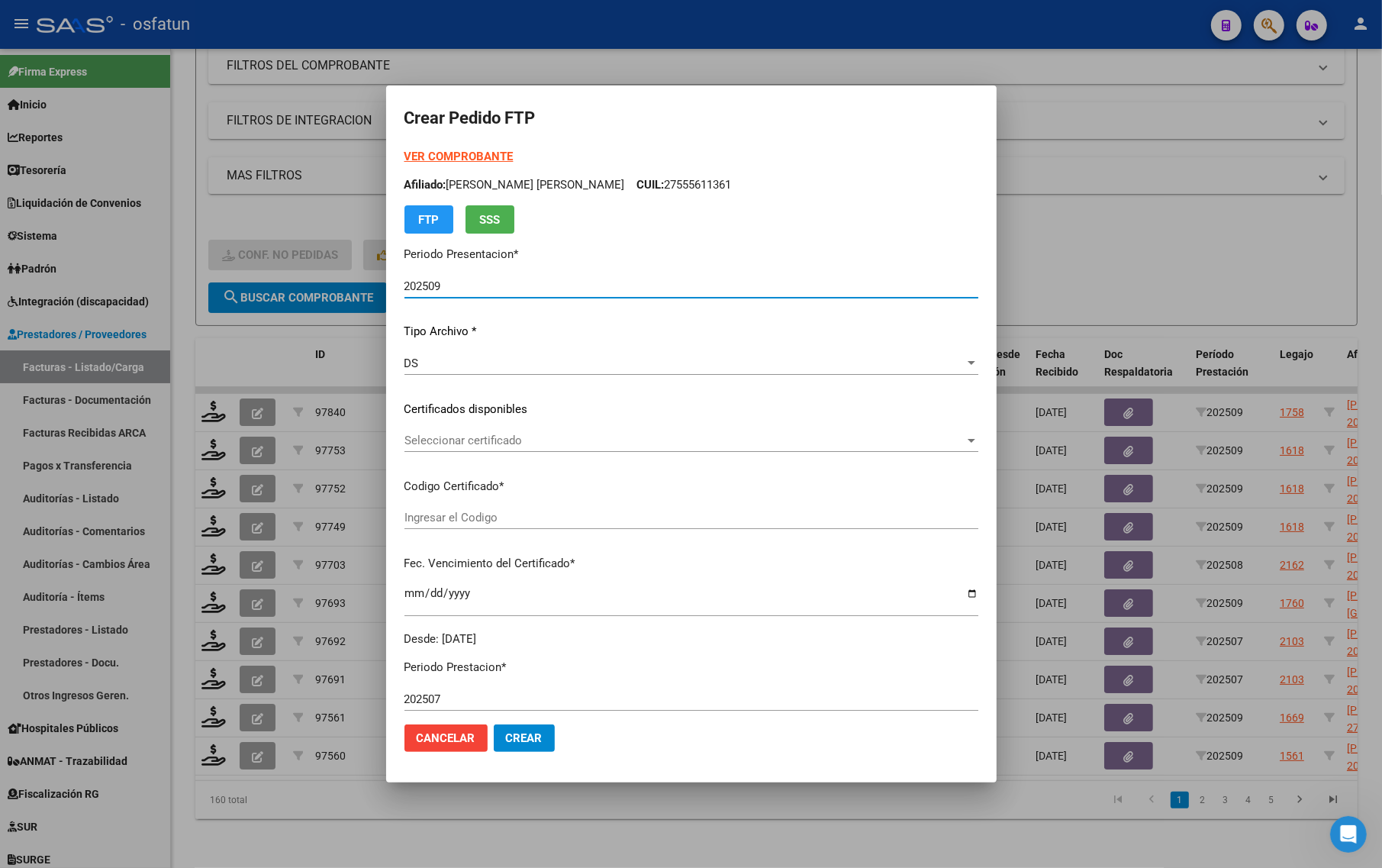
type input "ARG02000574457802023022220270222RIO145"
type input "[DATE]"
click at [455, 155] on strong "VER COMPROBANTE" at bounding box center [459, 156] width 109 height 13
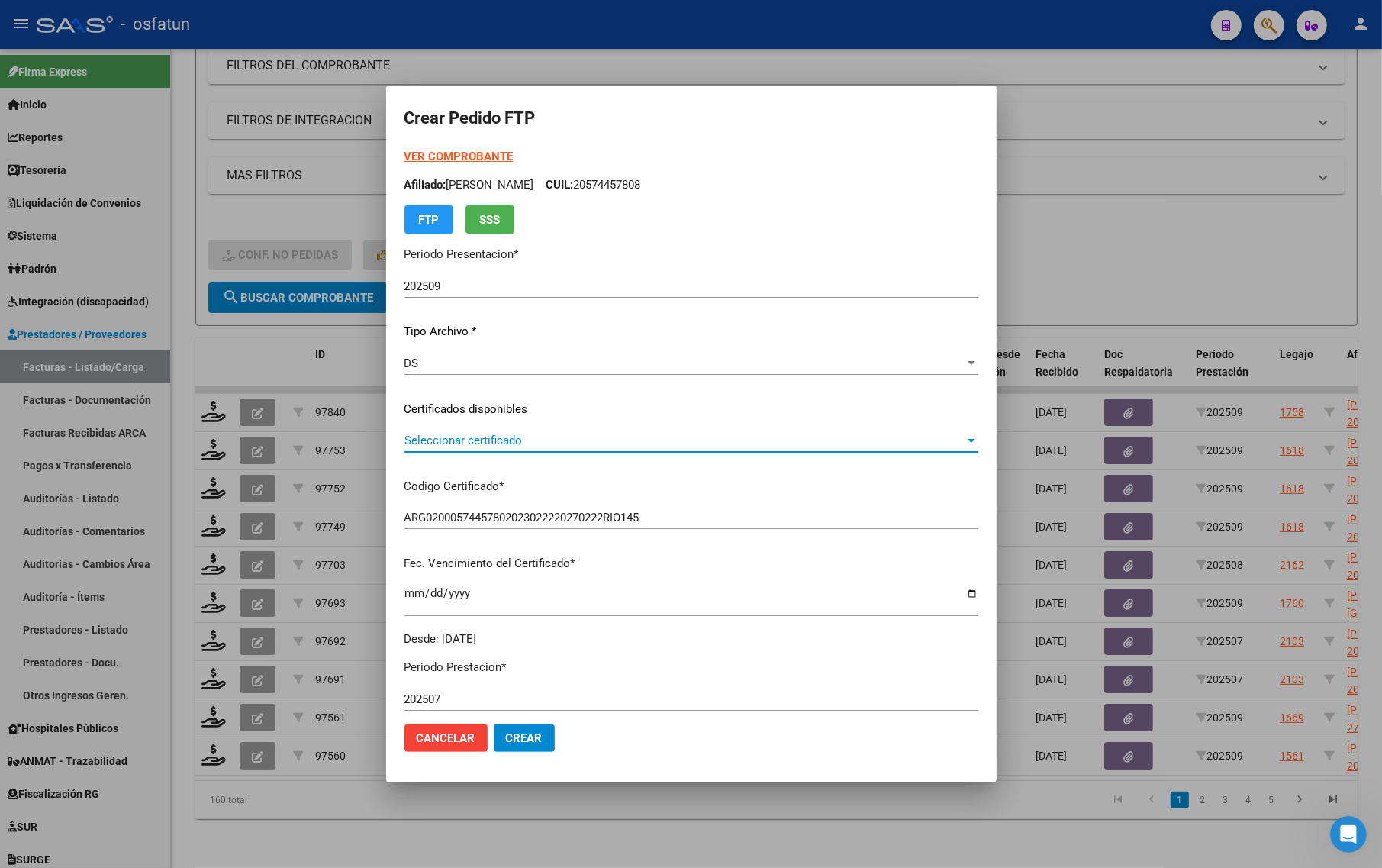
click at [494, 437] on span "Seleccionar certificado" at bounding box center [684, 440] width 560 height 13
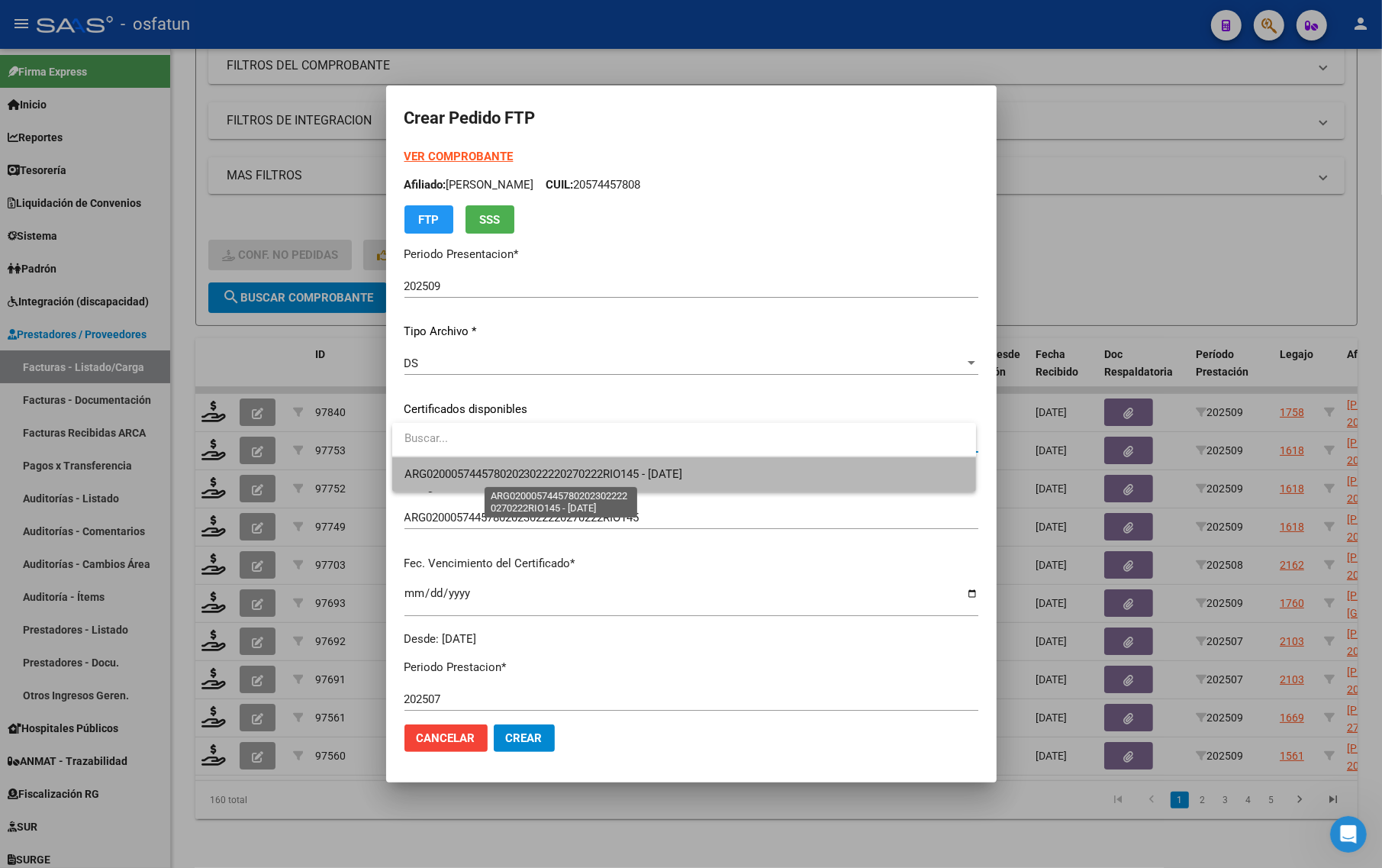
click at [496, 469] on span "ARG02000574457802023022220270222RIO145 - [DATE]" at bounding box center [544, 473] width 279 height 13
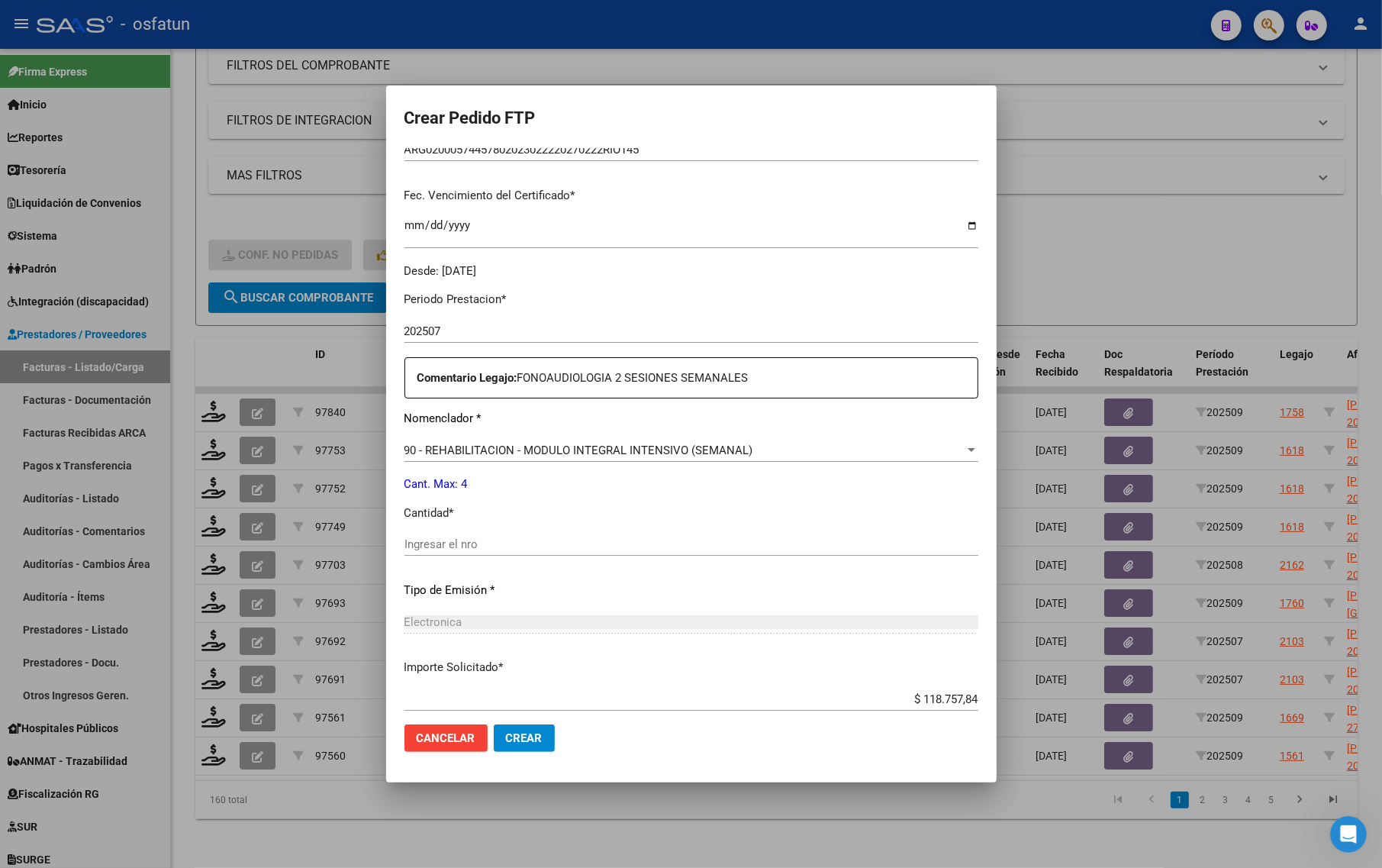
scroll to position [382, 0]
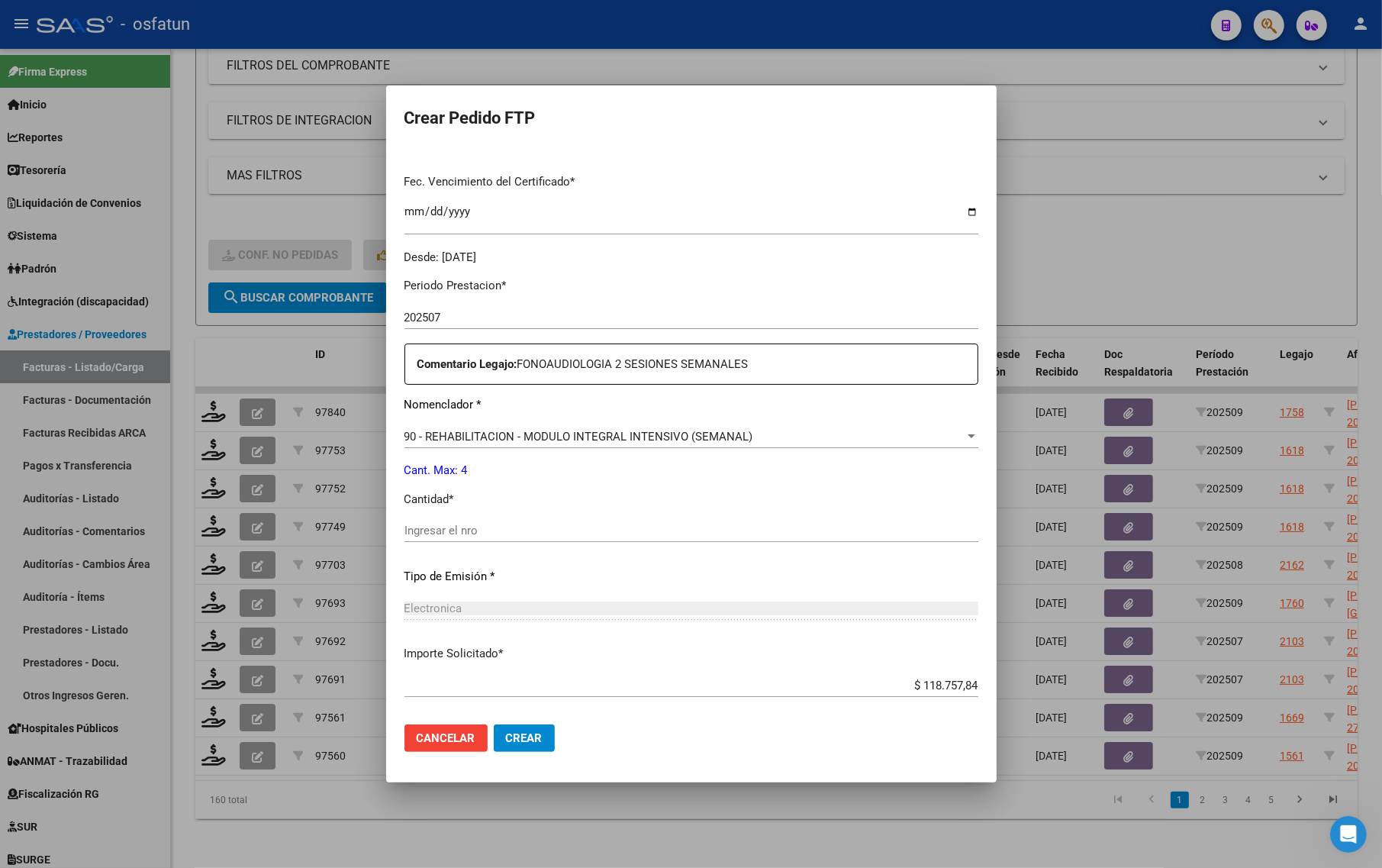
click at [469, 502] on p "Cantidad *" at bounding box center [691, 500] width 574 height 18
click at [468, 527] on input "Ingresar el nro" at bounding box center [691, 530] width 574 height 13
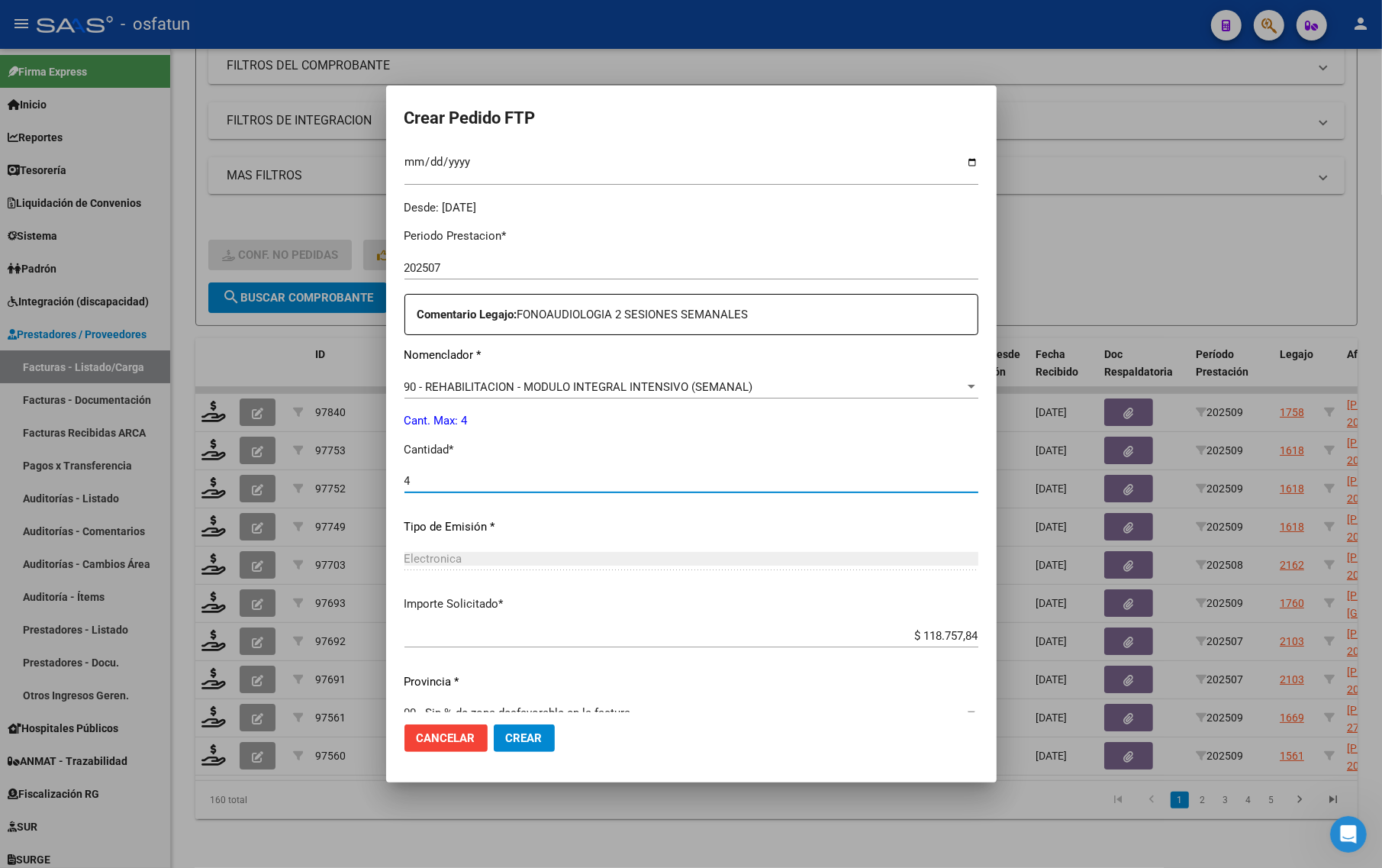
scroll to position [457, 0]
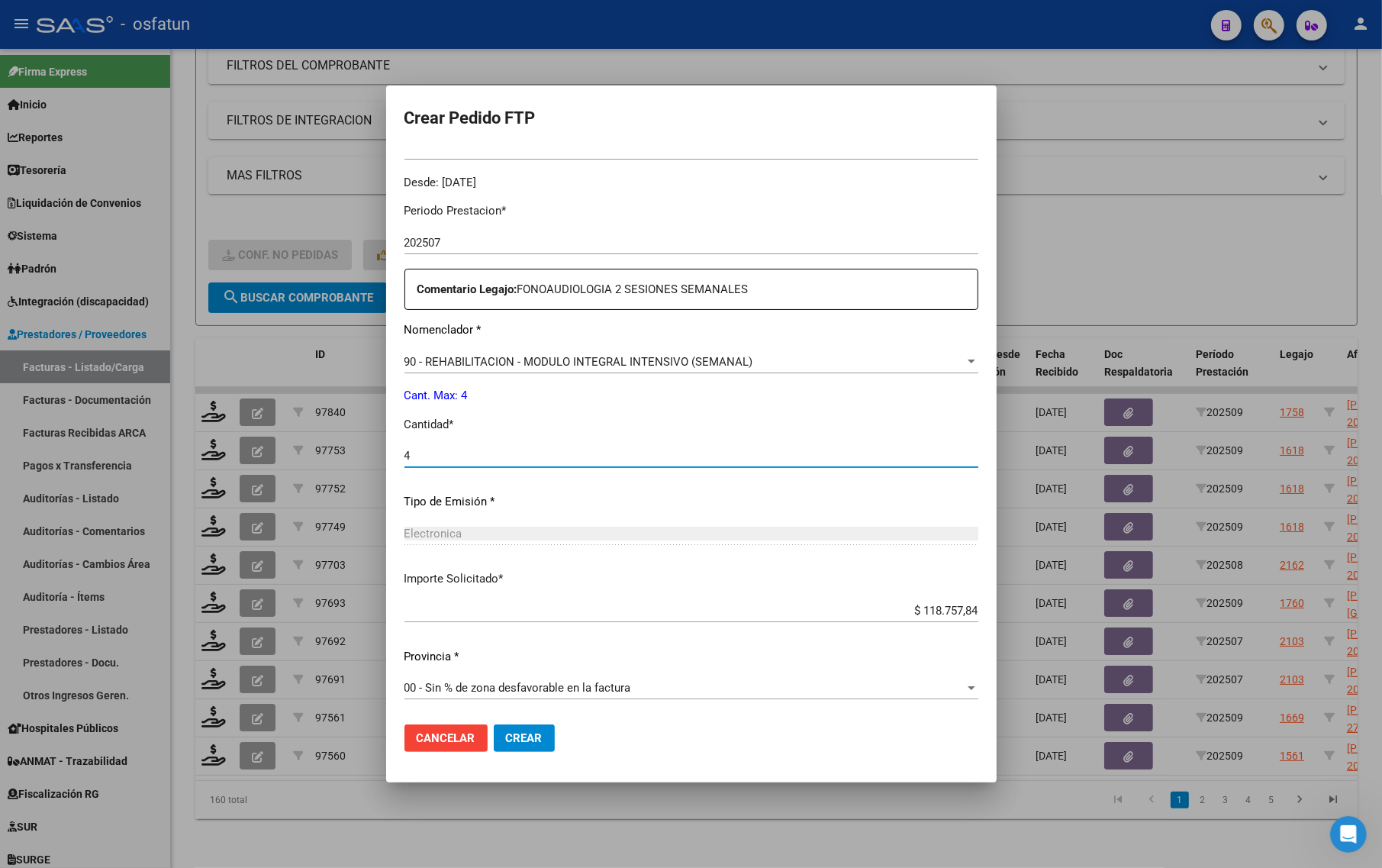
type input "4"
click at [519, 734] on span "Crear" at bounding box center [524, 737] width 37 height 13
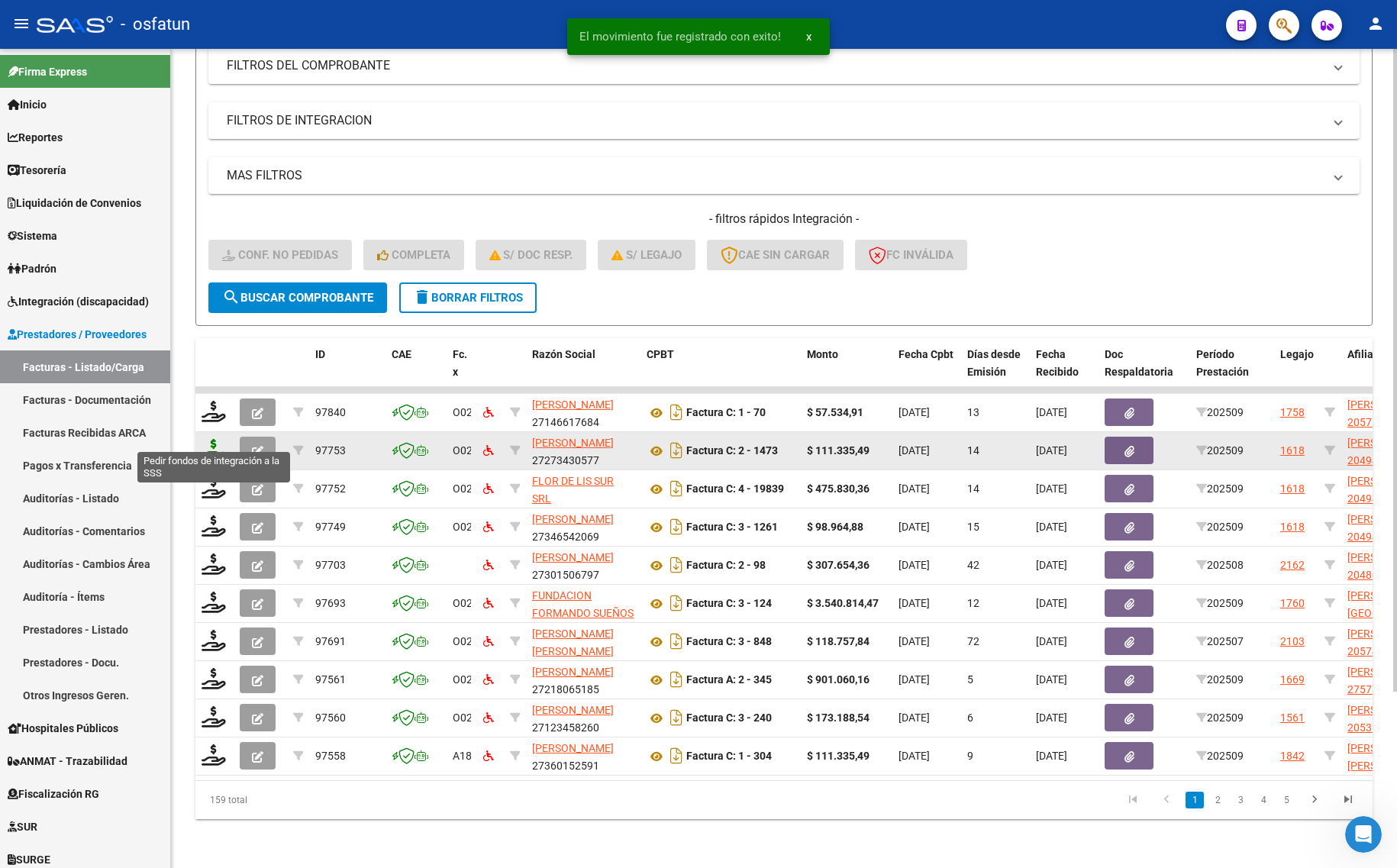
click at [211, 439] on icon at bounding box center [213, 450] width 24 height 21
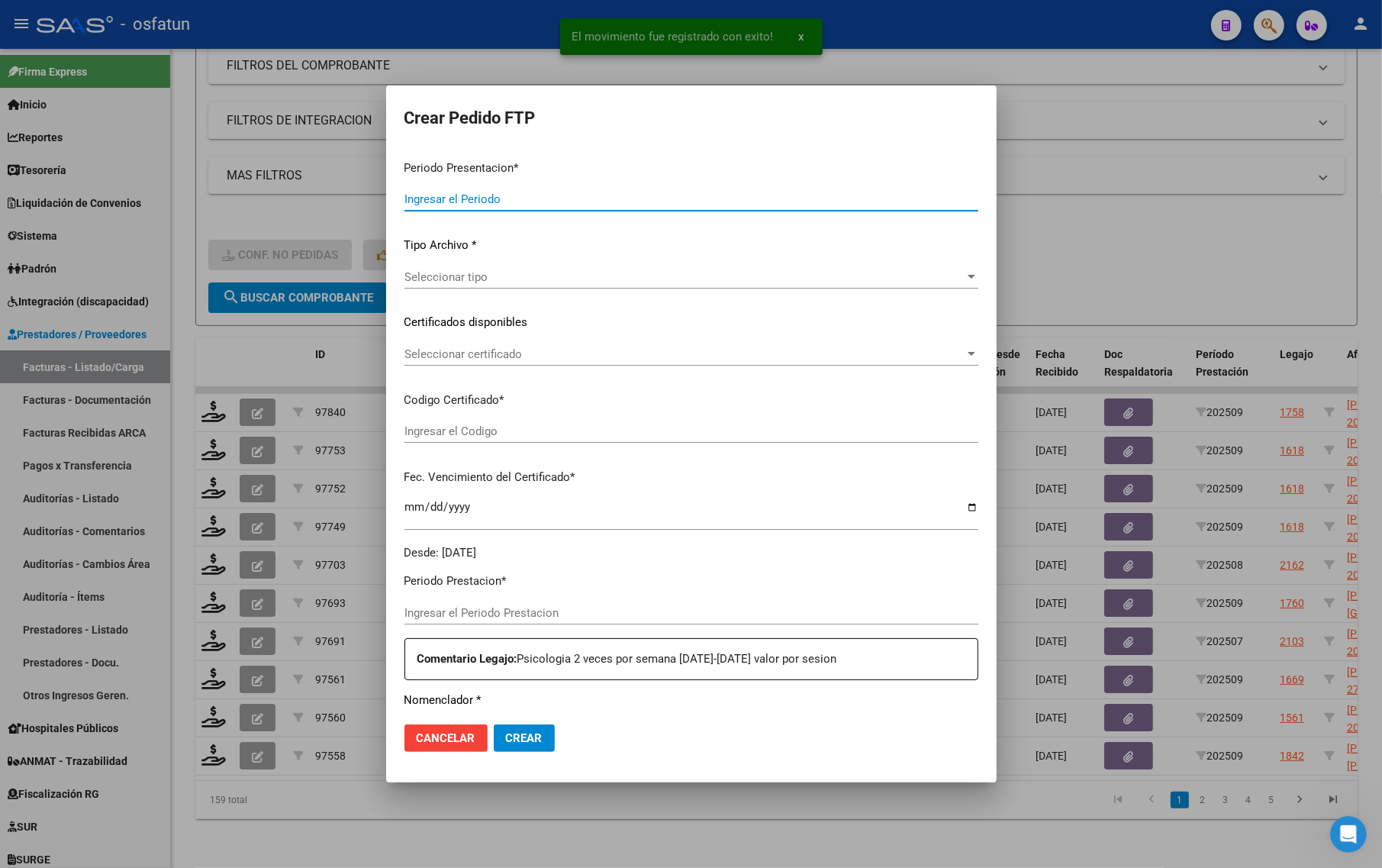
type input "202509"
type input "$ 111.335,49"
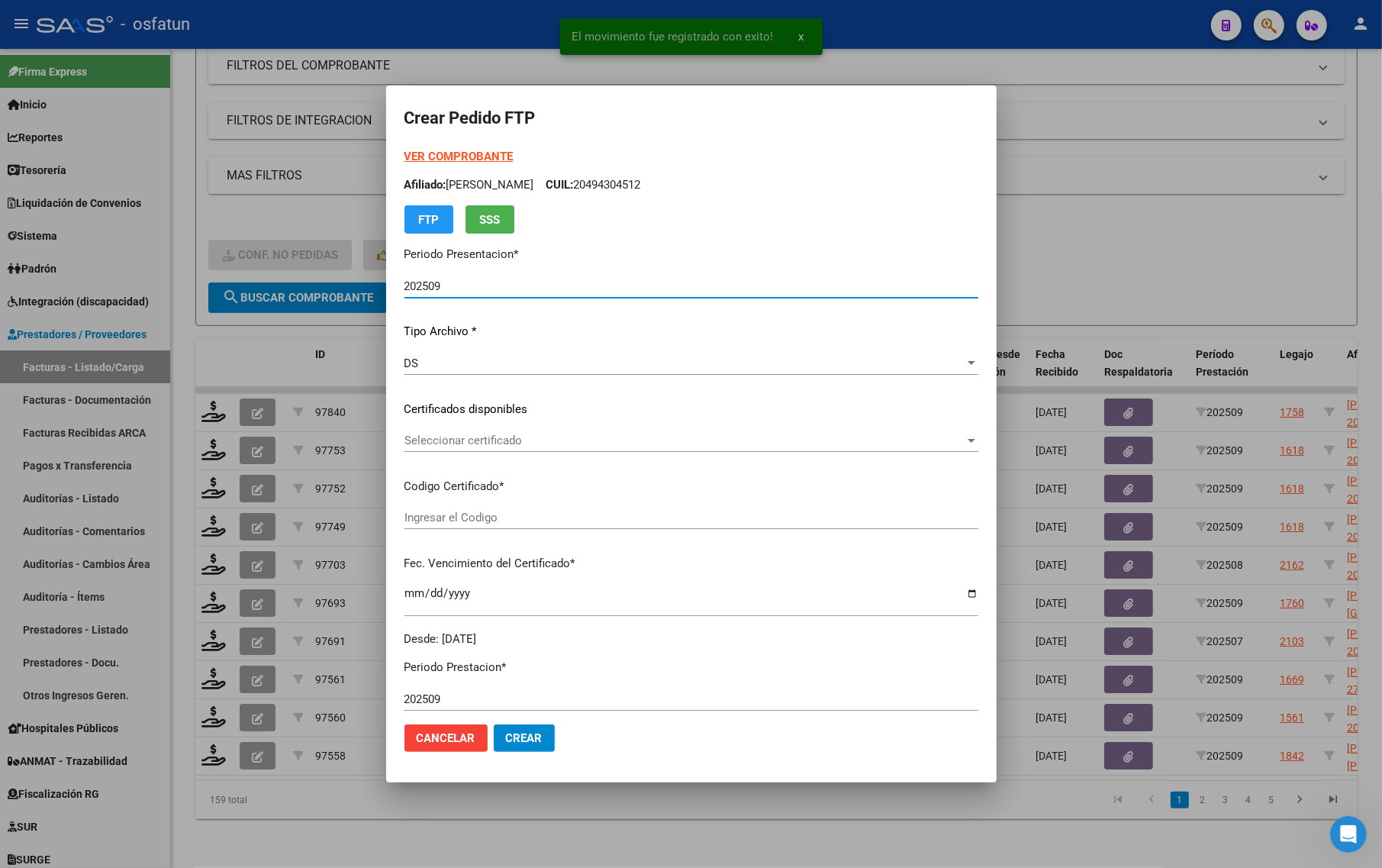
type input "ARG02000494304512022111820271118BS437"
type input "[DATE]"
click at [472, 149] on strong "VER COMPROBANTE" at bounding box center [459, 156] width 109 height 13
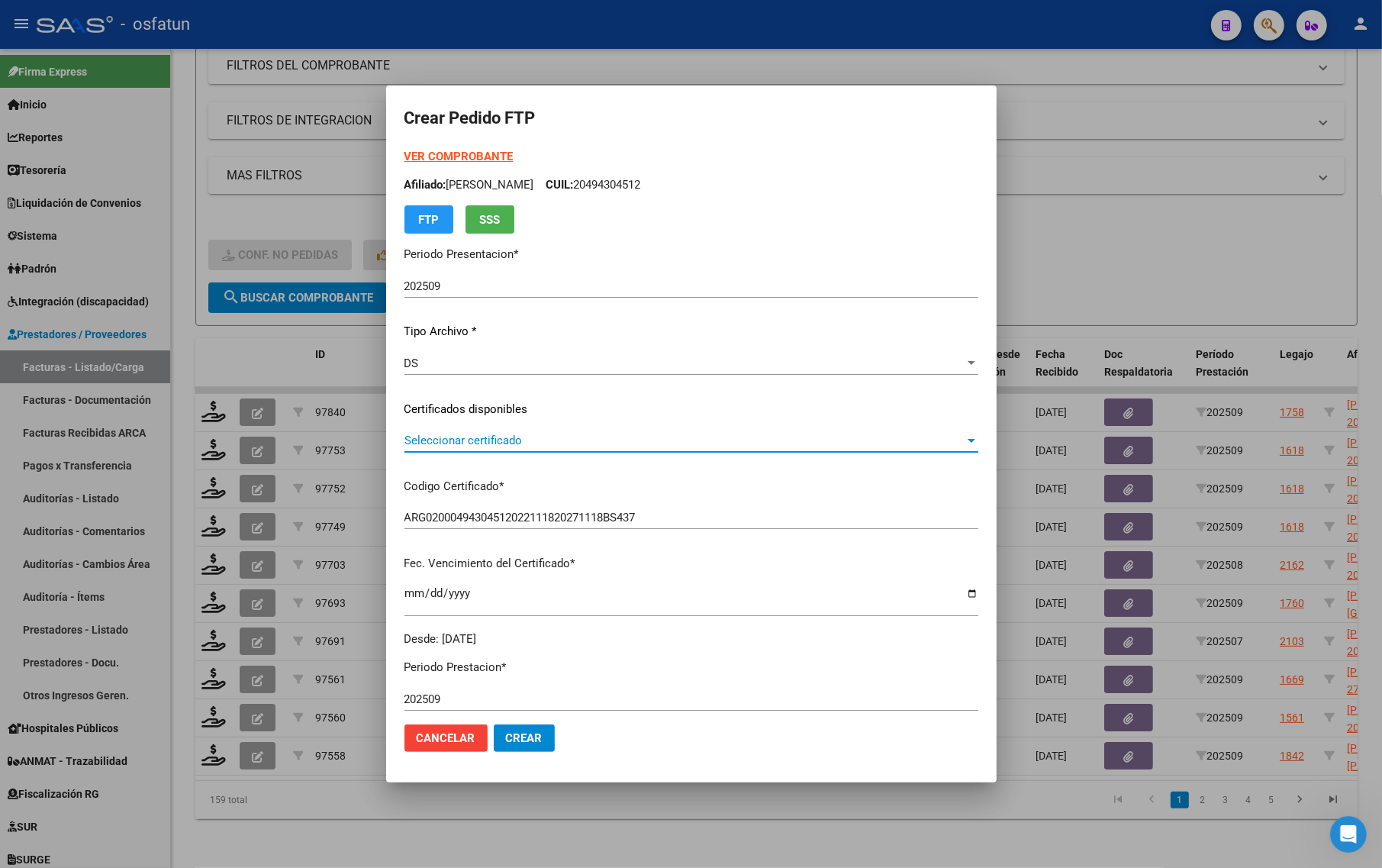
click at [477, 443] on span "Seleccionar certificado" at bounding box center [684, 440] width 560 height 13
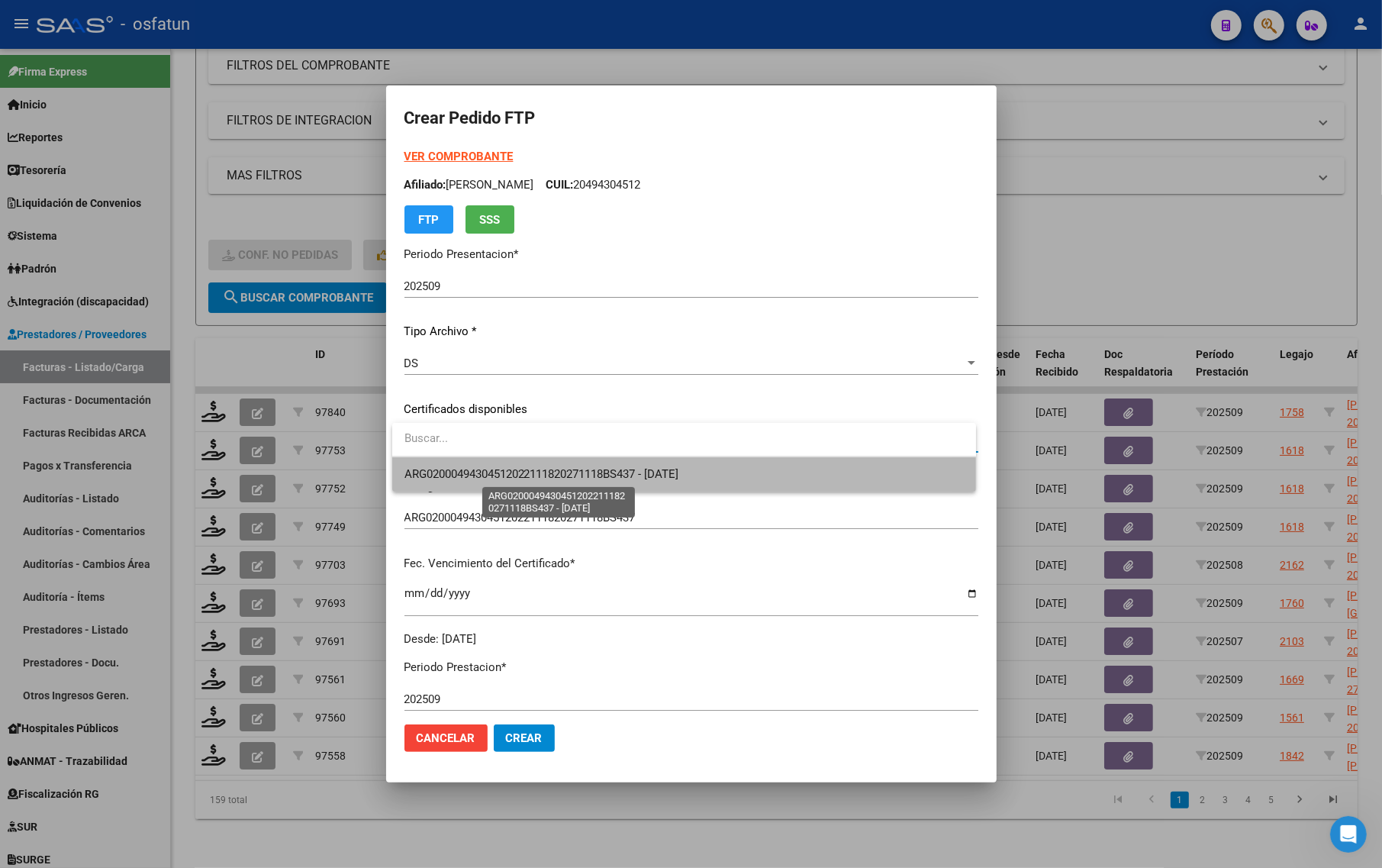
click at [479, 469] on span "ARG02000494304512022111820271118BS437 - [DATE]" at bounding box center [541, 473] width 274 height 13
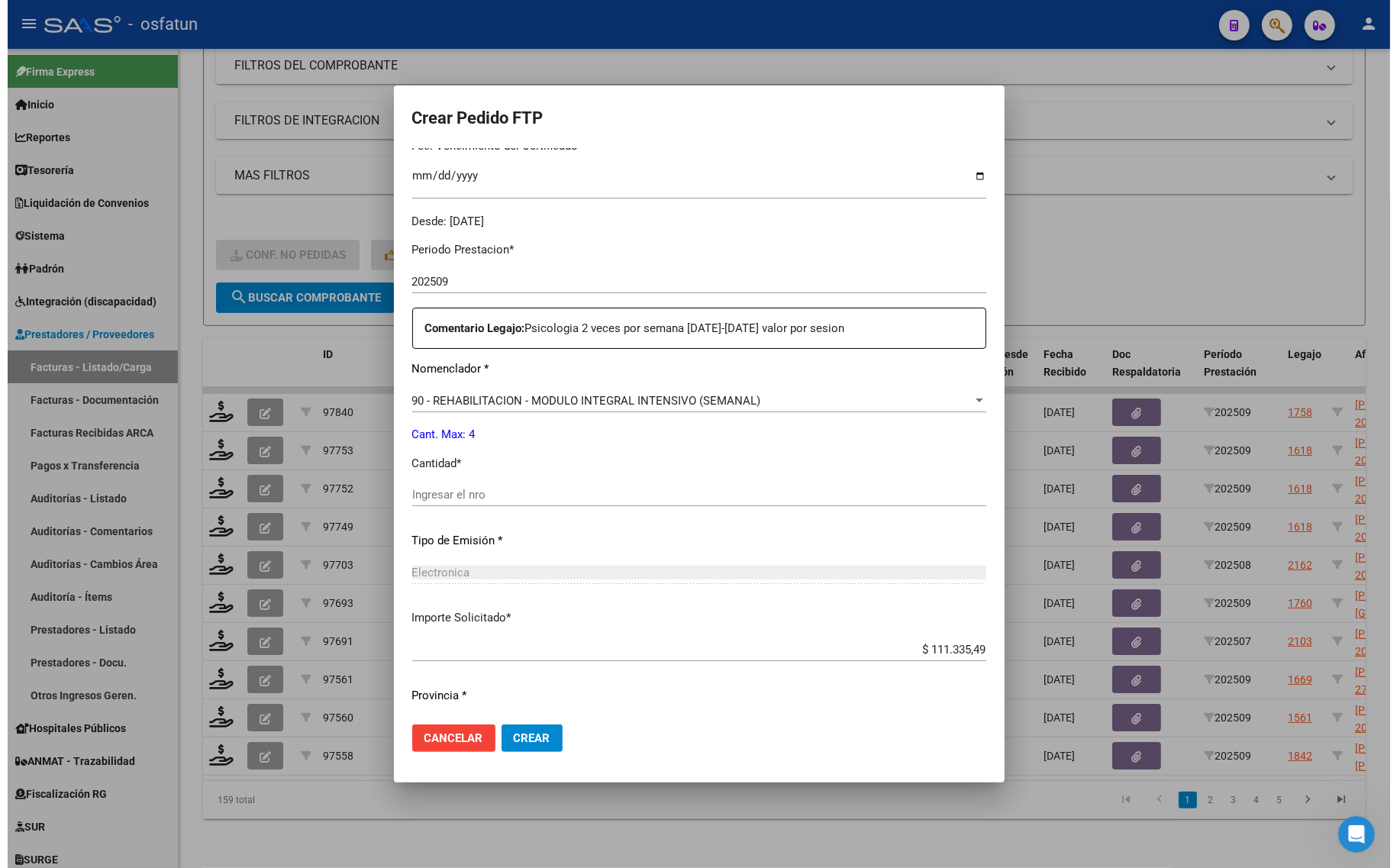
scroll to position [457, 0]
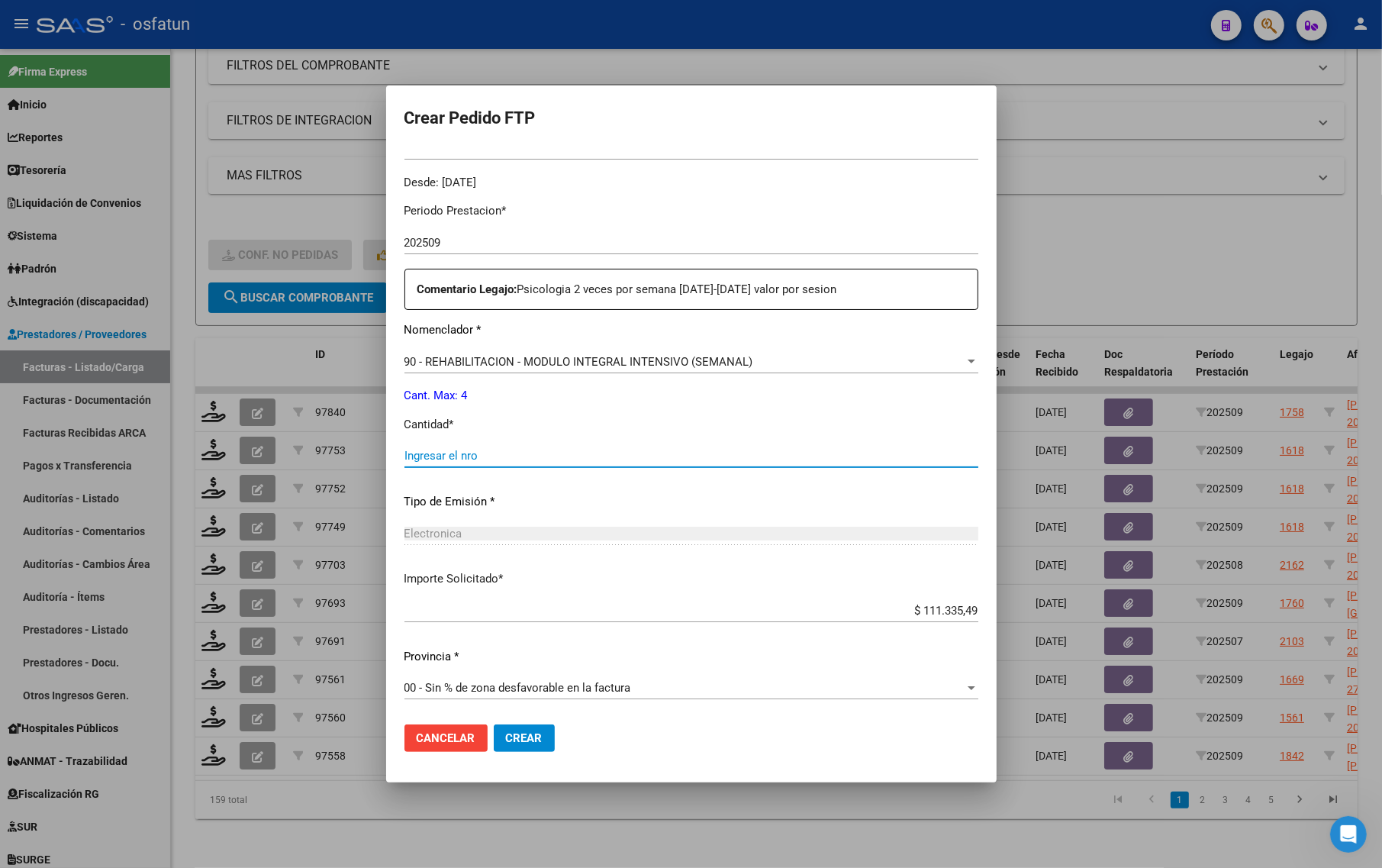
click at [471, 451] on input "Ingresar el nro" at bounding box center [691, 455] width 574 height 13
type input "4"
click at [545, 733] on button "Crear" at bounding box center [524, 737] width 61 height 28
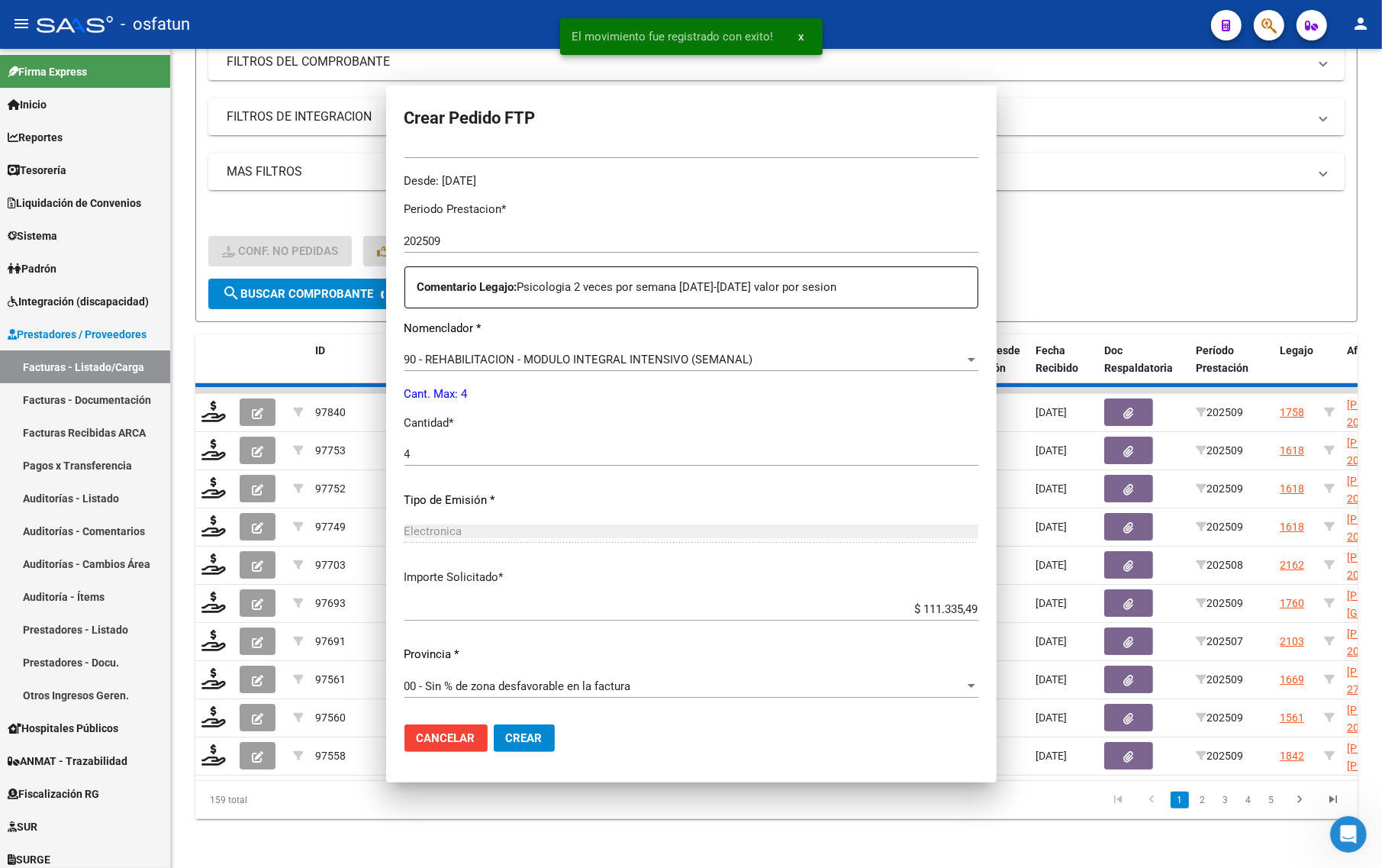
scroll to position [0, 0]
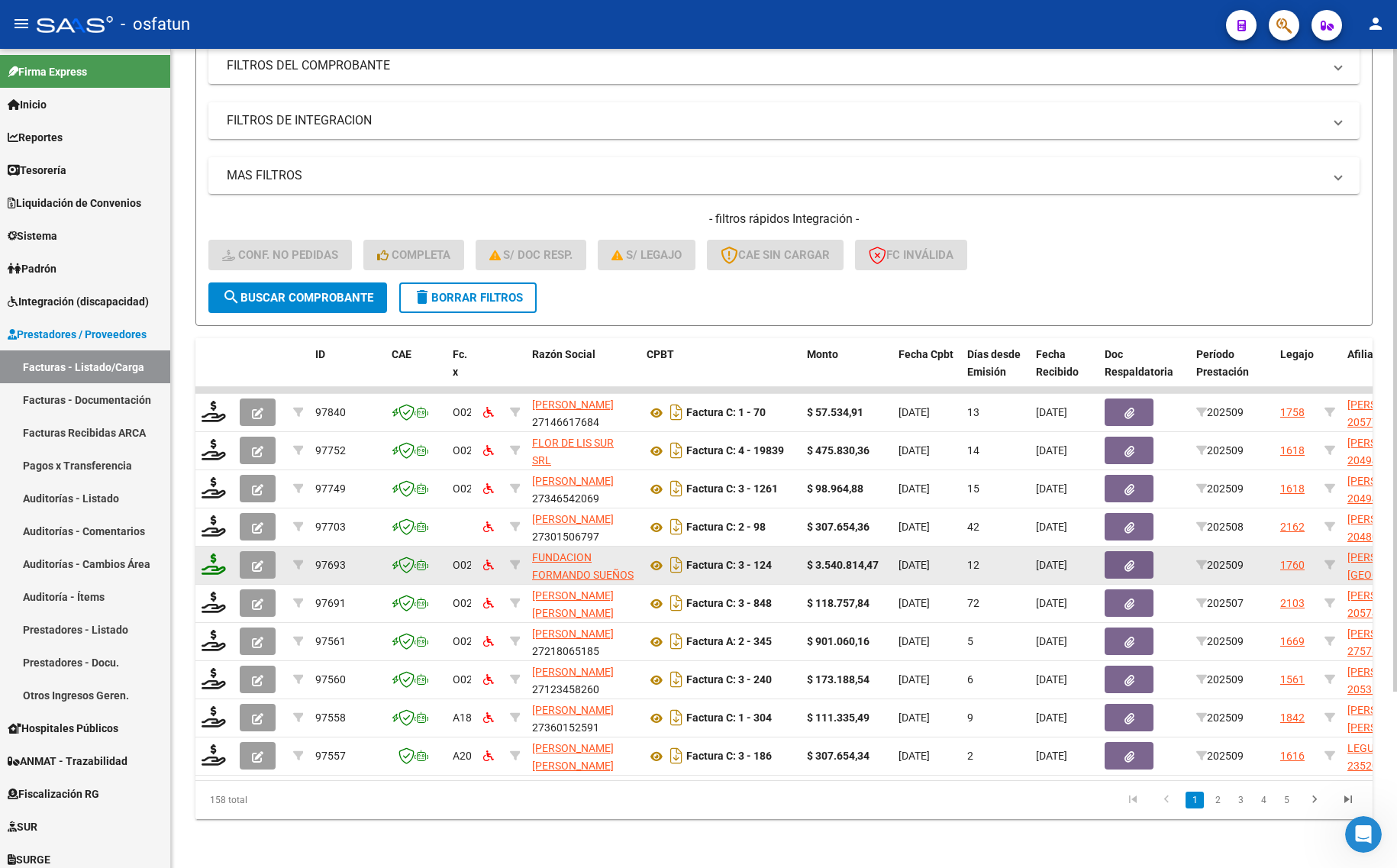
click at [219, 553] on icon at bounding box center [213, 564] width 24 height 21
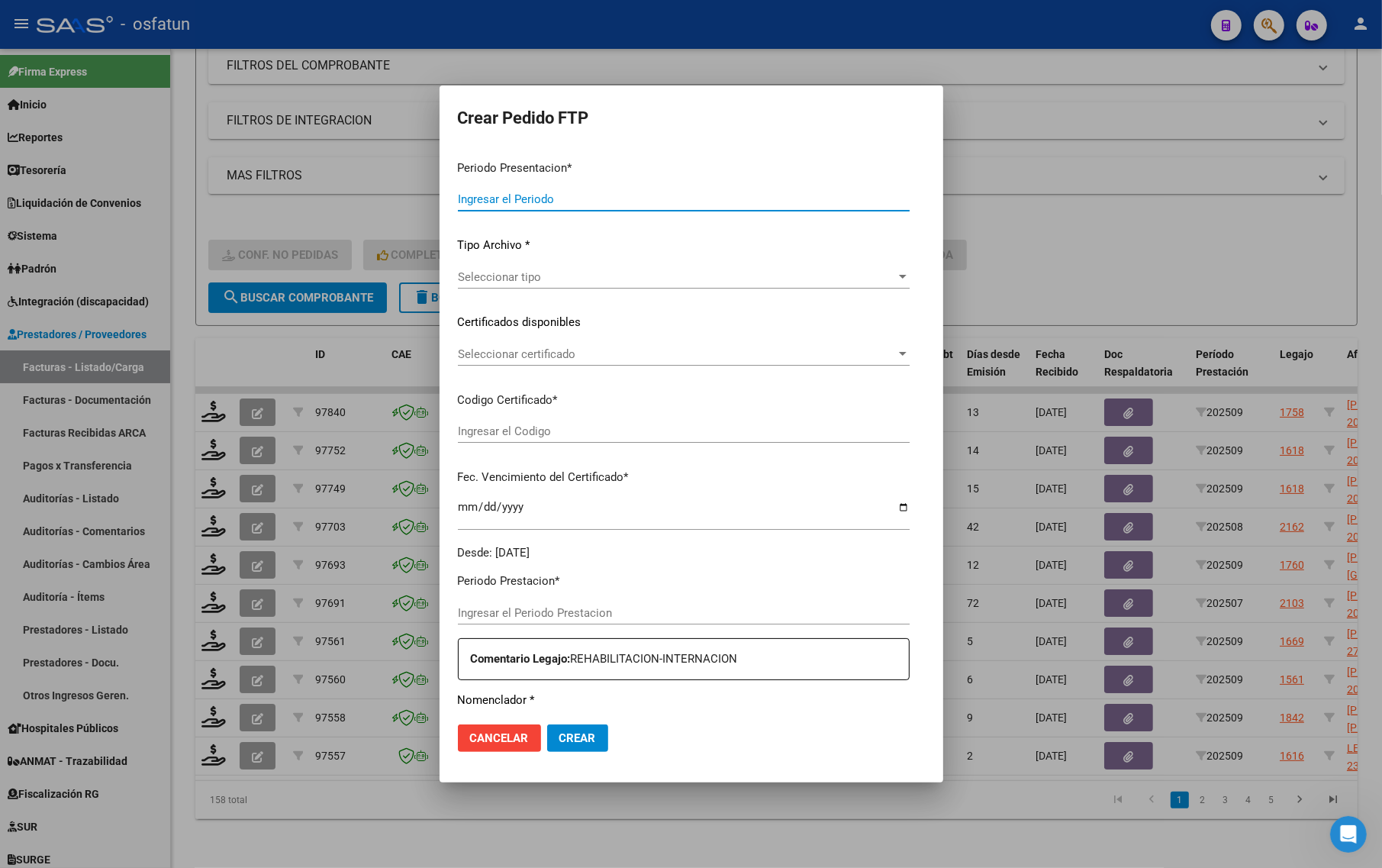
type input "202509"
type input "$ 3.540.814,47"
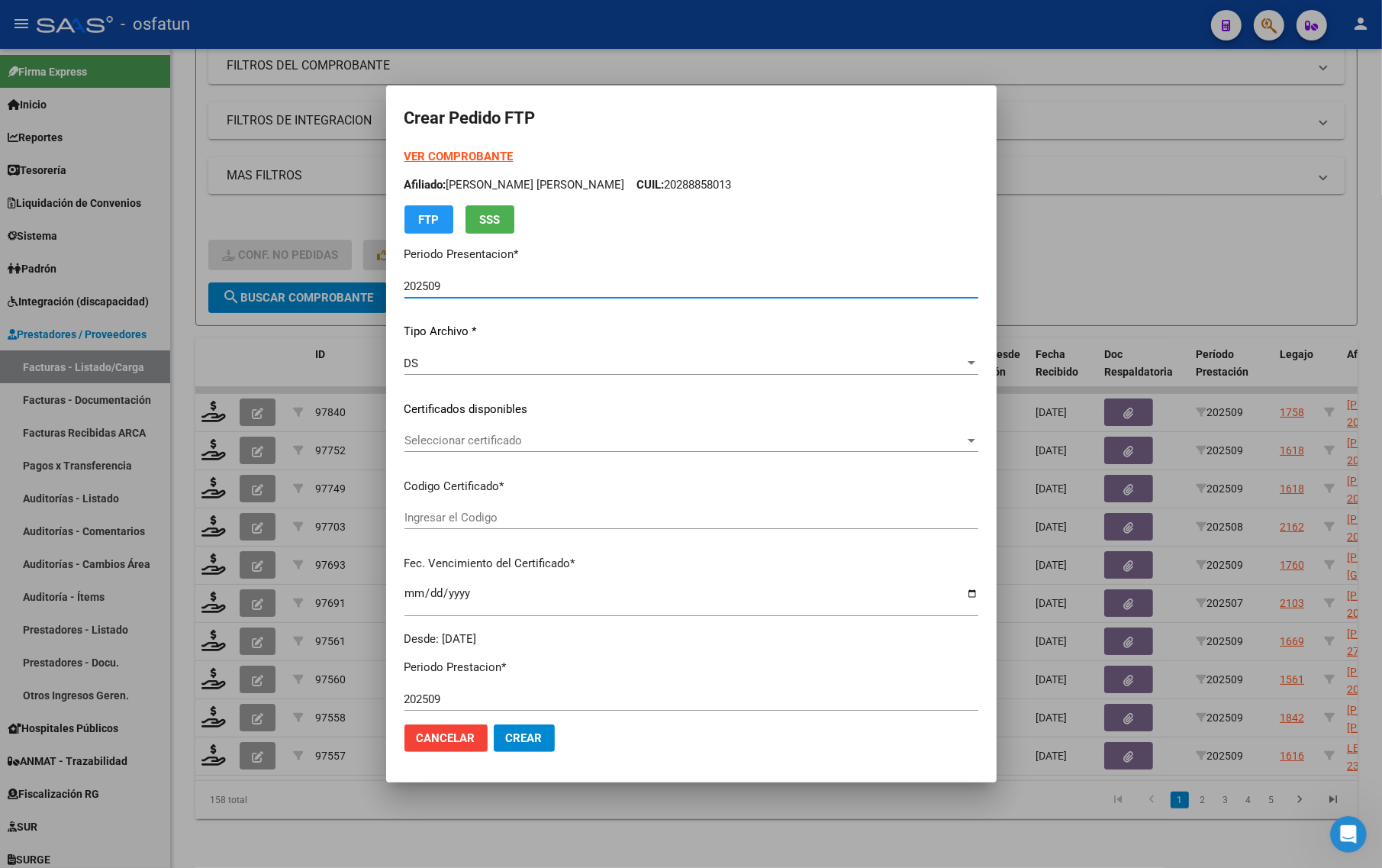
type input "ARG01000363502612017011320270113TUC139"
type input "[DATE]"
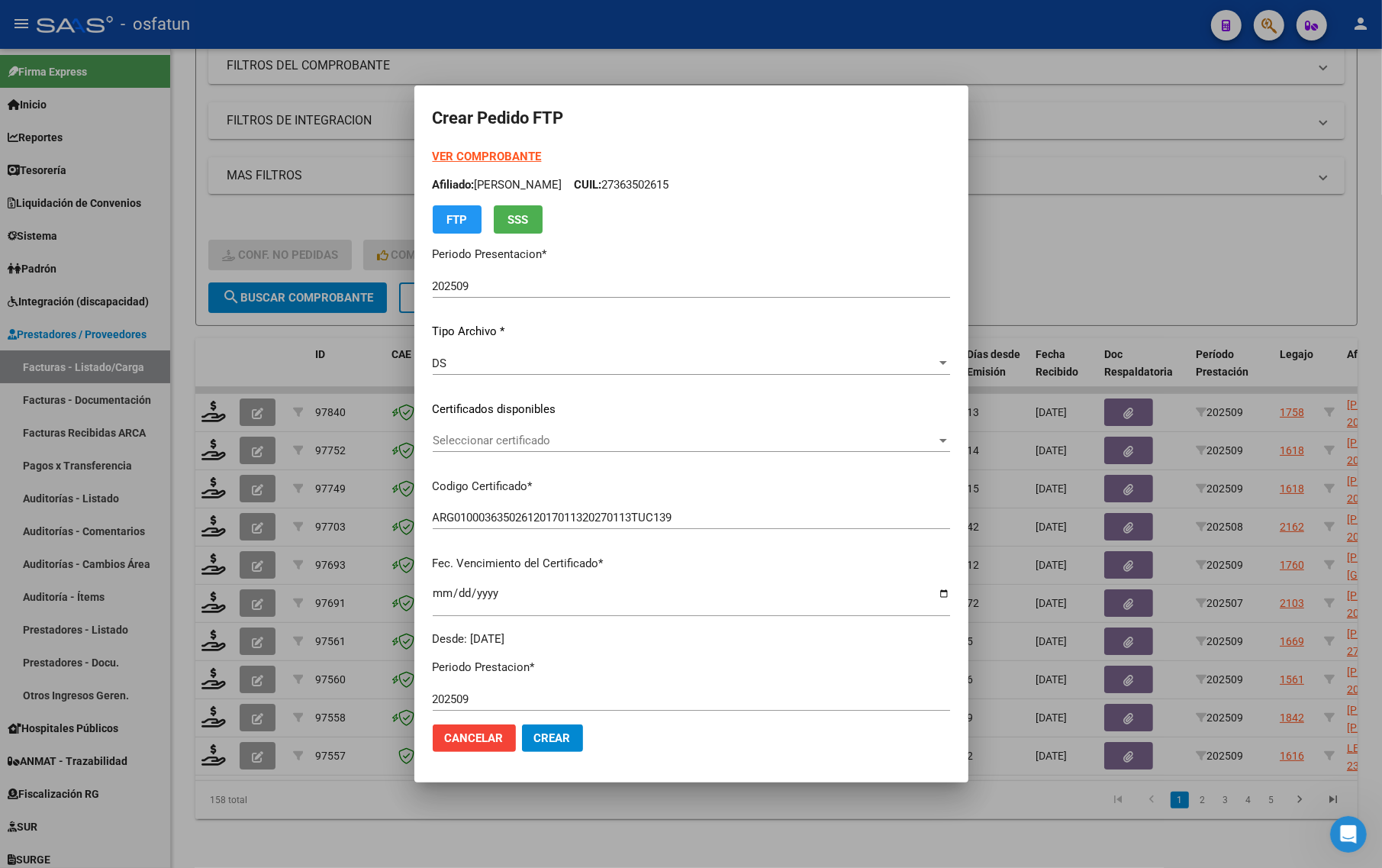
click at [485, 160] on strong "VER COMPROBANTE" at bounding box center [487, 156] width 109 height 13
click at [360, 837] on div at bounding box center [691, 434] width 1382 height 868
click at [360, 837] on div "Video tutorial PRESTADORES -> Listado de CPBTs Emitidos por Prestadores / Prove…" at bounding box center [776, 351] width 1211 height 1031
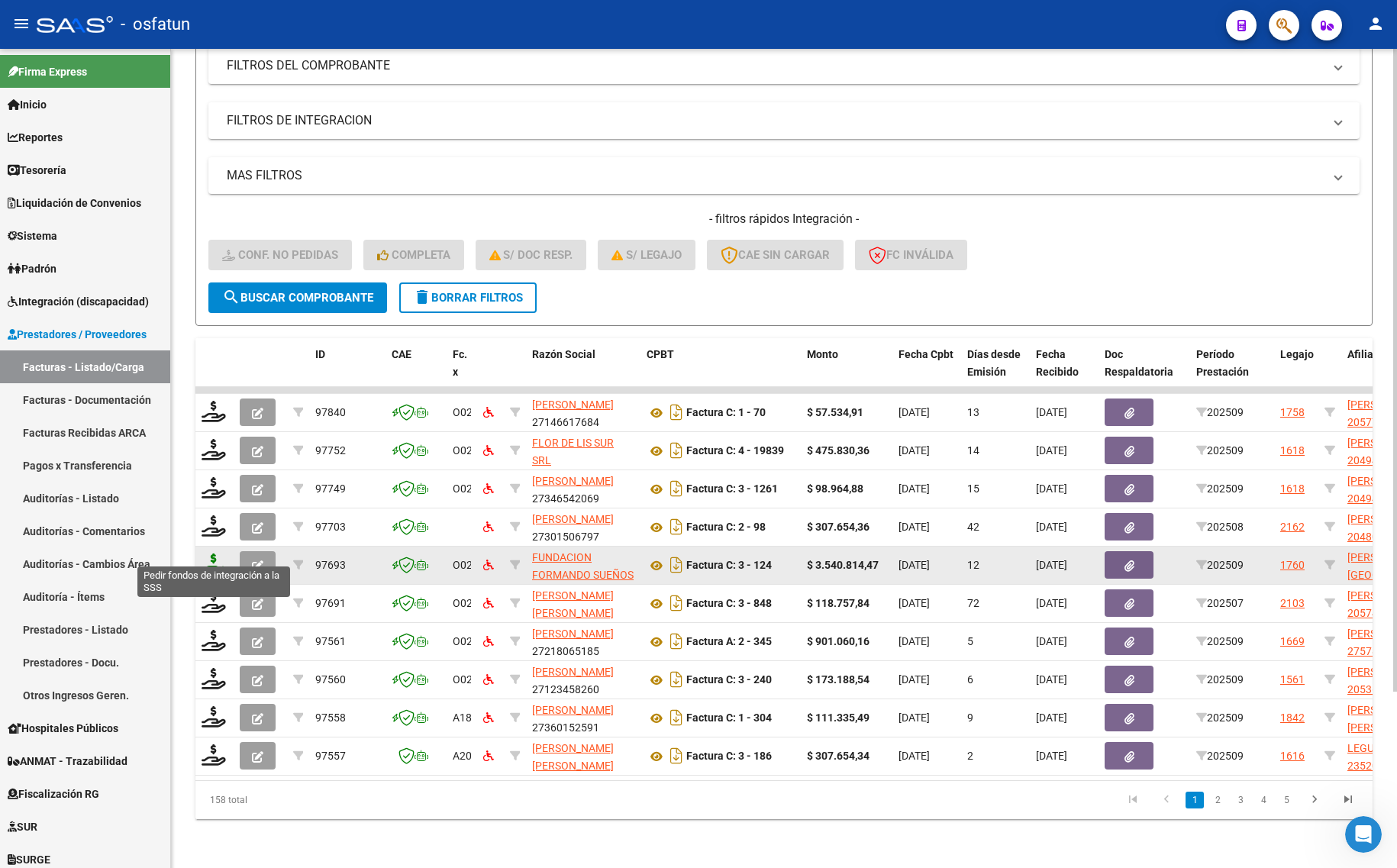
click at [212, 553] on icon at bounding box center [213, 564] width 24 height 21
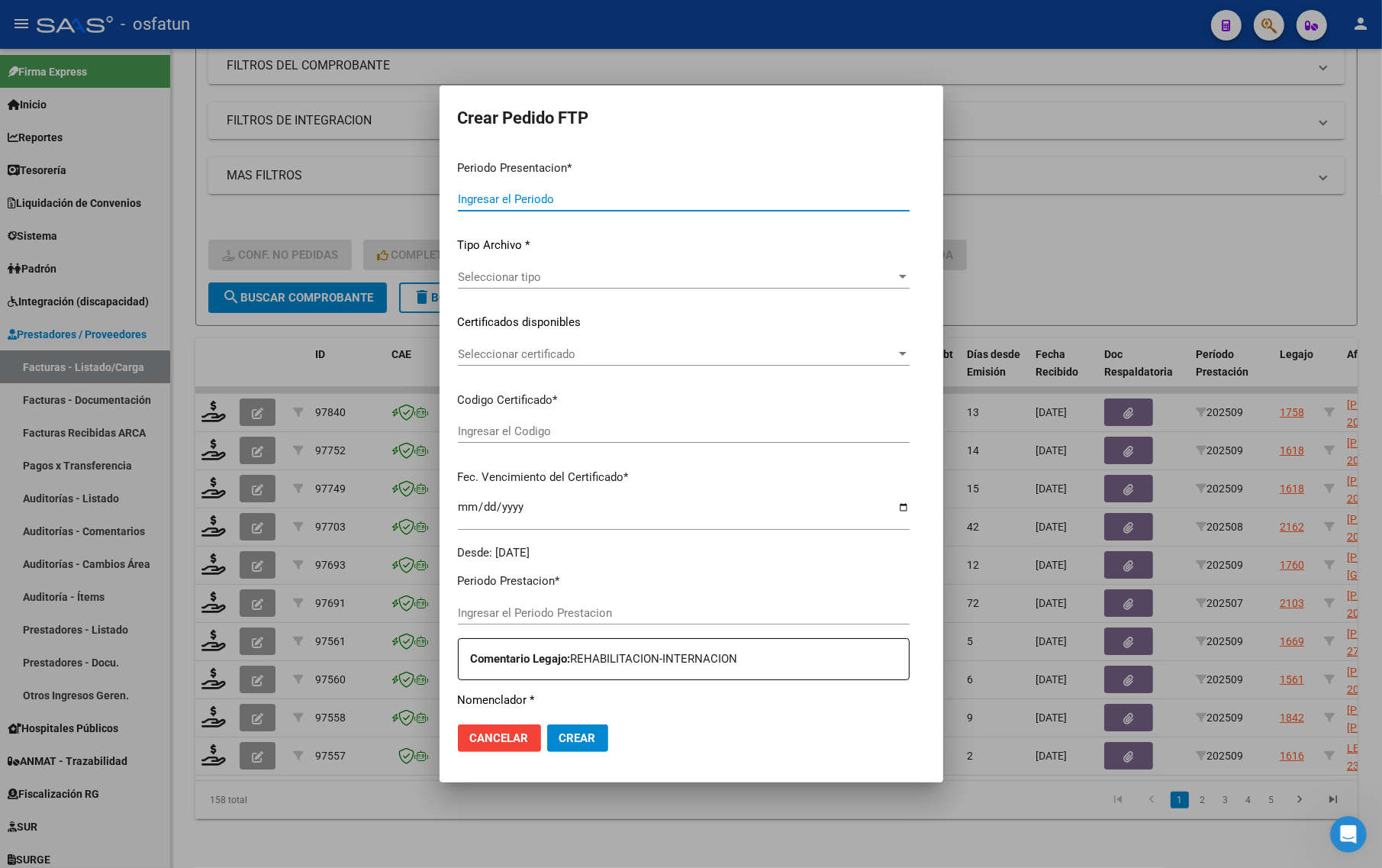
type input "202509"
type input "$ 3.540.814,47"
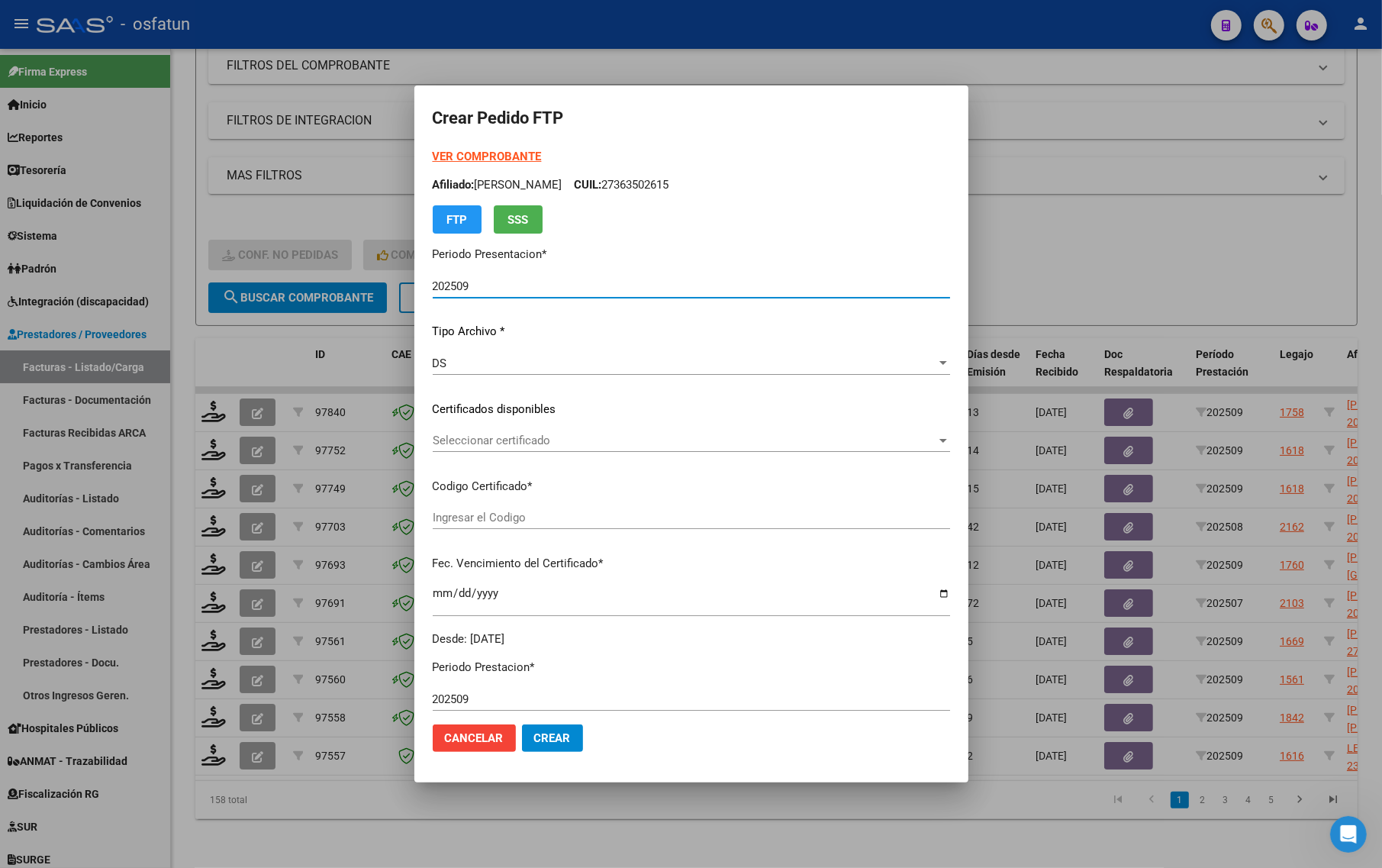
type input "ARG01000363502612017011320270113TUC139"
type input "[DATE]"
click at [466, 430] on div "Seleccionar certificado Seleccionar certificado" at bounding box center [691, 441] width 518 height 23
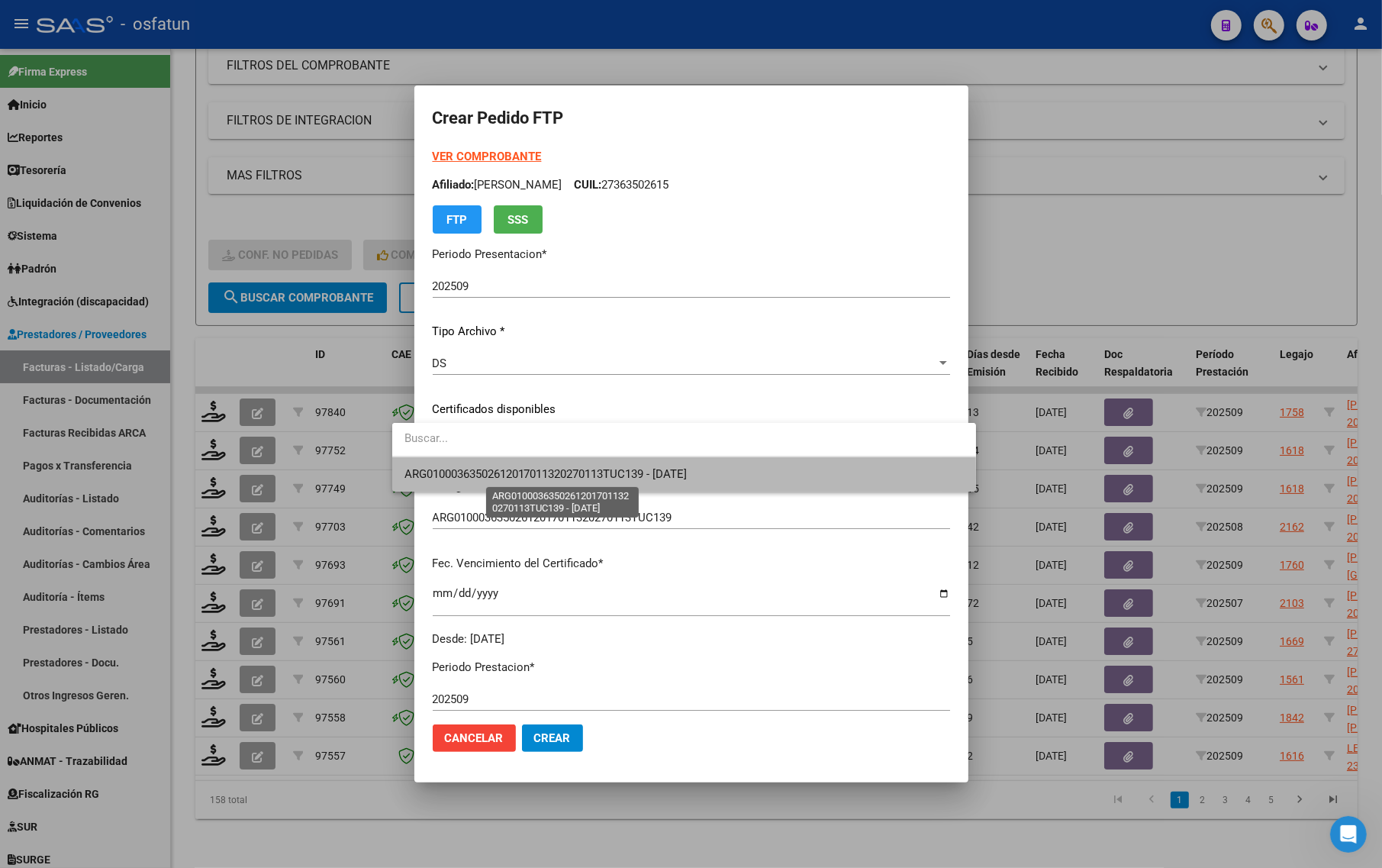
click at [475, 477] on span "ARG01000363502612017011320270113TUC139 - [DATE]" at bounding box center [545, 473] width 283 height 13
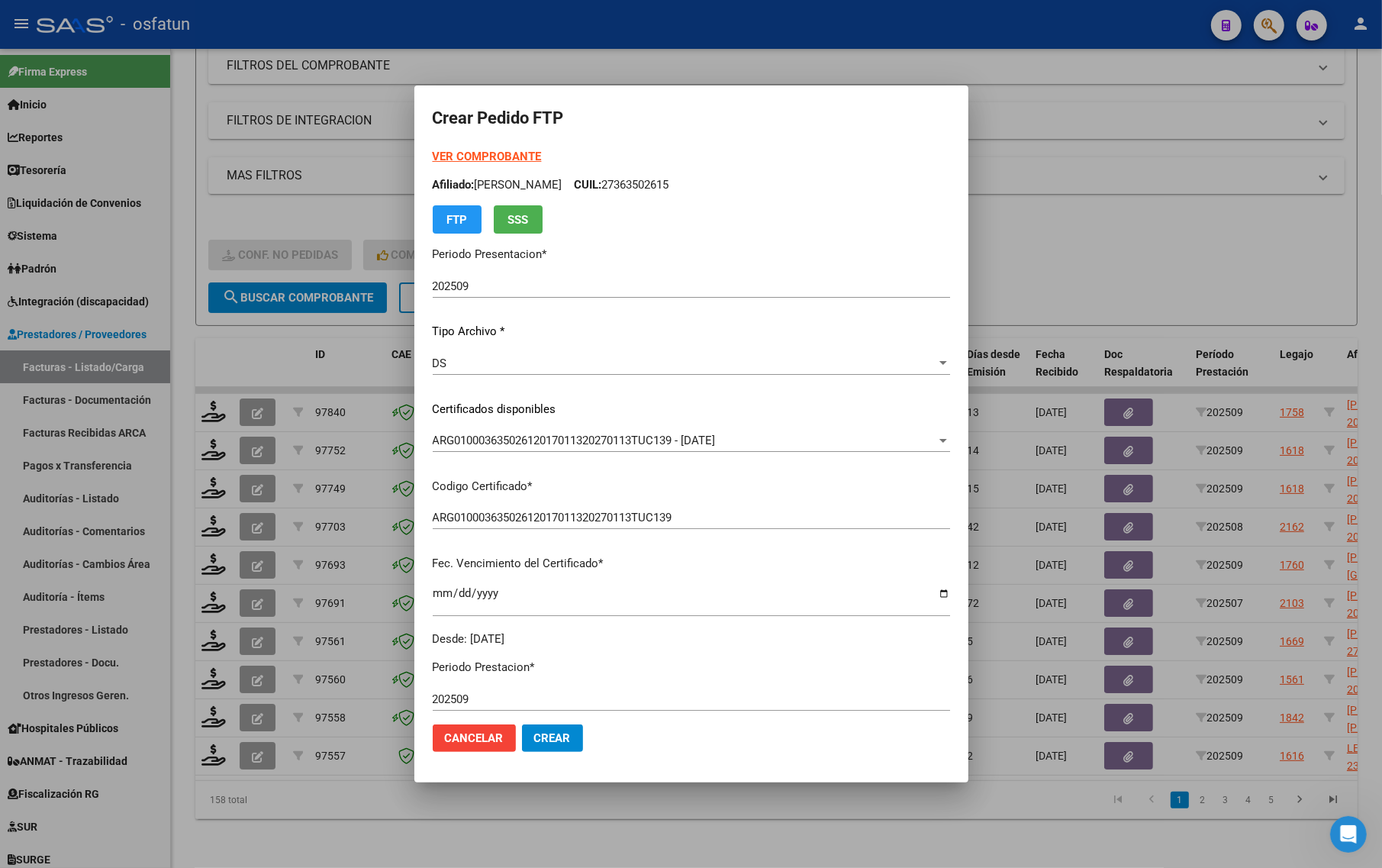
click at [211, 363] on div at bounding box center [691, 434] width 1382 height 868
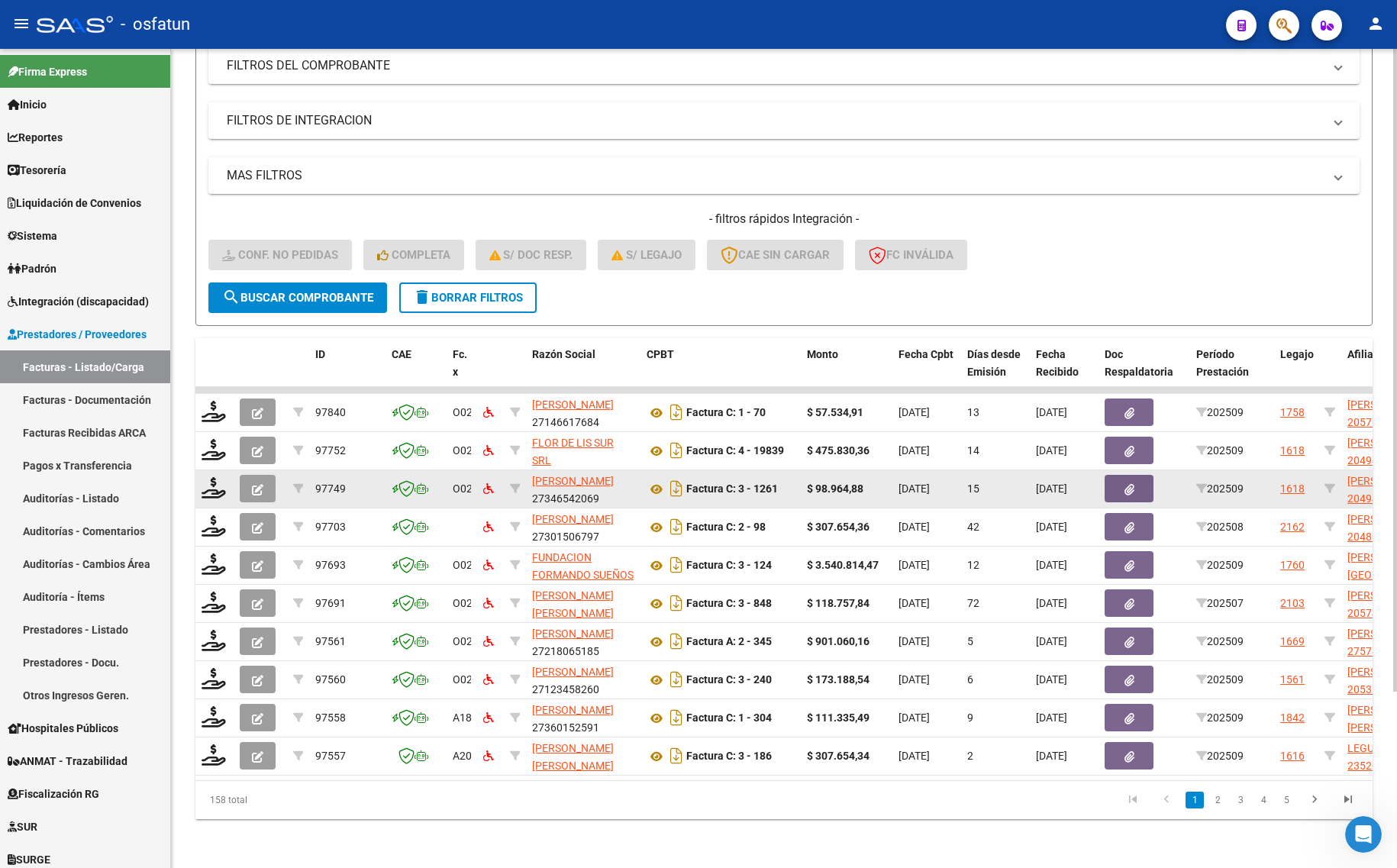
click at [207, 488] on datatable-body-cell at bounding box center [215, 489] width 38 height 38
click at [217, 477] on icon at bounding box center [213, 488] width 24 height 21
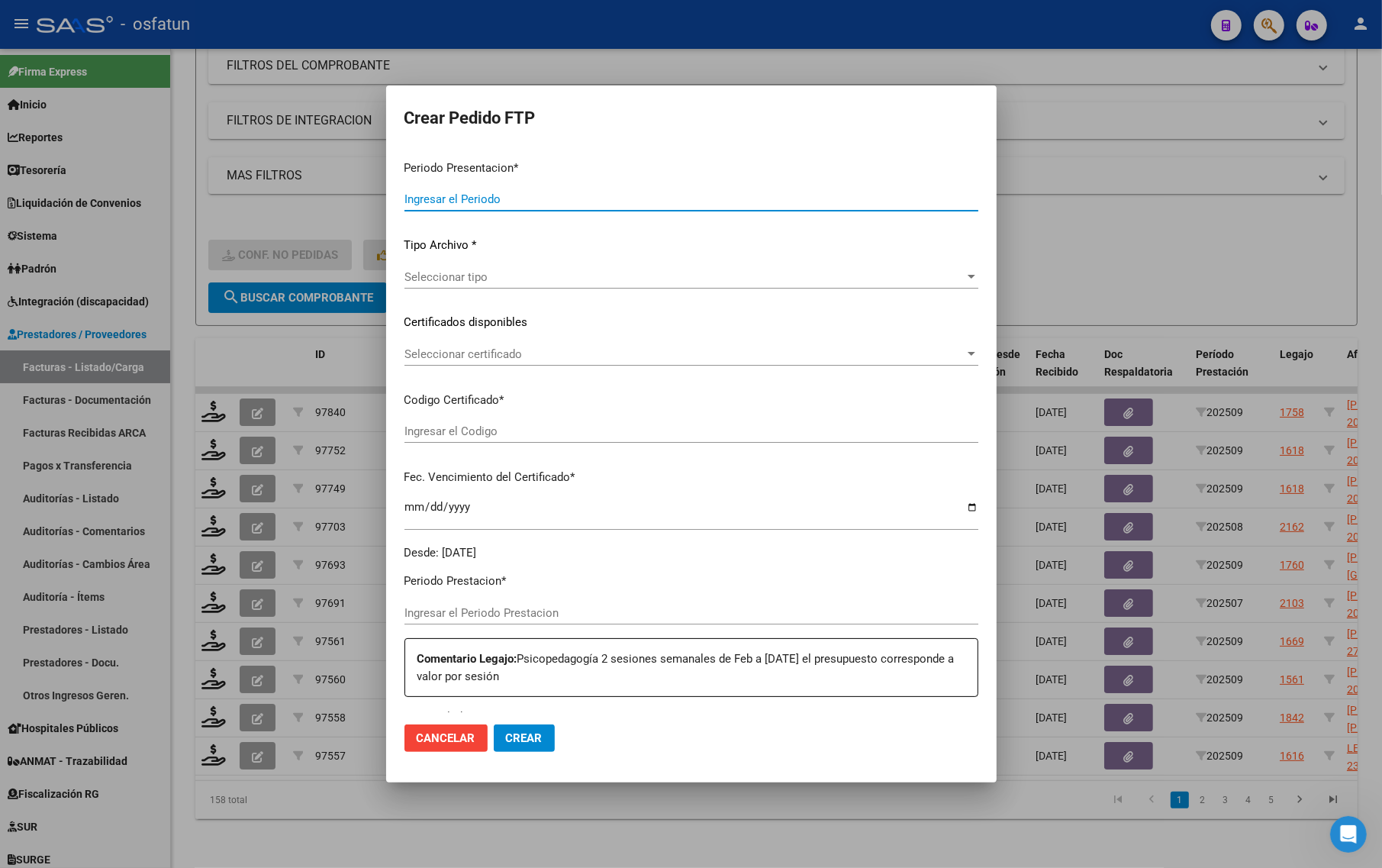
type input "202509"
type input "$ 98.964,88"
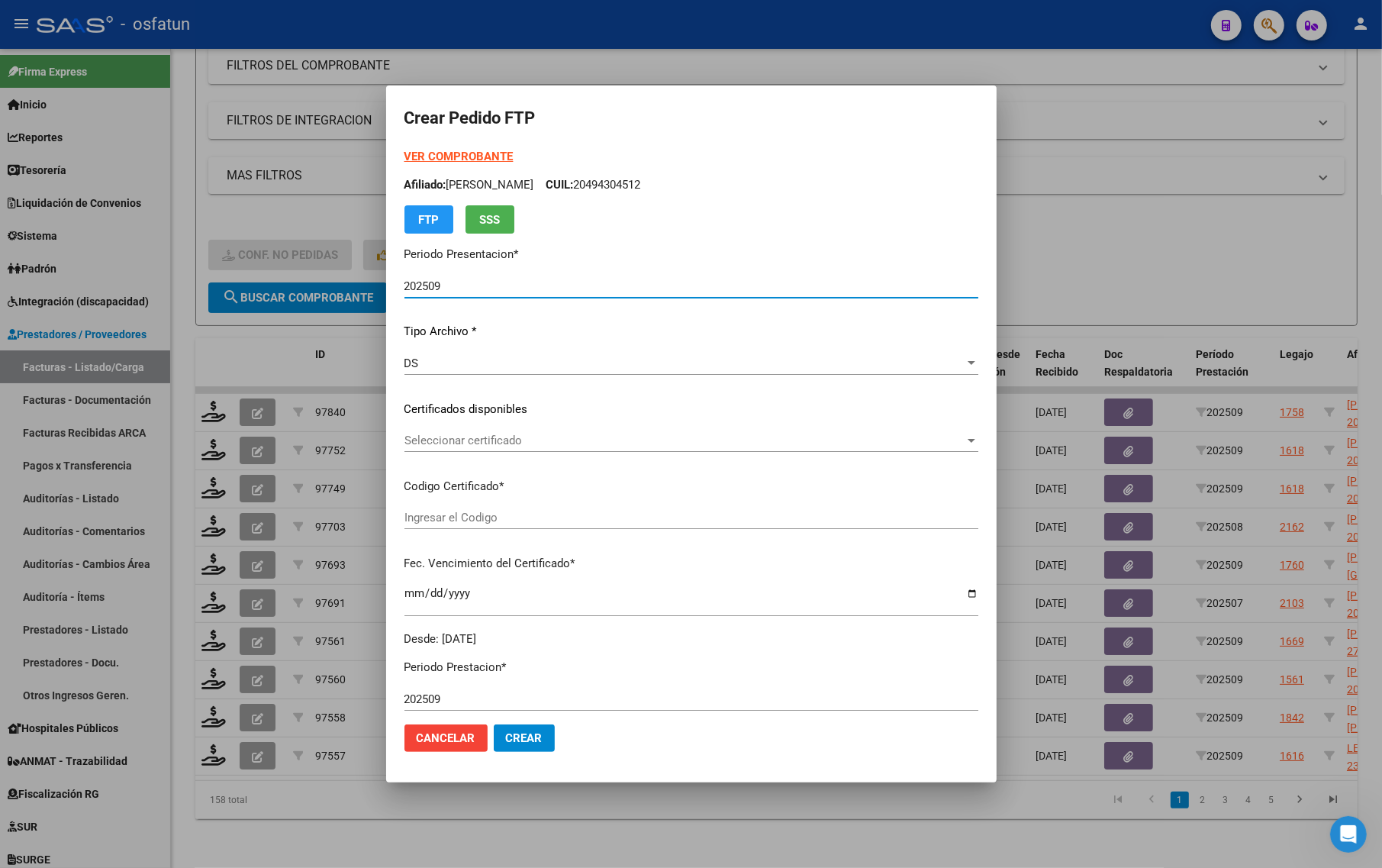
type input "ARG02000494304512022111820271118BS437"
type input "[DATE]"
click at [477, 150] on strong "VER COMPROBANTE" at bounding box center [459, 156] width 109 height 13
click at [230, 203] on div at bounding box center [691, 434] width 1382 height 868
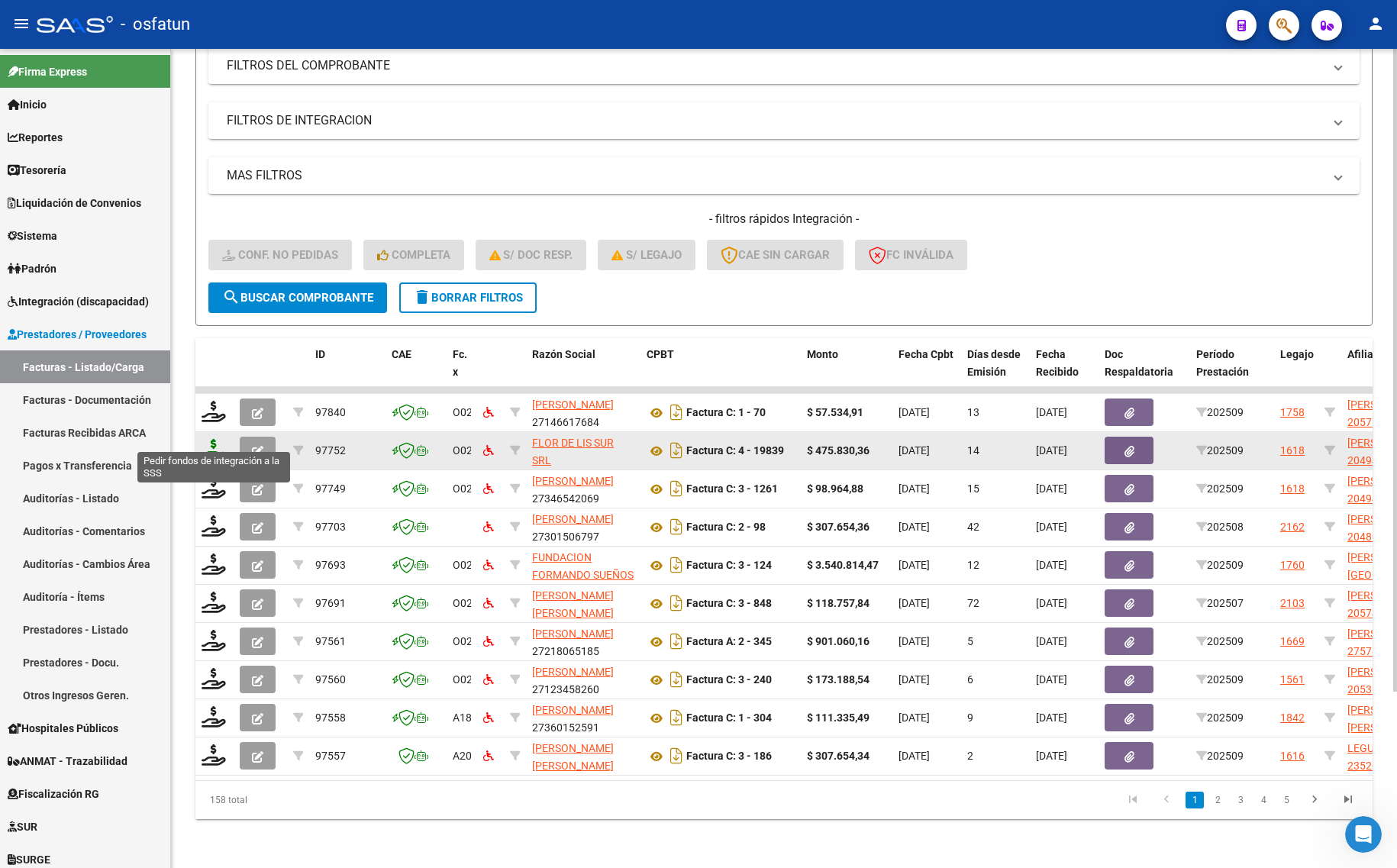
click at [216, 439] on icon at bounding box center [213, 450] width 24 height 21
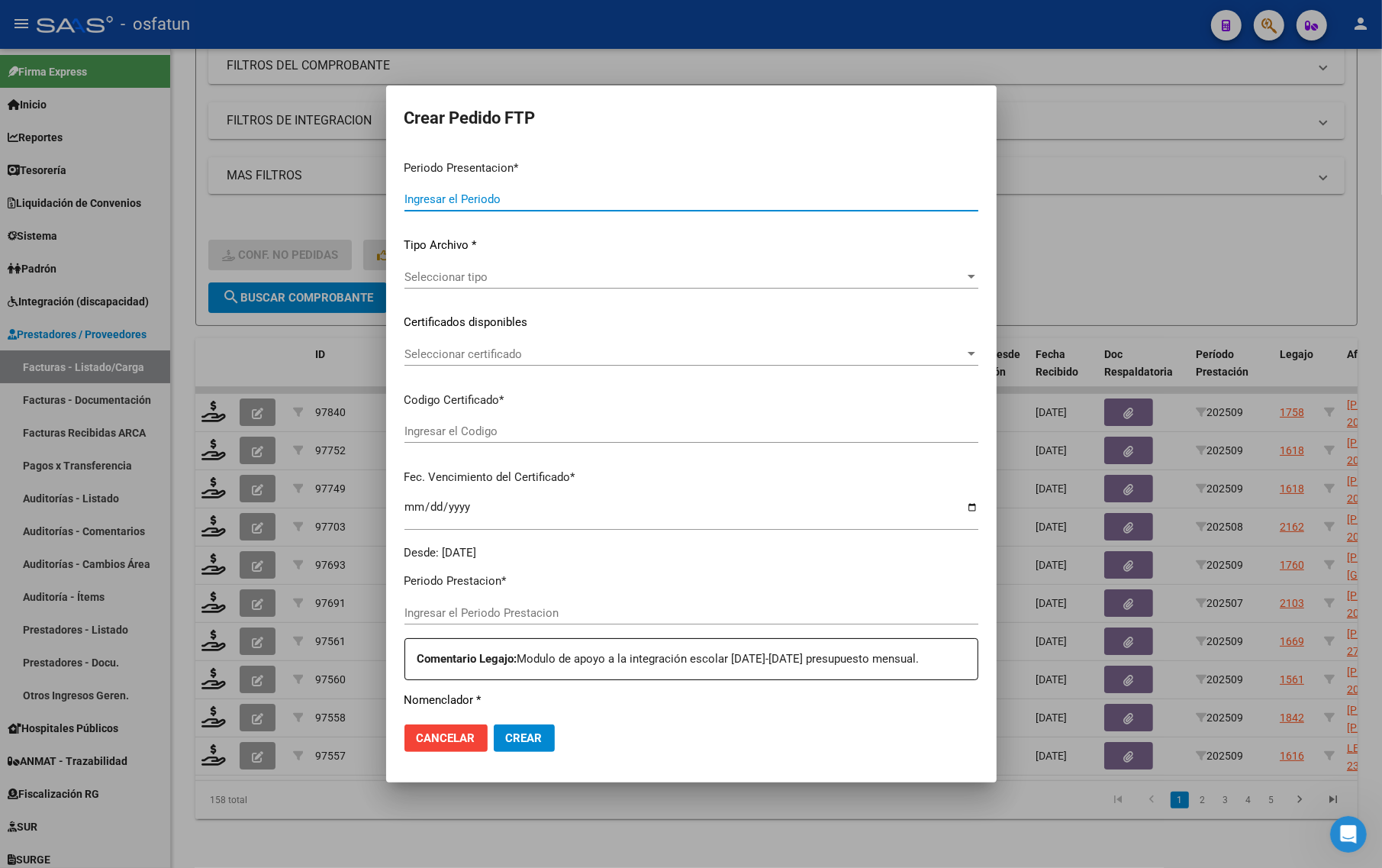
type input "202509"
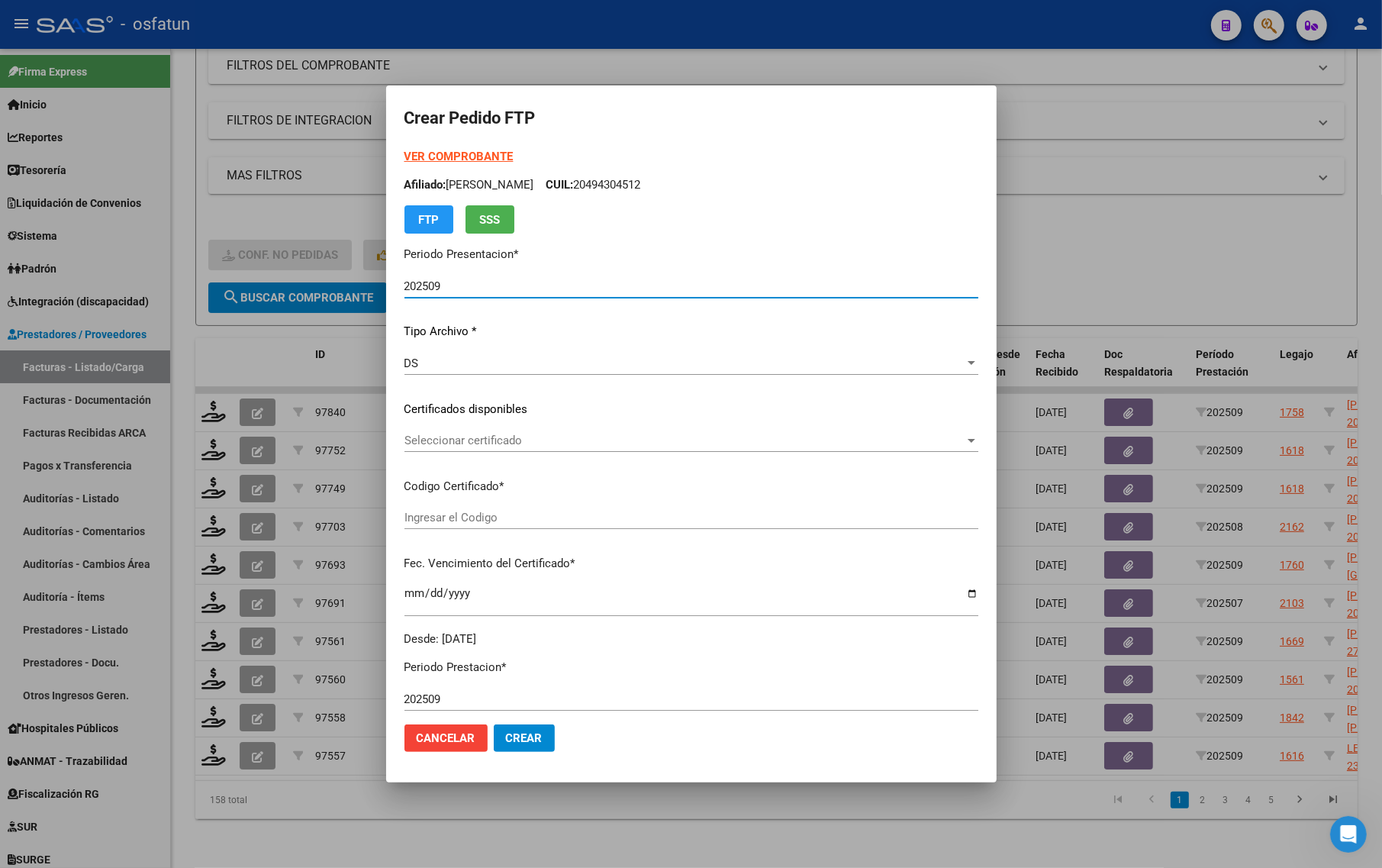
click at [196, 325] on div at bounding box center [691, 434] width 1382 height 868
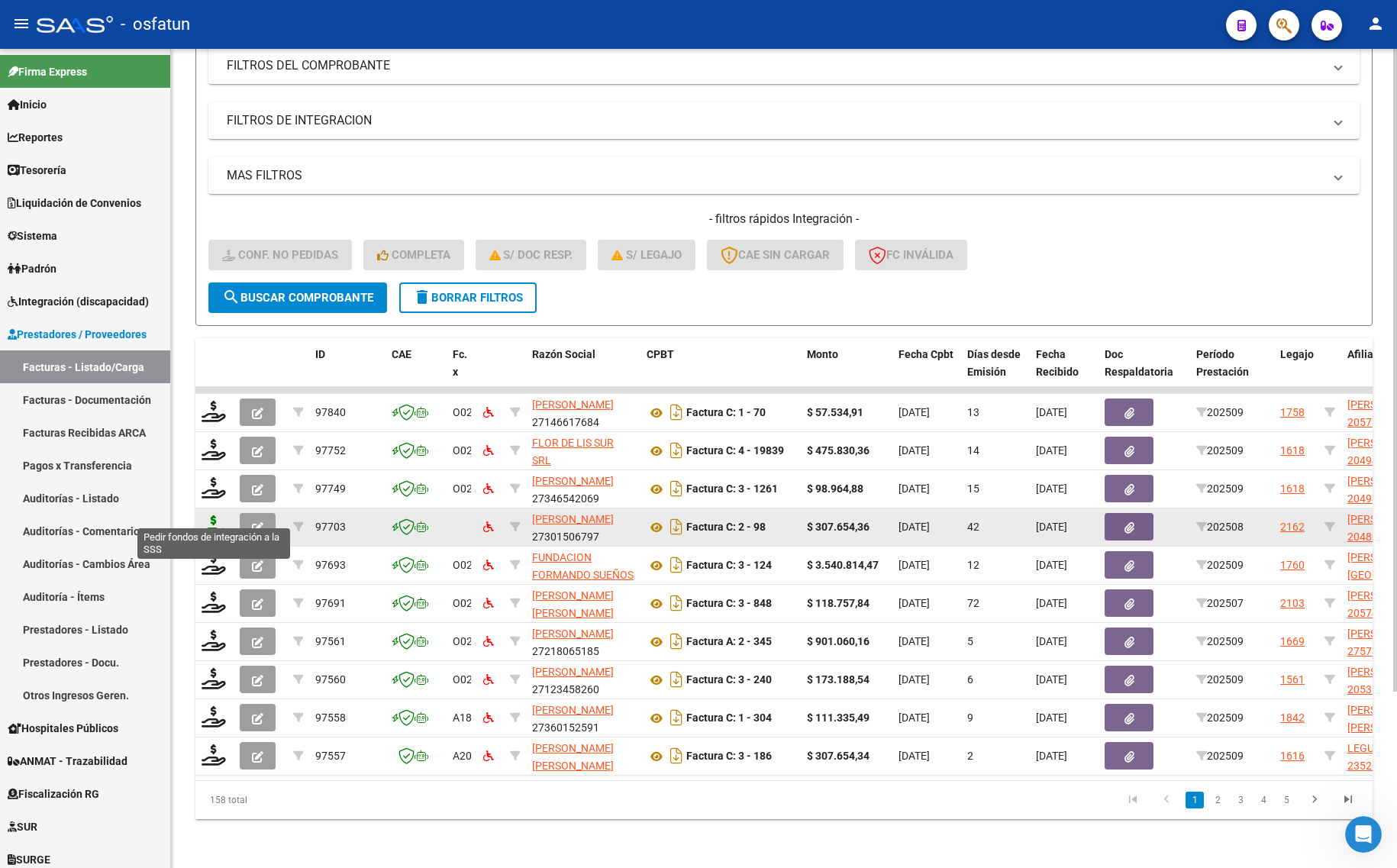
click at [210, 515] on icon at bounding box center [213, 526] width 24 height 21
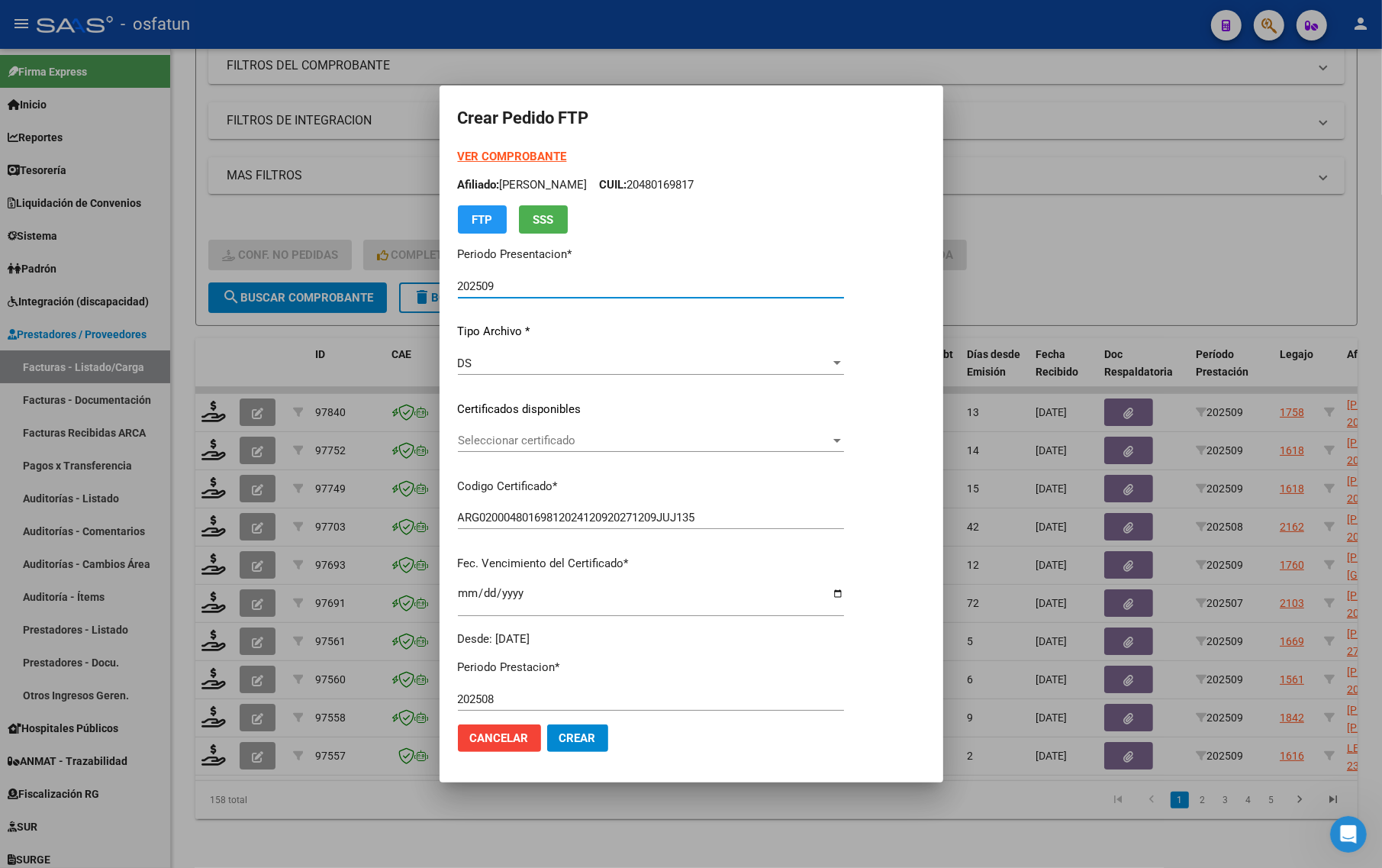
click at [479, 158] on strong "VER COMPROBANTE" at bounding box center [512, 156] width 109 height 13
click at [550, 441] on span "Seleccionar certificado" at bounding box center [644, 440] width 373 height 13
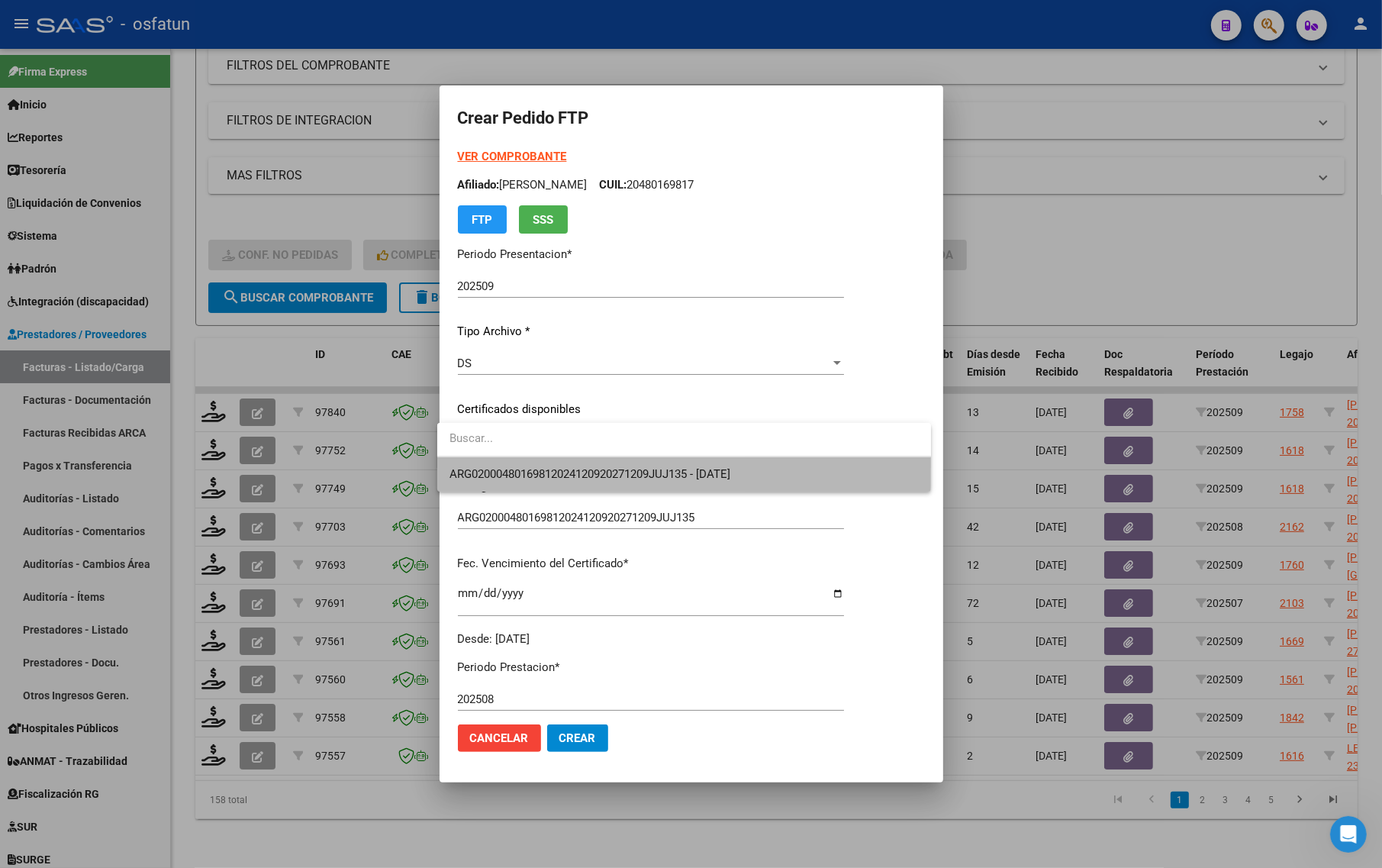
click at [547, 464] on span "ARG02000480169812024120920271209JUJ135 - [DATE]" at bounding box center [684, 474] width 469 height 34
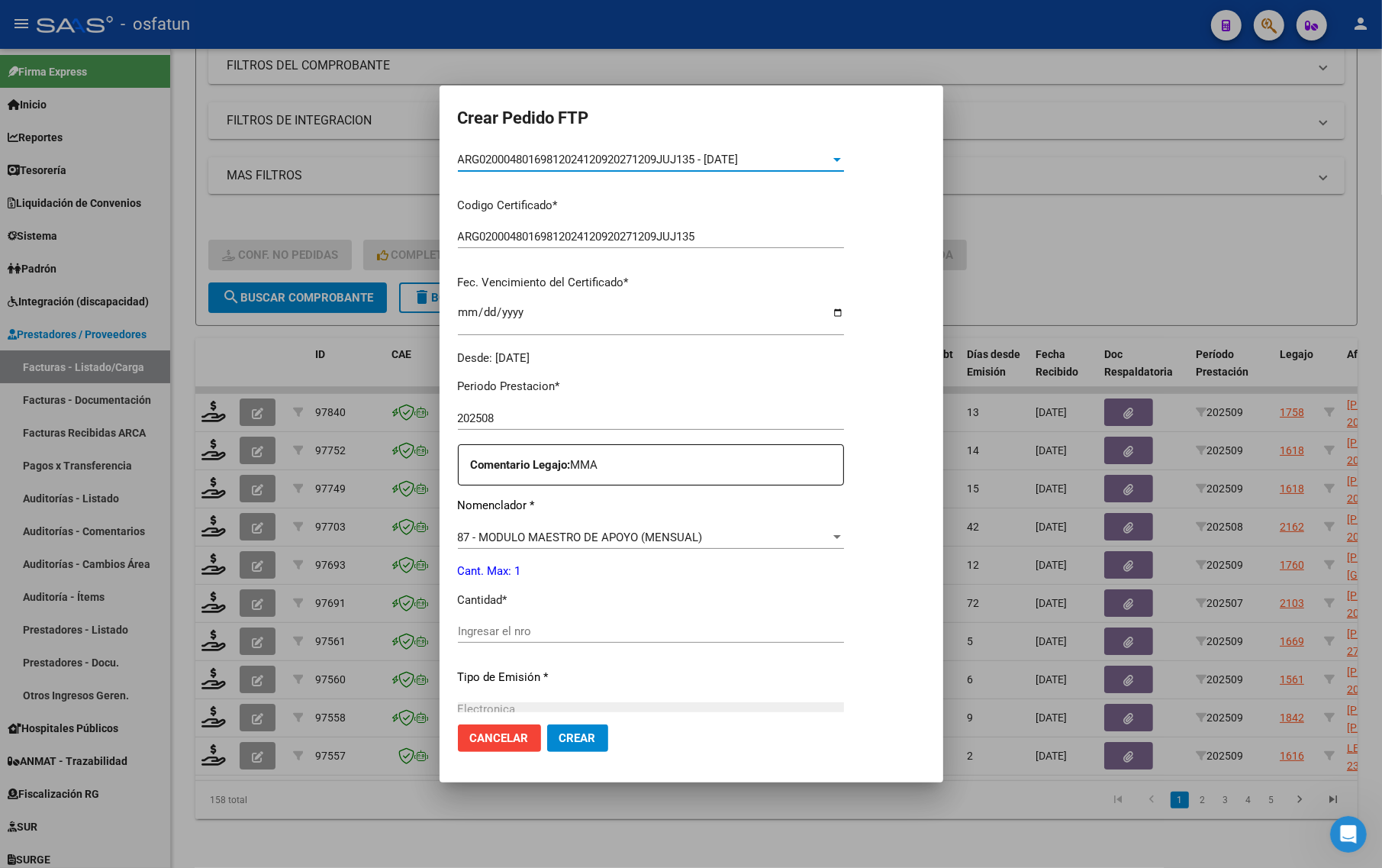
scroll to position [286, 0]
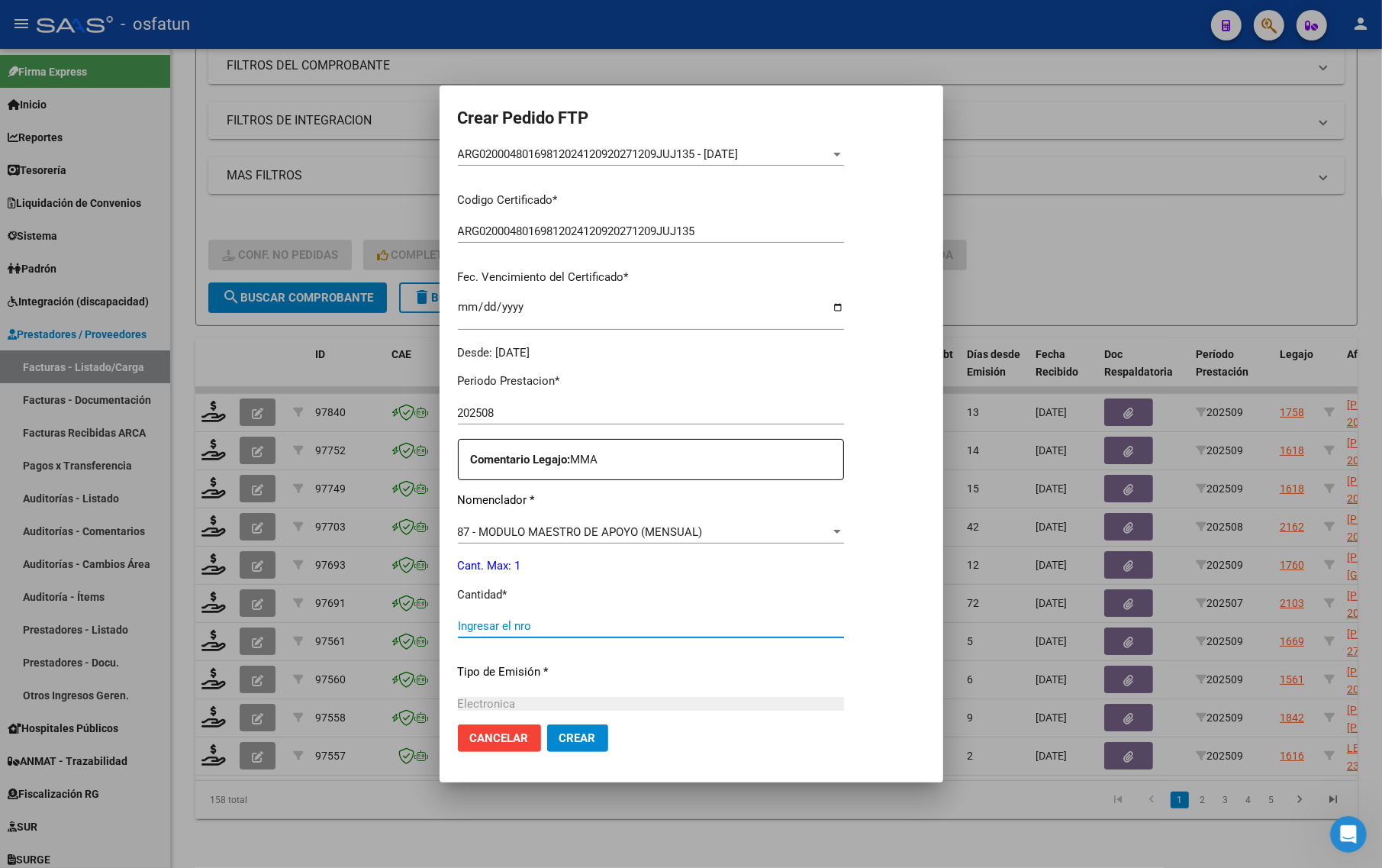
click at [501, 619] on input "Ingresar el nro" at bounding box center [651, 625] width 386 height 13
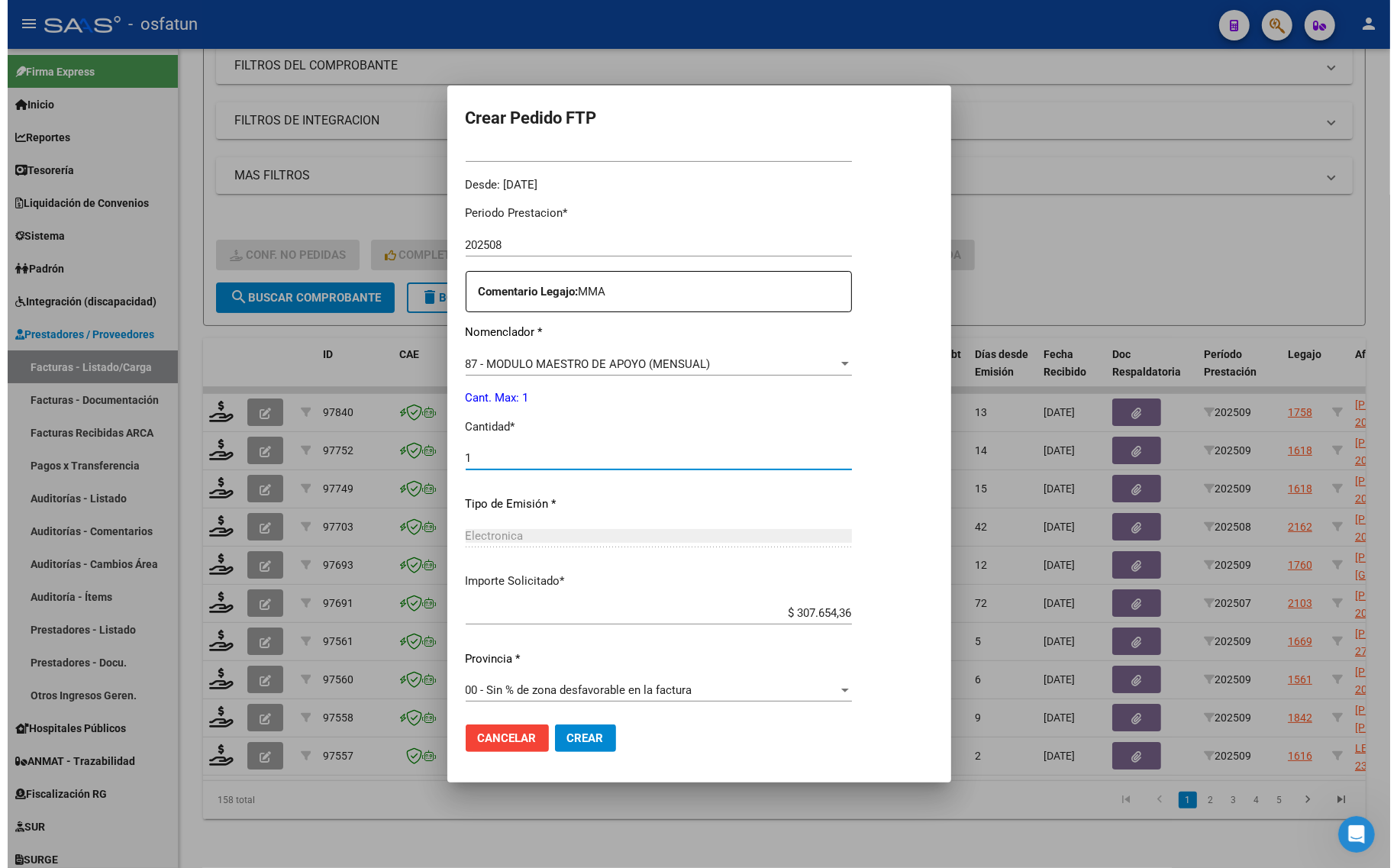
scroll to position [457, 0]
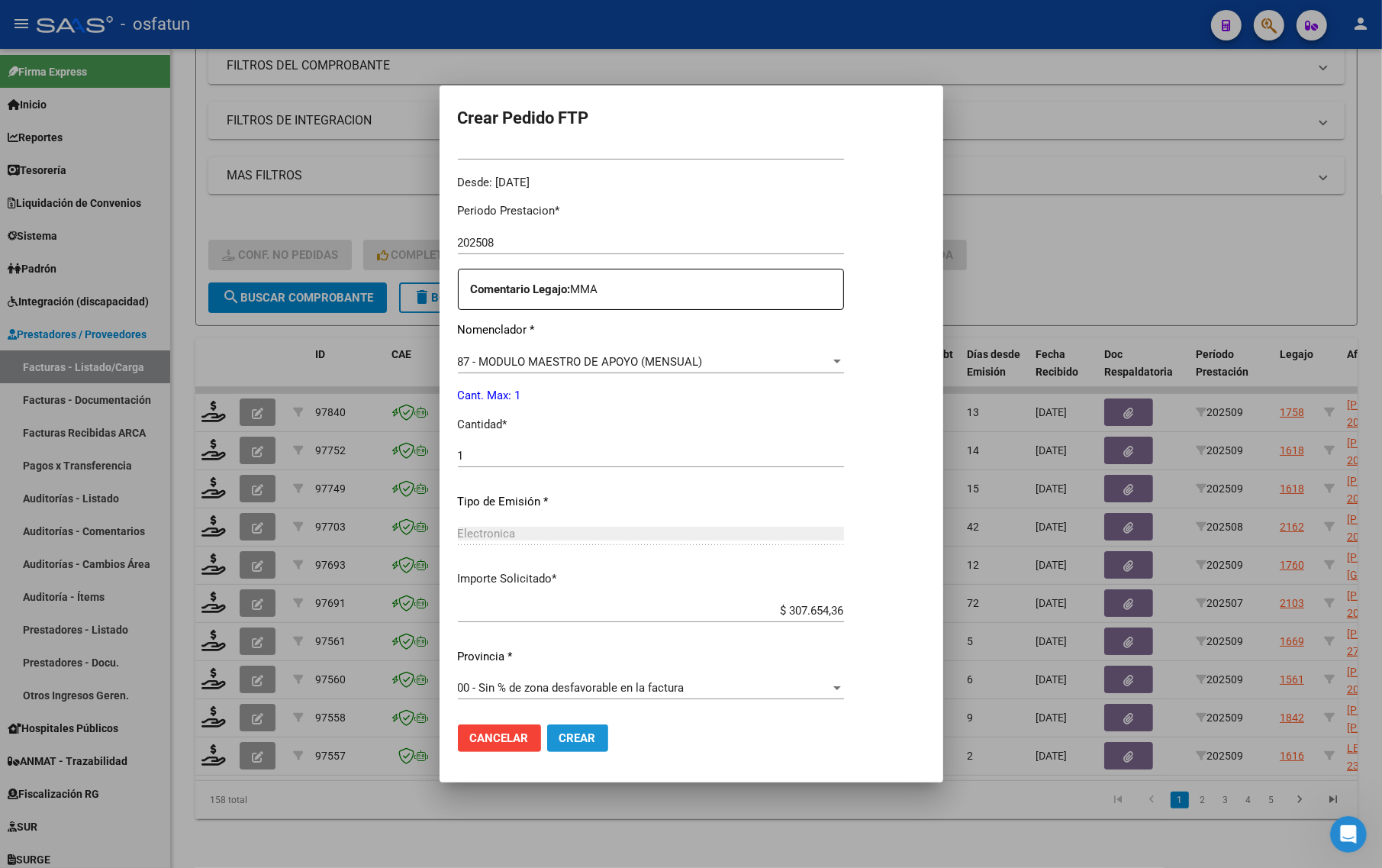
click at [569, 733] on span "Crear" at bounding box center [577, 737] width 37 height 13
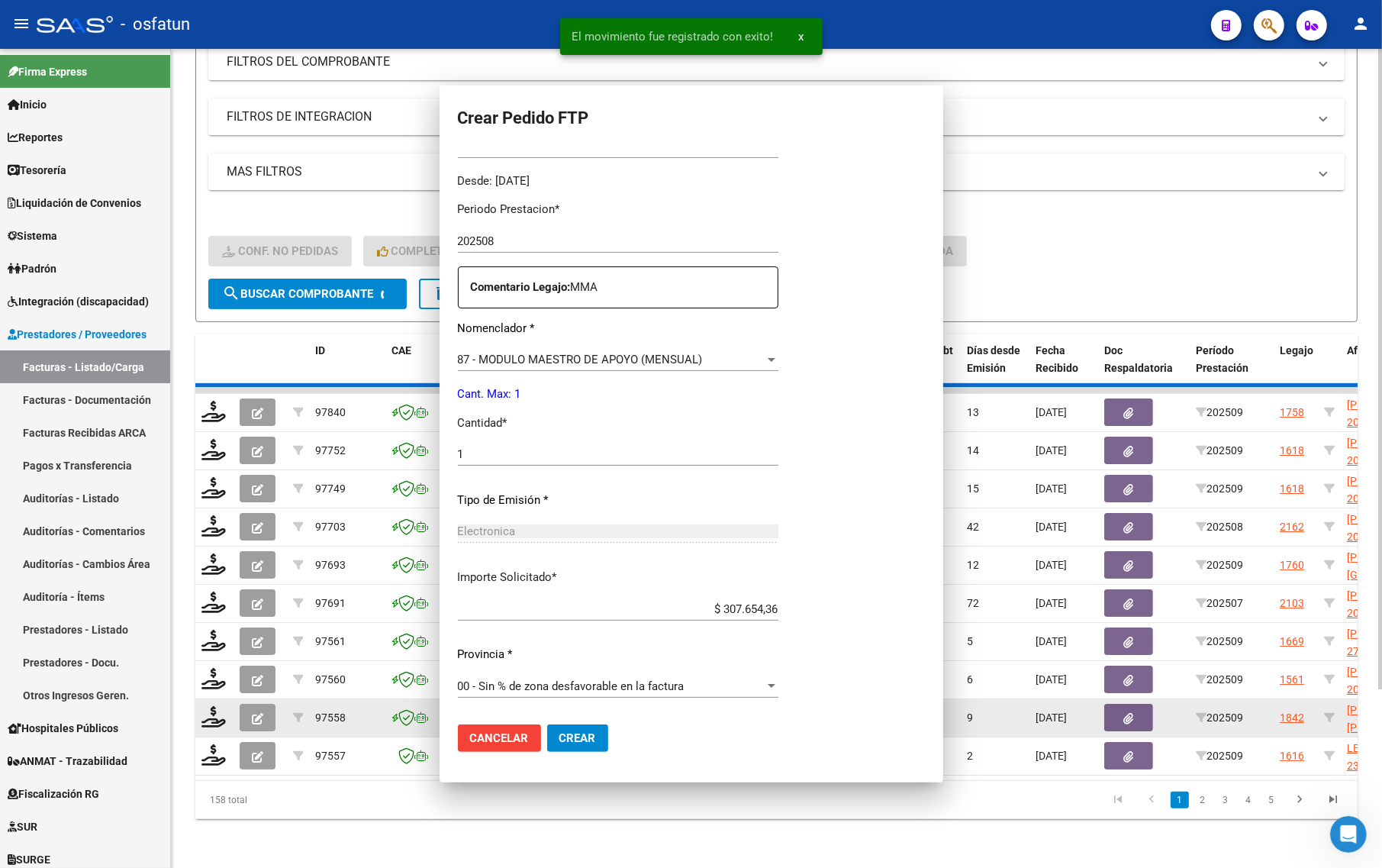
scroll to position [0, 0]
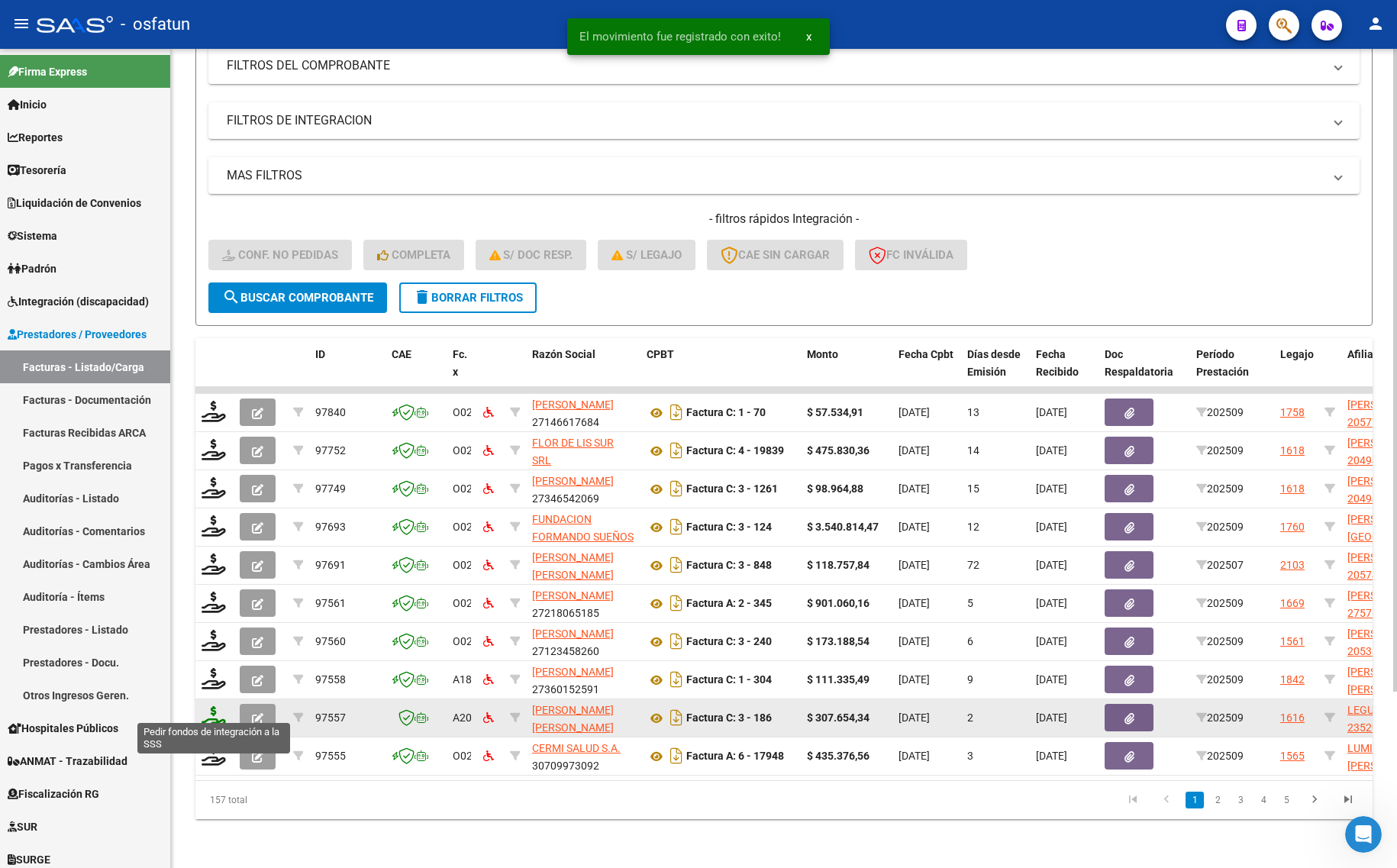
click at [211, 707] on icon at bounding box center [213, 717] width 24 height 21
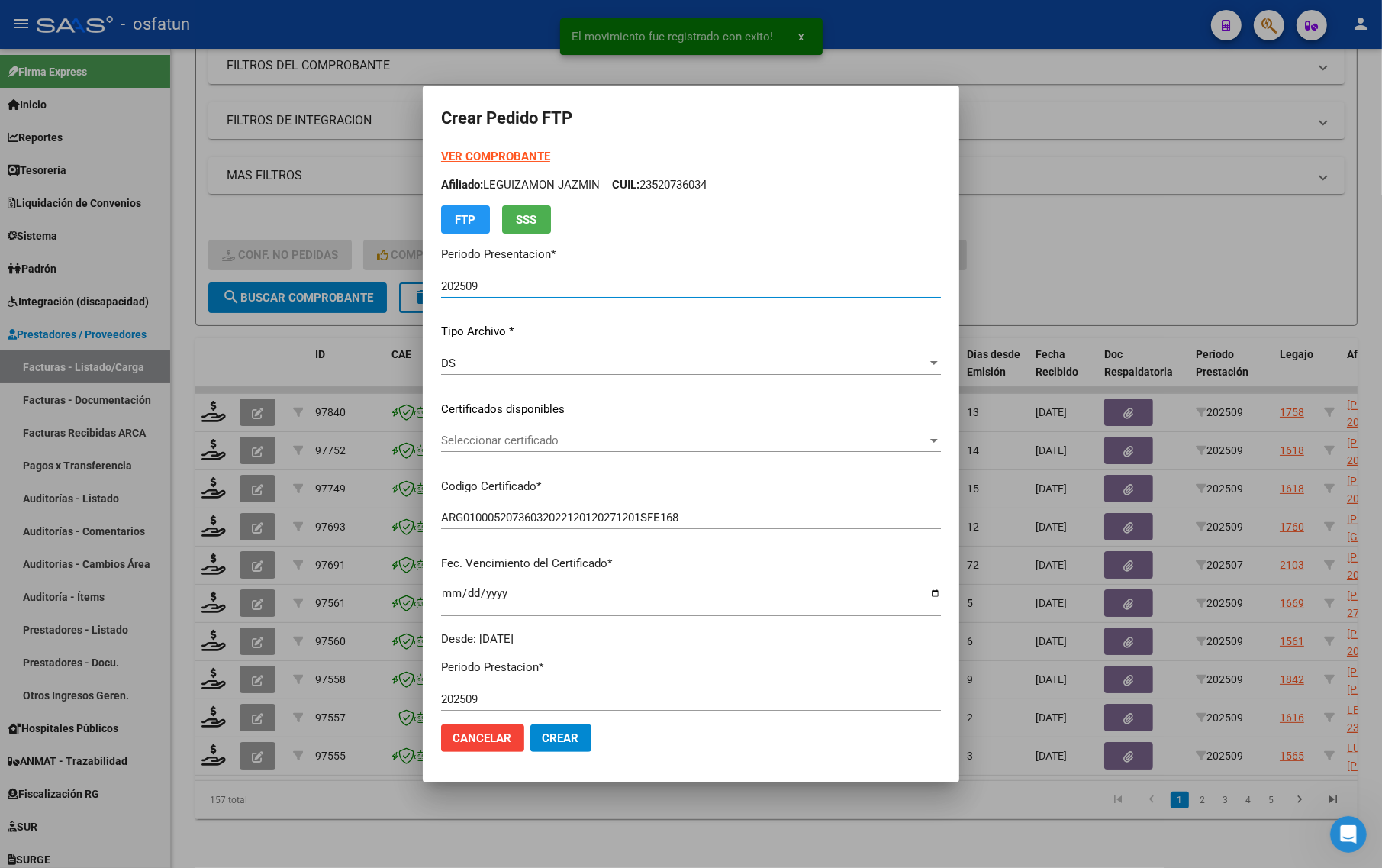
click at [487, 154] on strong "VER COMPROBANTE" at bounding box center [495, 156] width 109 height 13
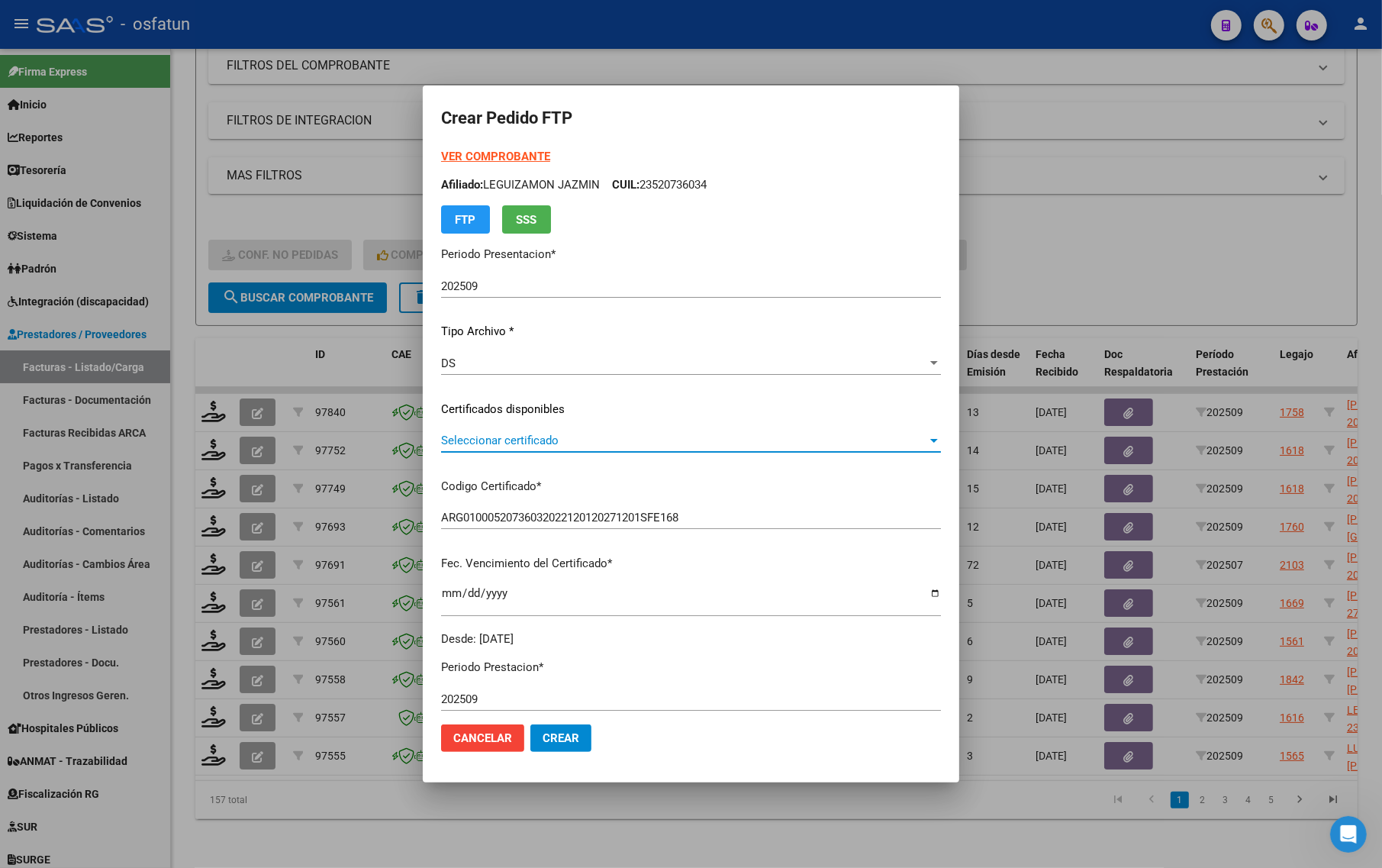
click at [528, 441] on span "Seleccionar certificado" at bounding box center [684, 440] width 486 height 13
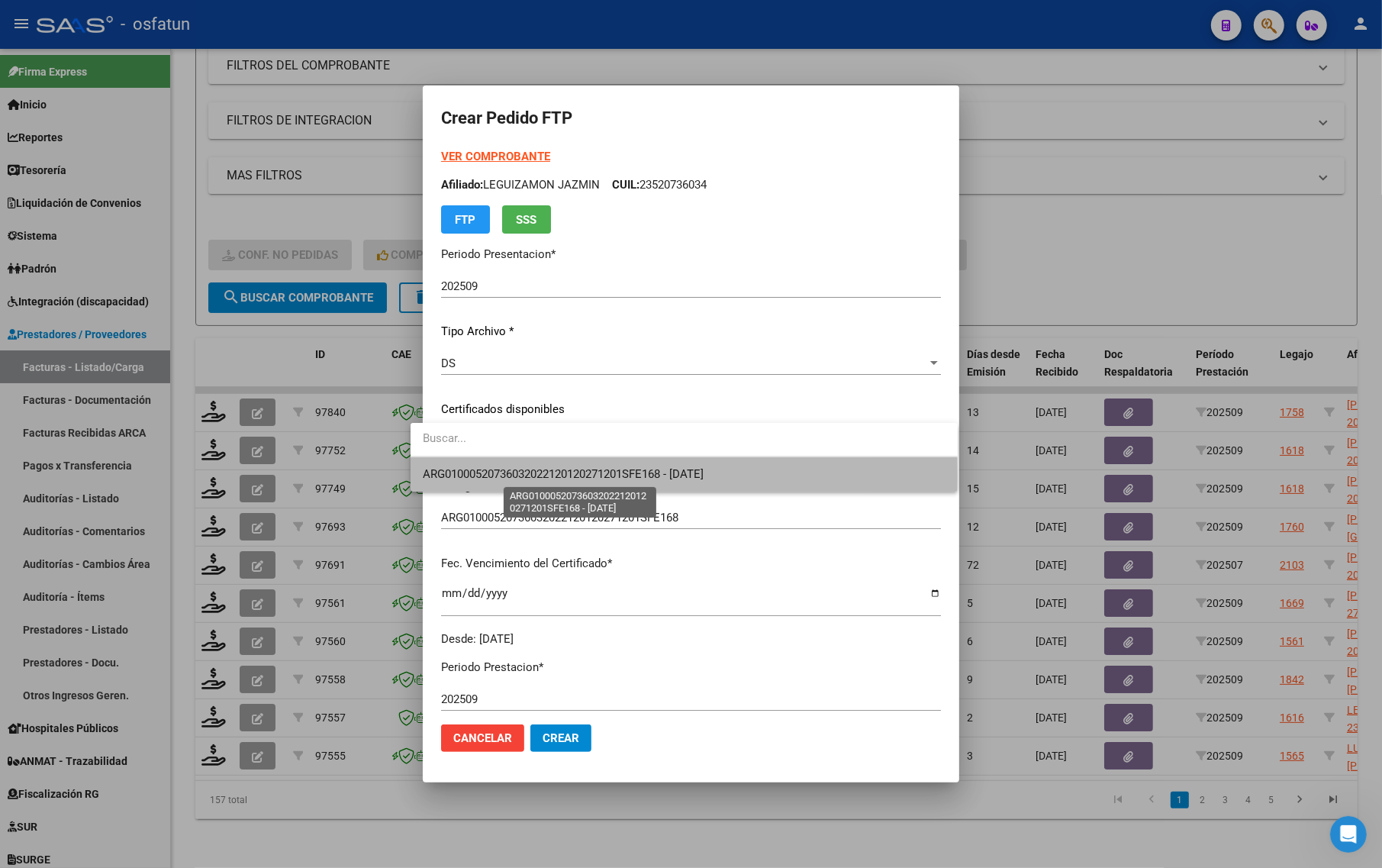
click at [527, 475] on span "ARG01000520736032022120120271201SFE168 - [DATE]" at bounding box center [563, 473] width 281 height 13
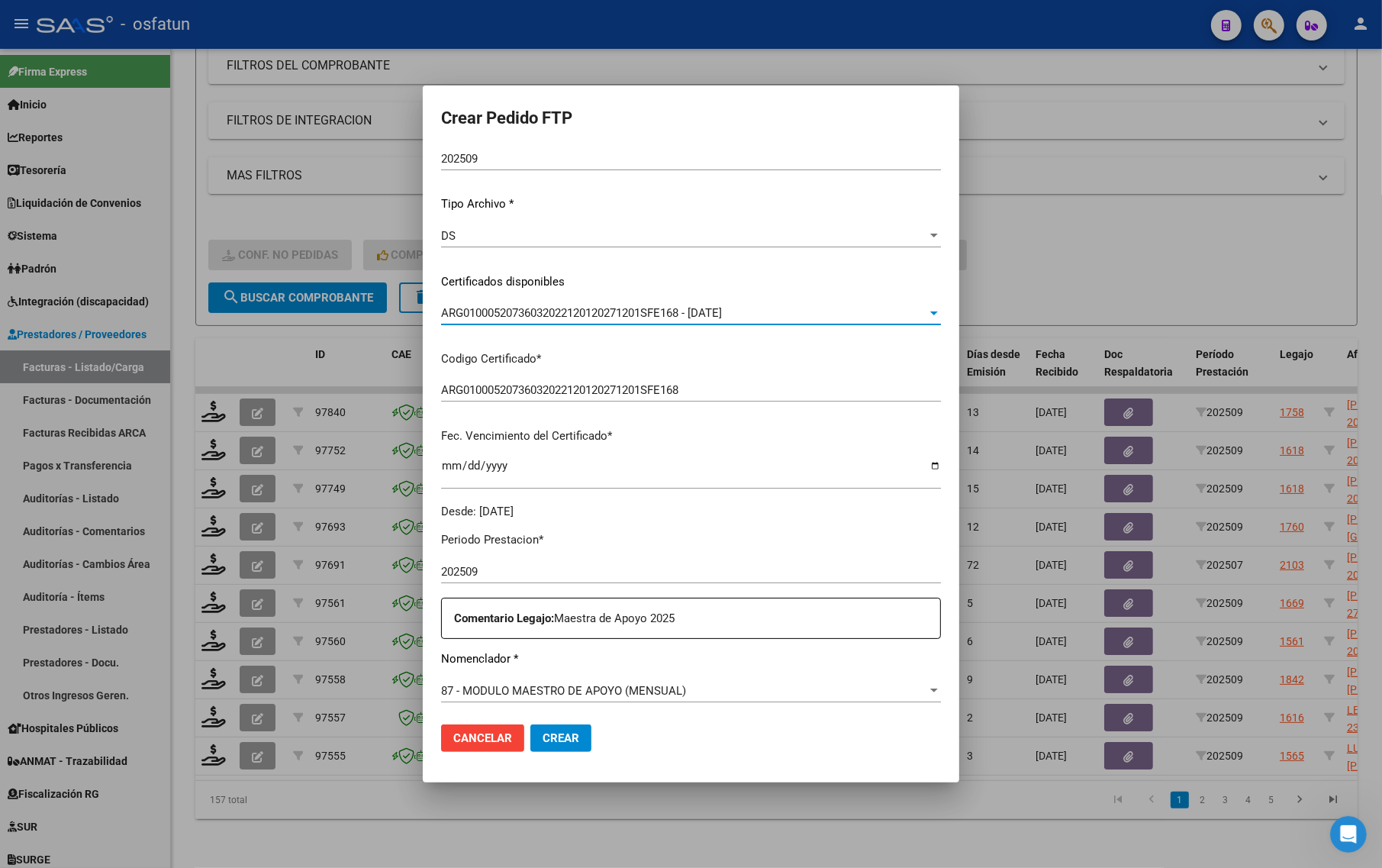
scroll to position [286, 0]
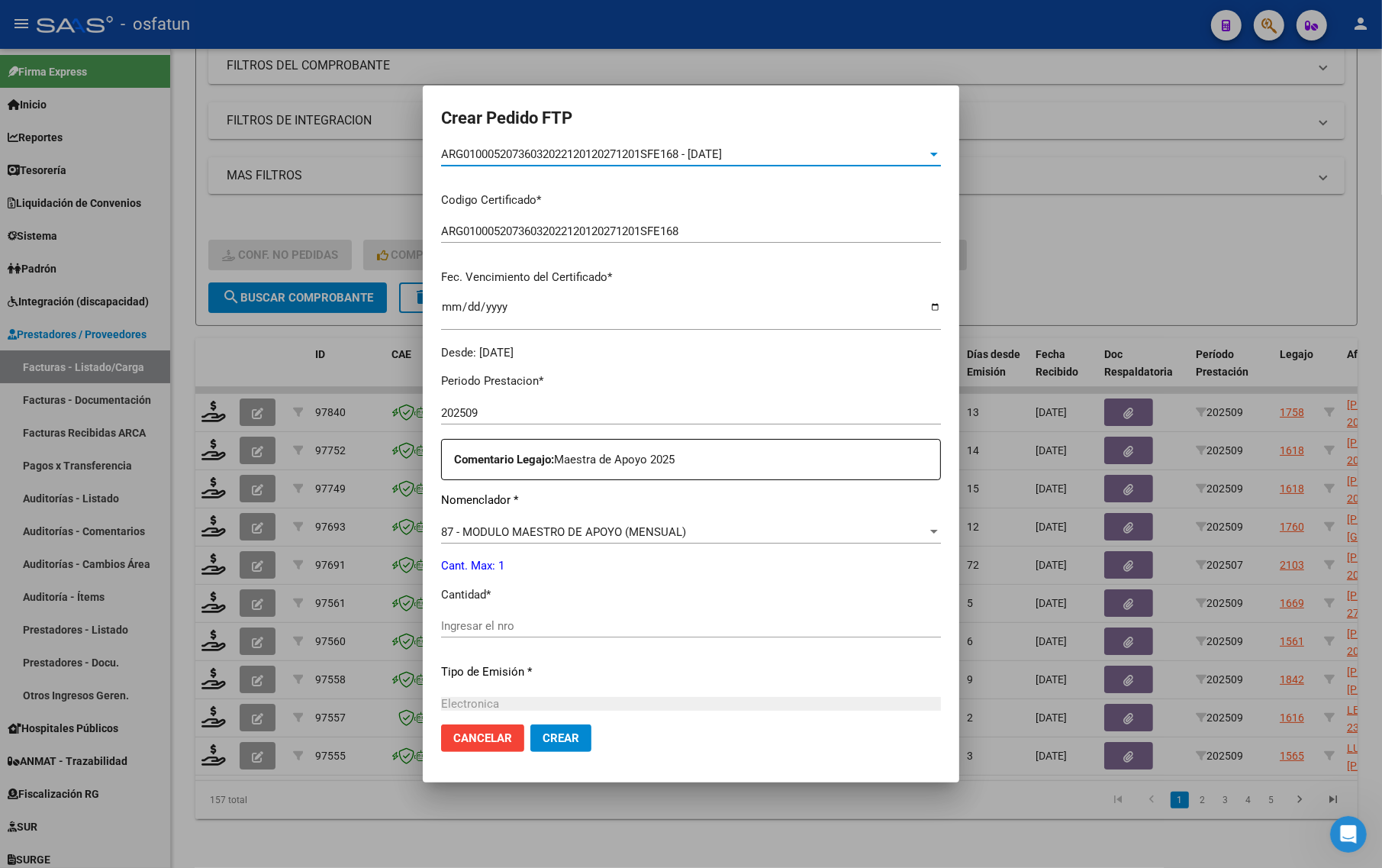
click at [486, 623] on input "Ingresar el nro" at bounding box center [690, 625] width 500 height 13
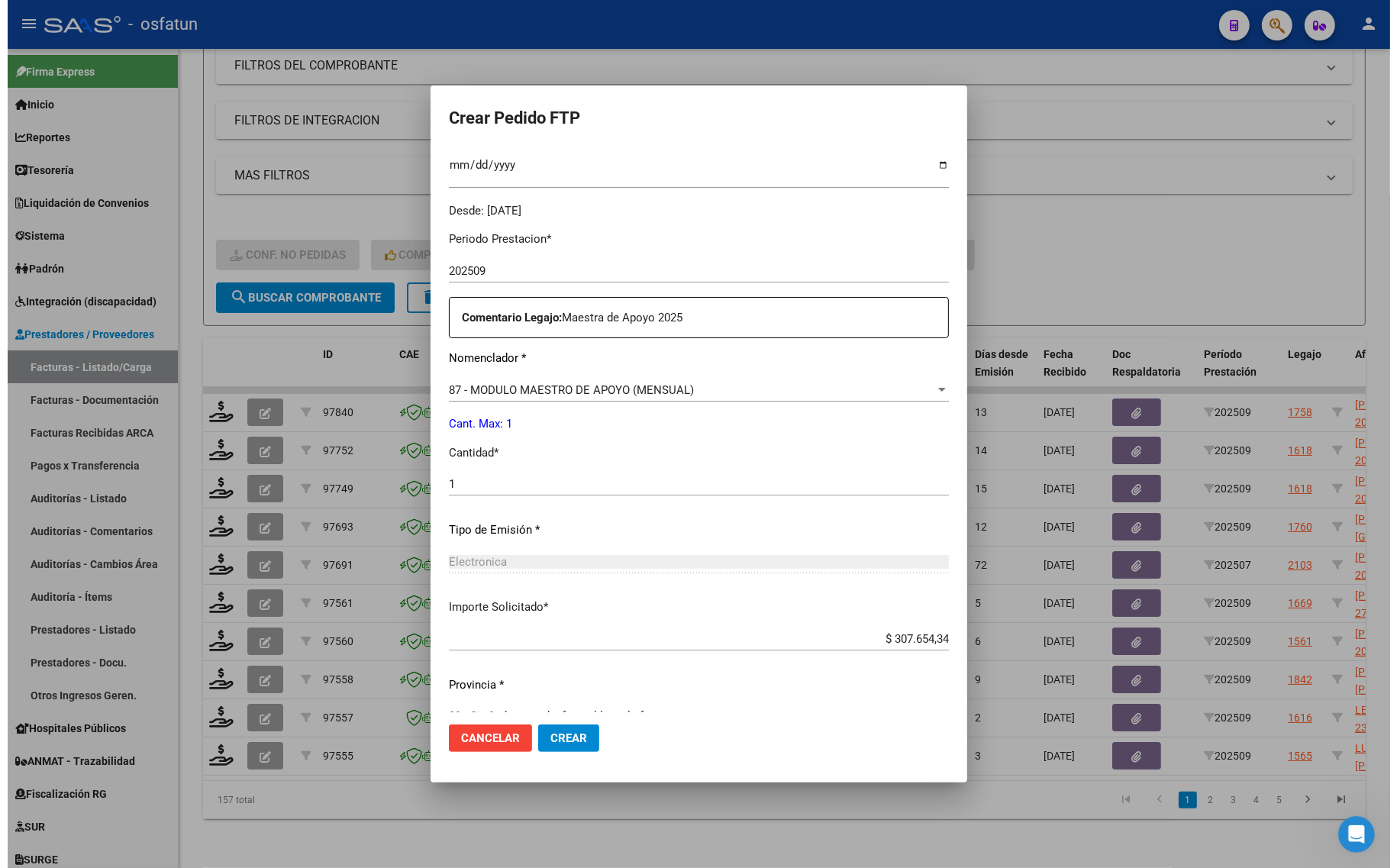
scroll to position [457, 0]
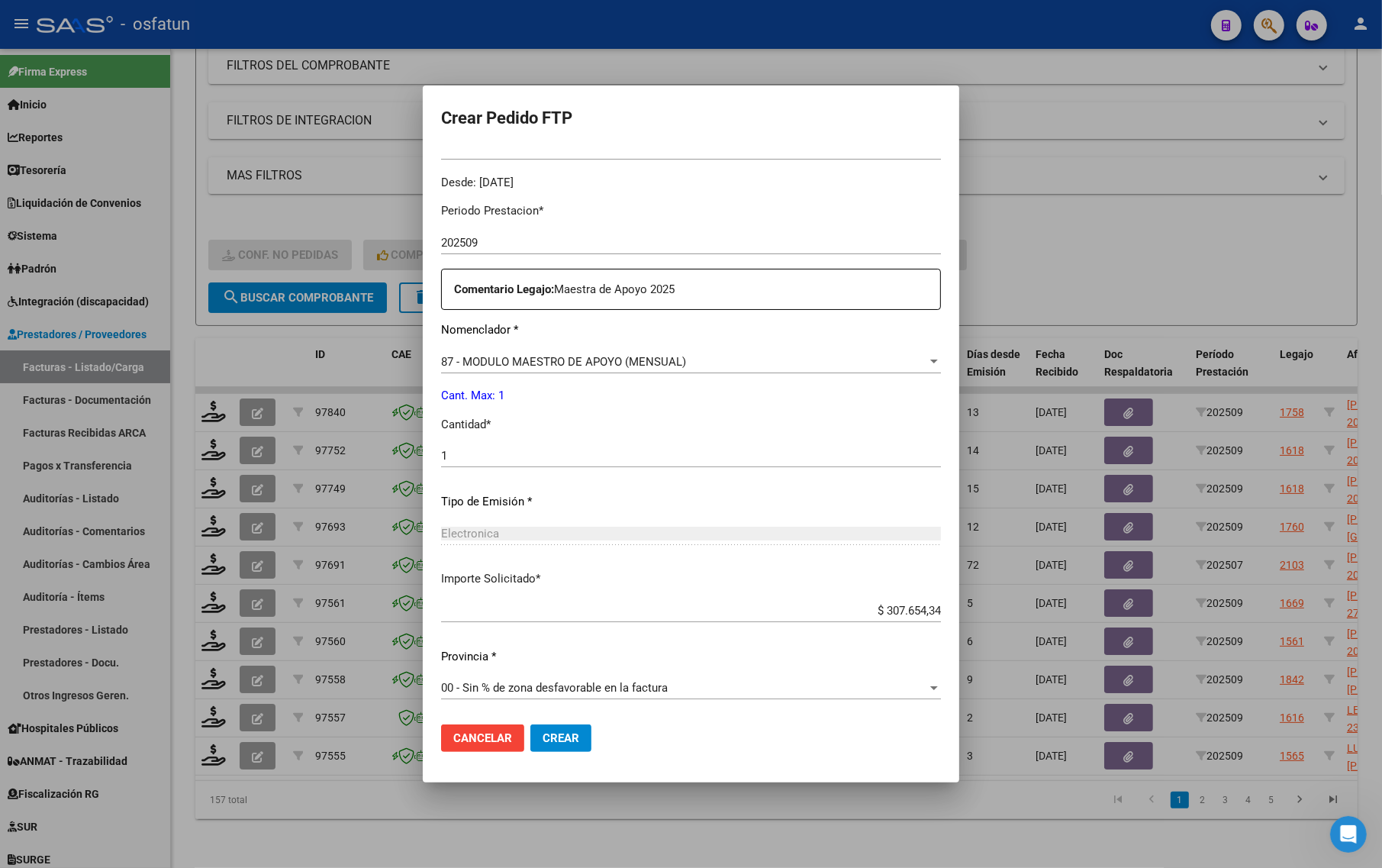
click at [543, 740] on span "Crear" at bounding box center [560, 737] width 37 height 13
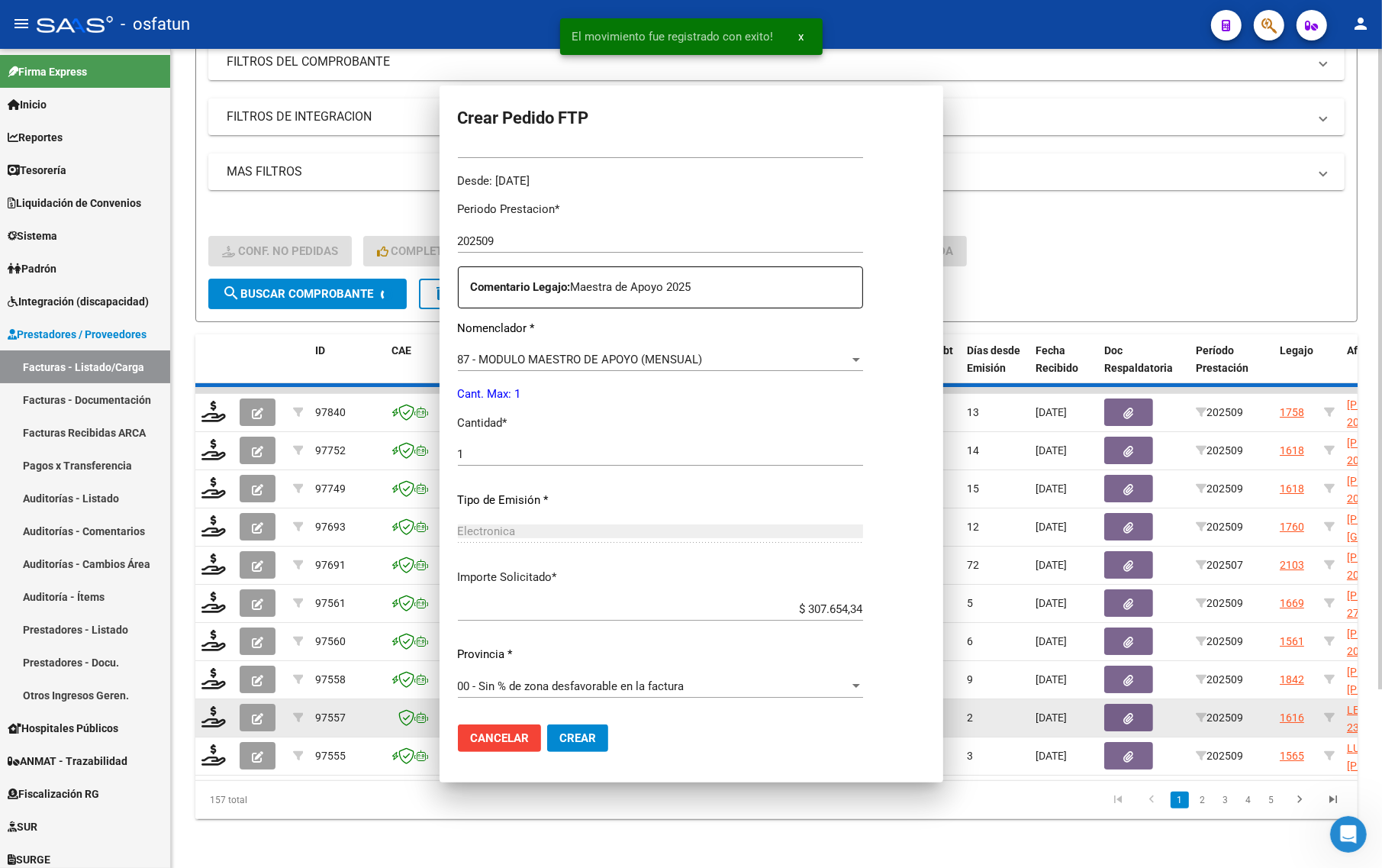
scroll to position [0, 0]
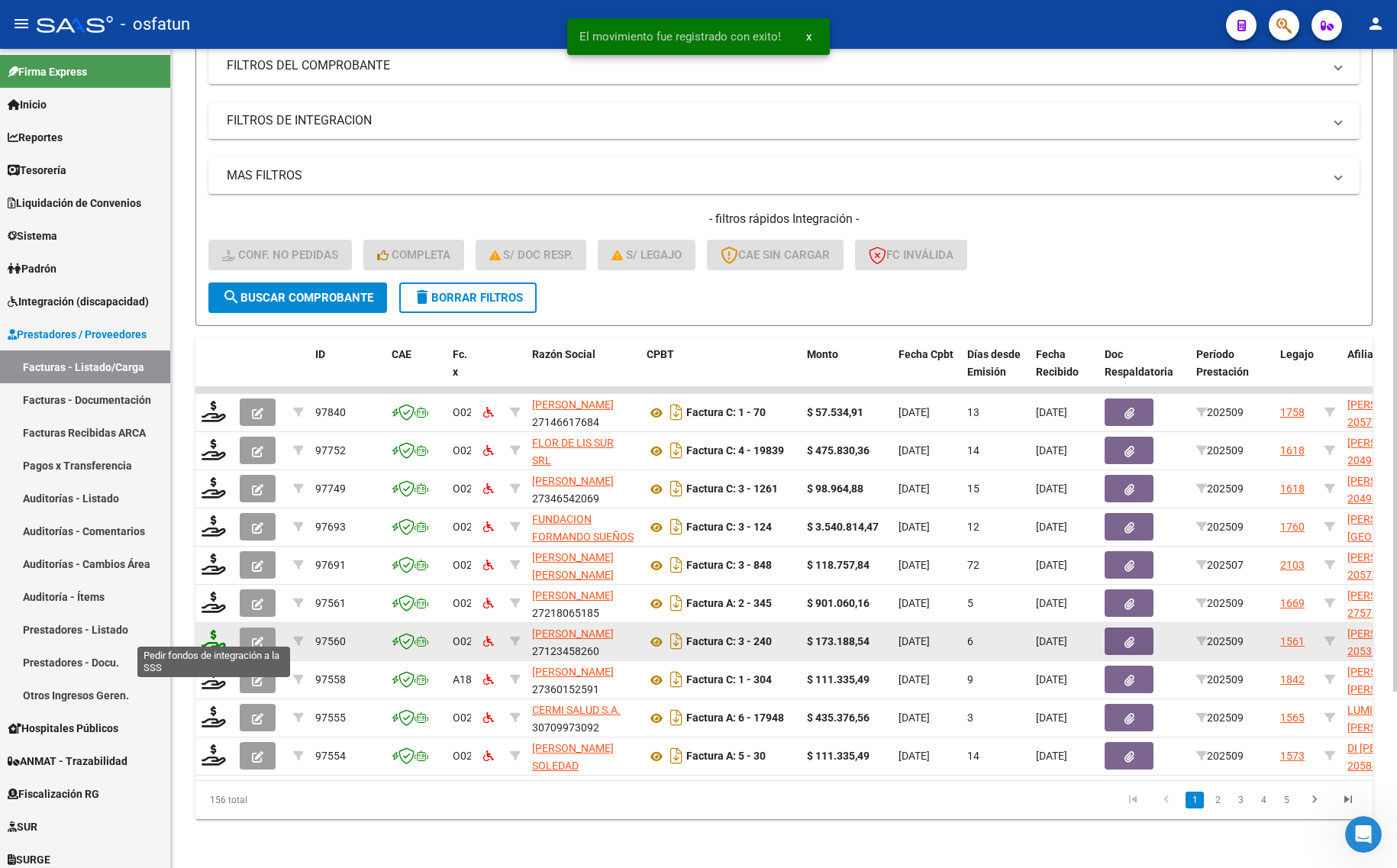
click at [210, 629] on icon at bounding box center [213, 640] width 24 height 21
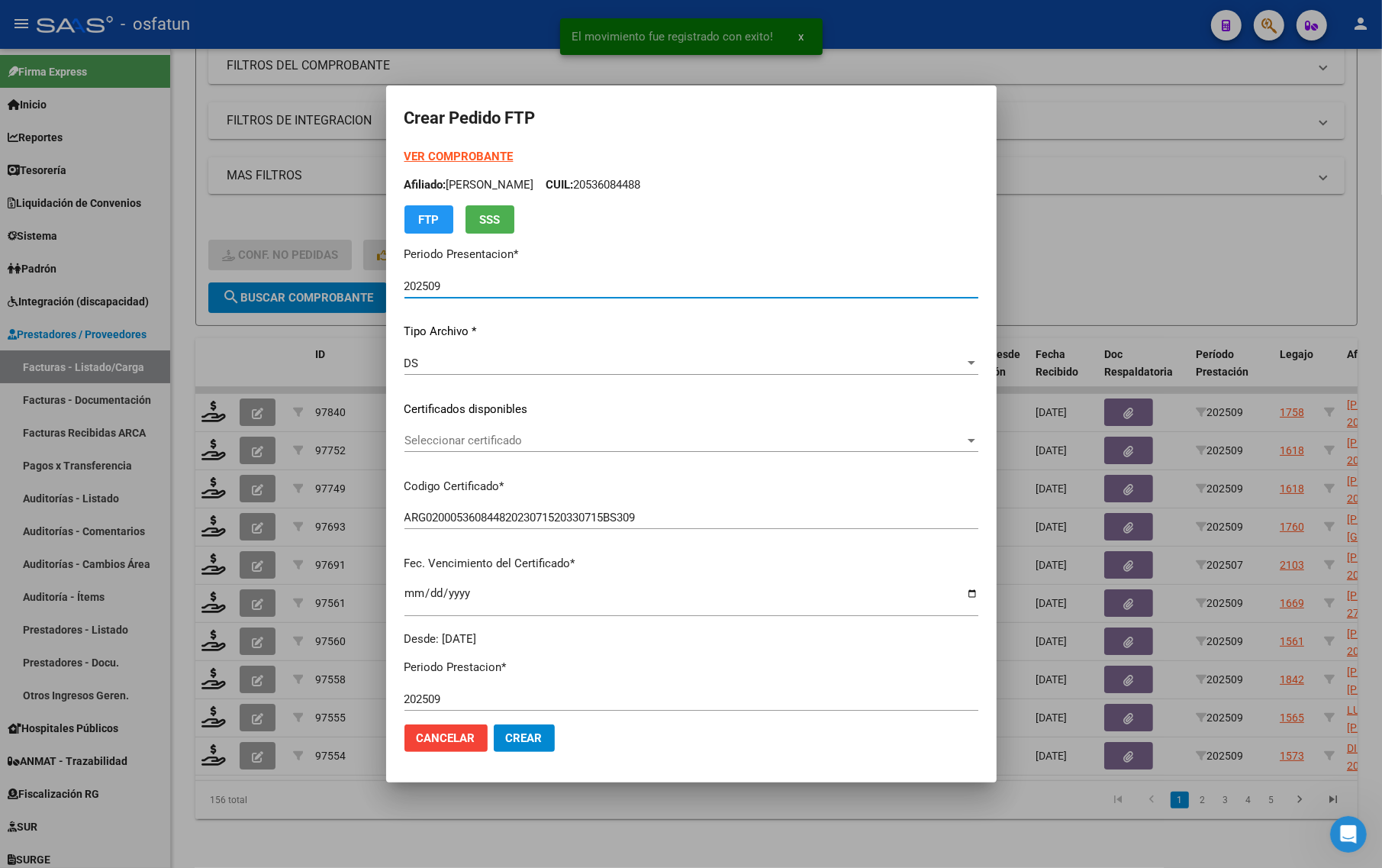
click at [439, 154] on strong "VER COMPROBANTE" at bounding box center [459, 156] width 109 height 13
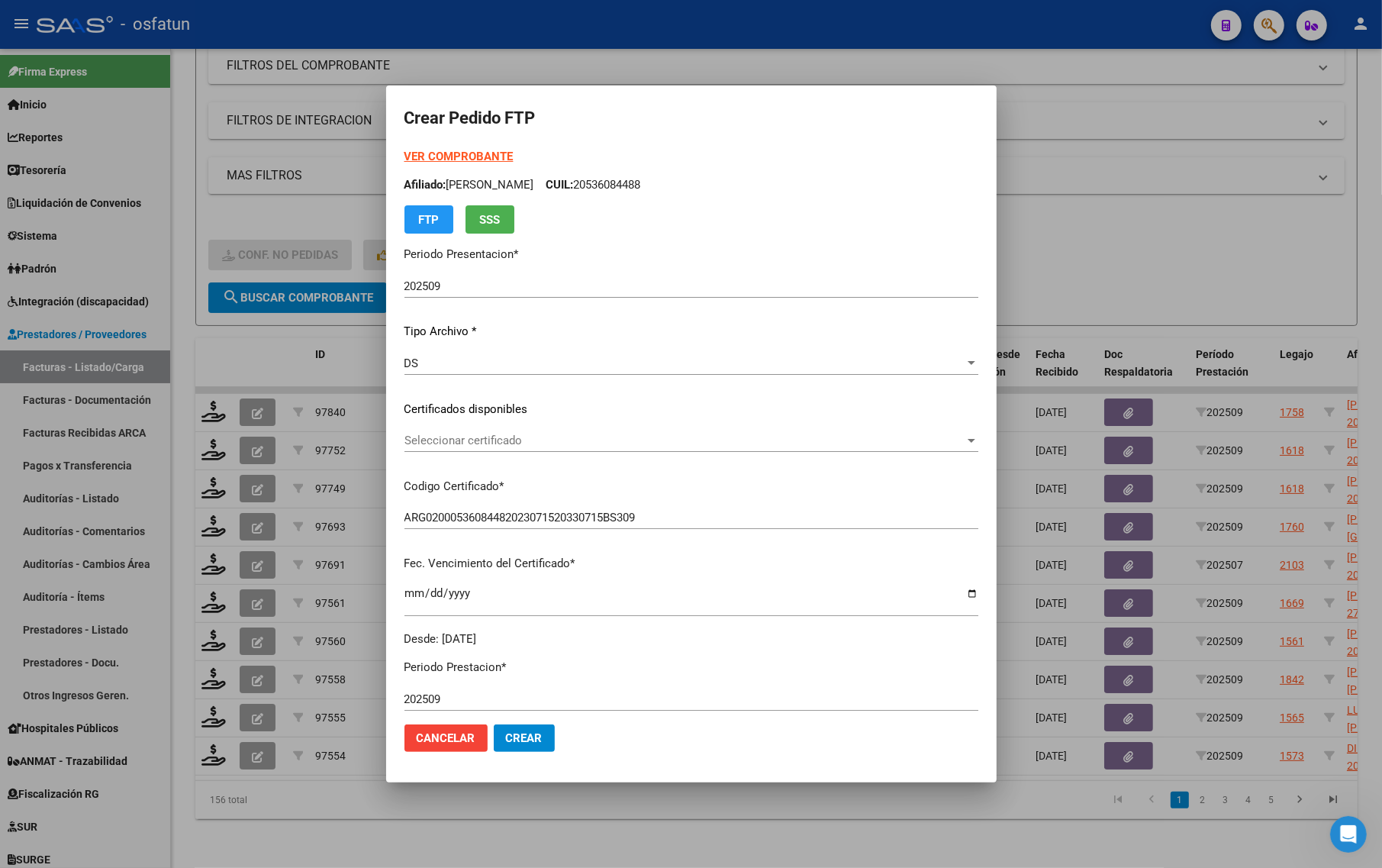
click at [234, 365] on div at bounding box center [691, 434] width 1382 height 868
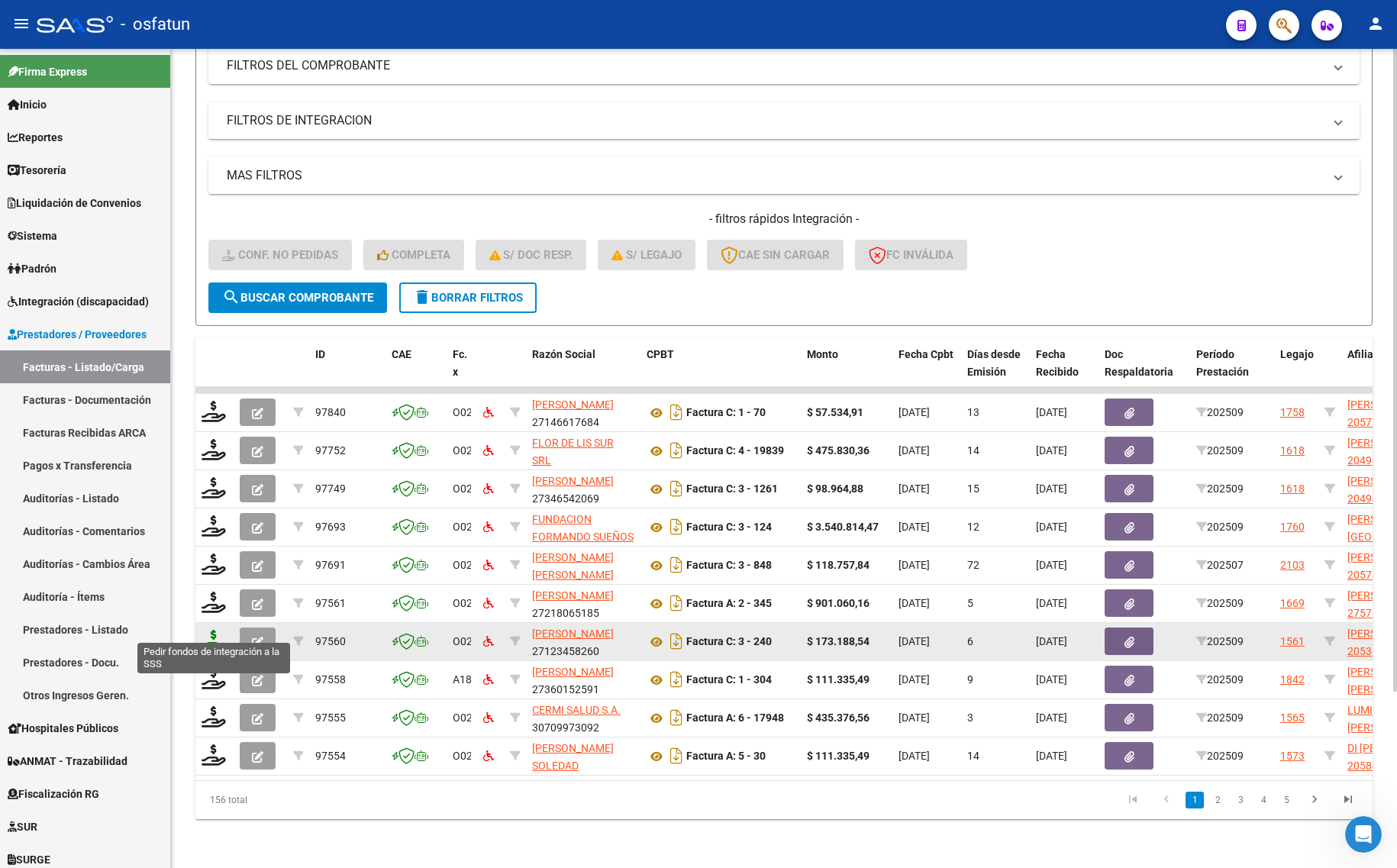
click at [216, 631] on icon at bounding box center [213, 640] width 24 height 21
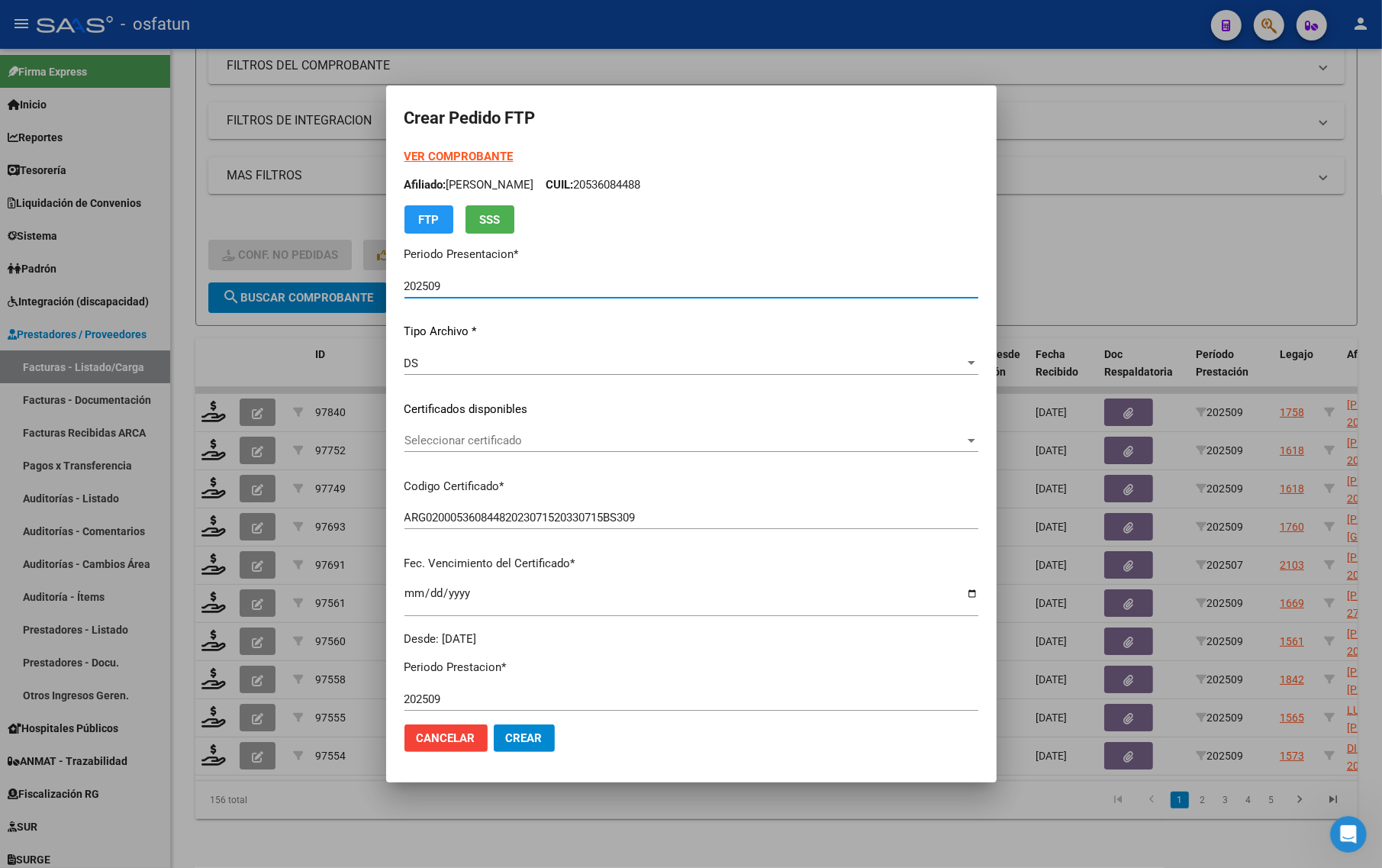
click at [460, 154] on strong "VER COMPROBANTE" at bounding box center [459, 156] width 109 height 13
click at [483, 431] on div "Seleccionar certificado Seleccionar certificado" at bounding box center [691, 441] width 574 height 23
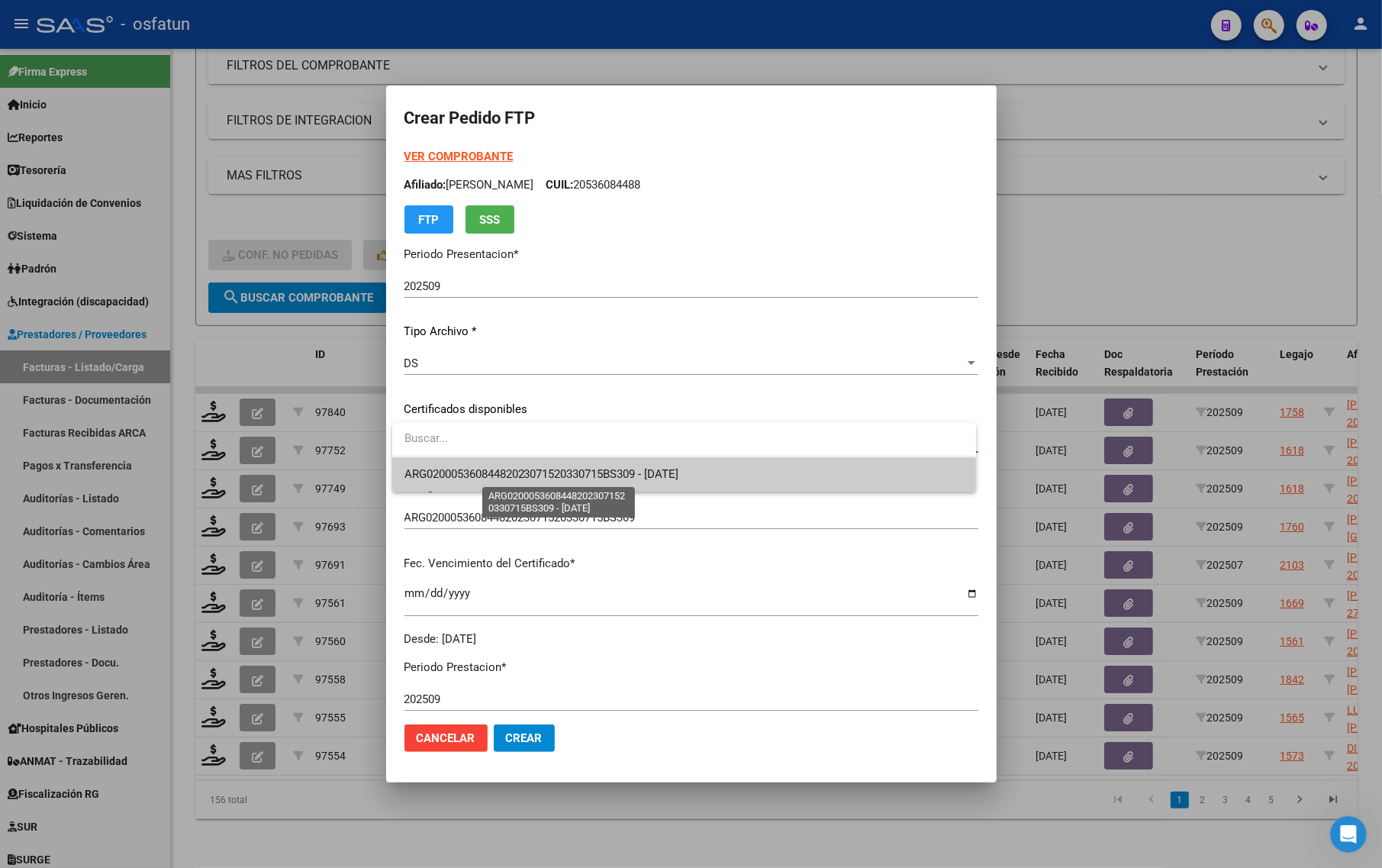
click at [483, 475] on span "ARG02000536084482023071520330715BS309 - [DATE]" at bounding box center [541, 473] width 274 height 13
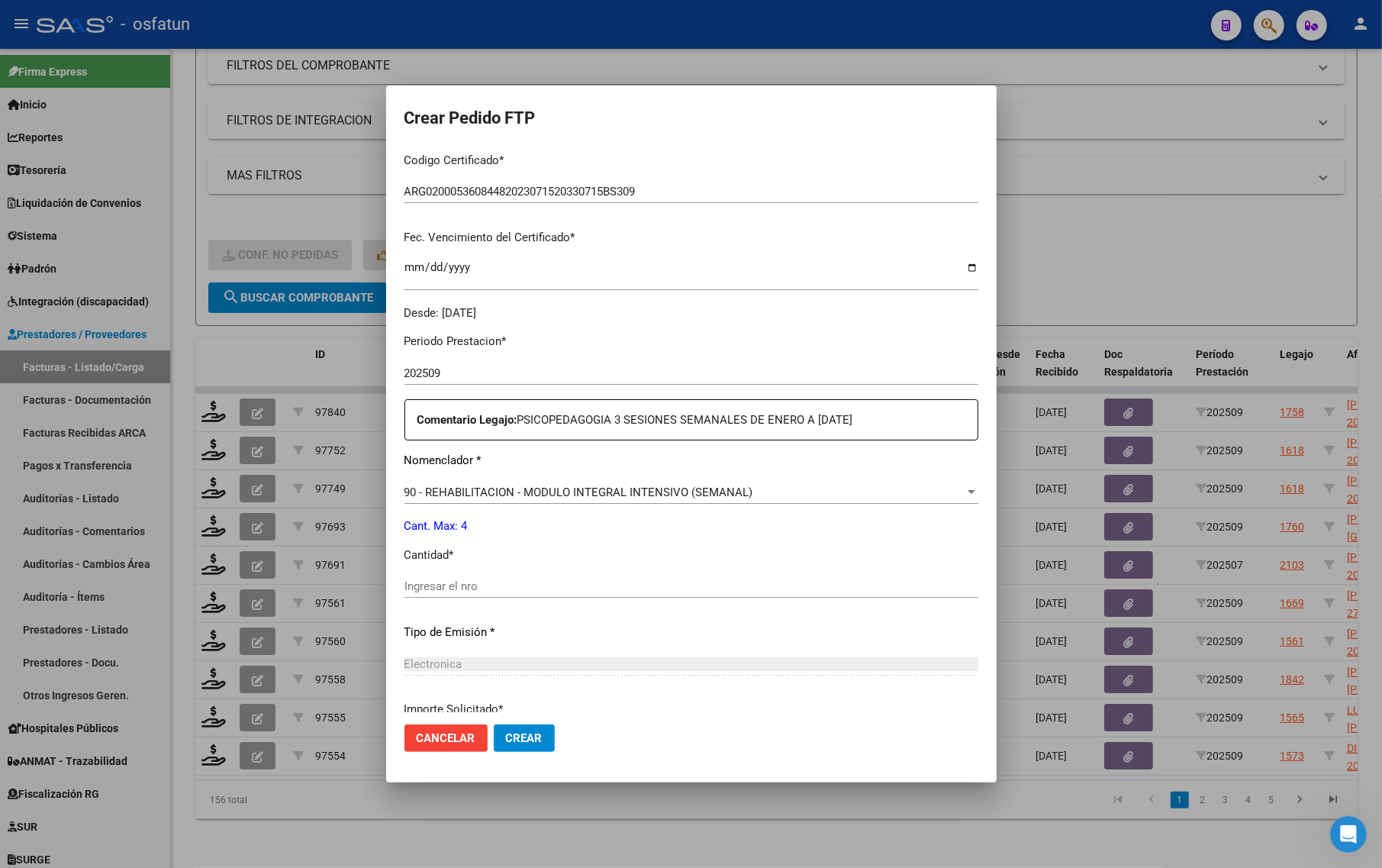
scroll to position [286, 0]
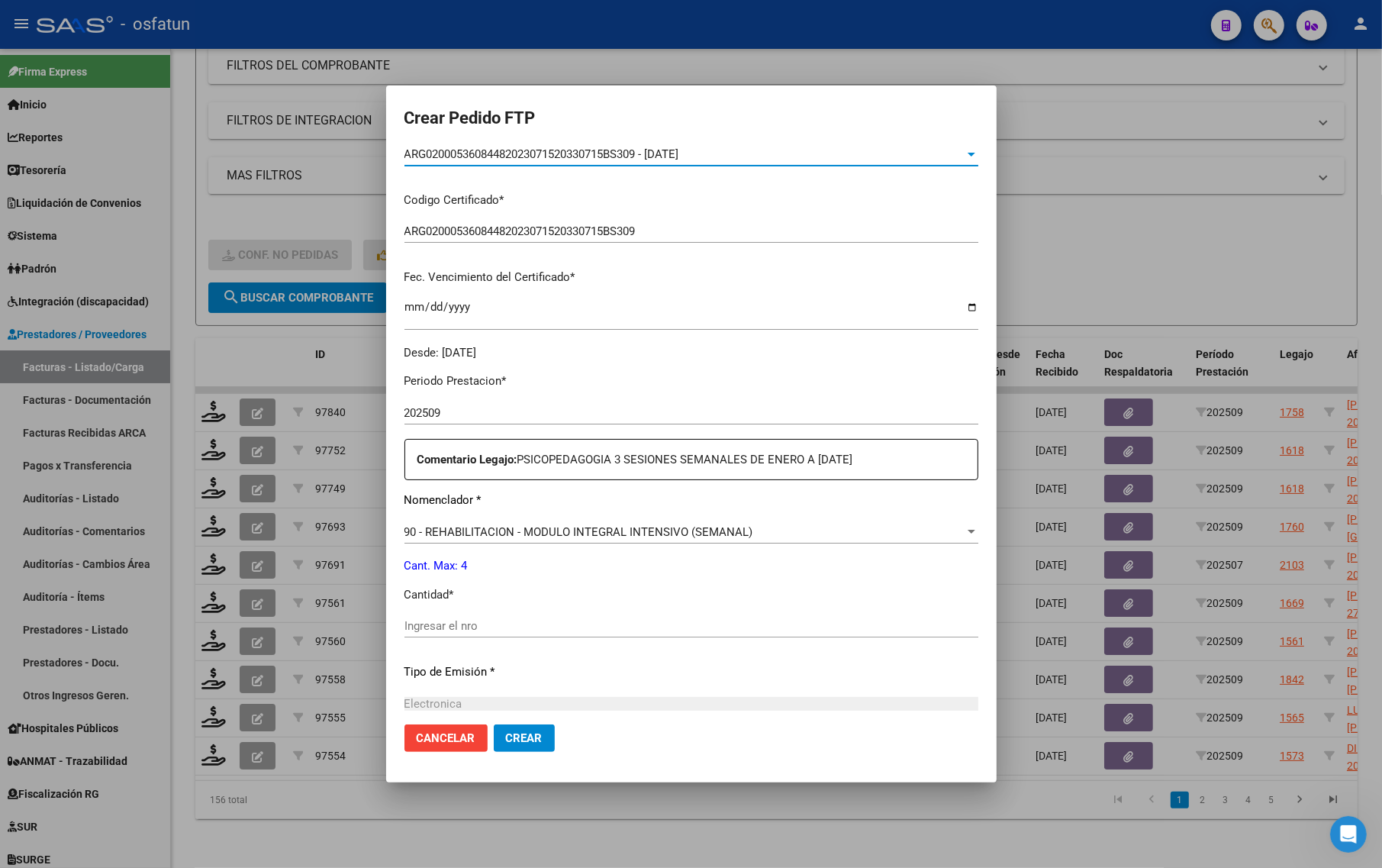
click at [455, 611] on div "Periodo Prestacion * 202509 Ingresar el Periodo Prestacion Comentario Legajo: P…" at bounding box center [691, 622] width 574 height 523
click at [454, 627] on input "Ingresar el nro" at bounding box center [691, 625] width 574 height 13
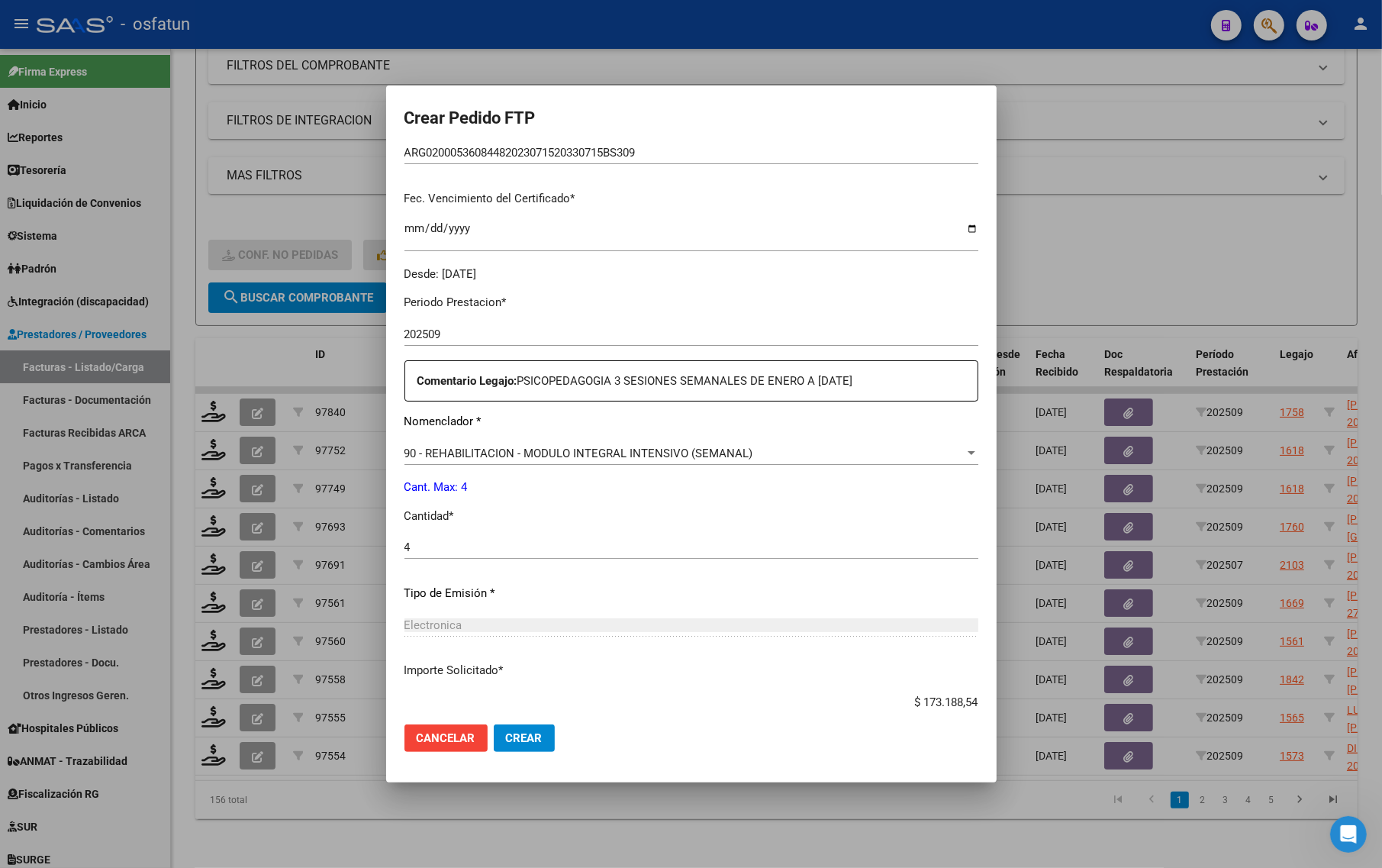
scroll to position [457, 0]
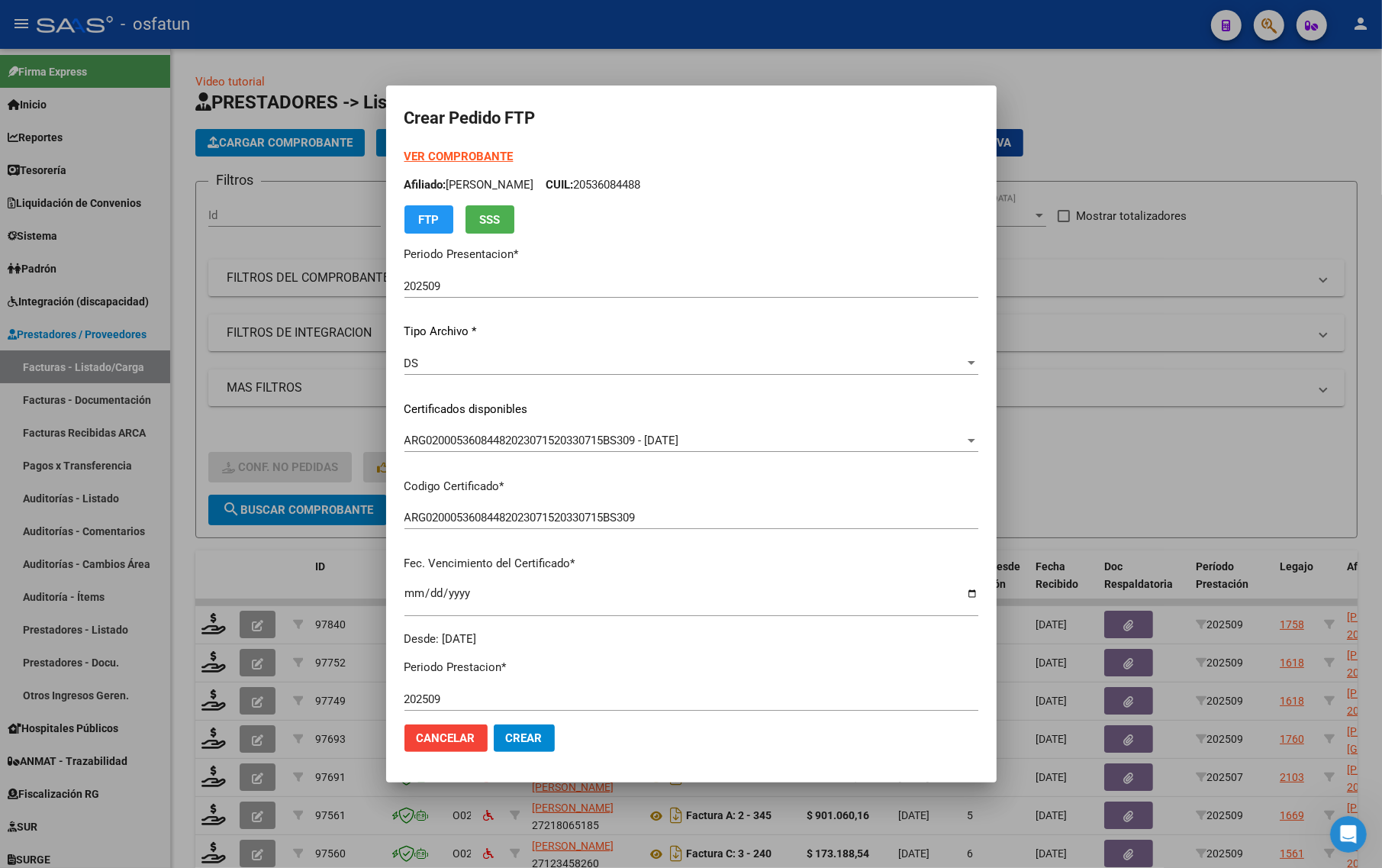
scroll to position [457, 0]
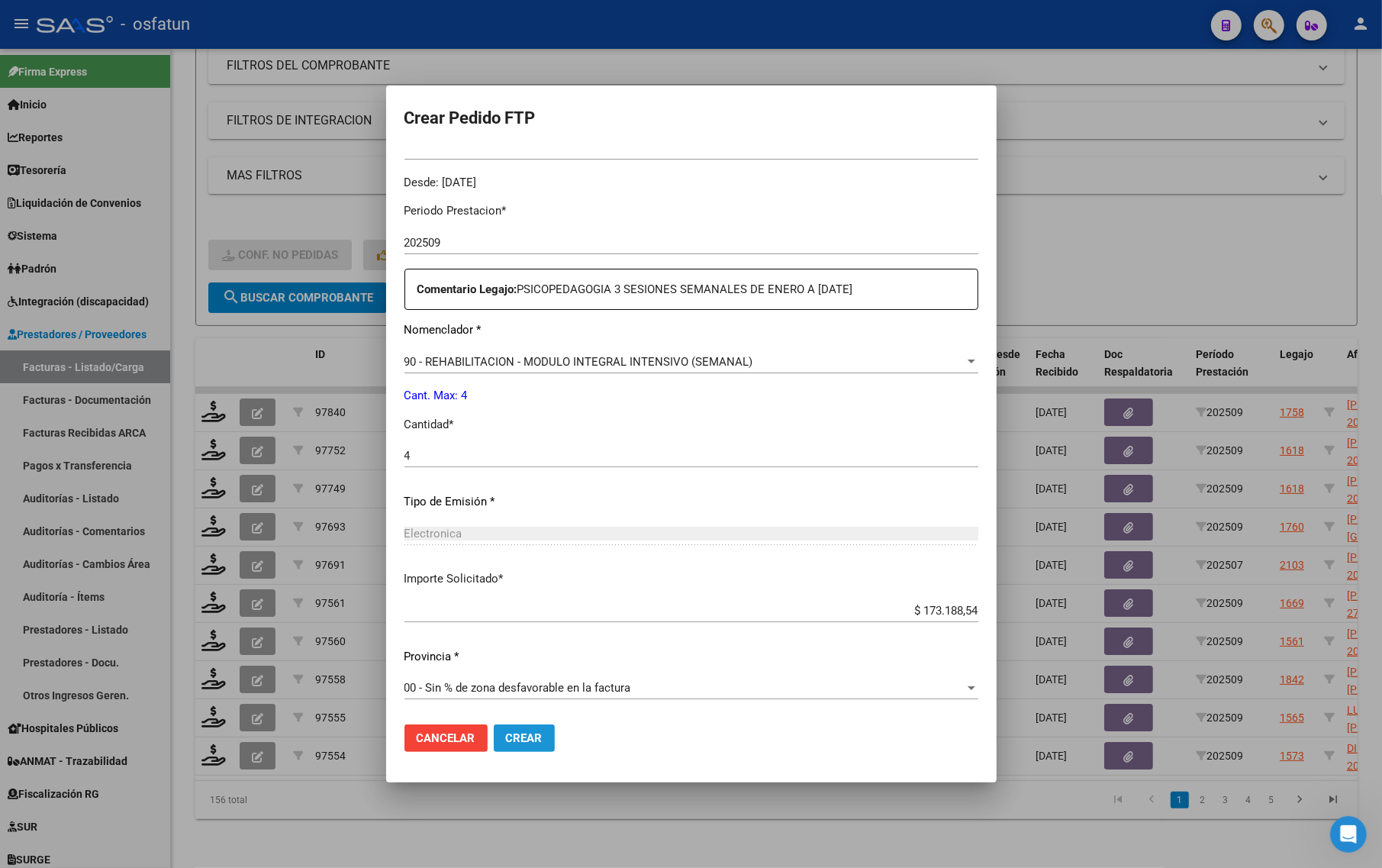
click at [524, 737] on span "Crear" at bounding box center [524, 737] width 37 height 13
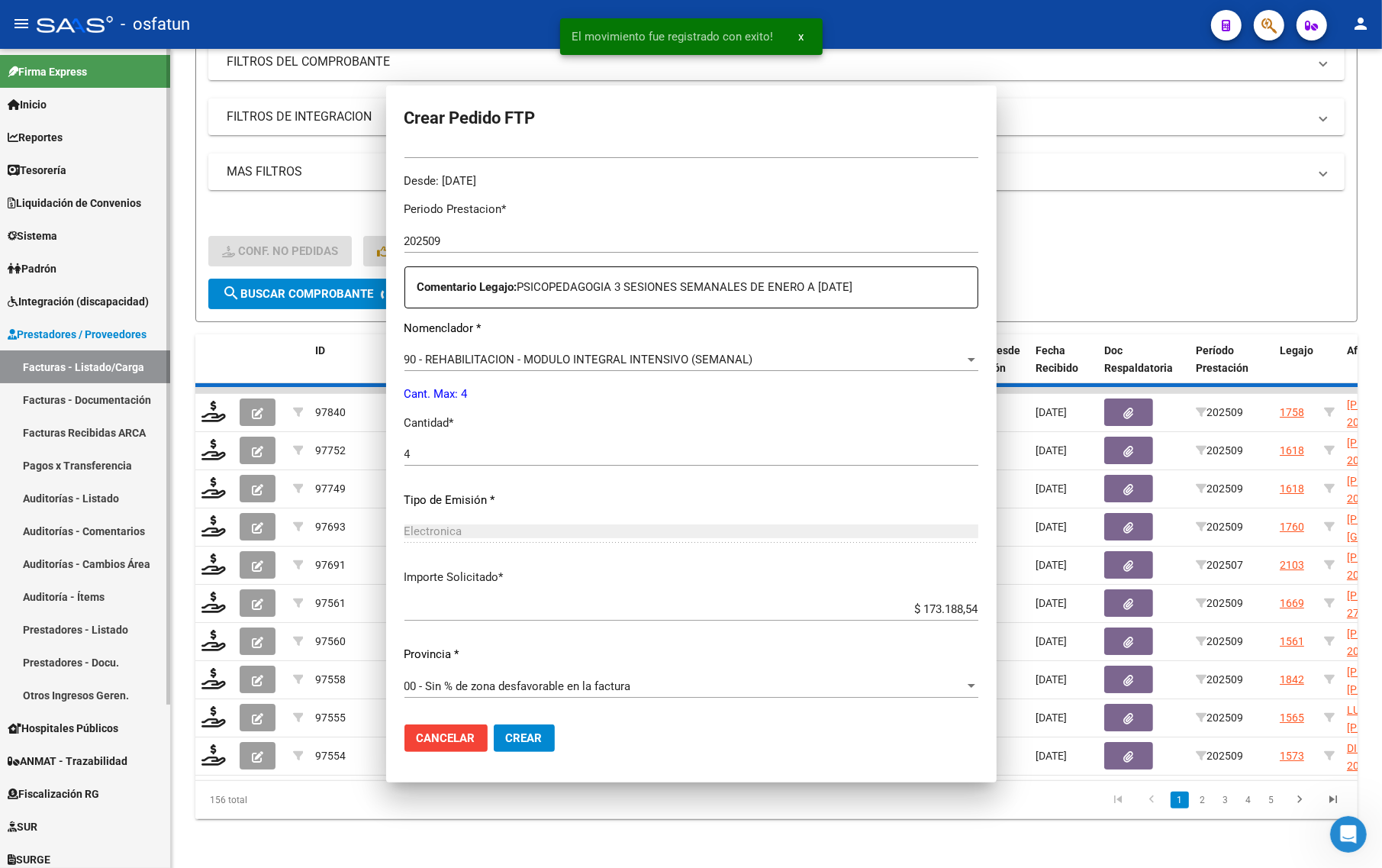
scroll to position [0, 0]
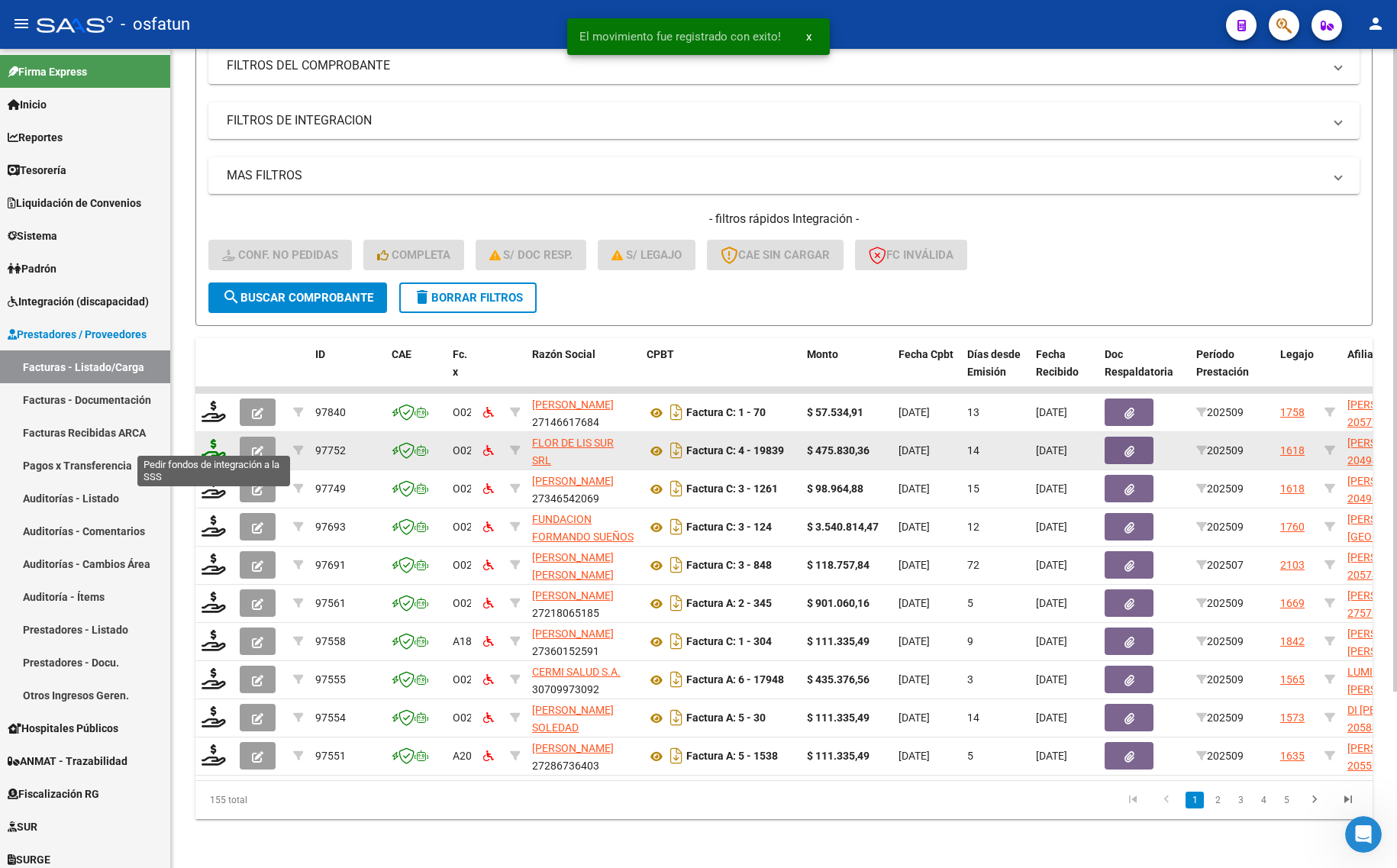
click at [222, 439] on icon at bounding box center [213, 450] width 24 height 21
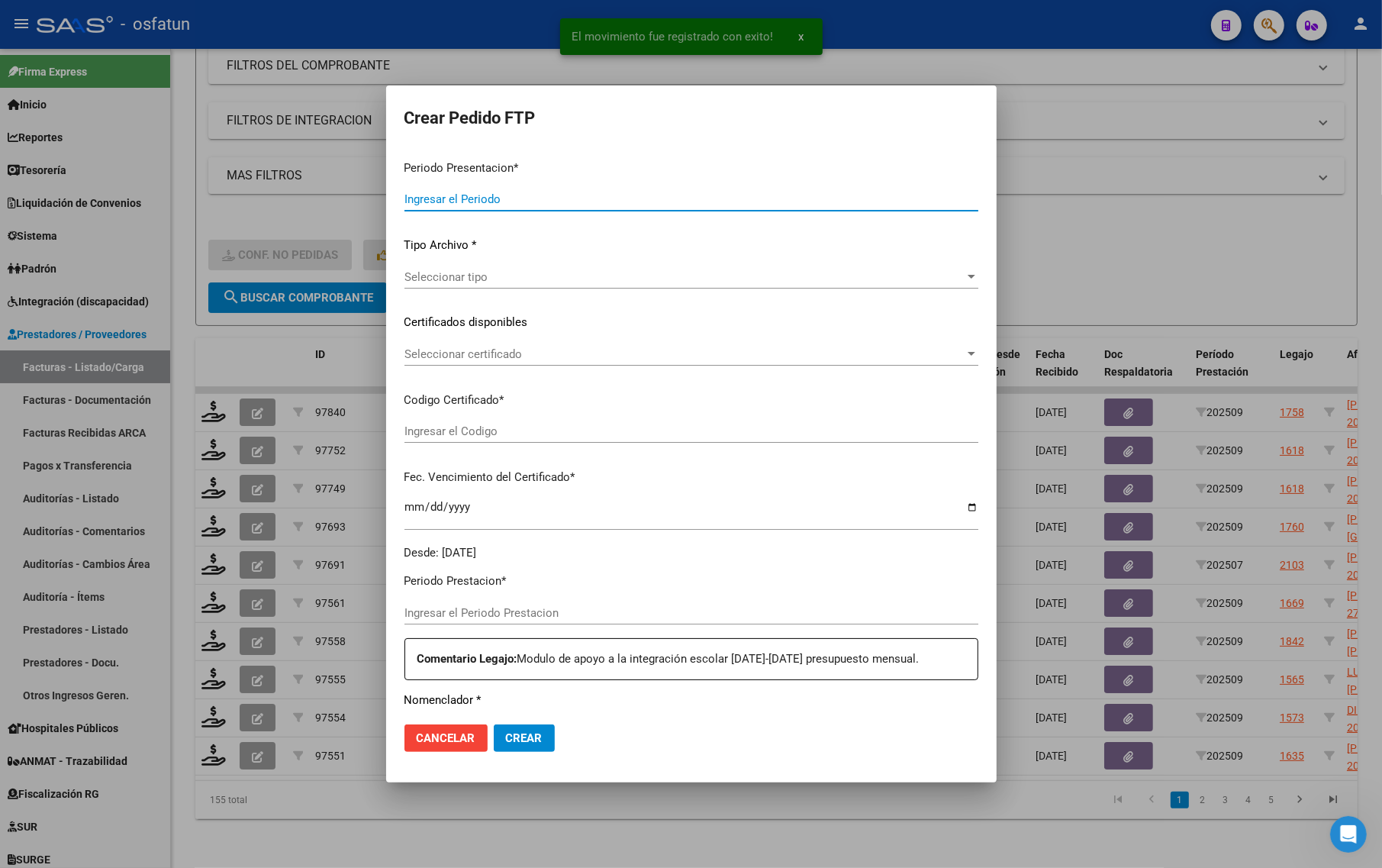
type input "202509"
type input "$ 475.830,36"
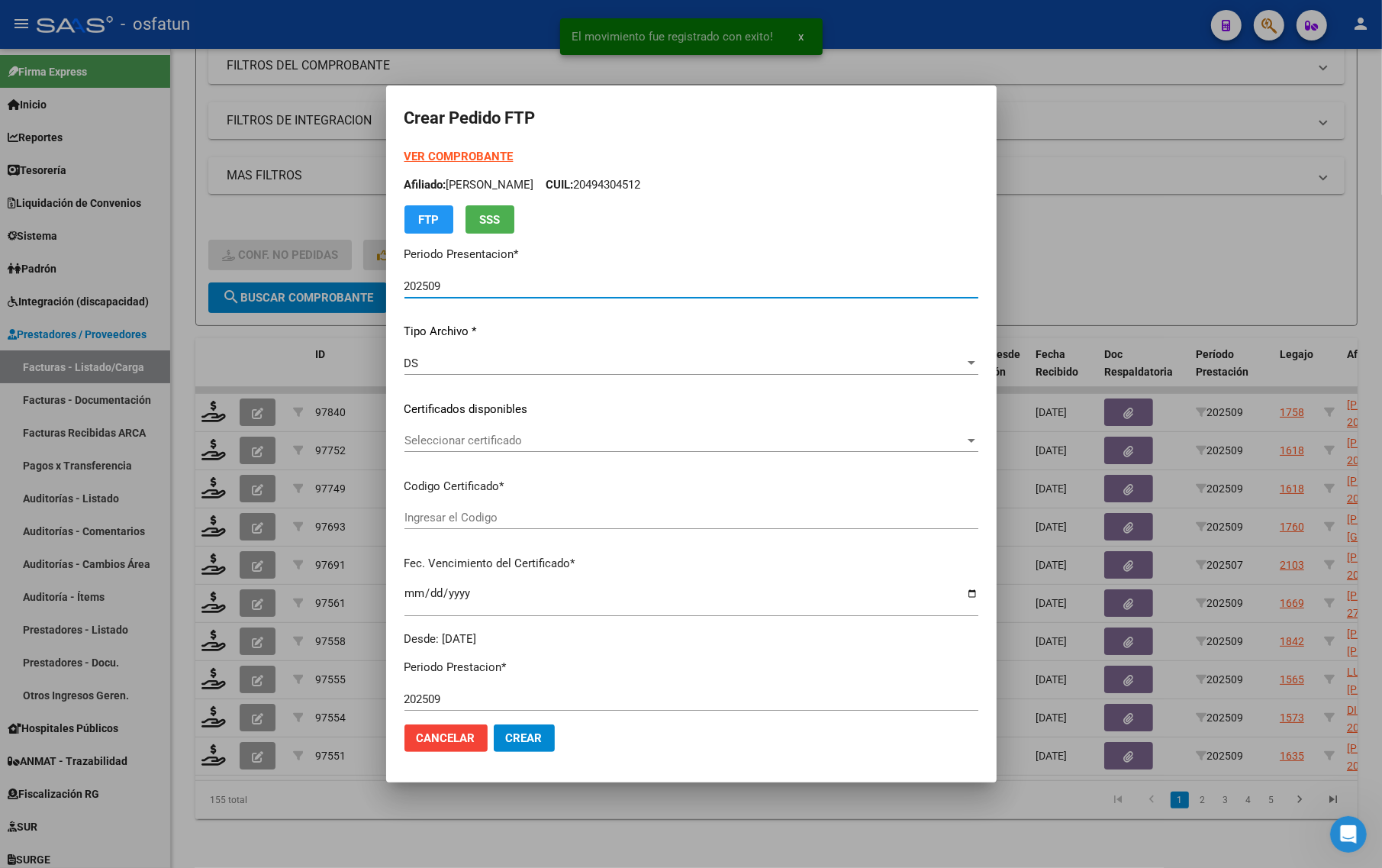
type input "ARG02000494304512022111820271118BS437"
type input "[DATE]"
click at [464, 141] on form "Crear Pedido FTP VER COMPROBANTE ARCA Padrón Afiliado: PERKOVICH BAUTISTA CUIL:…" at bounding box center [691, 434] width 574 height 660
click at [463, 153] on strong "VER COMPROBANTE" at bounding box center [459, 156] width 109 height 13
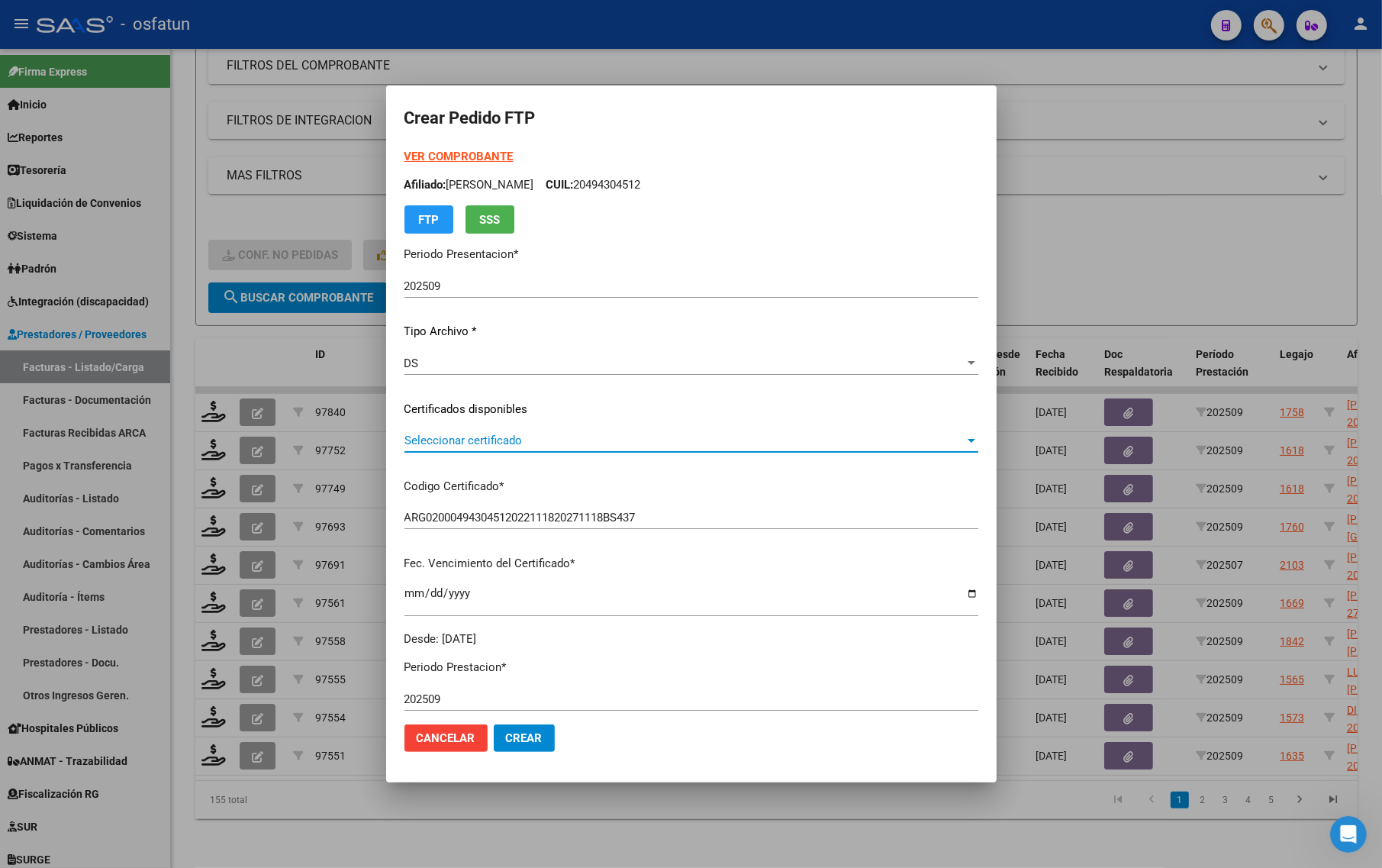
click at [503, 446] on span "Seleccionar certificado" at bounding box center [684, 440] width 560 height 13
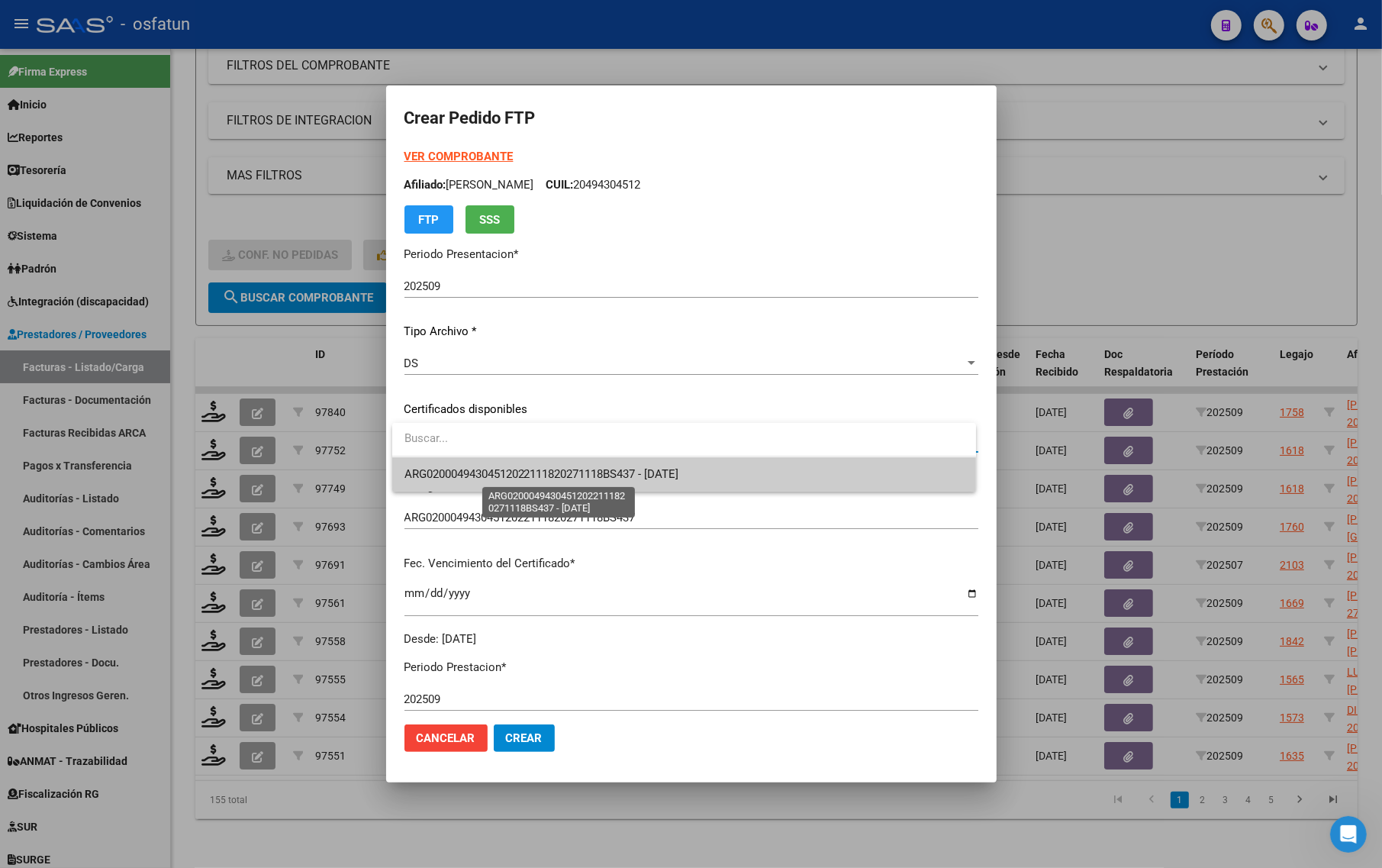
click at [501, 472] on span "ARG02000494304512022111820271118BS437 - [DATE]" at bounding box center [541, 473] width 274 height 13
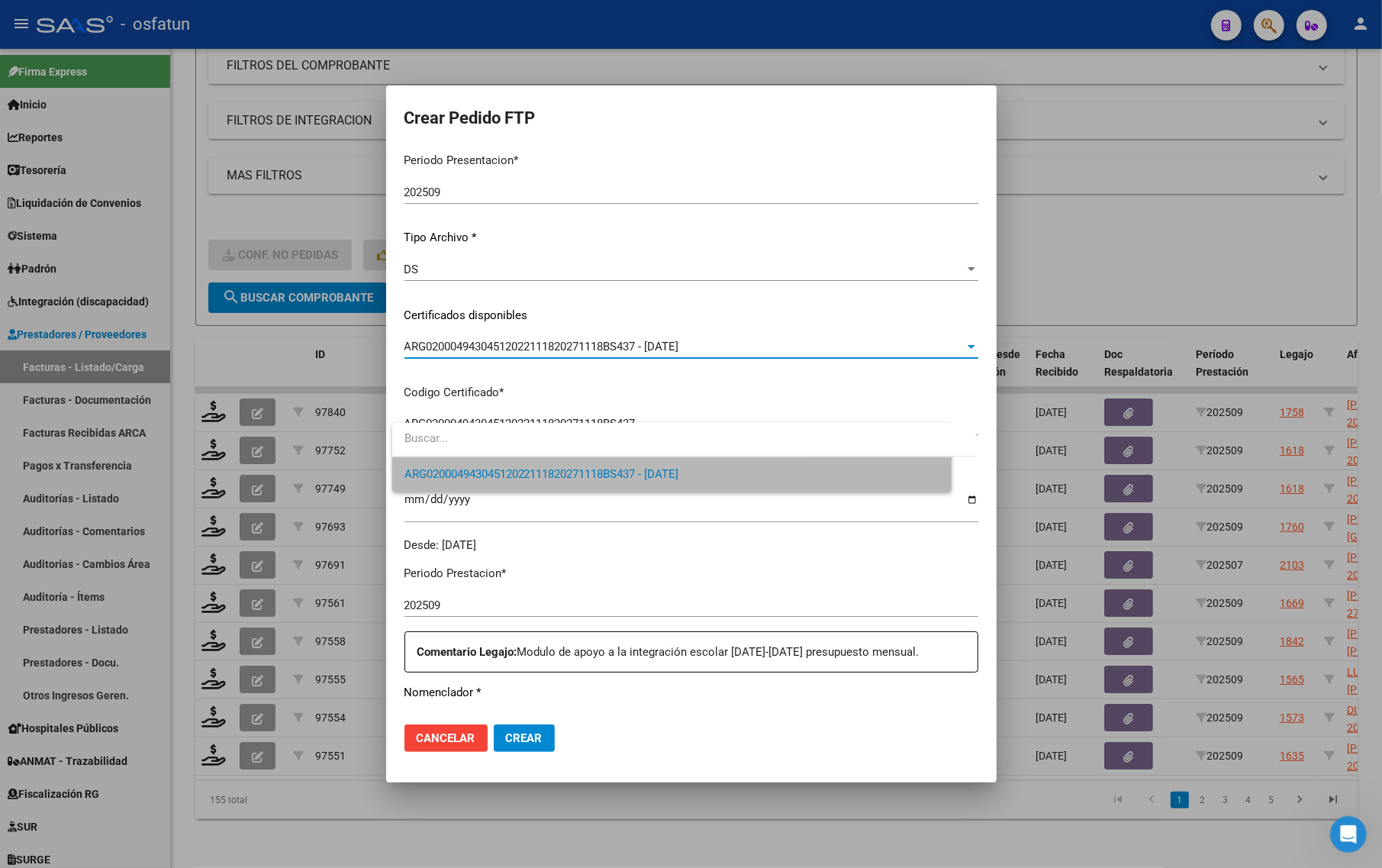
scroll to position [286, 0]
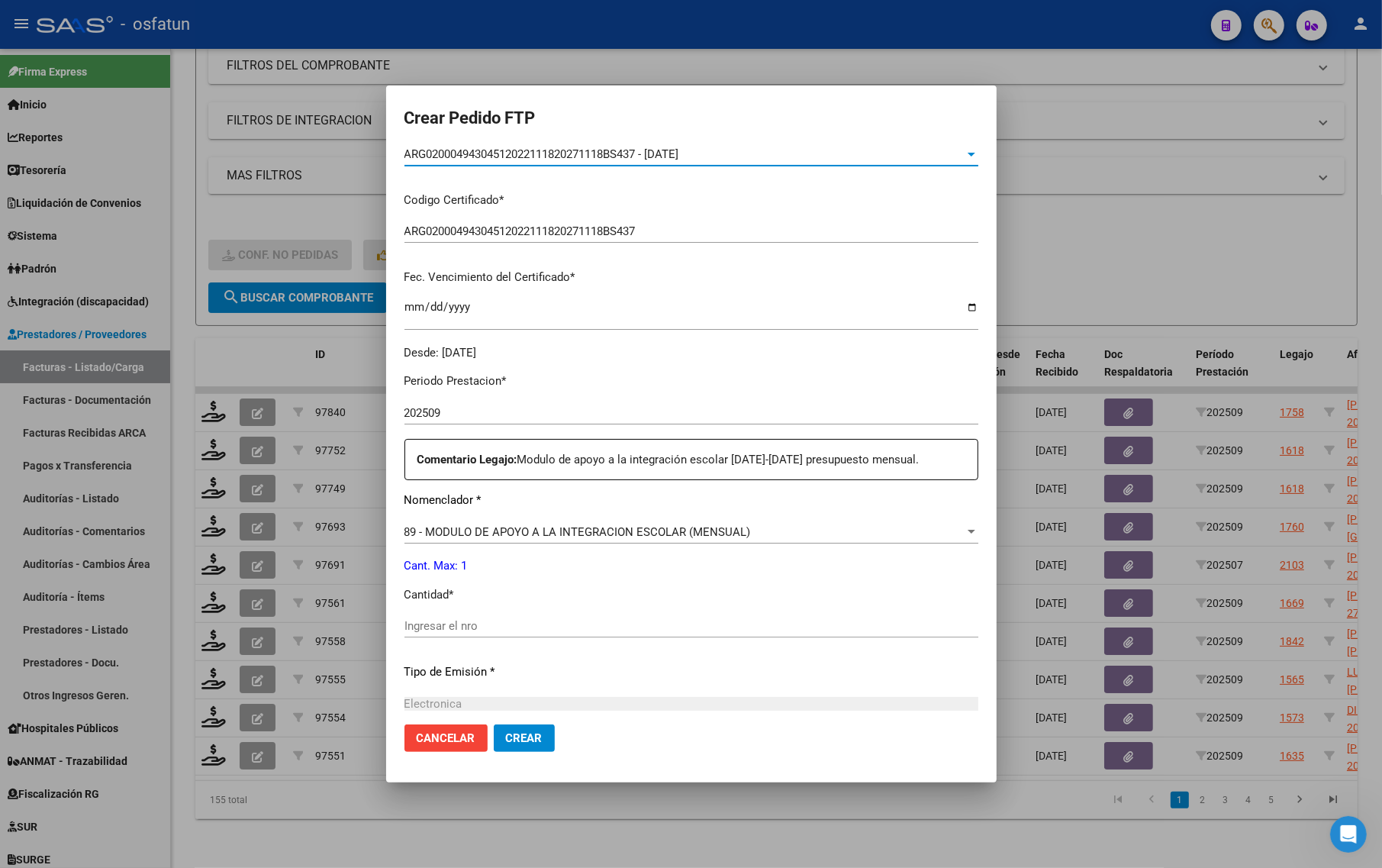
click at [493, 614] on div "Ingresar el nro" at bounding box center [691, 626] width 574 height 23
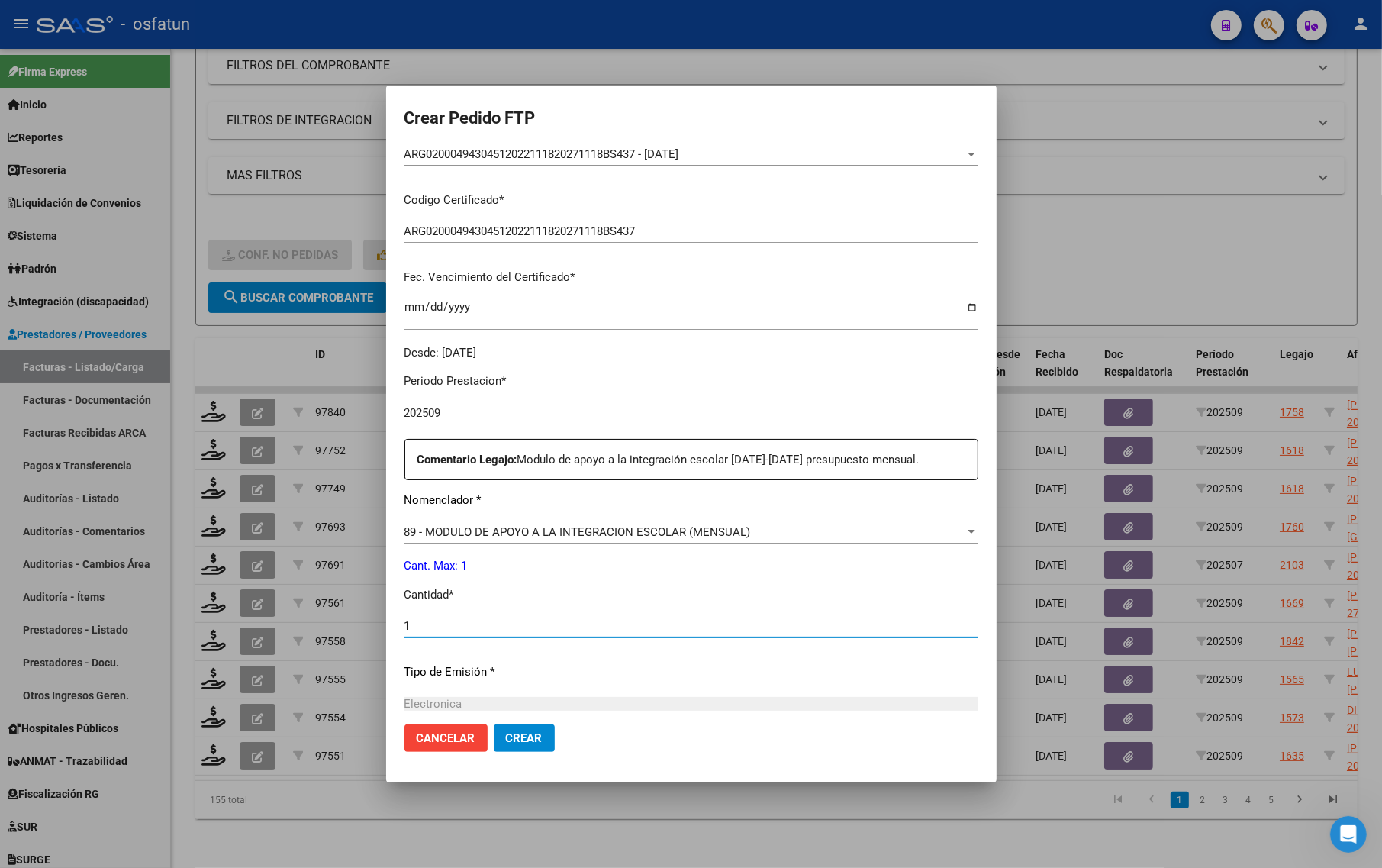
type input "1"
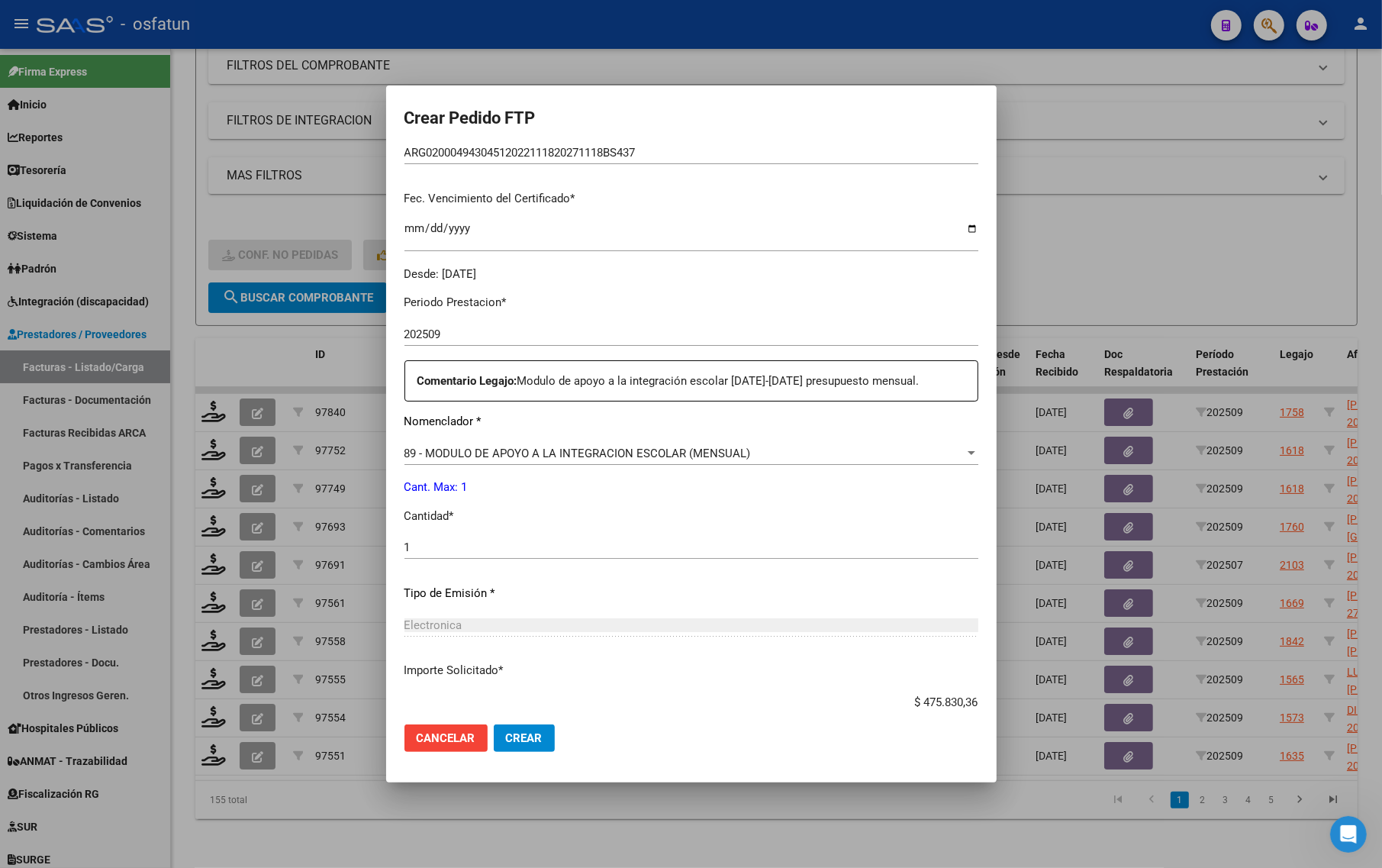
scroll to position [457, 0]
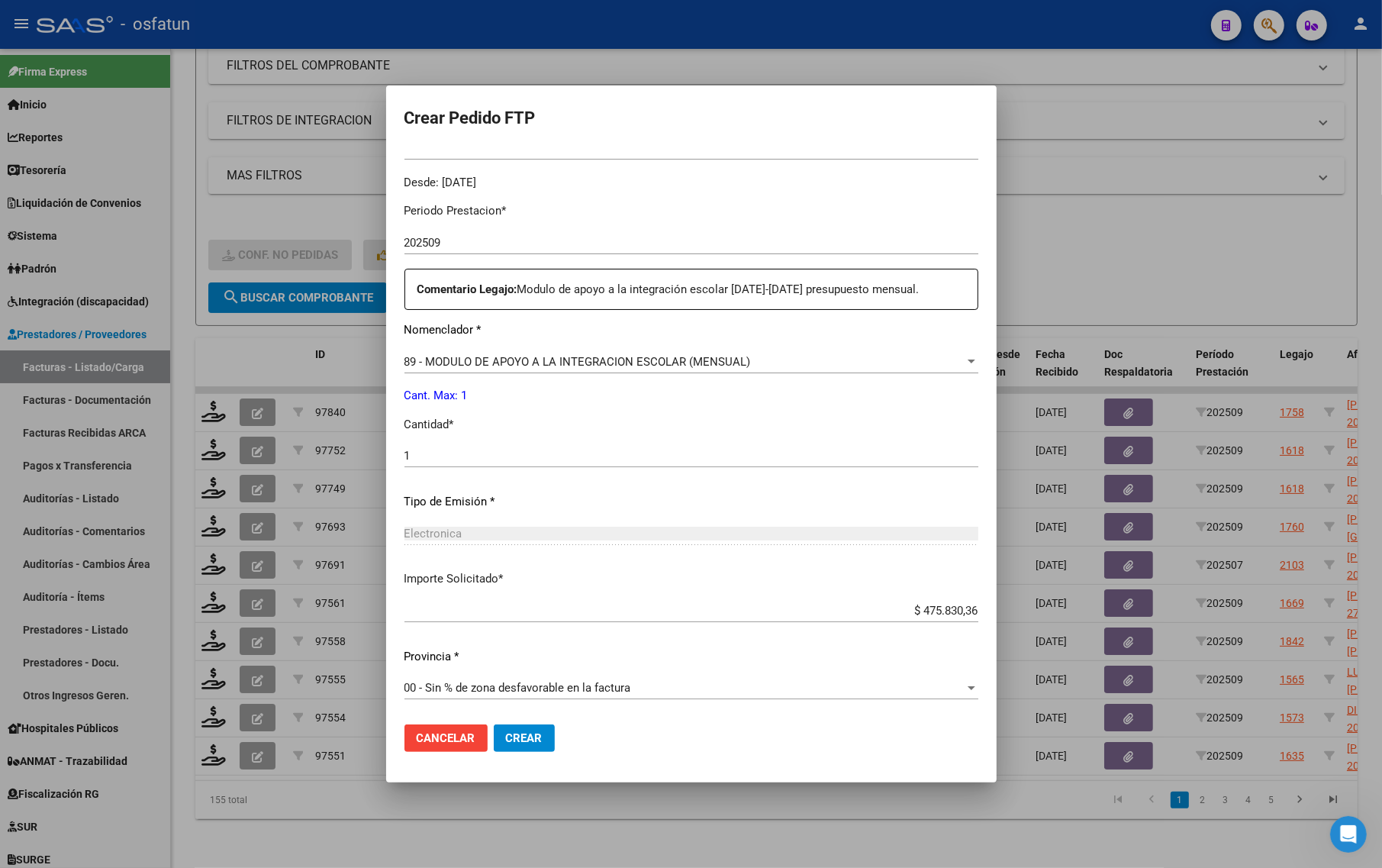
click at [544, 744] on button "Crear" at bounding box center [524, 737] width 61 height 28
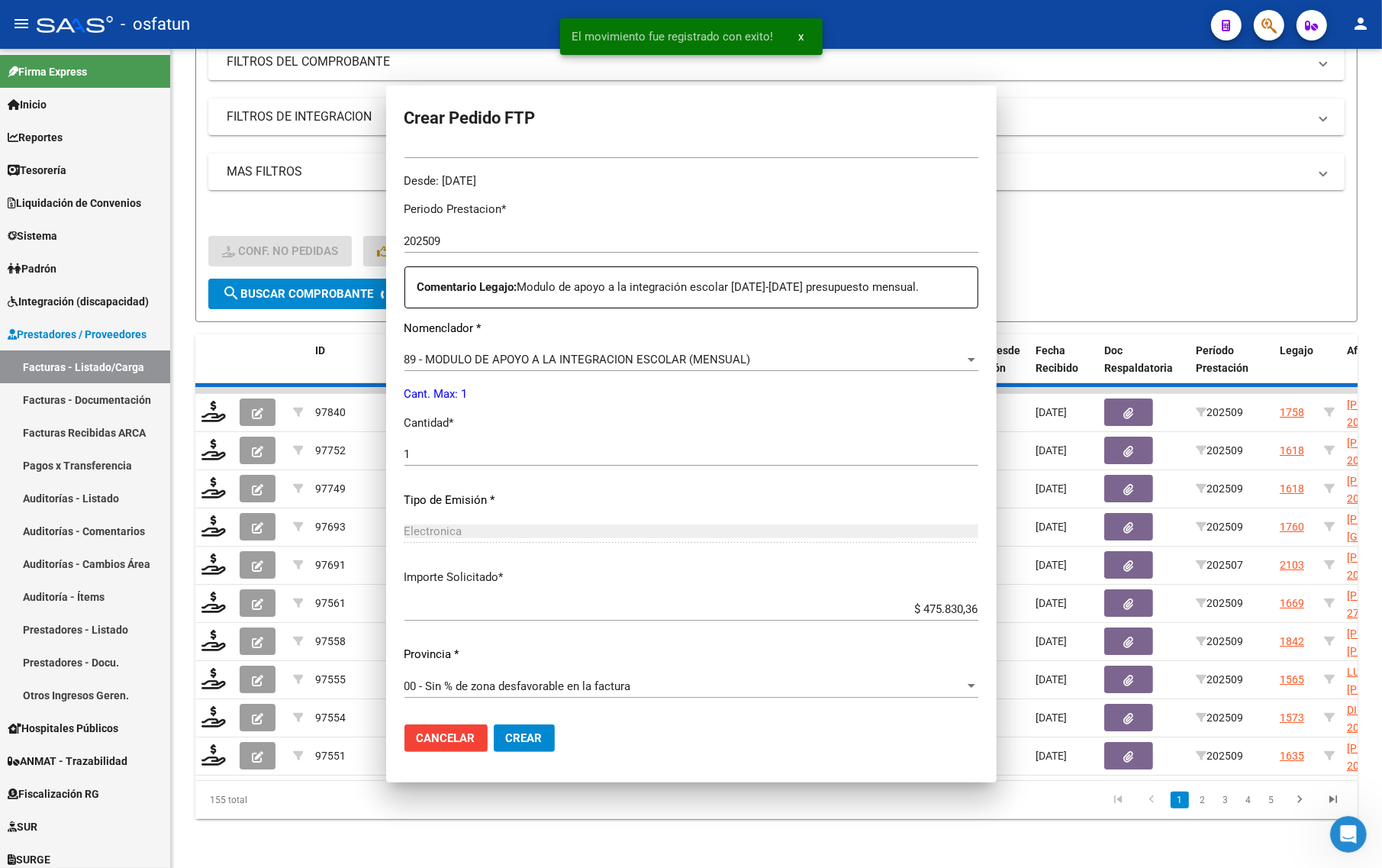
scroll to position [371, 0]
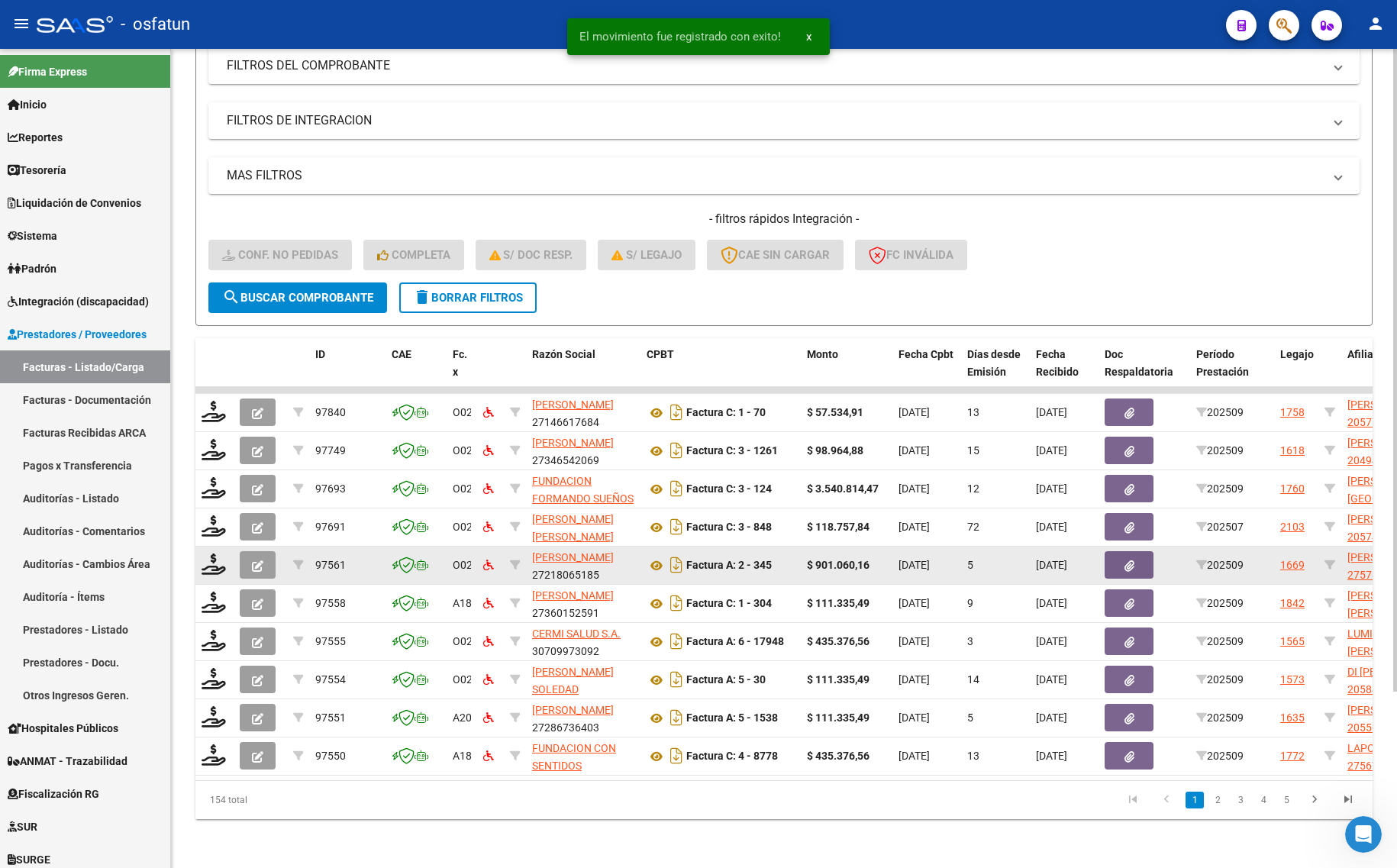
click at [233, 546] on datatable-body-cell at bounding box center [260, 565] width 54 height 38
click at [219, 553] on icon at bounding box center [213, 564] width 24 height 21
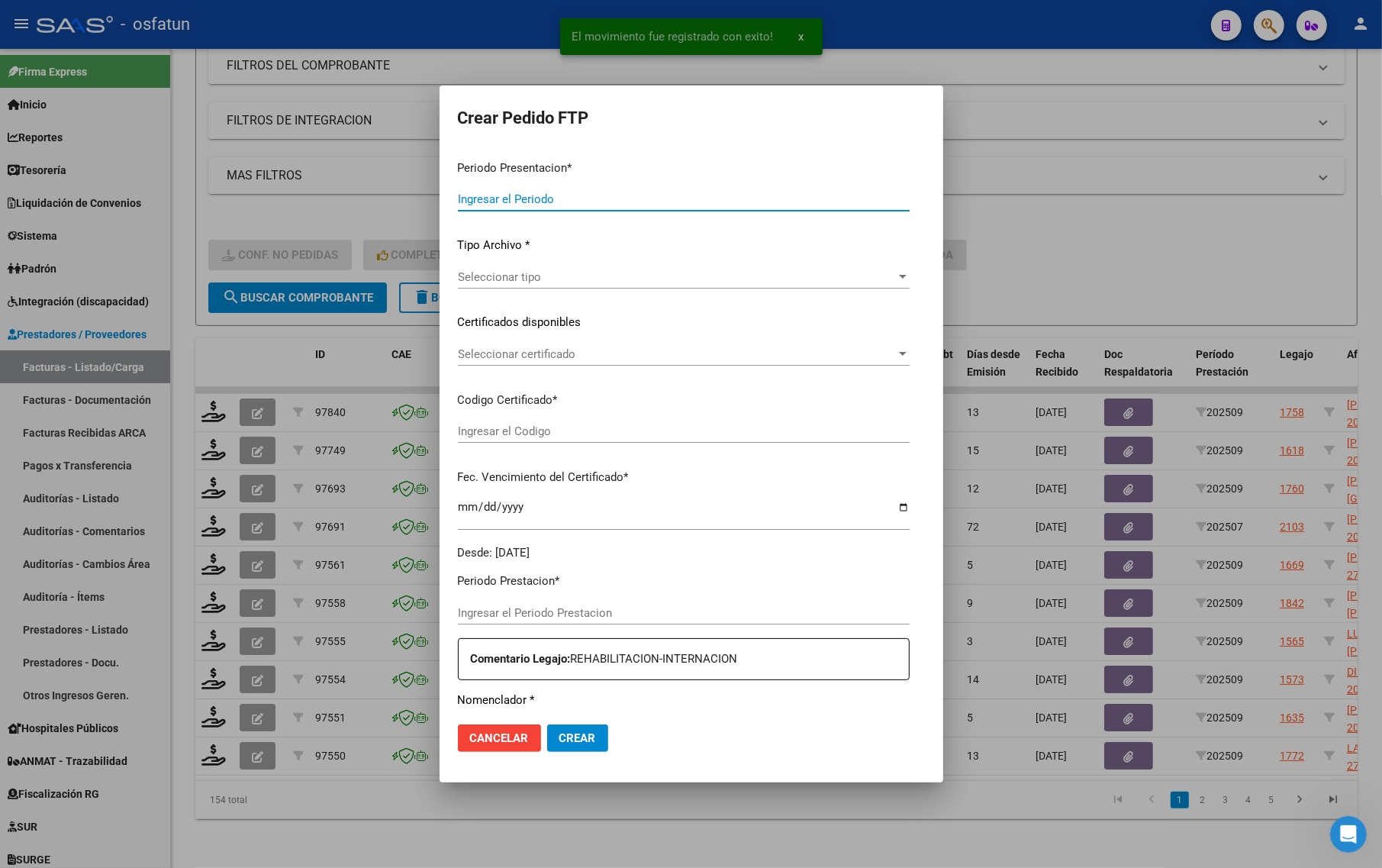
type input "202509"
type input "$ 901.060,16"
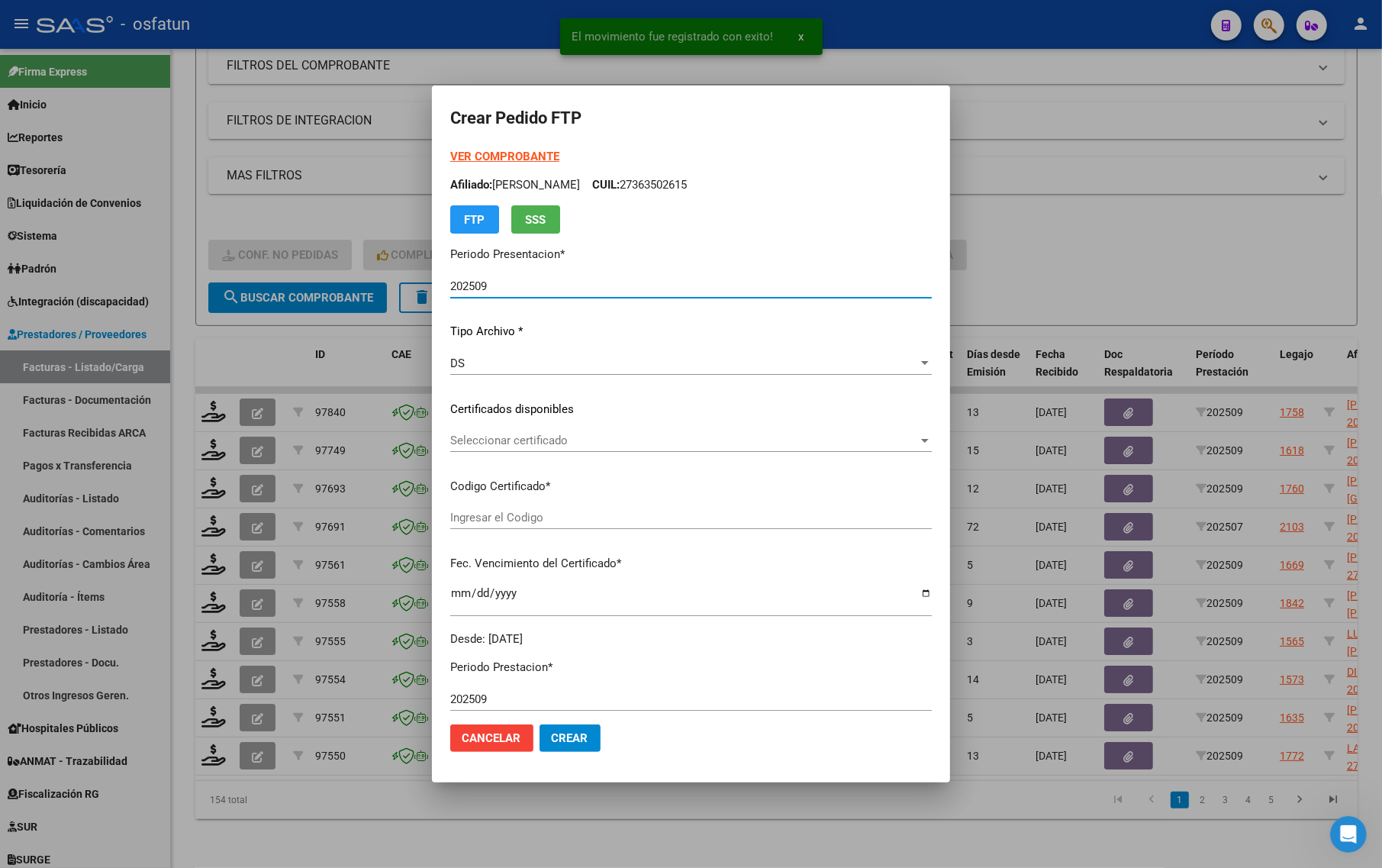
type input "ARG01000578378672021061520260615BS314"
type input "2026-06-15"
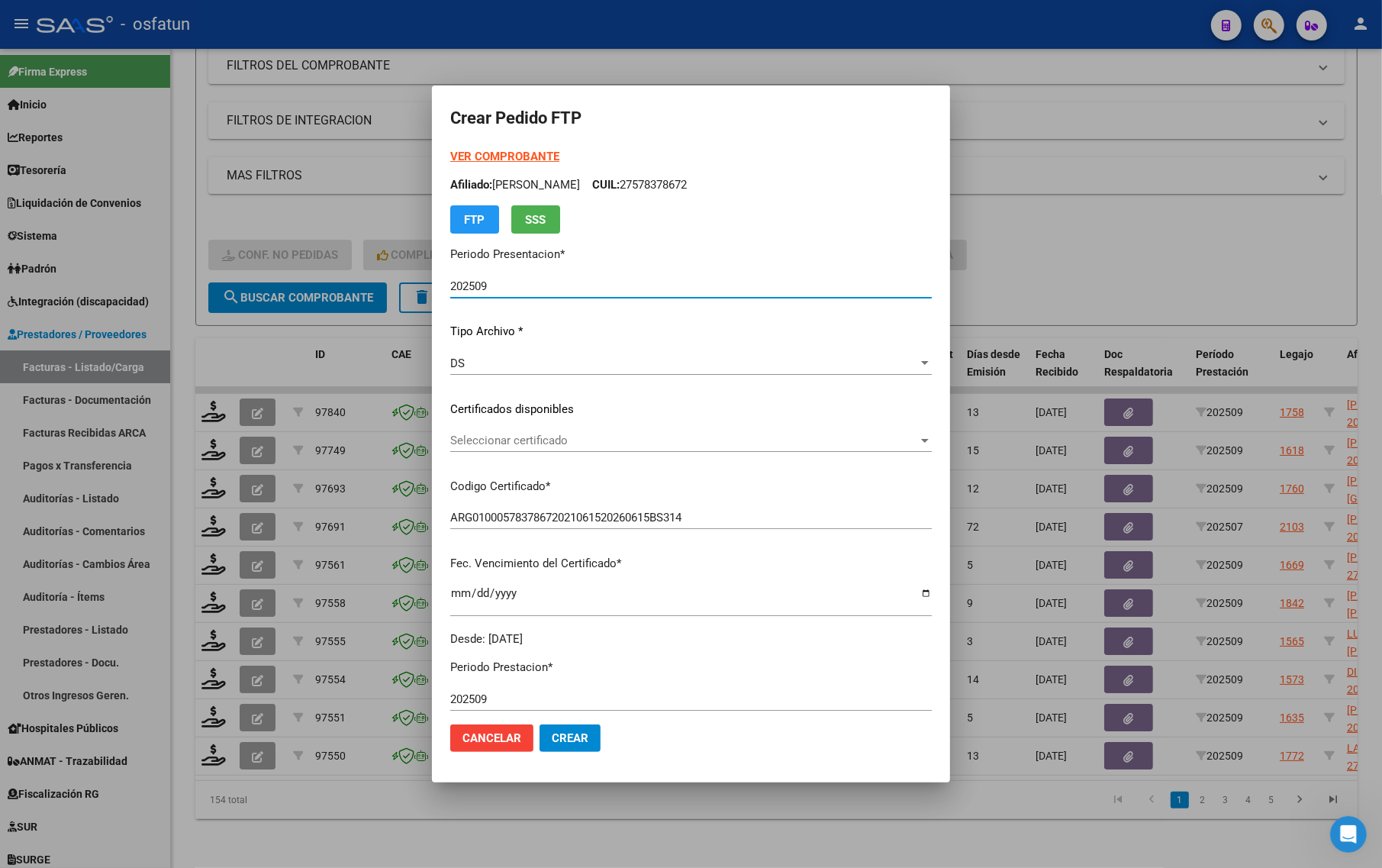
click at [476, 151] on strong "VER COMPROBANTE" at bounding box center [505, 156] width 109 height 13
drag, startPoint x: 563, startPoint y: 421, endPoint x: 551, endPoint y: 451, distance: 32.3
click at [562, 426] on div "VER COMPROBANTE ARCA Padrón Afiliado: ZARATE FRANCESCA CUIL: 27578378672 FTP SS…" at bounding box center [691, 398] width 482 height 499
click at [551, 451] on div "Seleccionar certificado Seleccionar certificado" at bounding box center [691, 441] width 482 height 23
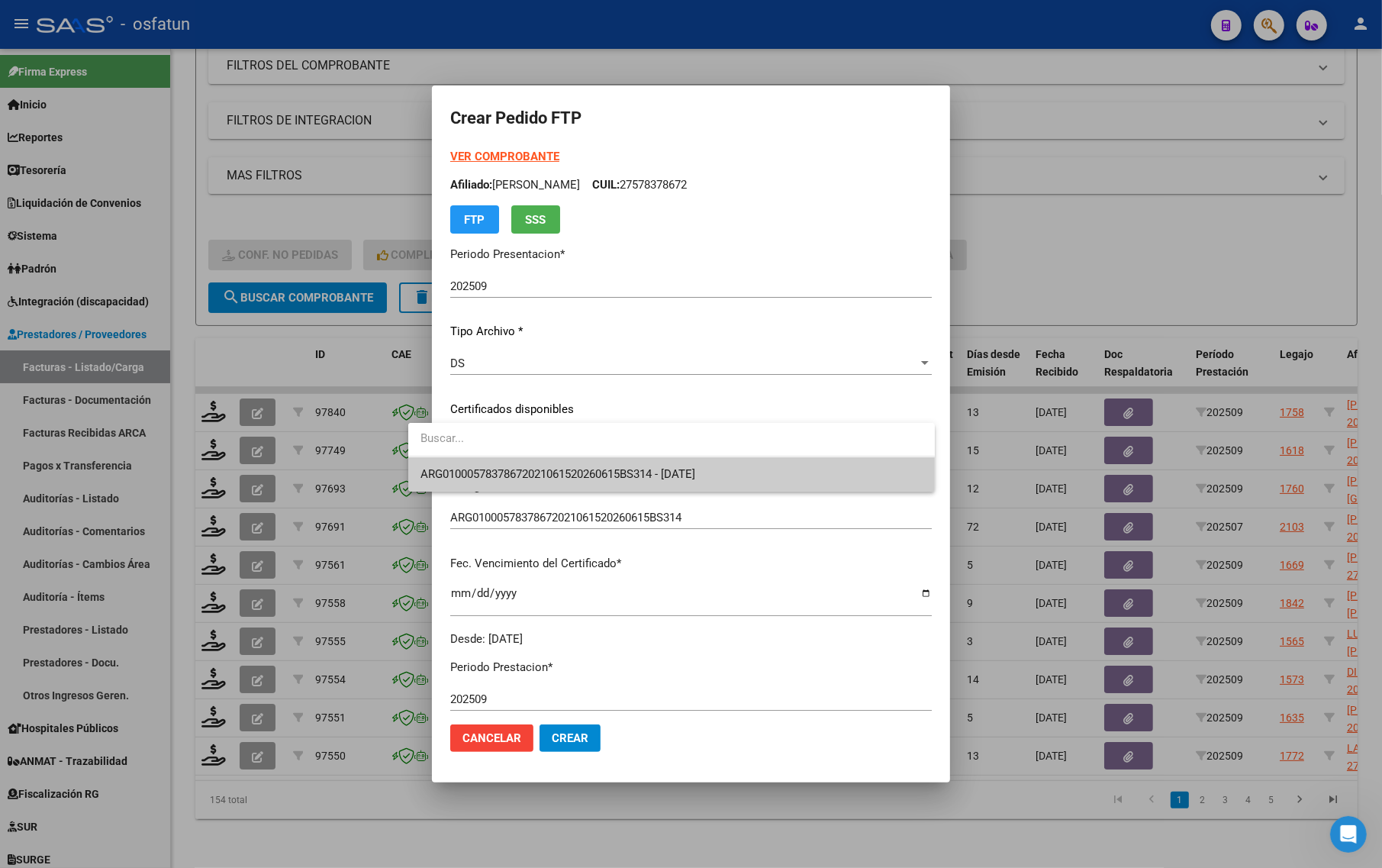
click at [544, 468] on span "ARG01000578378672021061520260615BS314 - 2026-06-15" at bounding box center [557, 473] width 274 height 13
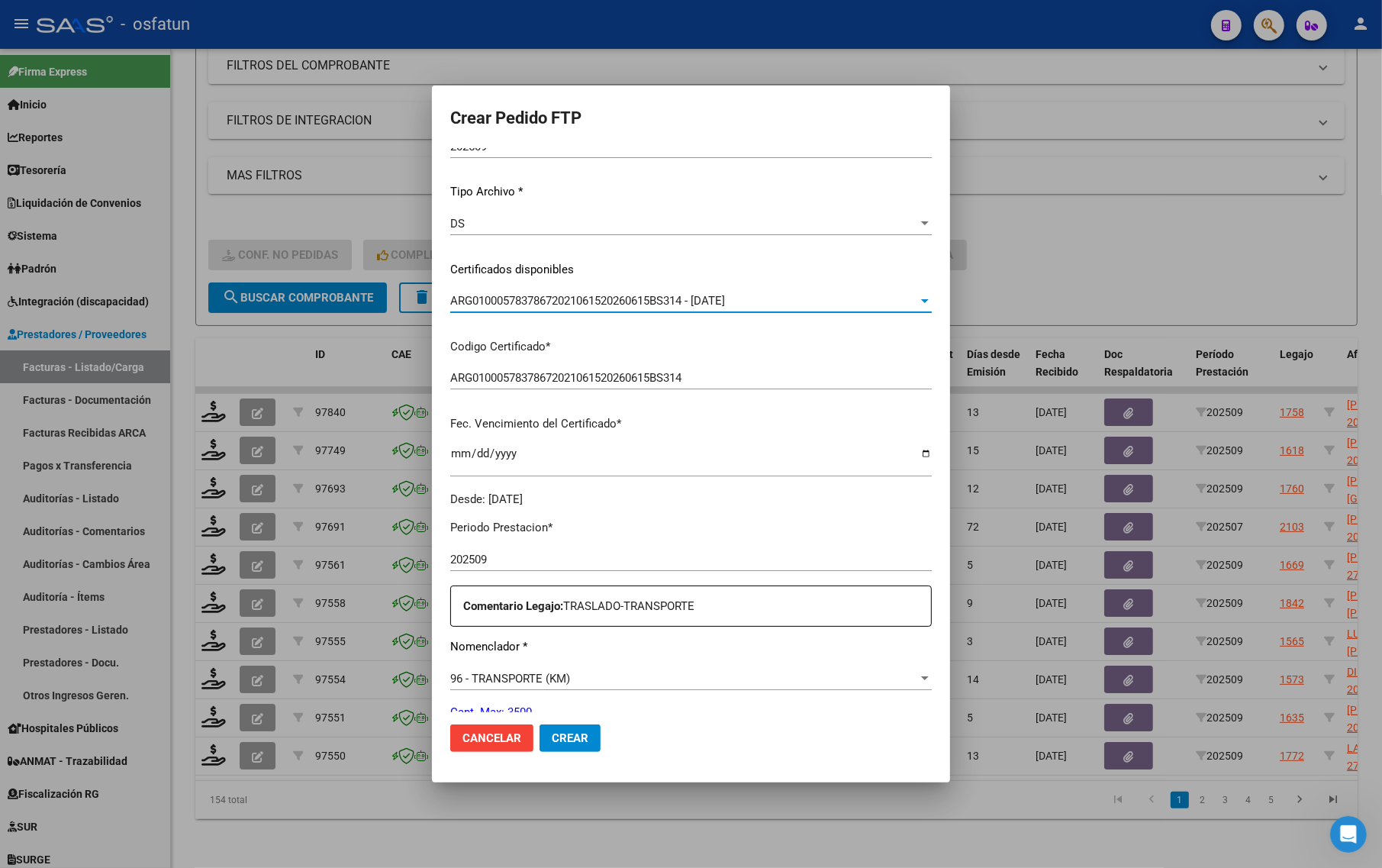
scroll to position [382, 0]
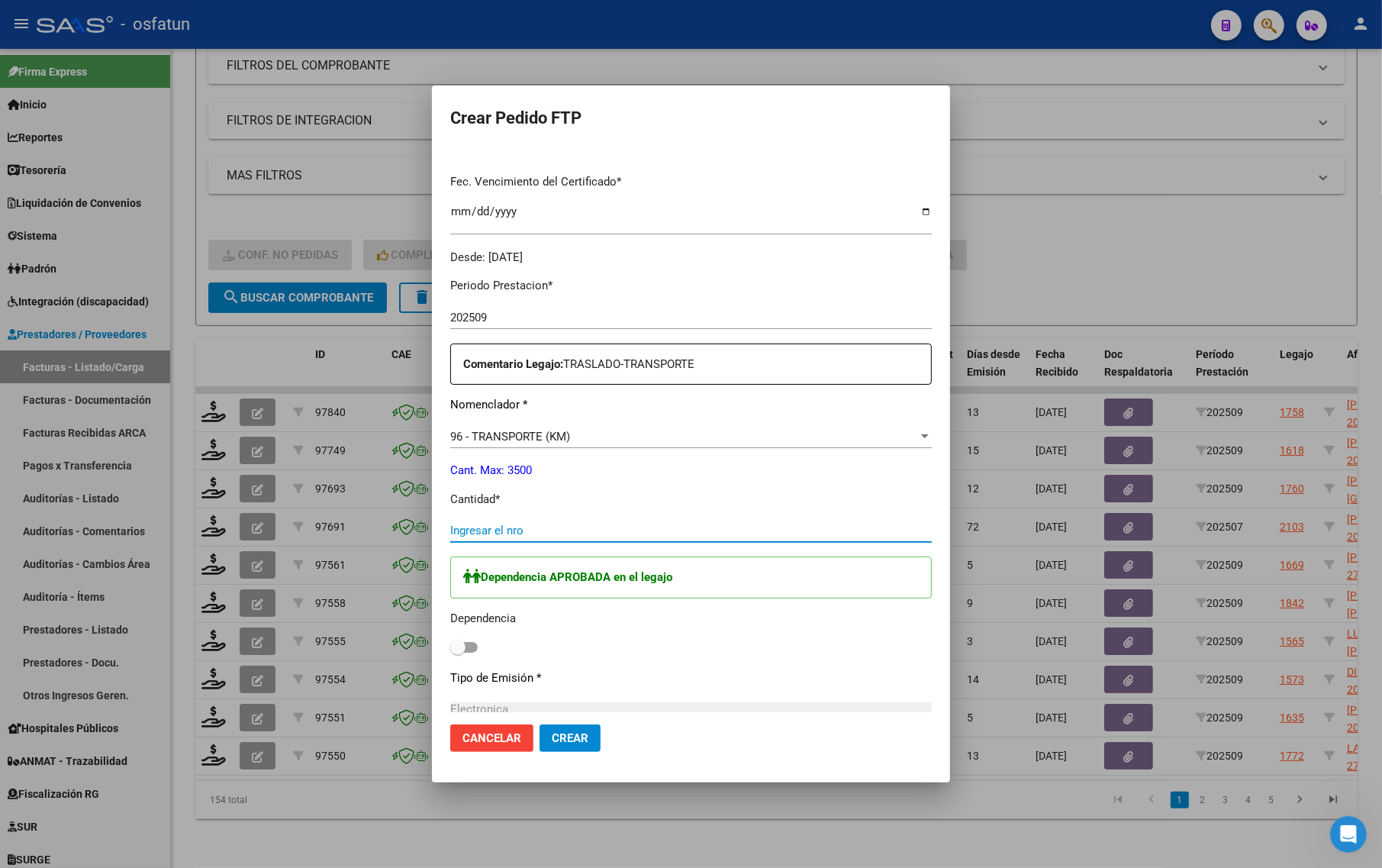
click at [501, 524] on input "Ingresar el nro" at bounding box center [691, 530] width 482 height 13
click at [470, 524] on input "Ingresar el nro" at bounding box center [691, 530] width 482 height 13
type input "1232"
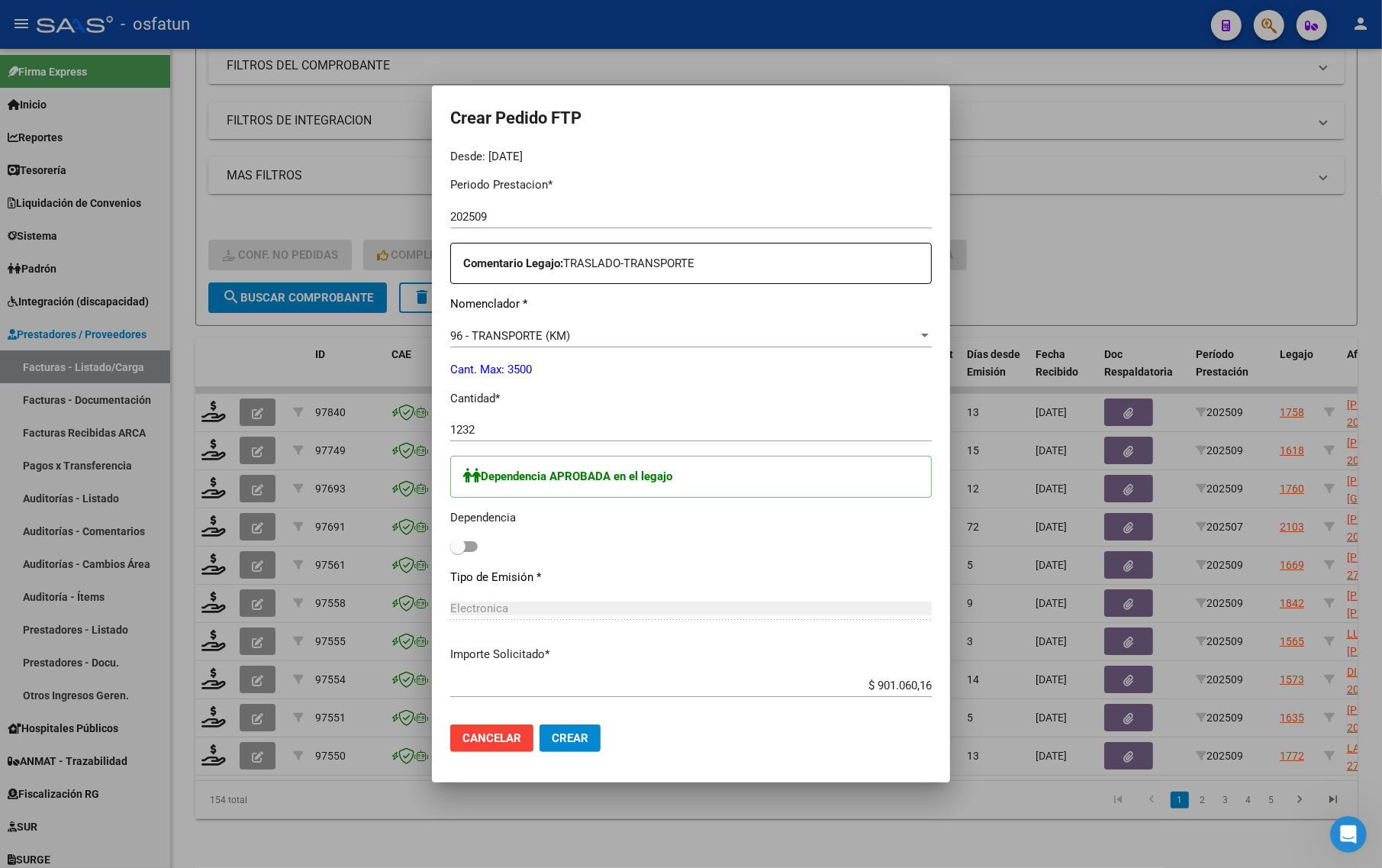
scroll to position [572, 0]
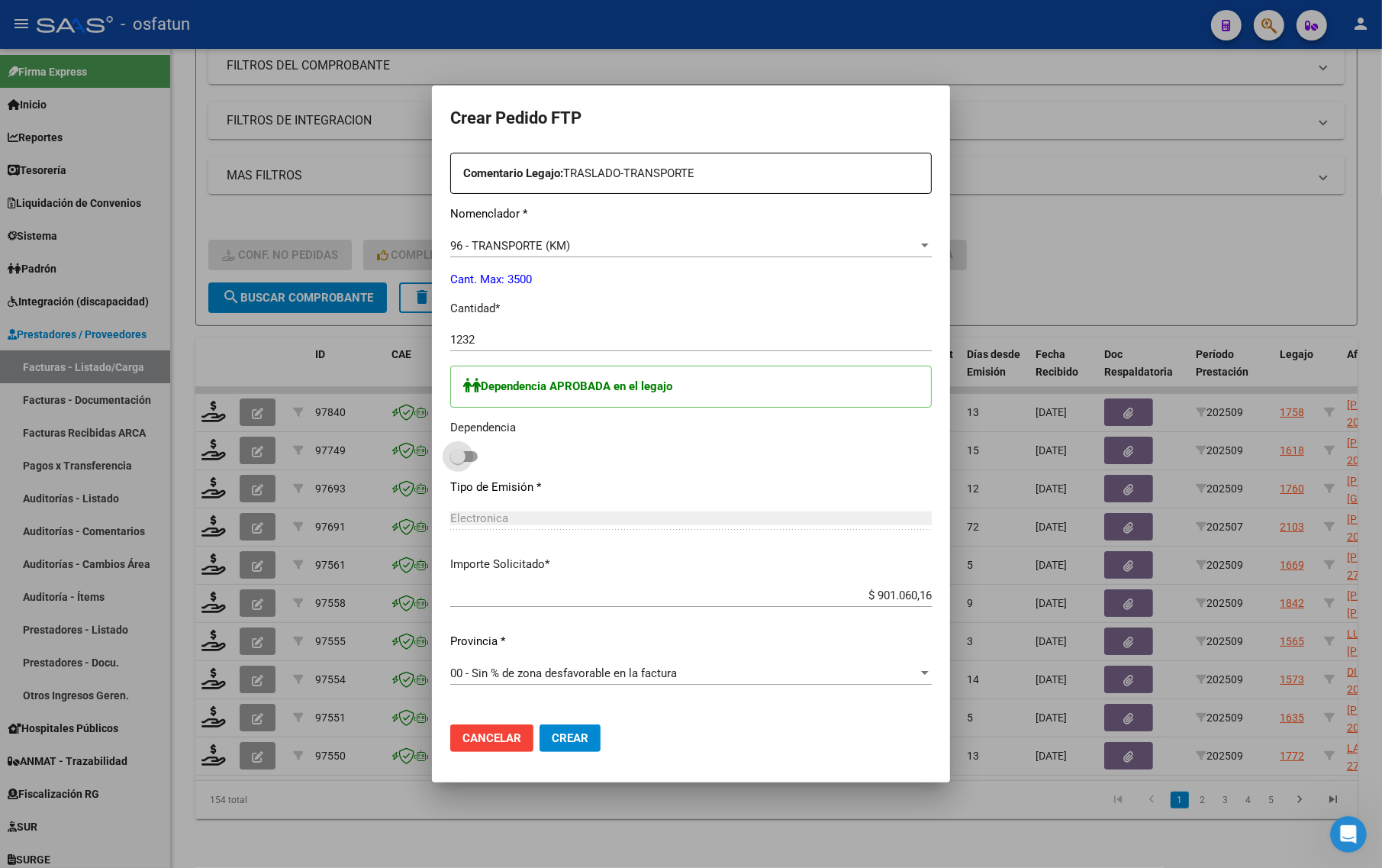
click at [451, 454] on span at bounding box center [458, 456] width 15 height 15
click at [457, 461] on input "checkbox" at bounding box center [457, 461] width 1 height 1
checkbox input "true"
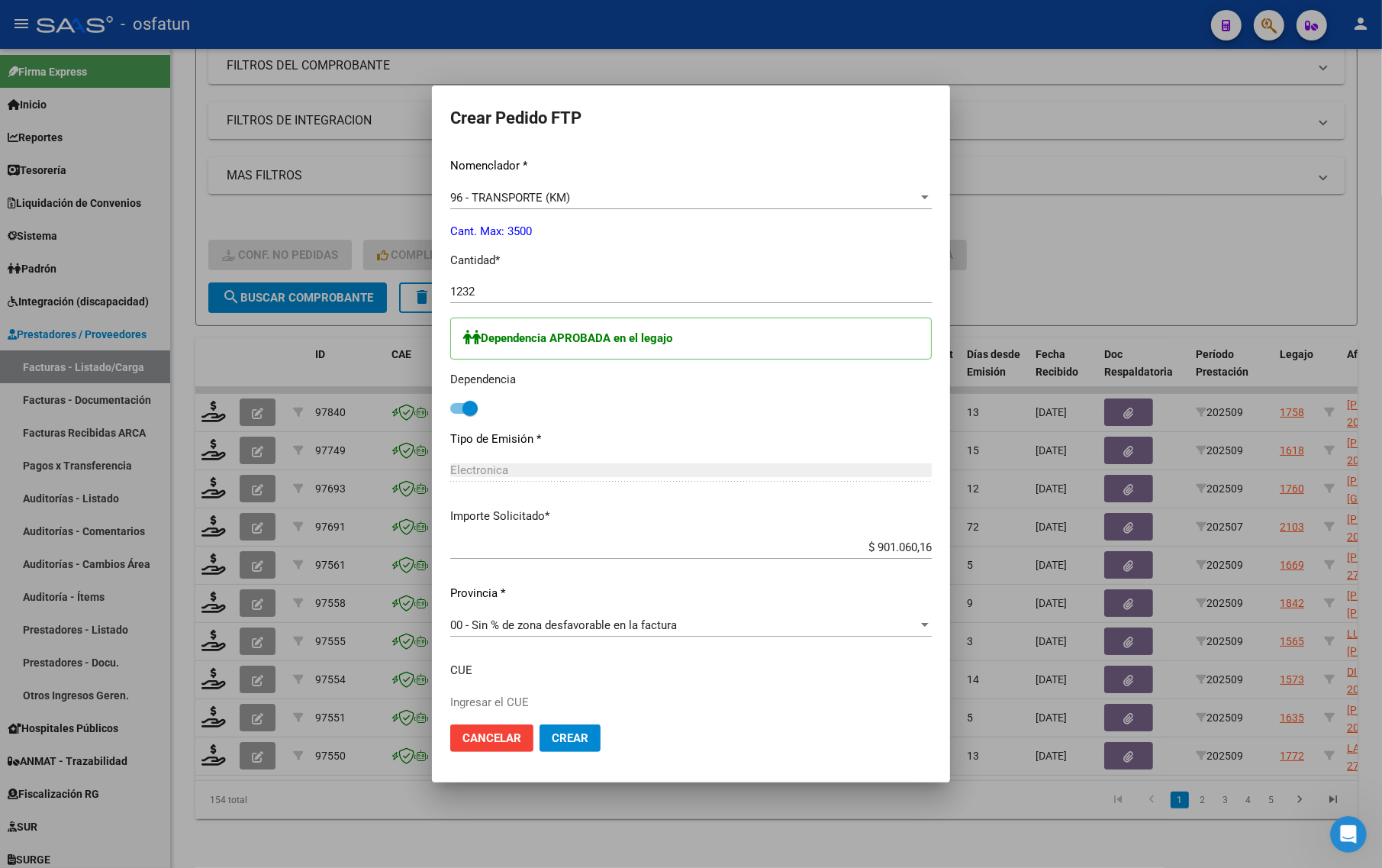
scroll to position [712, 0]
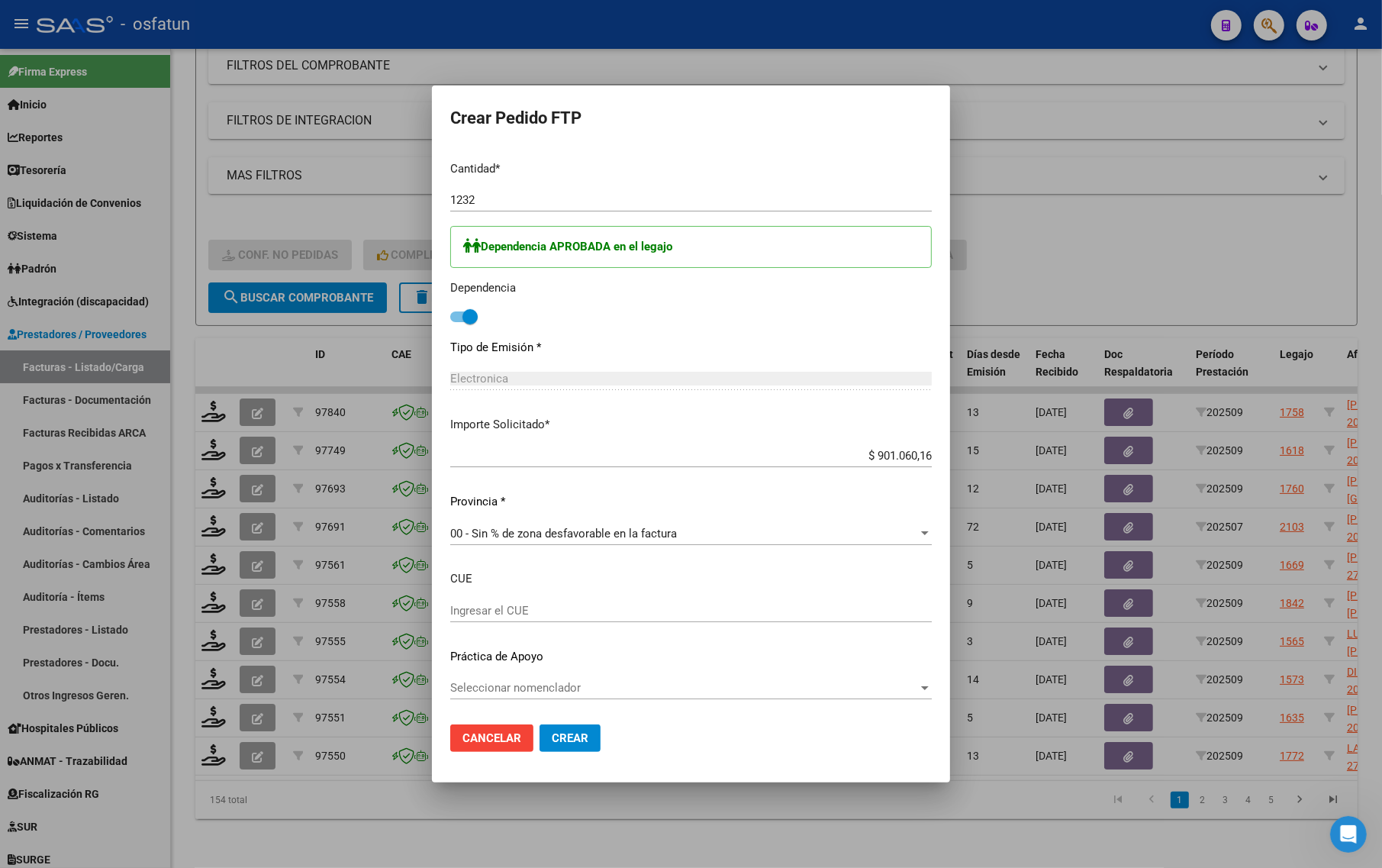
click at [540, 738] on button "Crear" at bounding box center [570, 737] width 61 height 28
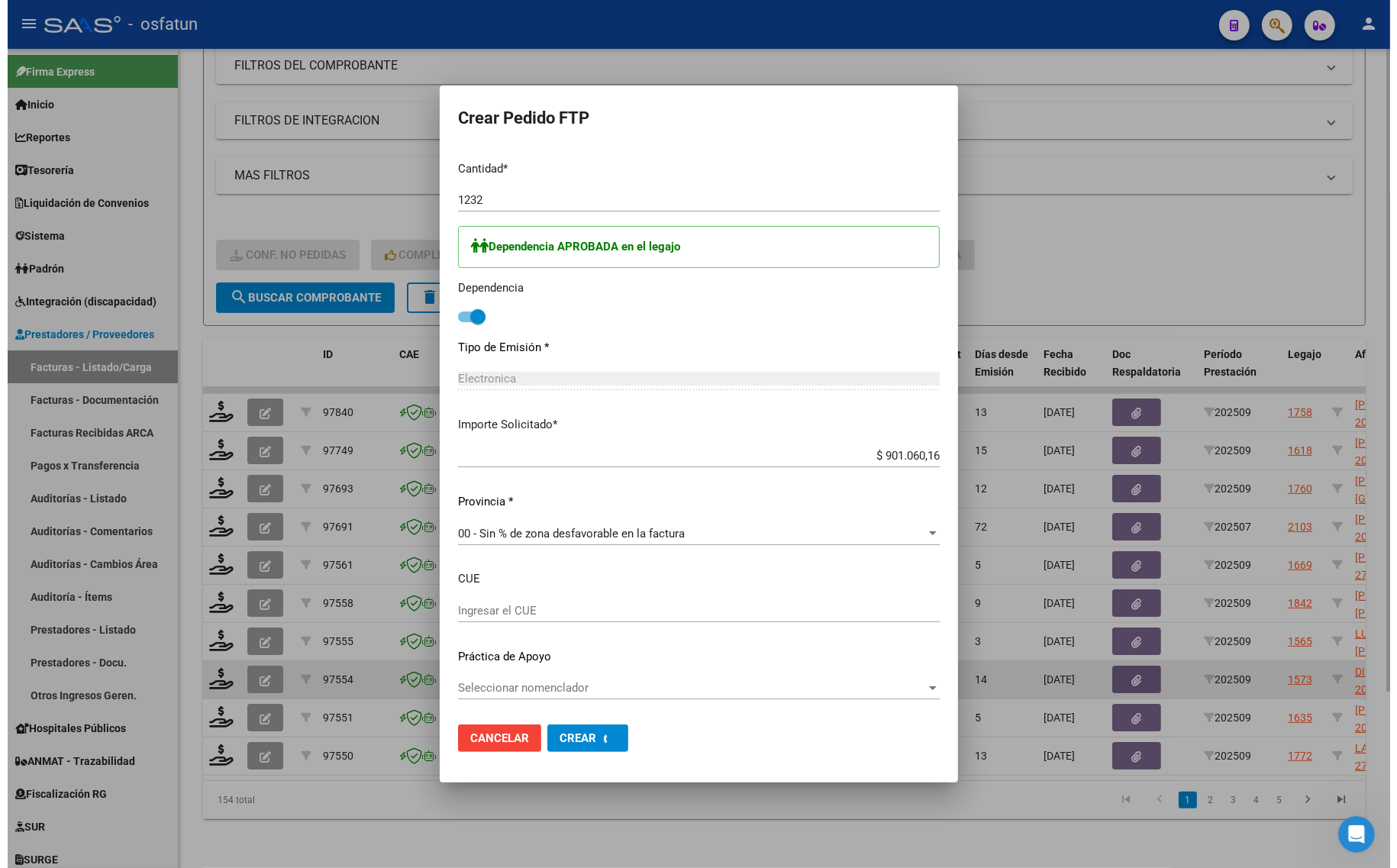
scroll to position [0, 0]
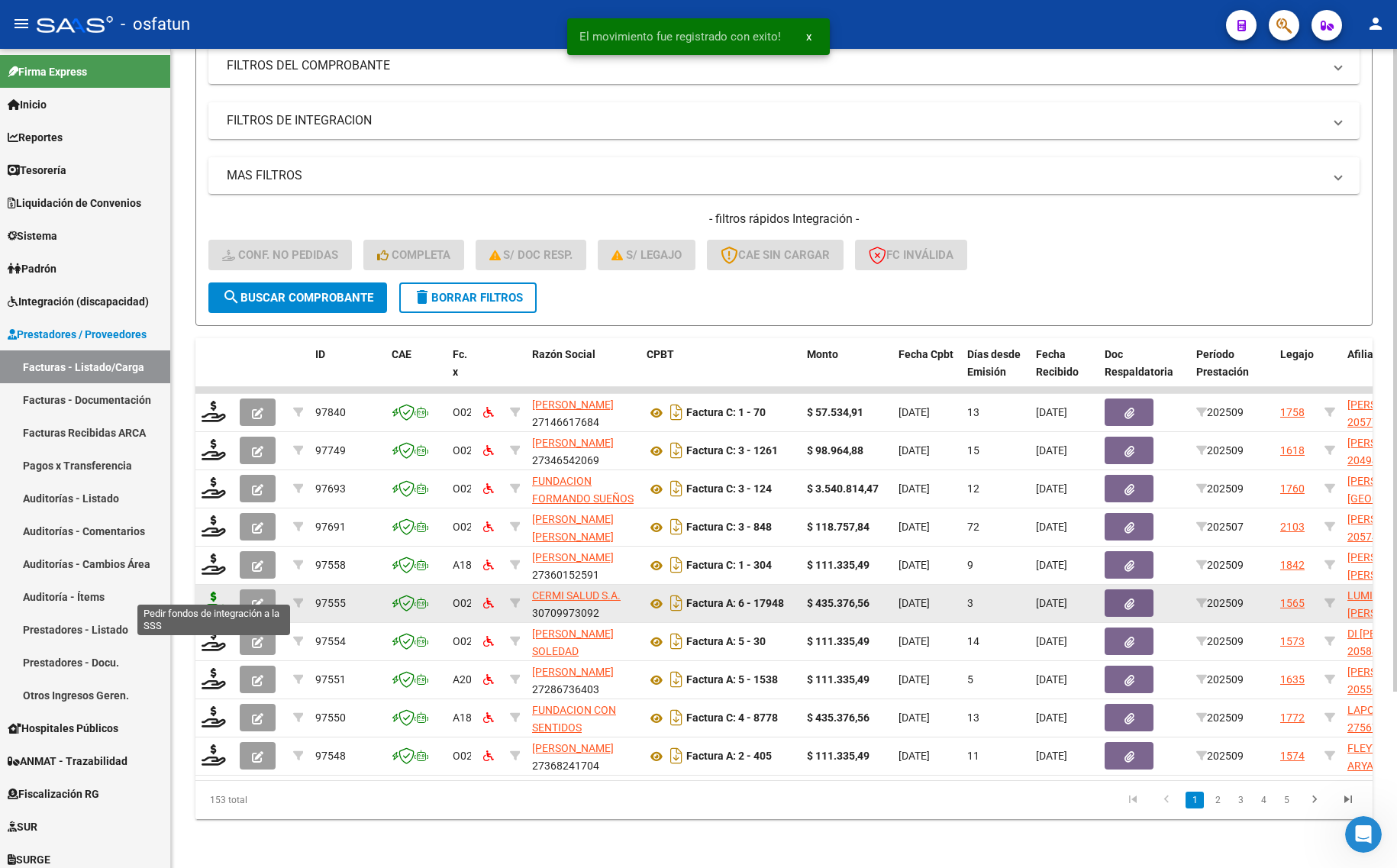
click at [207, 592] on icon at bounding box center [213, 603] width 24 height 21
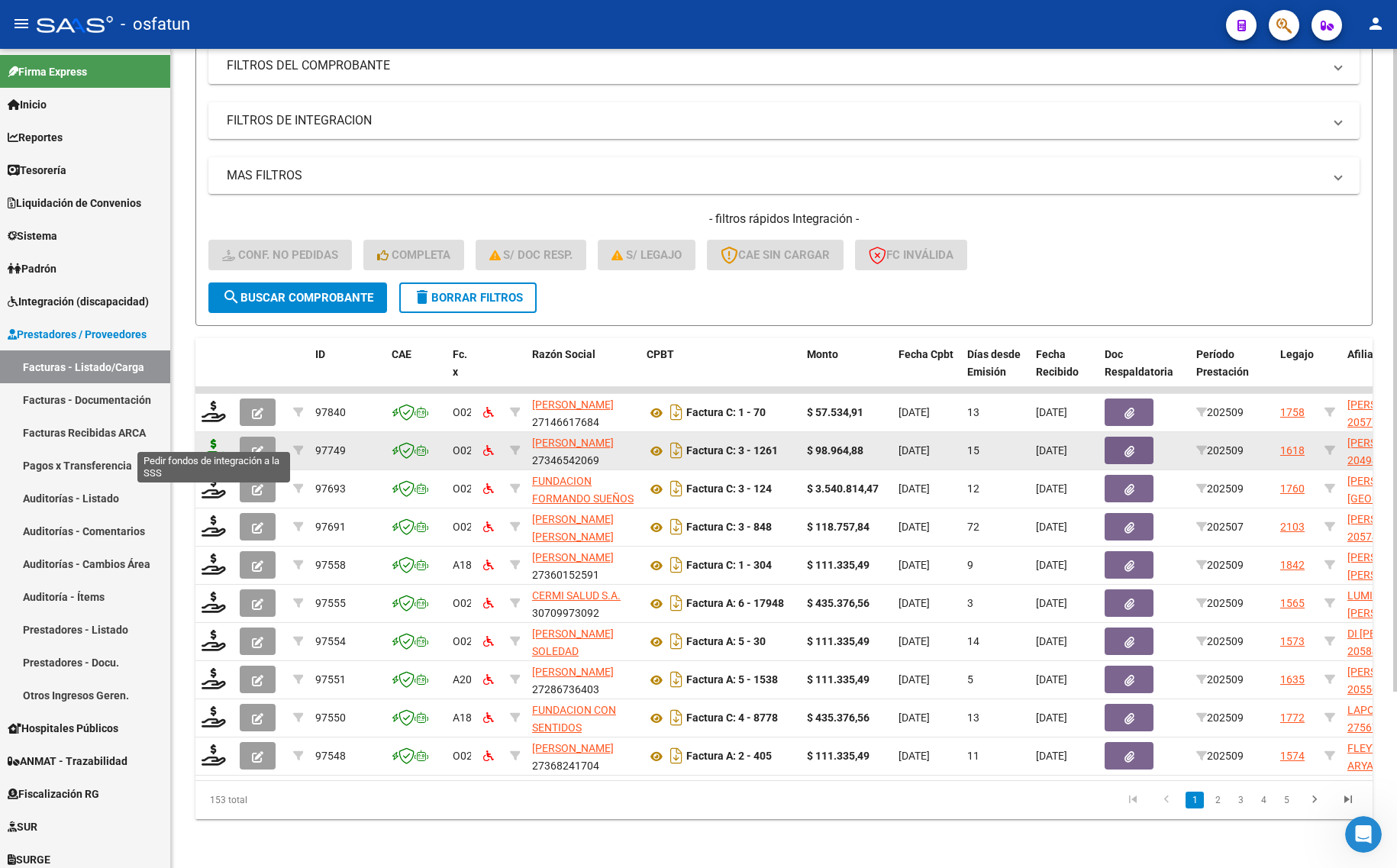
click at [216, 439] on icon at bounding box center [213, 450] width 24 height 21
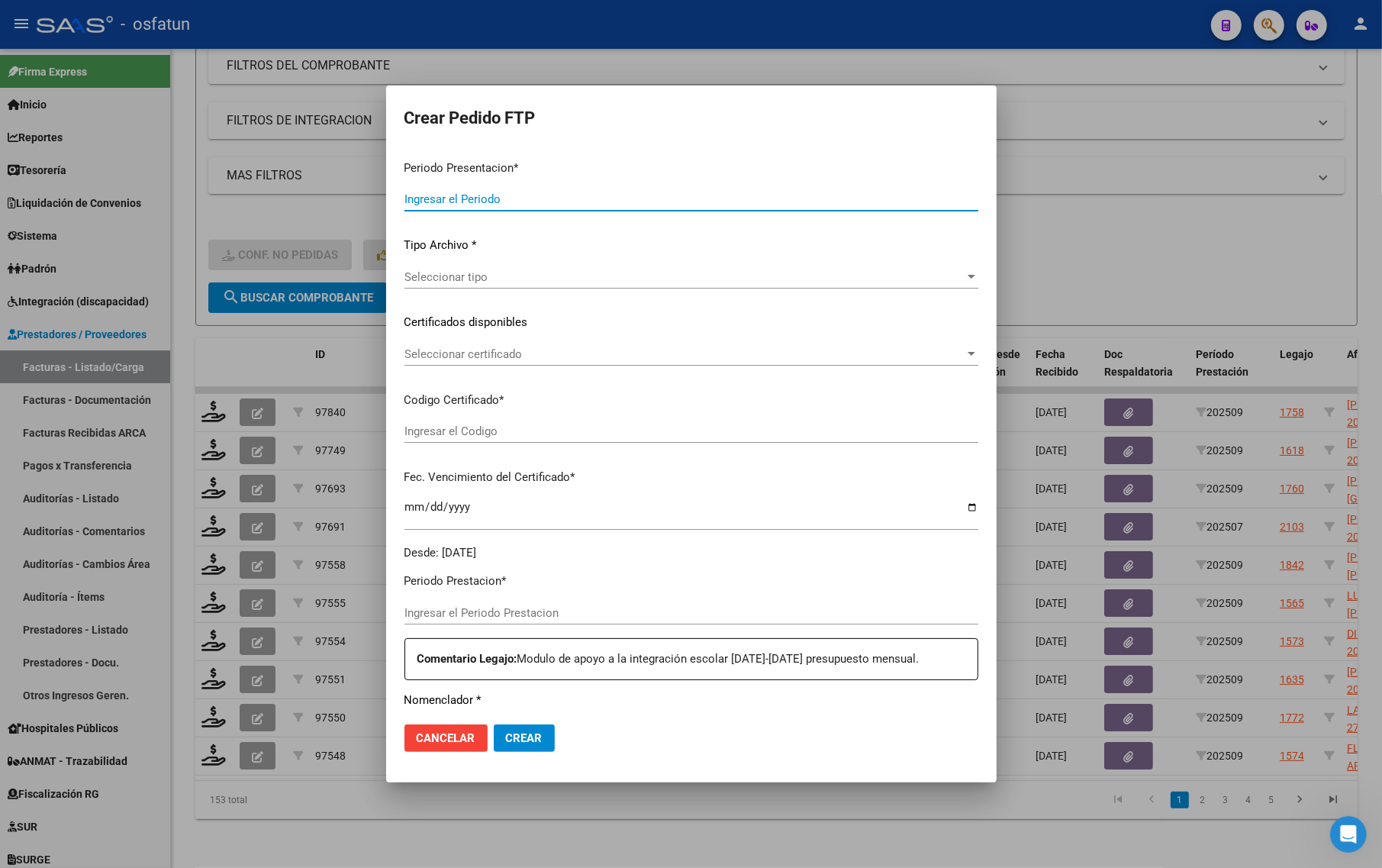
type input "202509"
type input "$ 98.964,88"
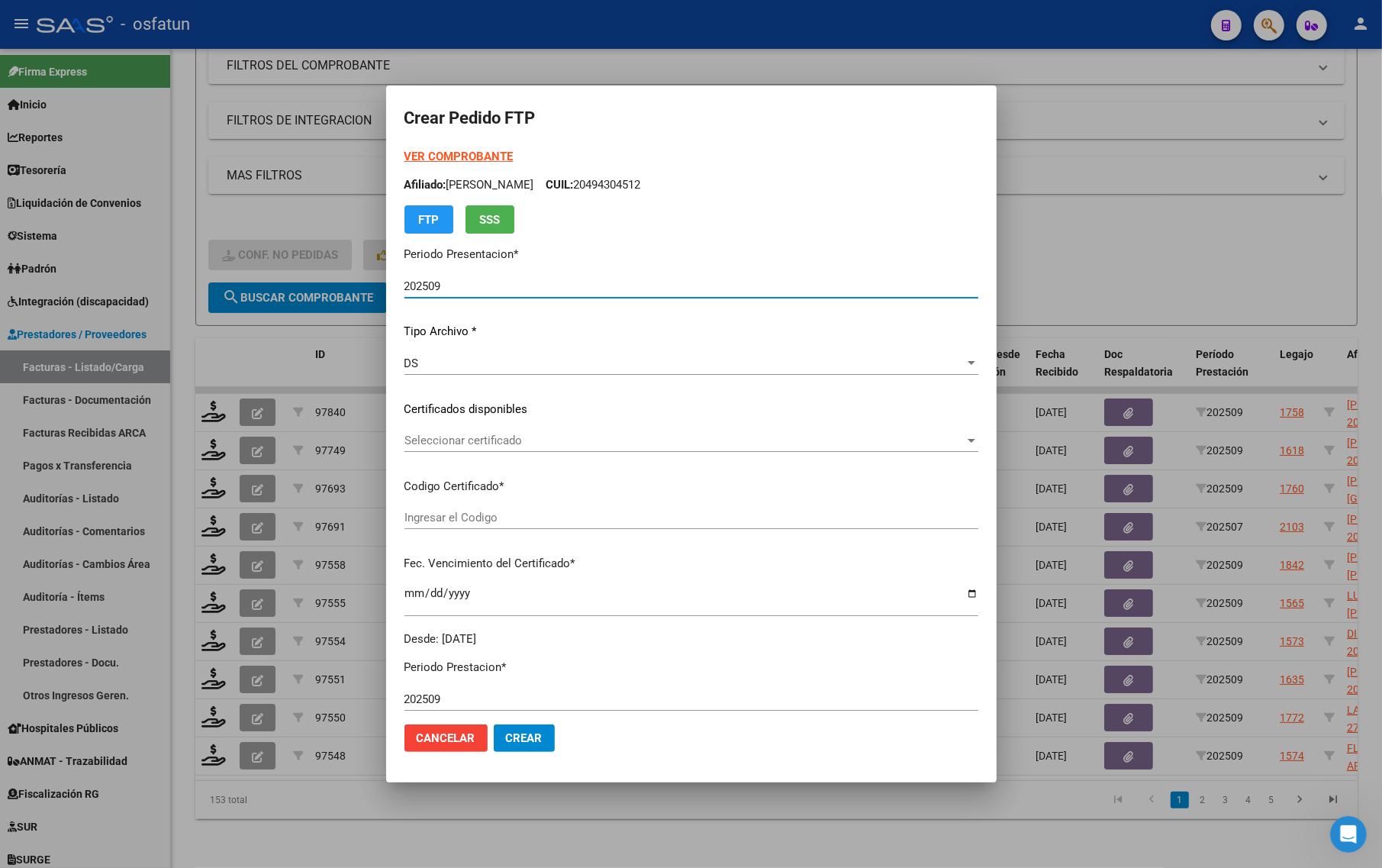
type input "ARG02000494304512022111820271118BS437"
type input "[DATE]"
click at [464, 155] on strong "VER COMPROBANTE" at bounding box center [459, 156] width 109 height 13
click at [1288, 299] on div at bounding box center [691, 434] width 1382 height 868
